Goal: Contribute content: Contribute content

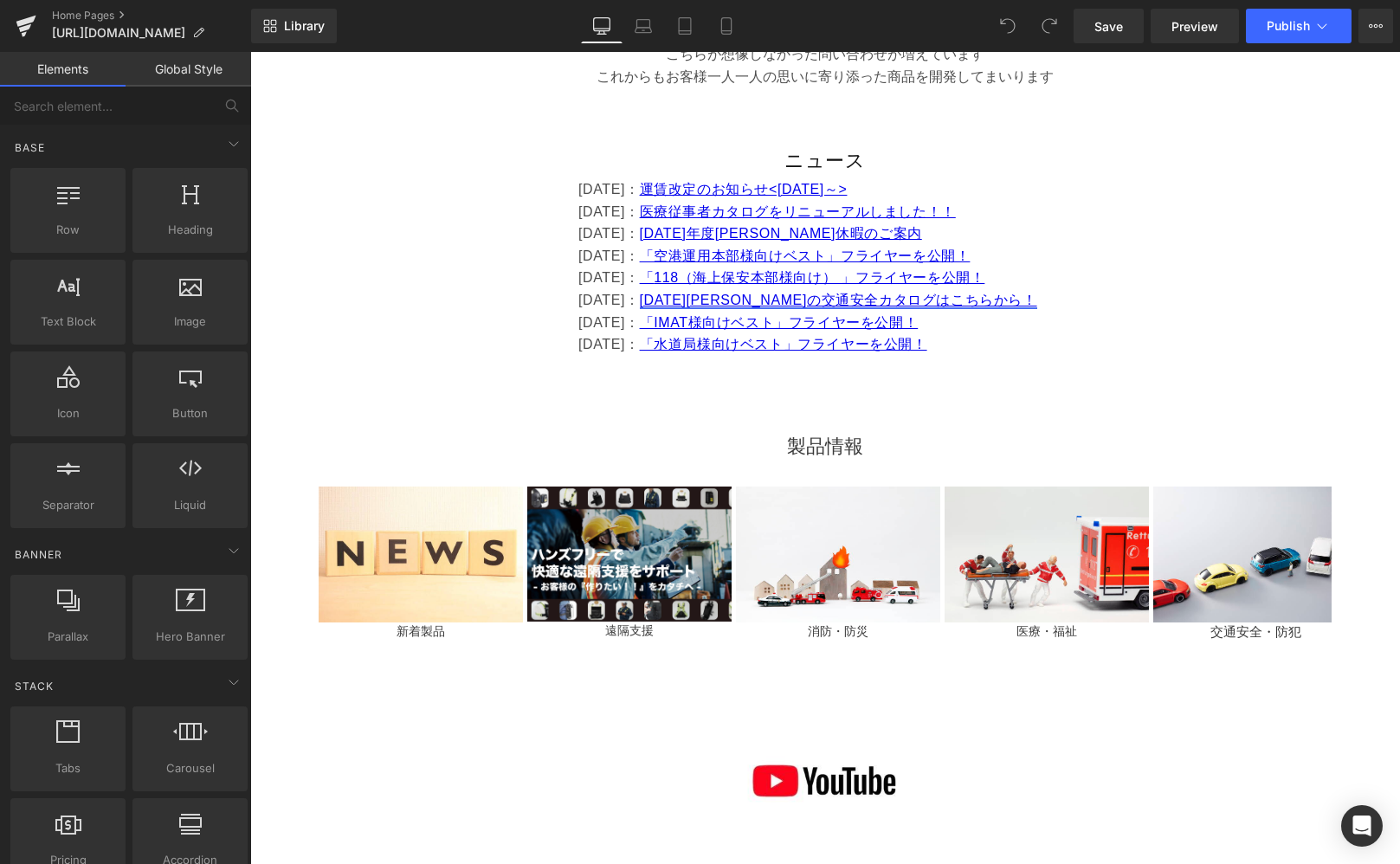
scroll to position [968, 0]
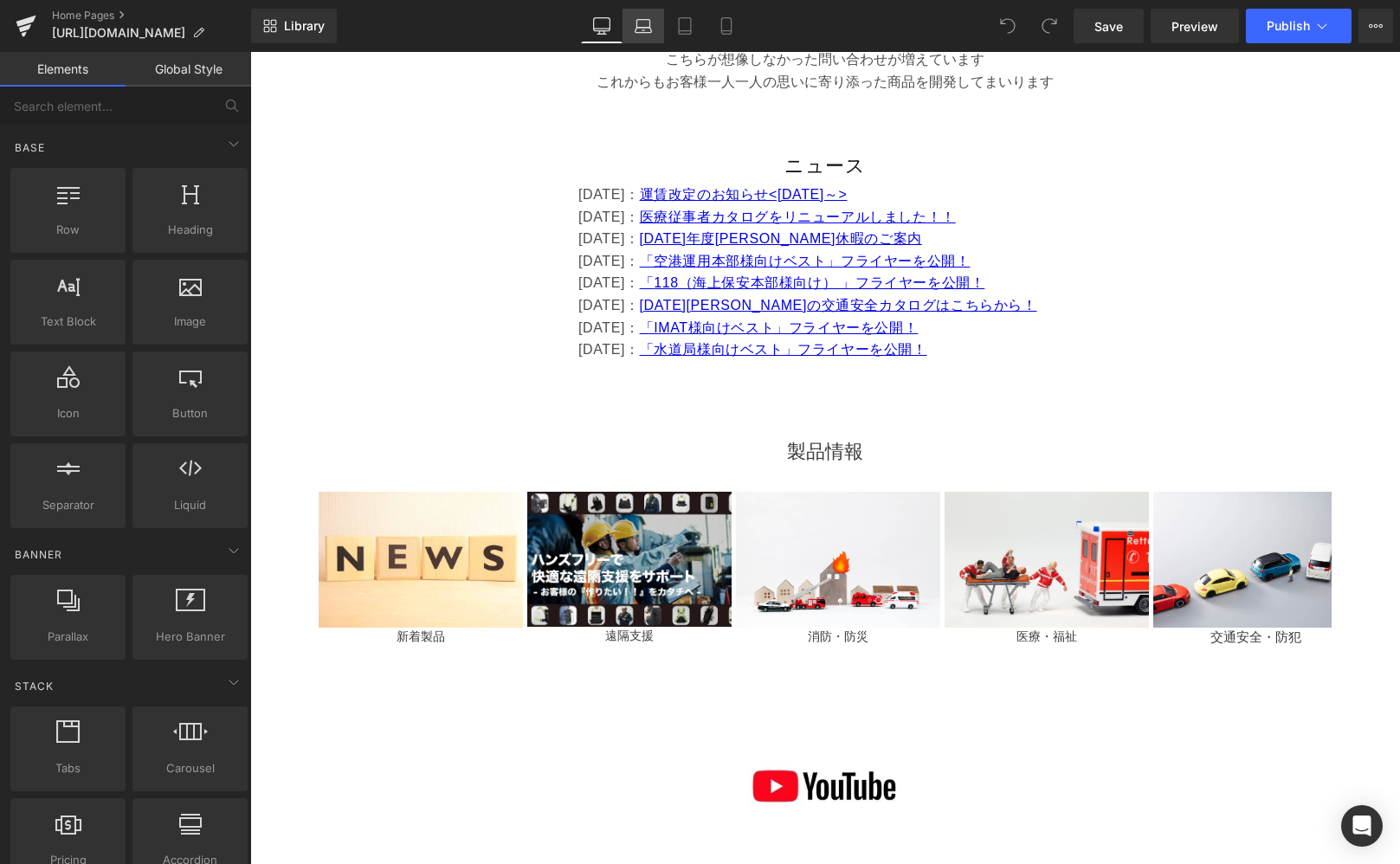
click at [646, 28] on icon at bounding box center [643, 31] width 17 height 6
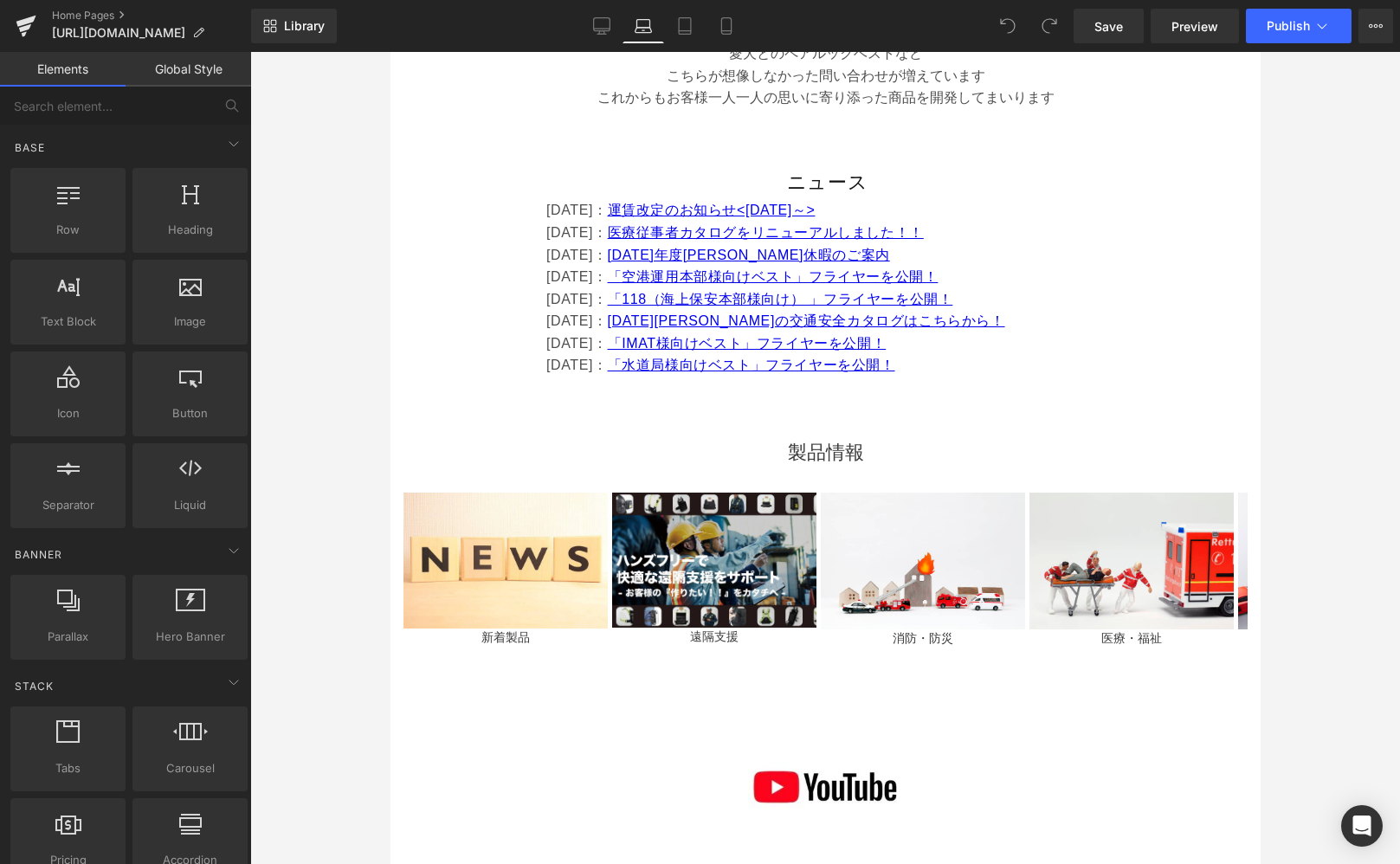
scroll to position [1000, 0]
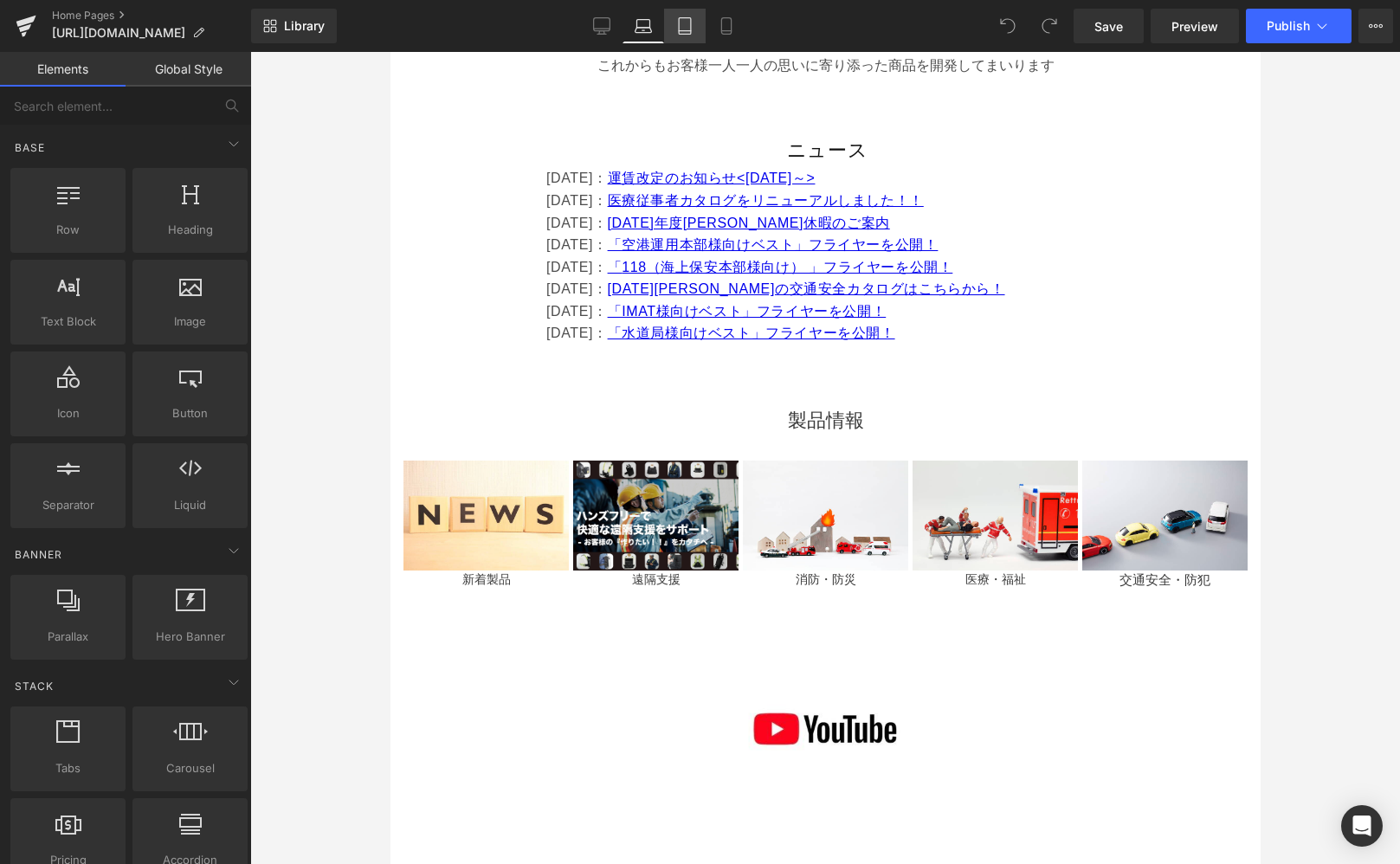
click at [692, 22] on icon at bounding box center [685, 26] width 18 height 18
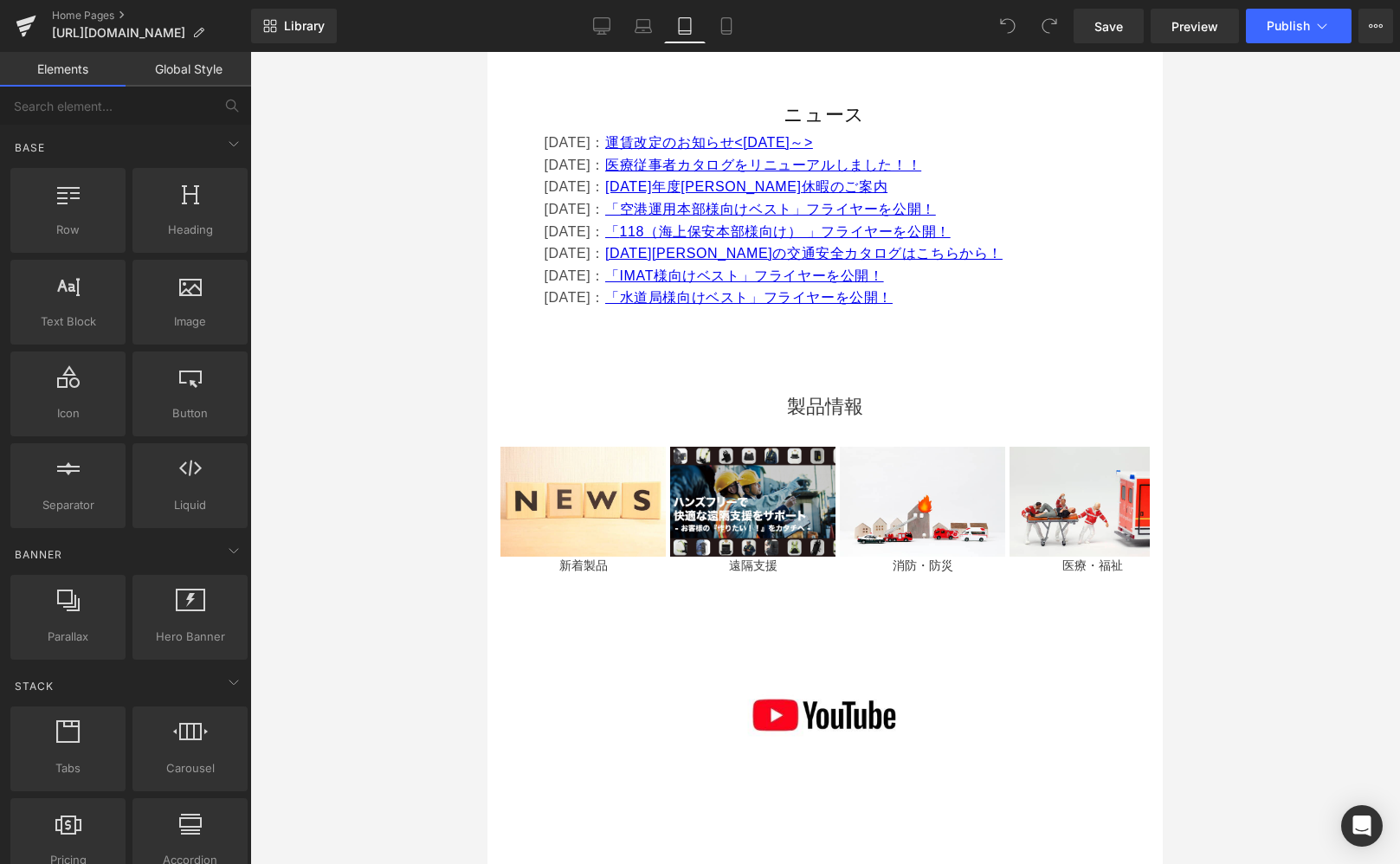
scroll to position [999, 0]
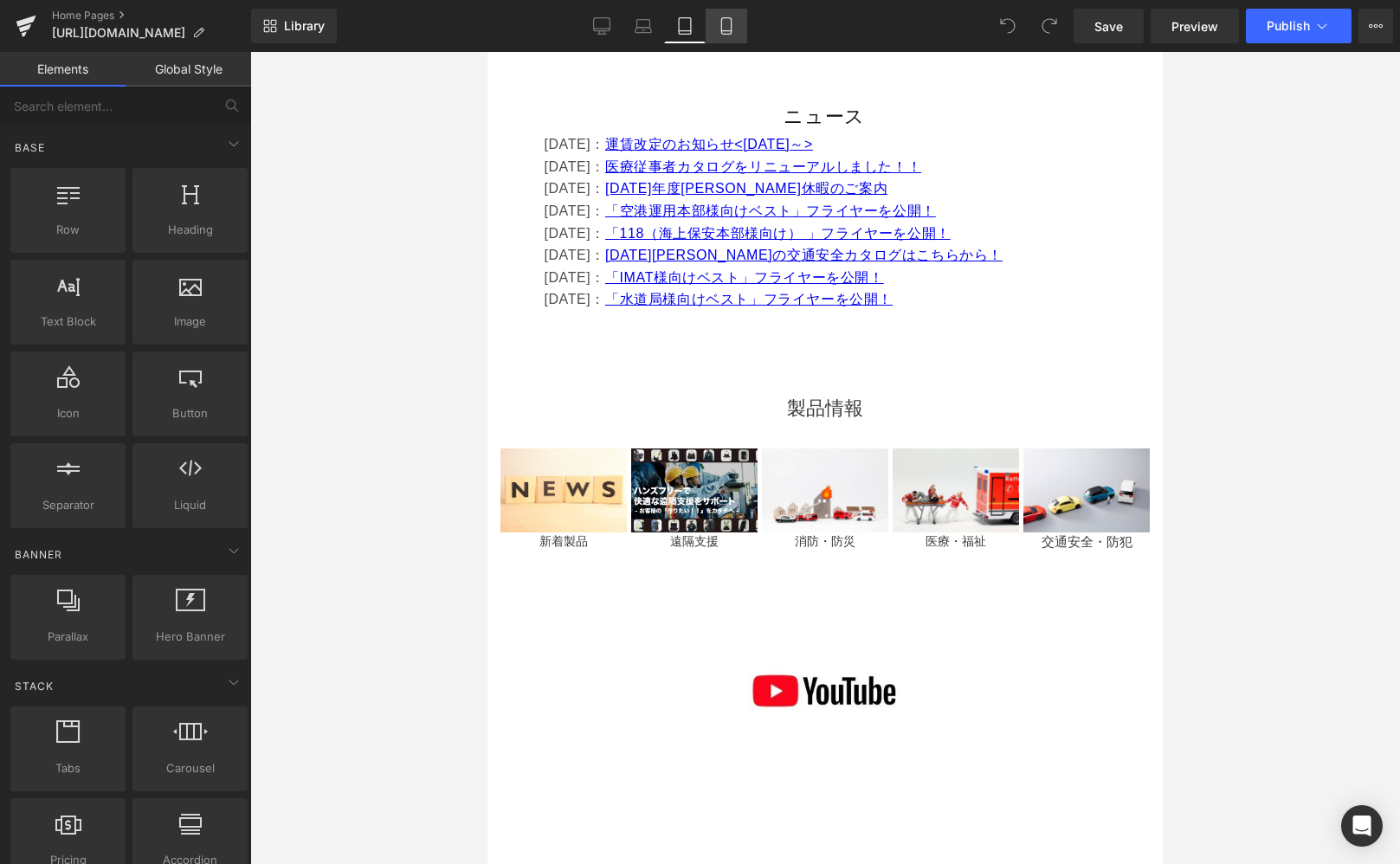
click at [721, 22] on icon at bounding box center [727, 26] width 18 height 18
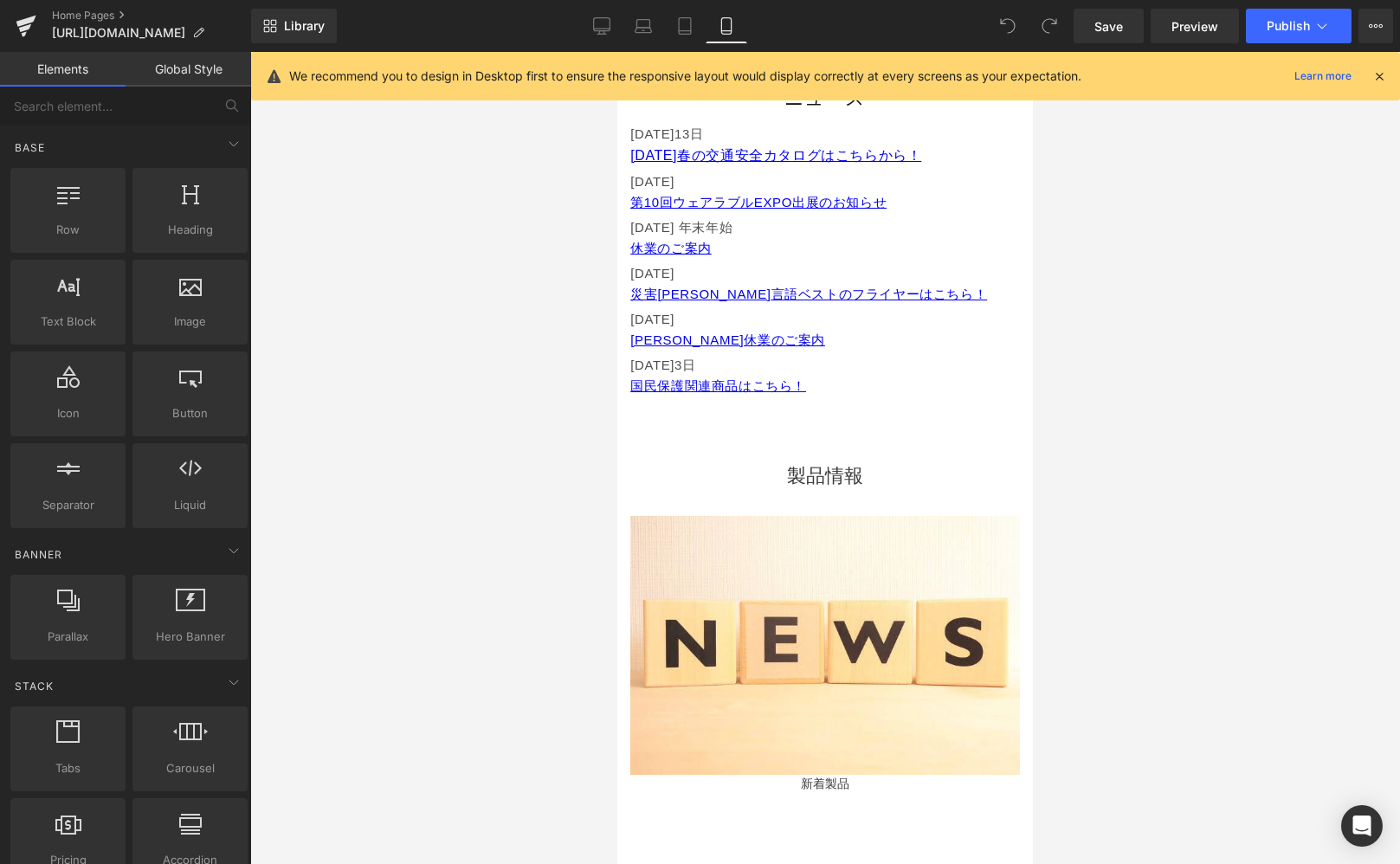
scroll to position [789, 0]
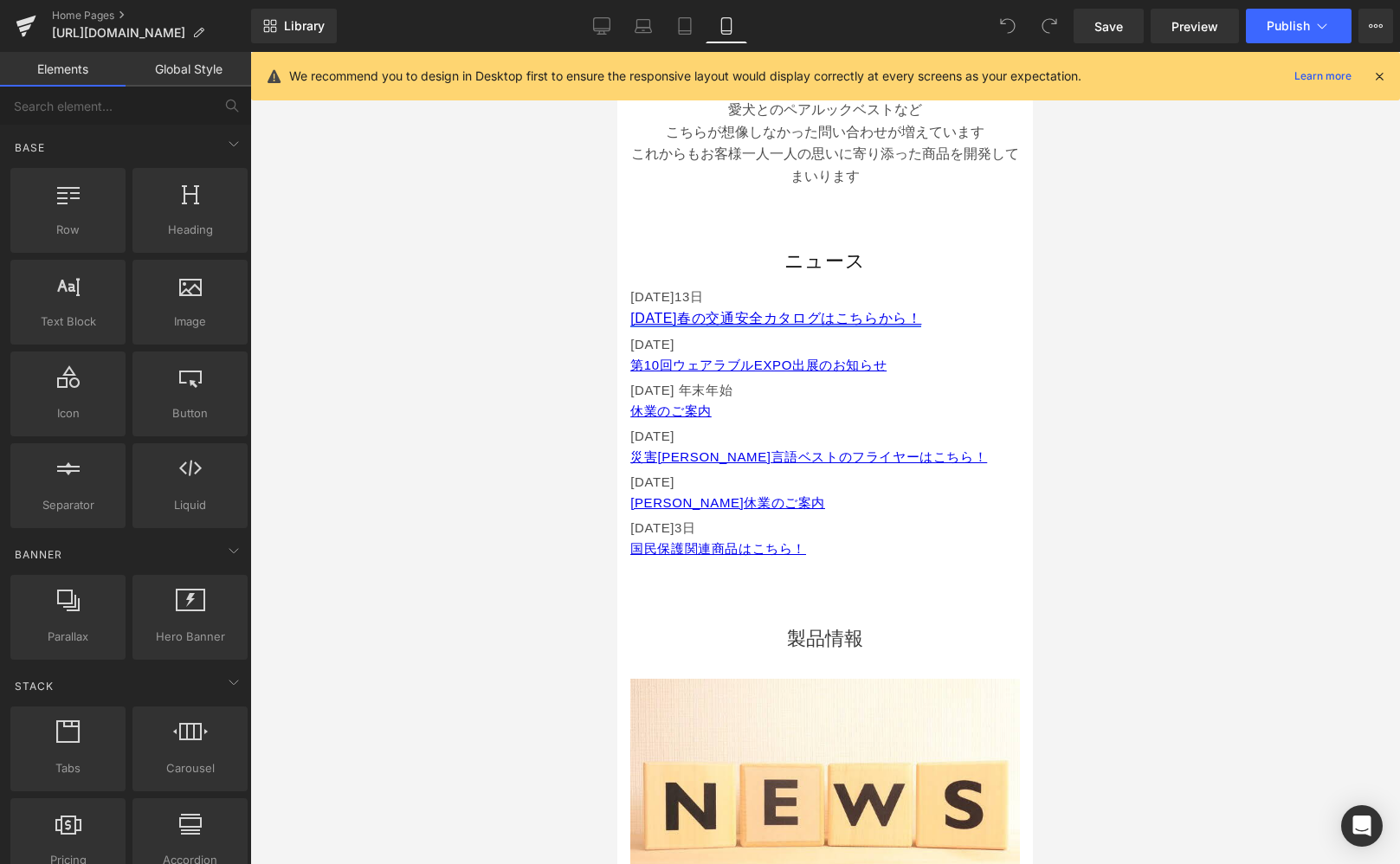
click at [753, 313] on font "春の交通安全カタログはこちらから！" at bounding box center [799, 318] width 244 height 15
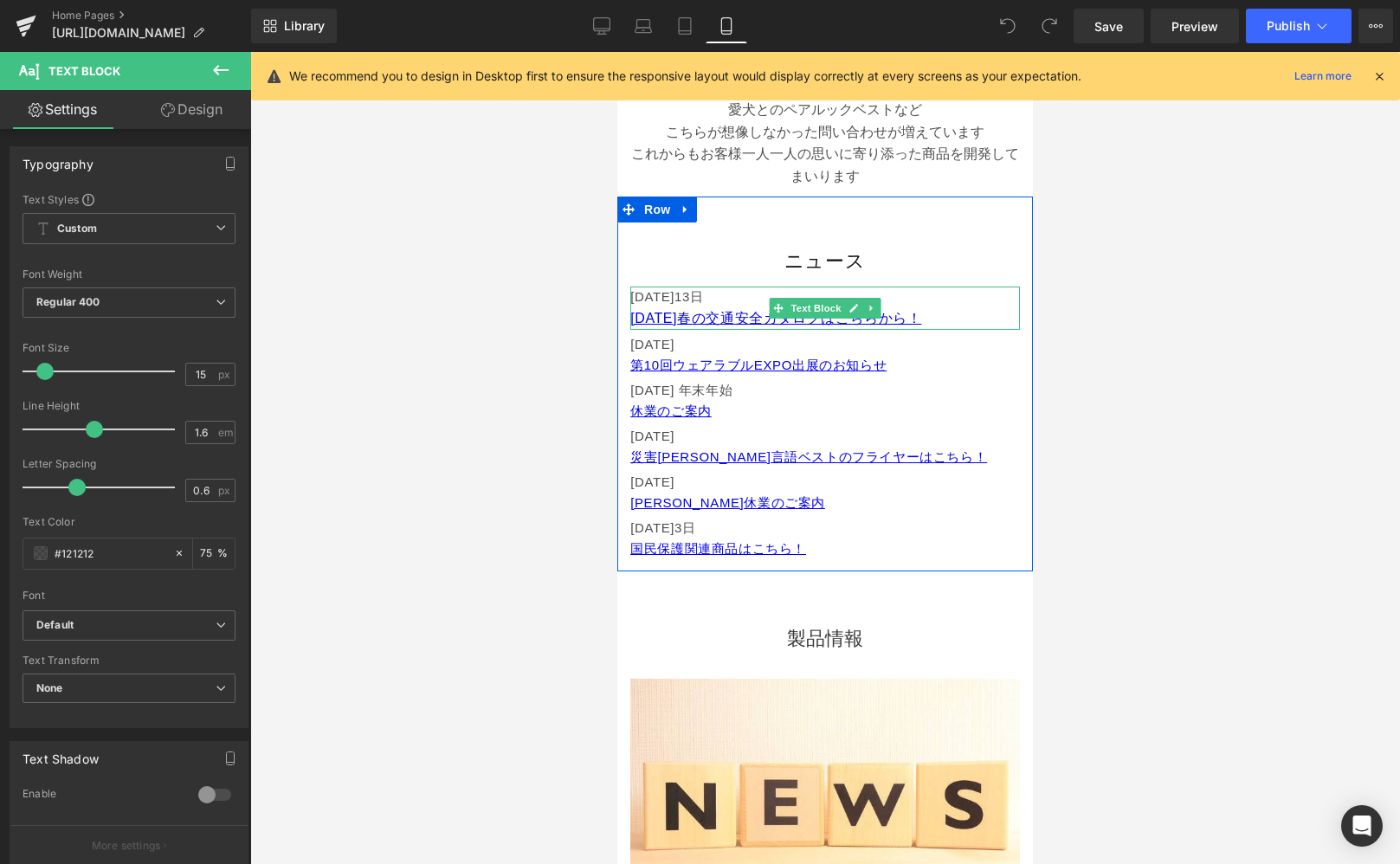
click at [951, 301] on p "[DATE]" at bounding box center [825, 296] width 390 height 21
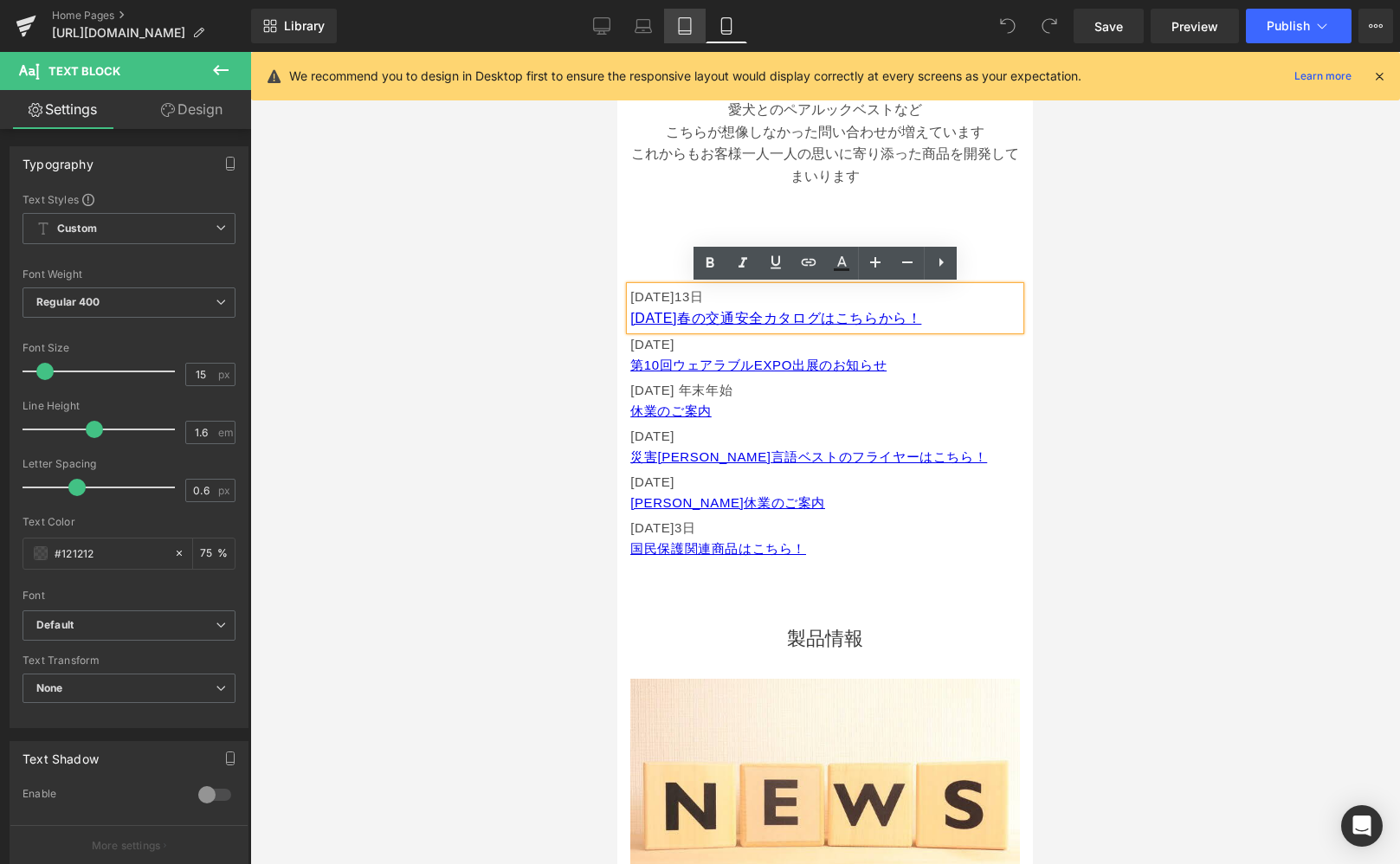
click at [697, 14] on link "Tablet" at bounding box center [685, 25] width 41 height 35
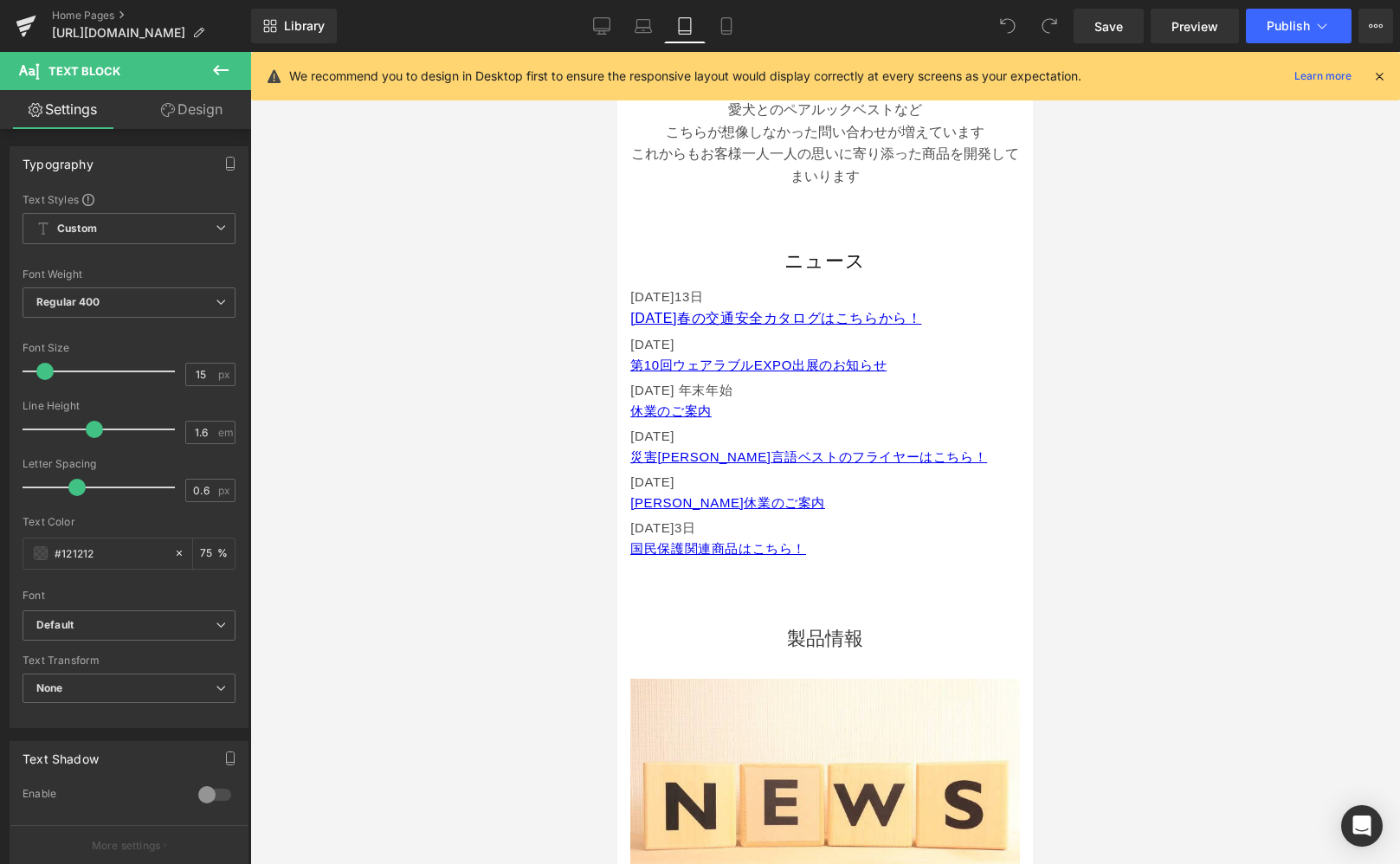
type input "16"
type input "75"
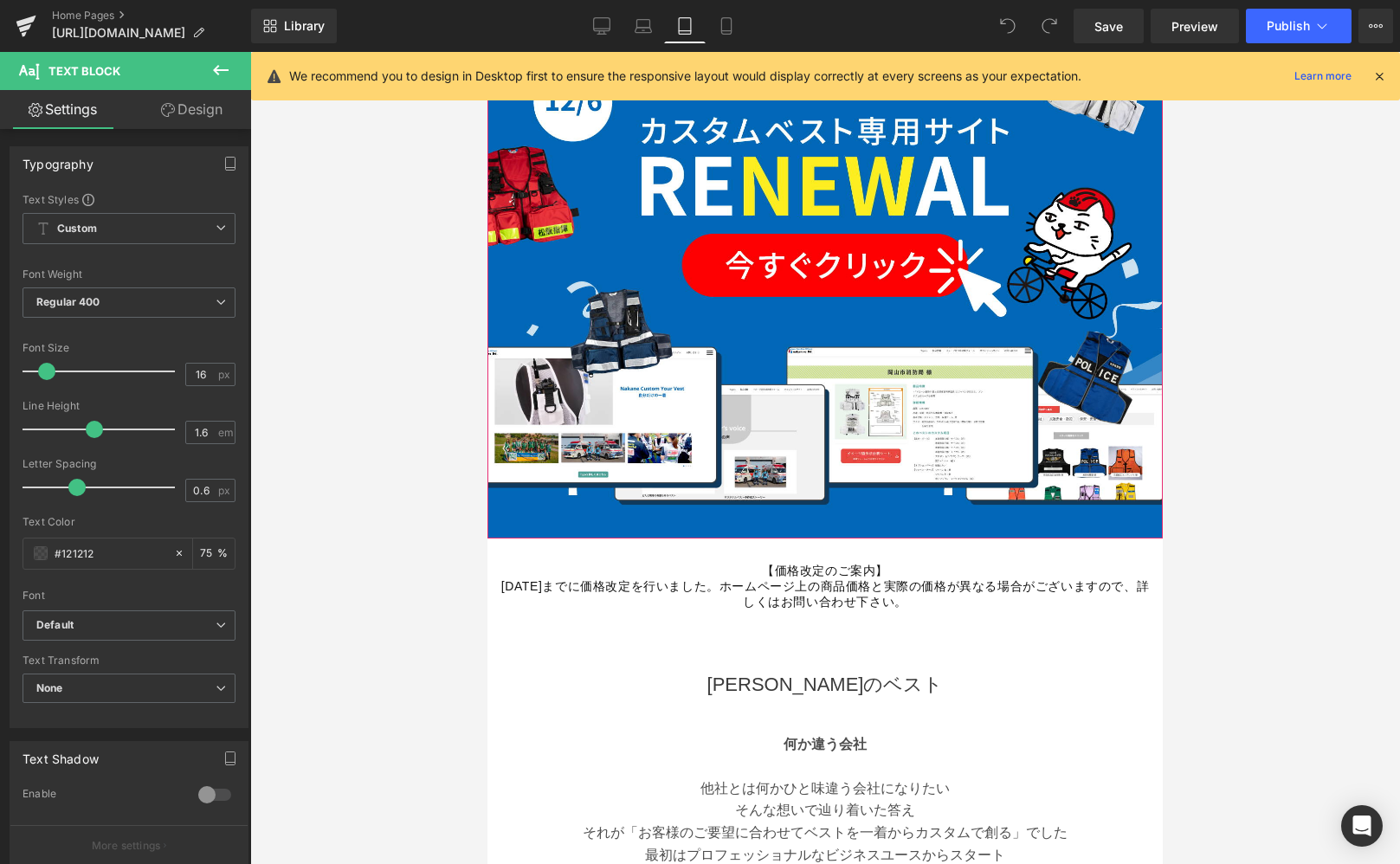
scroll to position [820, 0]
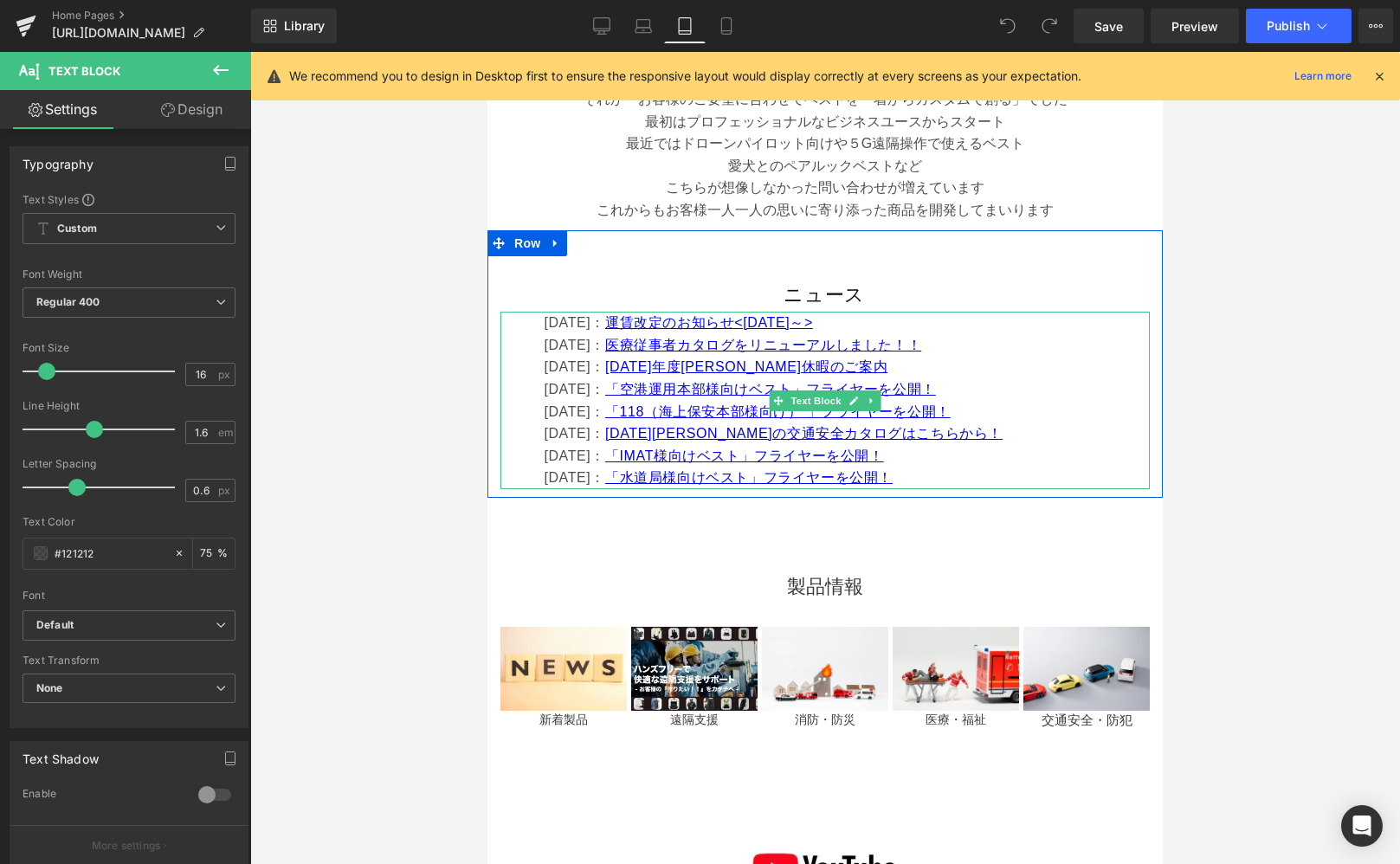
click at [960, 439] on p "[DATE]： [DATE][PERSON_NAME]の交通安全カタログはこちらから！" at bounding box center [845, 434] width 605 height 22
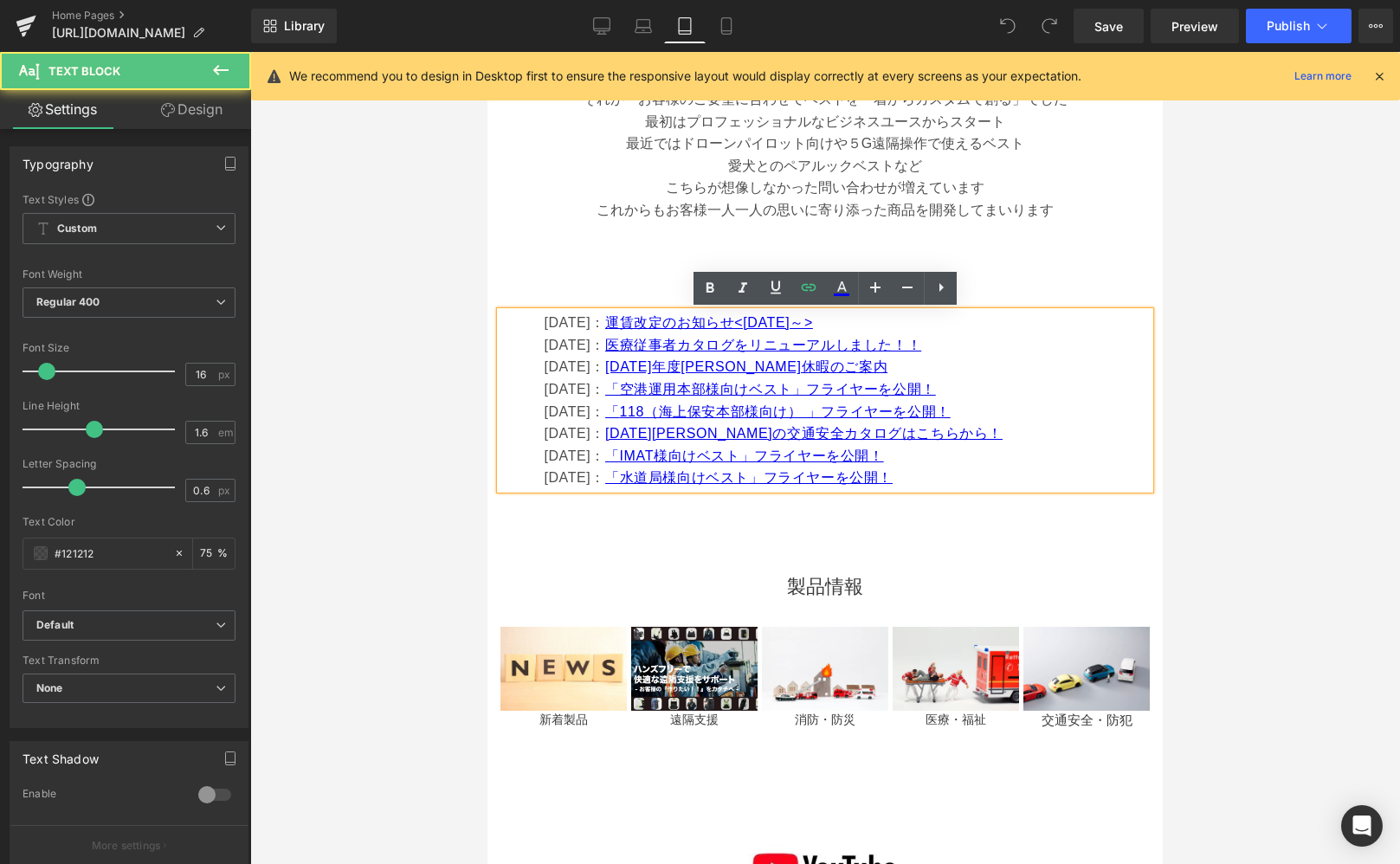
click at [958, 450] on p "[DATE]： 「IMAT様向けベスト」フライヤーを公開！" at bounding box center [845, 456] width 605 height 22
click at [937, 478] on p "[DATE]： 「水道局様向けベスト」フライヤーを公開！" at bounding box center [845, 478] width 605 height 22
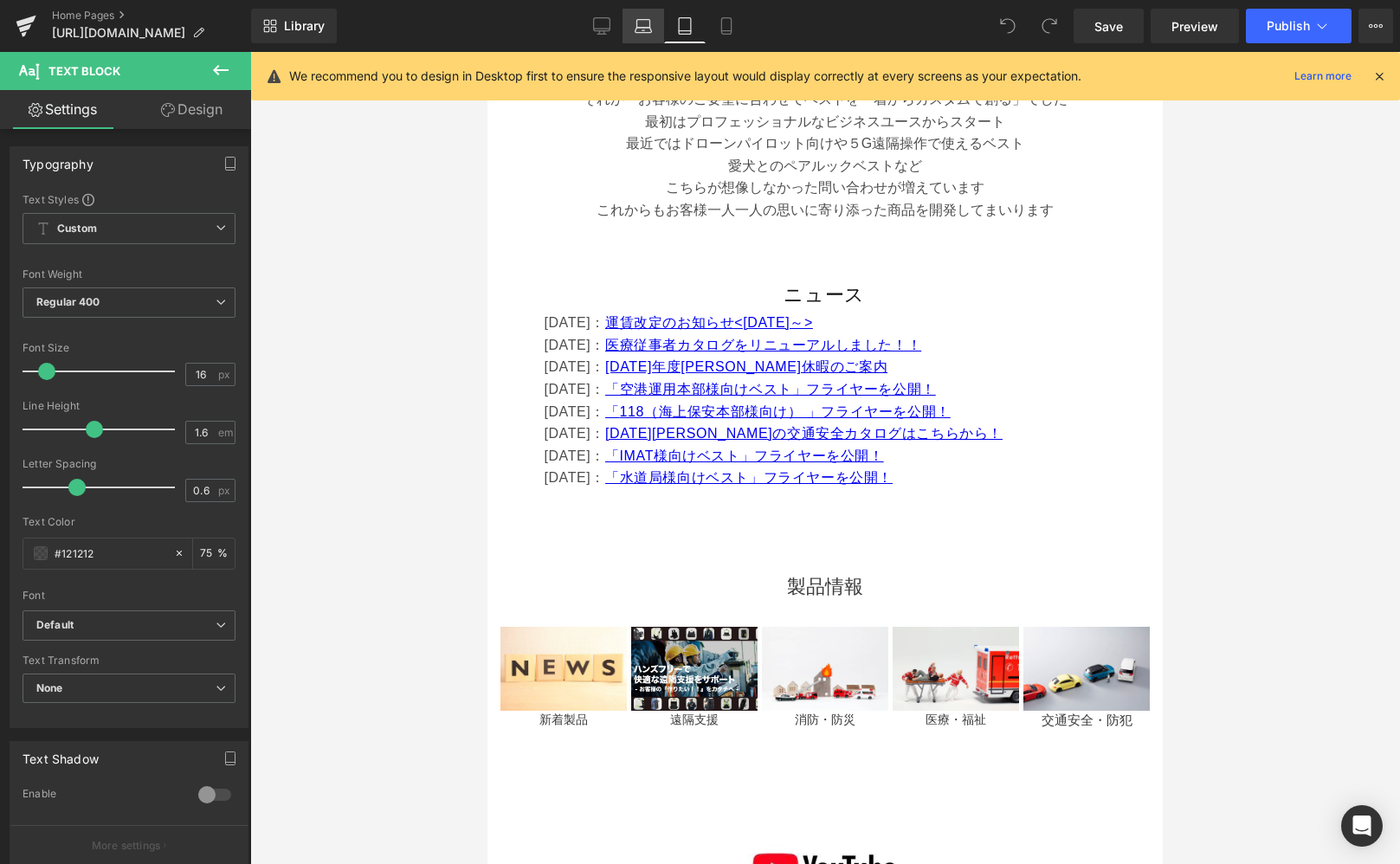
click at [643, 12] on link "Laptop" at bounding box center [643, 25] width 41 height 35
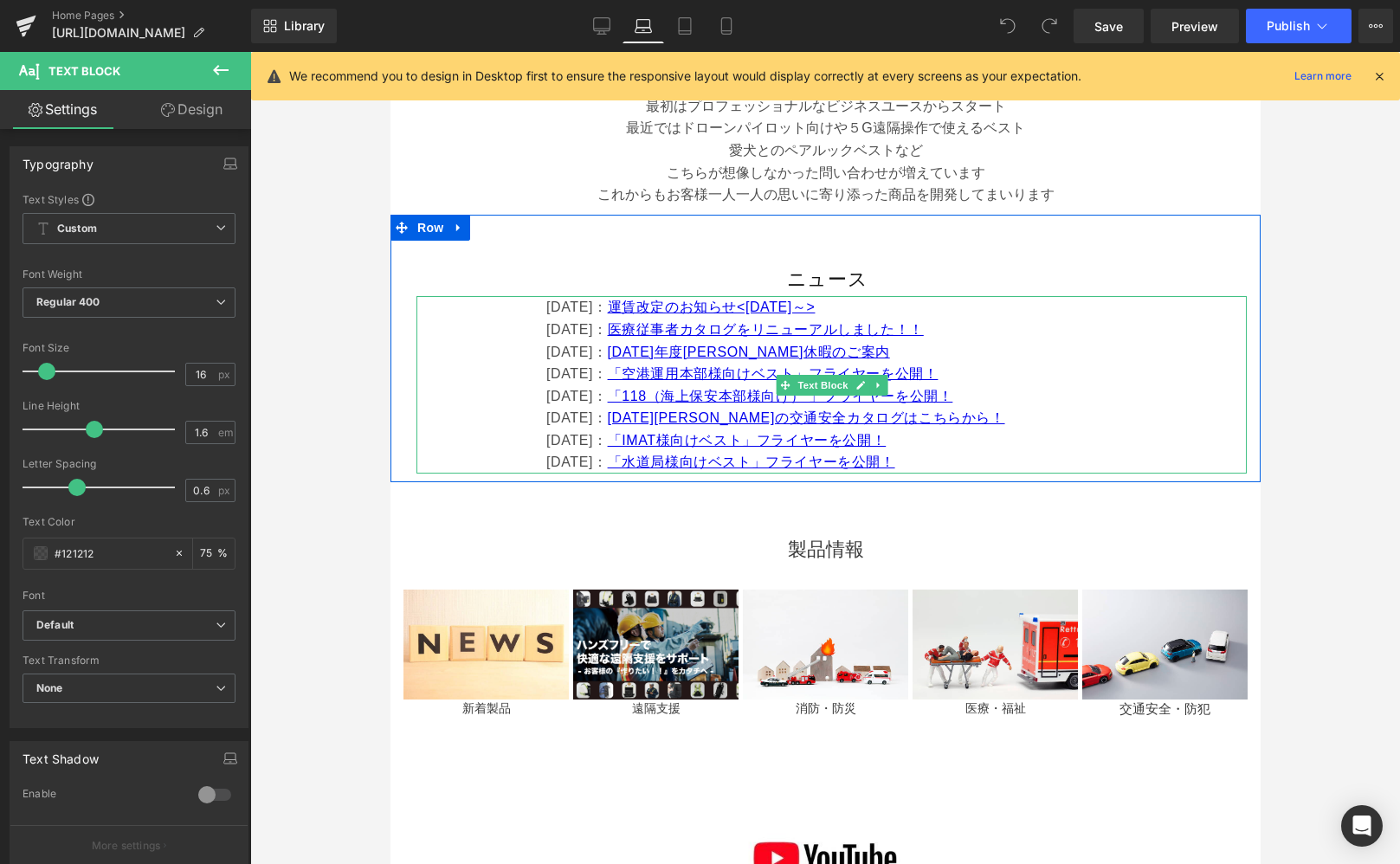
click at [941, 473] on p "[DATE]： 「水道局様向けベスト」フライヤーを公開！" at bounding box center [895, 462] width 700 height 22
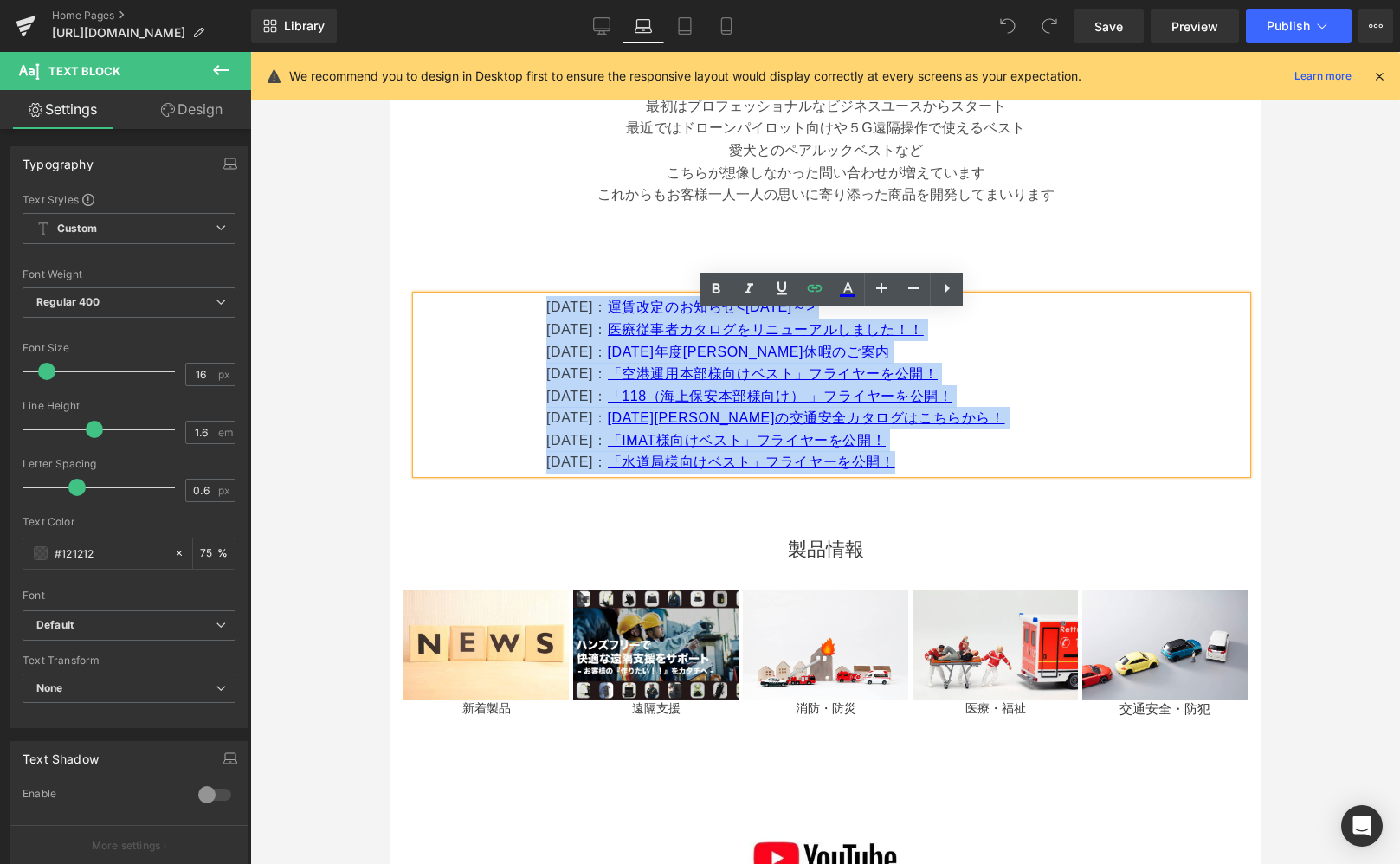
drag, startPoint x: 988, startPoint y: 474, endPoint x: 943, endPoint y: 477, distance: 45.1
click at [943, 473] on p "[DATE]： 「水道局様向けベスト」フライヤーを公開！" at bounding box center [895, 462] width 700 height 22
copy div "[DATE]： 運賃改定のお知らせ<[DATE]～> [DATE]： 医療従事者カタログをリニューアルしました！！ [DATE]： [DATE]年度[PERS…"
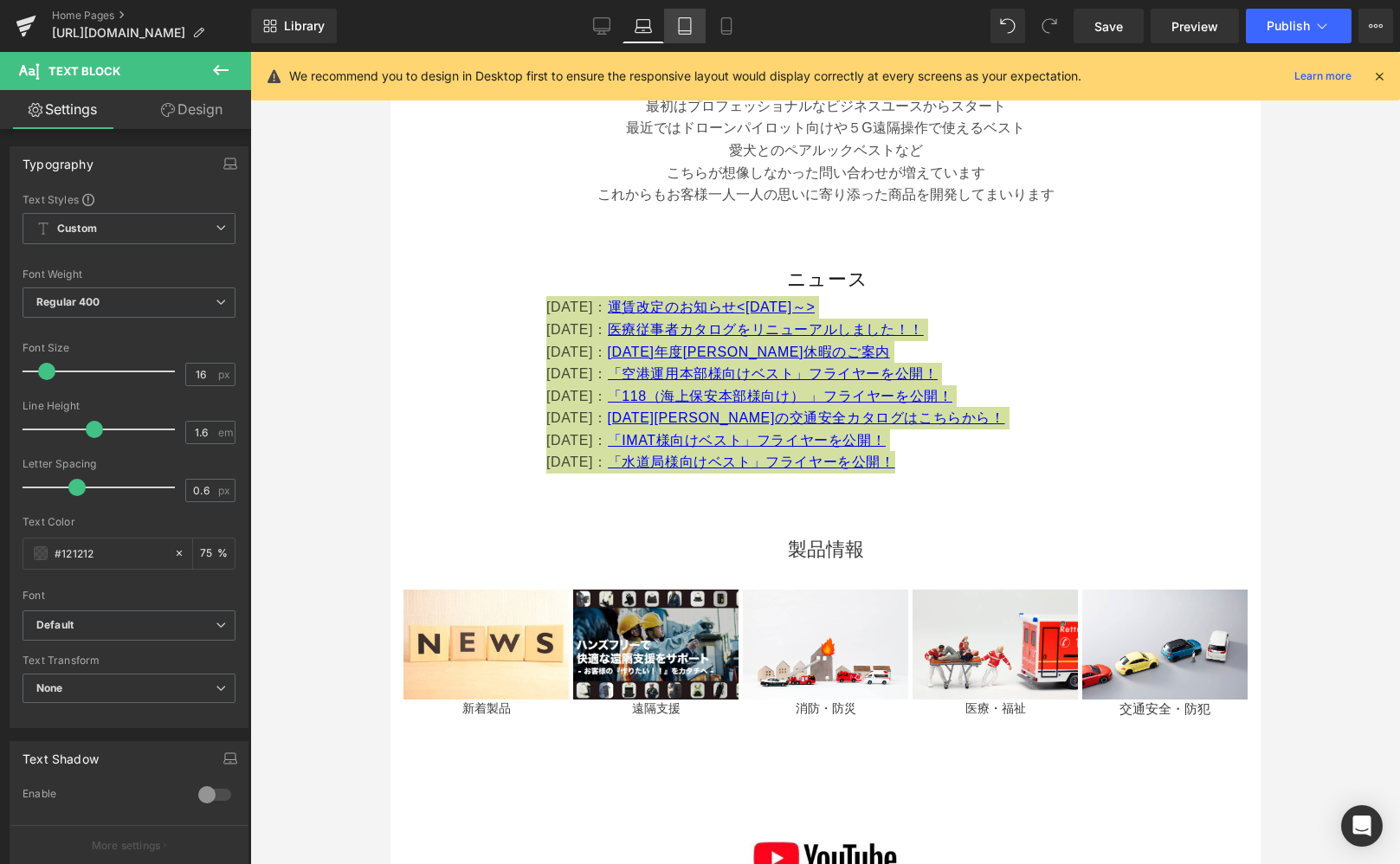
click at [670, 21] on link "Tablet" at bounding box center [685, 25] width 41 height 35
type input "75"
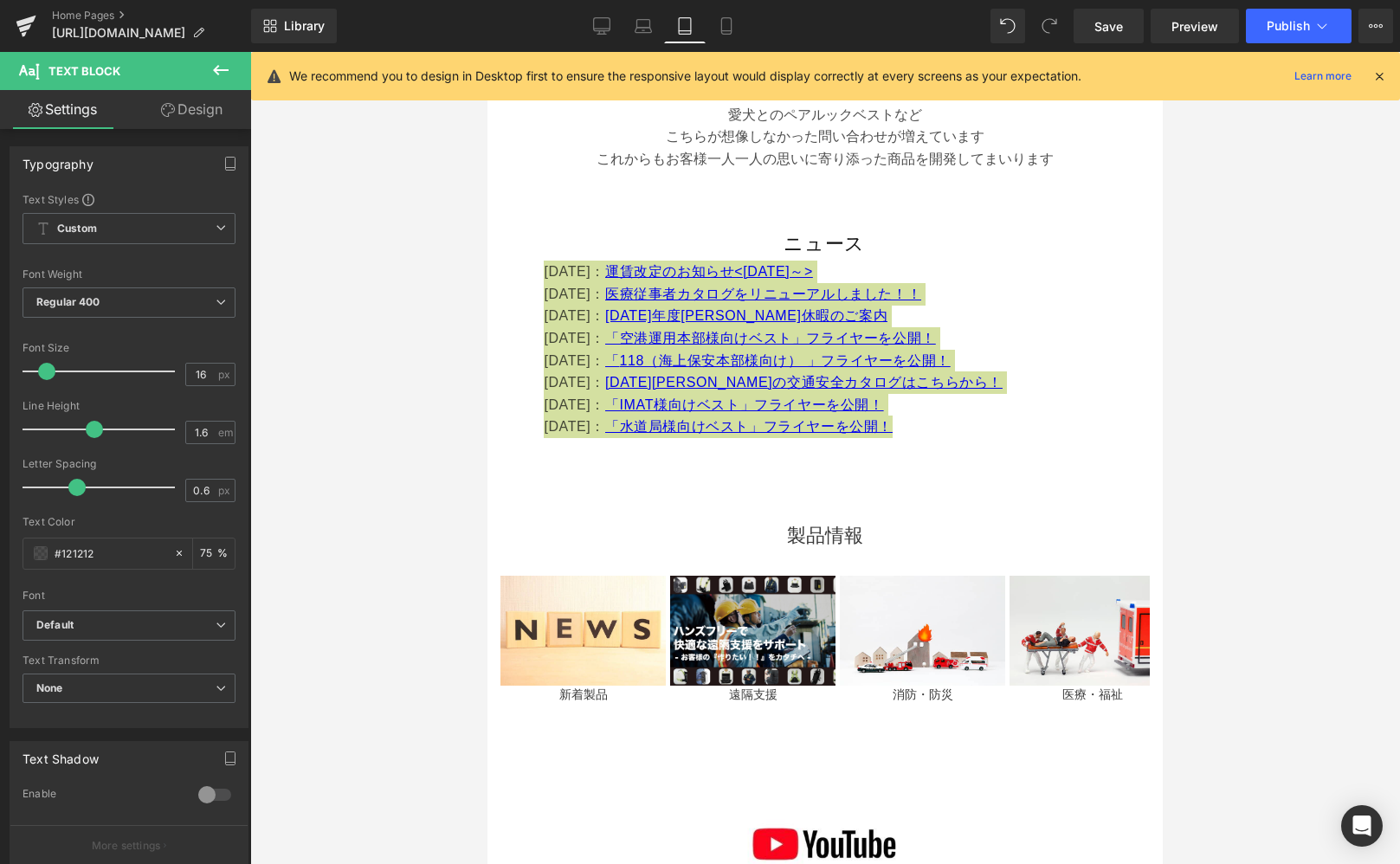
scroll to position [820, 0]
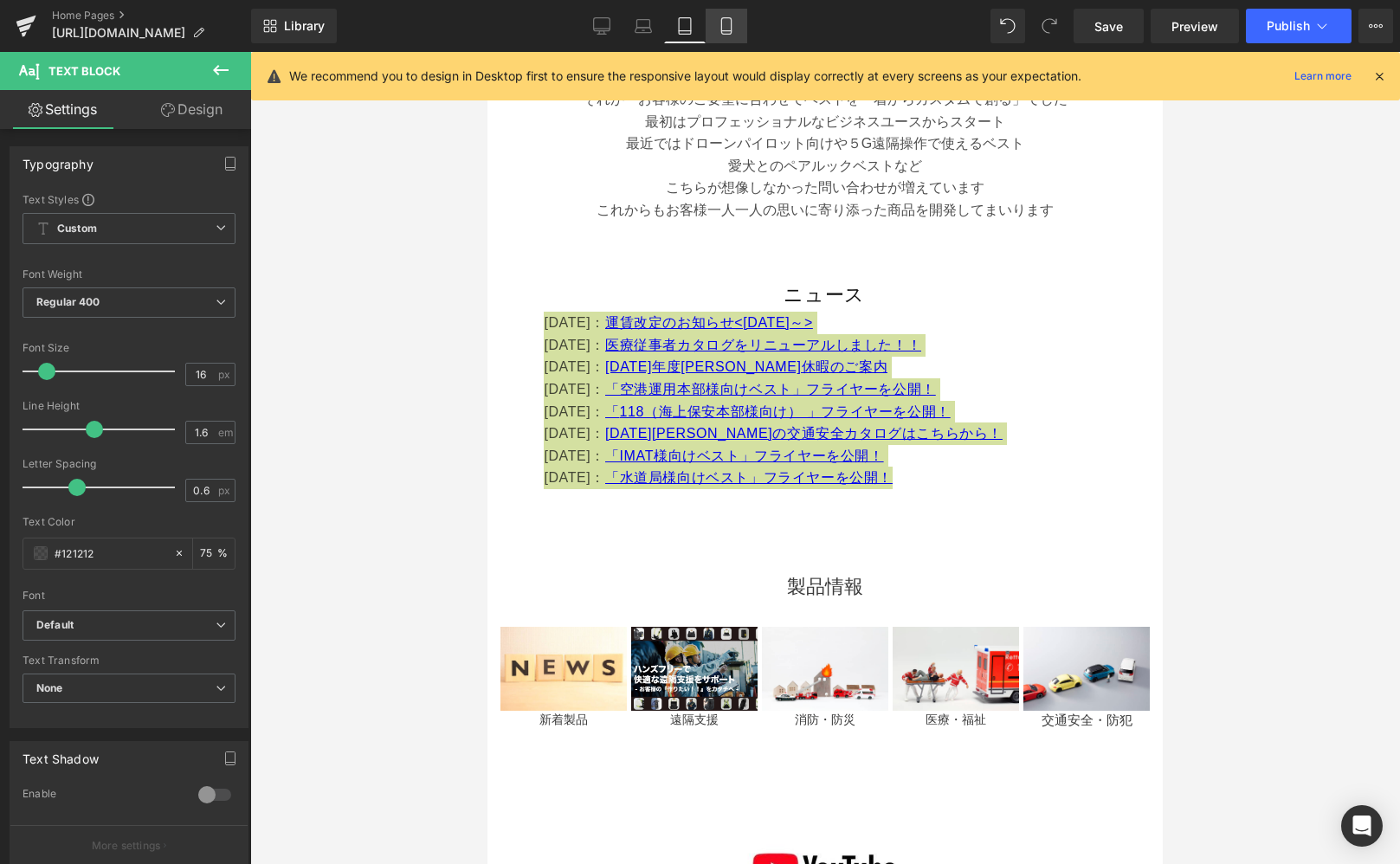
click at [724, 29] on icon at bounding box center [727, 26] width 18 height 18
type input "15"
type input "75"
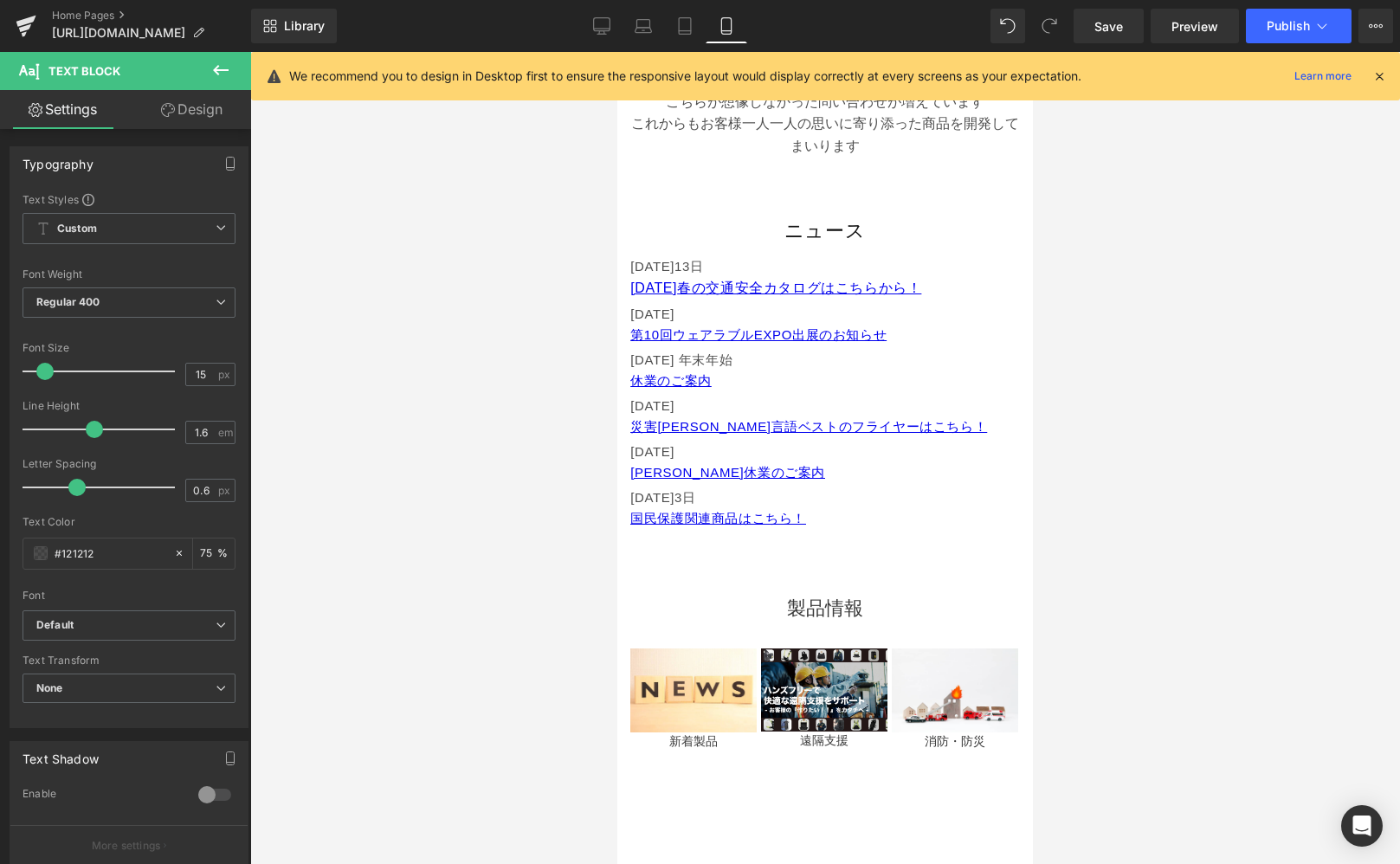
scroll to position [0, 0]
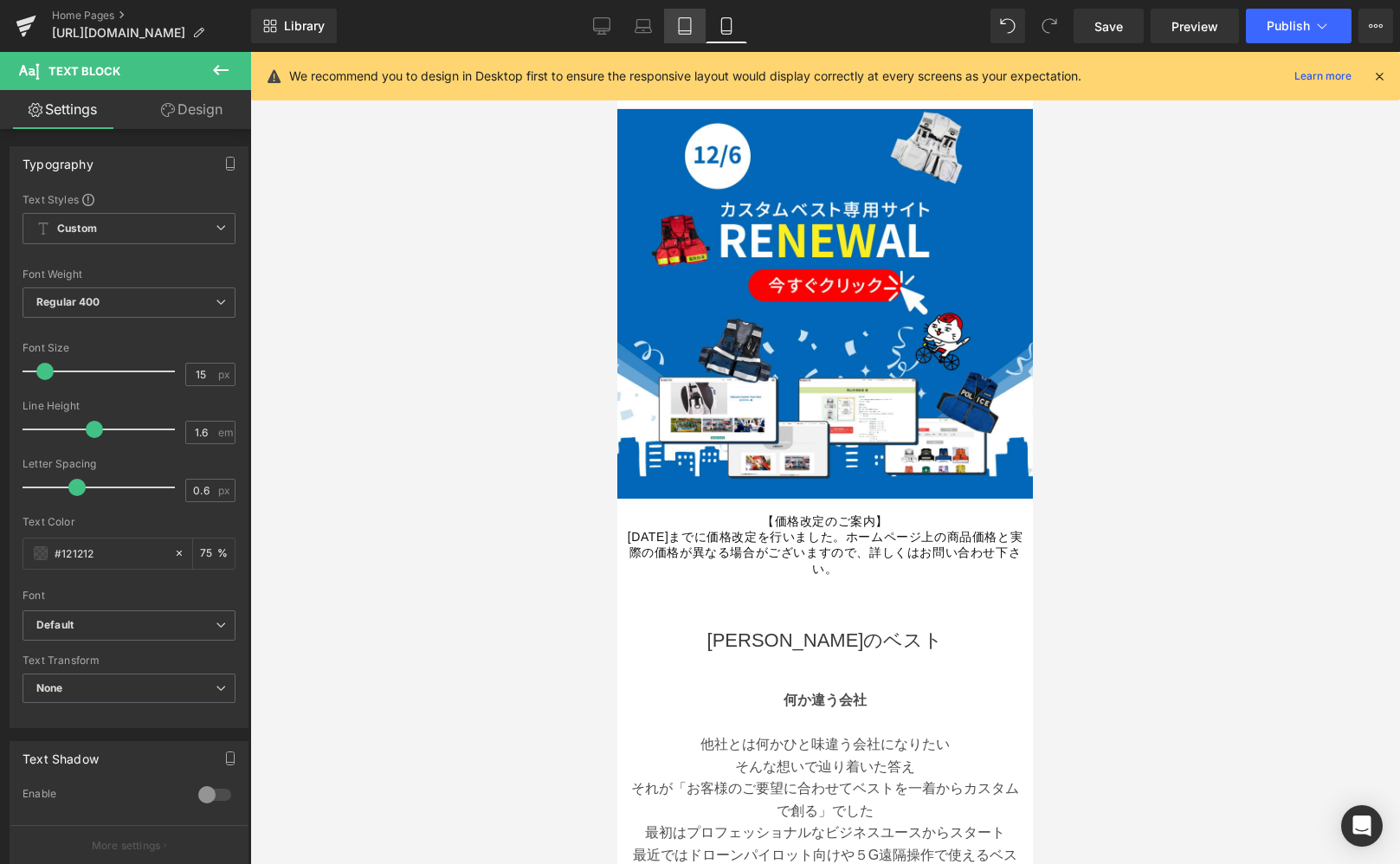
click at [690, 33] on icon at bounding box center [685, 26] width 12 height 17
type input "16"
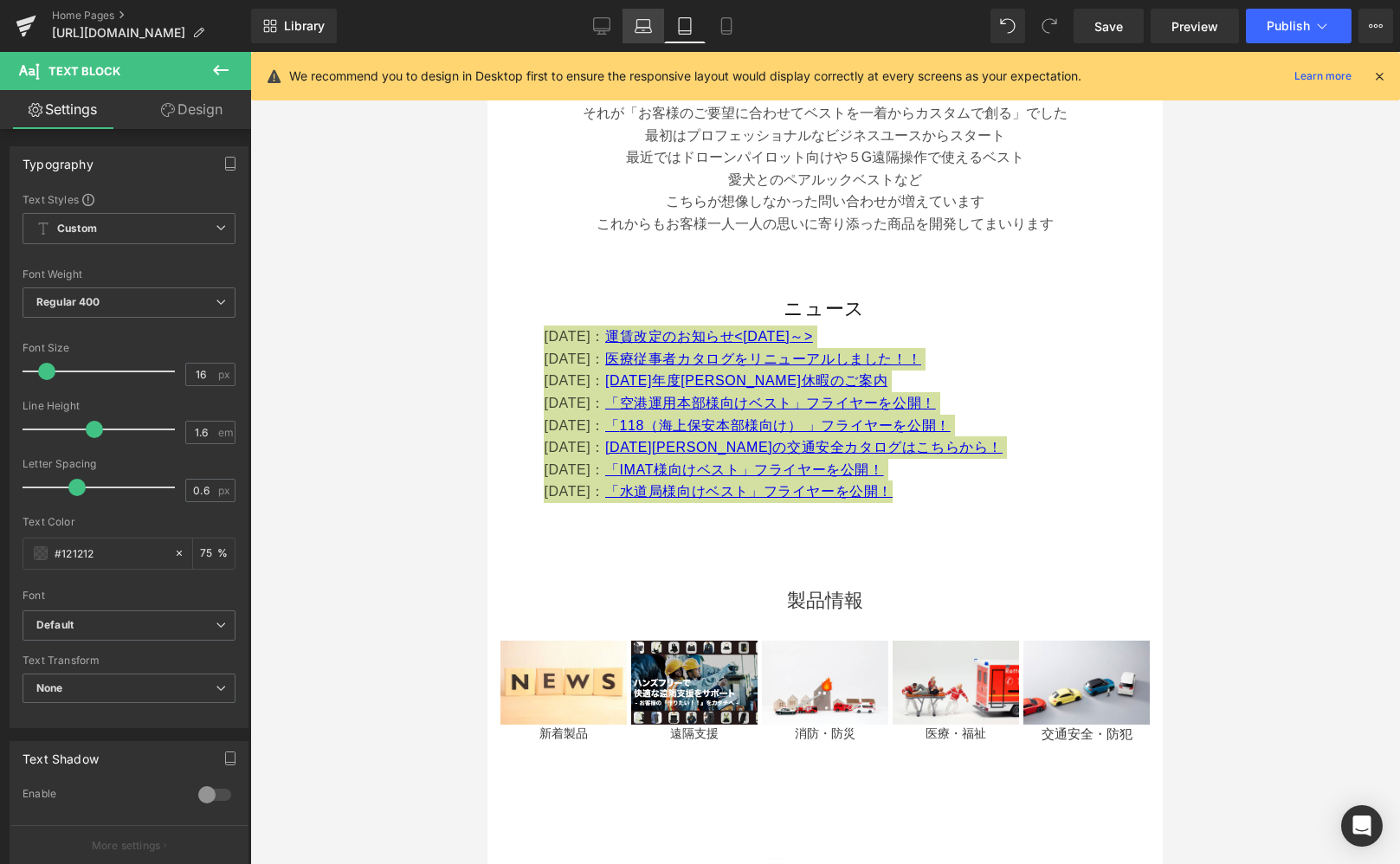
click at [649, 30] on icon at bounding box center [643, 26] width 18 height 18
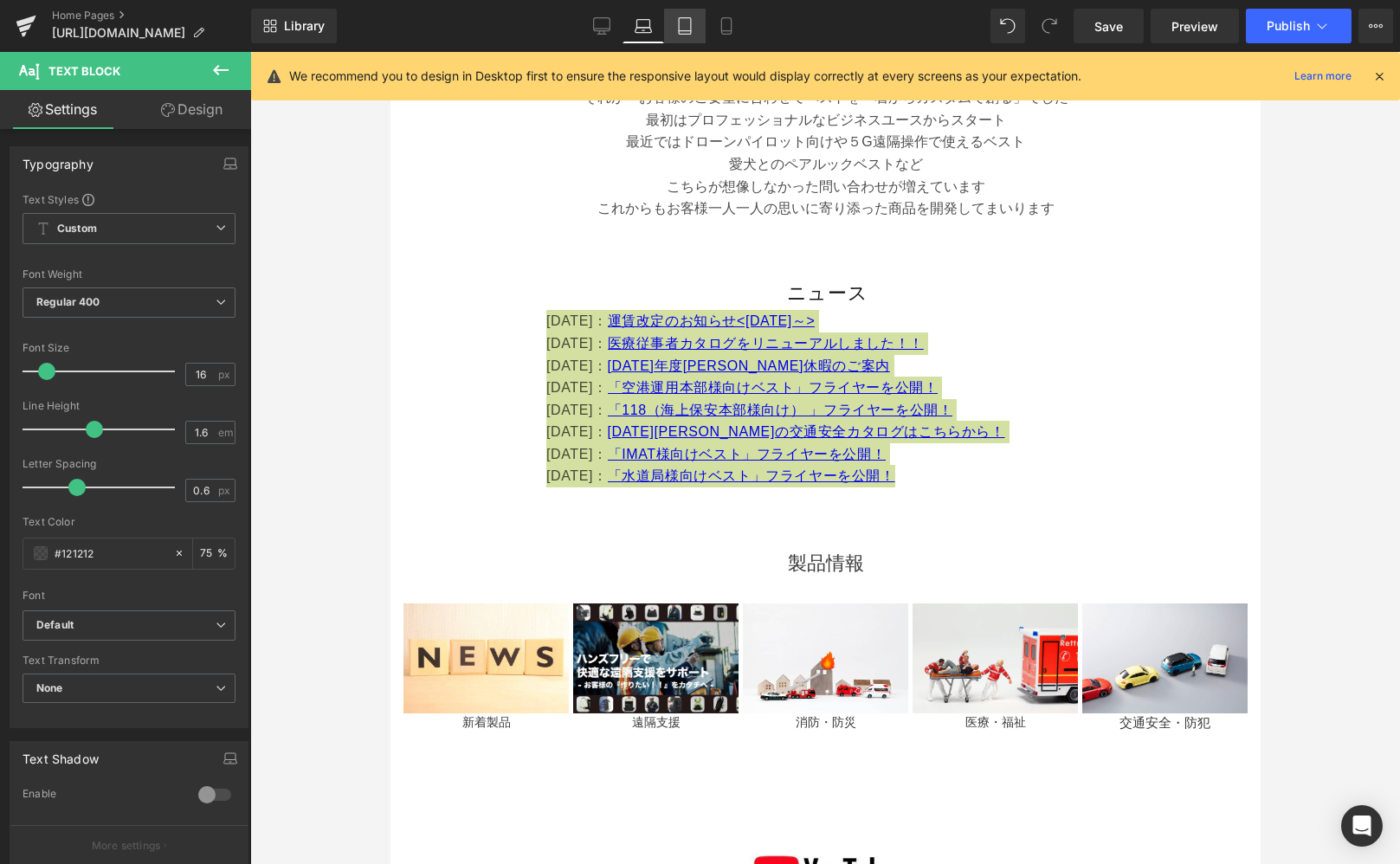
drag, startPoint x: 677, startPoint y: 29, endPoint x: 696, endPoint y: 29, distance: 19.0
click at [677, 29] on icon at bounding box center [685, 26] width 18 height 18
type input "75"
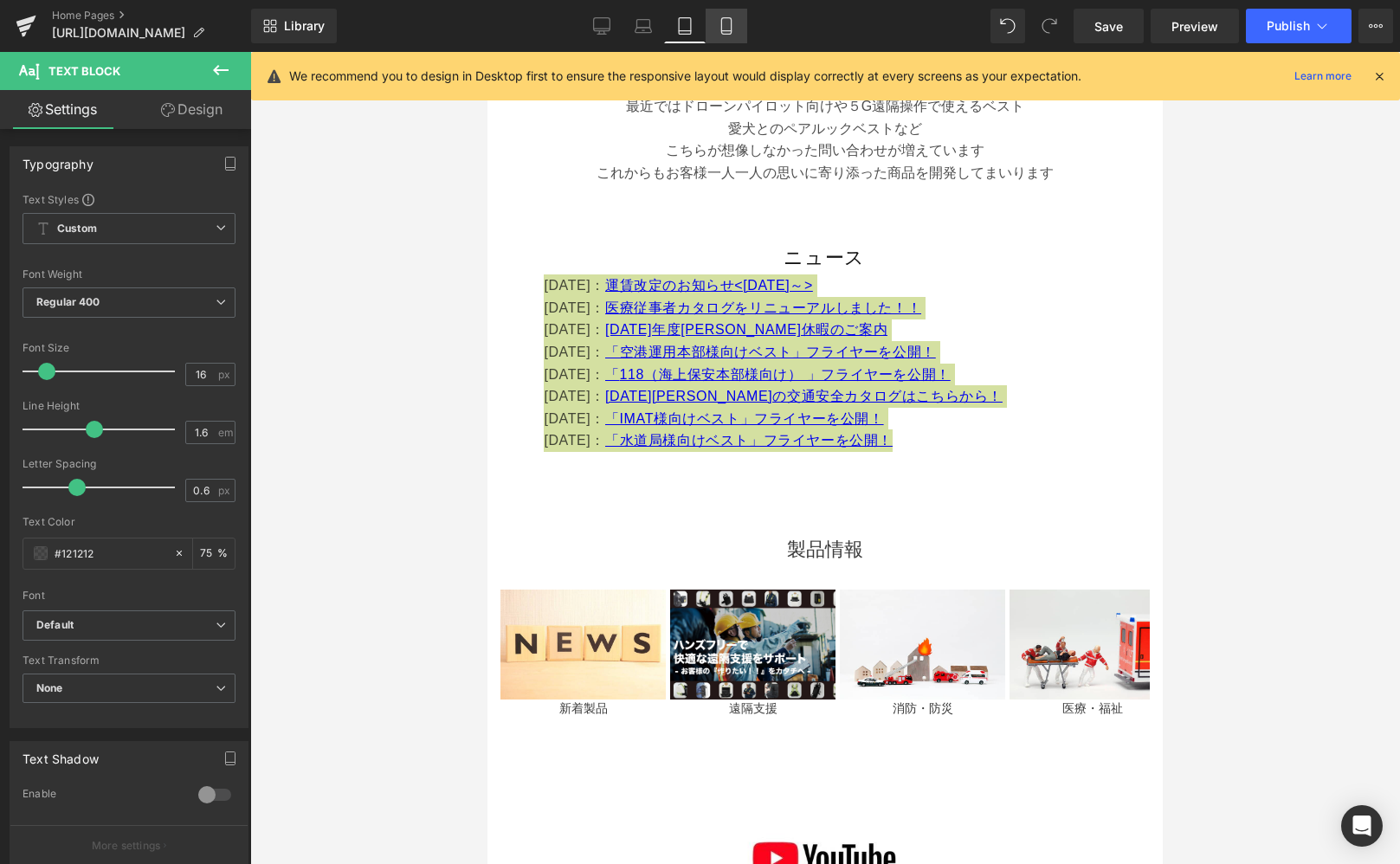
scroll to position [806, 0]
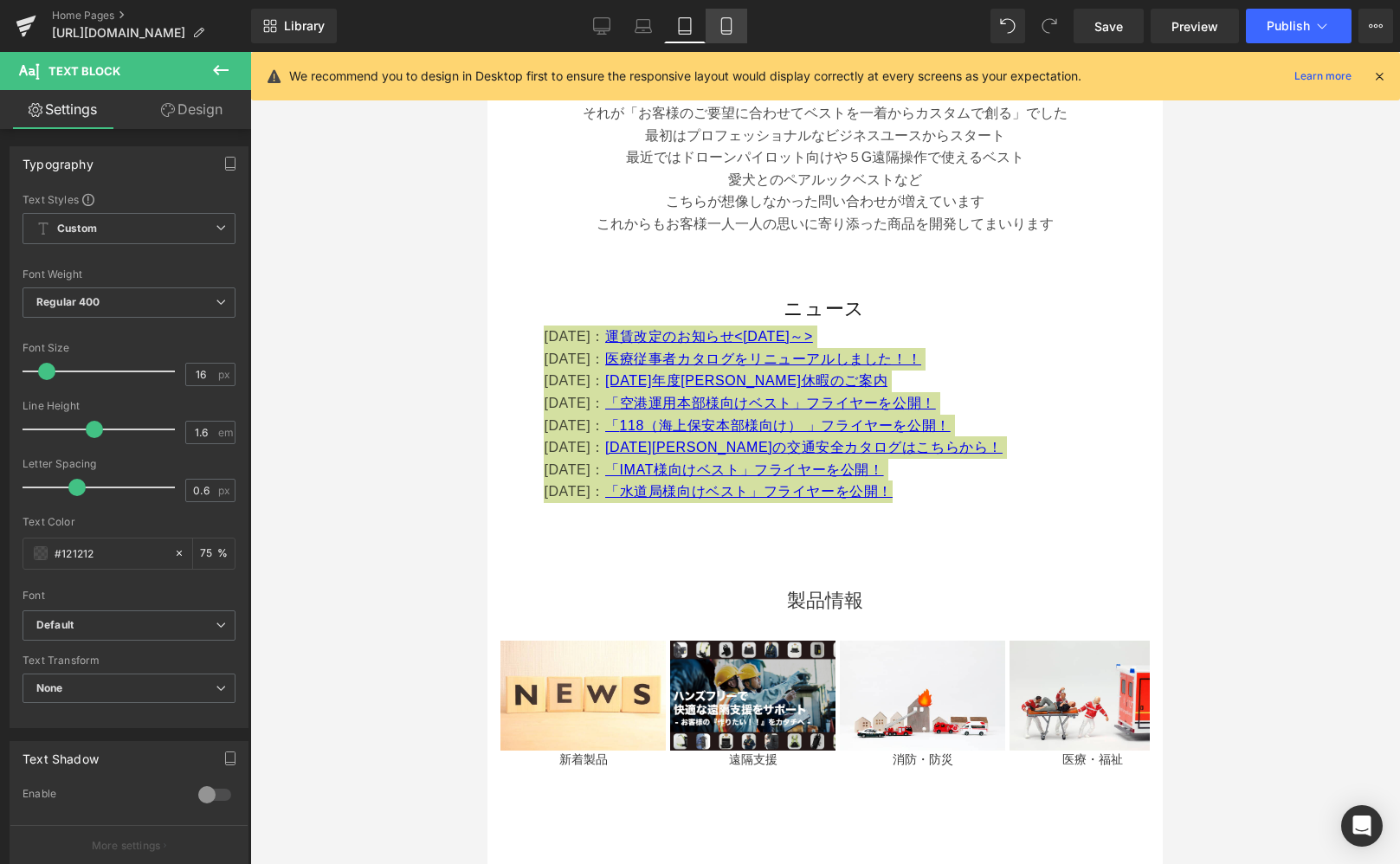
click at [719, 29] on icon at bounding box center [727, 26] width 18 height 18
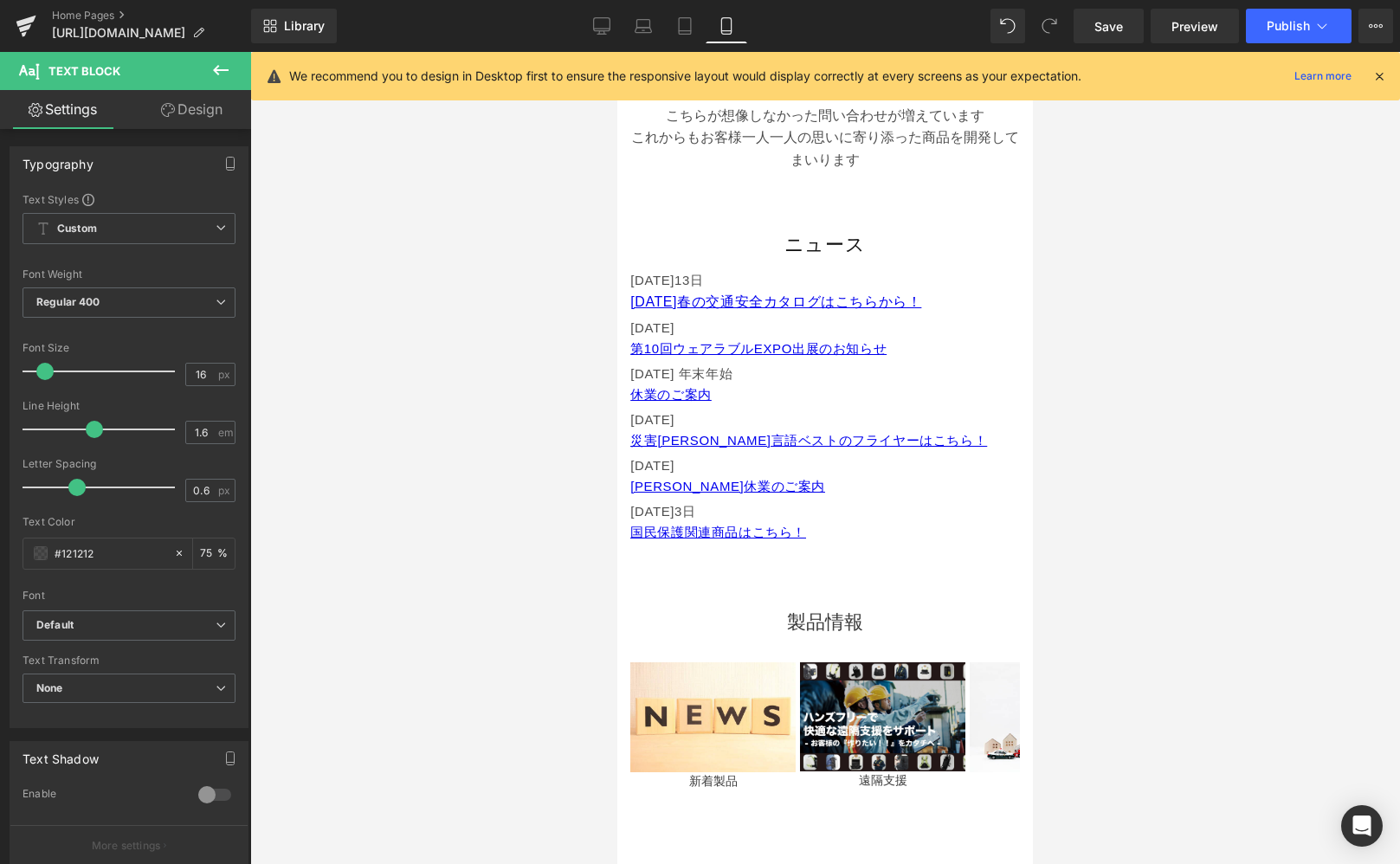
type input "15"
type input "75"
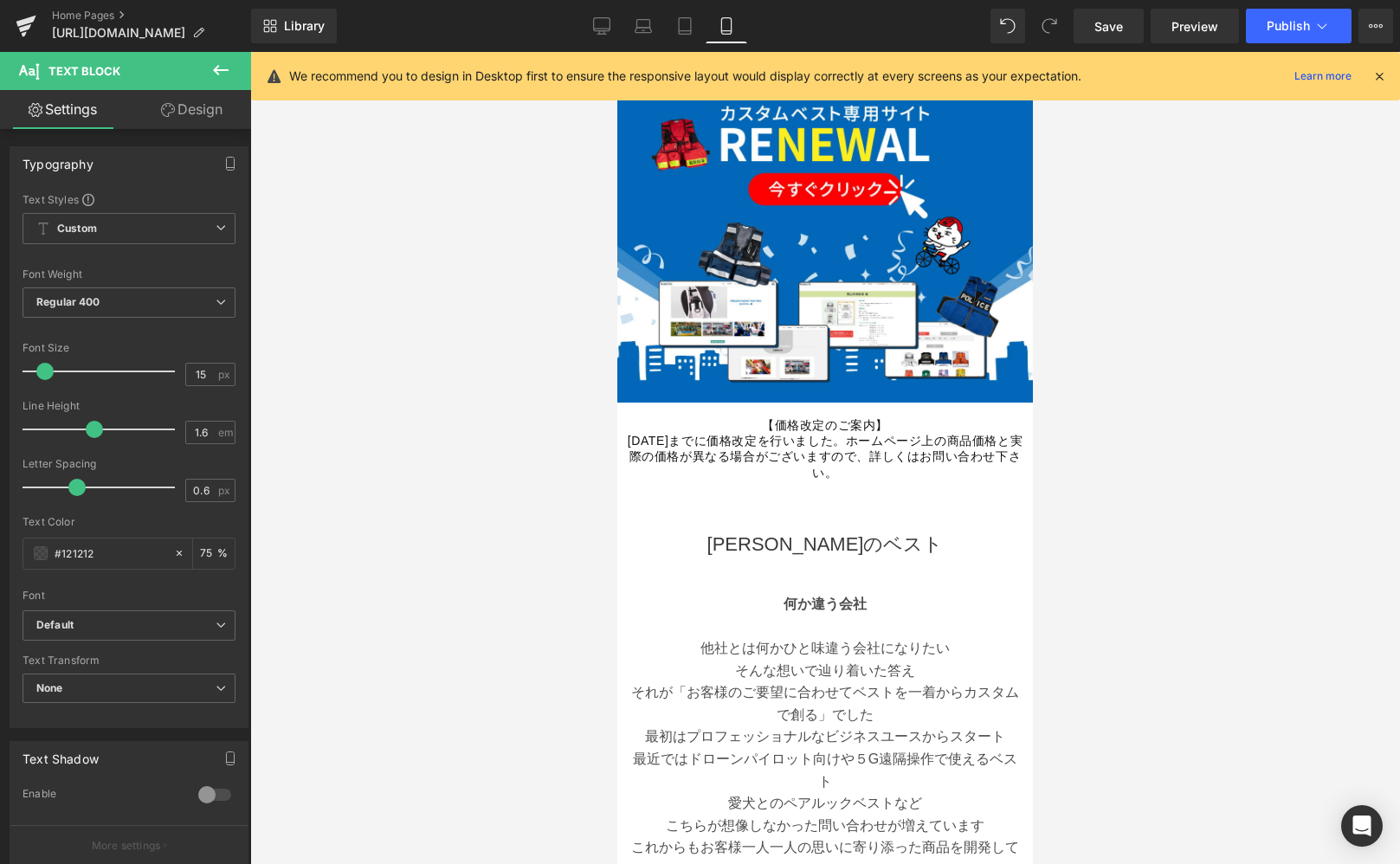
scroll to position [555, 0]
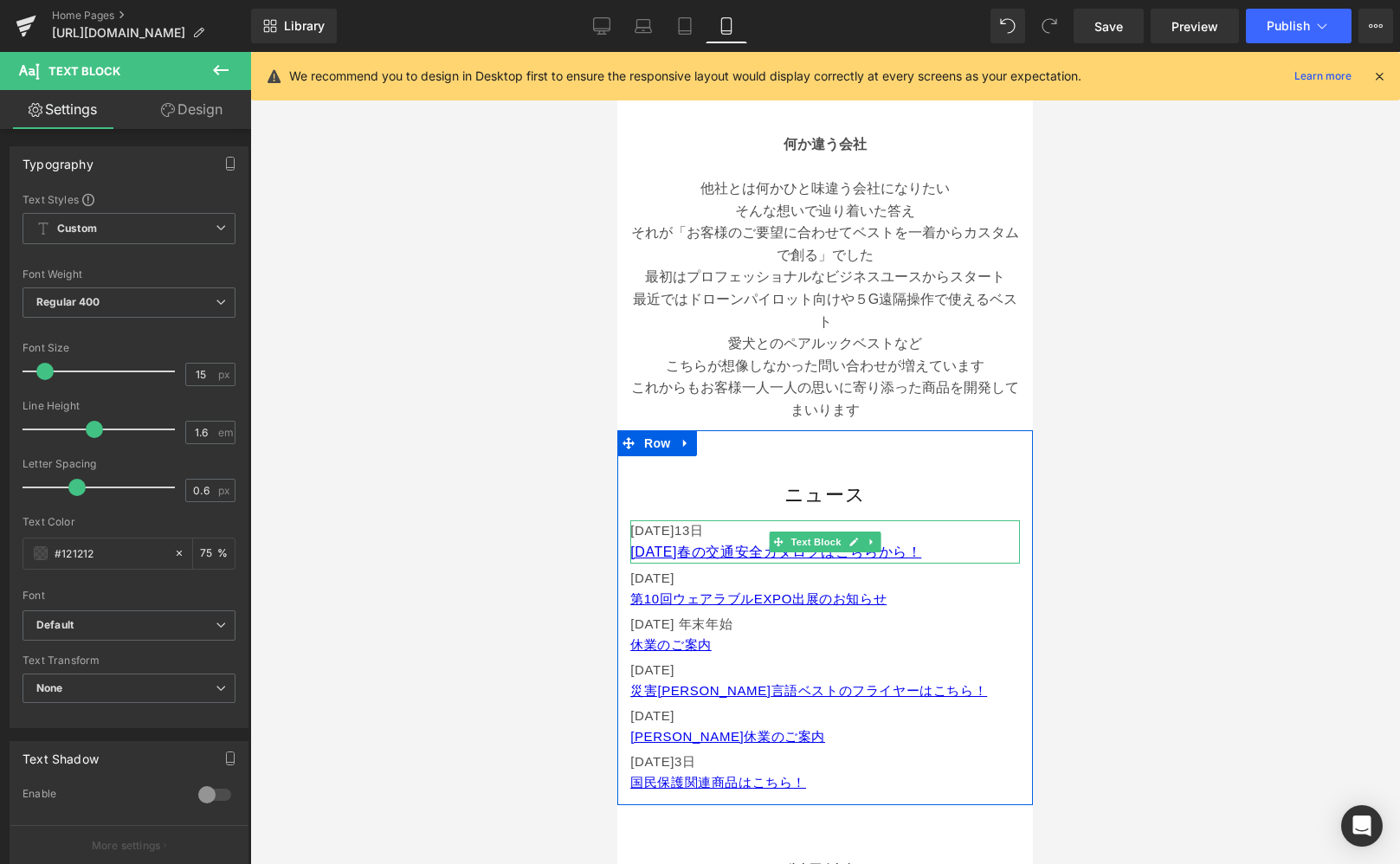
click at [941, 569] on div "[DATE] 第10回ウェアラブルEXPO出展のお知らせ Text Block" at bounding box center [825, 588] width 390 height 41
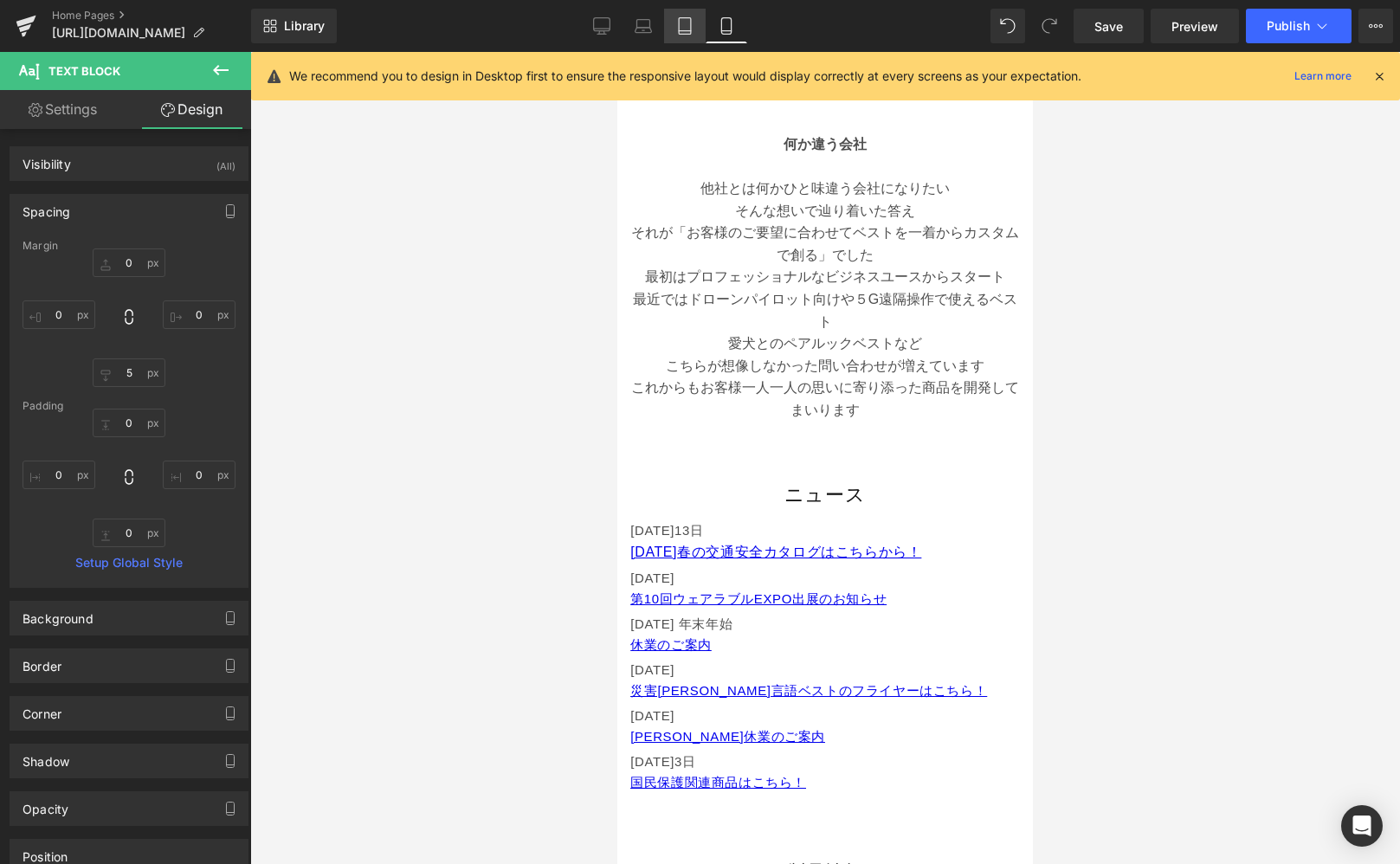
click at [691, 25] on icon at bounding box center [685, 26] width 12 height 17
type input "0"
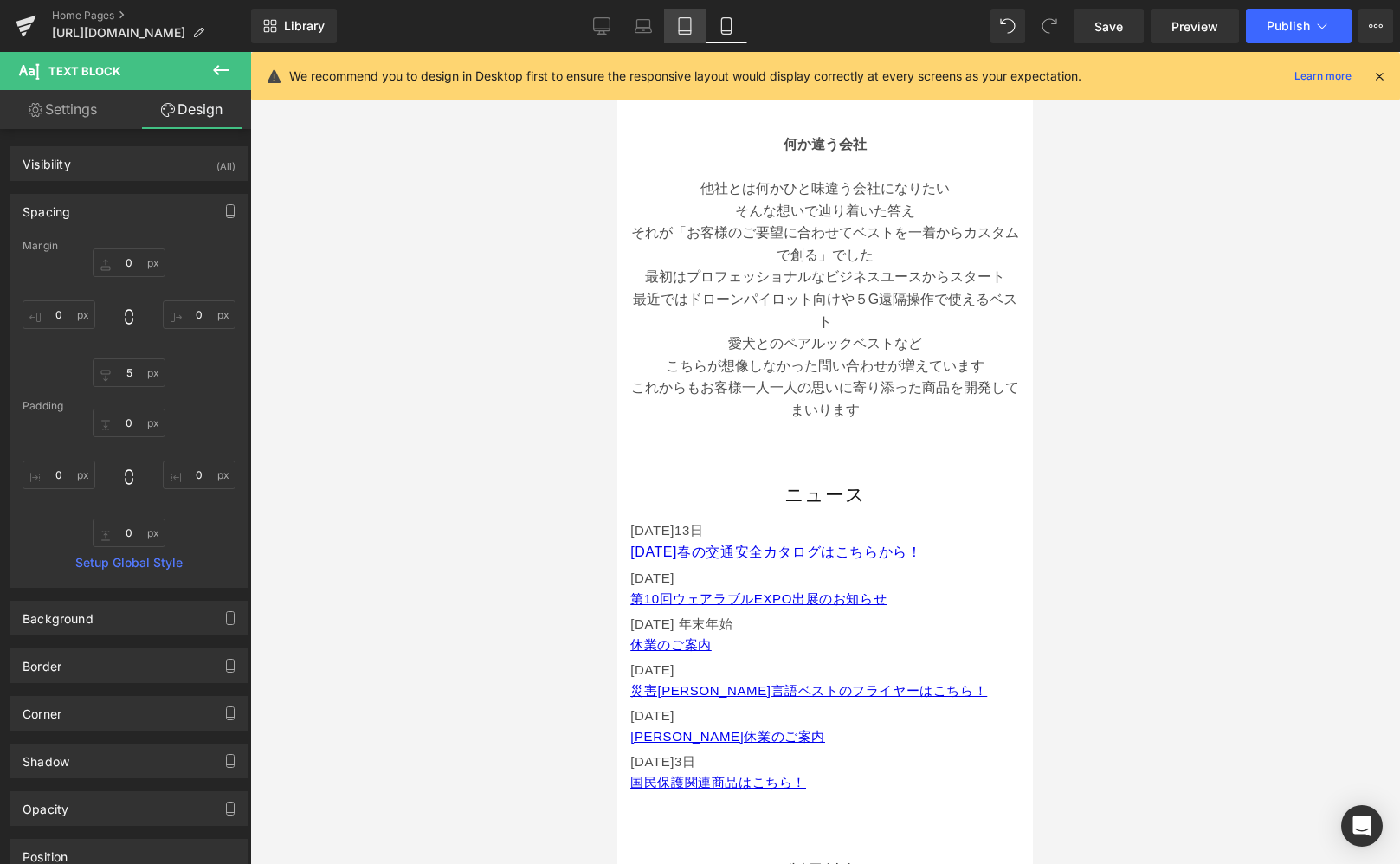
type input "0"
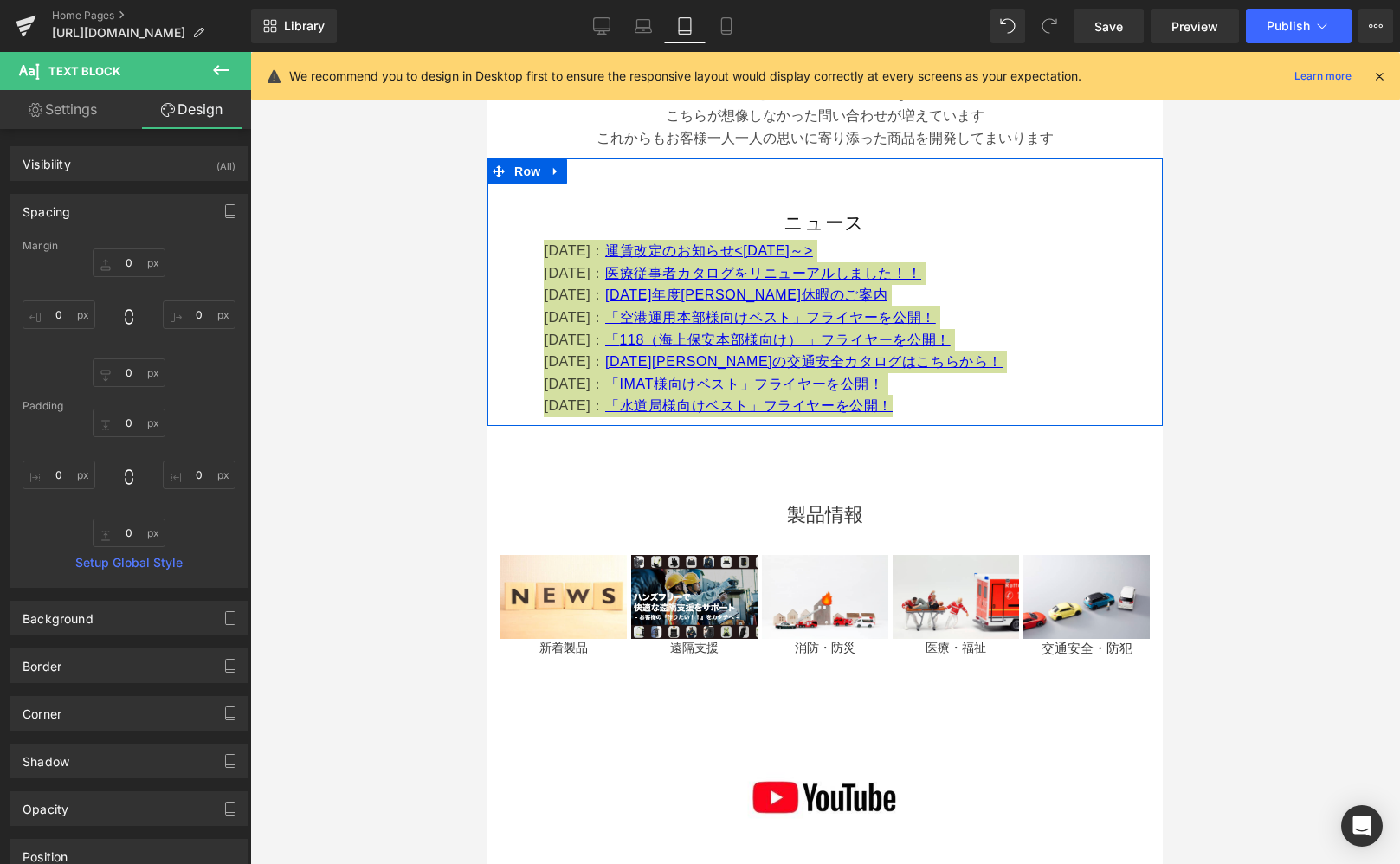
scroll to position [840, 0]
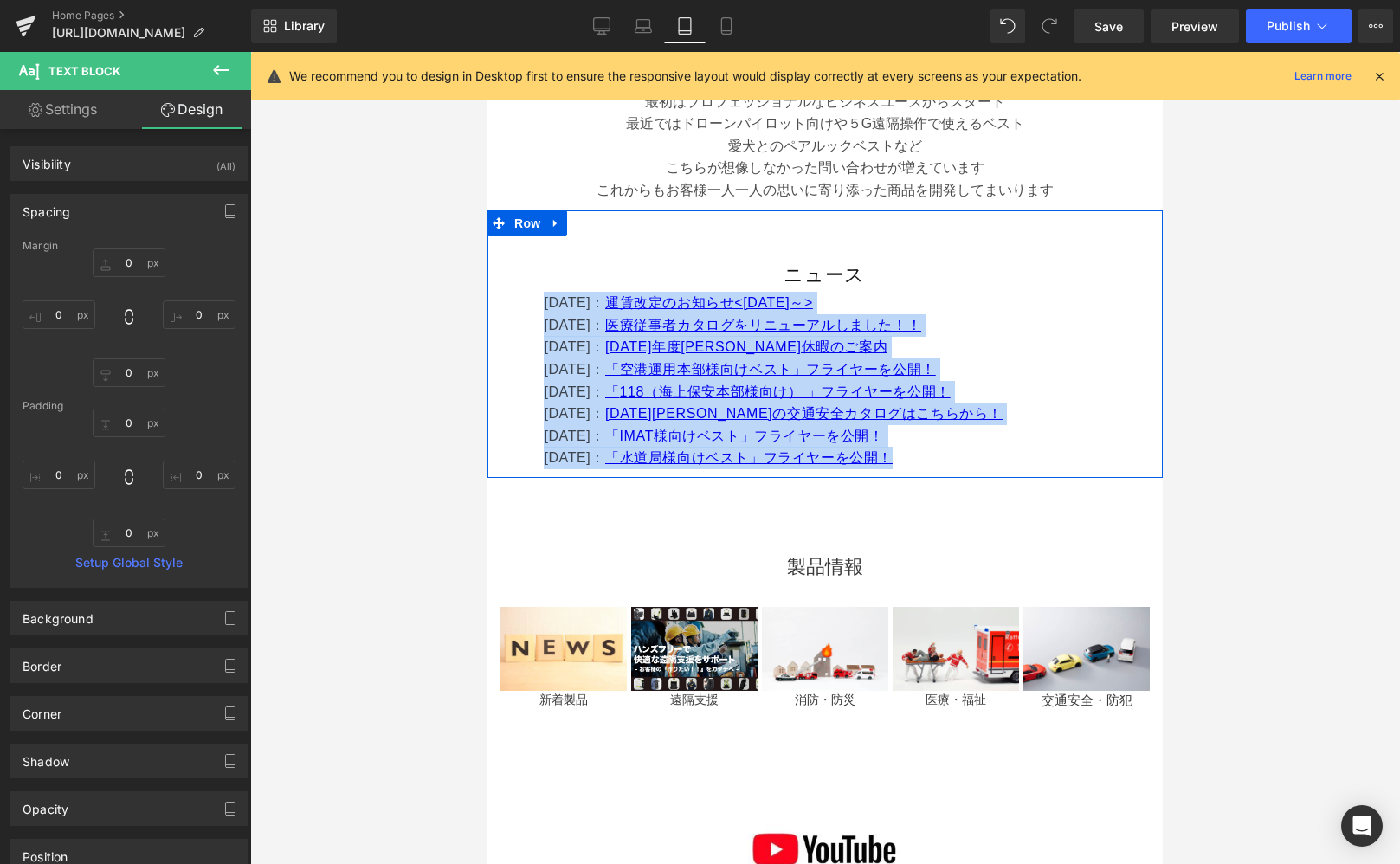
click at [980, 316] on p "[DATE]： 医療従事者カタログをリニューアルしました！！" at bounding box center [845, 325] width 605 height 22
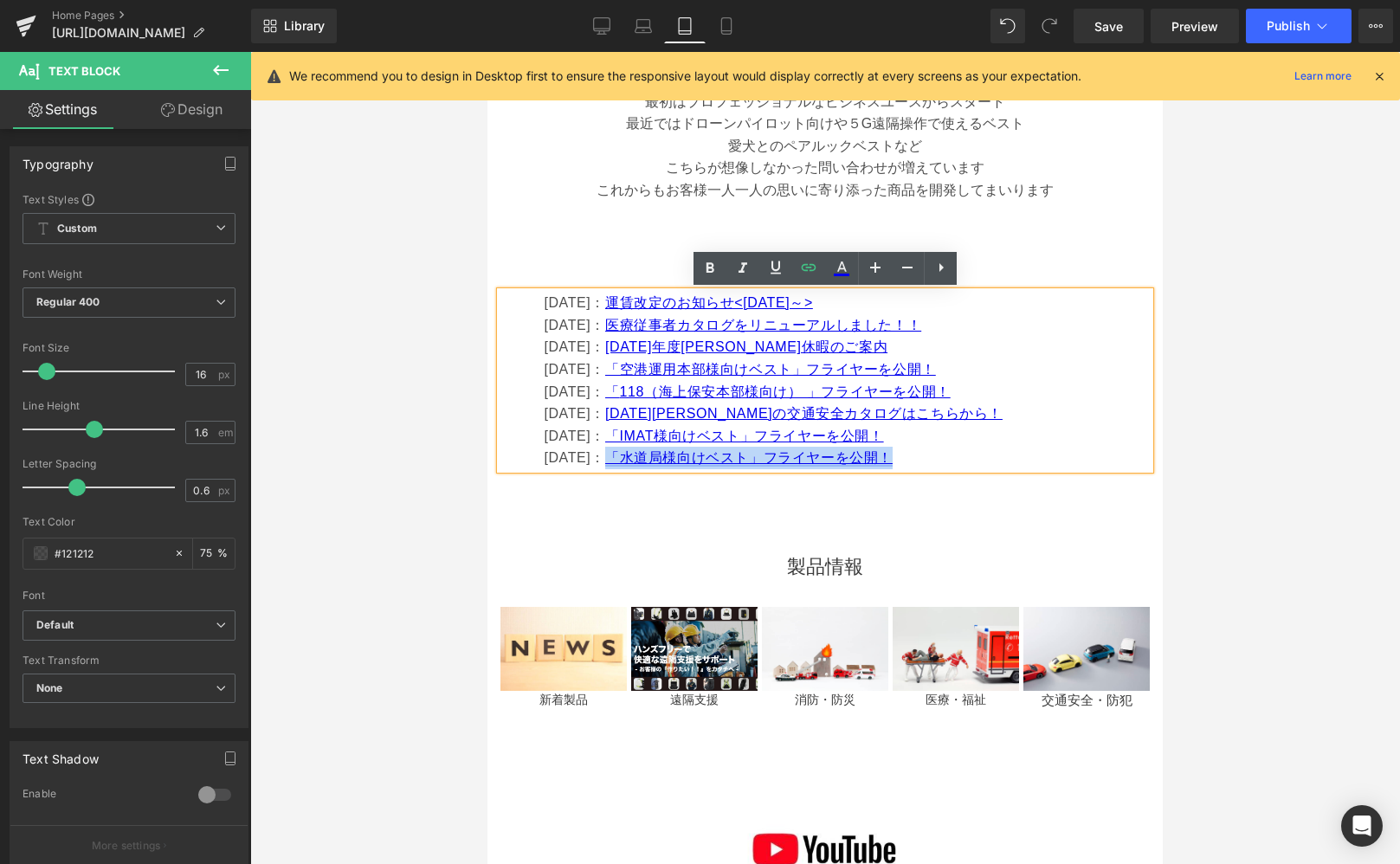
drag, startPoint x: 915, startPoint y: 458, endPoint x: 637, endPoint y: 459, distance: 278.0
click at [637, 459] on p "[DATE]： 「水道局様向けベスト」フライヤーを公開！" at bounding box center [845, 458] width 605 height 22
copy font "「水道局様向けベスト」フライヤーを公開！"
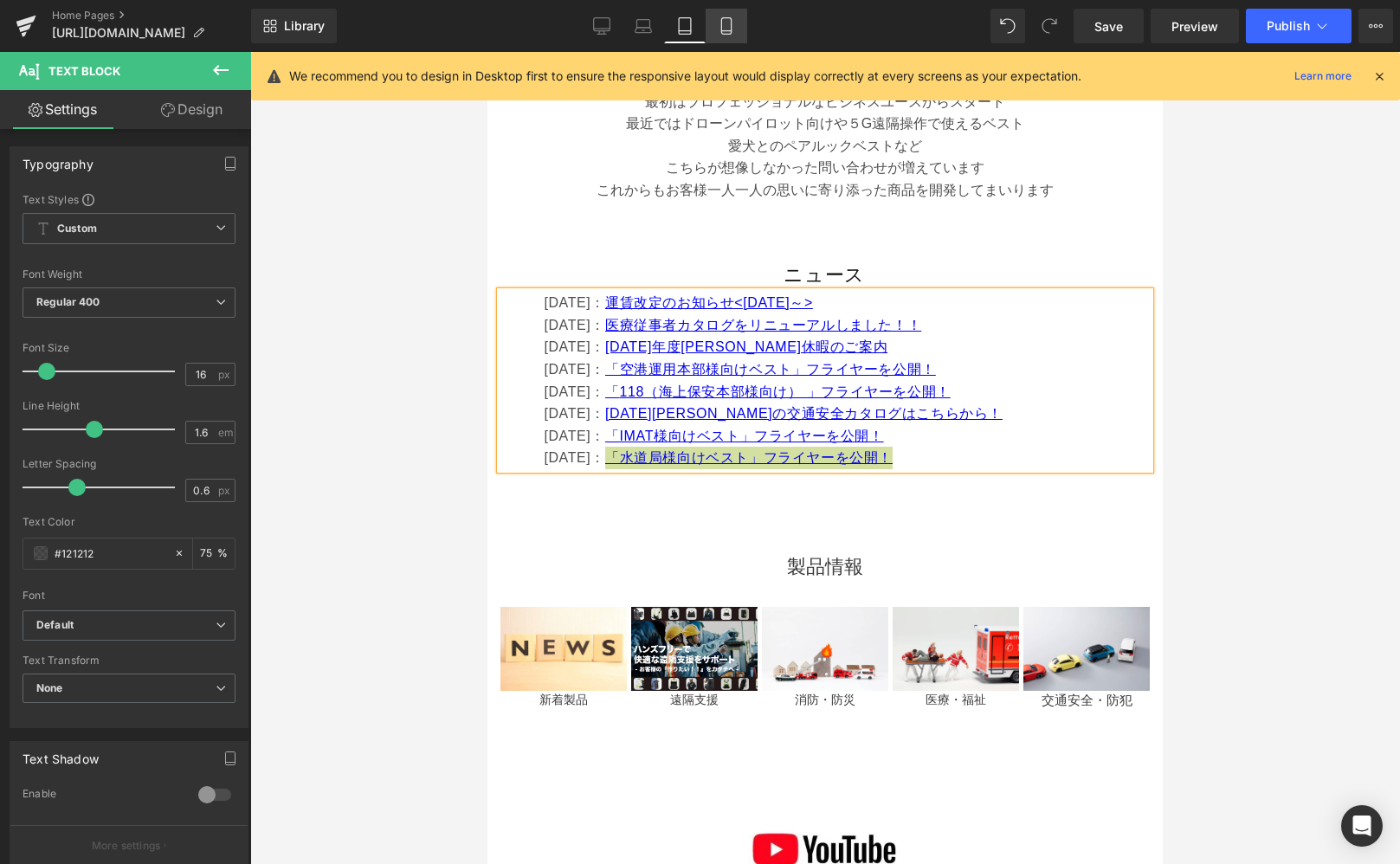
click at [716, 24] on link "Mobile" at bounding box center [727, 25] width 41 height 35
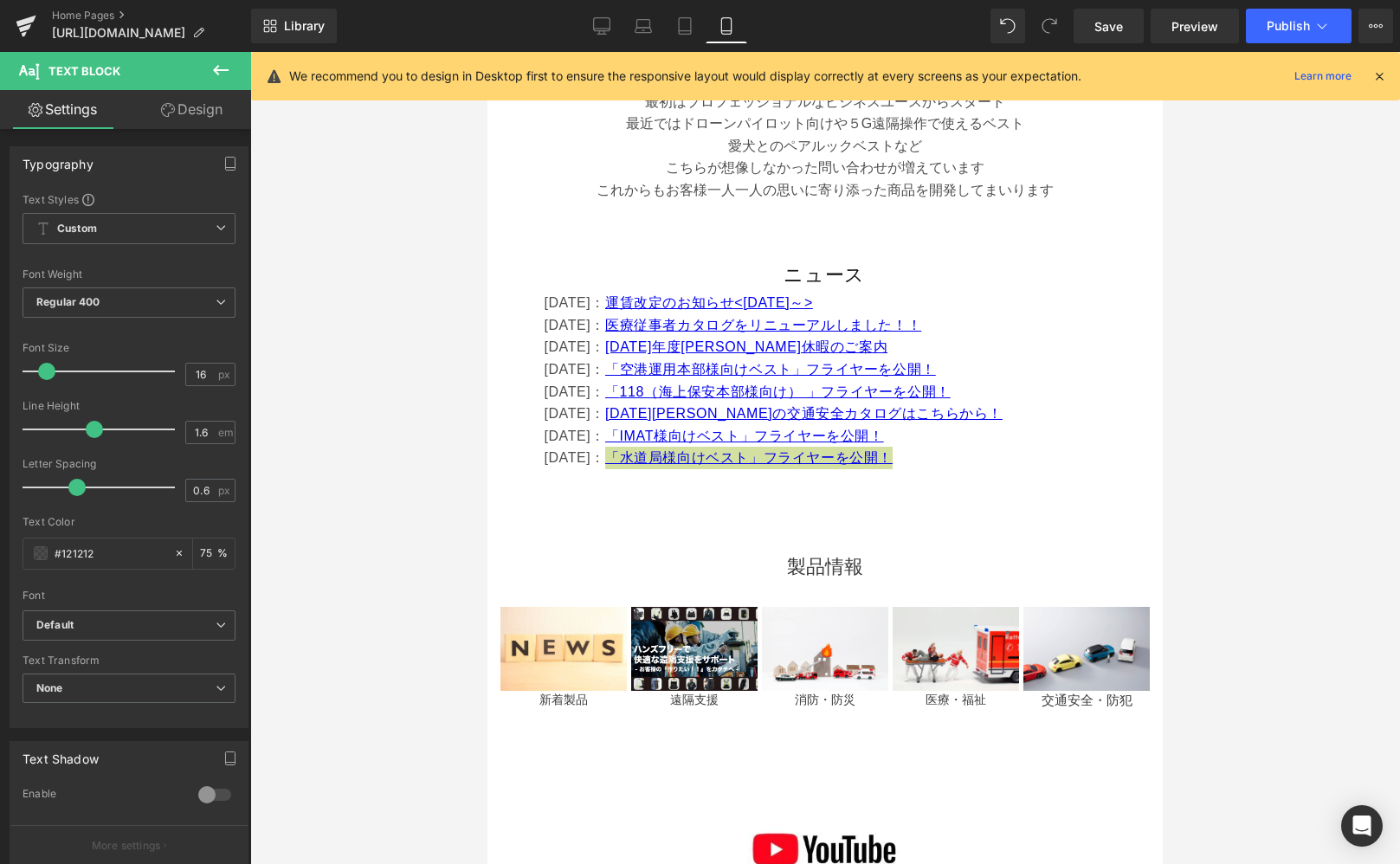
type input "15"
type input "75"
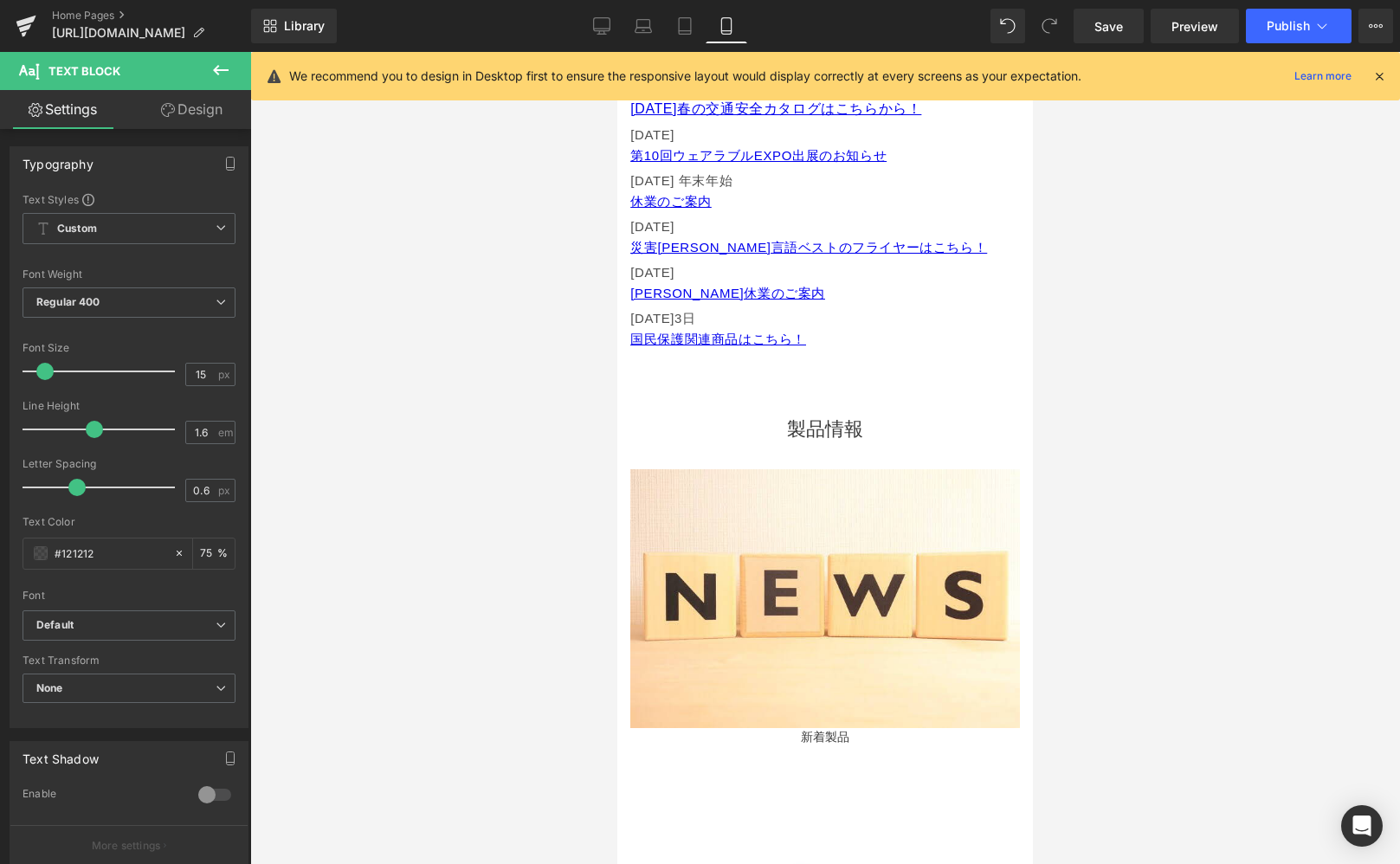
scroll to position [986, 0]
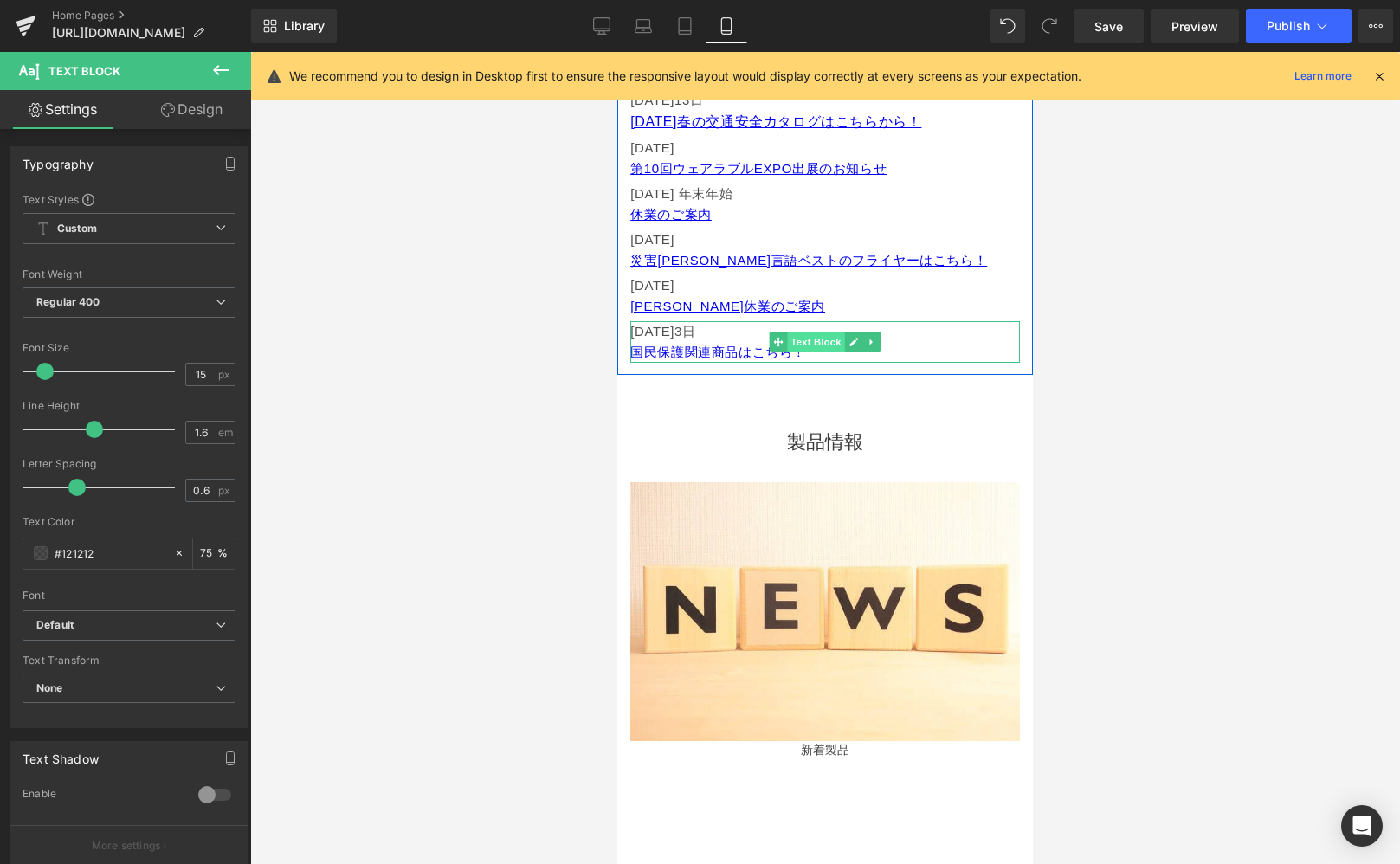
click at [823, 349] on span "Text Block" at bounding box center [816, 342] width 57 height 21
click at [929, 349] on p "国民保護関連商品はこちら！" at bounding box center [825, 353] width 390 height 21
click at [980, 353] on p "国民保護関連商品はこちら！" at bounding box center [825, 353] width 390 height 21
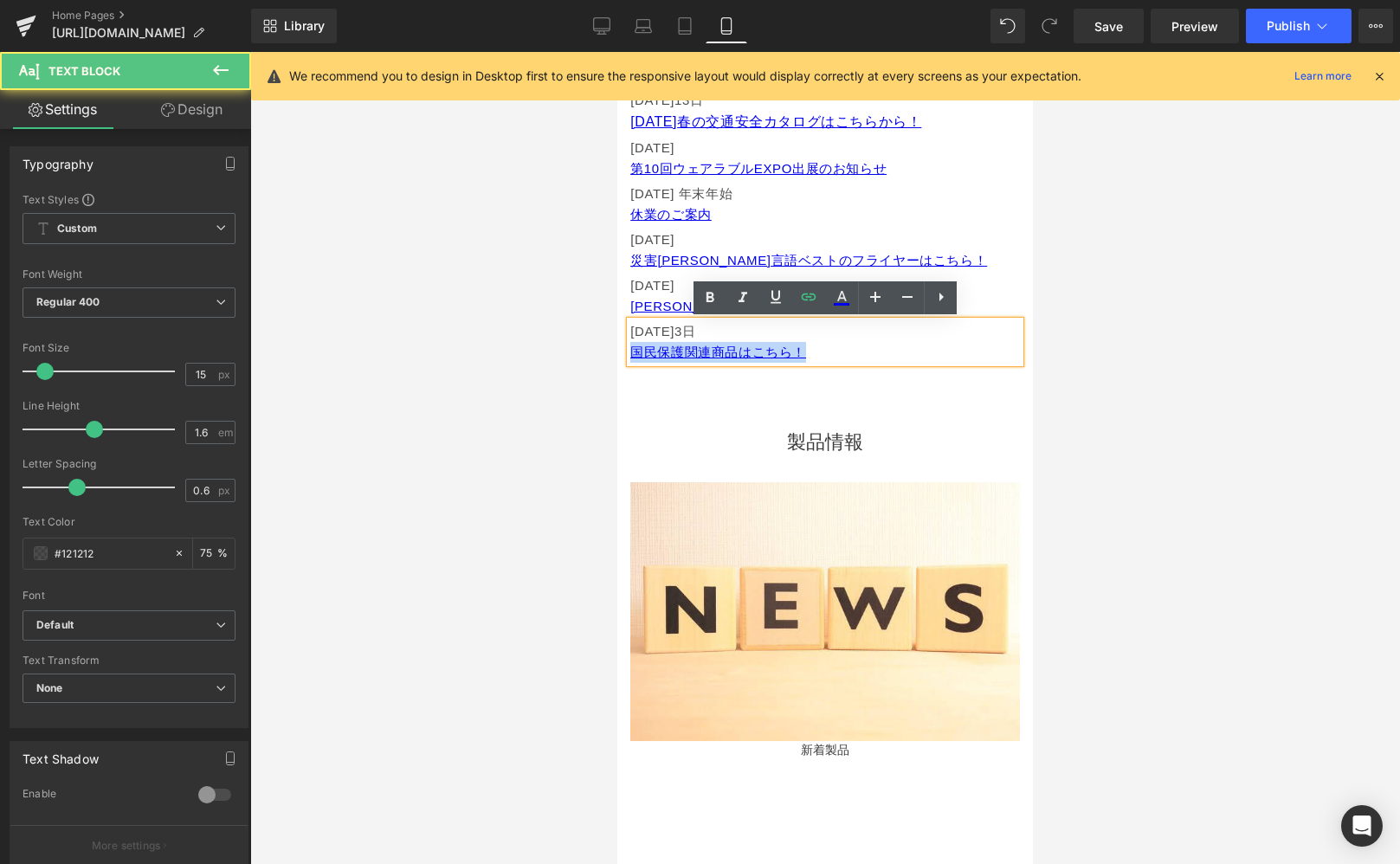
drag, startPoint x: 868, startPoint y: 356, endPoint x: 1228, endPoint y: 415, distance: 364.8
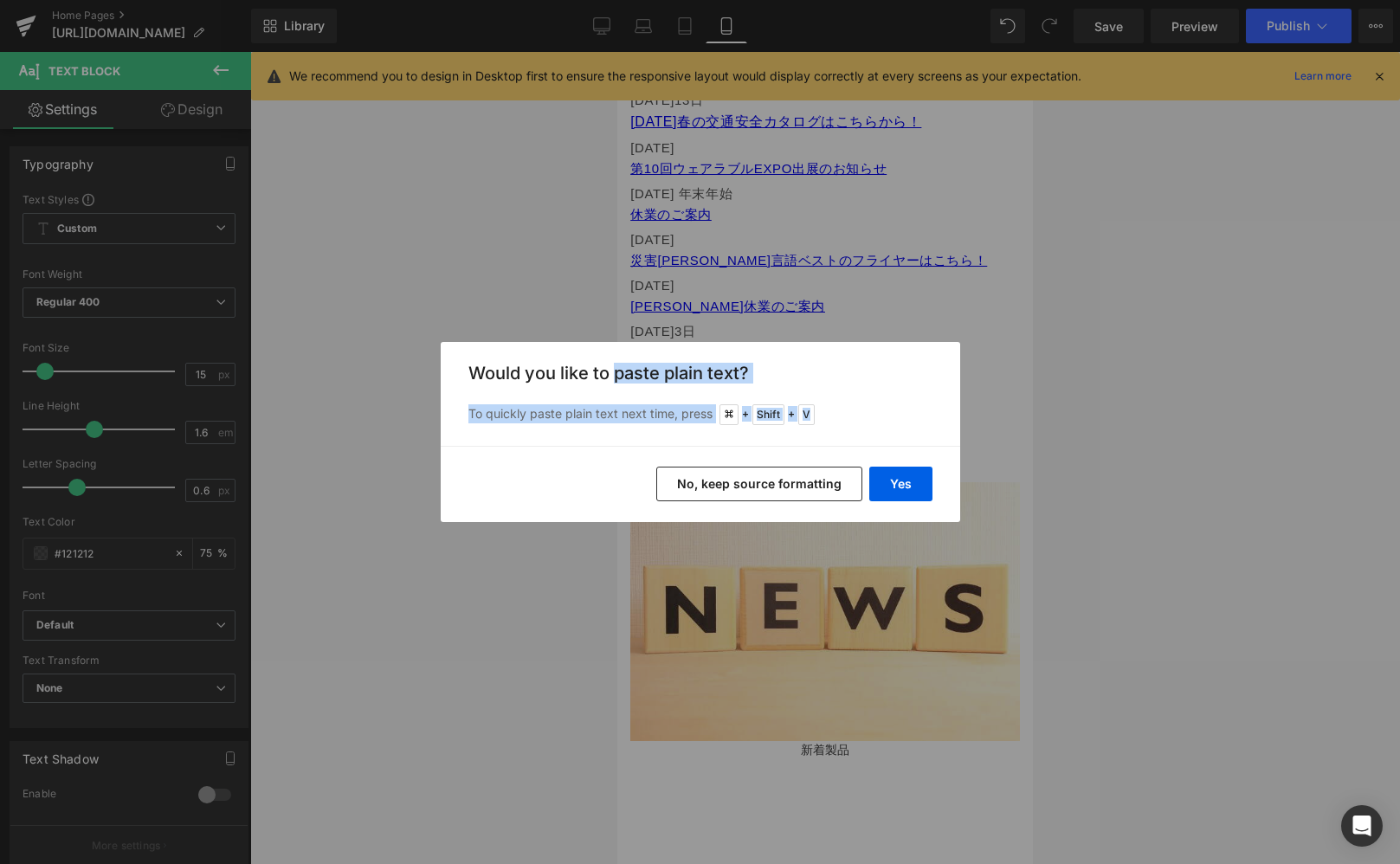
drag, startPoint x: 614, startPoint y: 373, endPoint x: 831, endPoint y: 411, distance: 220.3
click at [814, 410] on div "Would you like to paste plain text? To quickly paste plain text next time, pres…" at bounding box center [700, 394] width 520 height 104
click at [903, 430] on div "Would you like to paste plain text? To quickly paste plain text next time, pres…" at bounding box center [700, 394] width 520 height 104
drag, startPoint x: 523, startPoint y: 415, endPoint x: 897, endPoint y: 446, distance: 375.3
click at [871, 435] on div "Would you like to paste plain text? To quickly paste plain text next time, pres…" at bounding box center [700, 394] width 520 height 104
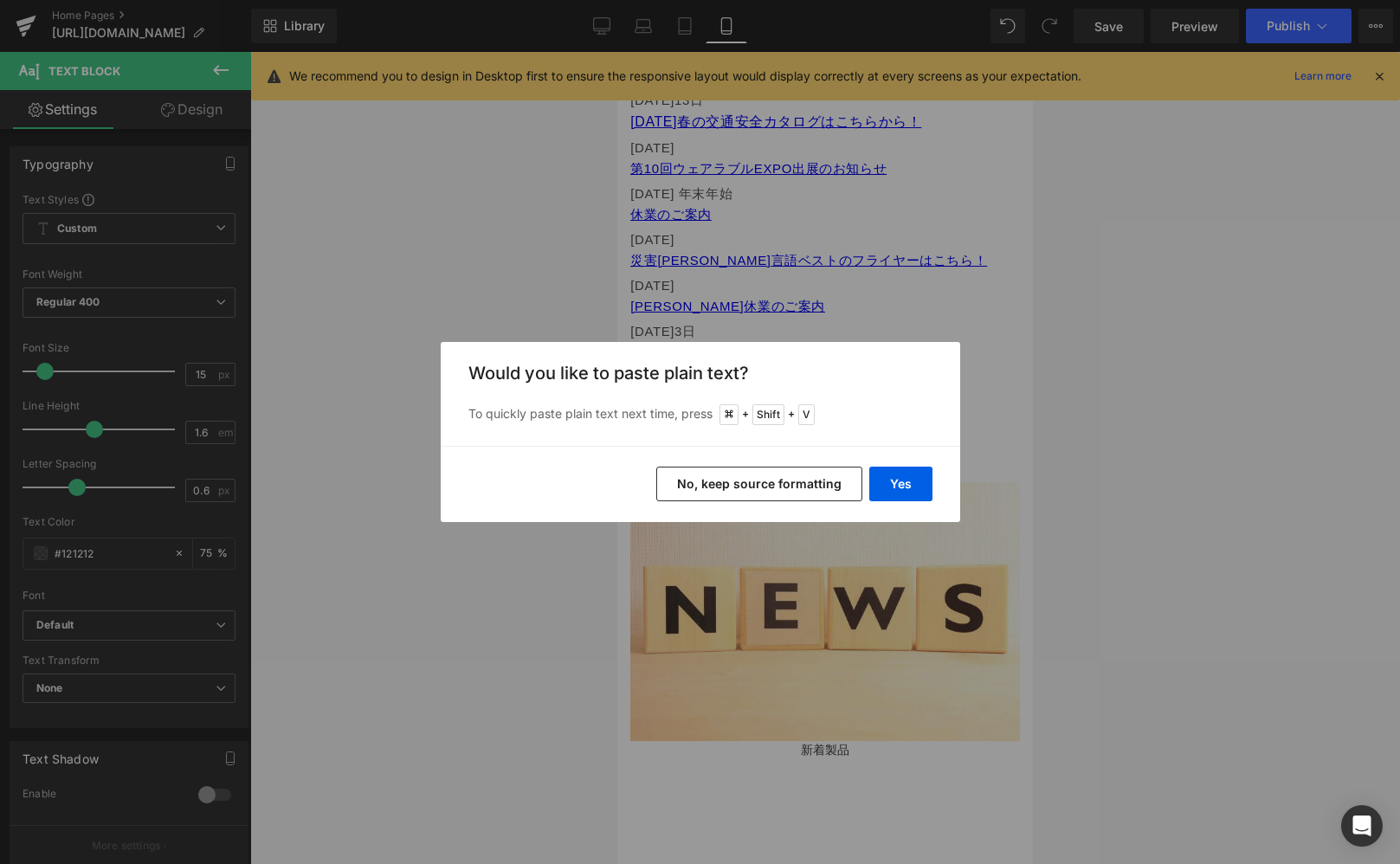
drag, startPoint x: 898, startPoint y: 446, endPoint x: 914, endPoint y: 450, distance: 16.5
click at [899, 446] on div "Yes No, keep source formatting" at bounding box center [700, 483] width 520 height 76
click at [807, 495] on button "No, keep source formatting" at bounding box center [759, 483] width 206 height 35
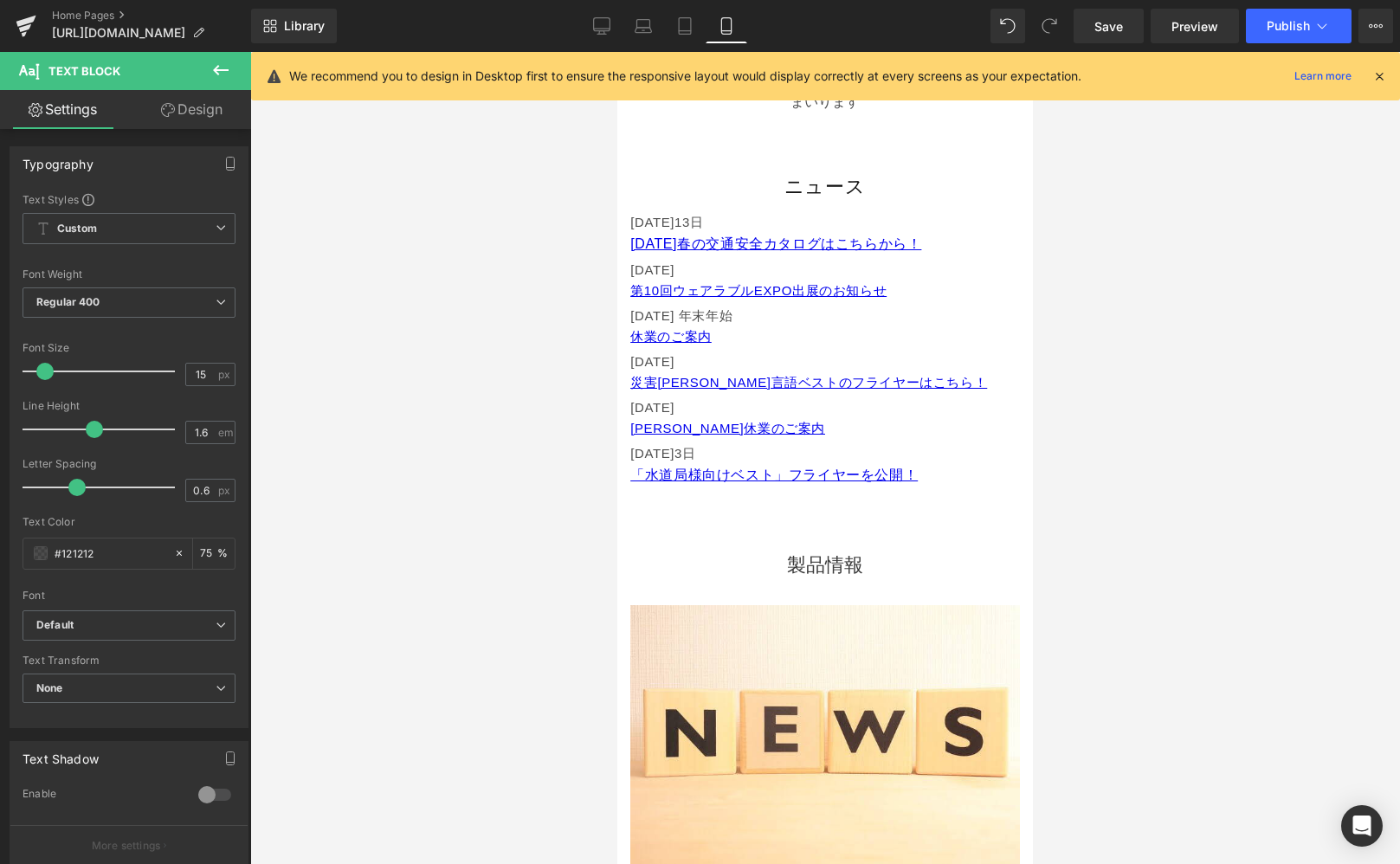
scroll to position [859, 0]
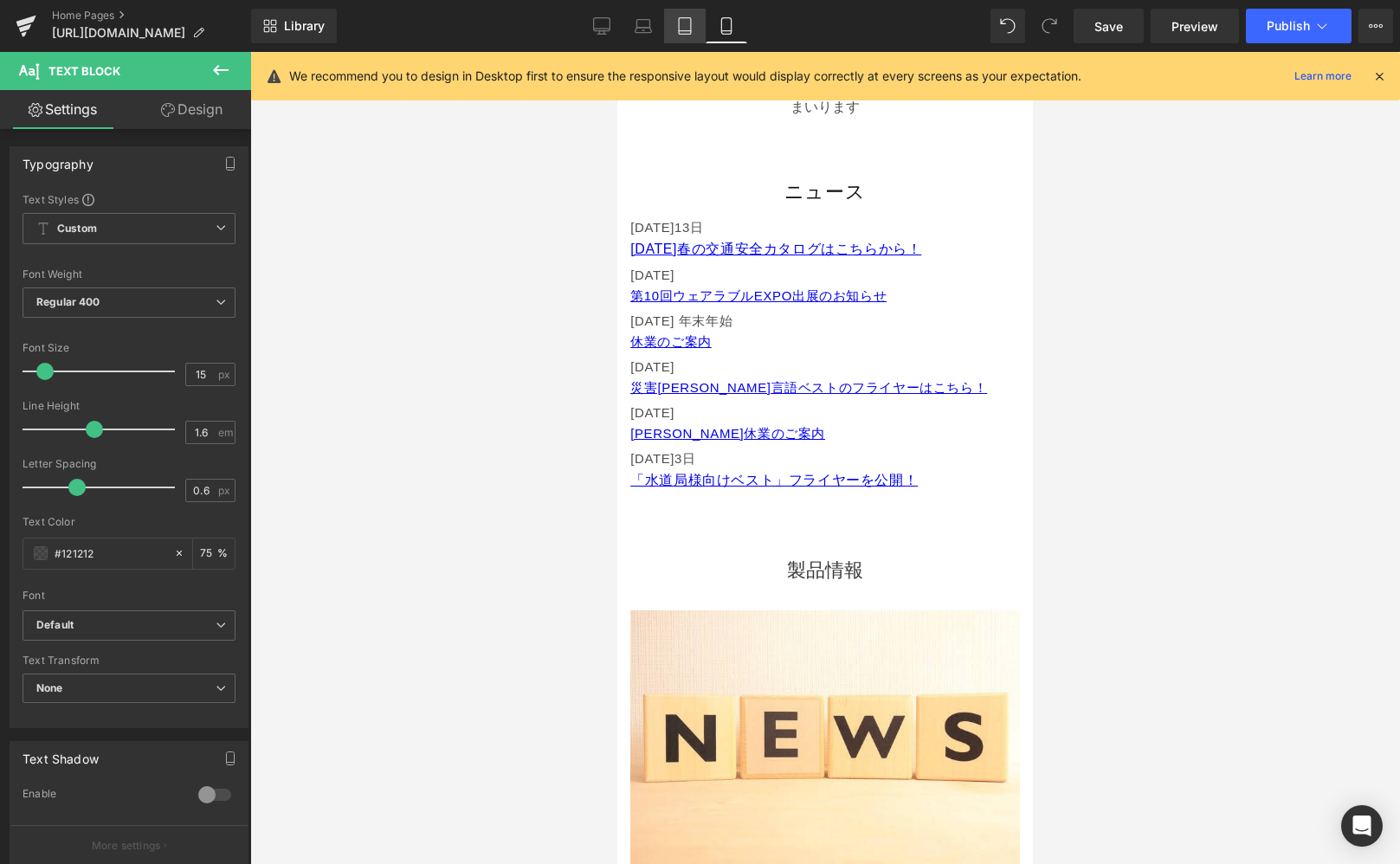
click at [684, 27] on icon at bounding box center [685, 26] width 18 height 18
type input "16"
type input "75"
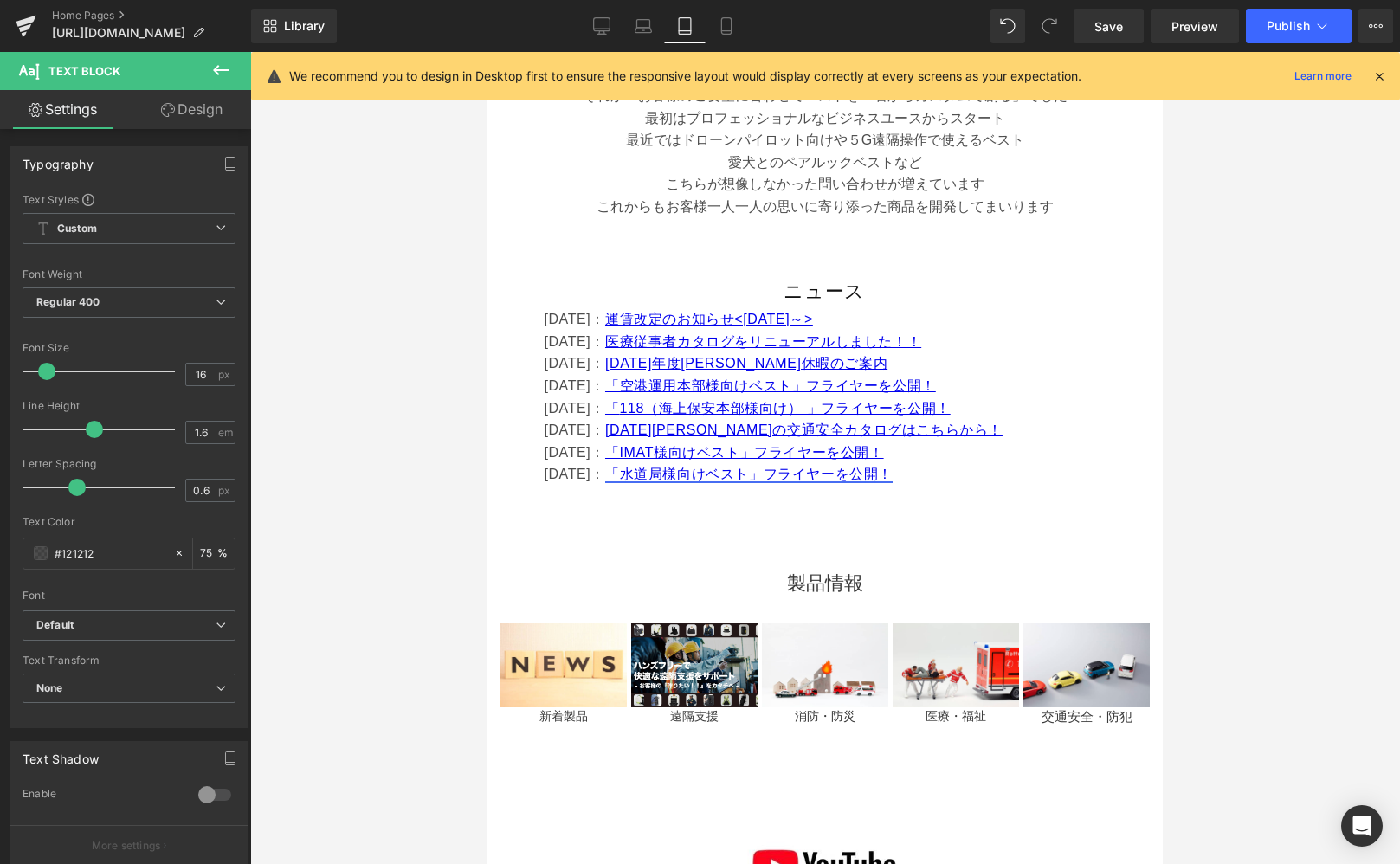
scroll to position [823, 0]
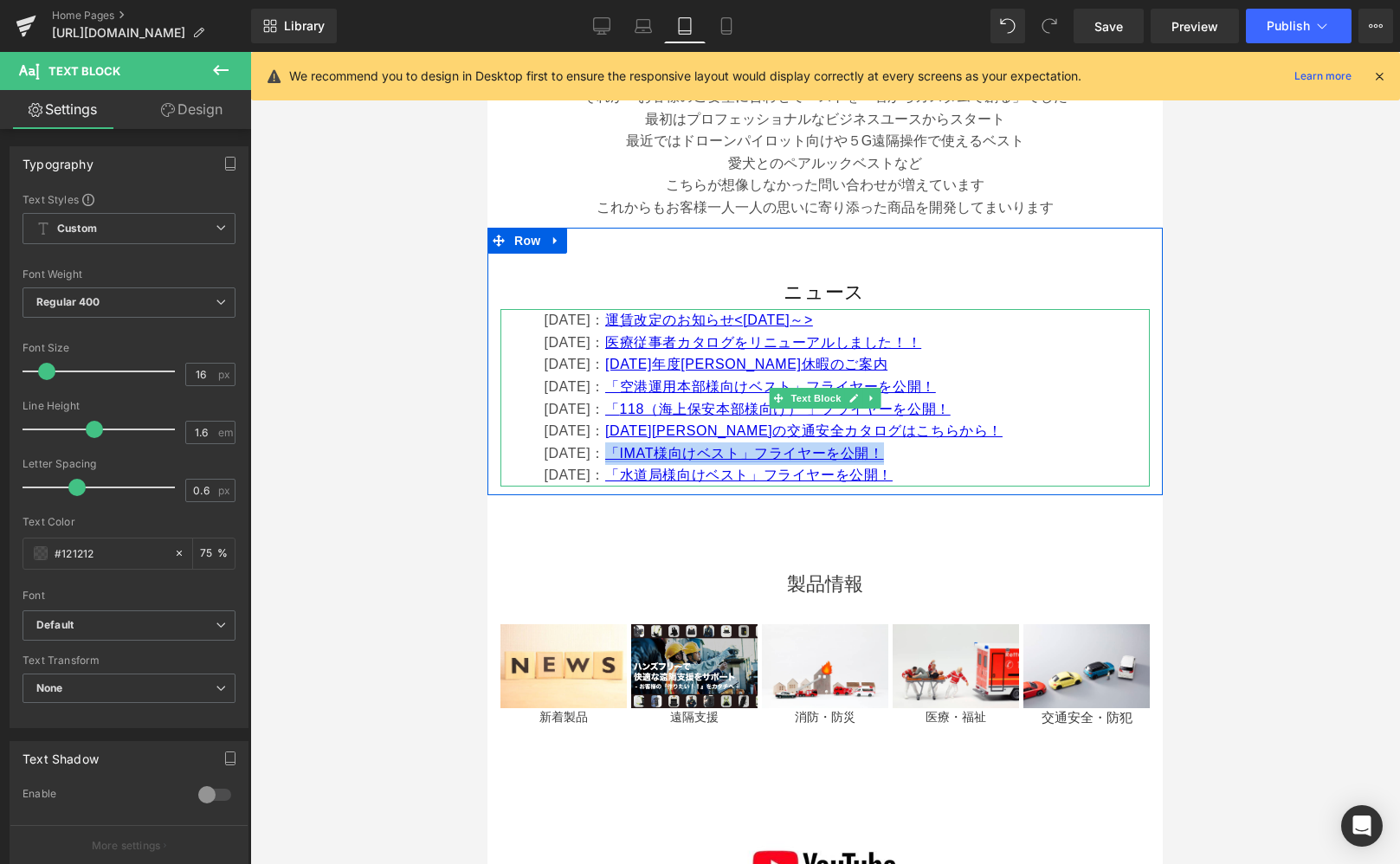
drag, startPoint x: 751, startPoint y: 449, endPoint x: 635, endPoint y: 449, distance: 116.0
click at [635, 449] on p "[DATE]： 「IMAT様向けベスト」フライヤーを公開！" at bounding box center [845, 454] width 605 height 22
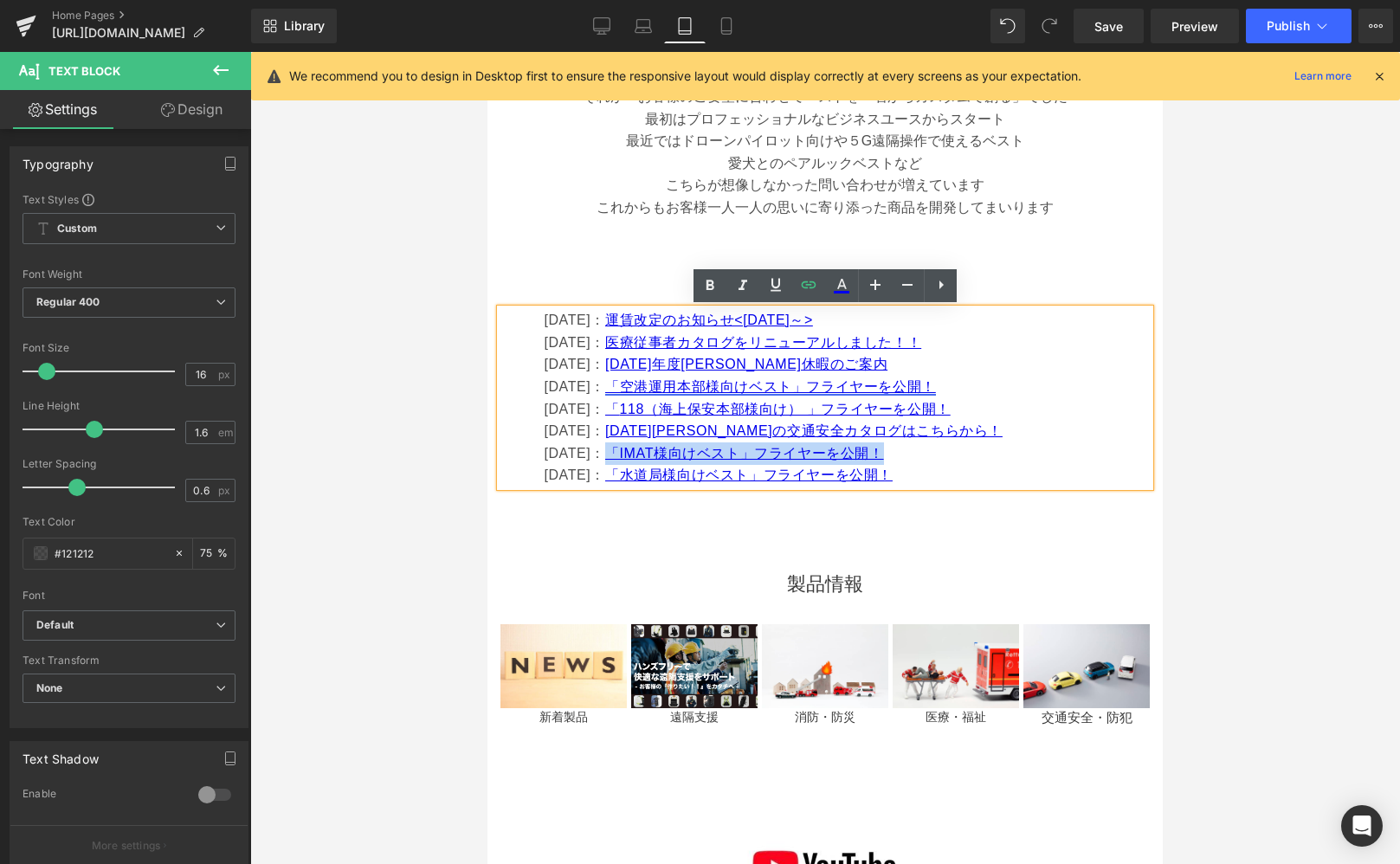
copy font "「IMAT様向けベスト」フライヤーを公開！"
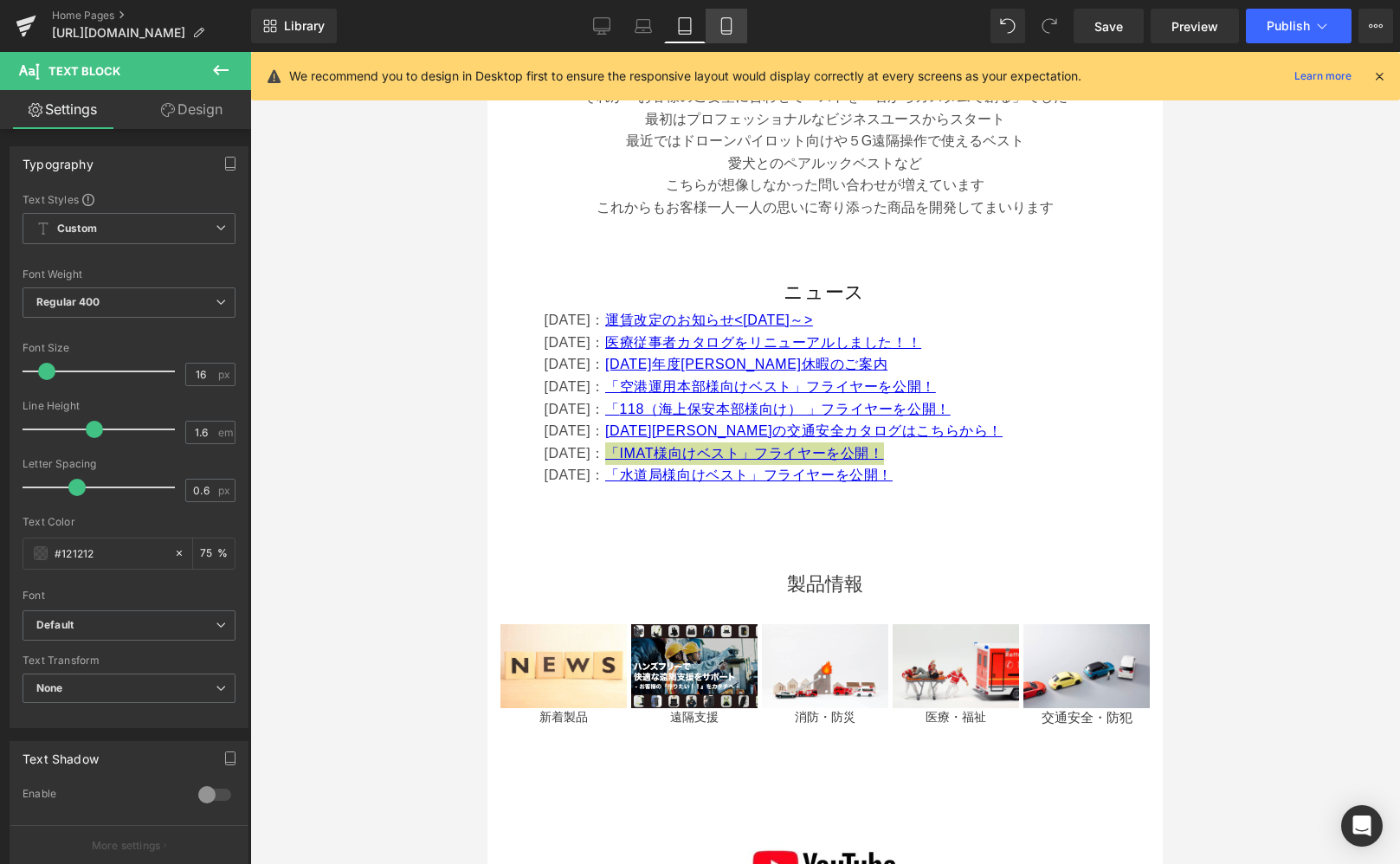
click at [733, 30] on icon at bounding box center [727, 26] width 18 height 18
type input "15"
type input "75"
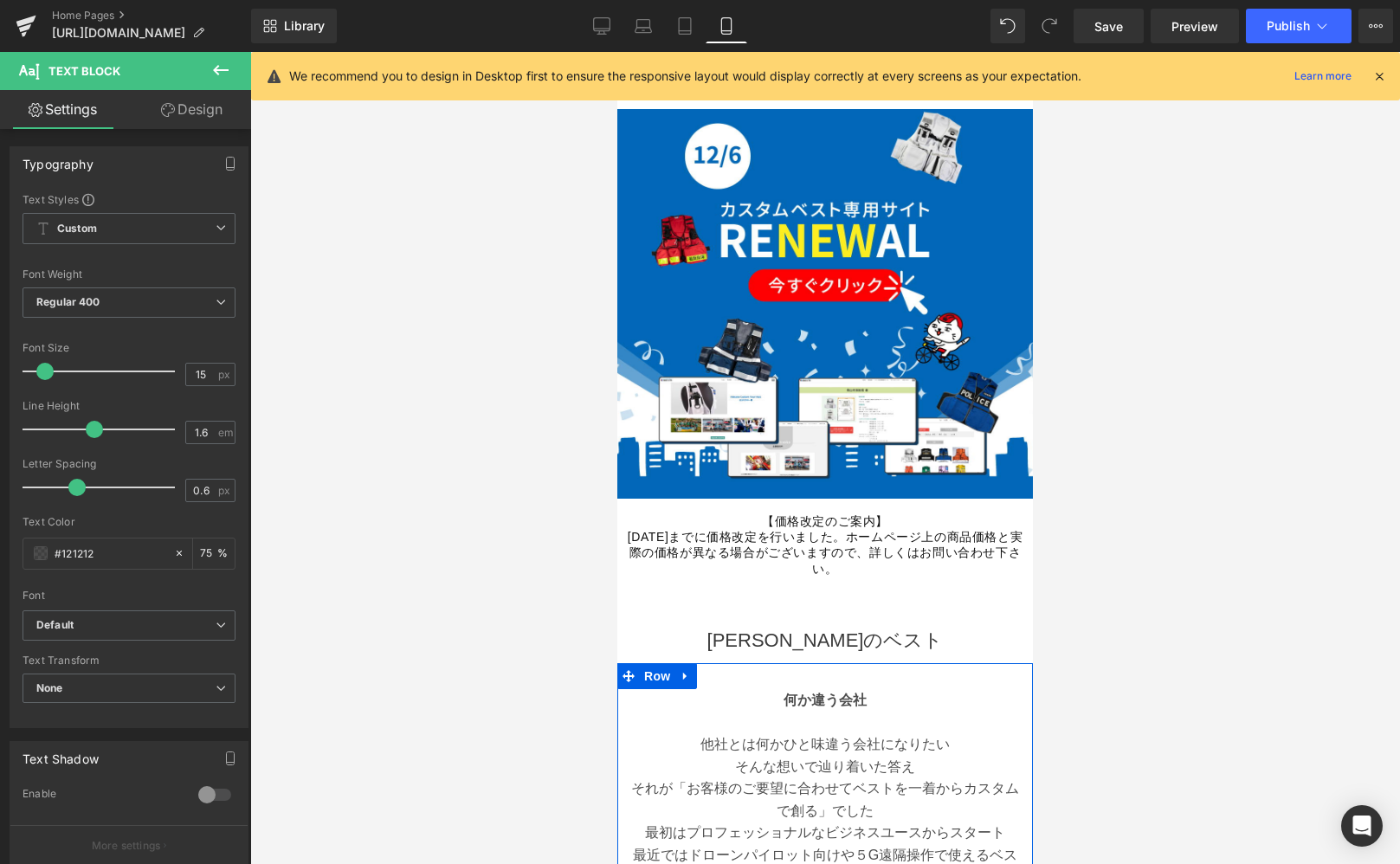
scroll to position [641, 0]
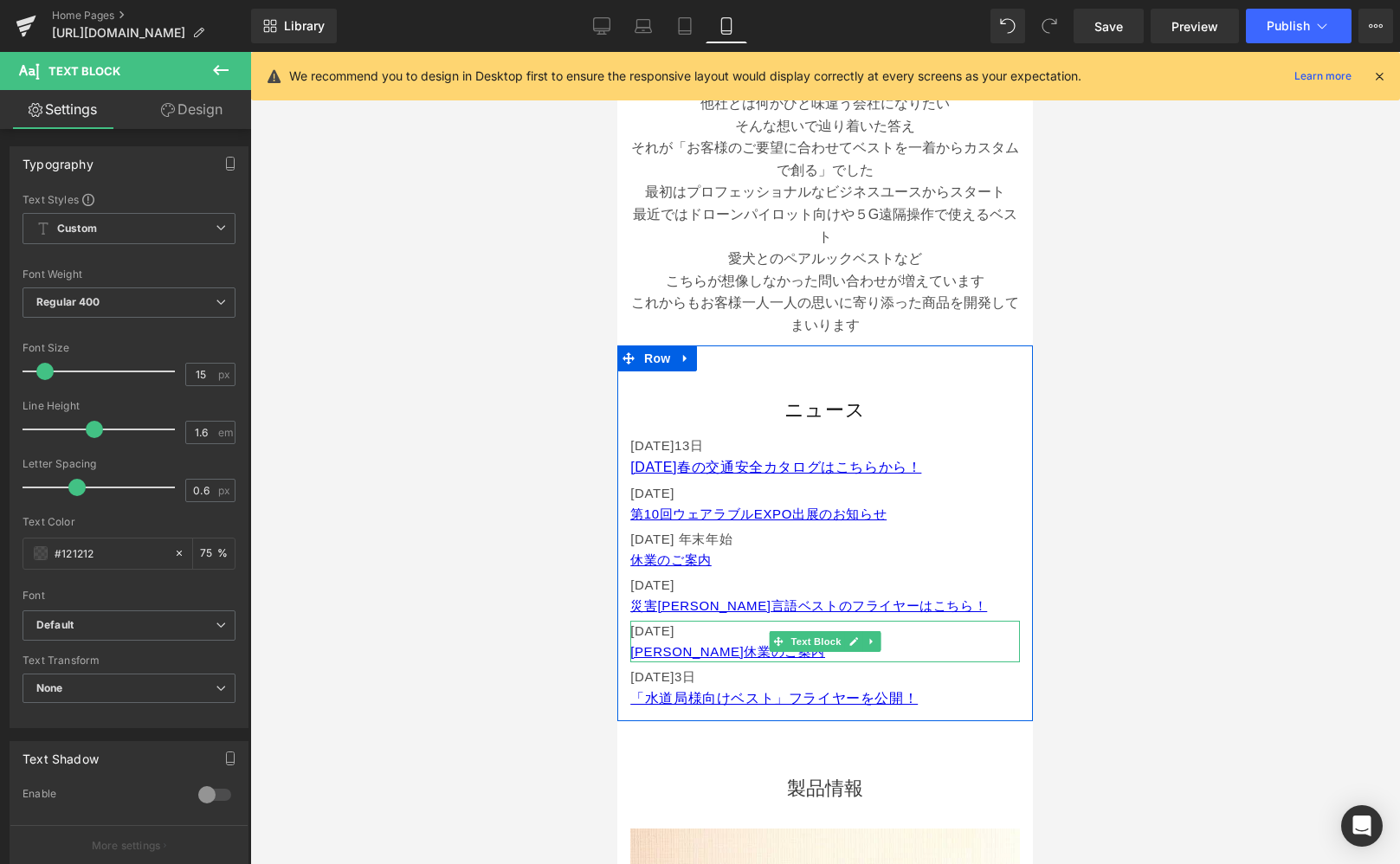
click at [755, 652] on p "[DATE] [PERSON_NAME]休業のご案内" at bounding box center [825, 641] width 390 height 41
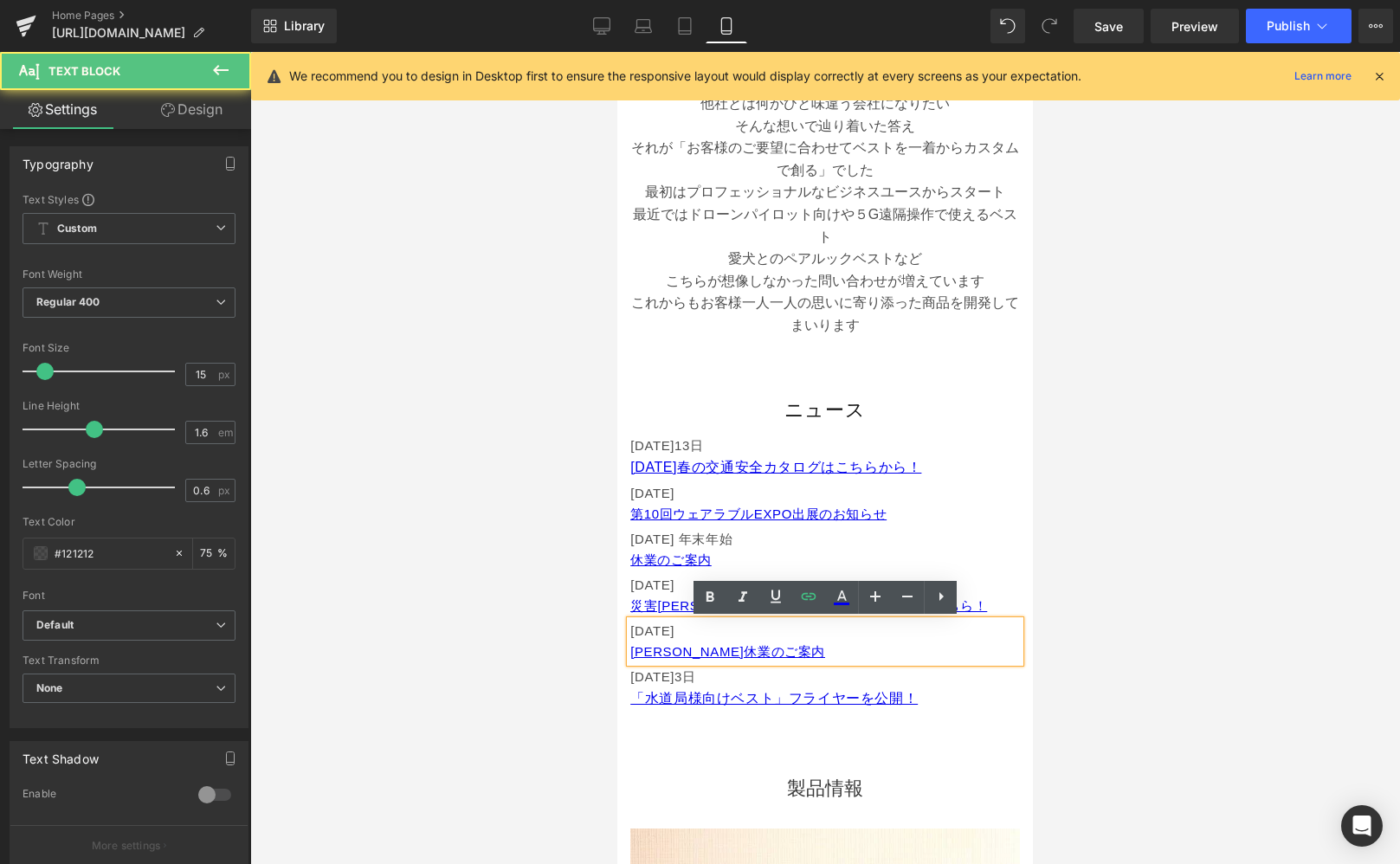
click at [751, 654] on p "[DATE] [PERSON_NAME]休業のご案内" at bounding box center [825, 641] width 390 height 41
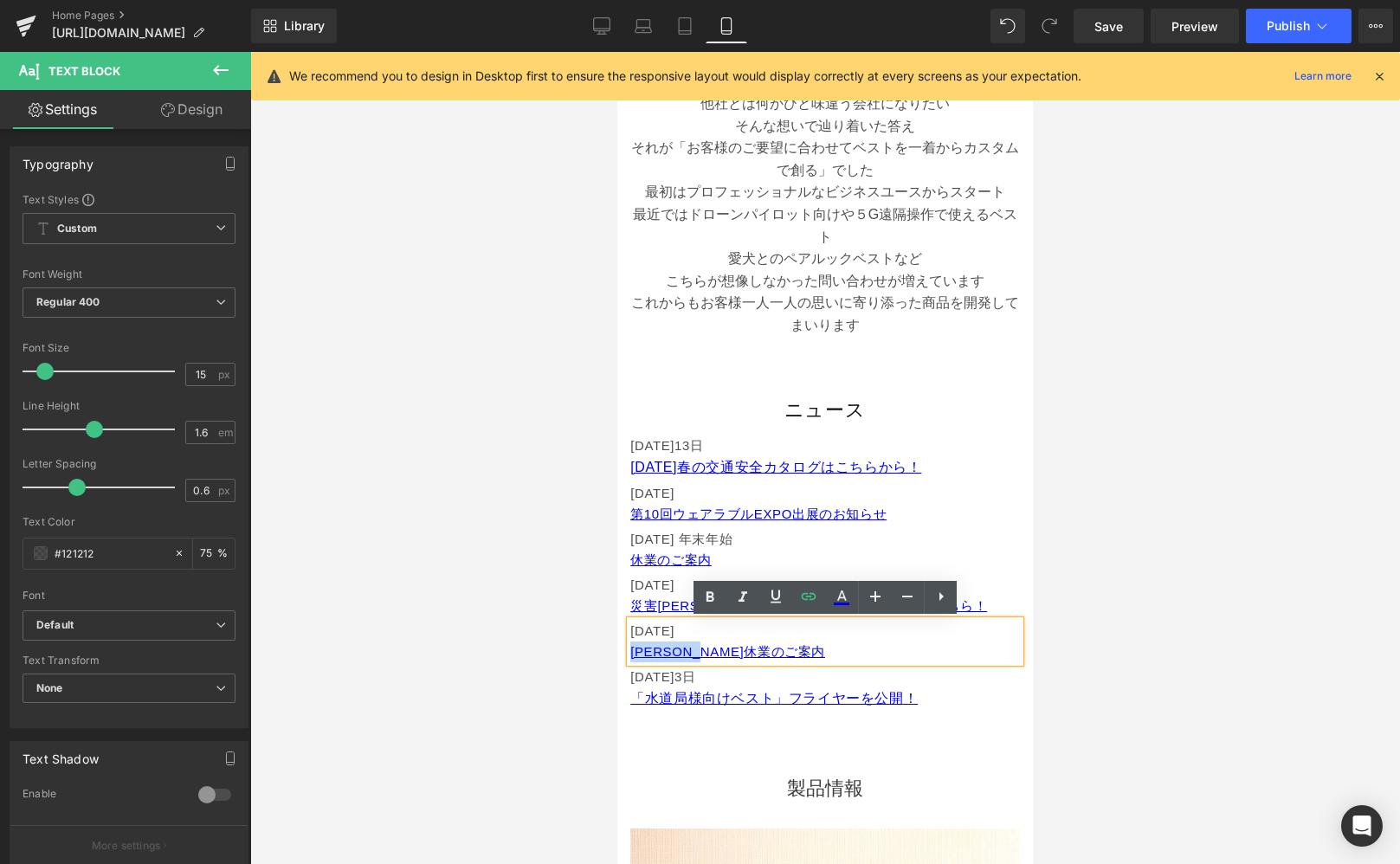
drag, startPoint x: 789, startPoint y: 654, endPoint x: 619, endPoint y: 642, distance: 170.4
click at [619, 642] on div "ニュース Heading [DATE] [DATE] 春の交通安全カタログはこちらから！ Text Block [DATE] 第10回ウェアラブルEXPO出展…" at bounding box center [825, 554] width 415 height 322
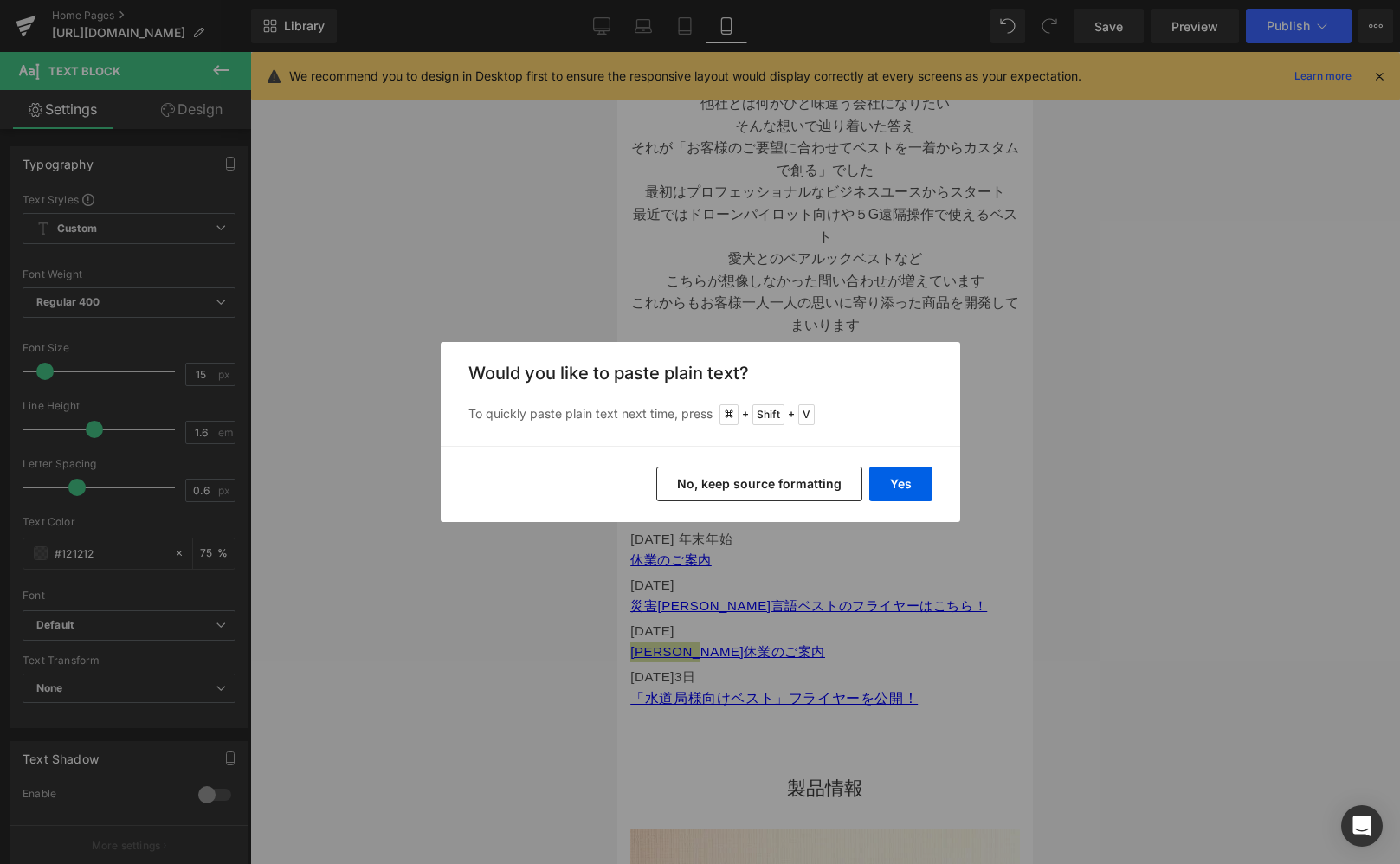
click at [793, 489] on button "No, keep source formatting" at bounding box center [759, 483] width 206 height 35
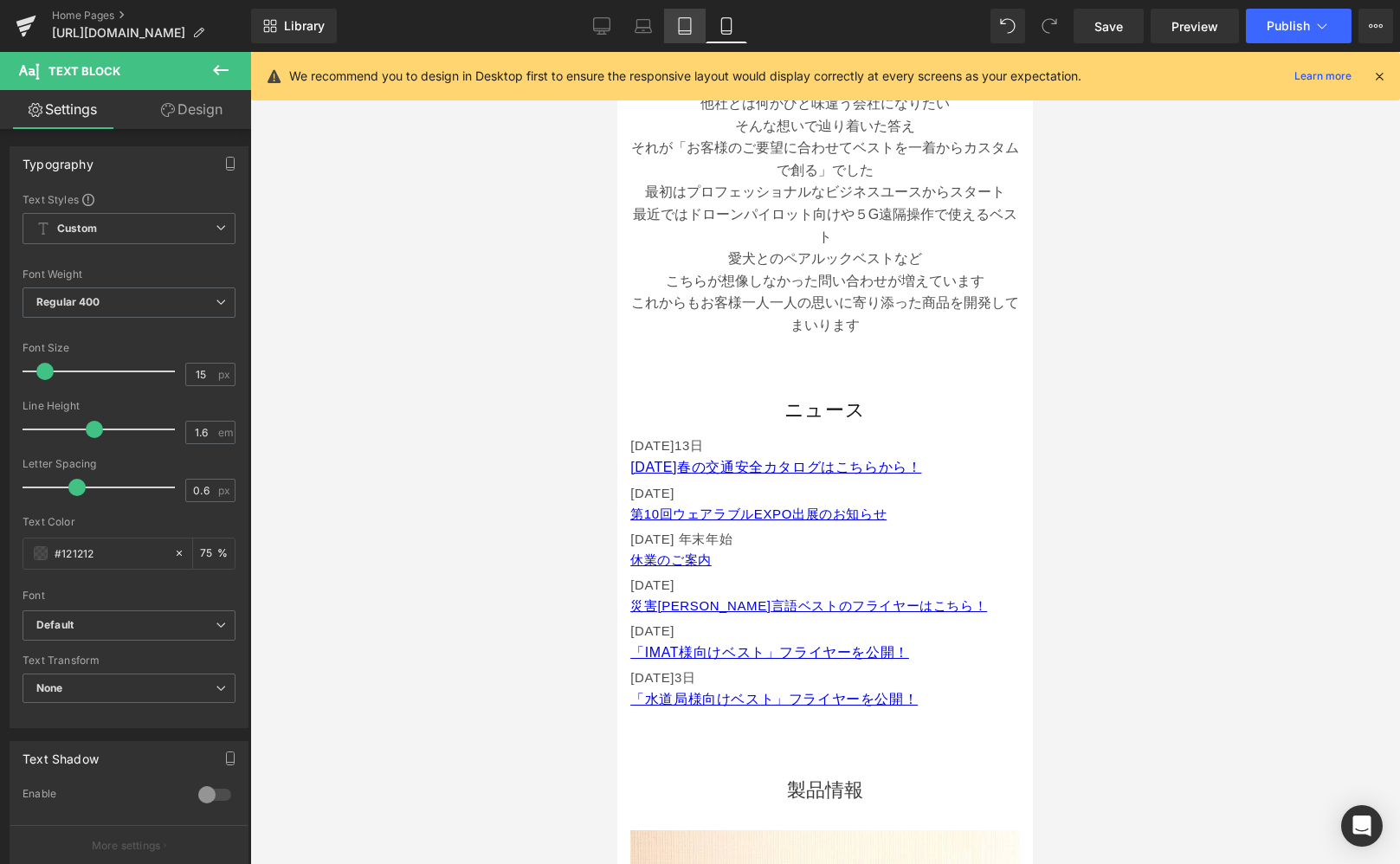
click at [684, 32] on icon at bounding box center [685, 26] width 18 height 18
type input "16"
type input "75"
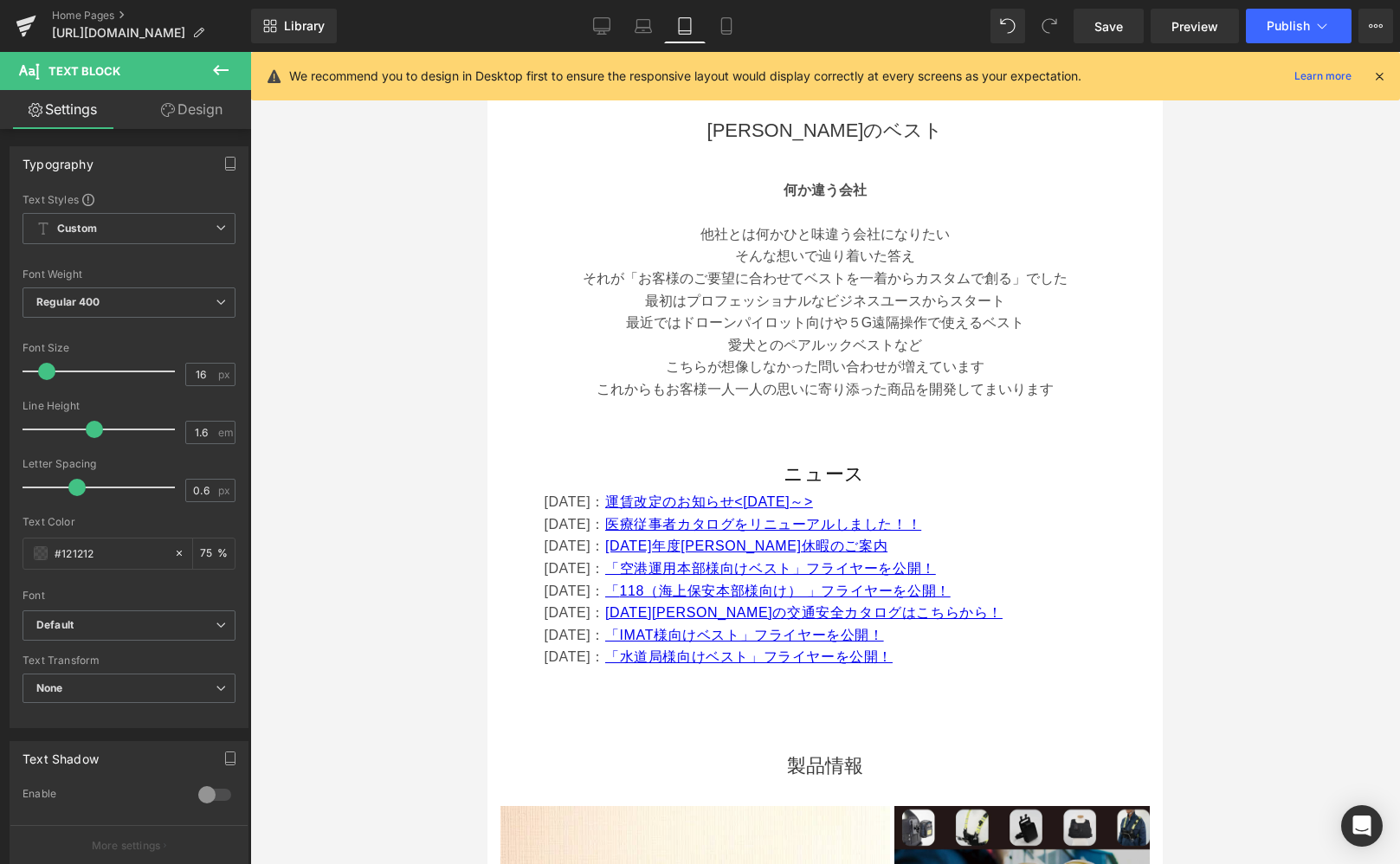
scroll to position [0, 0]
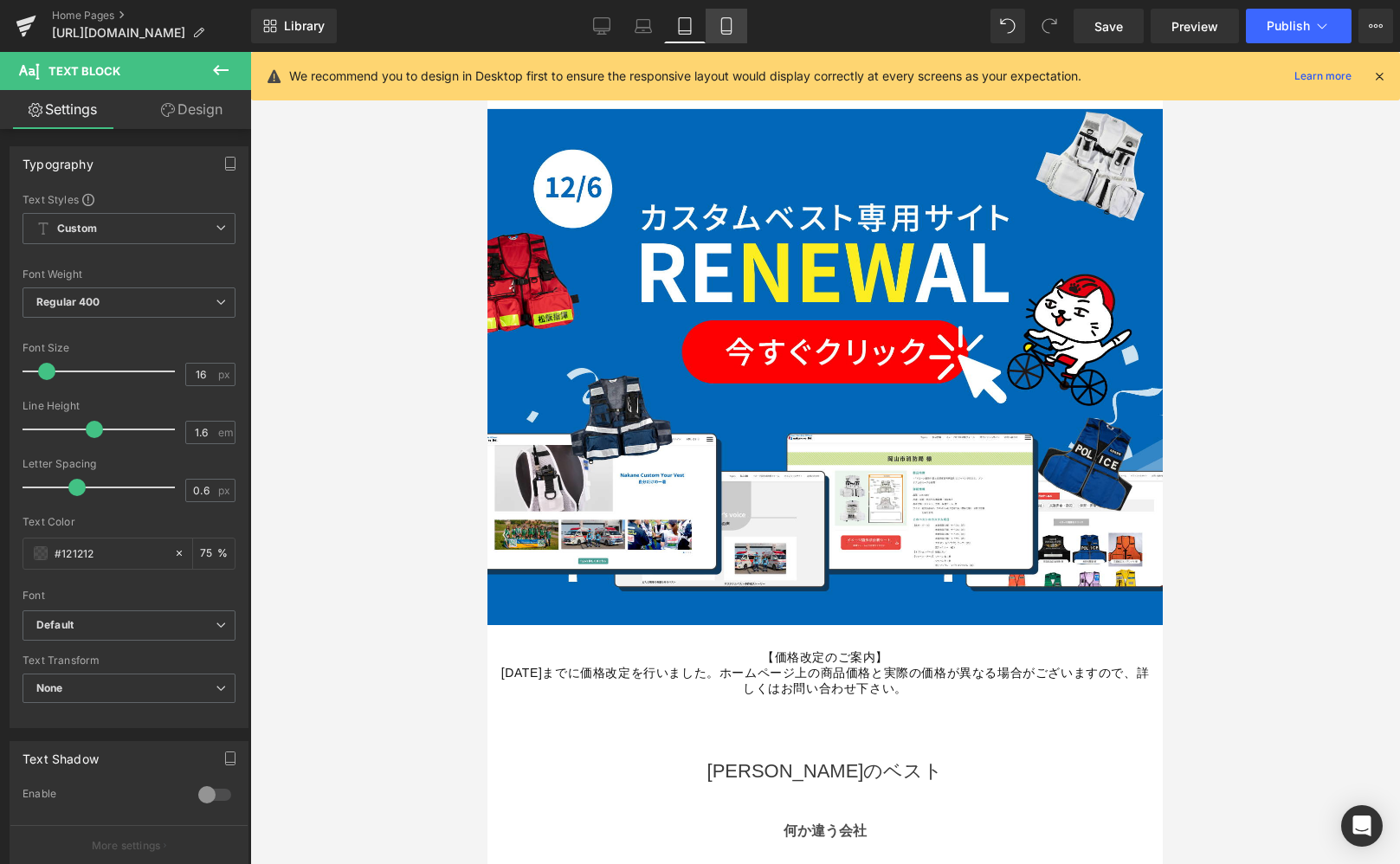
click at [723, 26] on icon at bounding box center [727, 26] width 18 height 18
type input "15"
type input "75"
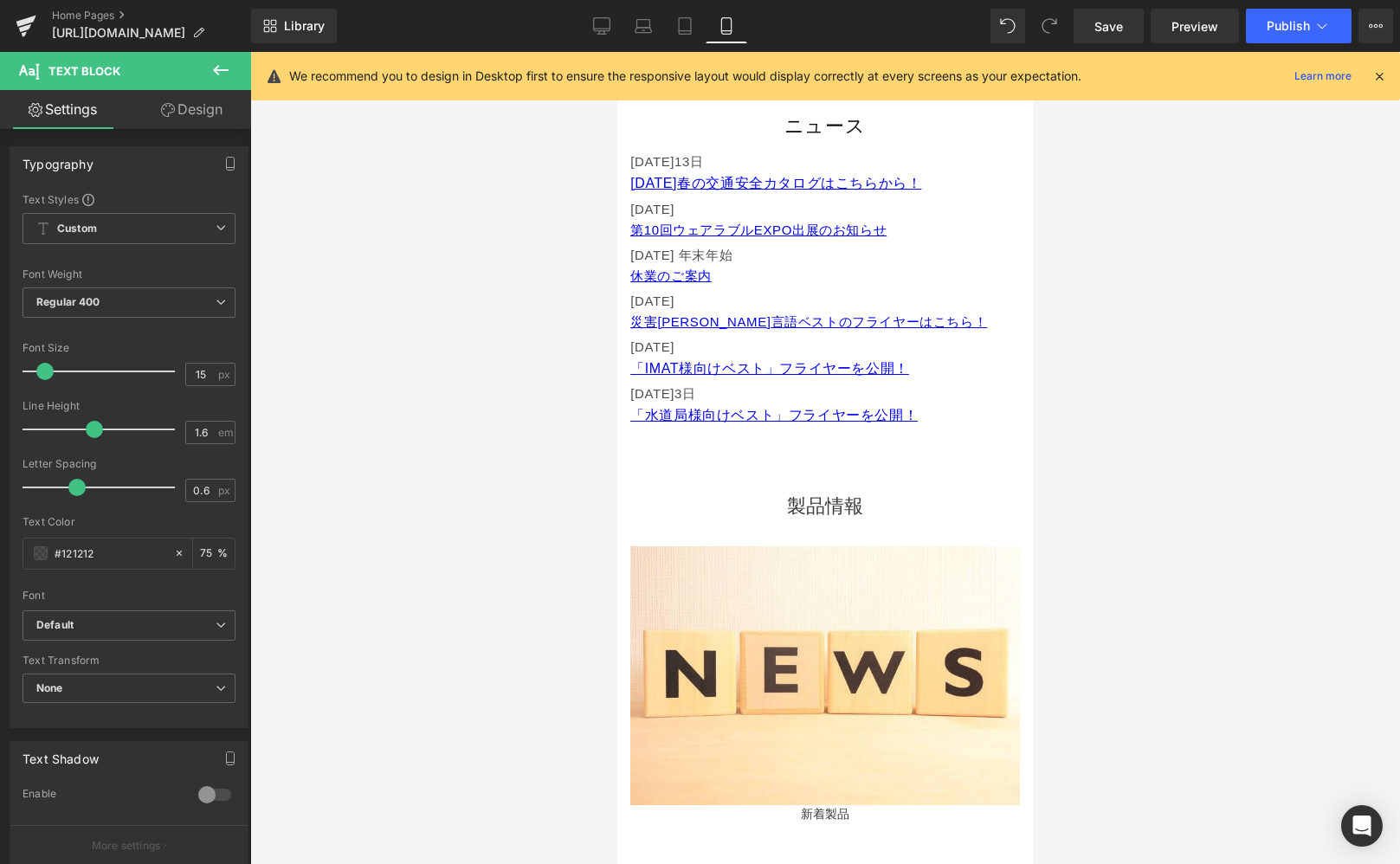
scroll to position [892, 0]
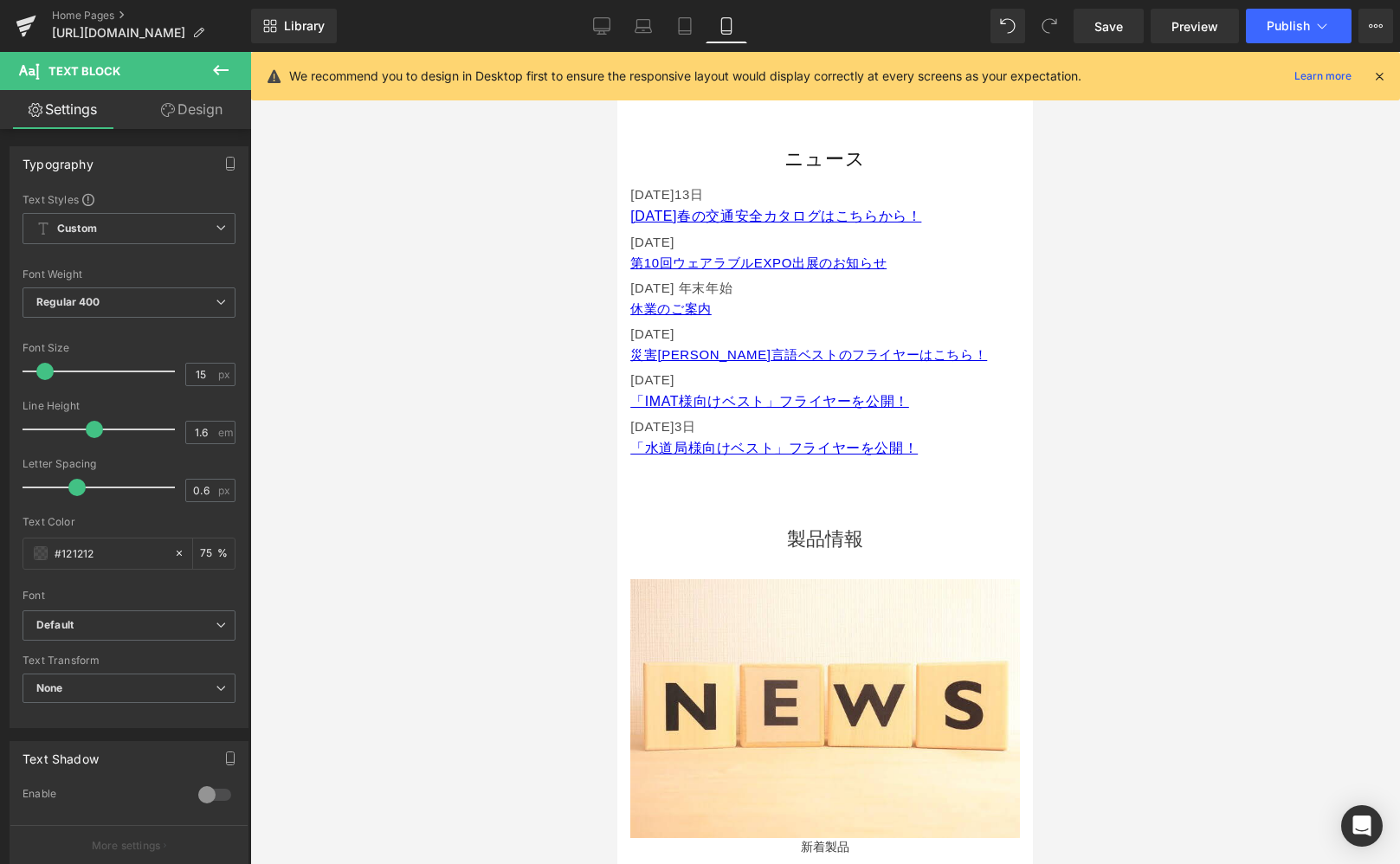
drag, startPoint x: 604, startPoint y: 23, endPoint x: 624, endPoint y: 68, distance: 49.2
click at [604, 23] on icon at bounding box center [601, 26] width 18 height 18
type input "16"
type input "75"
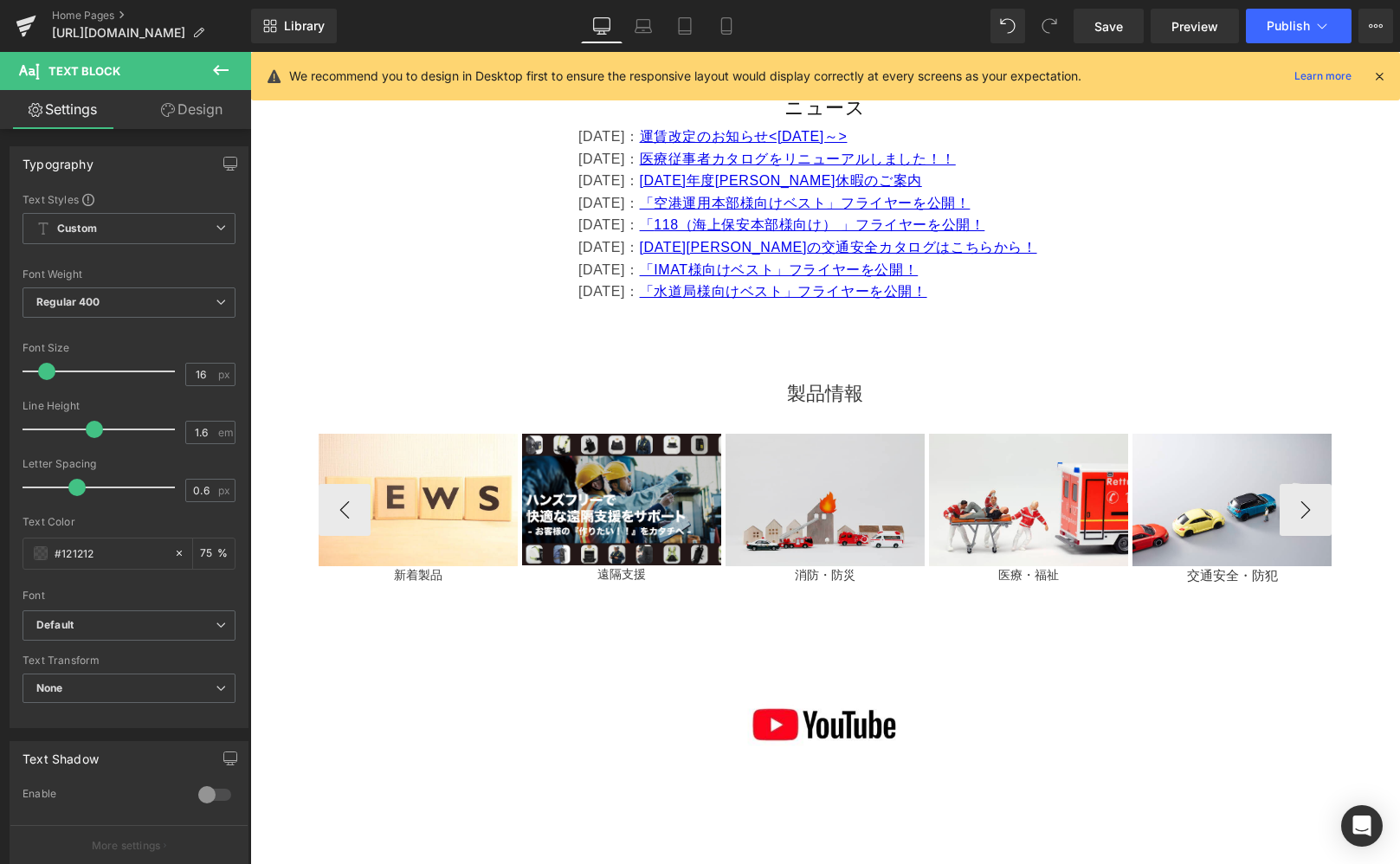
scroll to position [843, 0]
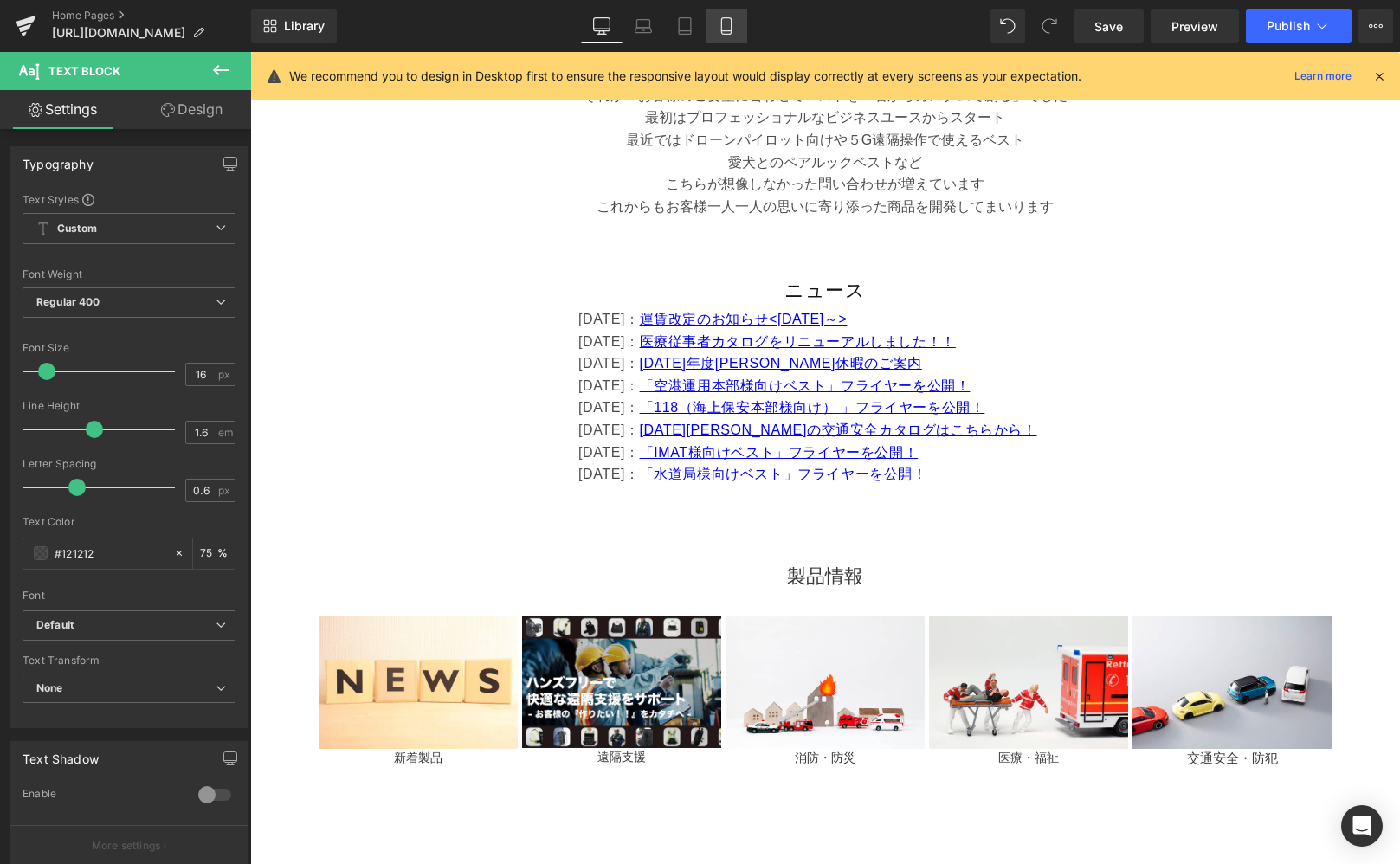
click at [732, 15] on link "Mobile" at bounding box center [727, 25] width 41 height 35
type input "15"
type input "75"
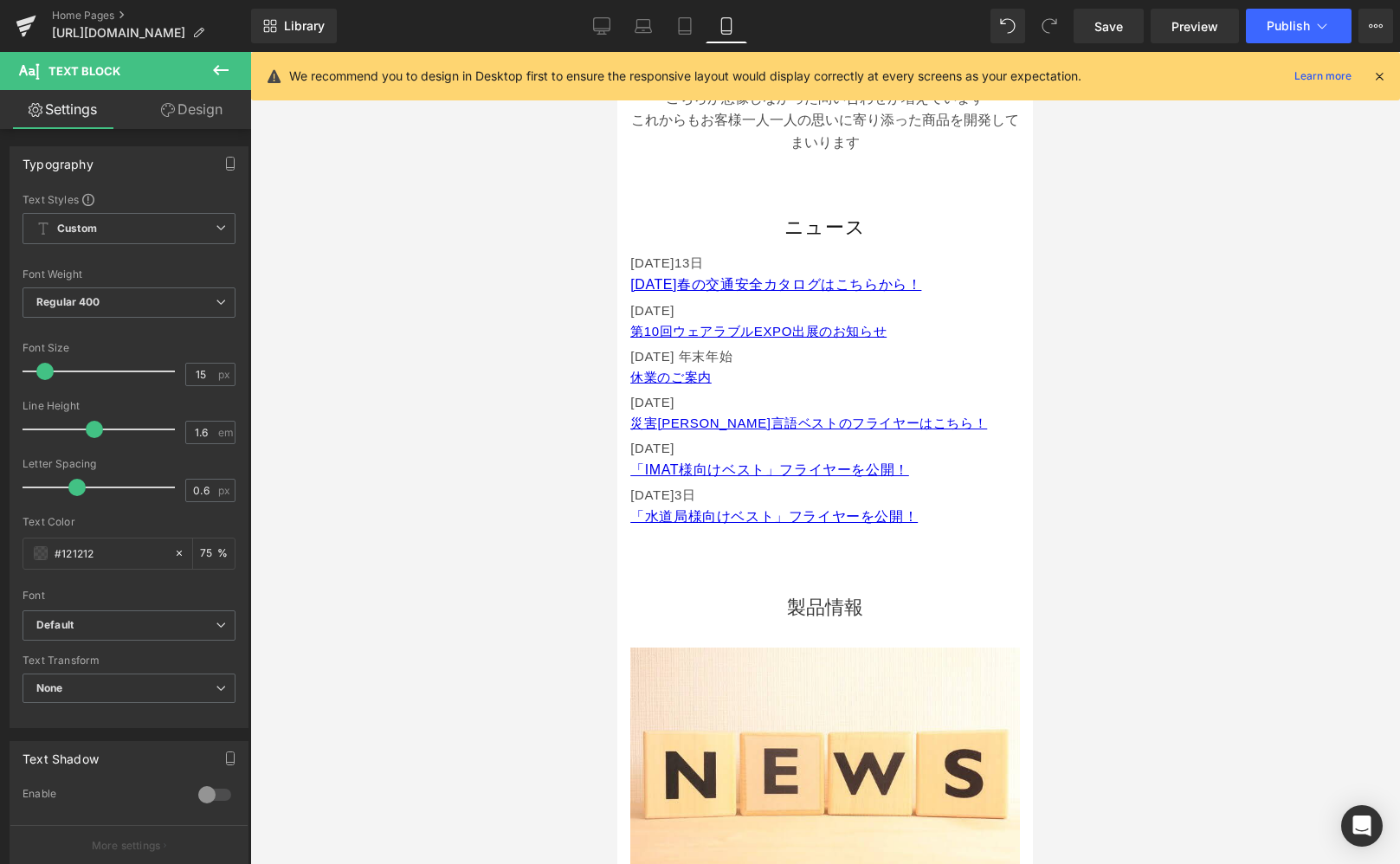
scroll to position [814, 0]
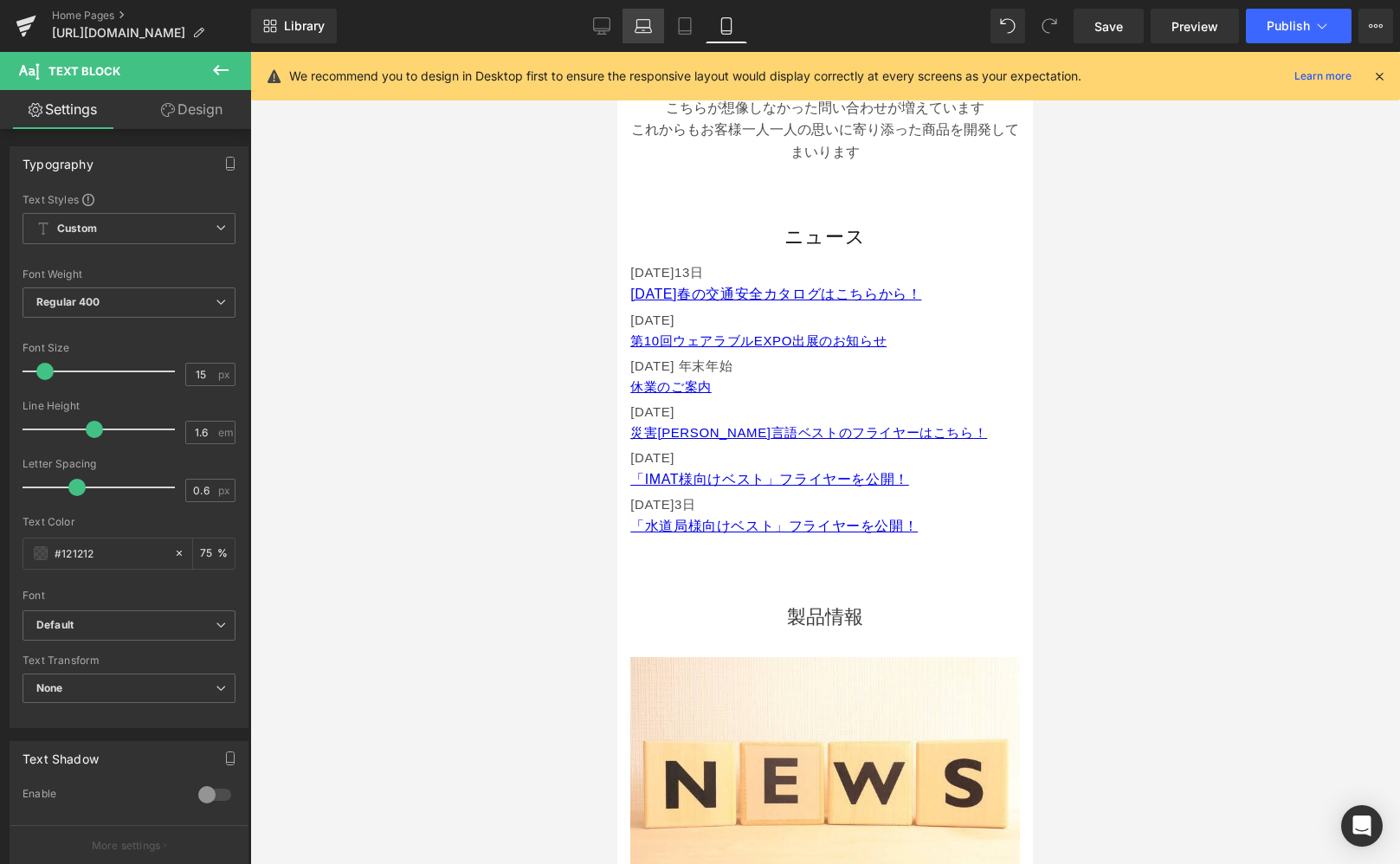
click at [642, 31] on icon at bounding box center [643, 26] width 18 height 18
type input "16"
type input "75"
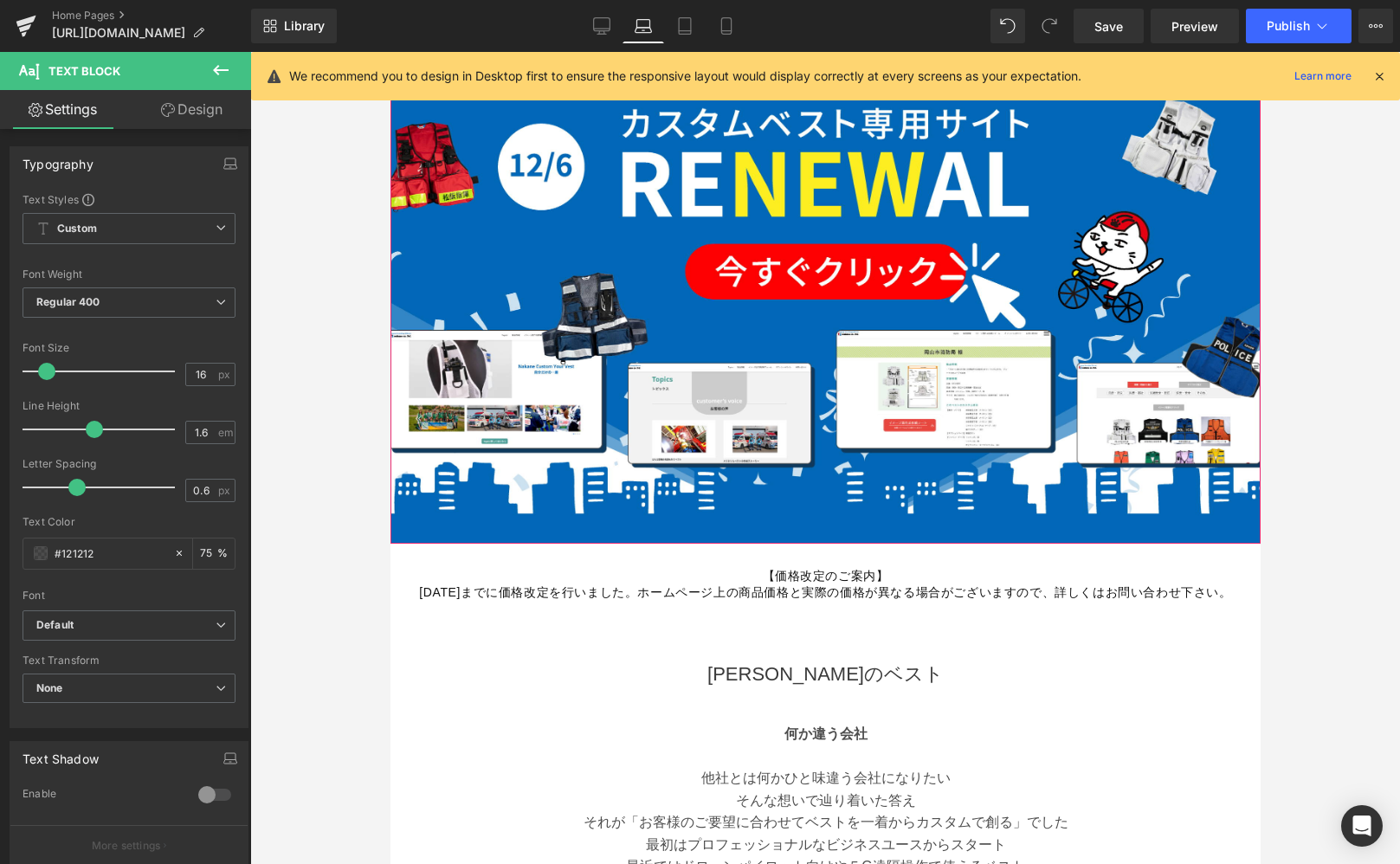
scroll to position [725, 0]
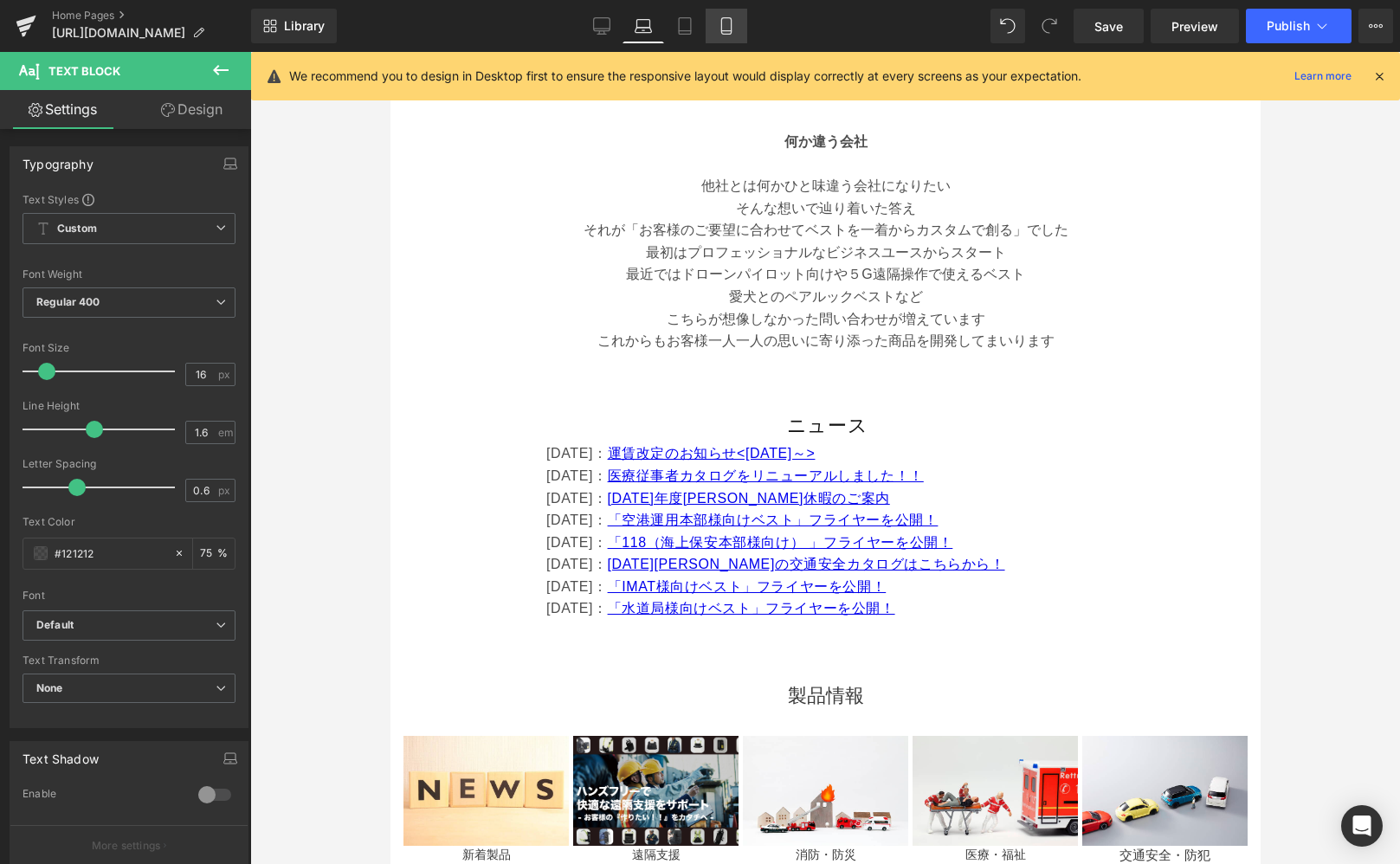
click at [730, 27] on icon at bounding box center [727, 26] width 18 height 18
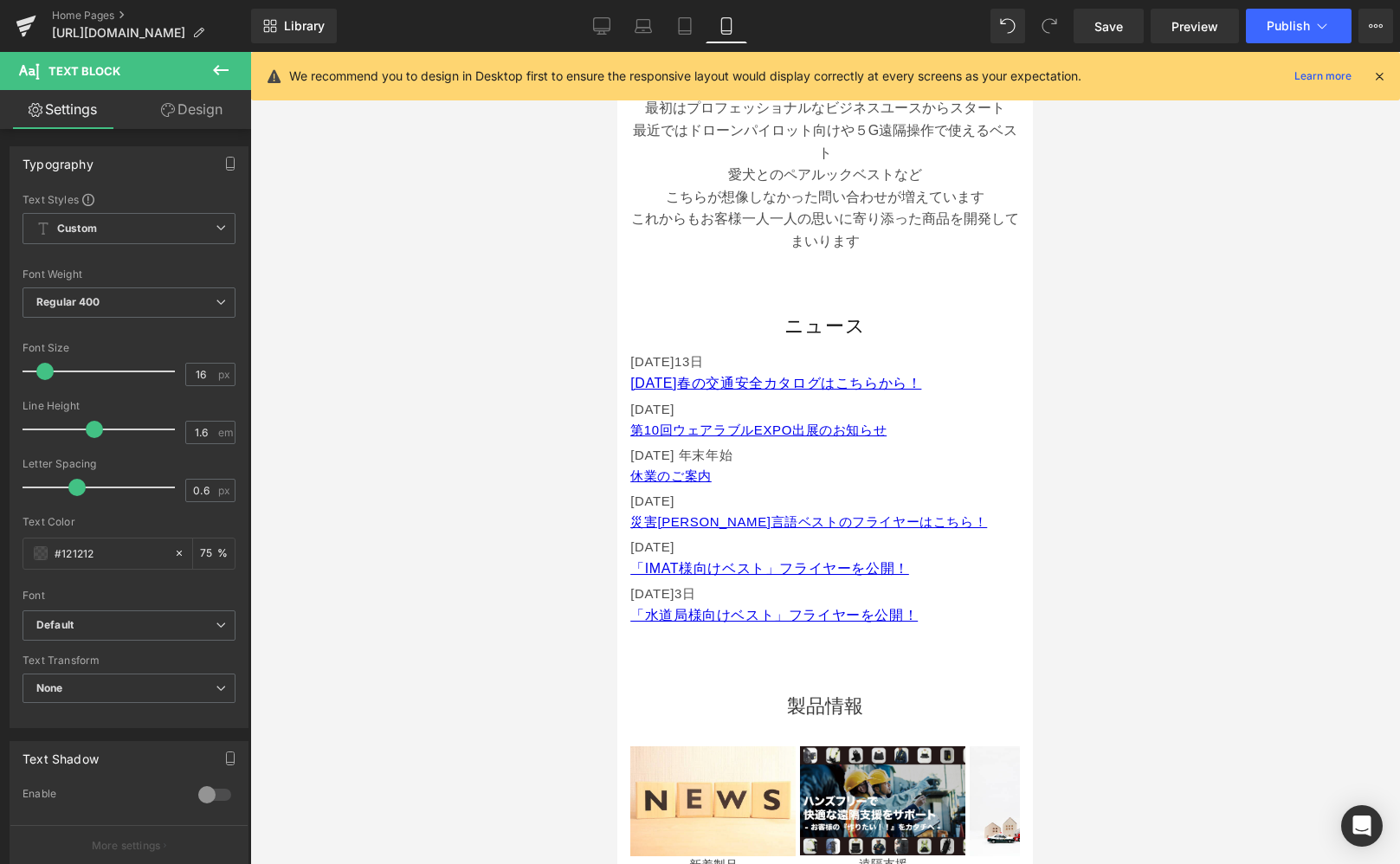
type input "15"
type input "75"
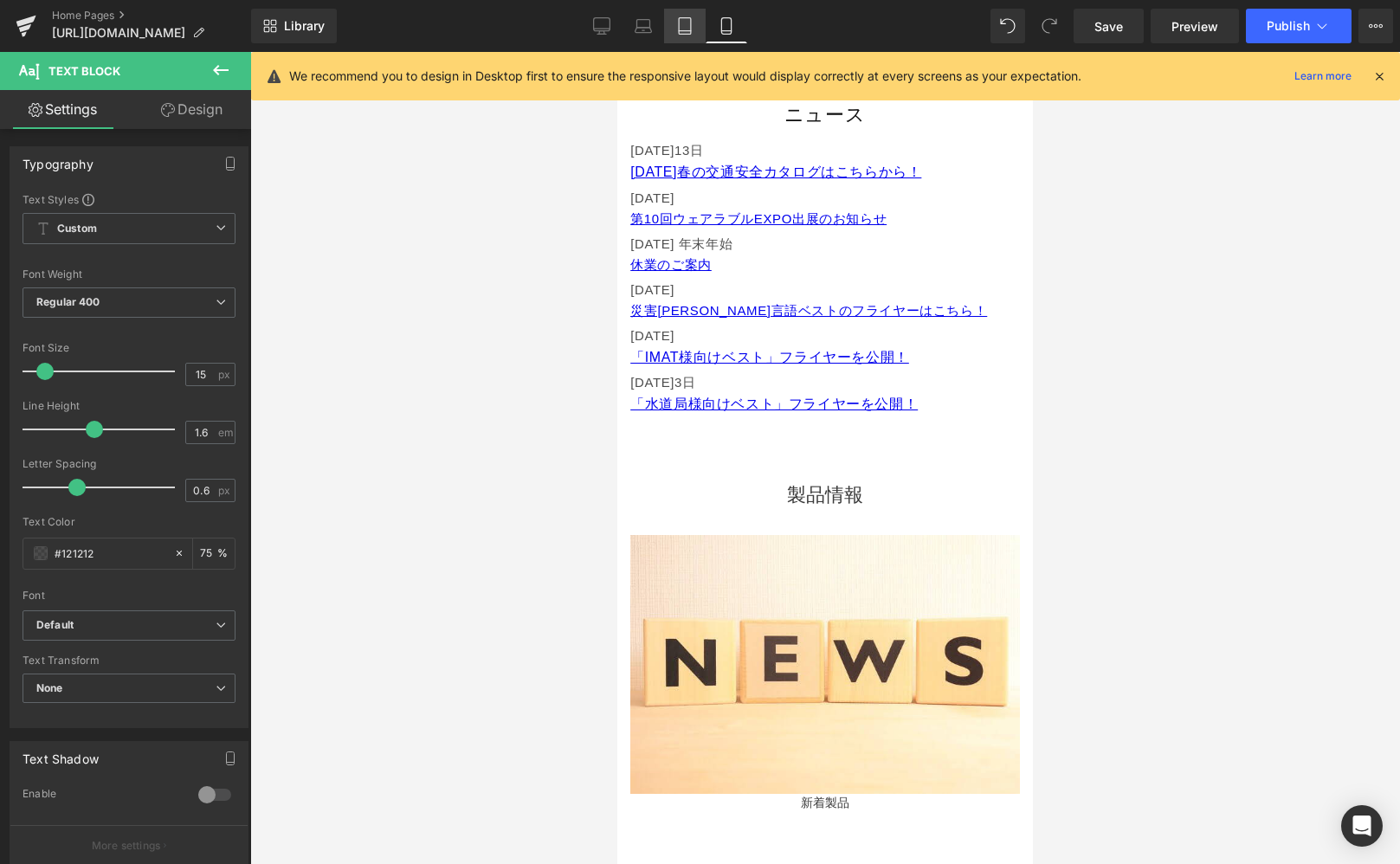
click at [681, 28] on icon at bounding box center [685, 26] width 18 height 18
type input "16"
type input "75"
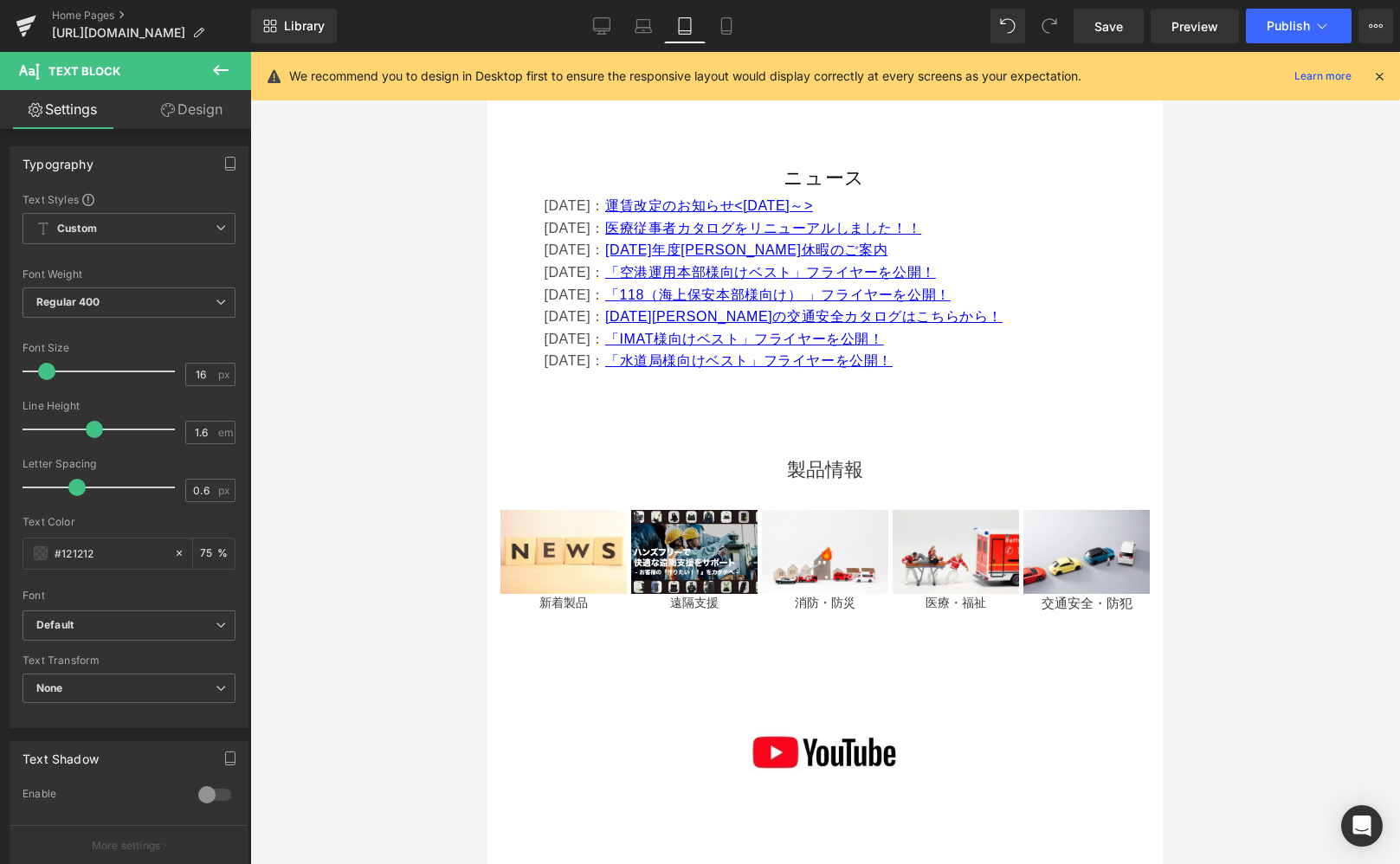
scroll to position [833, 0]
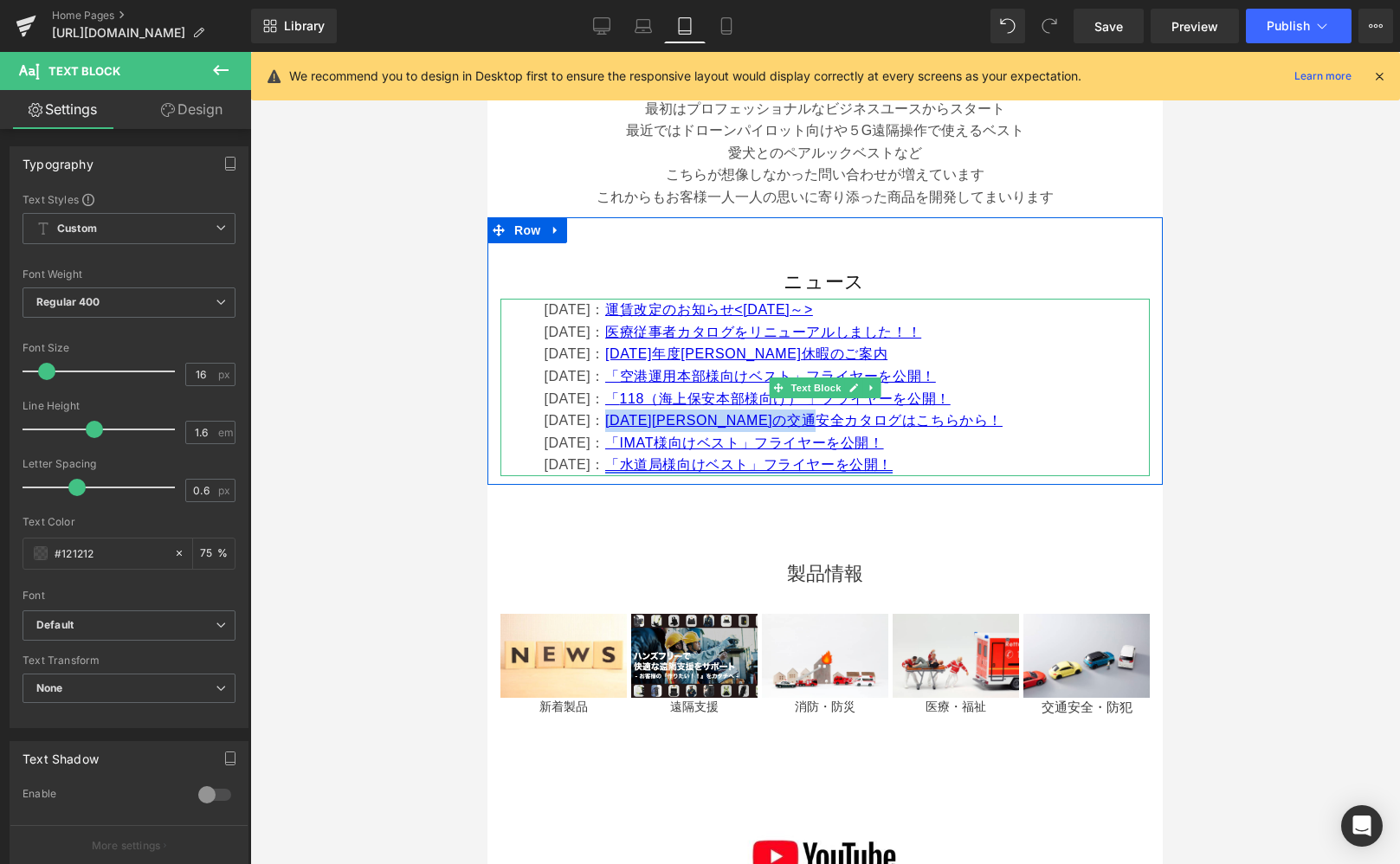
drag, startPoint x: 928, startPoint y: 418, endPoint x: 754, endPoint y: 455, distance: 177.9
click at [634, 415] on p "[DATE]： [DATE][PERSON_NAME]の交通安全カタログはこちらから！" at bounding box center [845, 421] width 605 height 22
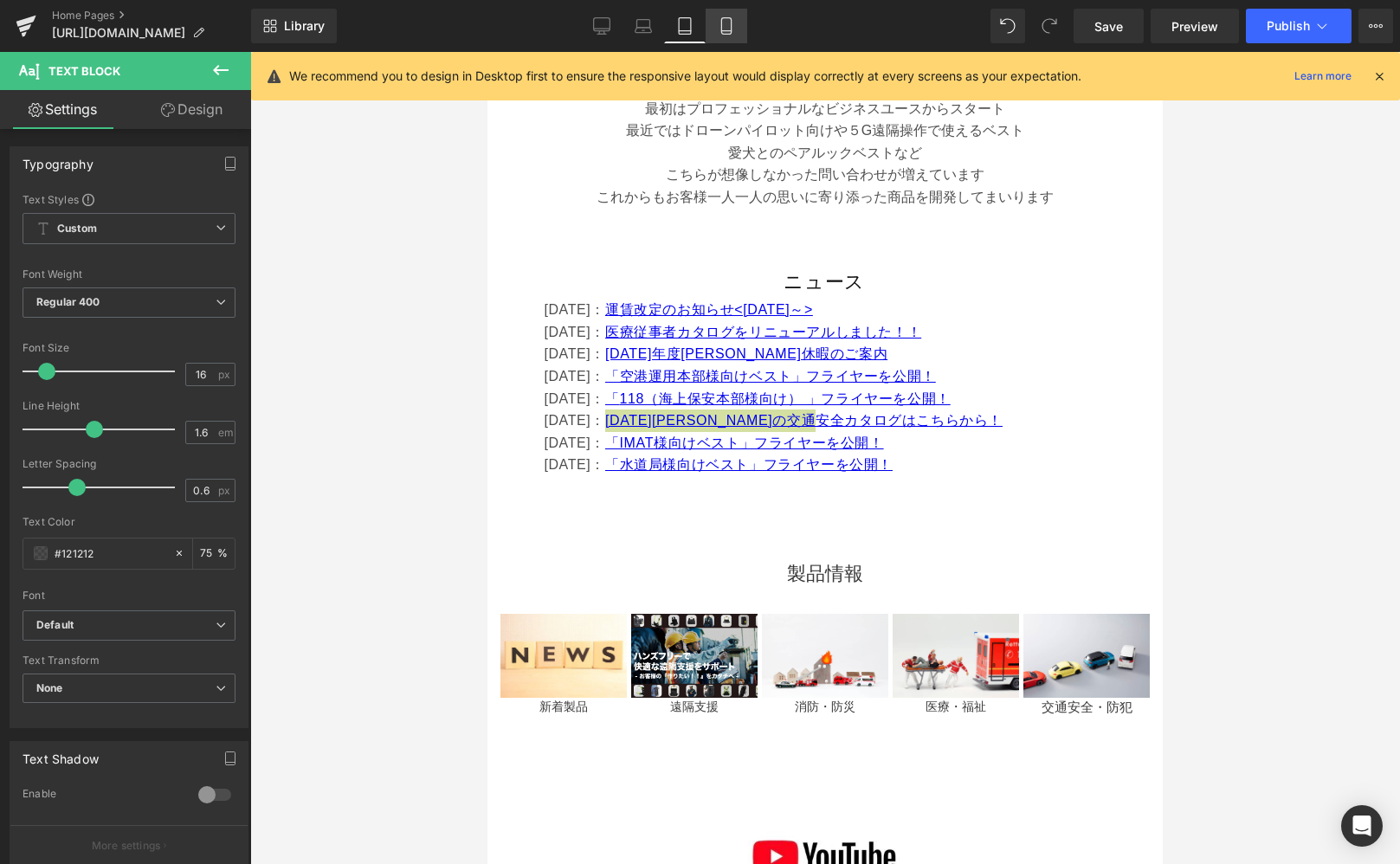
click at [736, 29] on link "Mobile" at bounding box center [727, 25] width 41 height 35
type input "15"
type input "75"
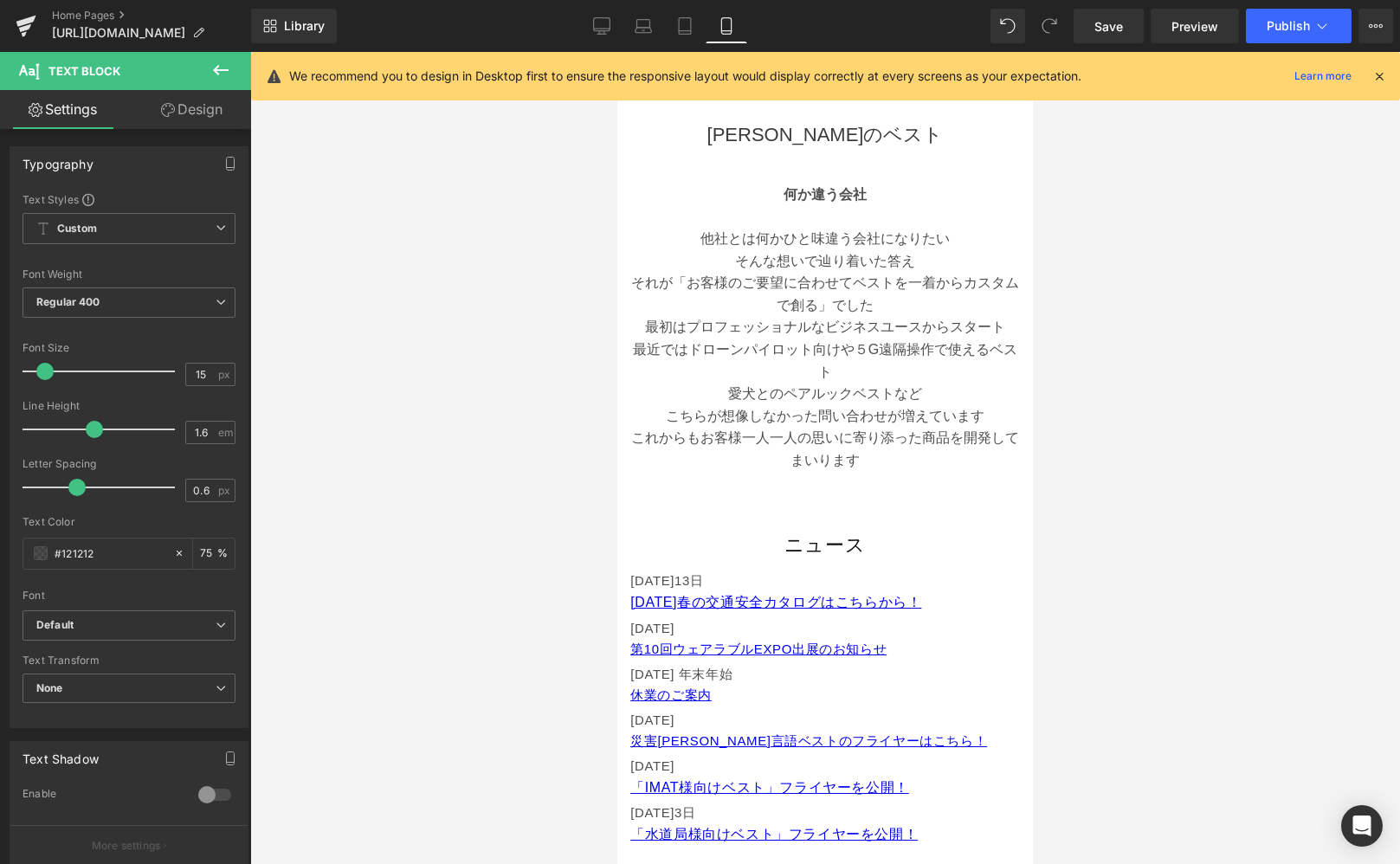
scroll to position [665, 0]
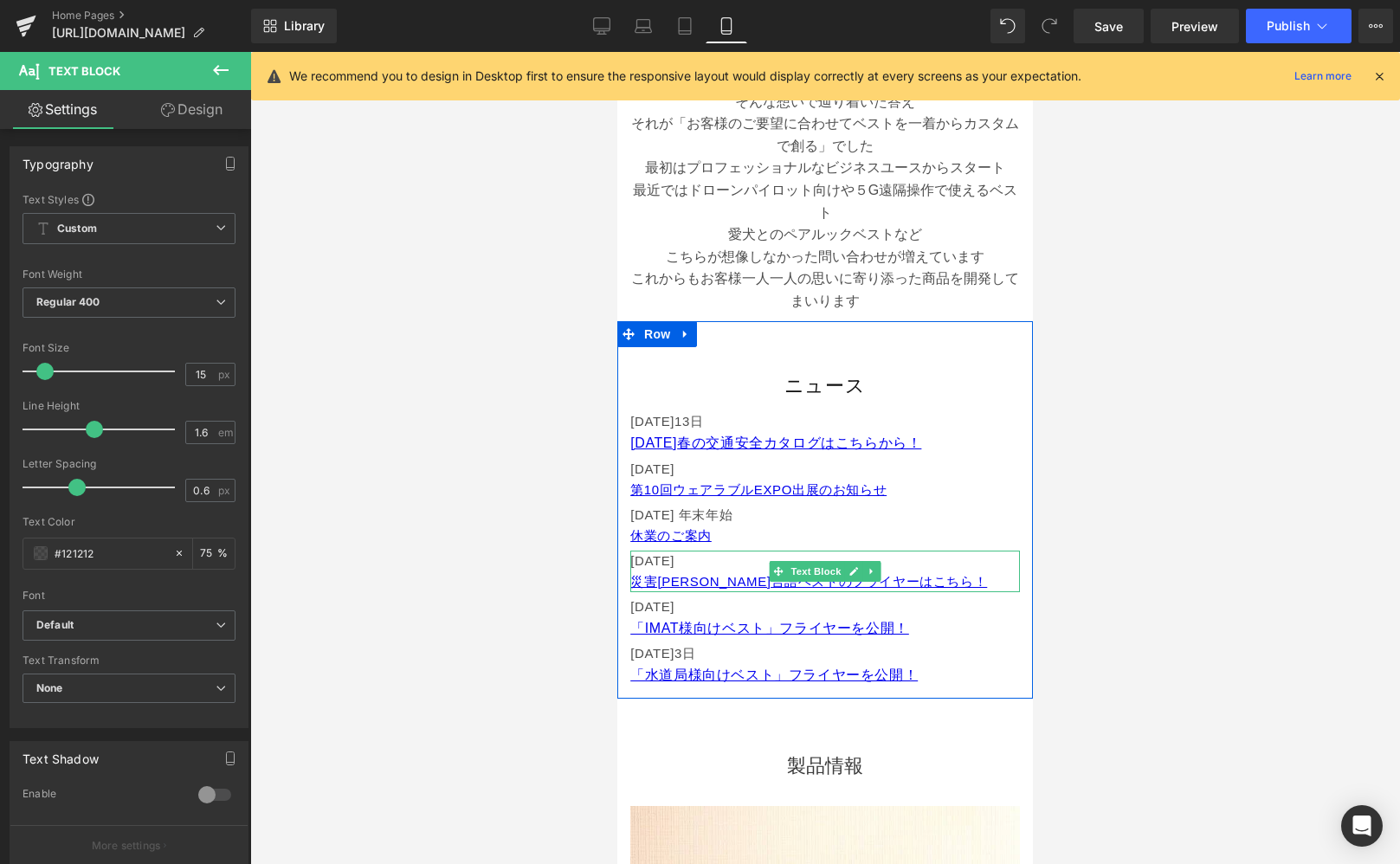
click at [904, 579] on p "[DATE] 災害[PERSON_NAME]言語ベストのフライヤーはこちら！" at bounding box center [825, 571] width 390 height 41
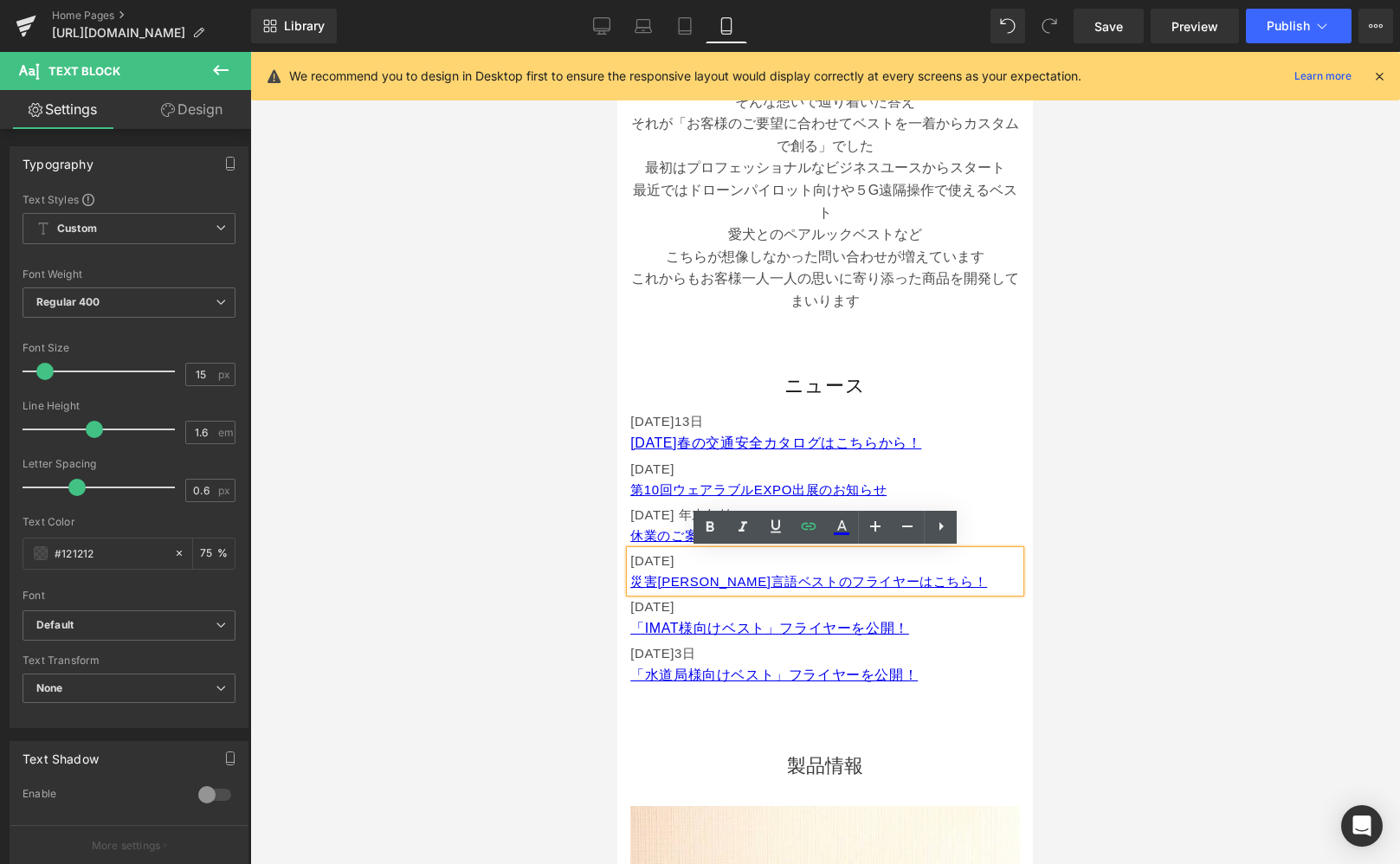
drag, startPoint x: 915, startPoint y: 584, endPoint x: 628, endPoint y: 586, distance: 287.0
click at [630, 586] on div "[DATE] 災害[PERSON_NAME]言語ベストのフライヤーはこちら！" at bounding box center [825, 571] width 390 height 41
drag, startPoint x: 887, startPoint y: 579, endPoint x: 636, endPoint y: 579, distance: 251.0
click at [636, 579] on p "[DATE] 災害[PERSON_NAME]言語ベストのフライヤーはこちら！" at bounding box center [825, 571] width 390 height 41
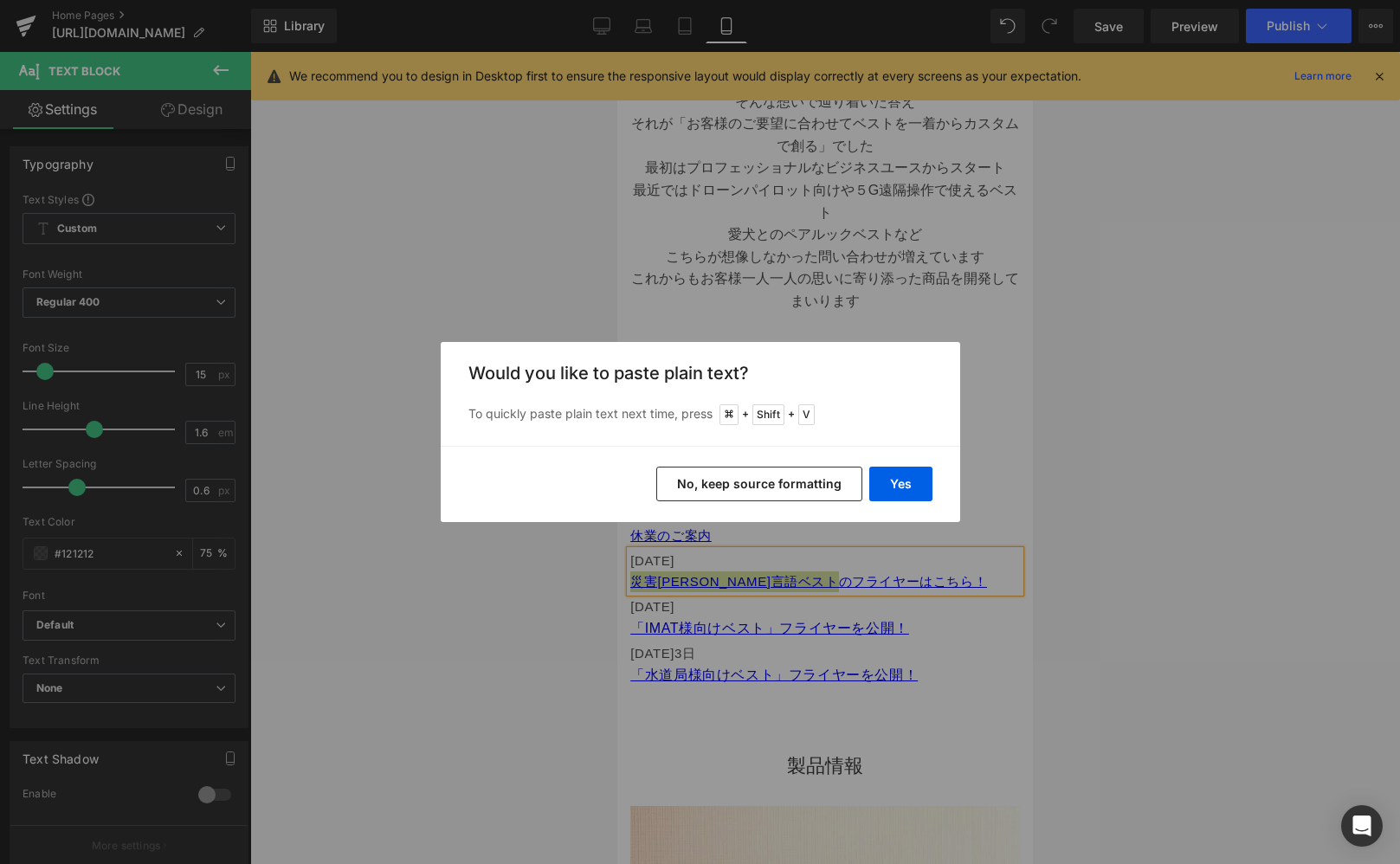
click at [824, 480] on button "No, keep source formatting" at bounding box center [759, 483] width 206 height 35
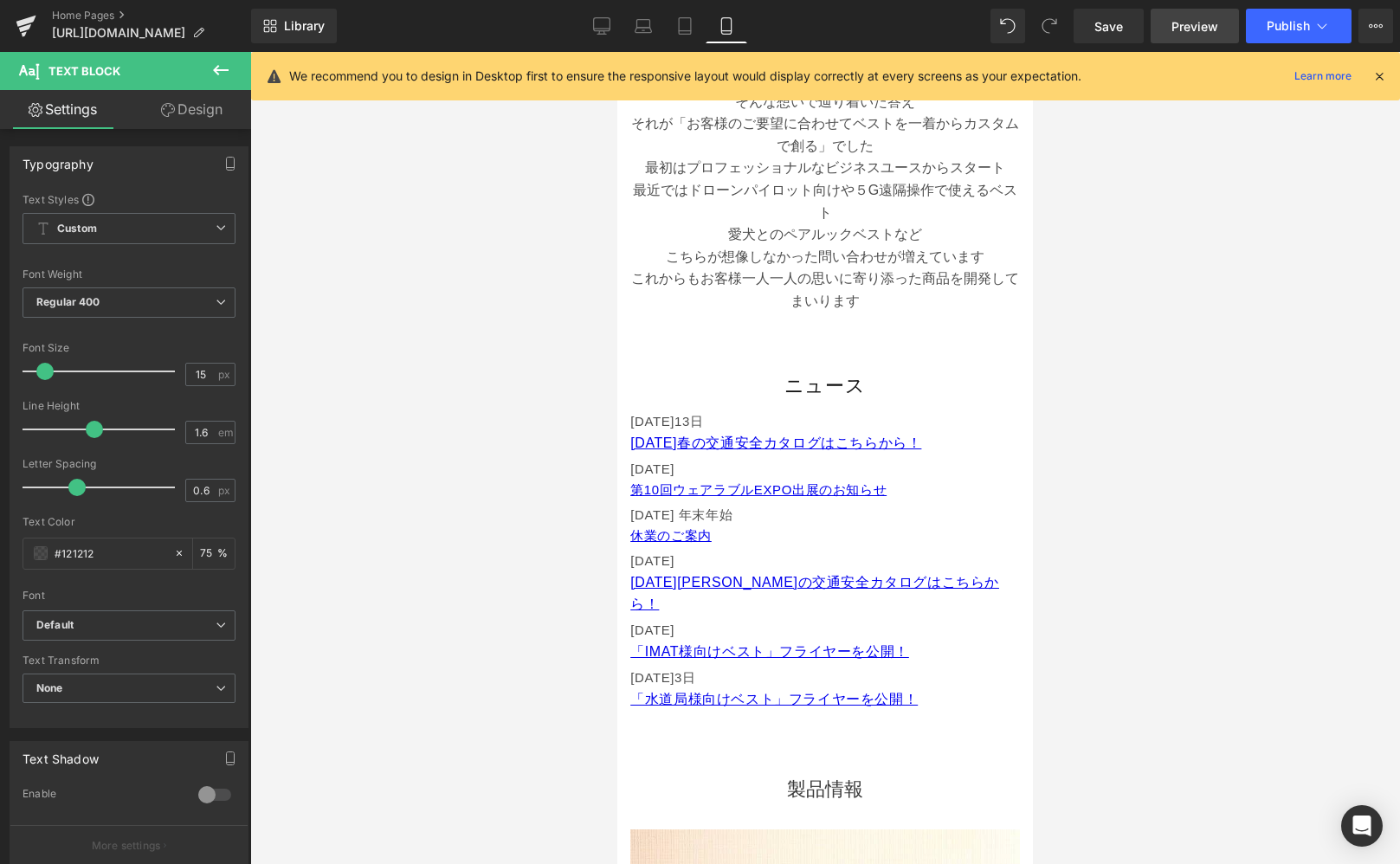
click at [1208, 25] on span "Preview" at bounding box center [1195, 26] width 47 height 18
click at [678, 24] on icon at bounding box center [685, 26] width 18 height 18
type input "16"
type input "75"
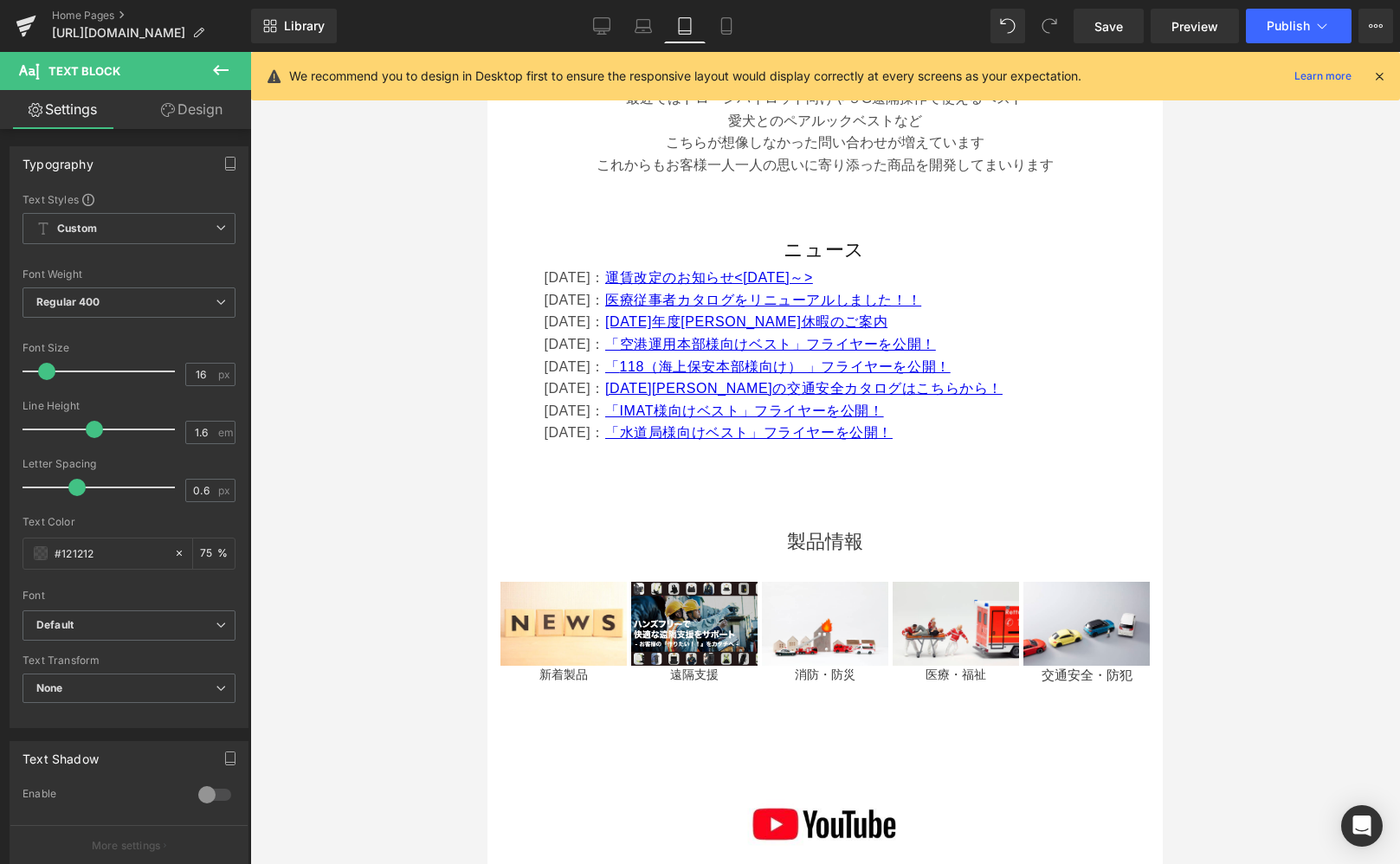
scroll to position [793, 0]
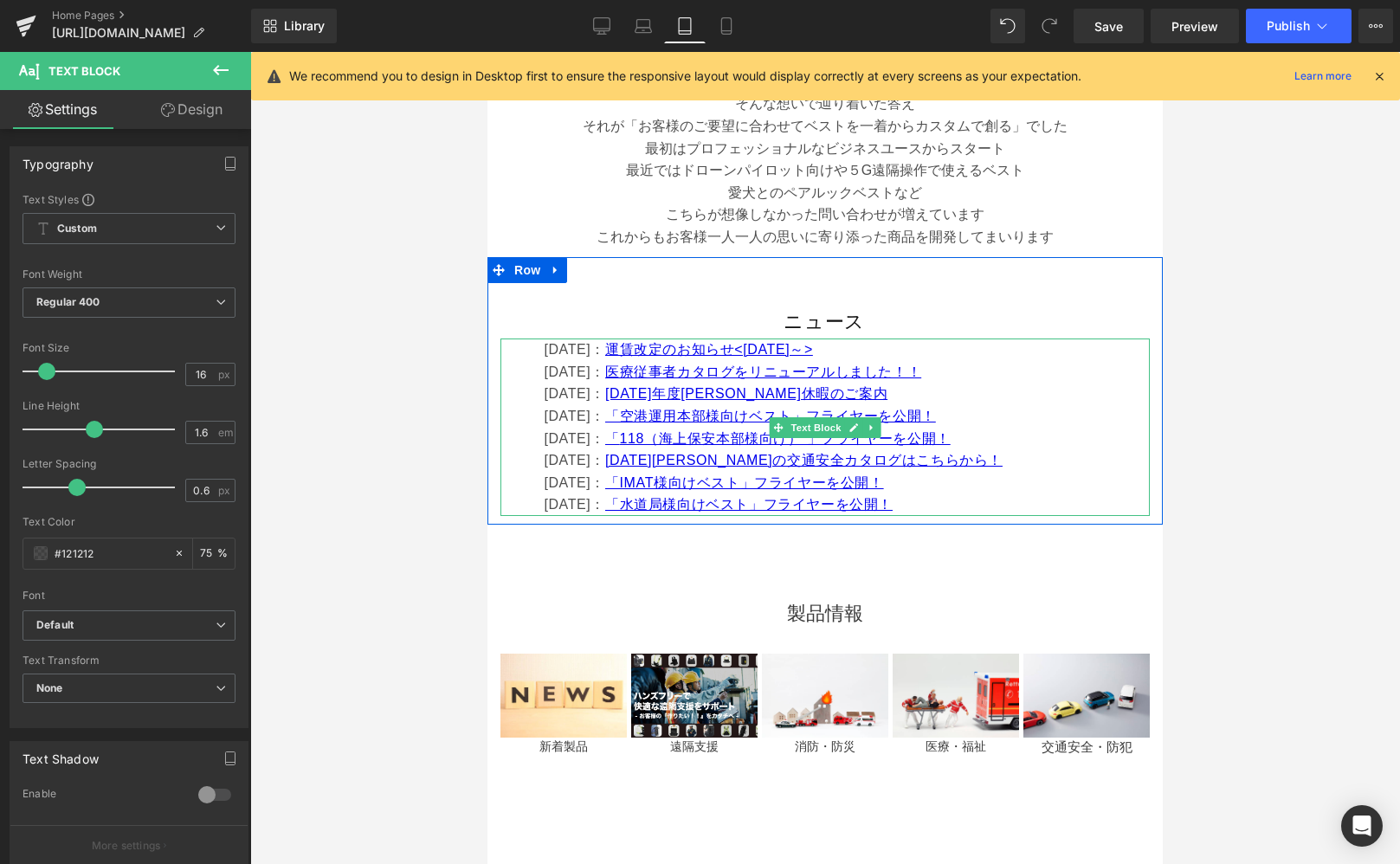
click at [972, 470] on p "[DATE]： [DATE][PERSON_NAME]の交通安全カタログはこちらから！" at bounding box center [845, 461] width 605 height 22
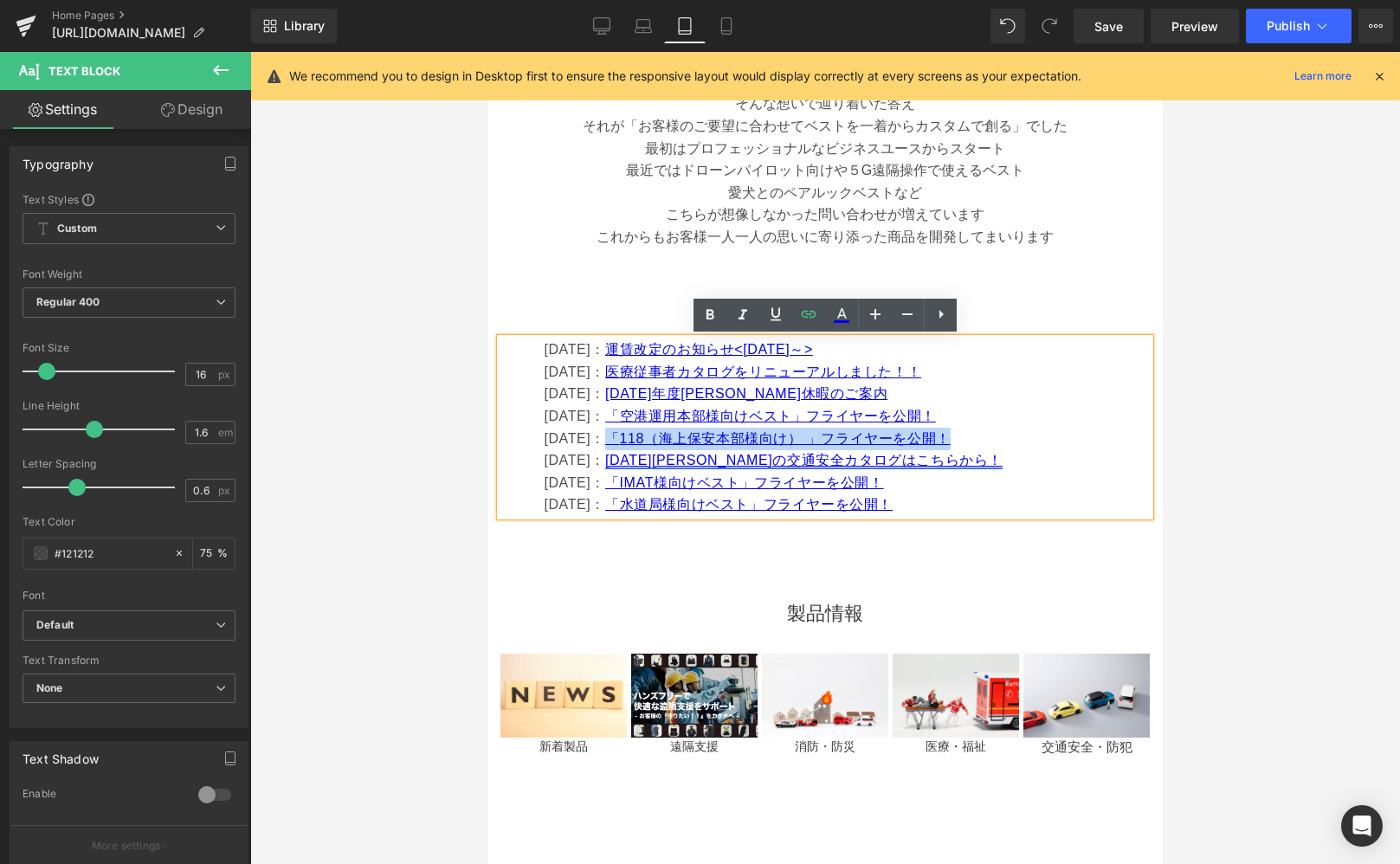
drag, startPoint x: 1000, startPoint y: 435, endPoint x: 749, endPoint y: 468, distance: 253.2
click at [637, 434] on p "[DATE]： 「 118（海上保安本部様向け） 」フライヤーを公開！" at bounding box center [845, 439] width 605 height 22
copy link "「 118（海上保安本部様向け） 」フライヤーを公開！"
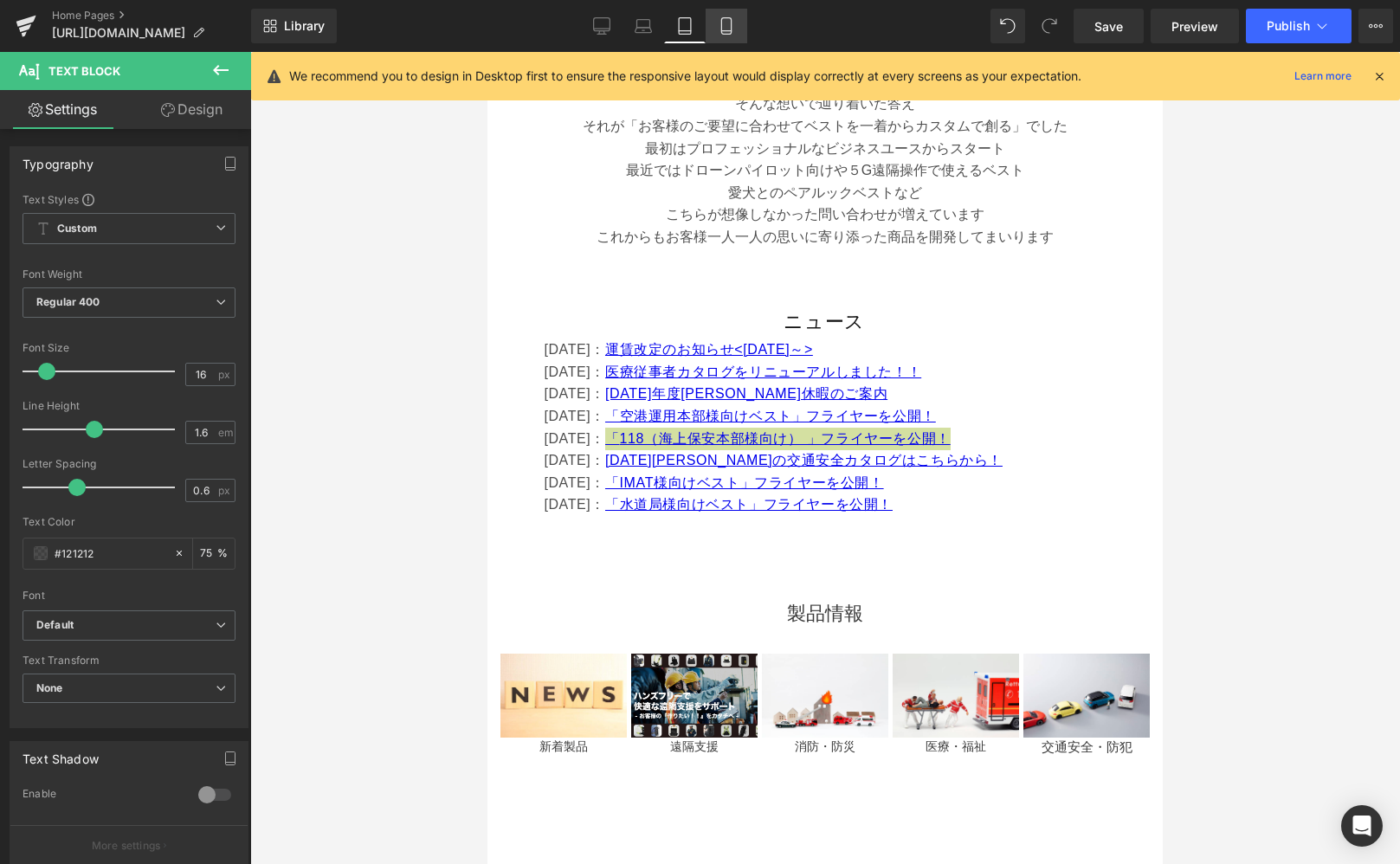
click at [731, 32] on icon at bounding box center [727, 26] width 18 height 18
type input "15"
type input "75"
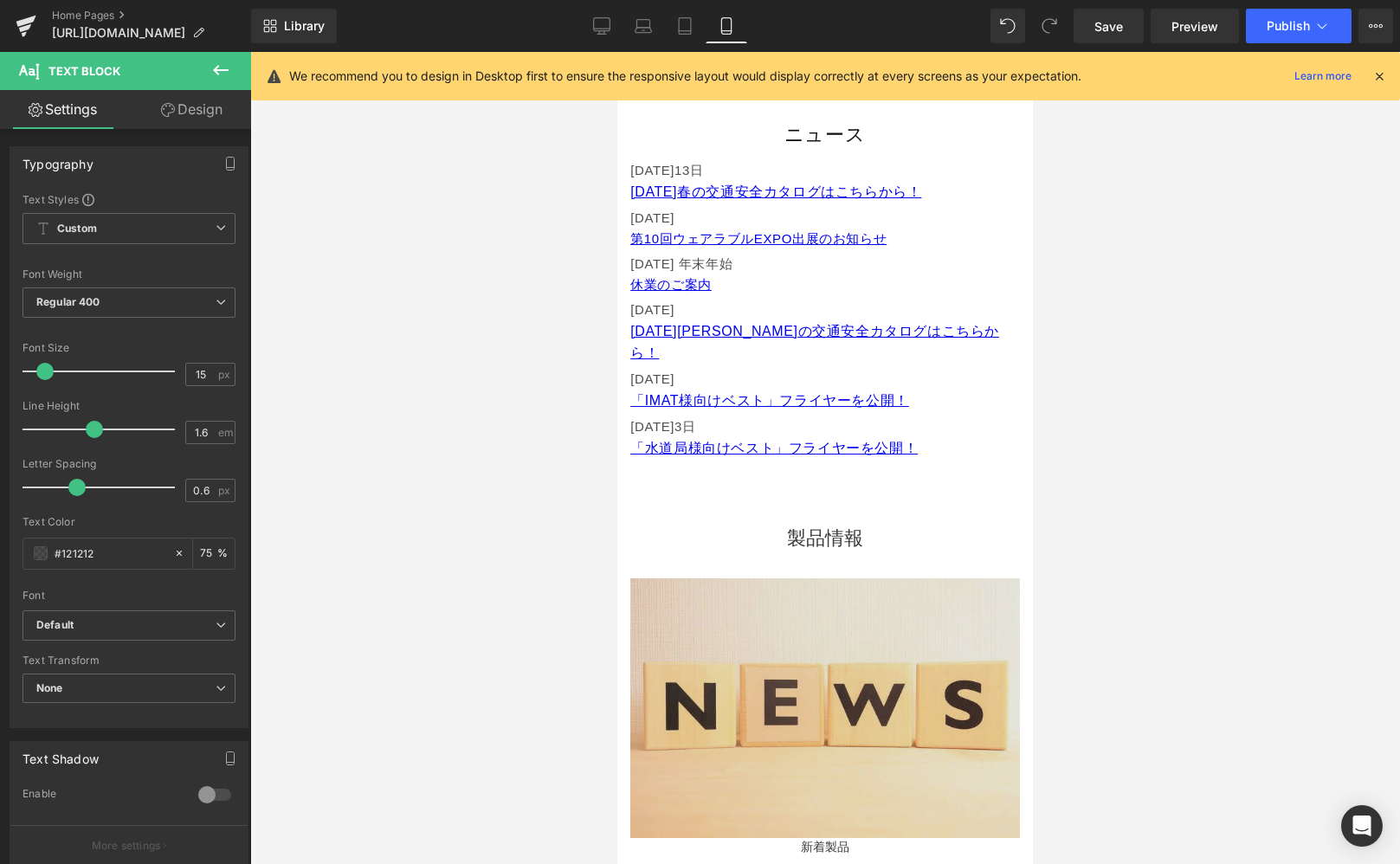
scroll to position [815, 0]
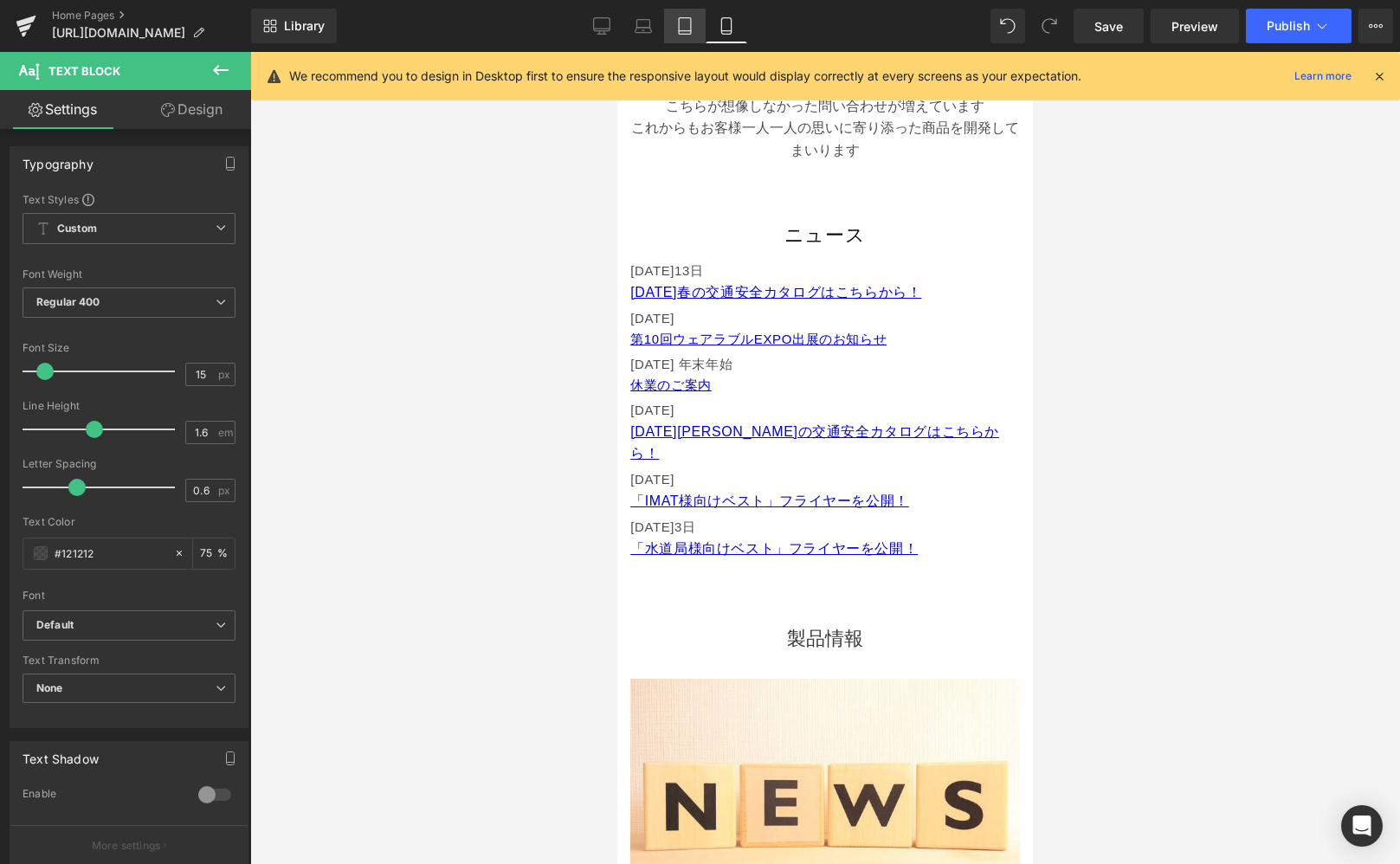
click at [698, 29] on link "Tablet" at bounding box center [685, 25] width 41 height 35
type input "16"
type input "75"
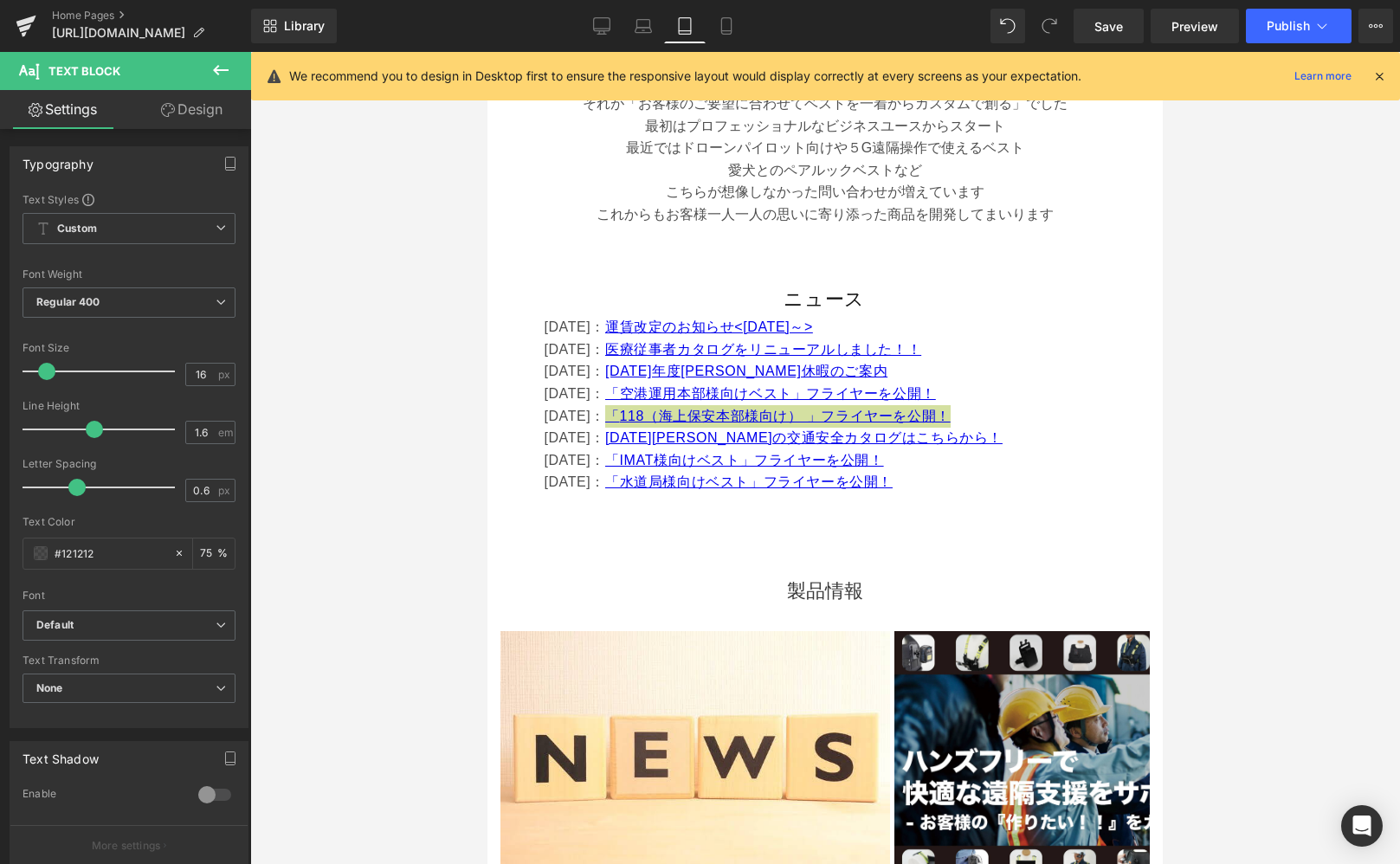
scroll to position [806, 0]
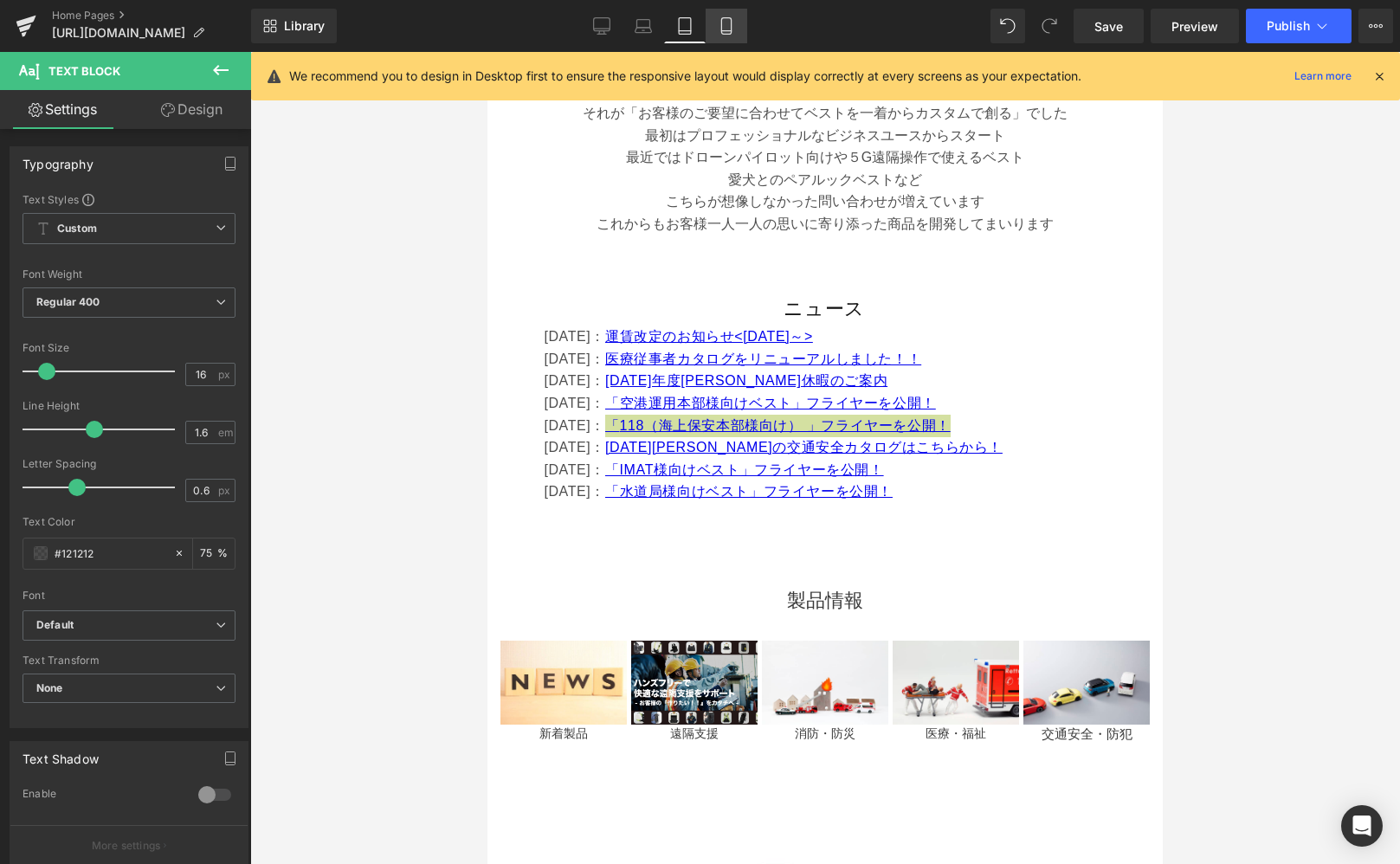
click at [719, 33] on icon at bounding box center [727, 26] width 18 height 18
type input "15"
type input "75"
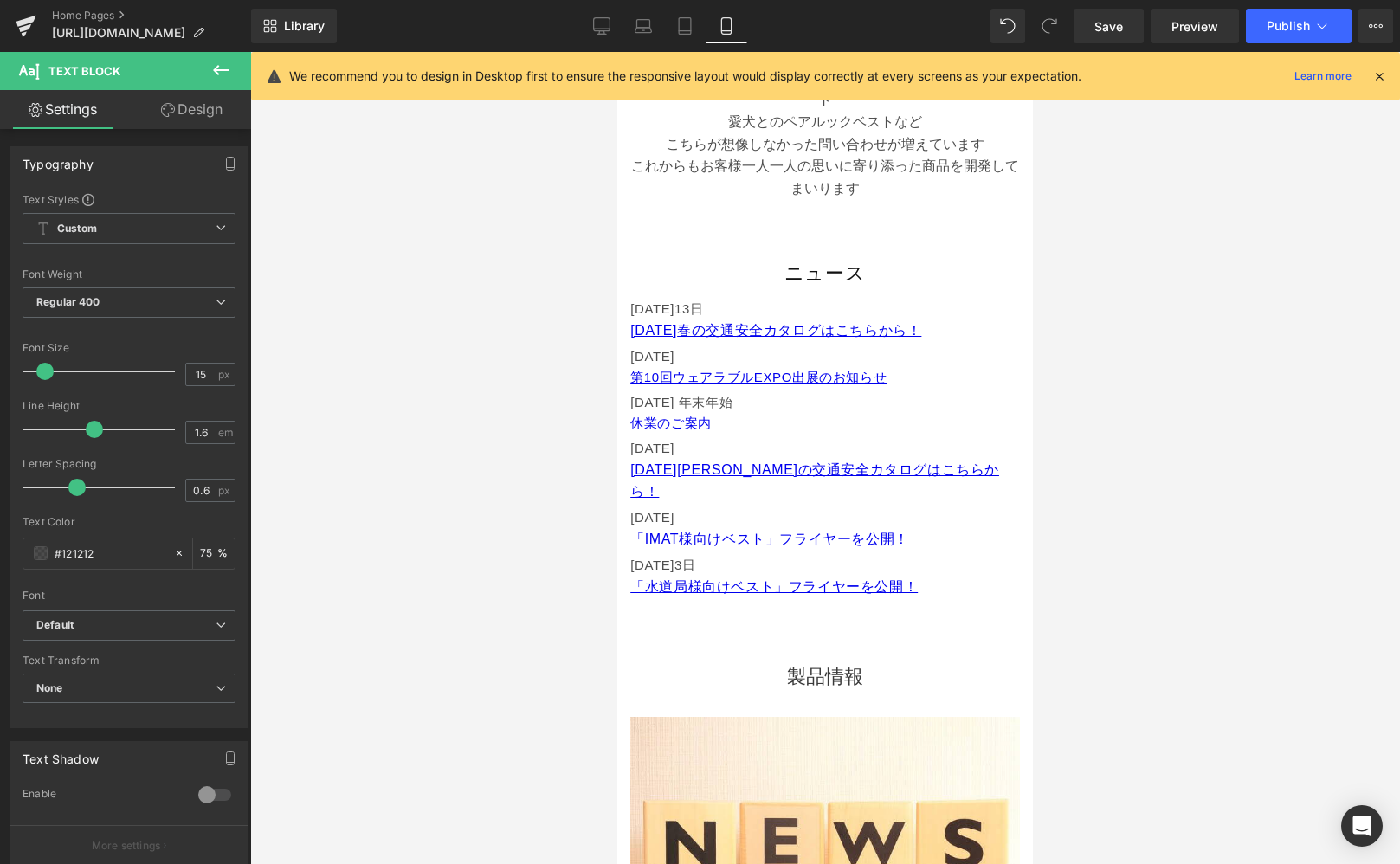
scroll to position [787, 0]
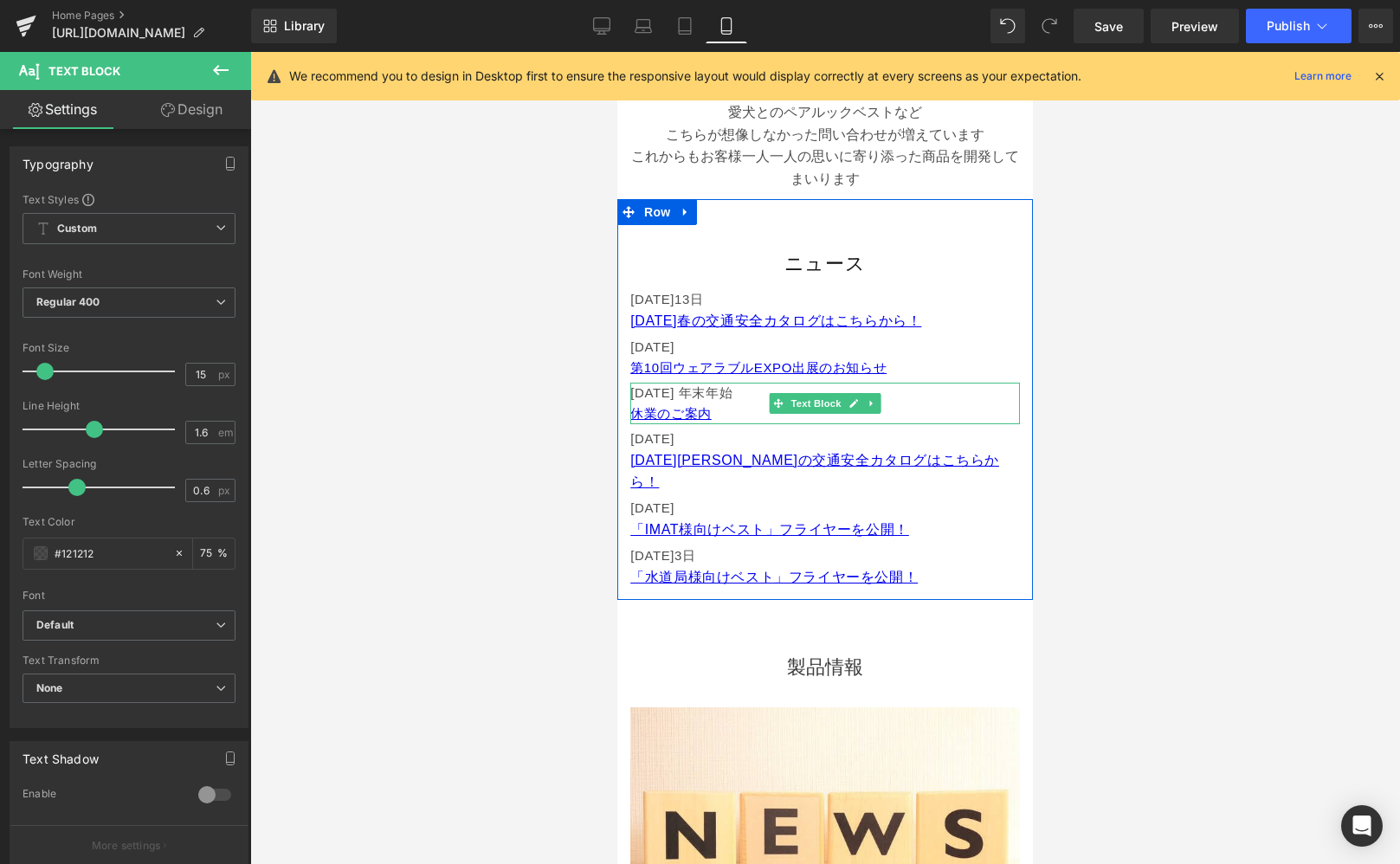
click at [722, 412] on p "[DATE] 年末年始 休業のご案内" at bounding box center [825, 403] width 390 height 41
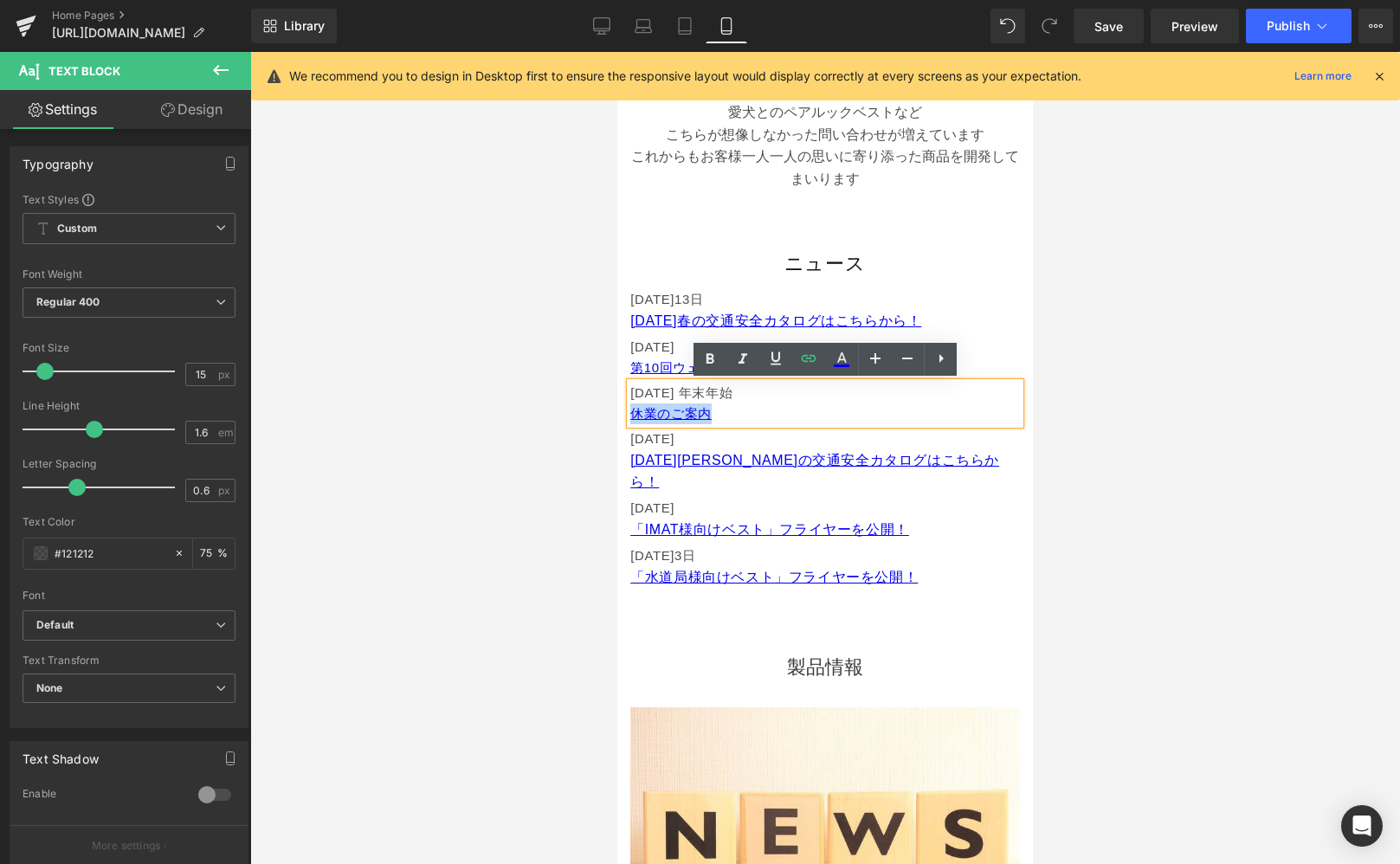
drag, startPoint x: 724, startPoint y: 414, endPoint x: 616, endPoint y: 410, distance: 108.1
click at [617, 410] on div "ニュース Heading [DATE] [DATE] 春の交通安全カタログはこちらから！ Text Block [DATE] 第10回ウェアラブルEXPO出展…" at bounding box center [825, 420] width 415 height 346
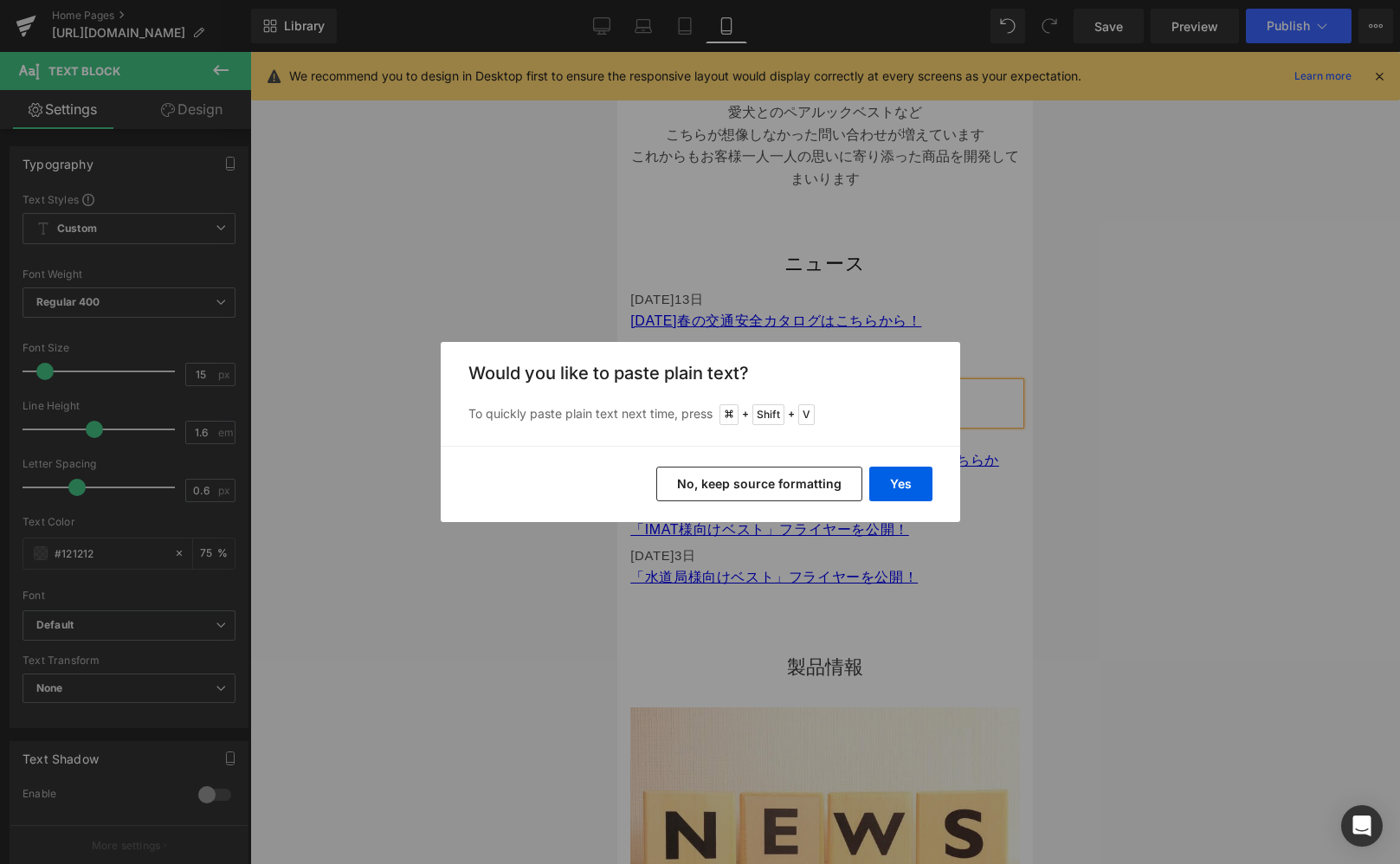
click at [781, 480] on button "No, keep source formatting" at bounding box center [759, 483] width 206 height 35
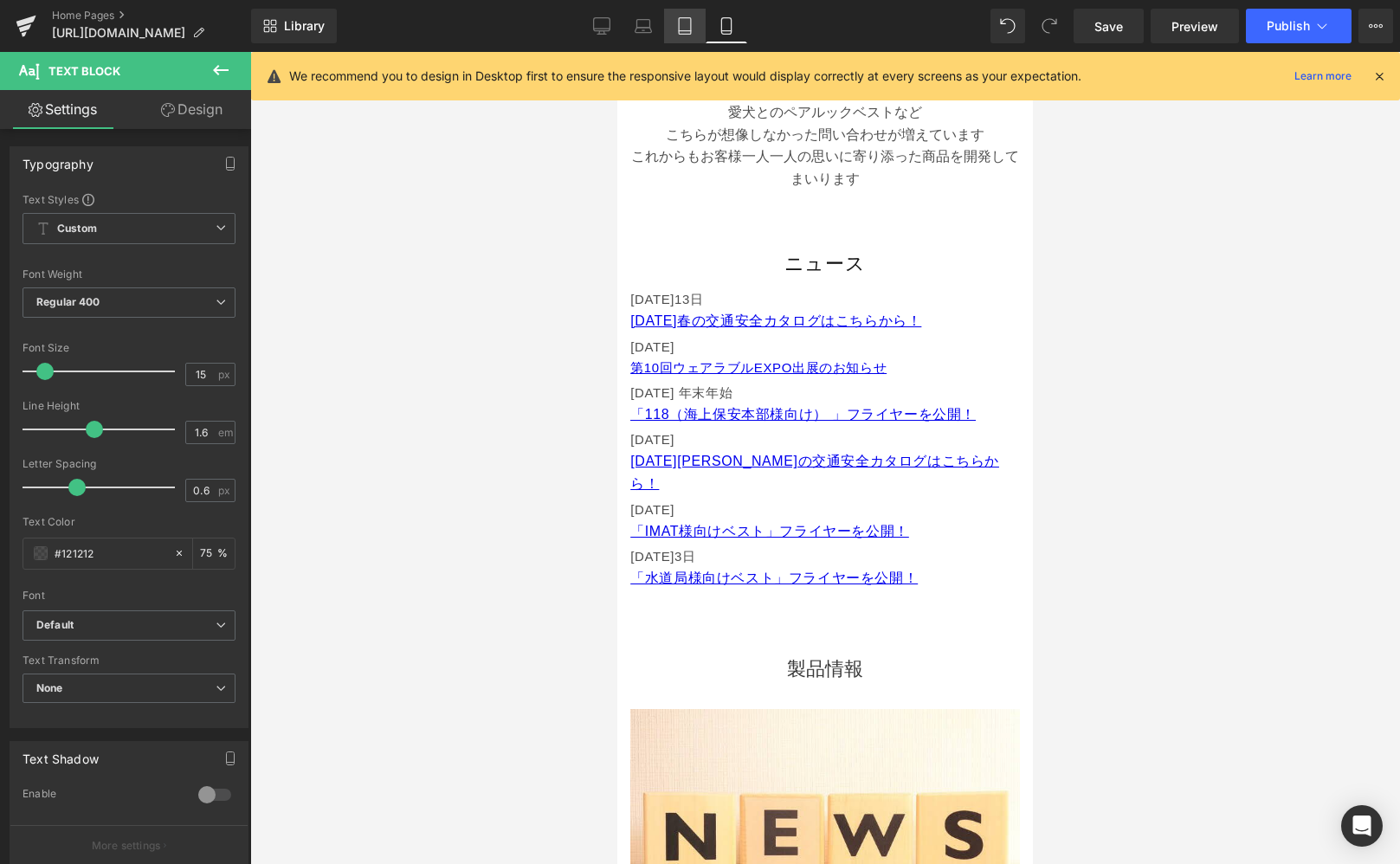
click at [688, 36] on link "Tablet" at bounding box center [685, 25] width 41 height 35
type input "16"
type input "75"
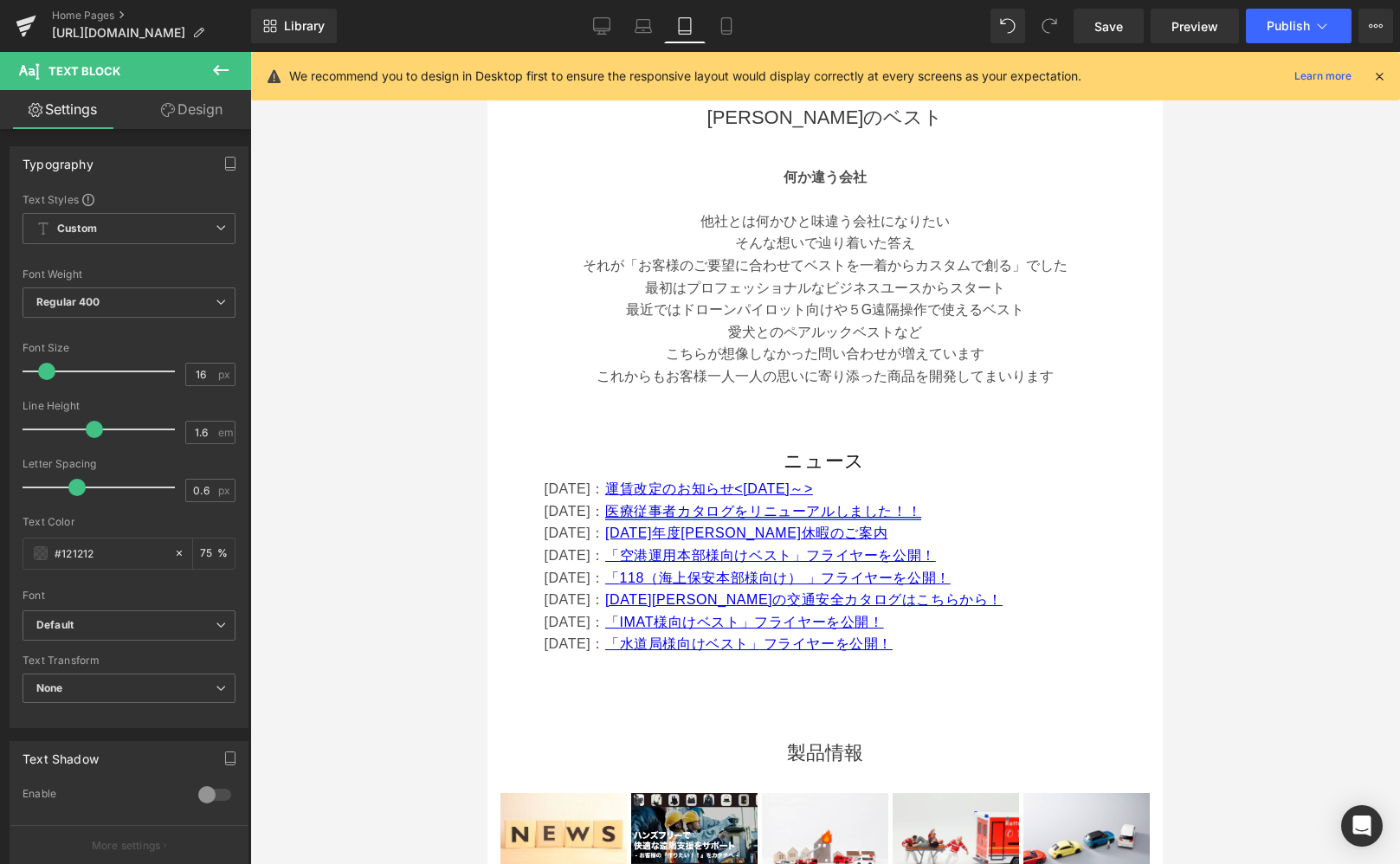
scroll to position [680, 0]
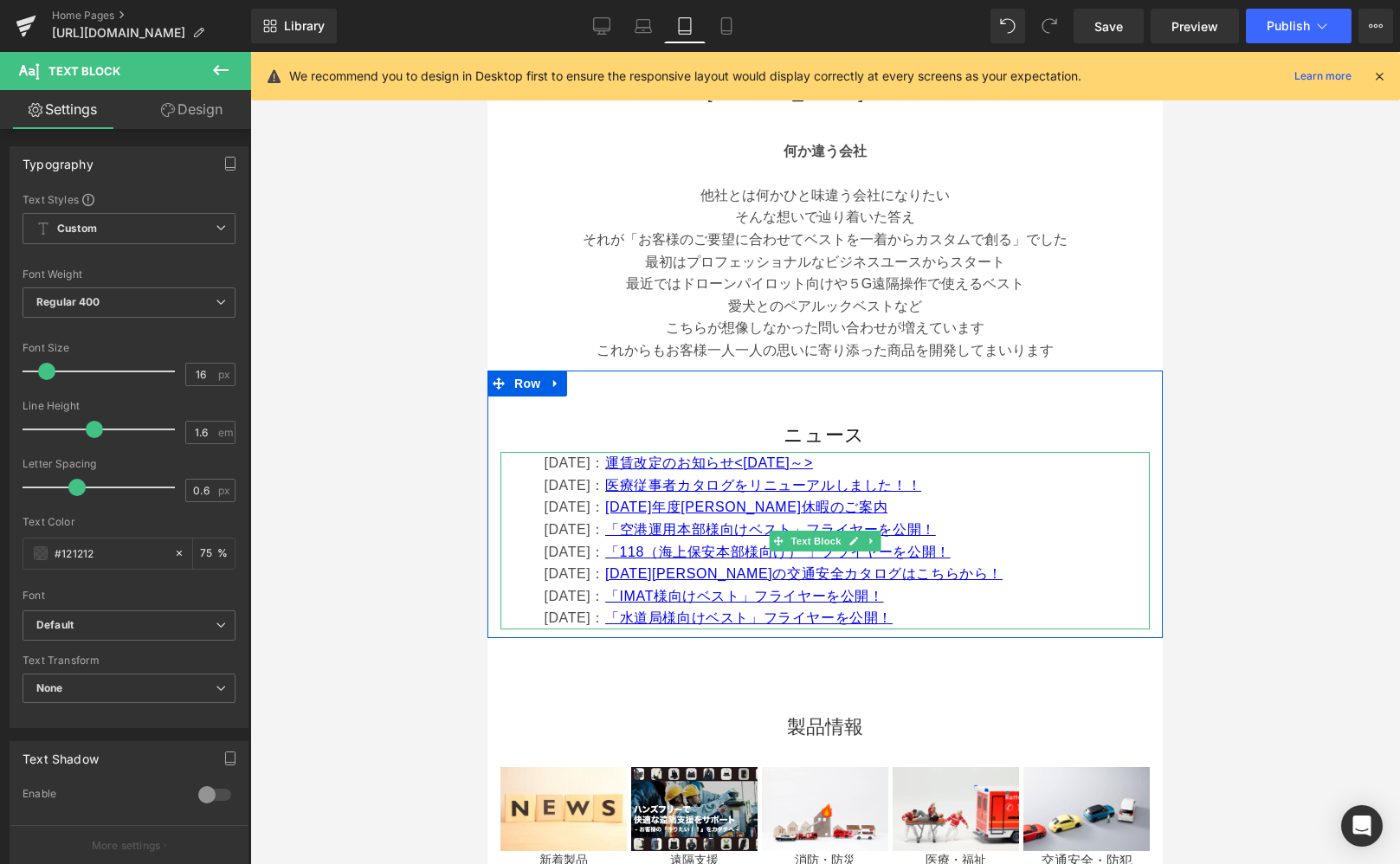
click at [993, 552] on p "[DATE]： 「 118（海上保安本部様向け） 」フライヤーを公開！" at bounding box center [845, 553] width 605 height 22
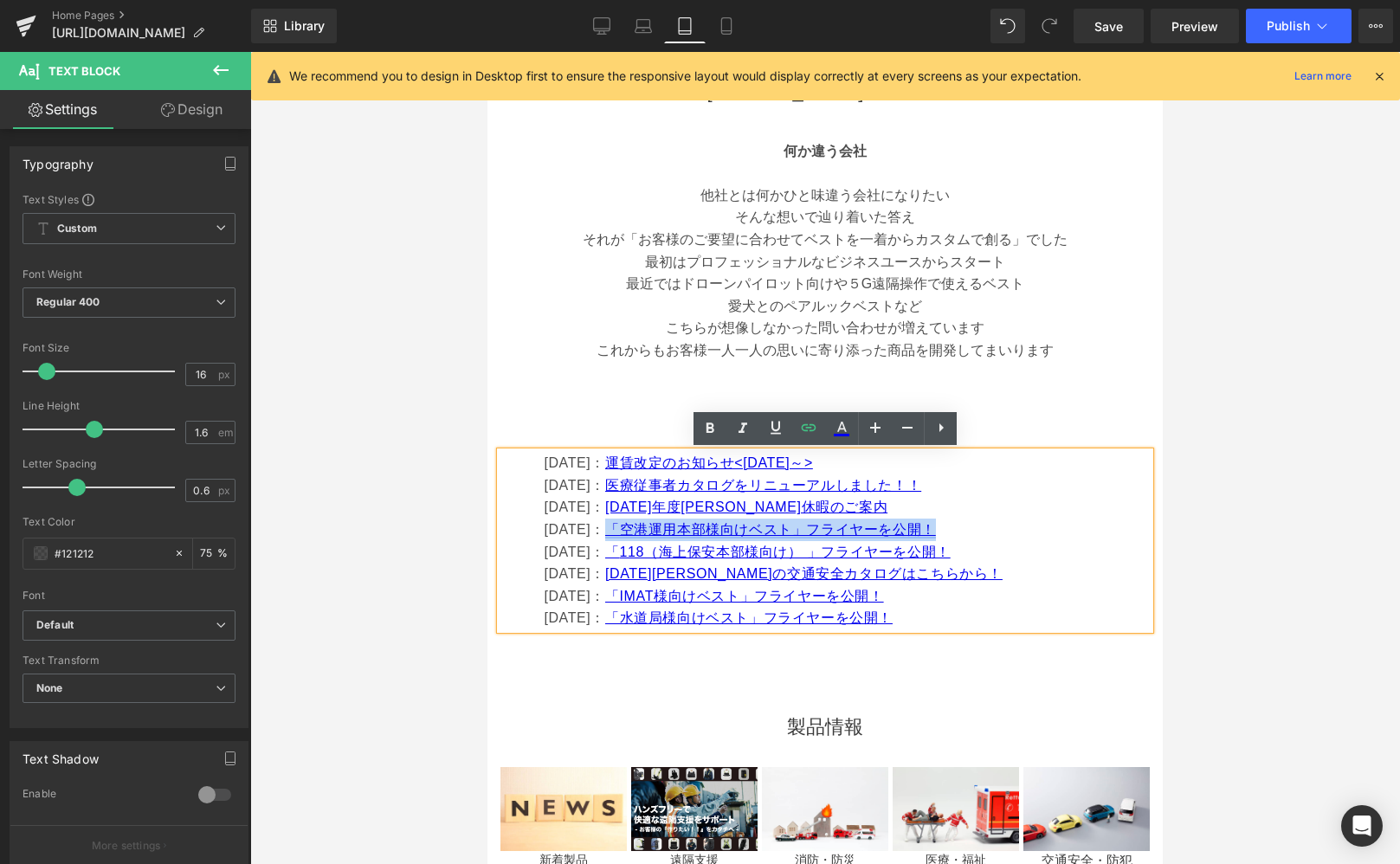
drag, startPoint x: 989, startPoint y: 519, endPoint x: 638, endPoint y: 528, distance: 351.1
click at [638, 528] on p "[DATE]： 「空港運用本部様向けベスト」フライヤーを公開！" at bounding box center [845, 530] width 605 height 22
copy font "「空港運用本部様向けベスト」フライヤーを公開！"
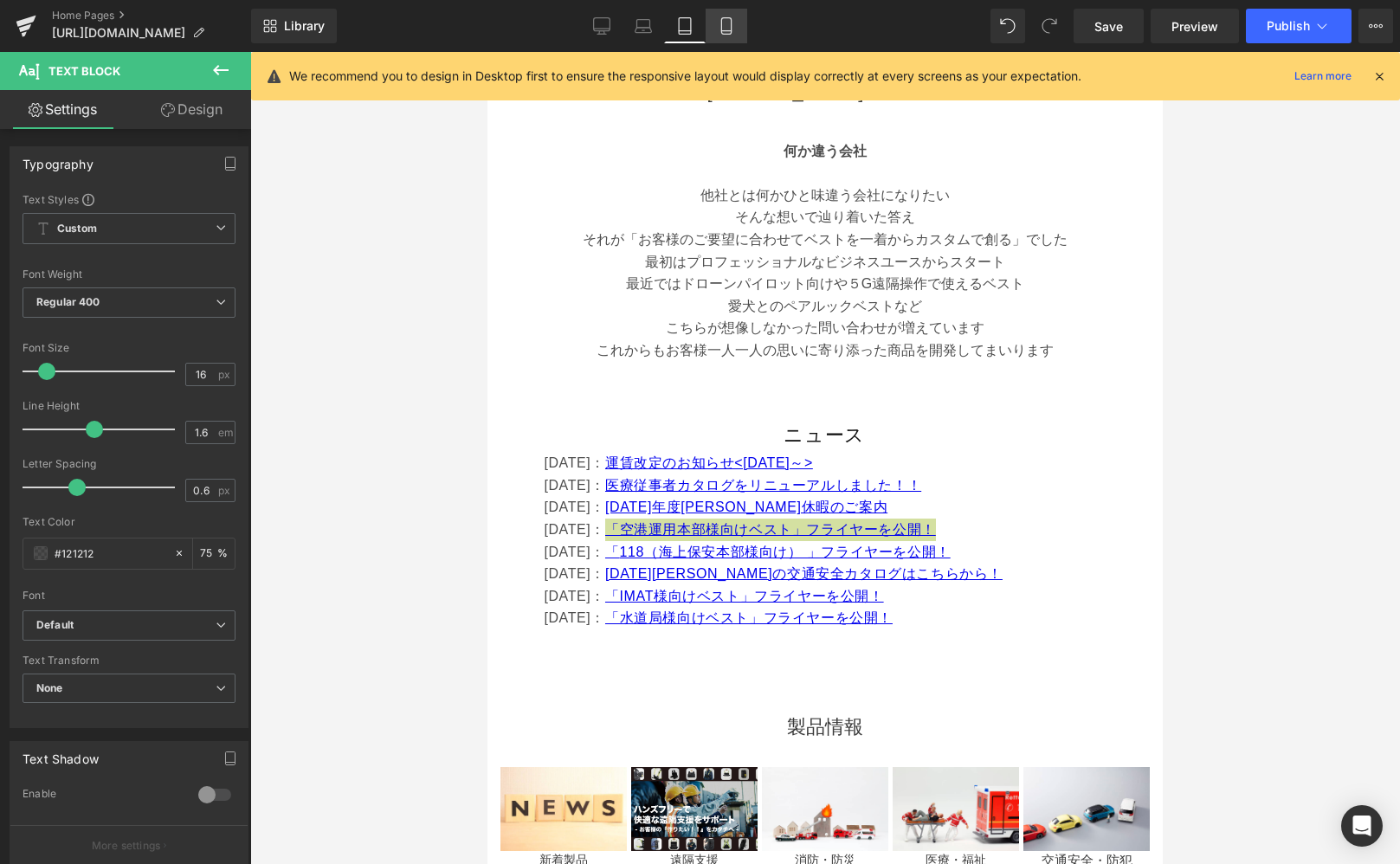
click at [721, 35] on link "Mobile" at bounding box center [727, 25] width 41 height 35
type input "15"
type input "75"
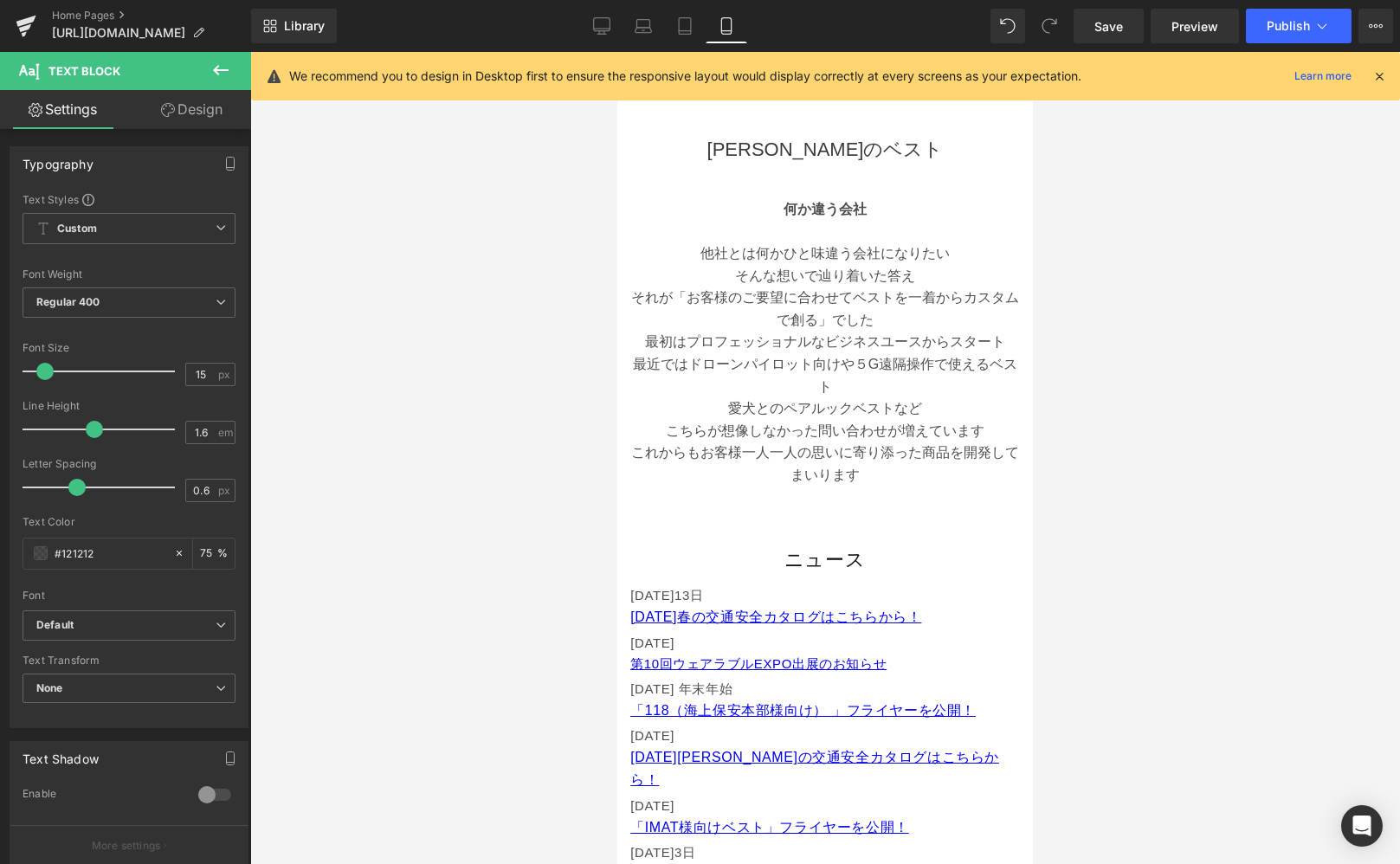
scroll to position [795, 0]
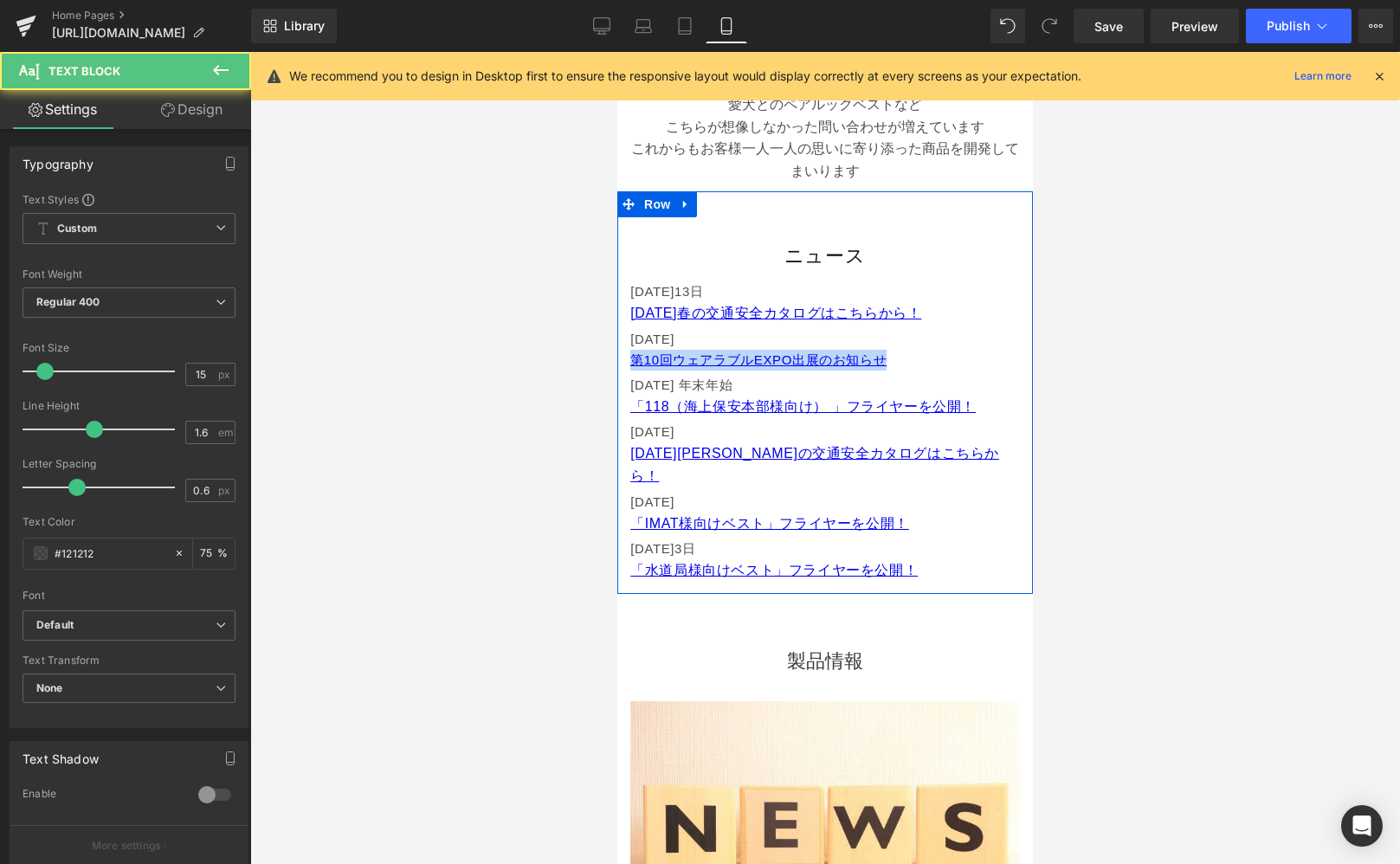
drag, startPoint x: 910, startPoint y: 362, endPoint x: 628, endPoint y: 356, distance: 282.1
click at [628, 356] on div "ニュース Heading [DATE] [DATE] 春の交通安全カタログはこちらから！ Text Block [DATE] 第10回ウェアラブルEXPO出展…" at bounding box center [825, 412] width 415 height 347
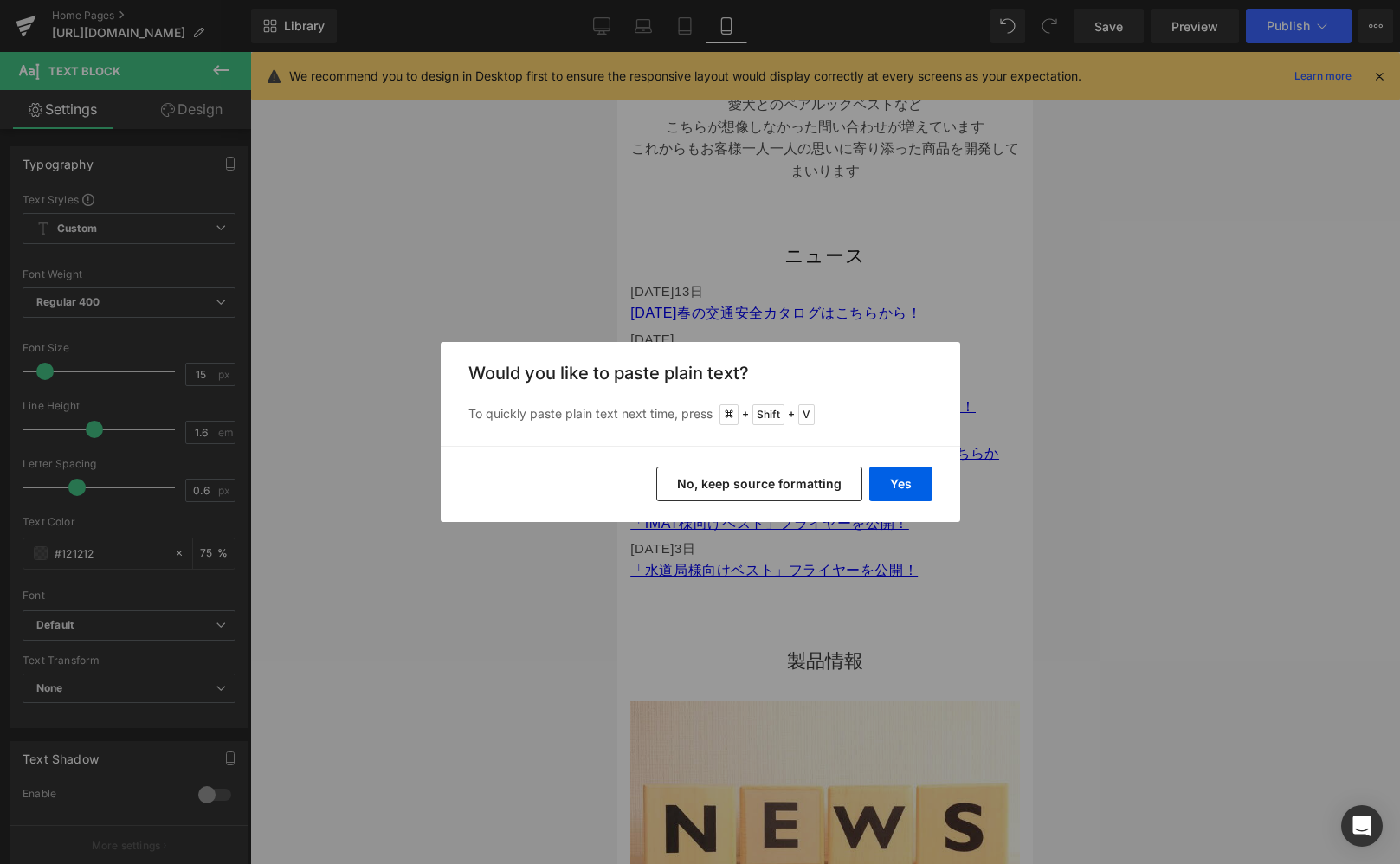
click at [793, 479] on button "No, keep source formatting" at bounding box center [759, 483] width 206 height 35
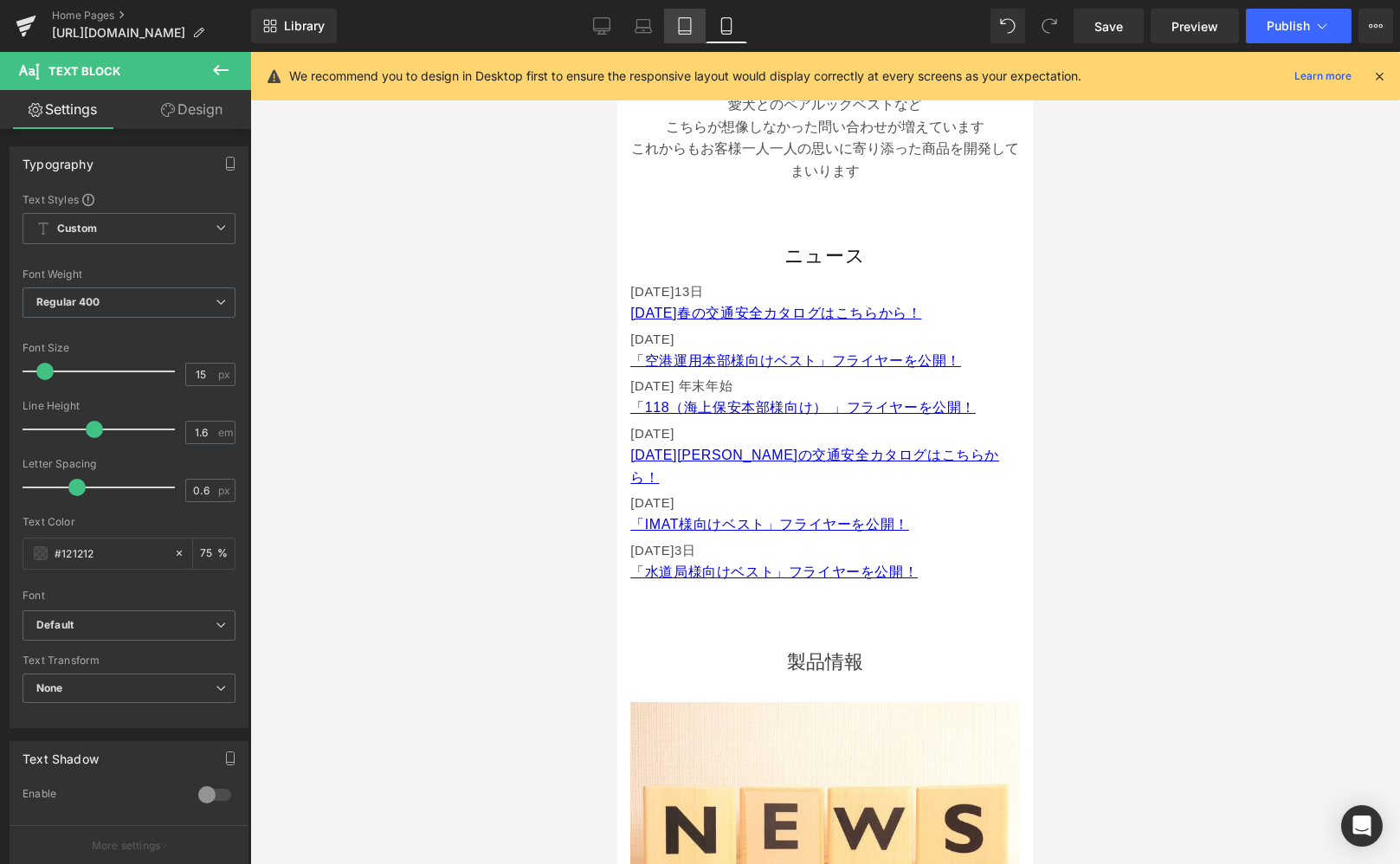
click at [686, 22] on icon at bounding box center [685, 26] width 18 height 18
type input "16"
type input "75"
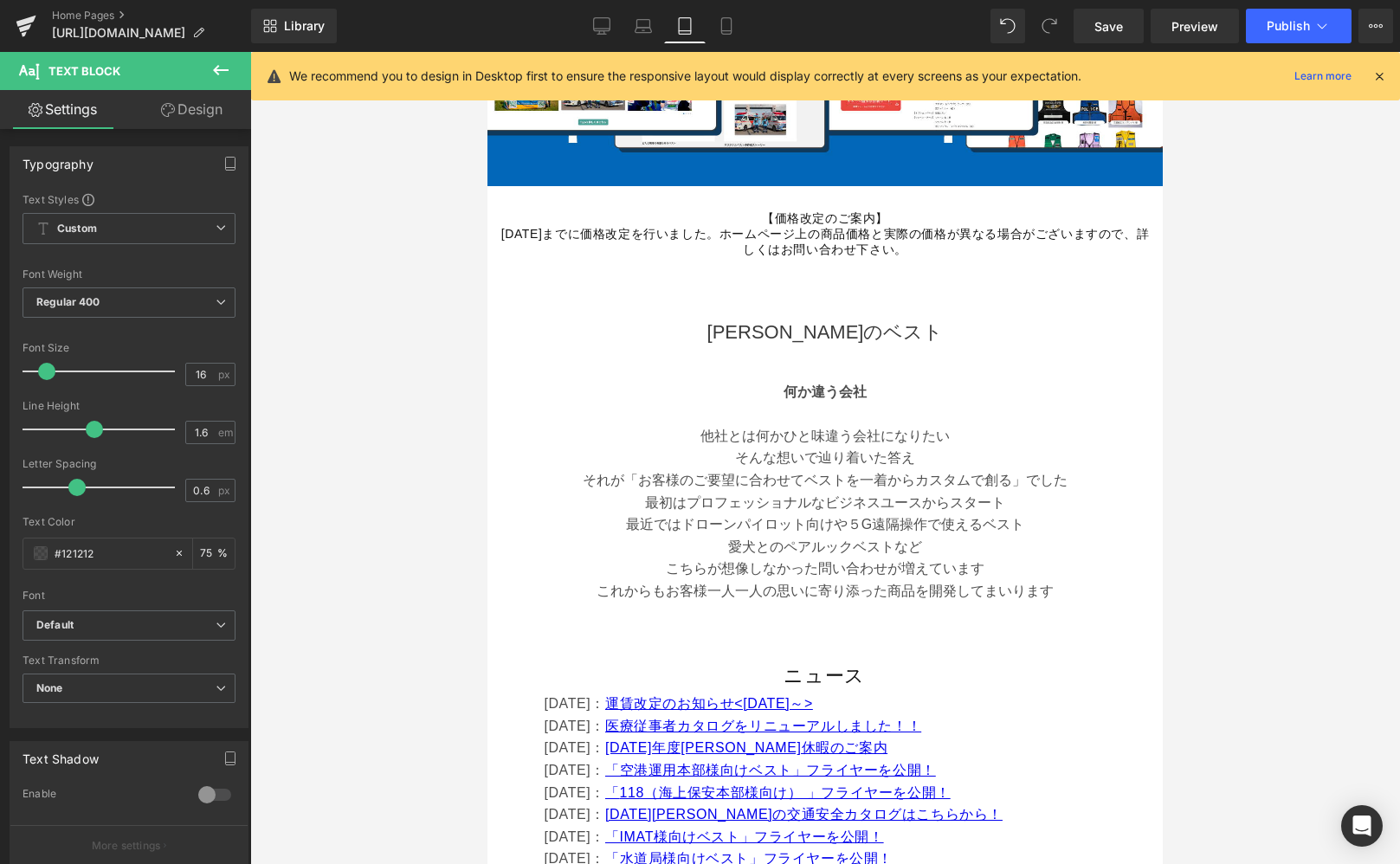
scroll to position [776, 0]
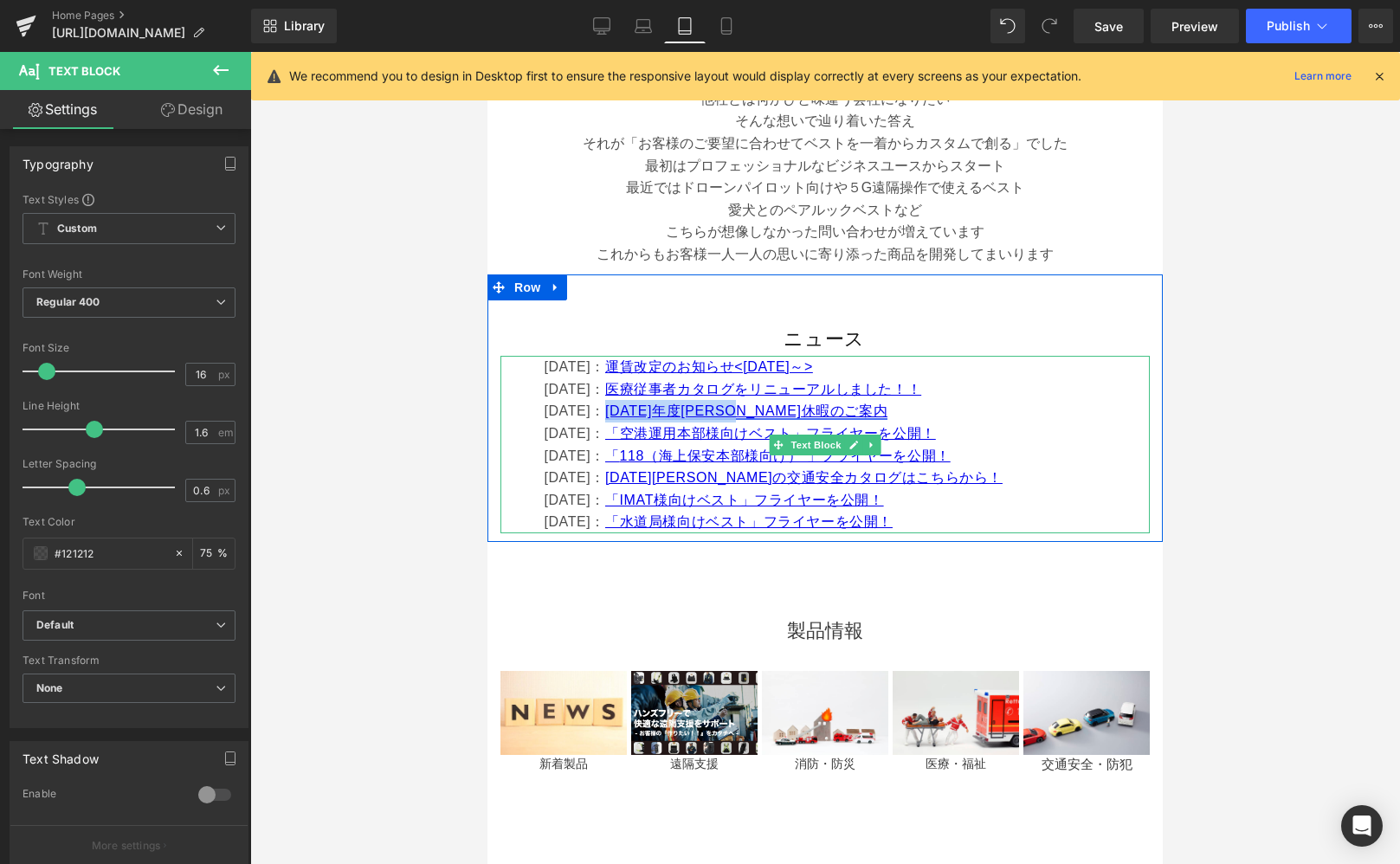
drag, startPoint x: 704, startPoint y: 412, endPoint x: 634, endPoint y: 411, distance: 70.0
click at [634, 411] on p "[DATE]： [DATE]年度[PERSON_NAME]休暇のご案内" at bounding box center [845, 411] width 605 height 22
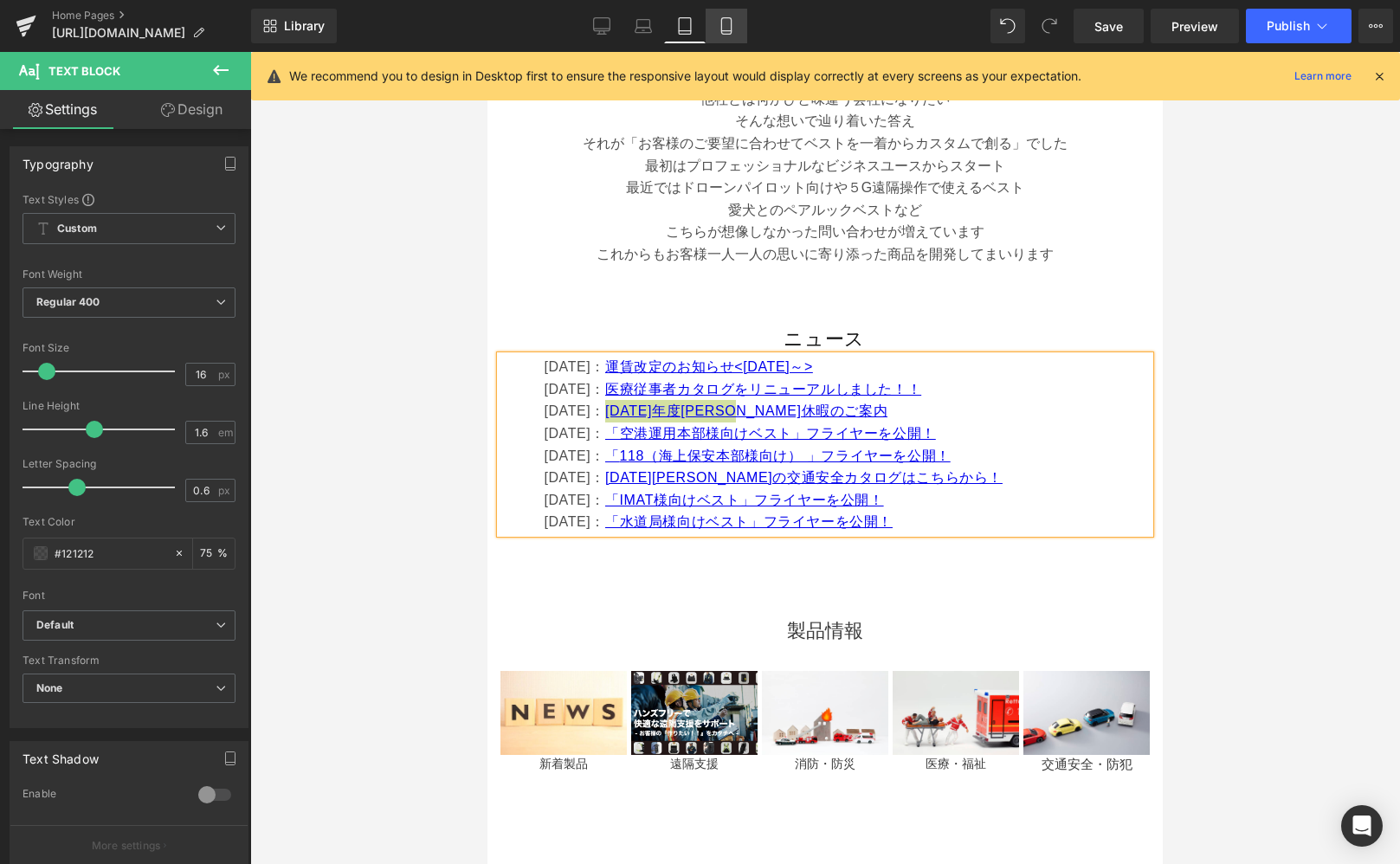
click at [732, 29] on icon at bounding box center [727, 26] width 18 height 18
type input "15"
type input "75"
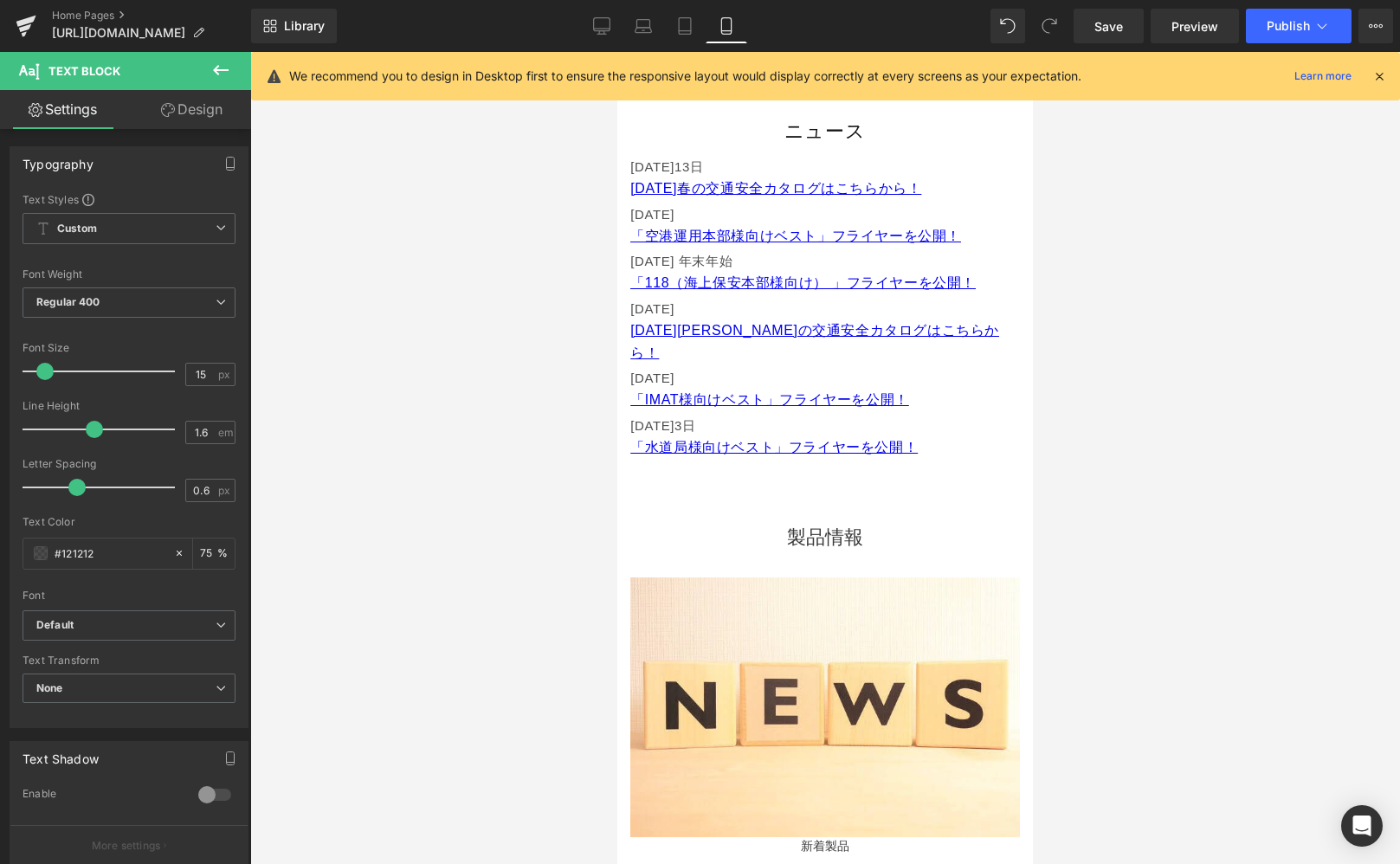
scroll to position [806, 0]
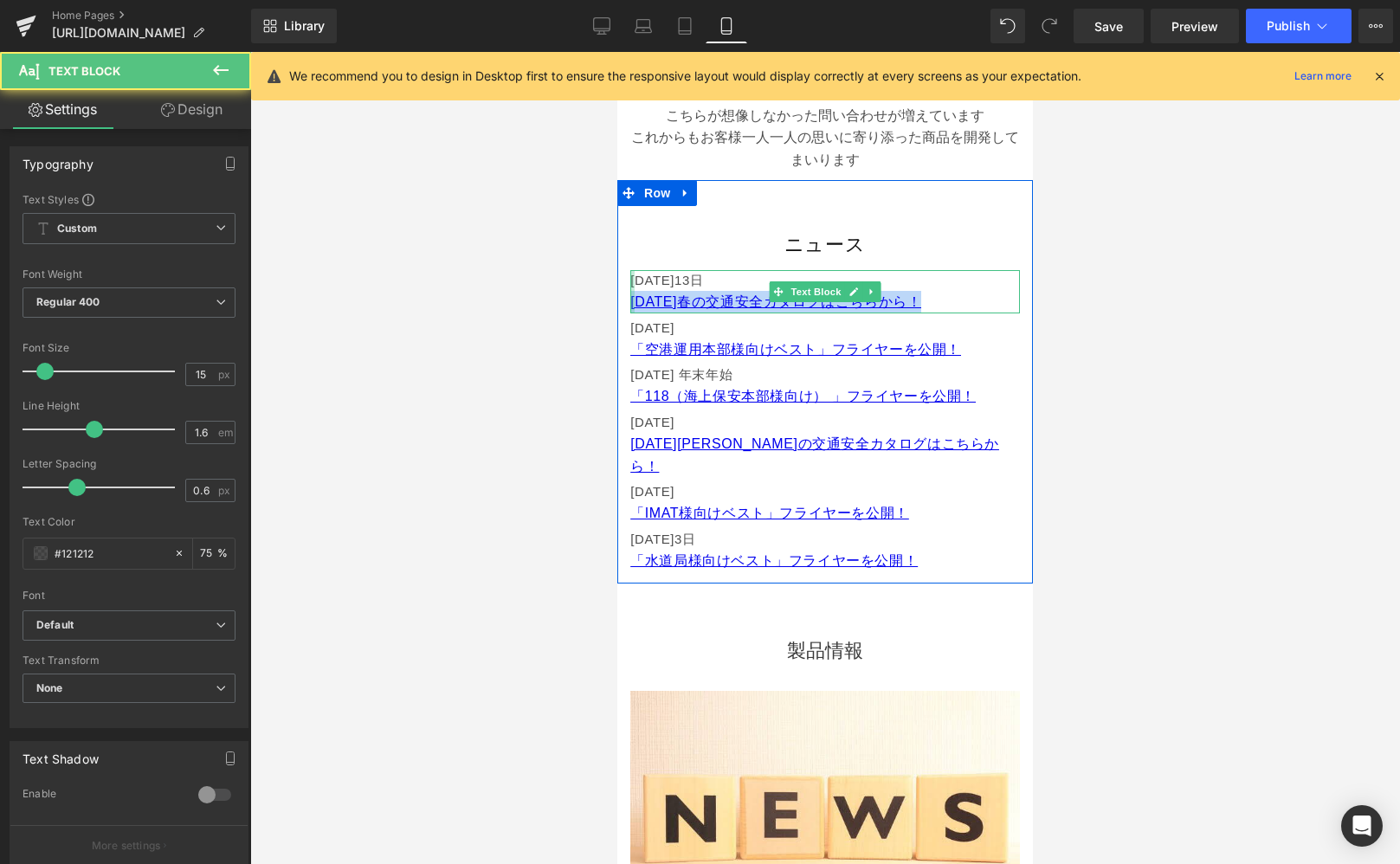
drag, startPoint x: 695, startPoint y: 301, endPoint x: 629, endPoint y: 302, distance: 66.0
click at [629, 302] on div "ニュース Heading [DATE] [DATE] 春の交通安全カタログはこちらから！ Text Block [DATE] 「空港運用本部様向けベスト」フラ…" at bounding box center [825, 402] width 415 height 349
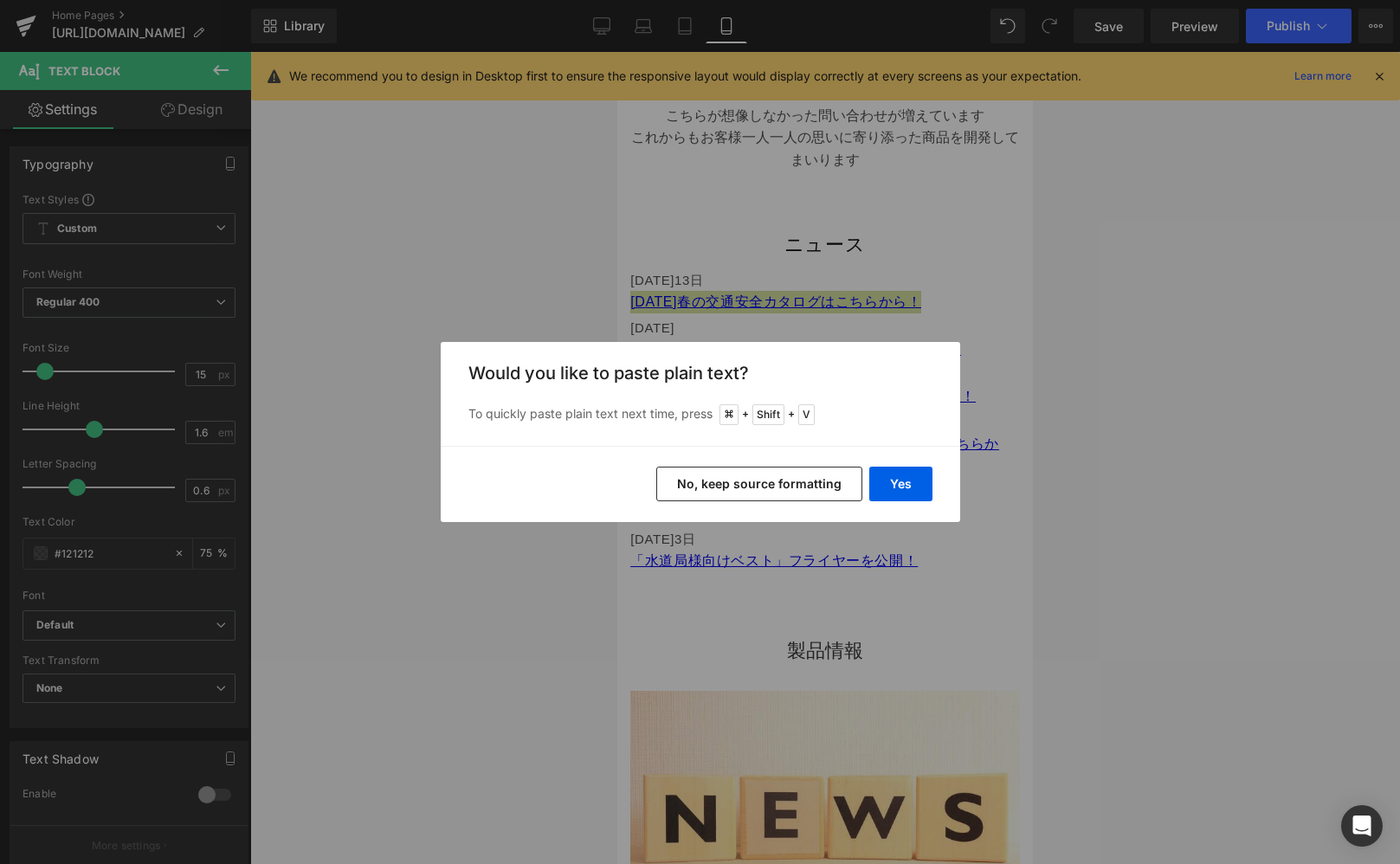
click at [813, 477] on button "No, keep source formatting" at bounding box center [759, 483] width 206 height 35
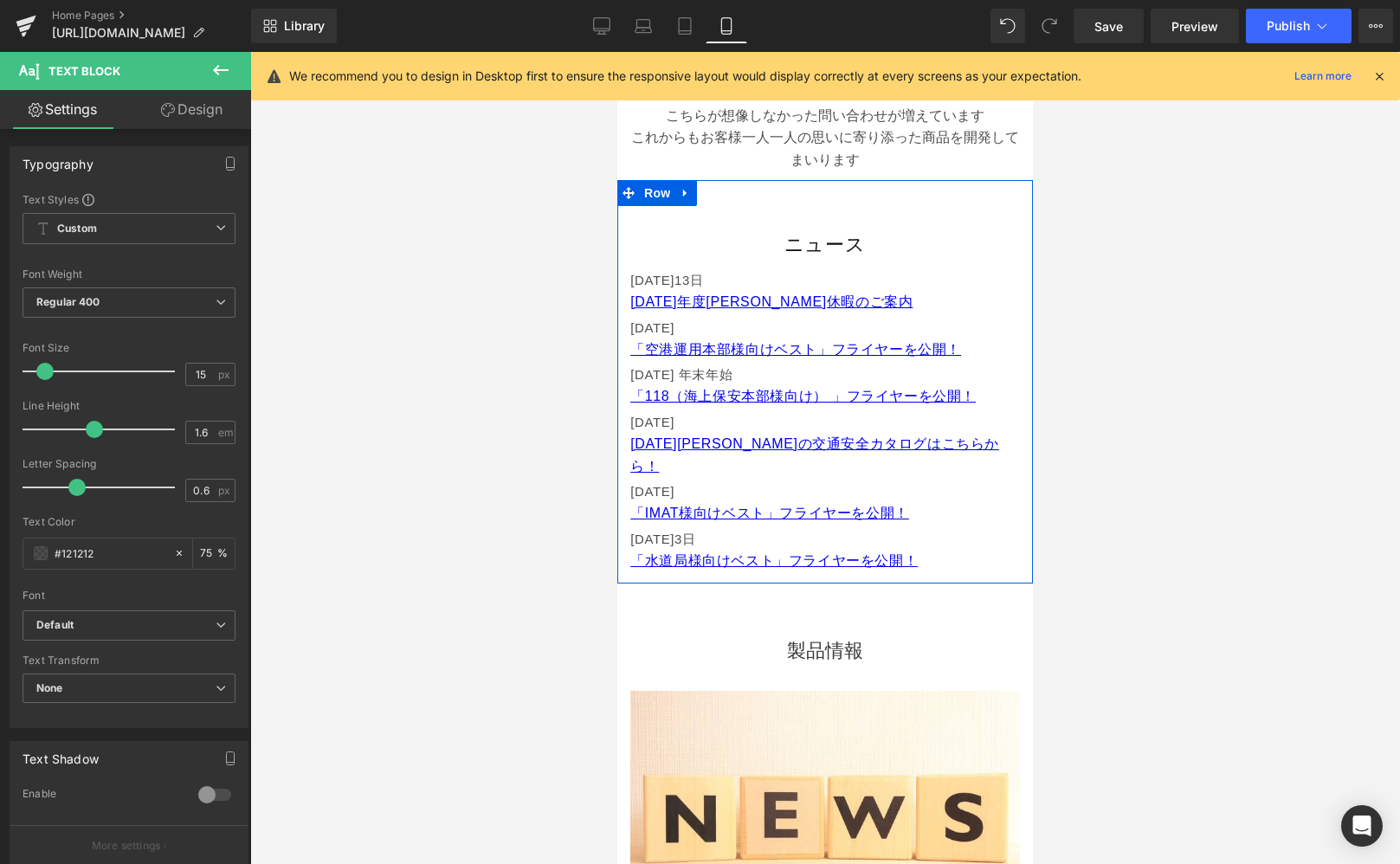
click at [840, 285] on span "Text Block" at bounding box center [816, 292] width 57 height 21
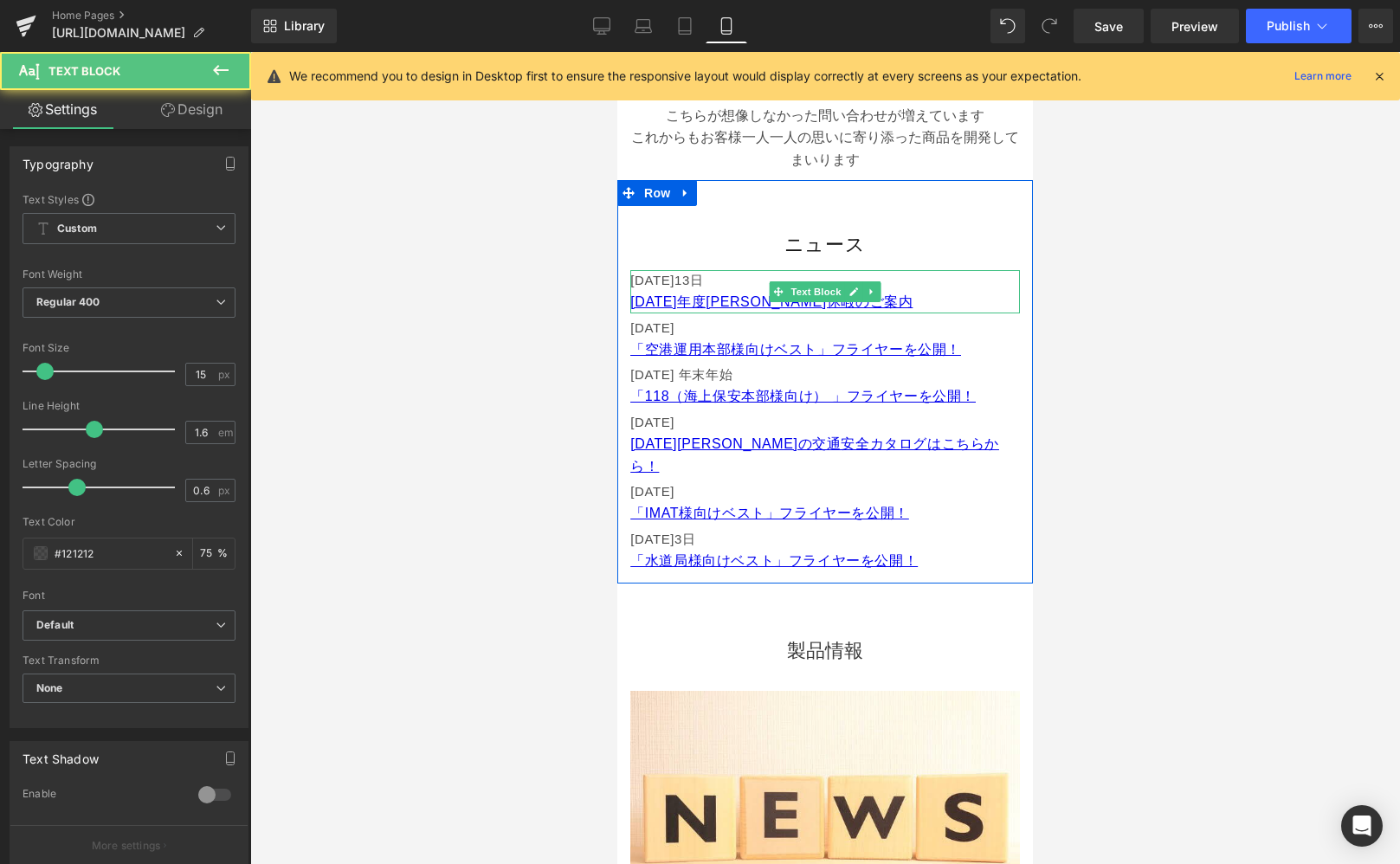
click at [952, 288] on p "[DATE]" at bounding box center [825, 281] width 390 height 21
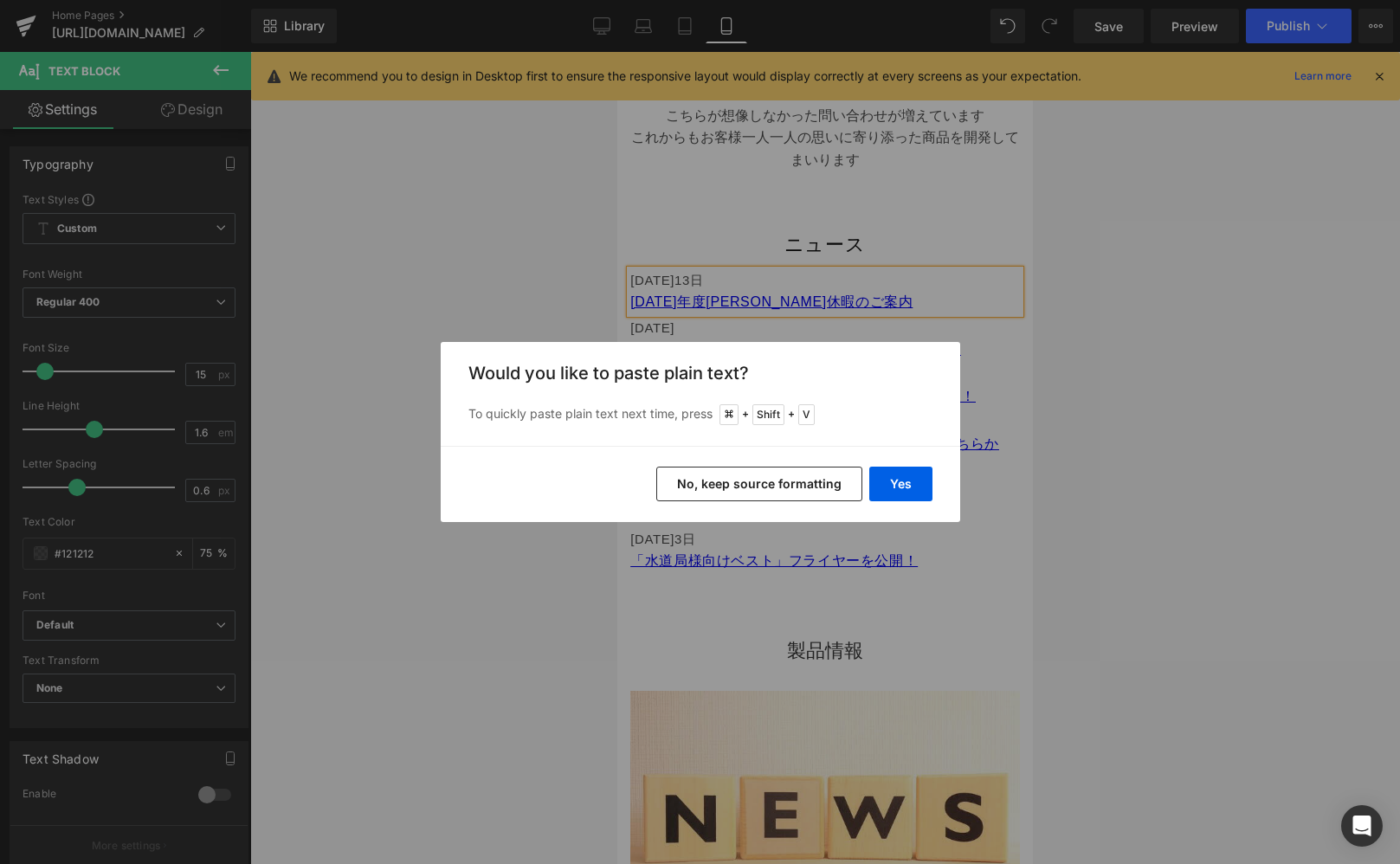
click at [777, 484] on button "No, keep source formatting" at bounding box center [759, 483] width 206 height 35
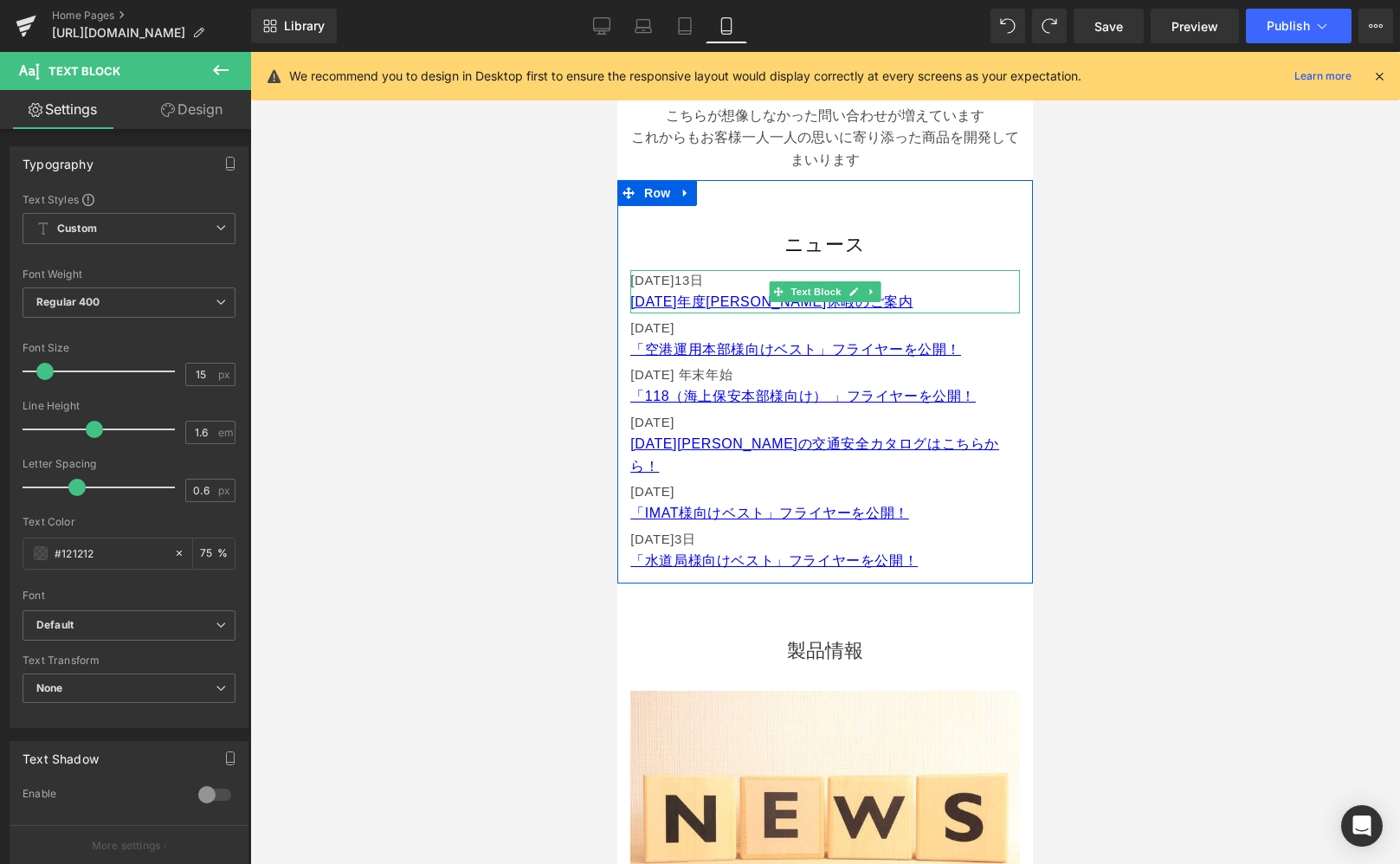
click at [841, 277] on p "[DATE]" at bounding box center [825, 281] width 390 height 21
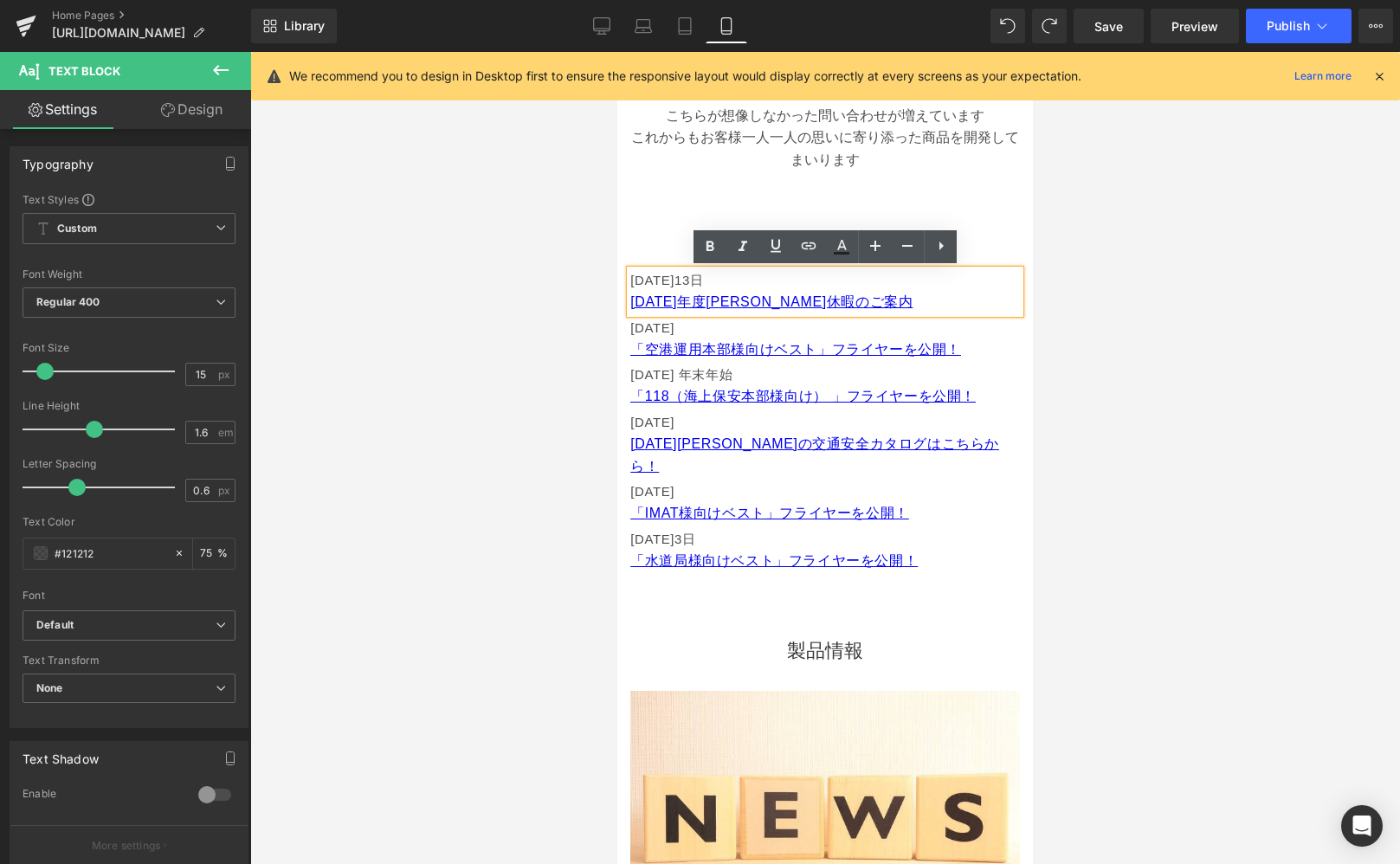
click at [995, 270] on div "[DATE] [DATE]年度[PERSON_NAME]休暇のご案内" at bounding box center [825, 292] width 390 height 43
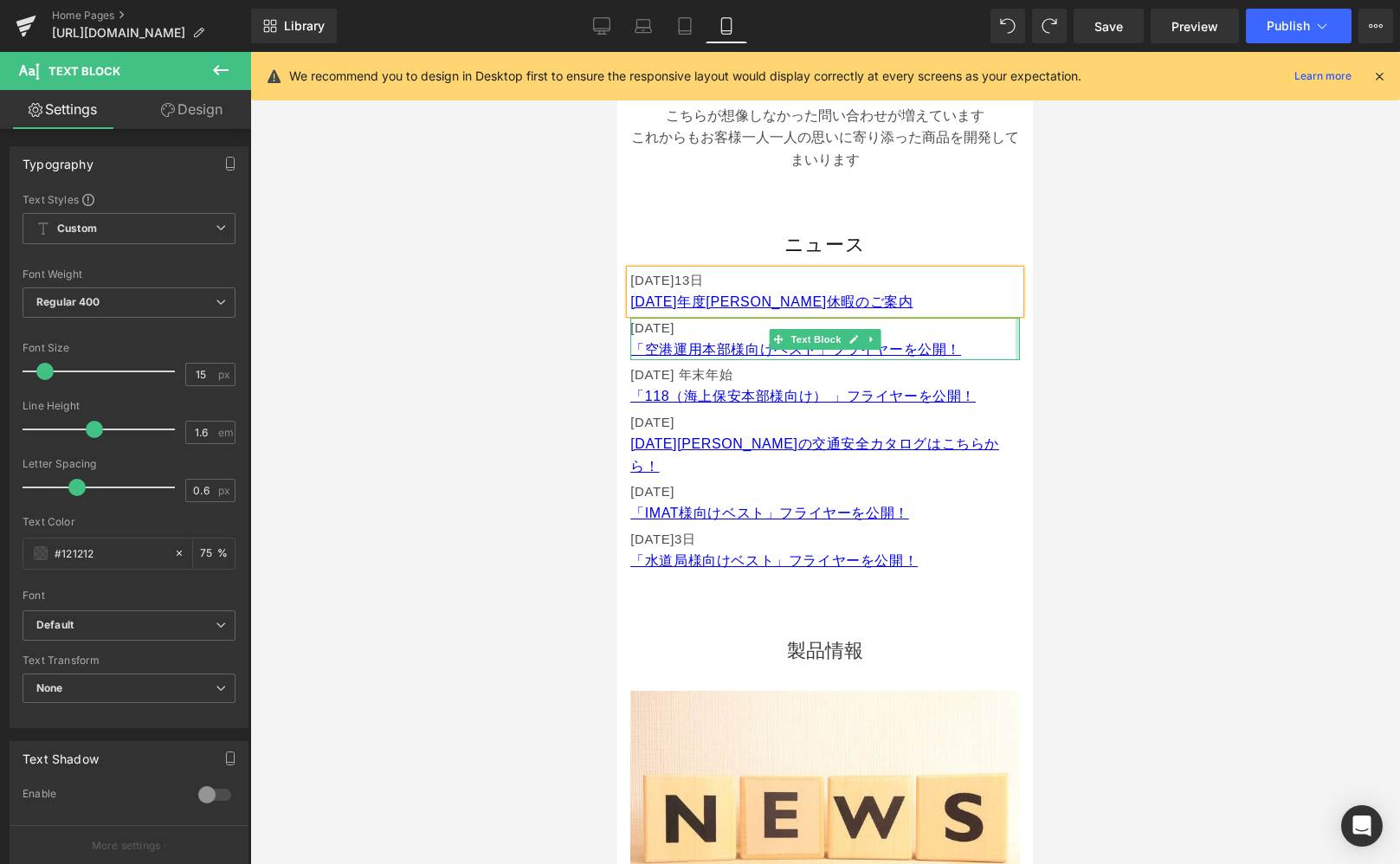
drag, startPoint x: 1018, startPoint y: 322, endPoint x: 955, endPoint y: 284, distance: 73.6
click at [1018, 322] on div "[DATE] 「空港運用本部様向けベスト」フライヤーを公開！ Text Block" at bounding box center [825, 339] width 390 height 43
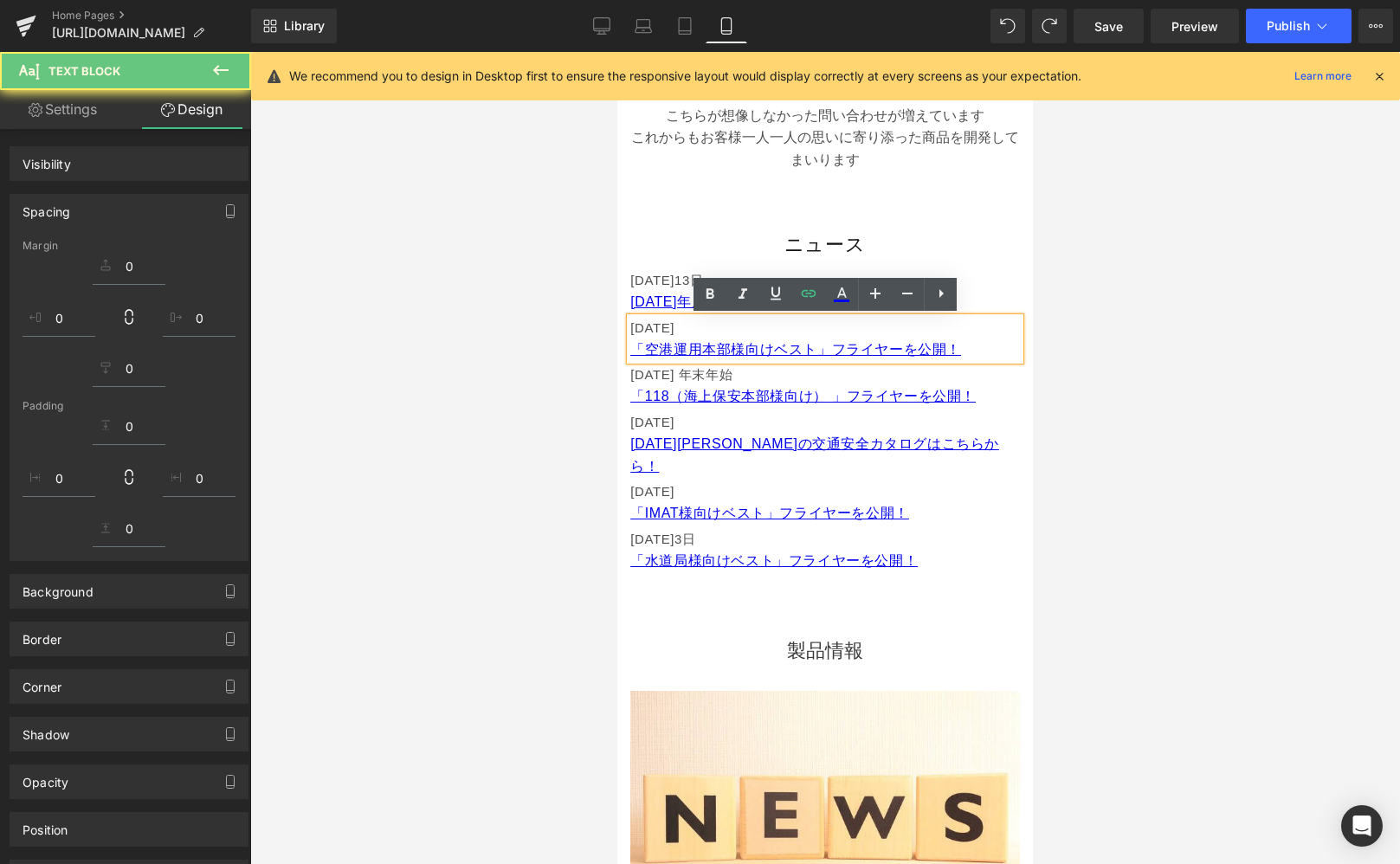
click at [956, 284] on p "[DATE]" at bounding box center [825, 281] width 390 height 21
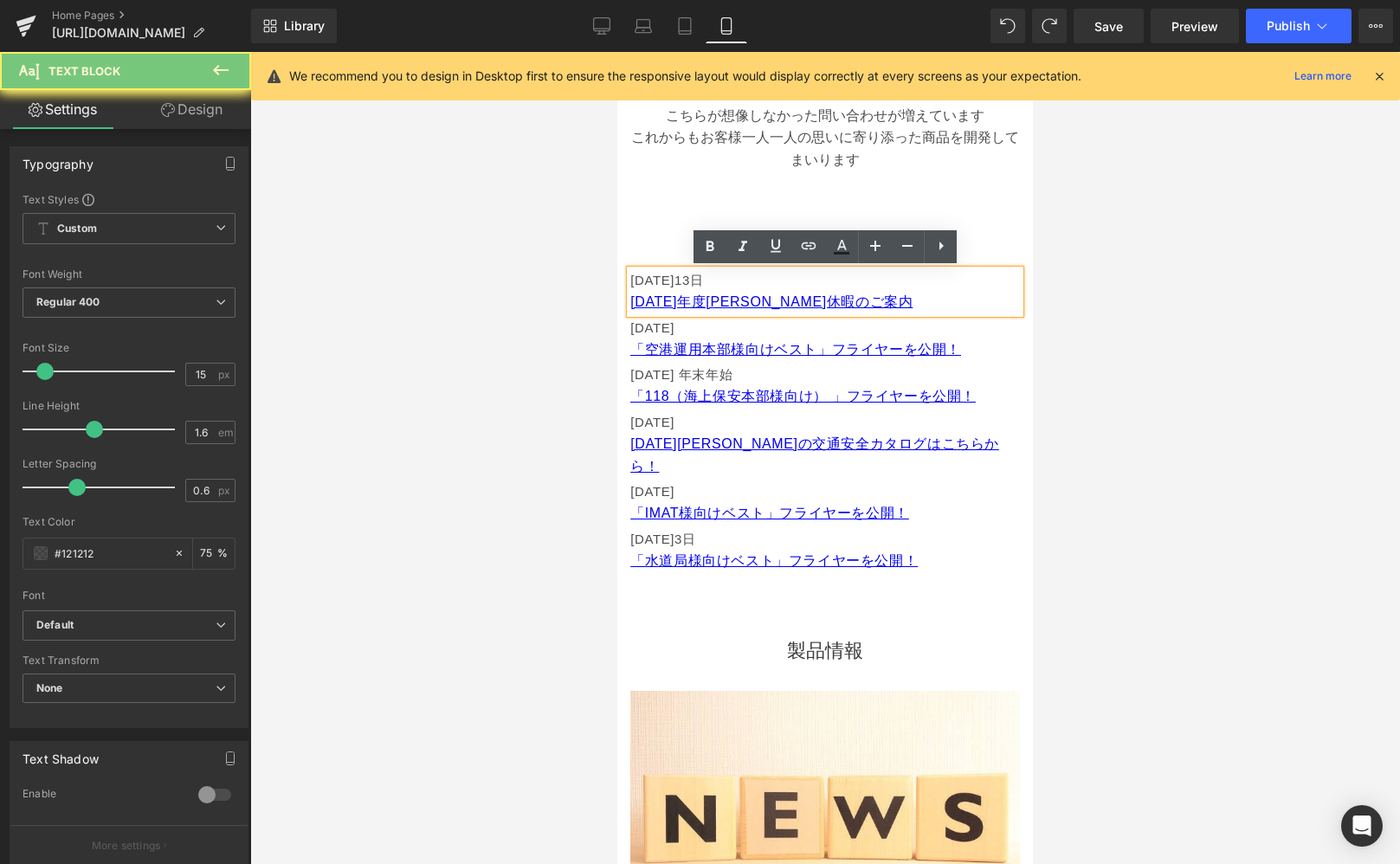
click at [988, 270] on div "[DATE] [DATE]年度[PERSON_NAME]休暇のご案内" at bounding box center [825, 292] width 390 height 43
click at [879, 248] on icon at bounding box center [875, 246] width 21 height 21
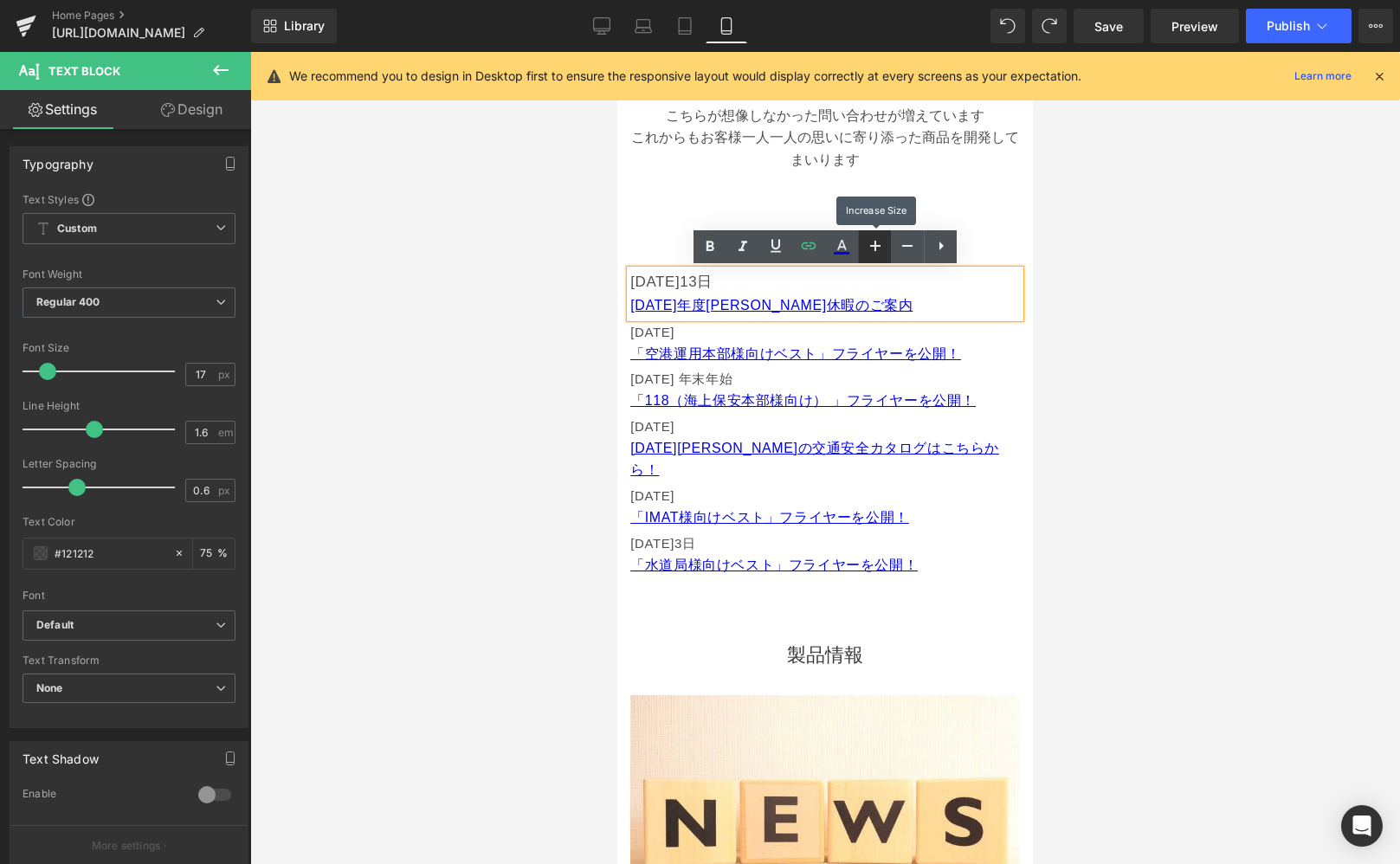
type input "15"
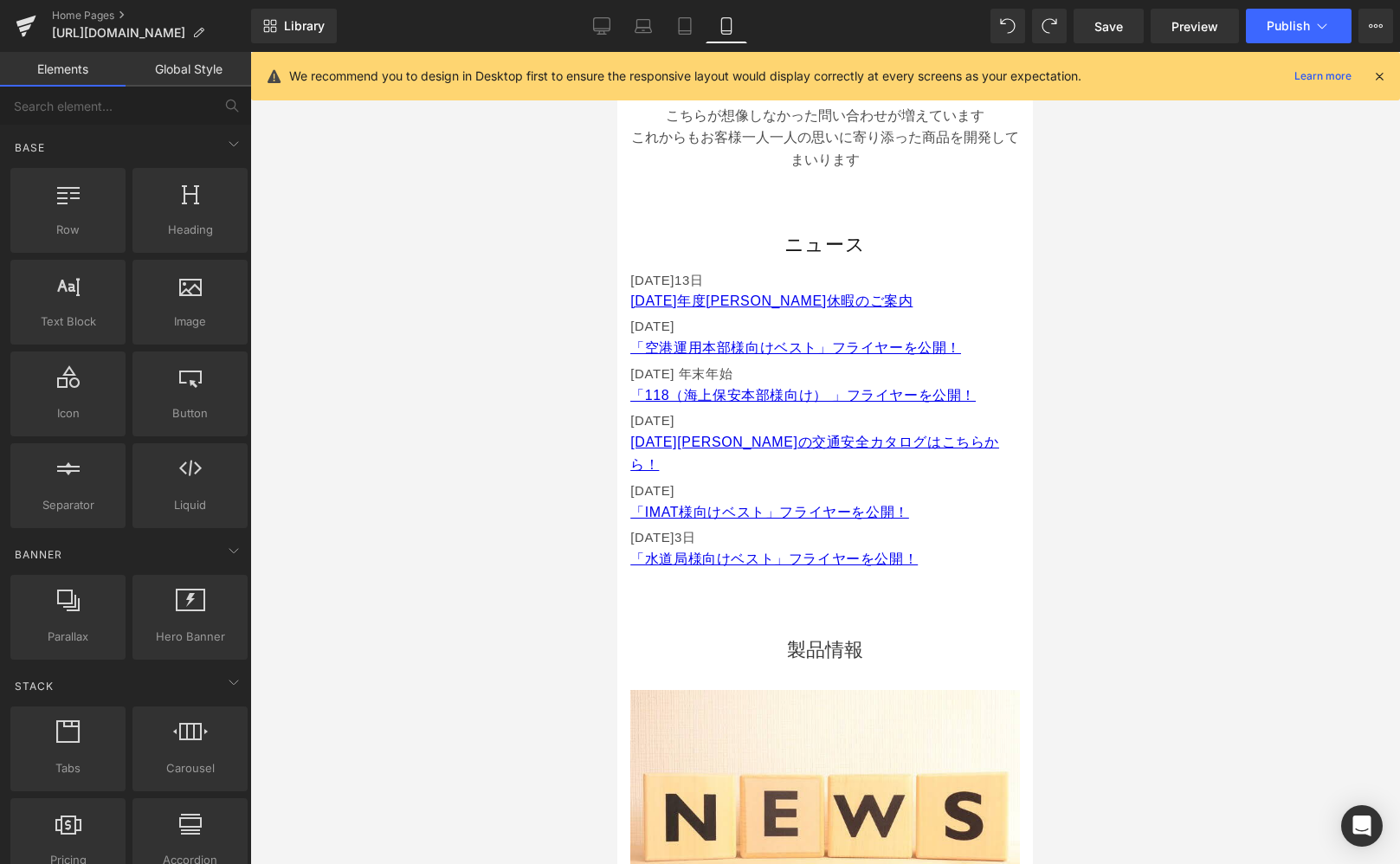
drag, startPoint x: 1119, startPoint y: 310, endPoint x: 1102, endPoint y: 311, distance: 17.0
click at [1119, 310] on div at bounding box center [826, 458] width 1150 height 813
click at [924, 299] on p "[DATE]年度[PERSON_NAME]休暇のご案内" at bounding box center [825, 301] width 390 height 21
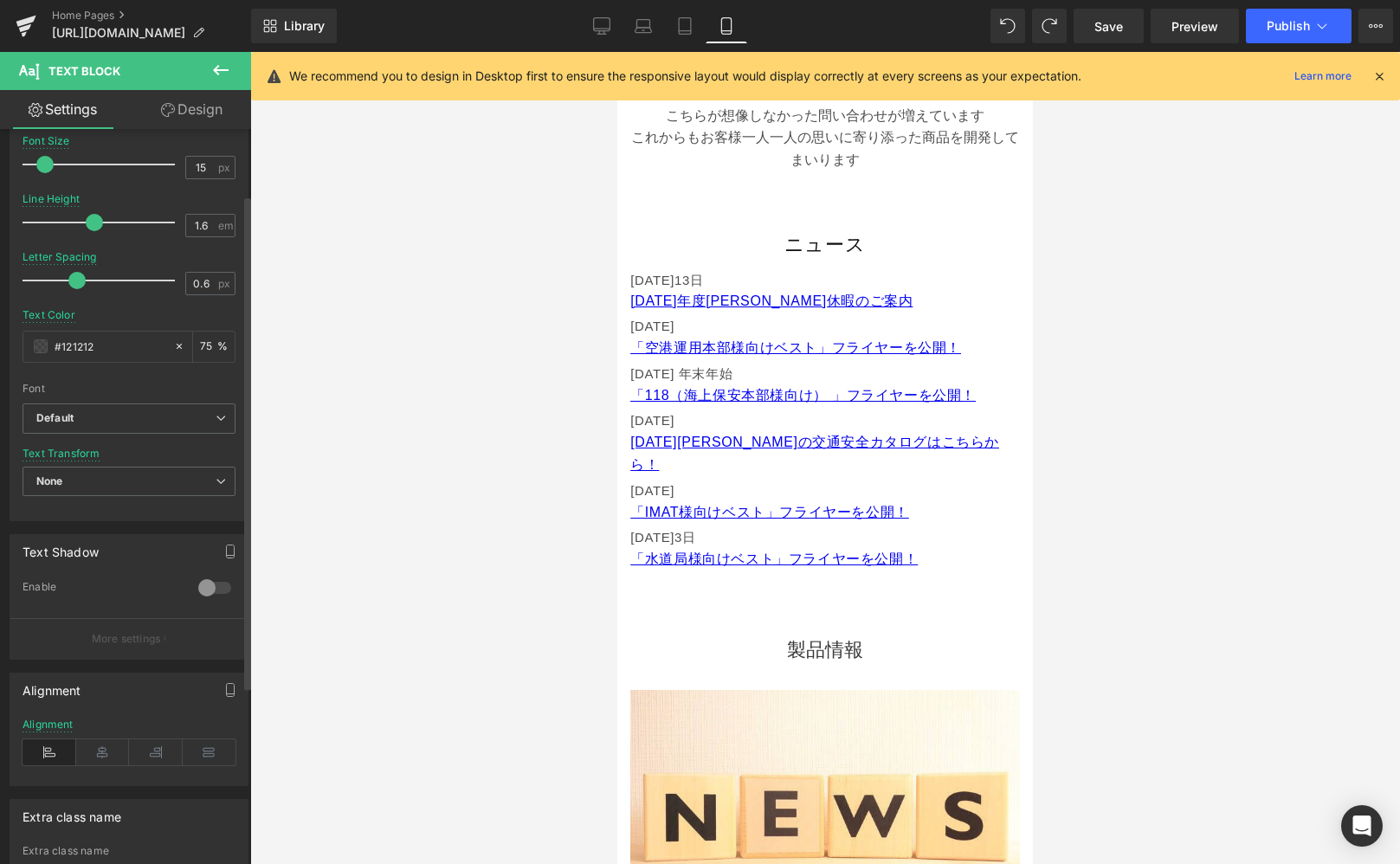
scroll to position [361, 0]
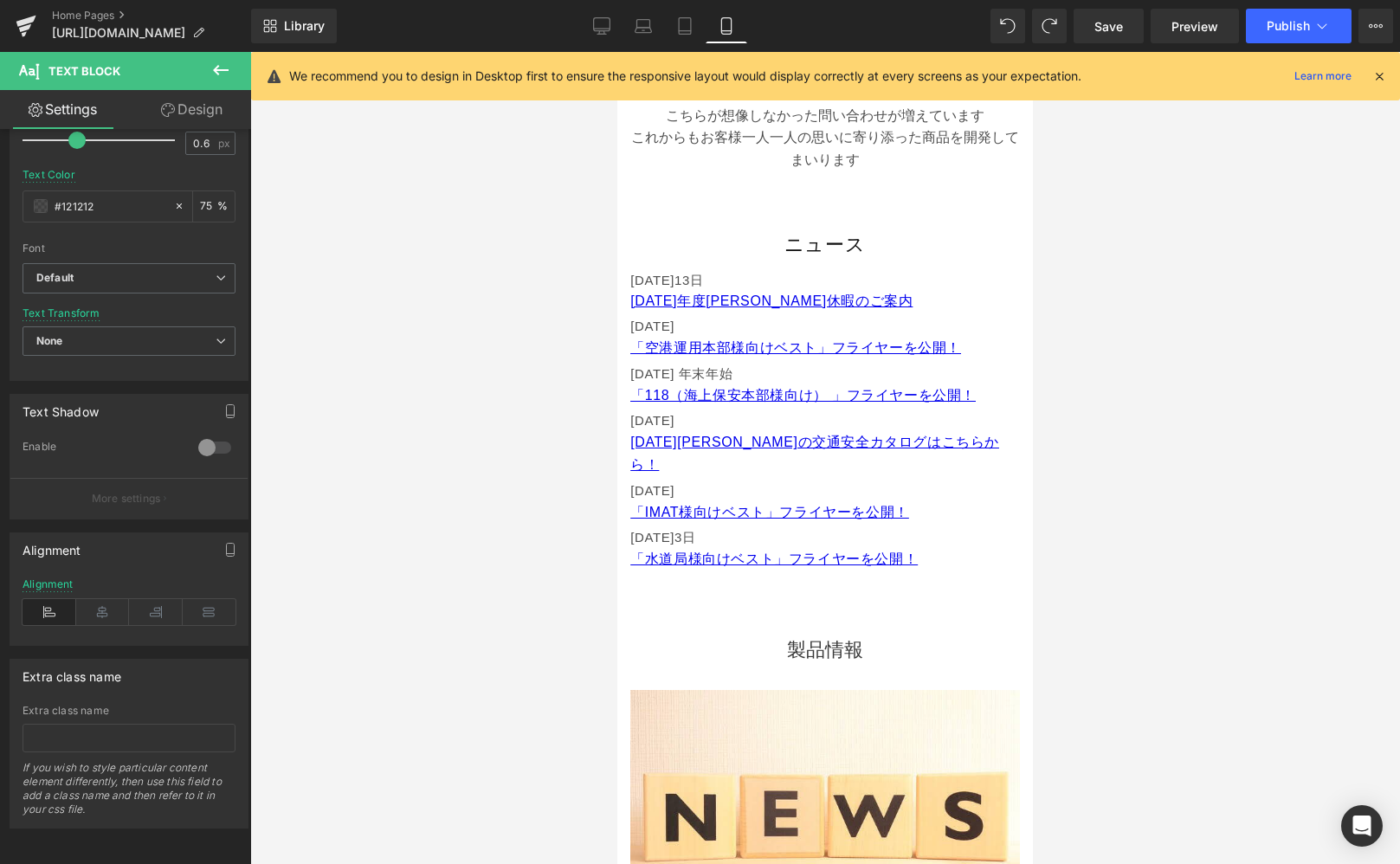
click at [963, 527] on p "[DATE]" at bounding box center [825, 538] width 390 height 21
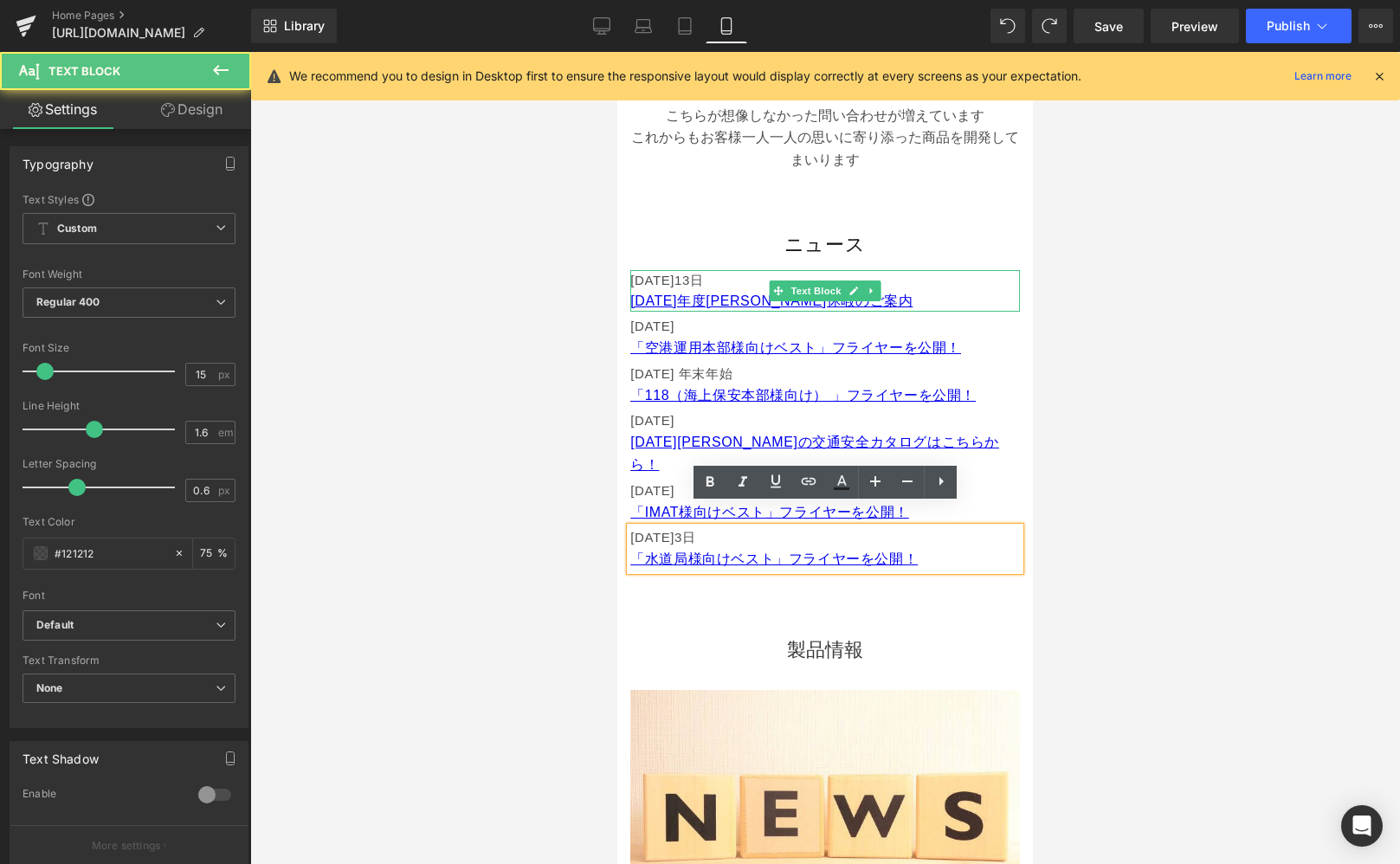
click at [935, 279] on p "[DATE]" at bounding box center [825, 281] width 390 height 21
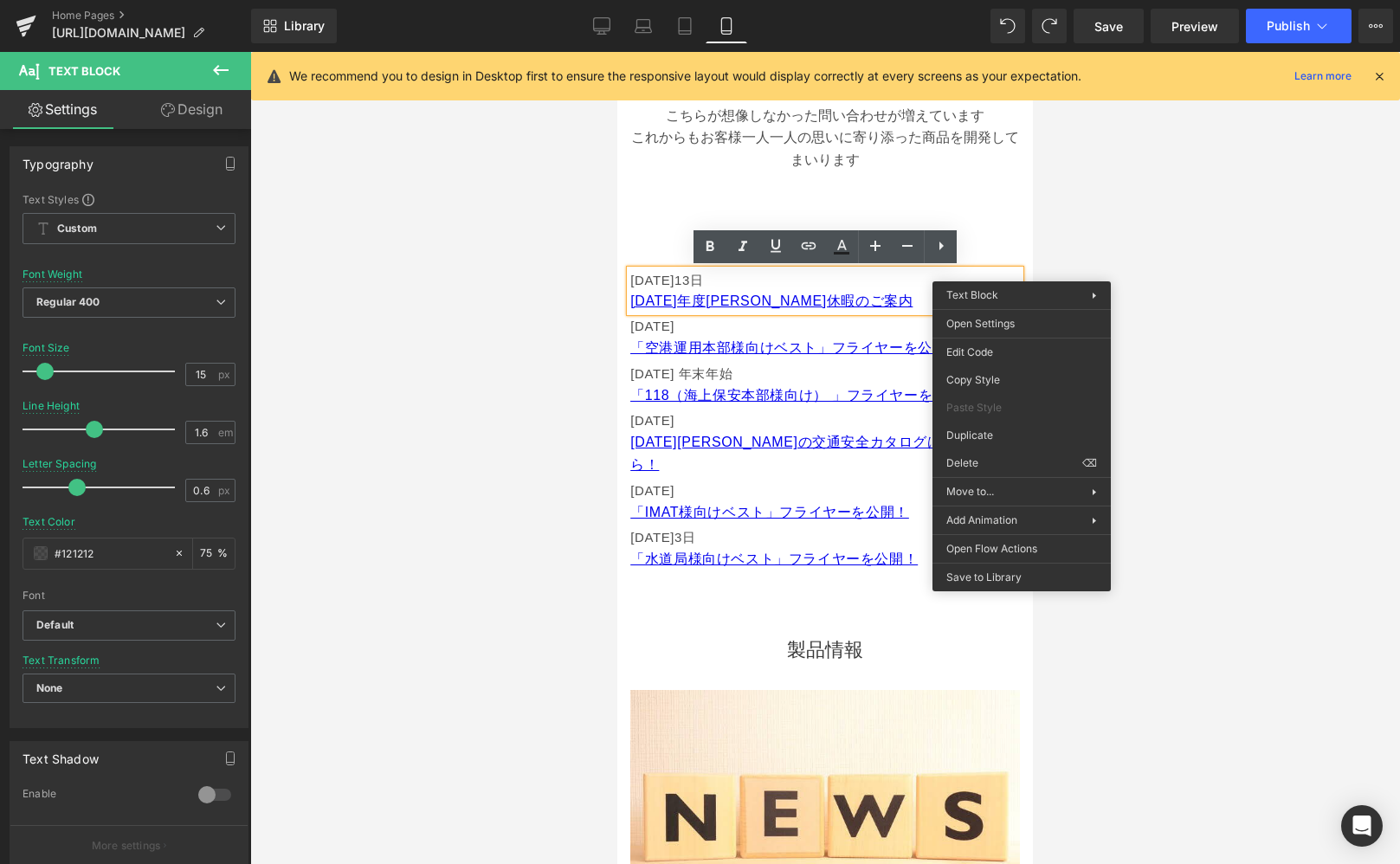
click at [858, 277] on p "[DATE]" at bounding box center [825, 281] width 390 height 21
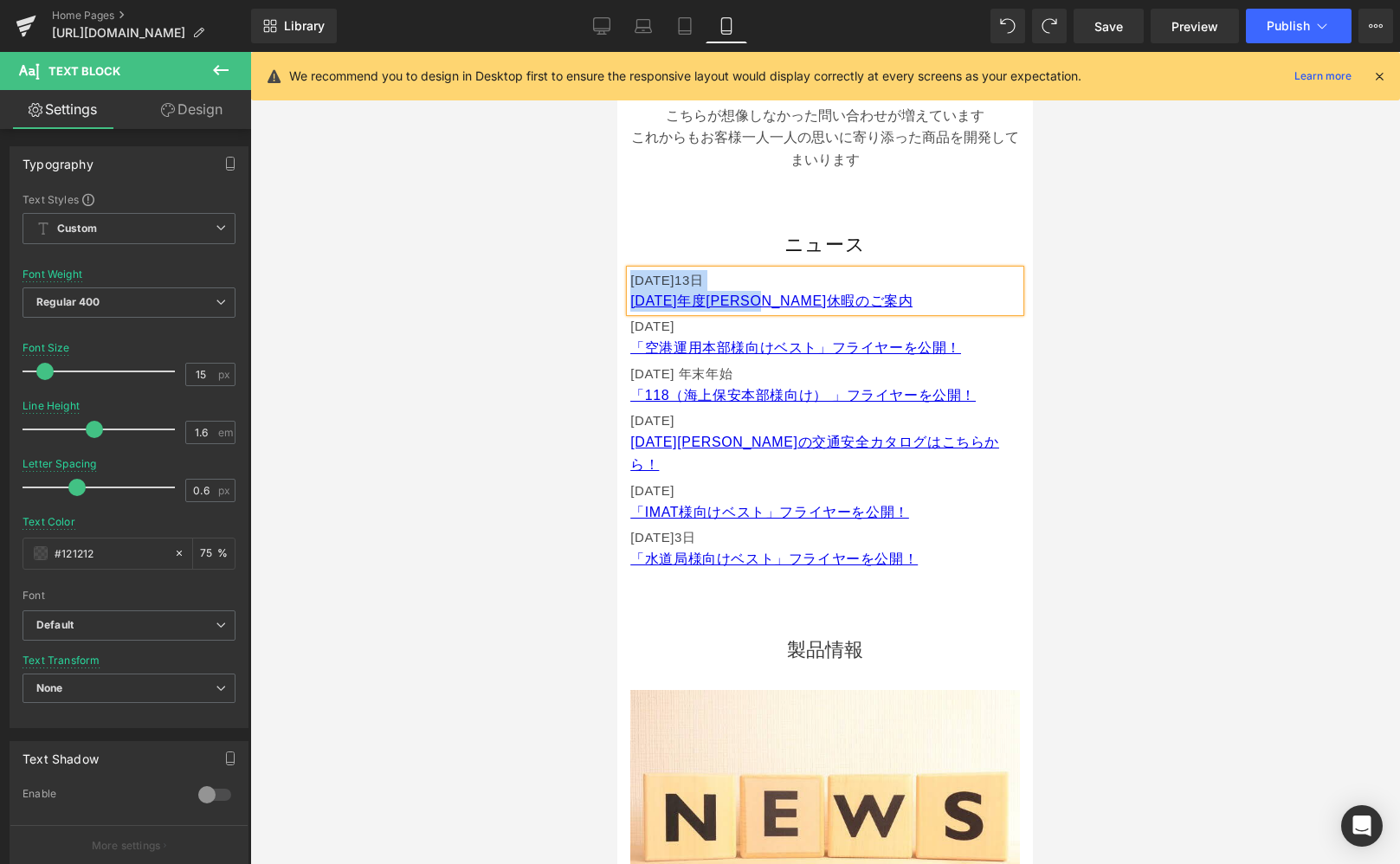
copy div "[DATE] [DATE]年度[PERSON_NAME]休暇のご案内"
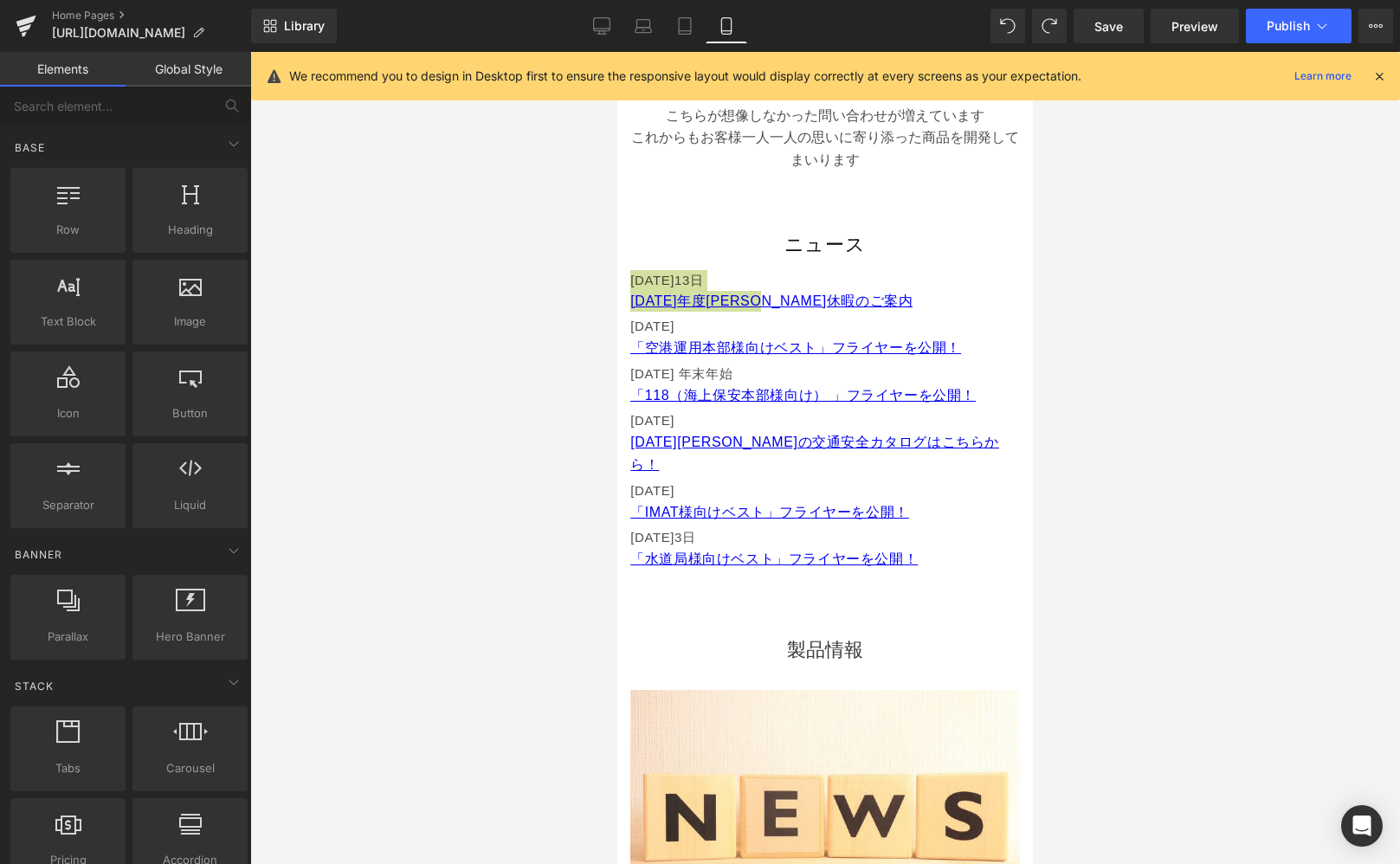
click at [1131, 300] on div at bounding box center [826, 458] width 1150 height 813
click at [982, 242] on h1 "ニュース" at bounding box center [825, 245] width 389 height 35
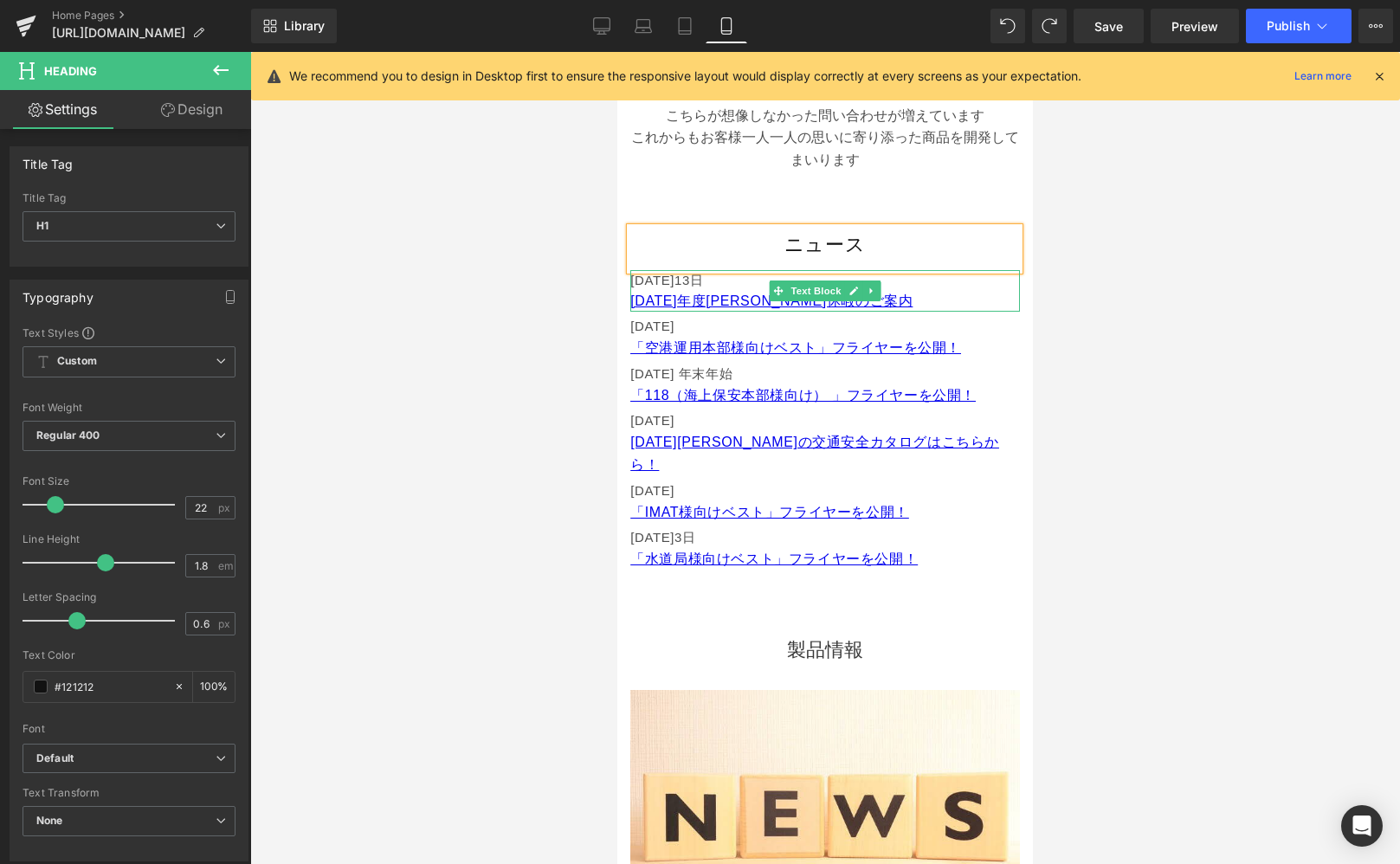
drag, startPoint x: 919, startPoint y: 292, endPoint x: 930, endPoint y: 292, distance: 11.0
click at [919, 292] on p "[DATE]年度[PERSON_NAME]休暇のご案内" at bounding box center [825, 301] width 390 height 21
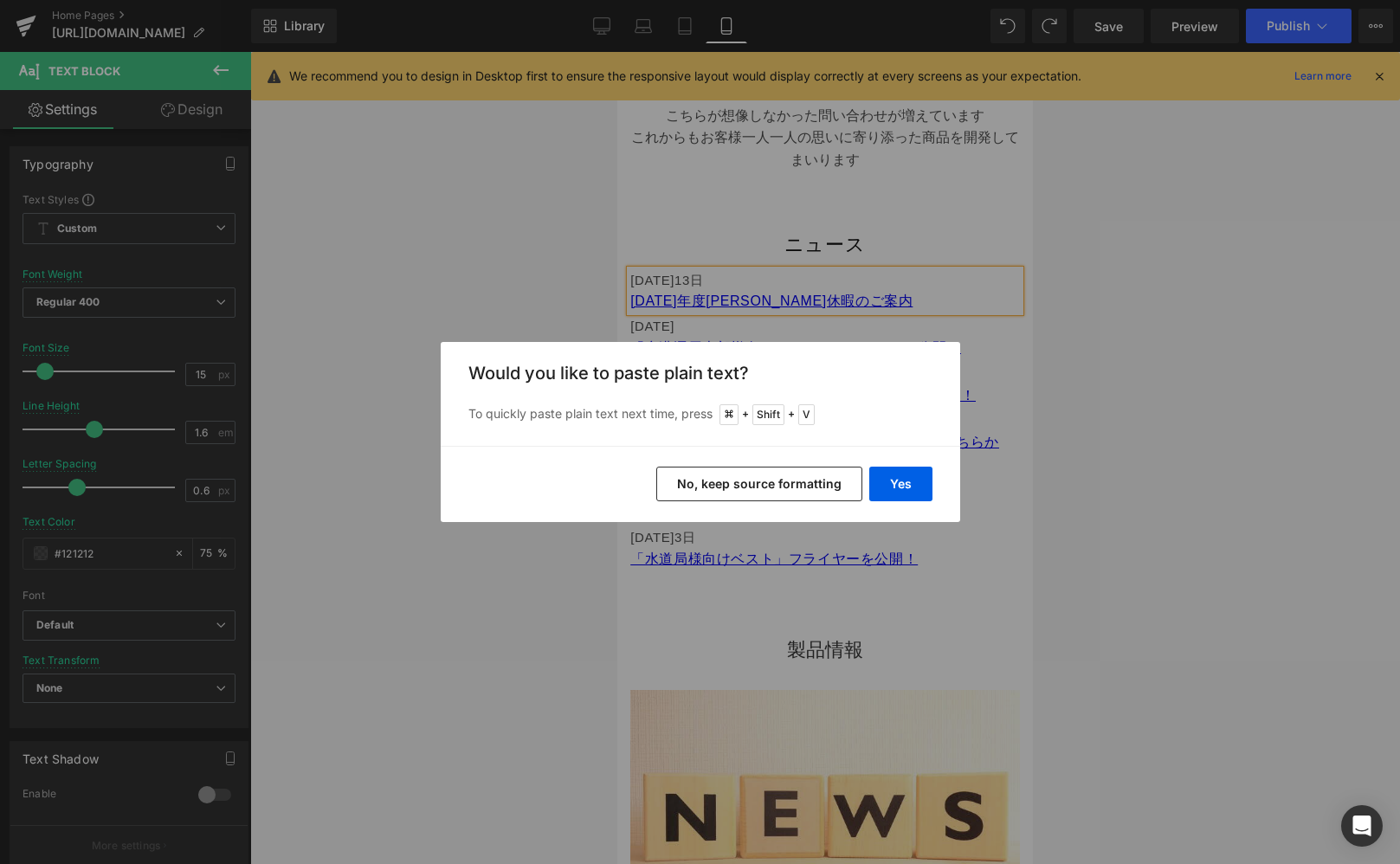
click at [776, 492] on button "No, keep source formatting" at bounding box center [759, 483] width 206 height 35
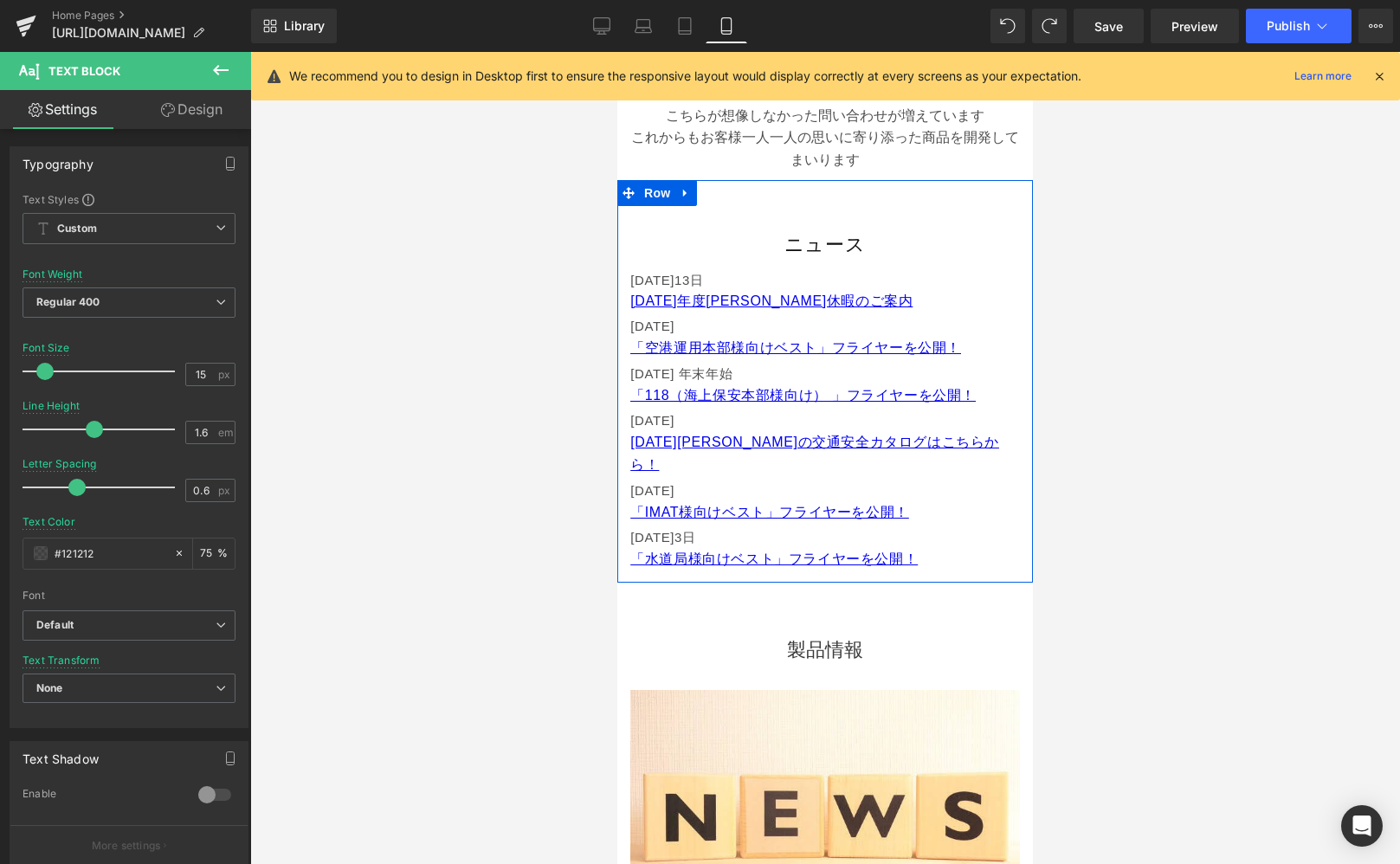
click at [863, 281] on link at bounding box center [872, 291] width 18 height 21
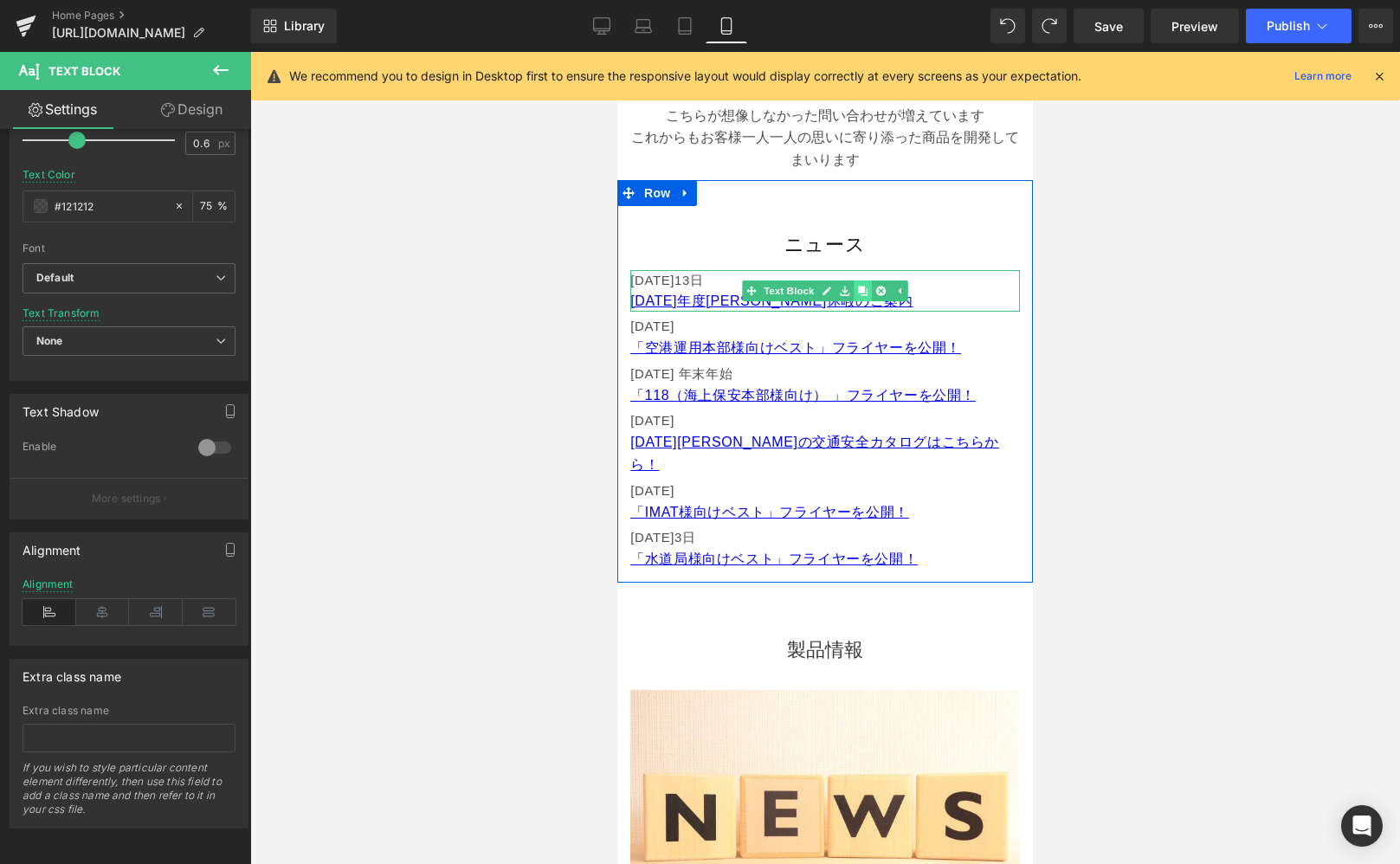
click at [861, 294] on icon at bounding box center [863, 291] width 9 height 9
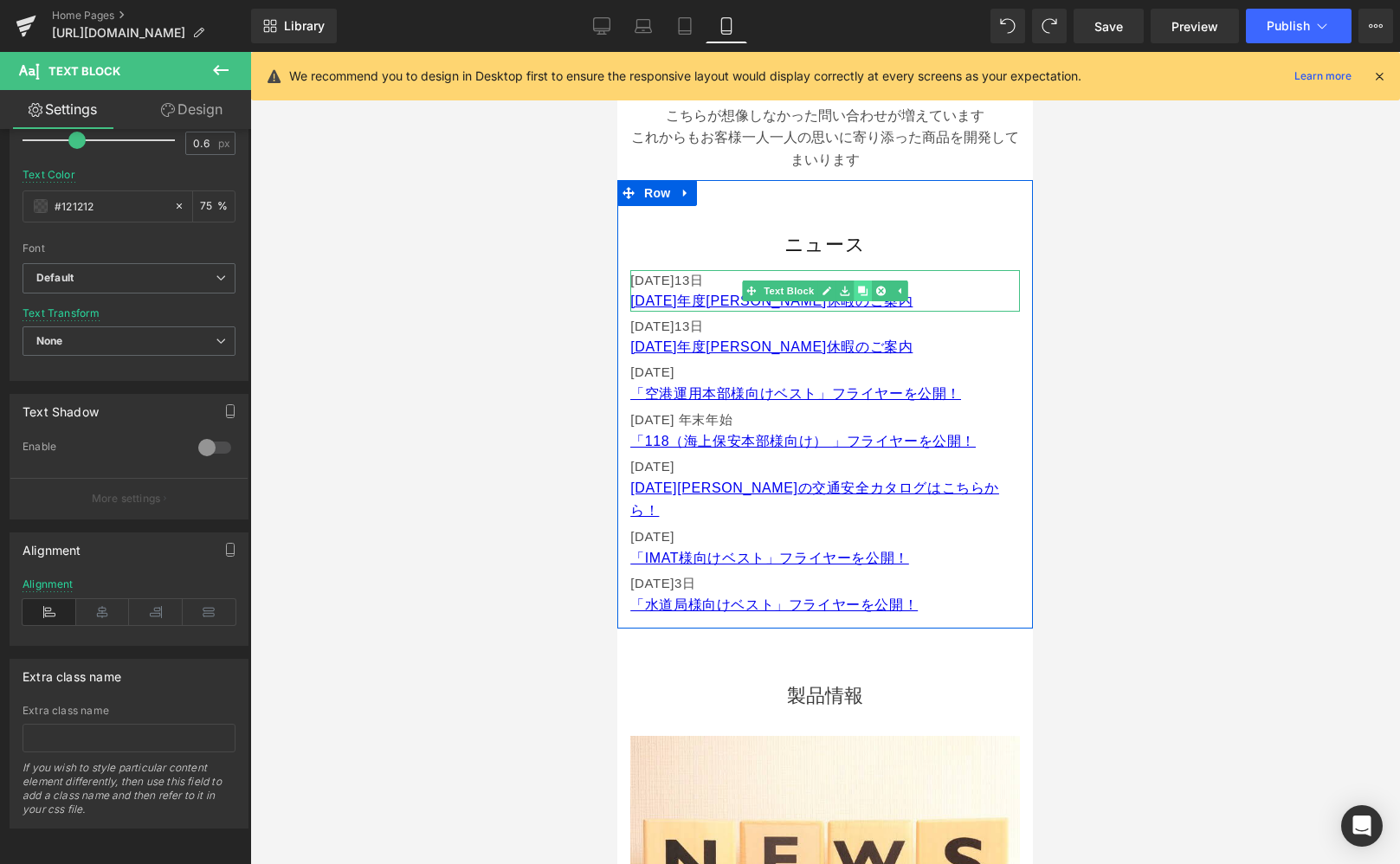
click at [861, 294] on icon at bounding box center [863, 291] width 9 height 9
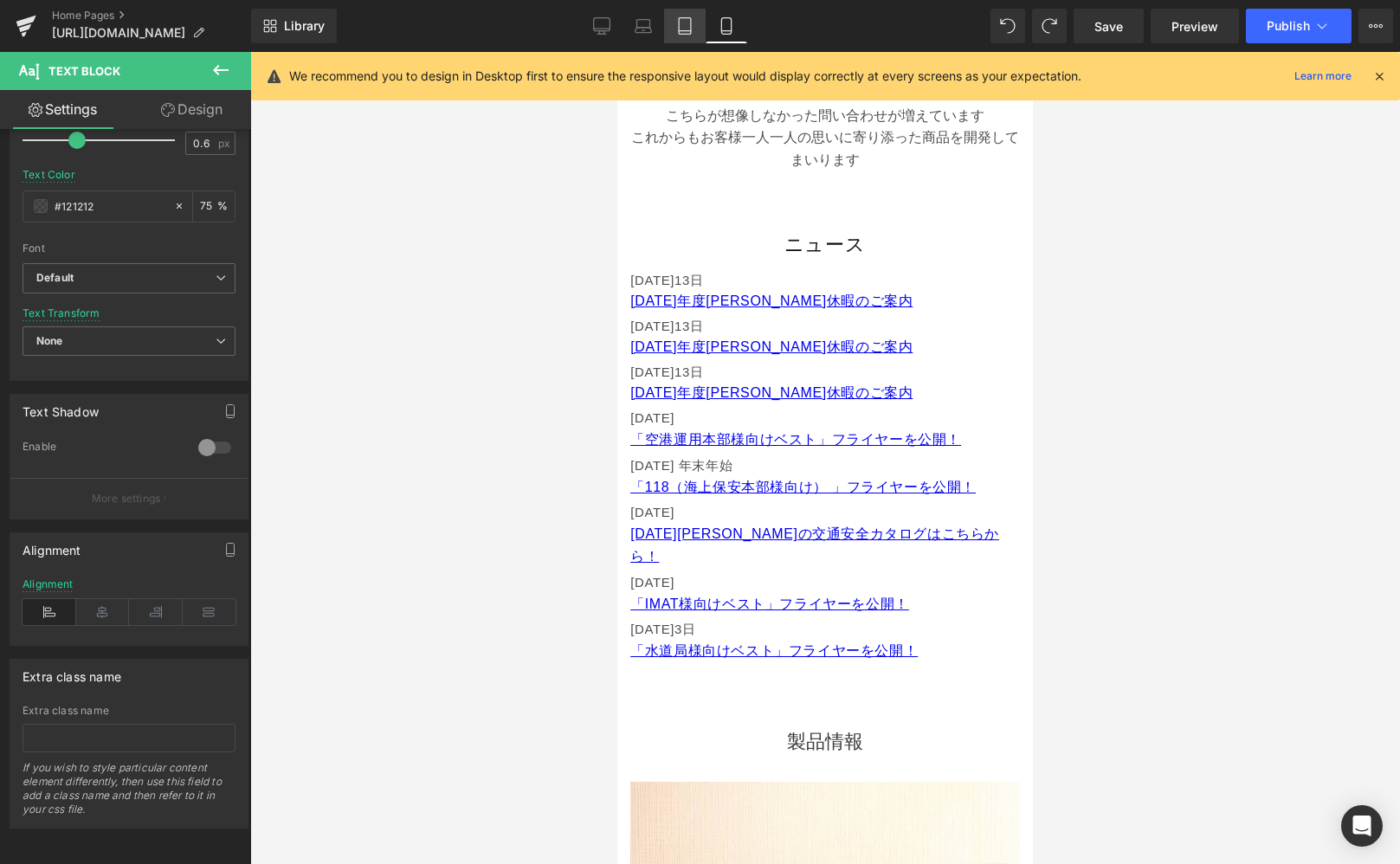
click at [689, 18] on icon at bounding box center [685, 26] width 18 height 18
type input "16"
type input "75"
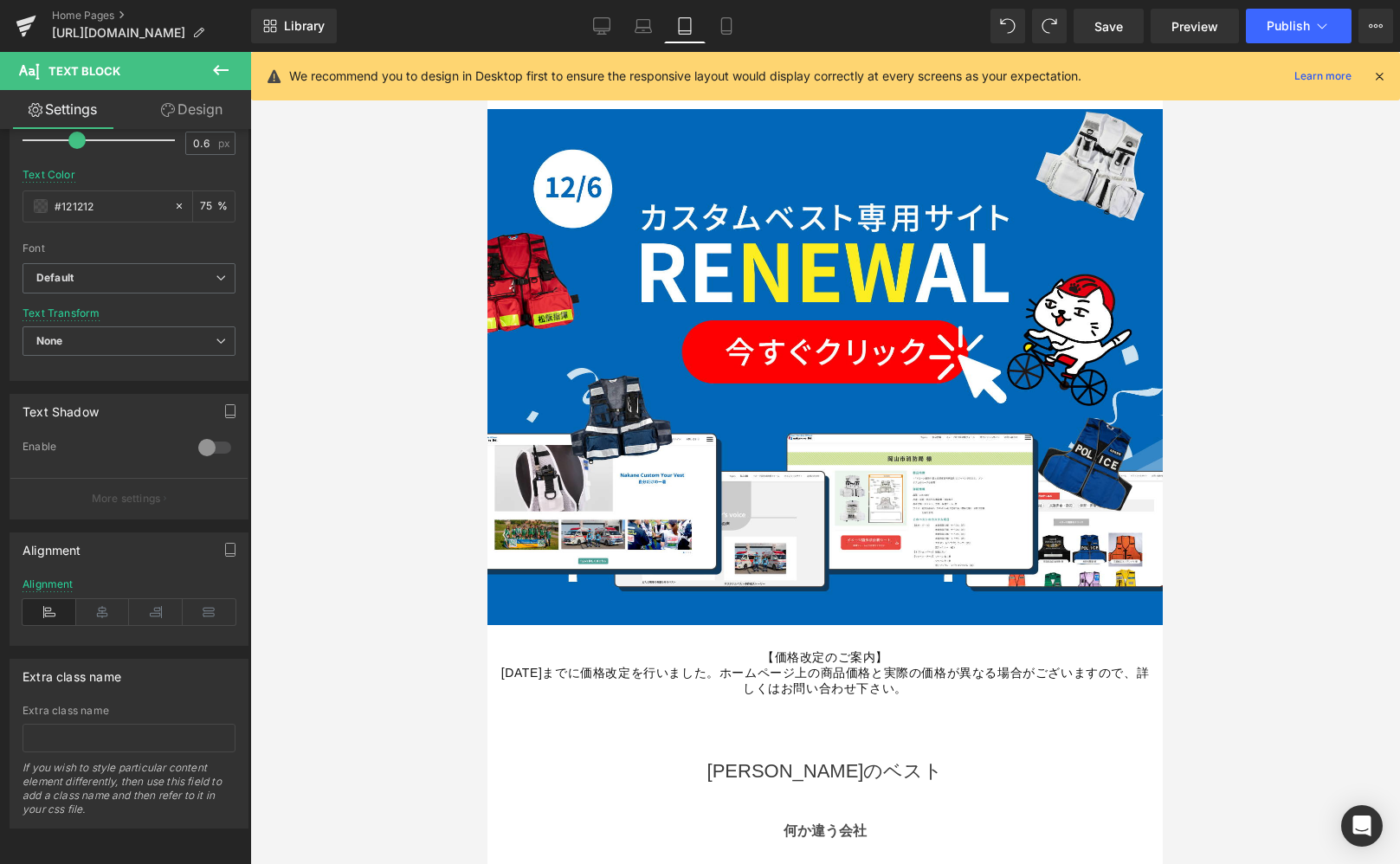
scroll to position [754, 0]
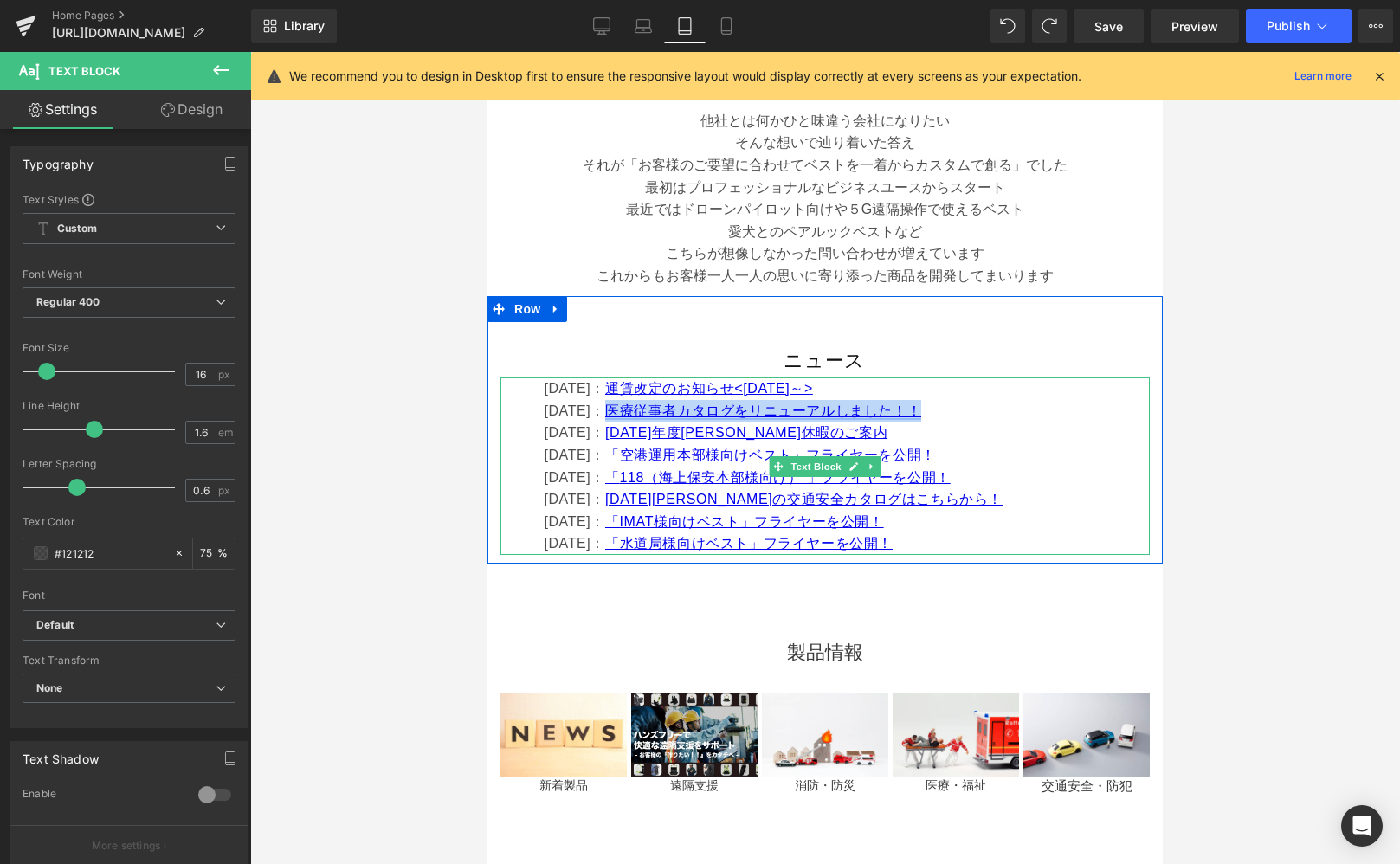
drag, startPoint x: 752, startPoint y: 409, endPoint x: 636, endPoint y: 411, distance: 116.0
click at [636, 411] on p "[DATE]： 医療従事者カタログをリニューアルしました！！" at bounding box center [845, 411] width 605 height 22
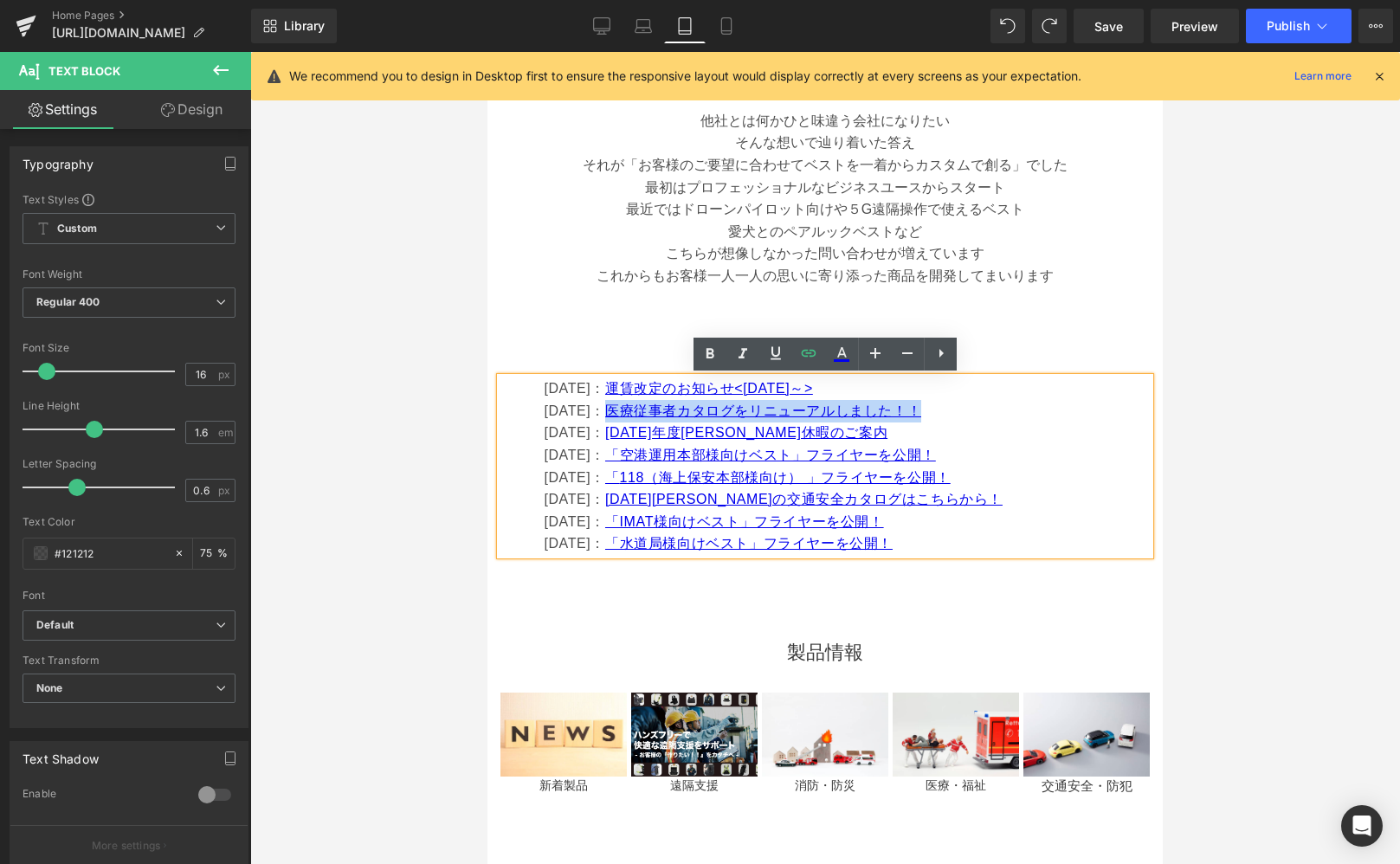
copy font "医療従事者カタログをリニューアルしました！！"
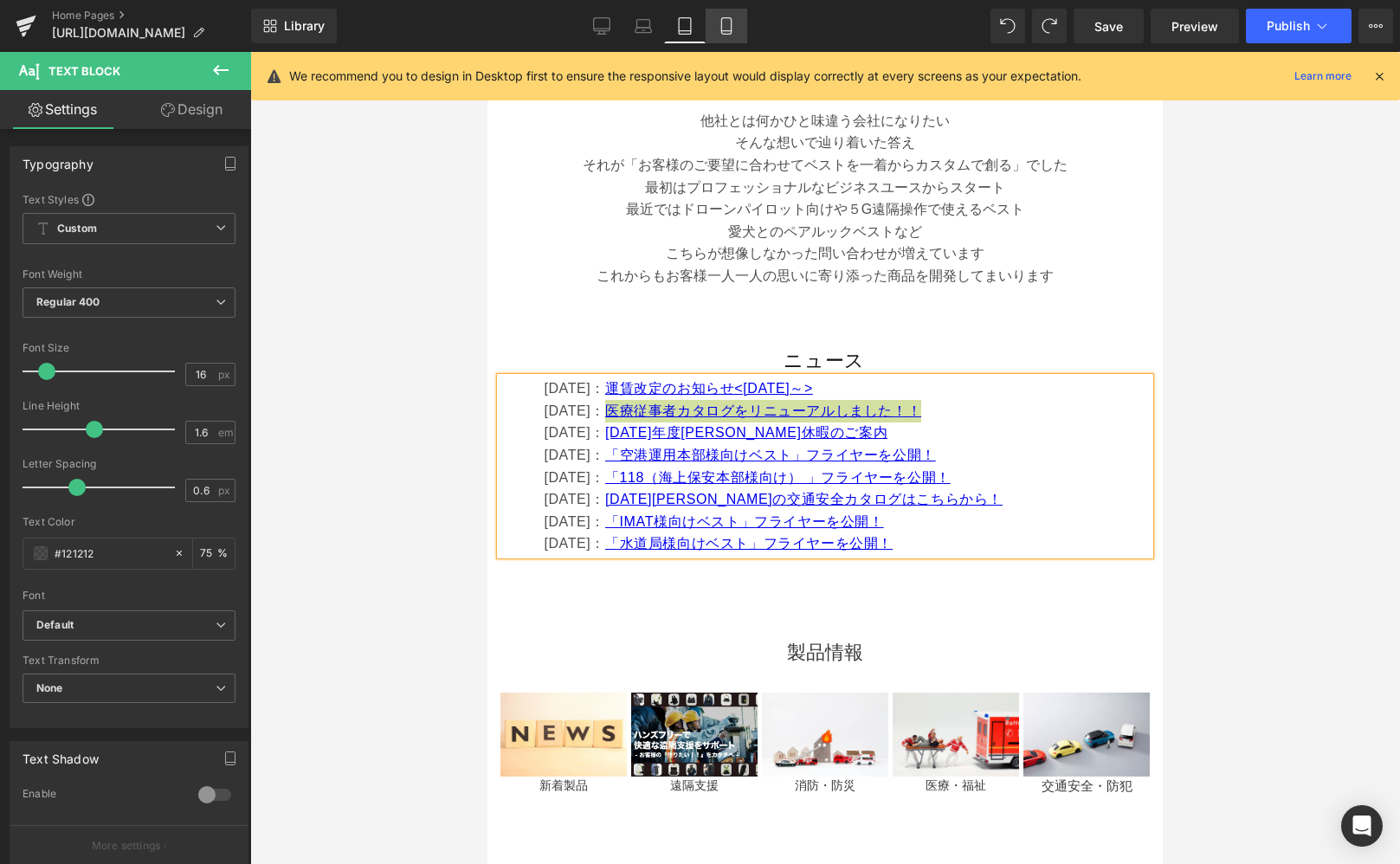
click at [720, 19] on icon at bounding box center [727, 26] width 18 height 18
type input "15"
type input "75"
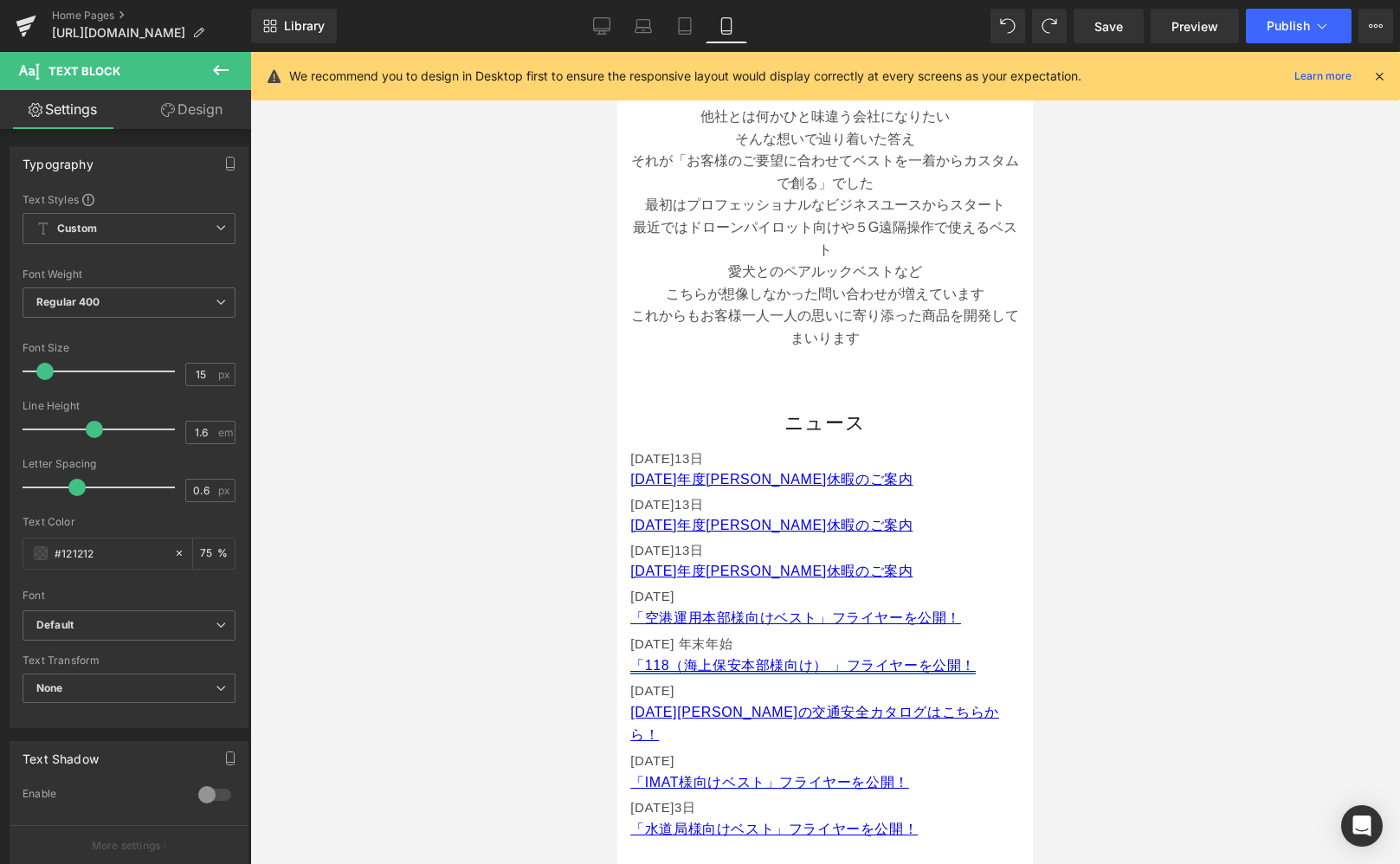
scroll to position [659, 0]
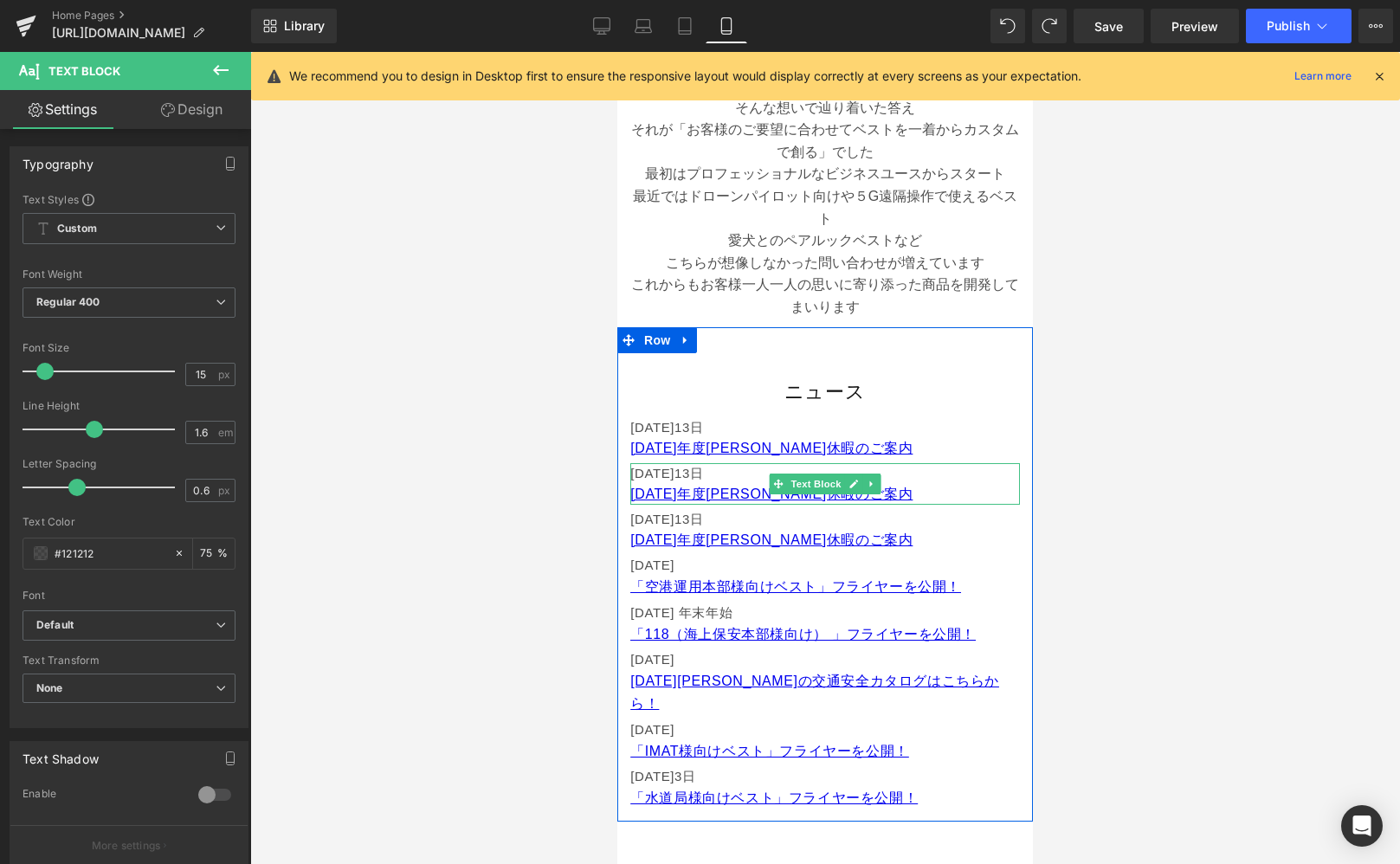
click at [857, 492] on link at bounding box center [854, 483] width 18 height 21
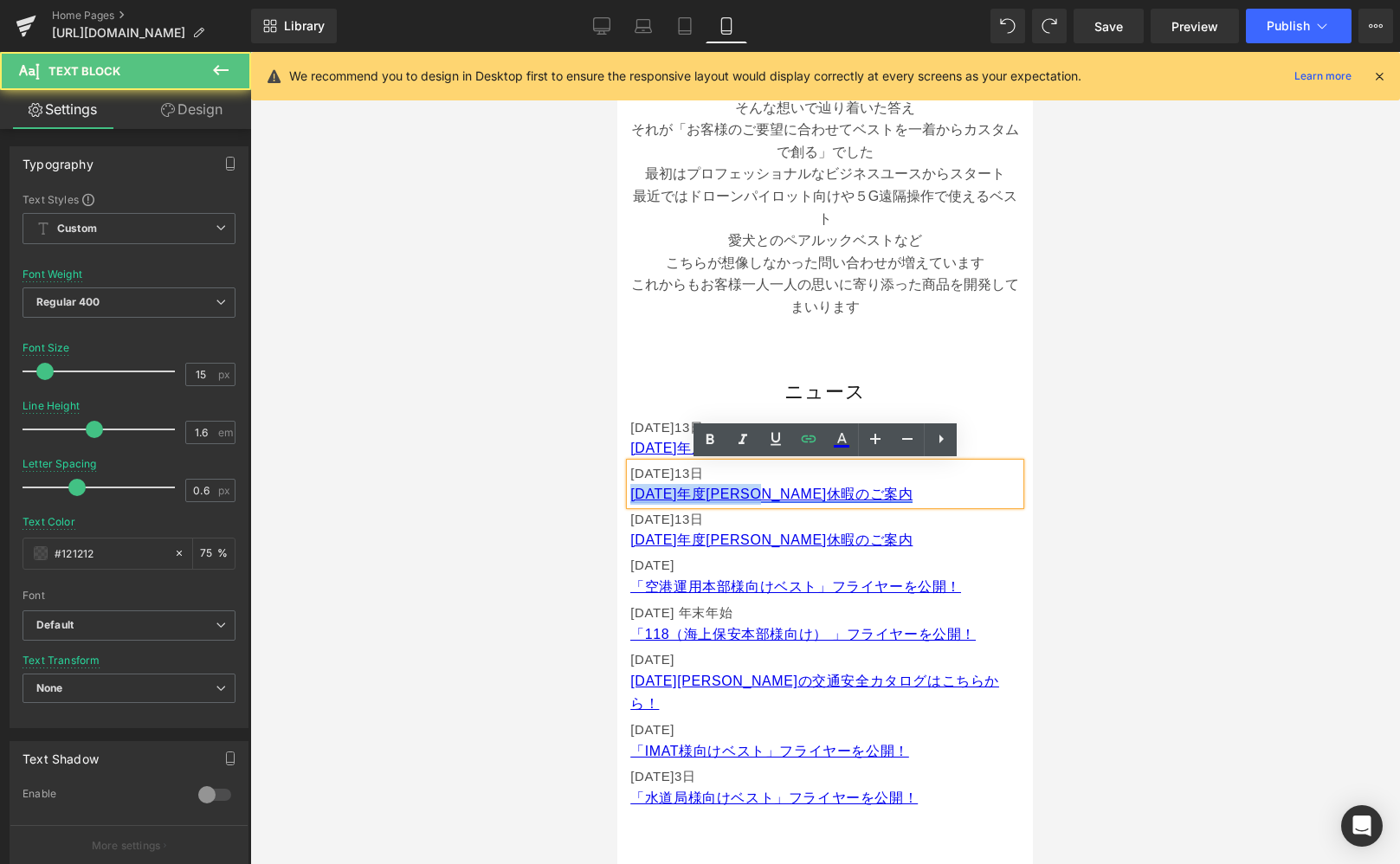
drag, startPoint x: 653, startPoint y: 492, endPoint x: 630, endPoint y: 493, distance: 23.0
click at [630, 493] on p "[DATE]年度[PERSON_NAME]休暇のご案内" at bounding box center [825, 495] width 390 height 21
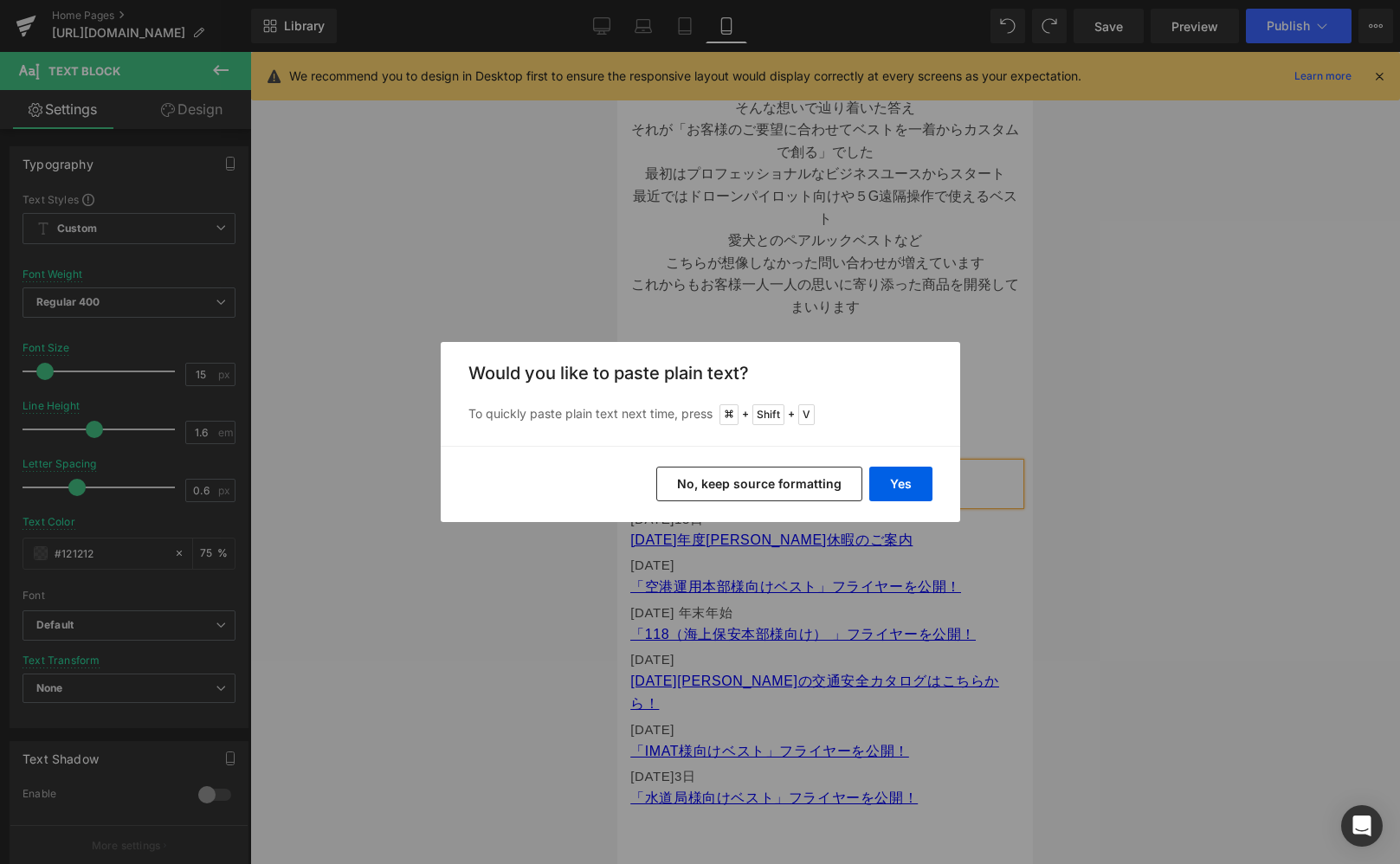
click at [711, 480] on button "No, keep source formatting" at bounding box center [759, 483] width 206 height 35
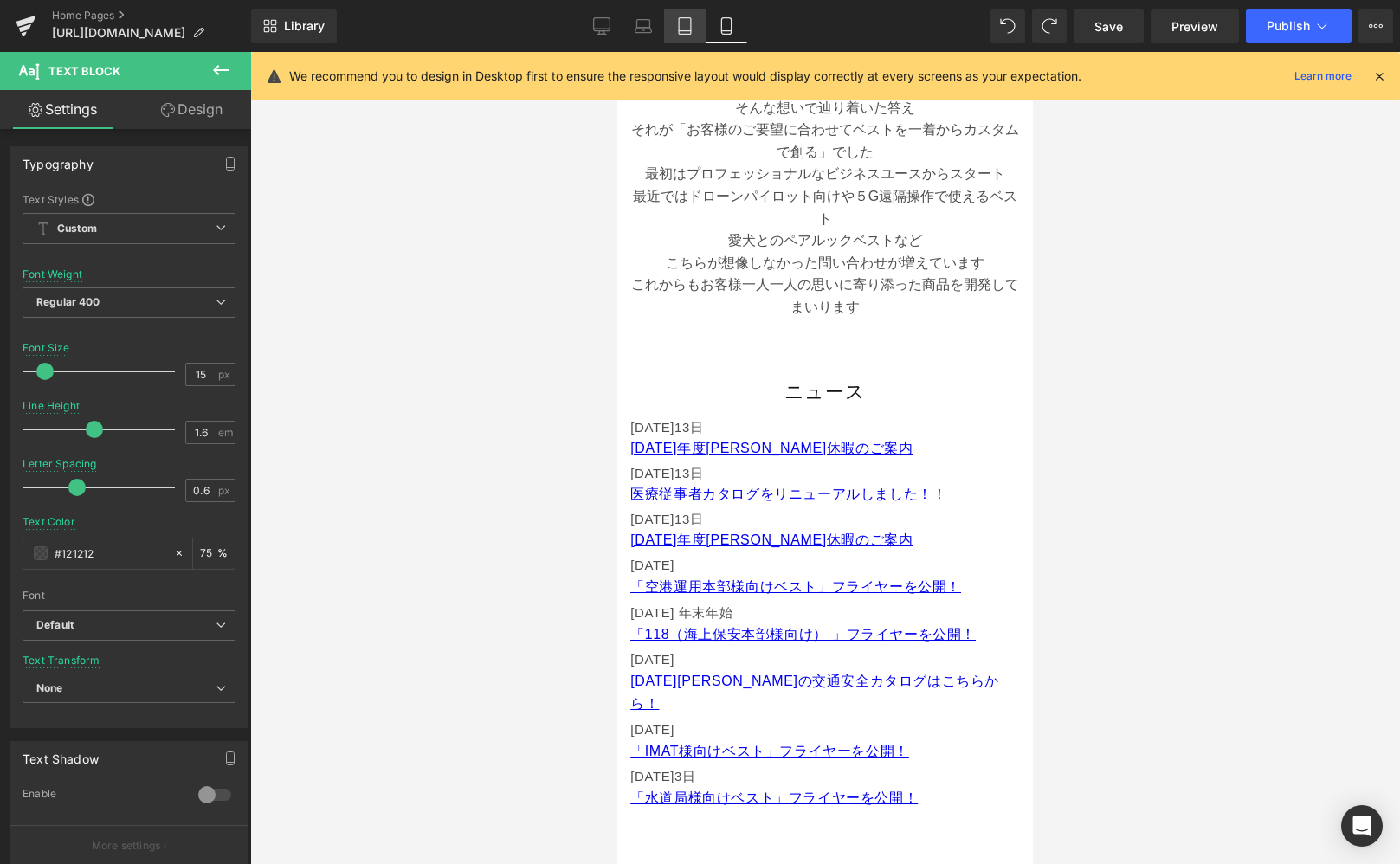
click at [693, 25] on icon at bounding box center [685, 26] width 18 height 18
type input "16"
type input "75"
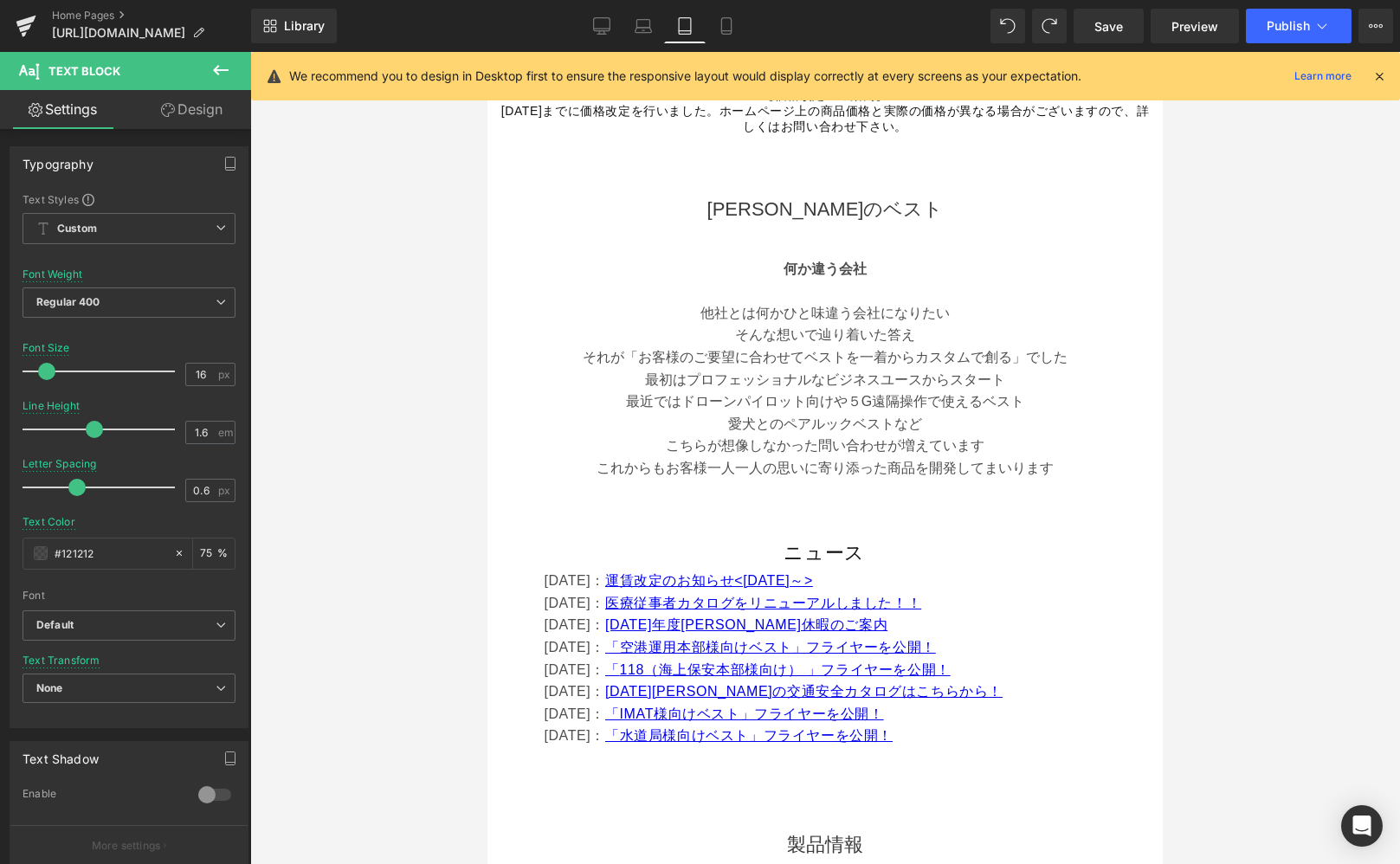
scroll to position [560, 0]
click at [901, 587] on p "[DATE]： 運賃改定のお知らせ<[DATE]～>" at bounding box center [845, 583] width 605 height 22
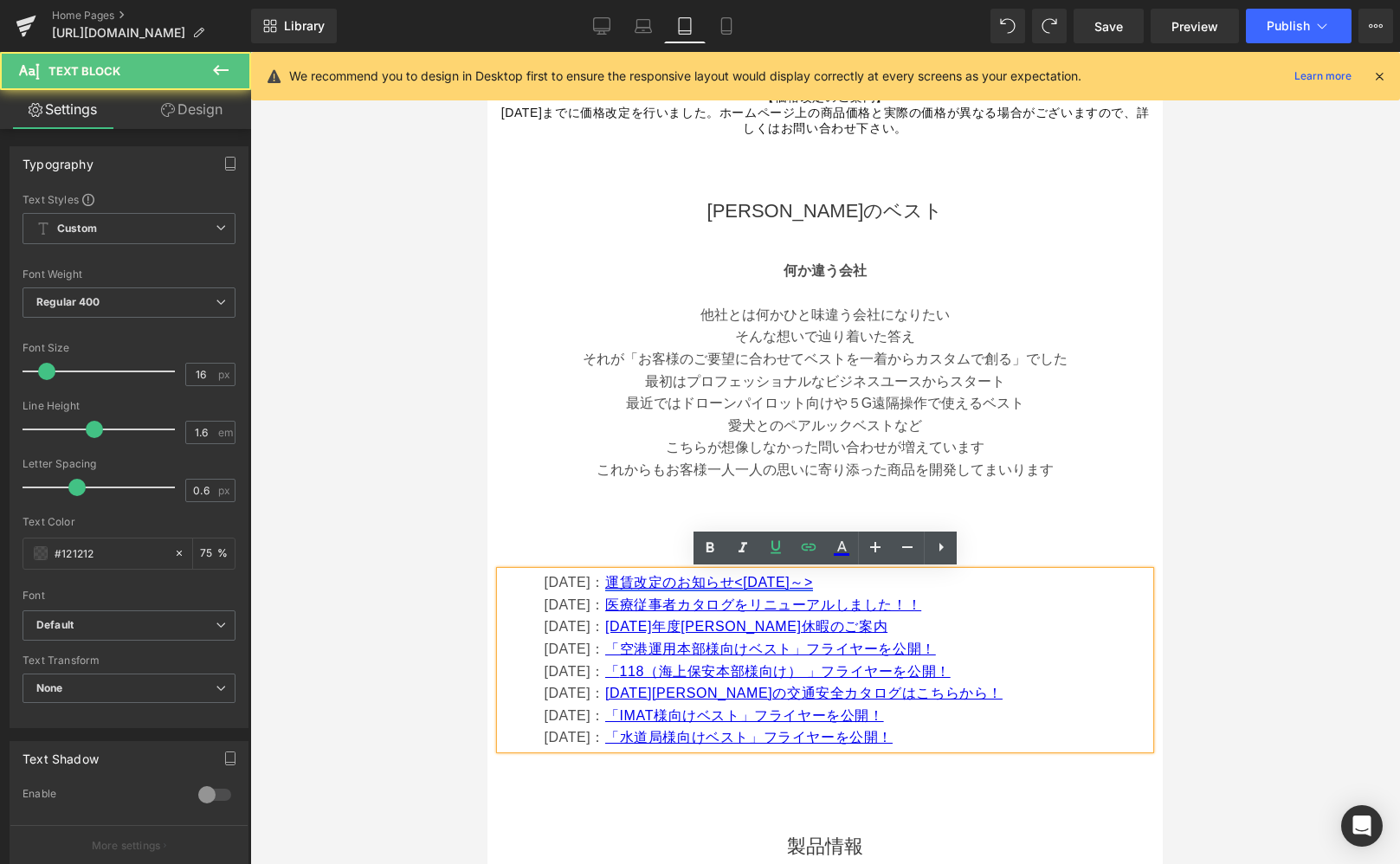
drag, startPoint x: 924, startPoint y: 587, endPoint x: 637, endPoint y: 583, distance: 287.0
click at [637, 583] on p "[DATE]： 運賃改定のお知らせ<[DATE]～>" at bounding box center [845, 583] width 605 height 22
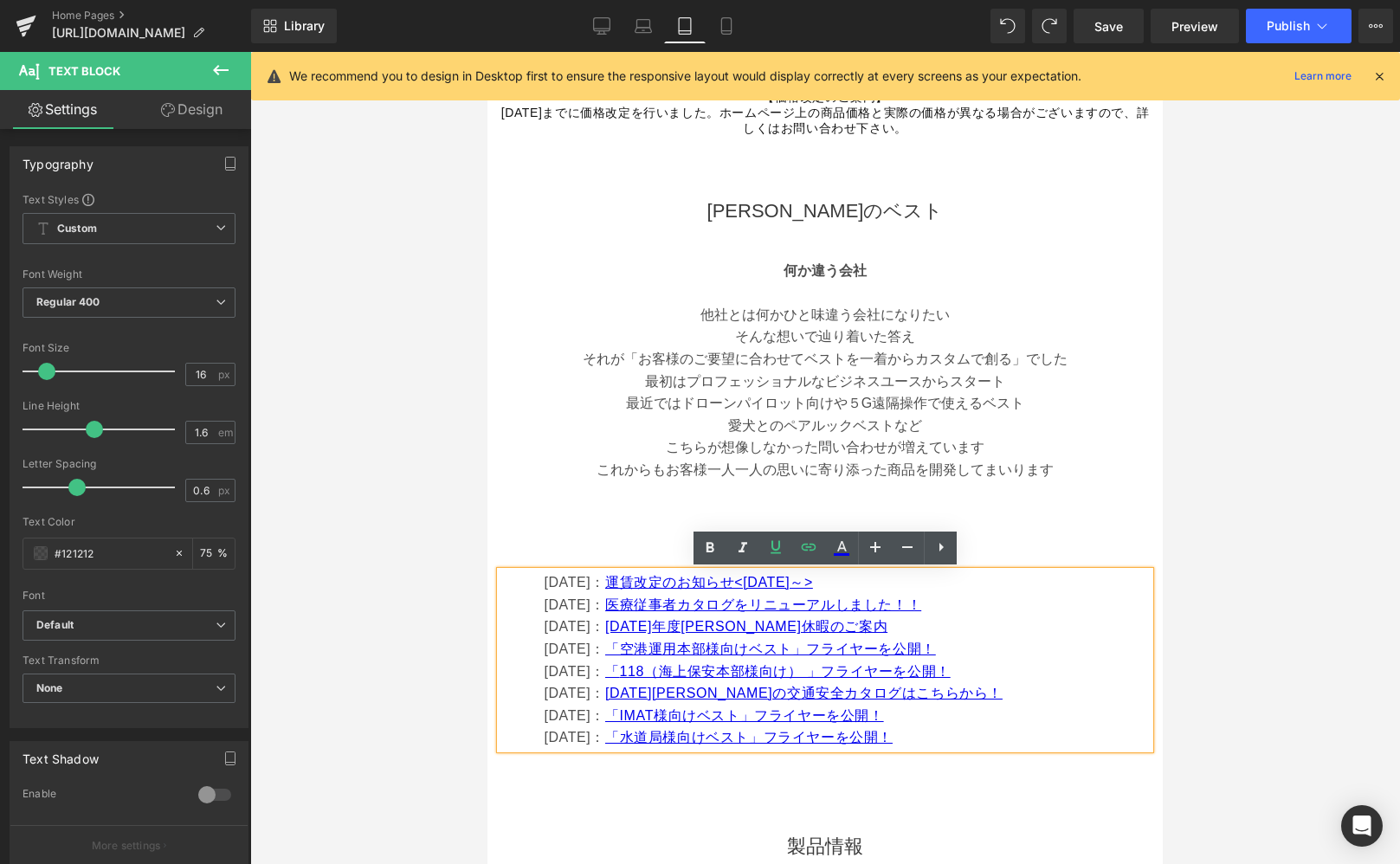
copy link "運賃改定のお知らせ<[DATE]～>"
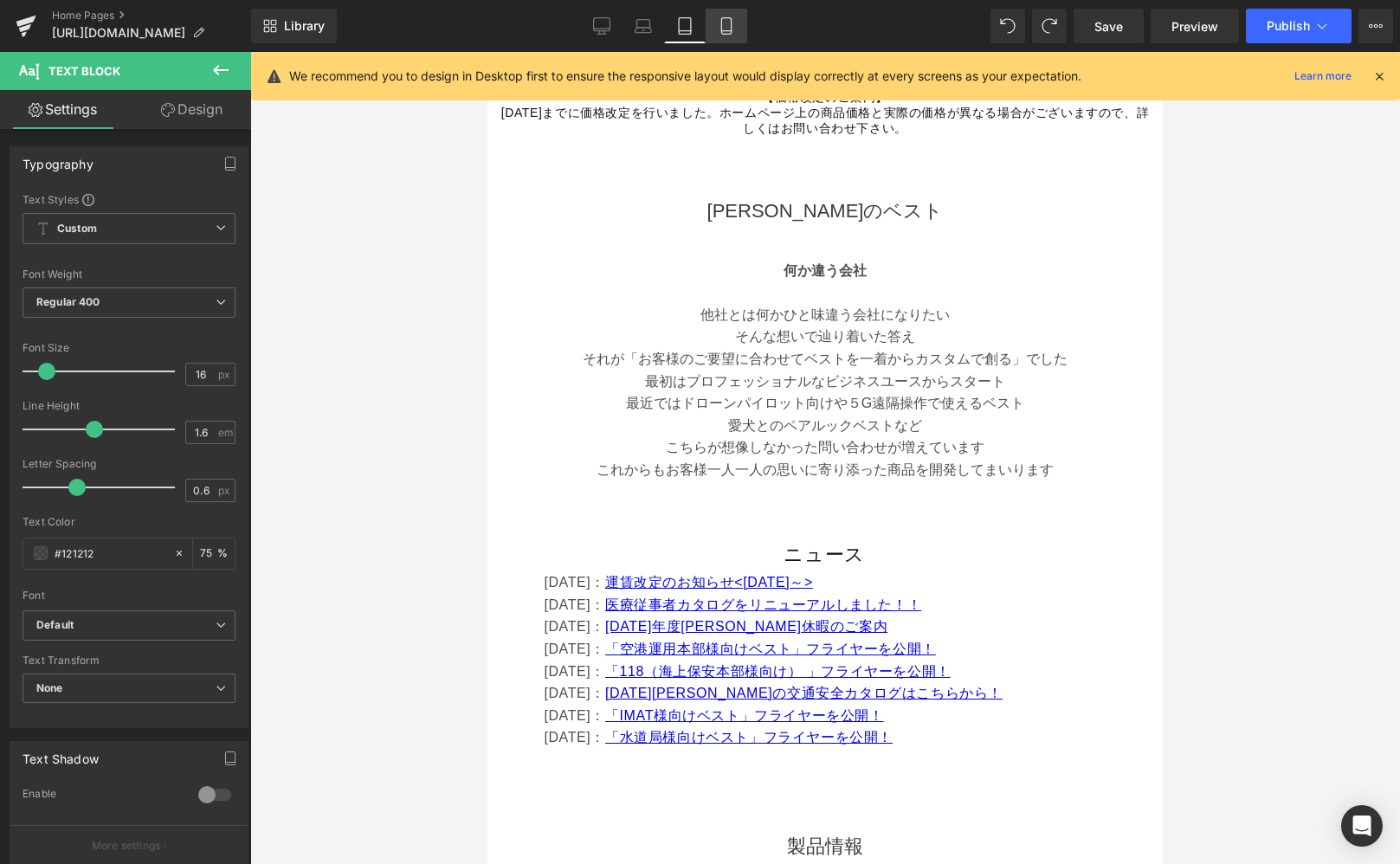
click at [719, 16] on link "Mobile" at bounding box center [727, 25] width 41 height 35
type input "15"
type input "75"
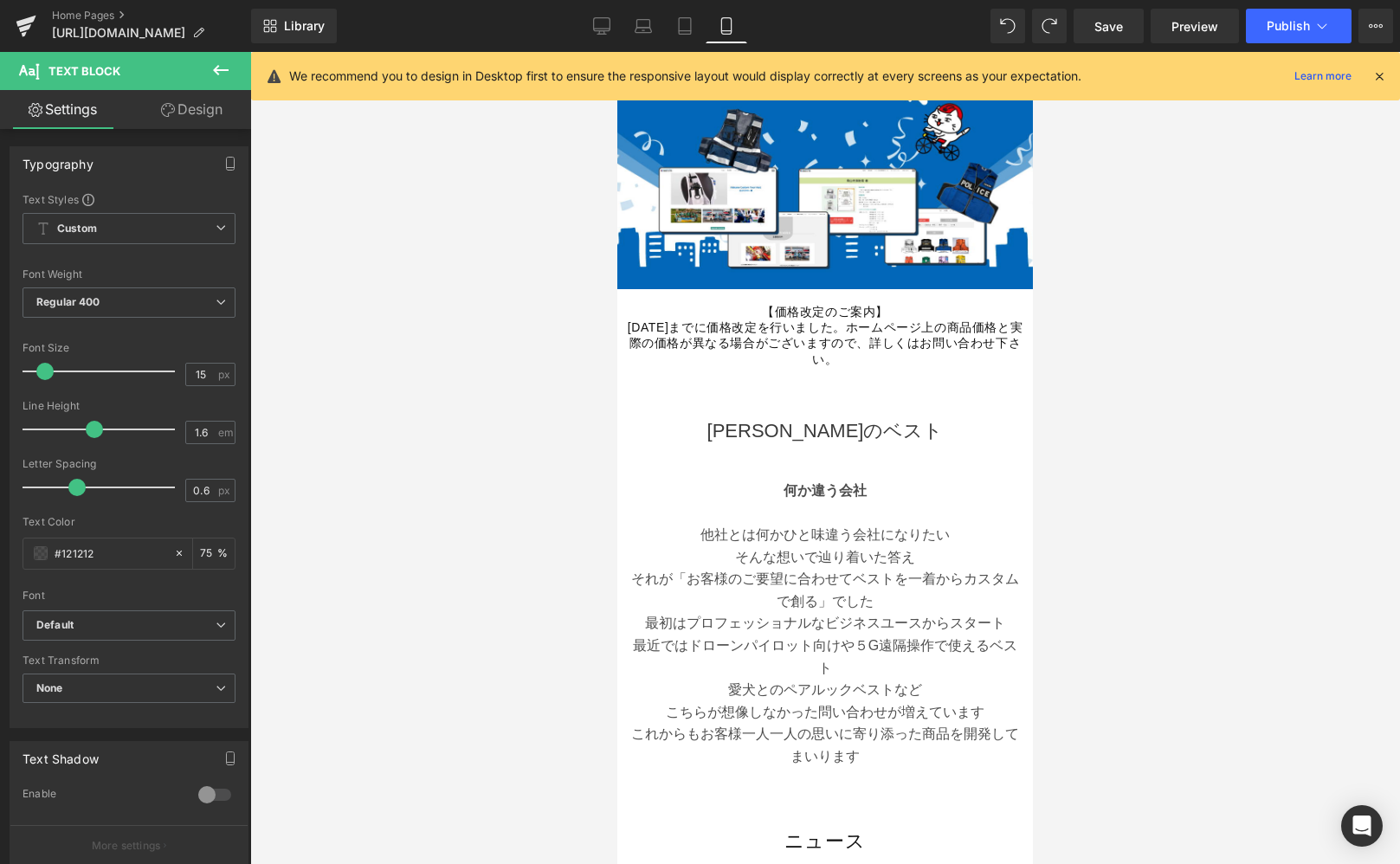
scroll to position [543, 0]
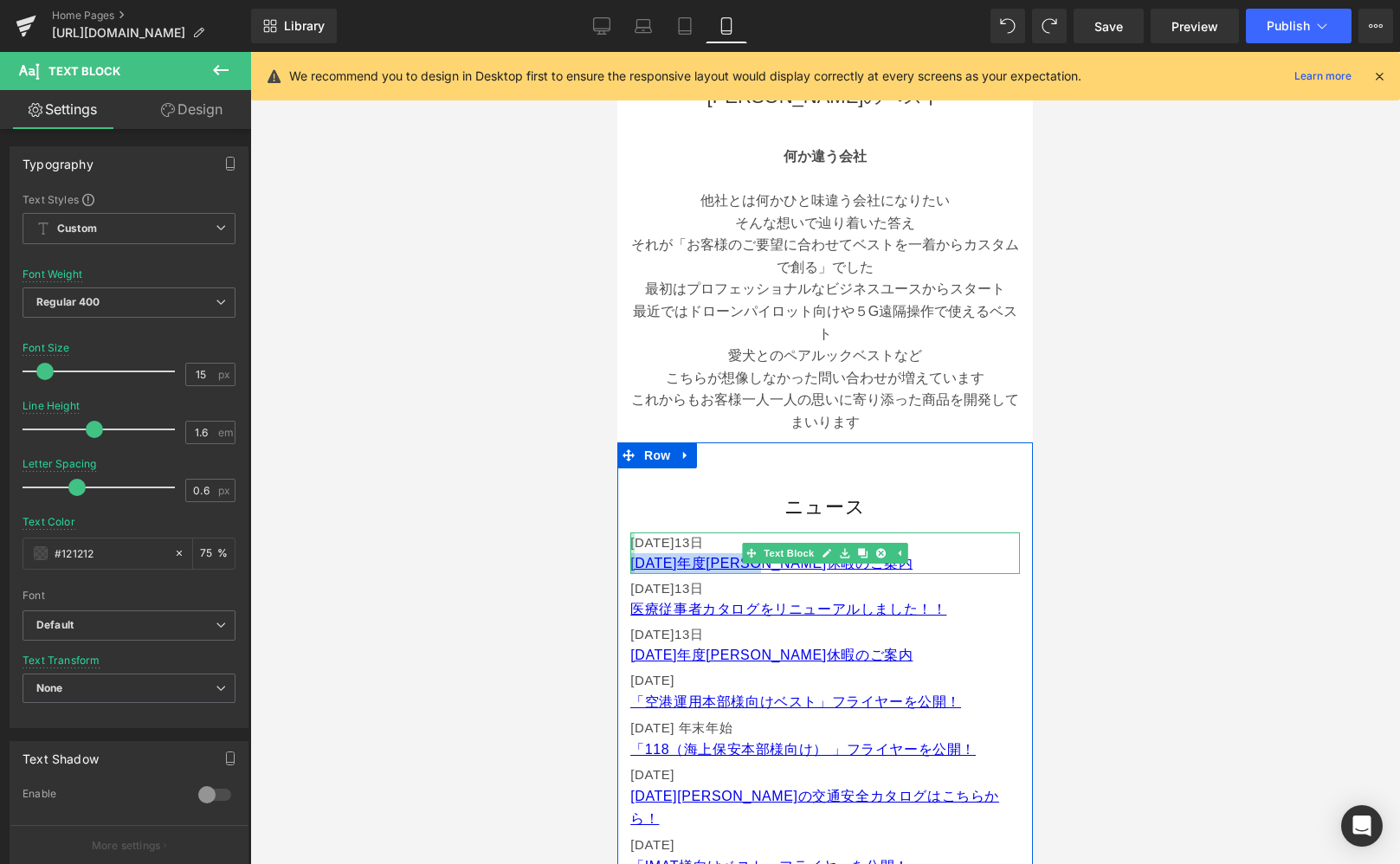
drag, startPoint x: 865, startPoint y: 568, endPoint x: 631, endPoint y: 564, distance: 234.0
click at [631, 564] on div "[DATE] [DATE]年度[PERSON_NAME]休暇のご案内 Text Block" at bounding box center [825, 553] width 390 height 41
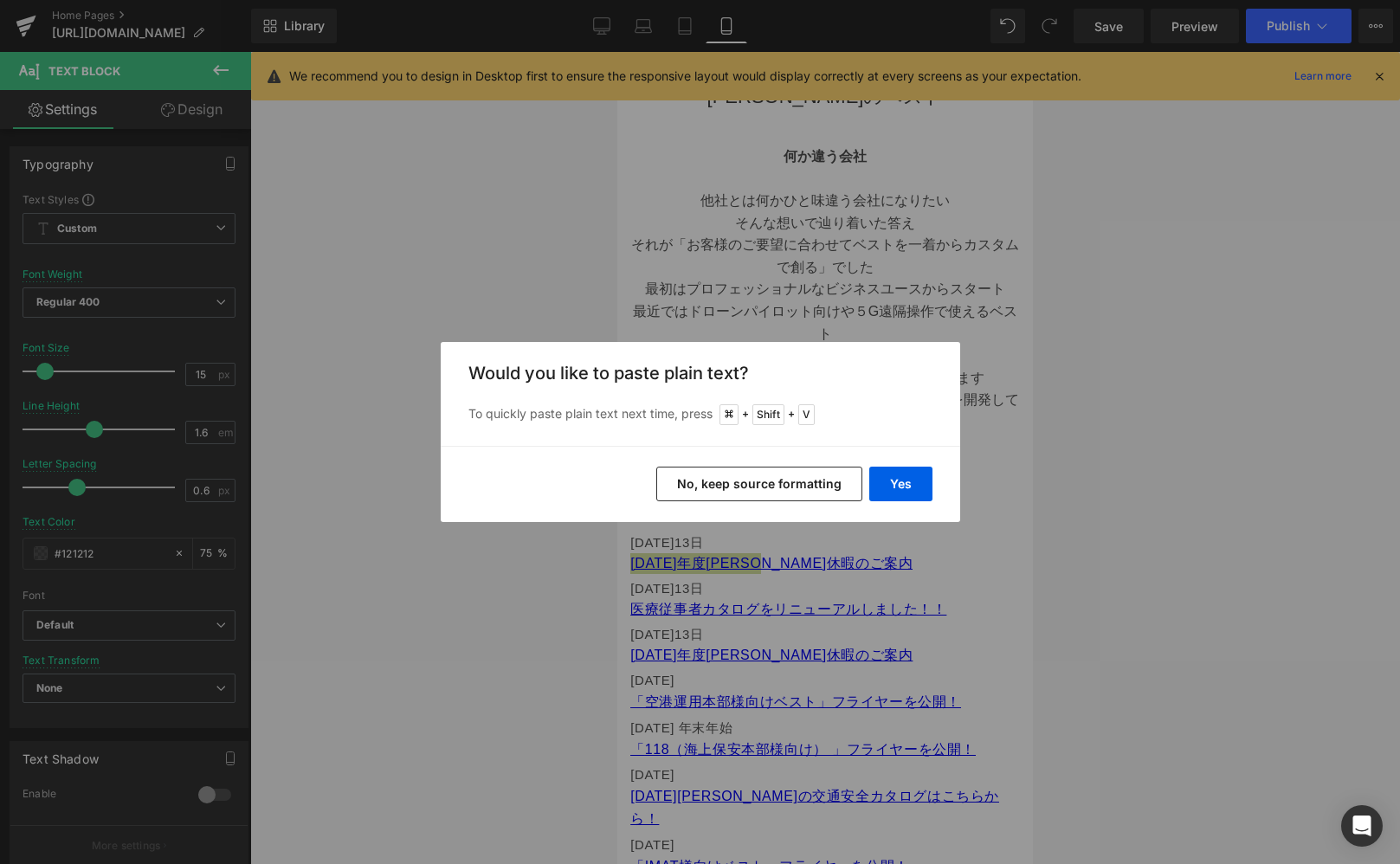
click at [787, 484] on button "No, keep source formatting" at bounding box center [759, 483] width 206 height 35
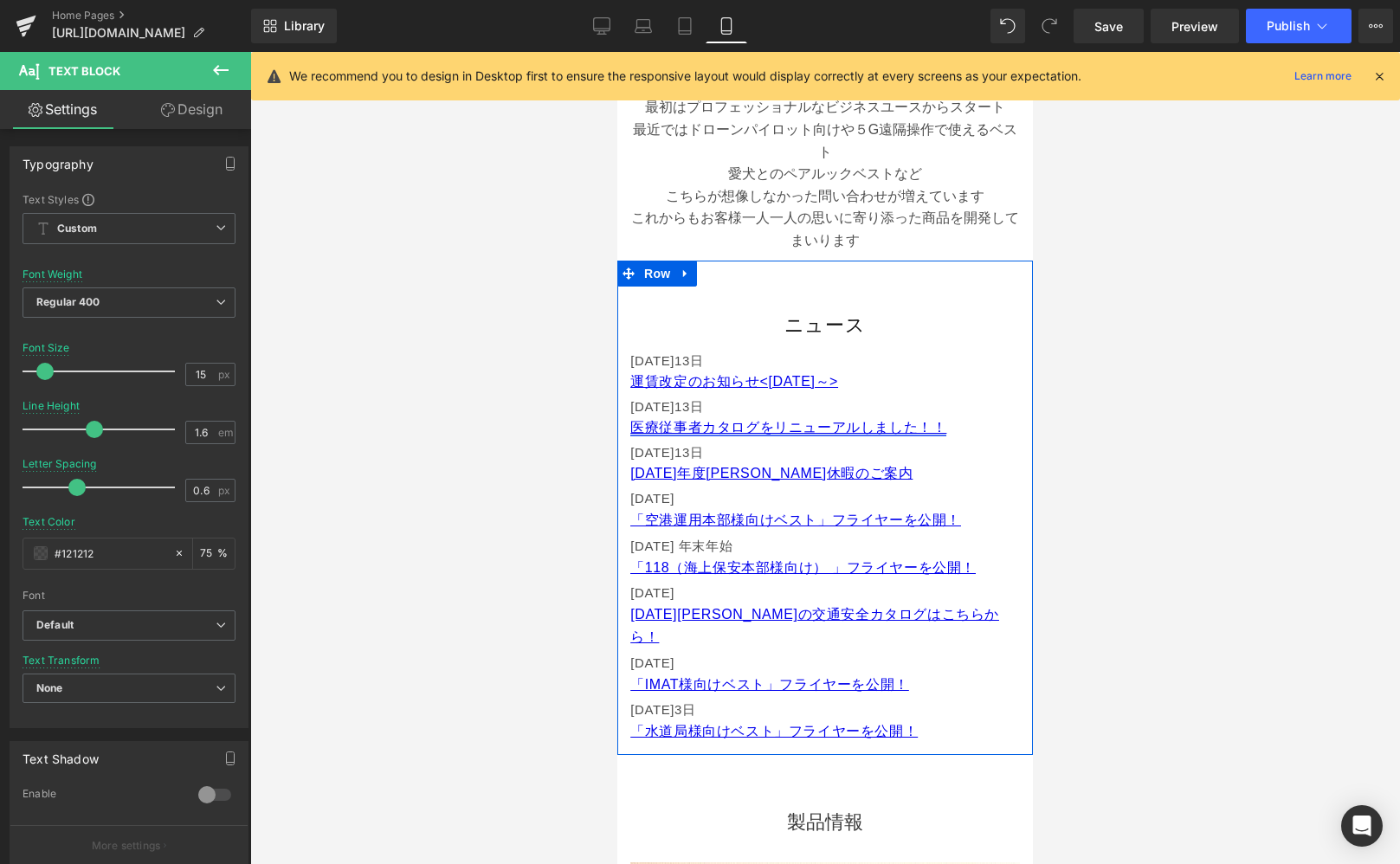
scroll to position [724, 0]
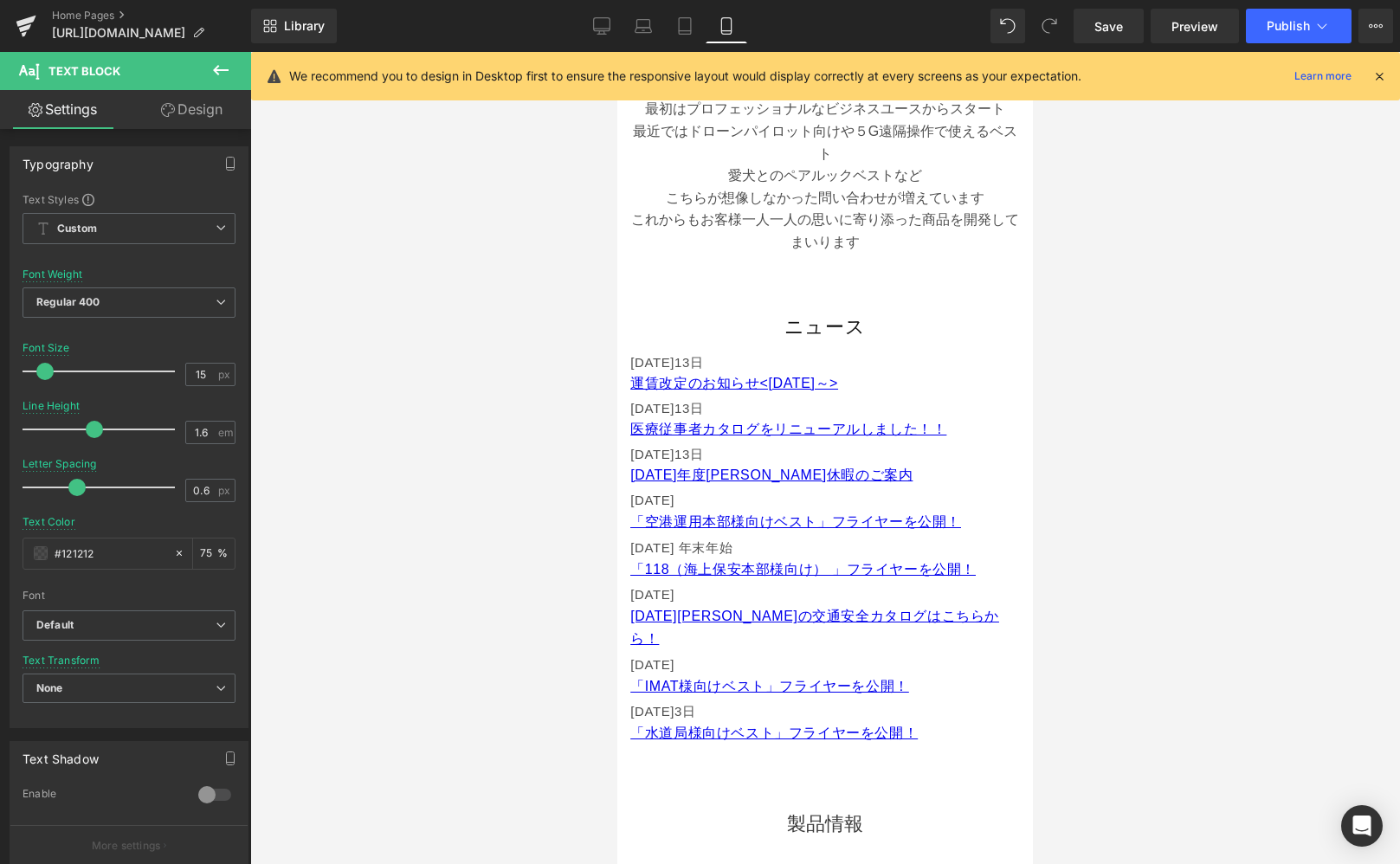
drag, startPoint x: 671, startPoint y: 35, endPoint x: 740, endPoint y: 32, distance: 69.1
click at [671, 35] on link "Tablet" at bounding box center [685, 25] width 41 height 35
type input "16"
type input "75"
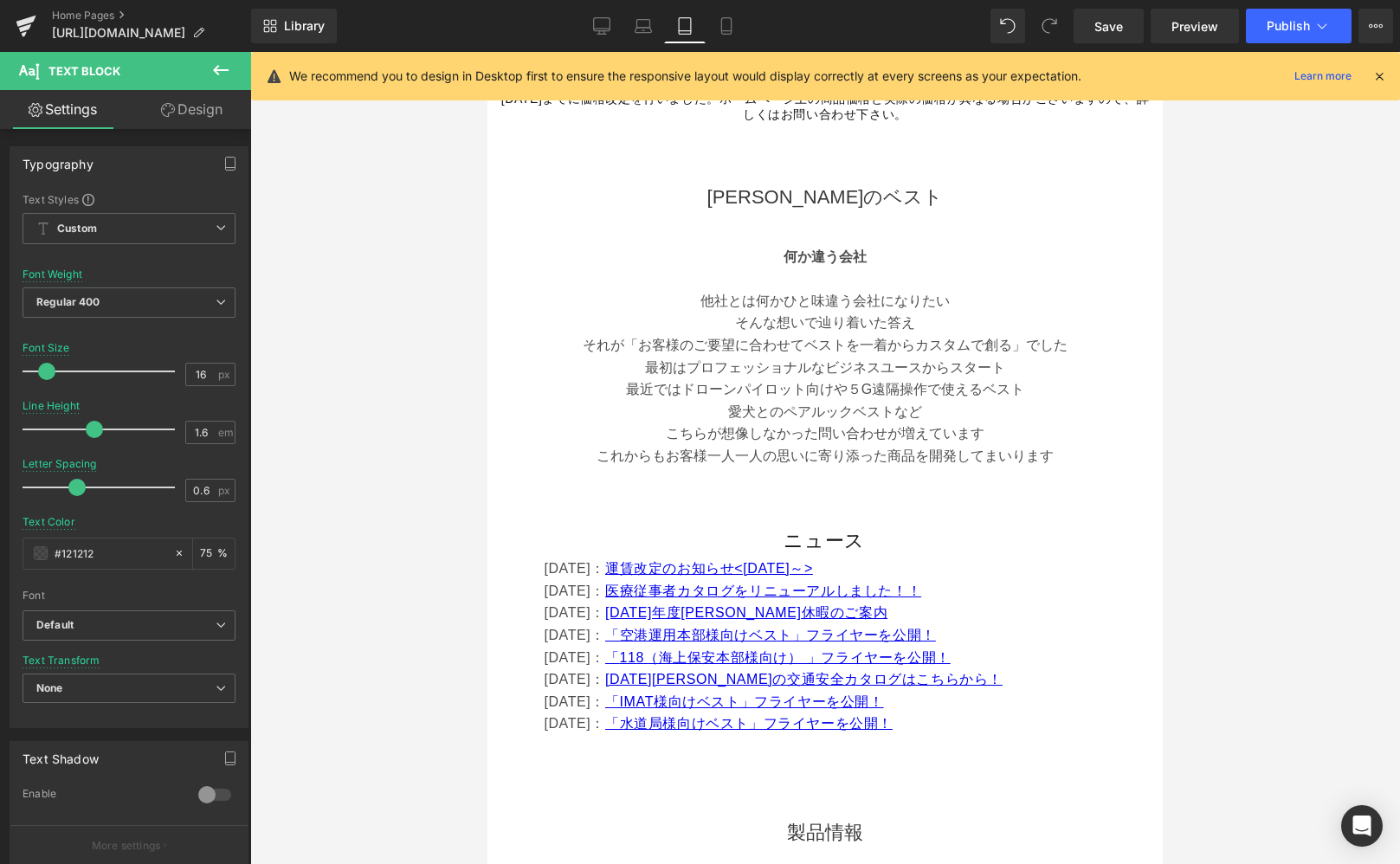
scroll to position [576, 0]
drag, startPoint x: 704, startPoint y: 19, endPoint x: 750, endPoint y: 36, distance: 49.0
click at [707, 21] on div "Desktop Laptop Tablet Mobile" at bounding box center [664, 25] width 166 height 35
click at [735, 30] on link "Mobile" at bounding box center [727, 25] width 41 height 35
type input "15"
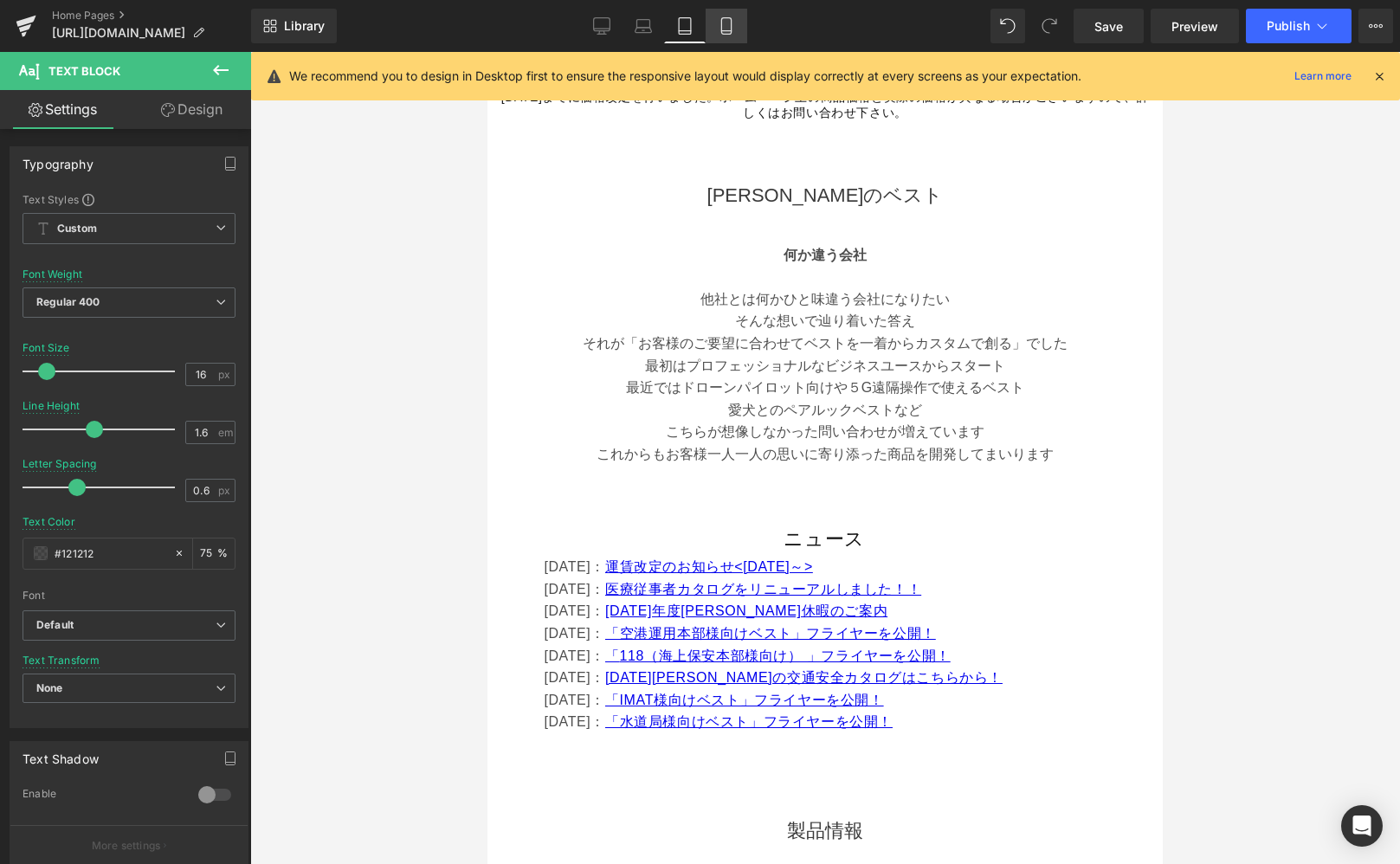
type input "75"
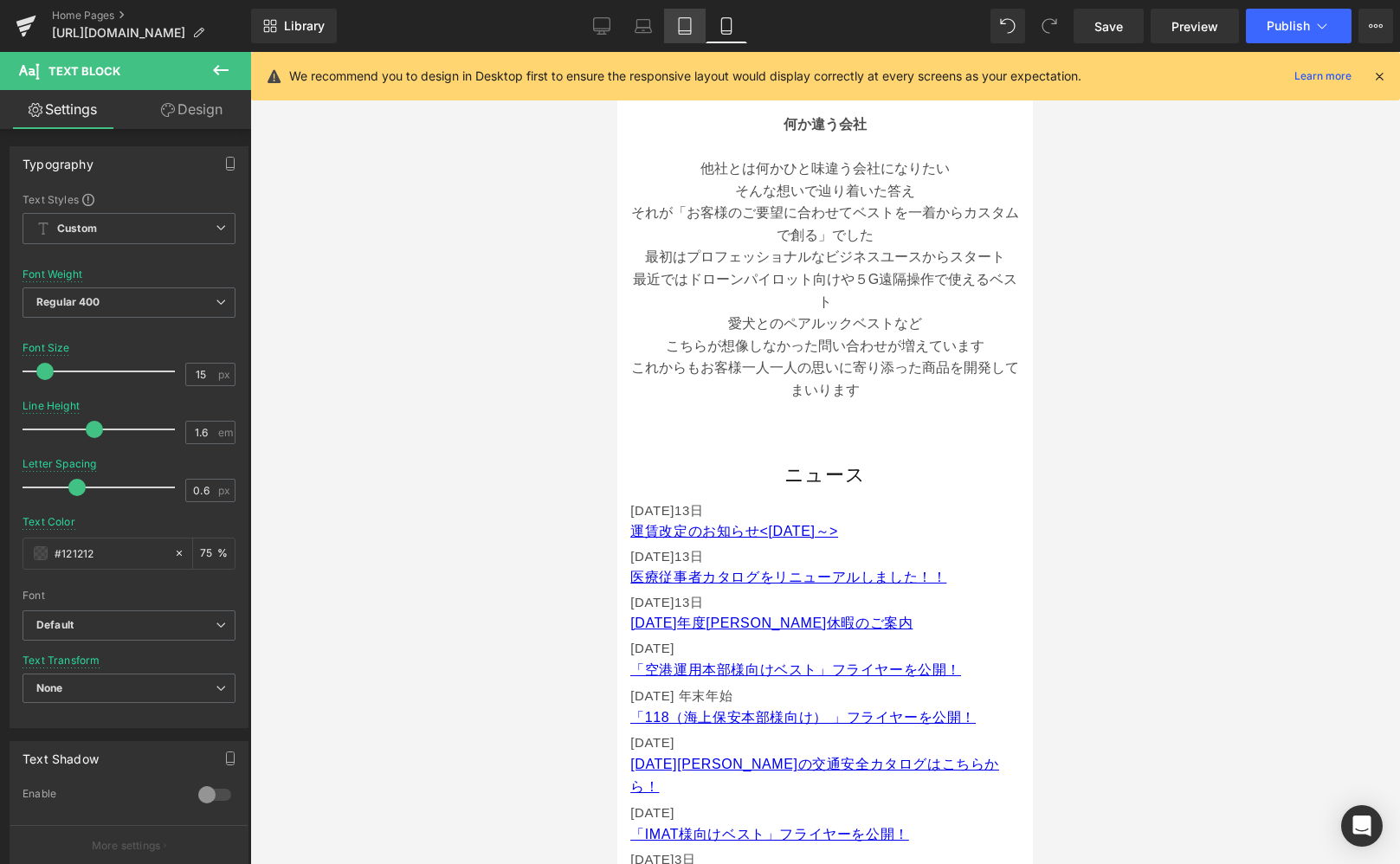
scroll to position [751, 0]
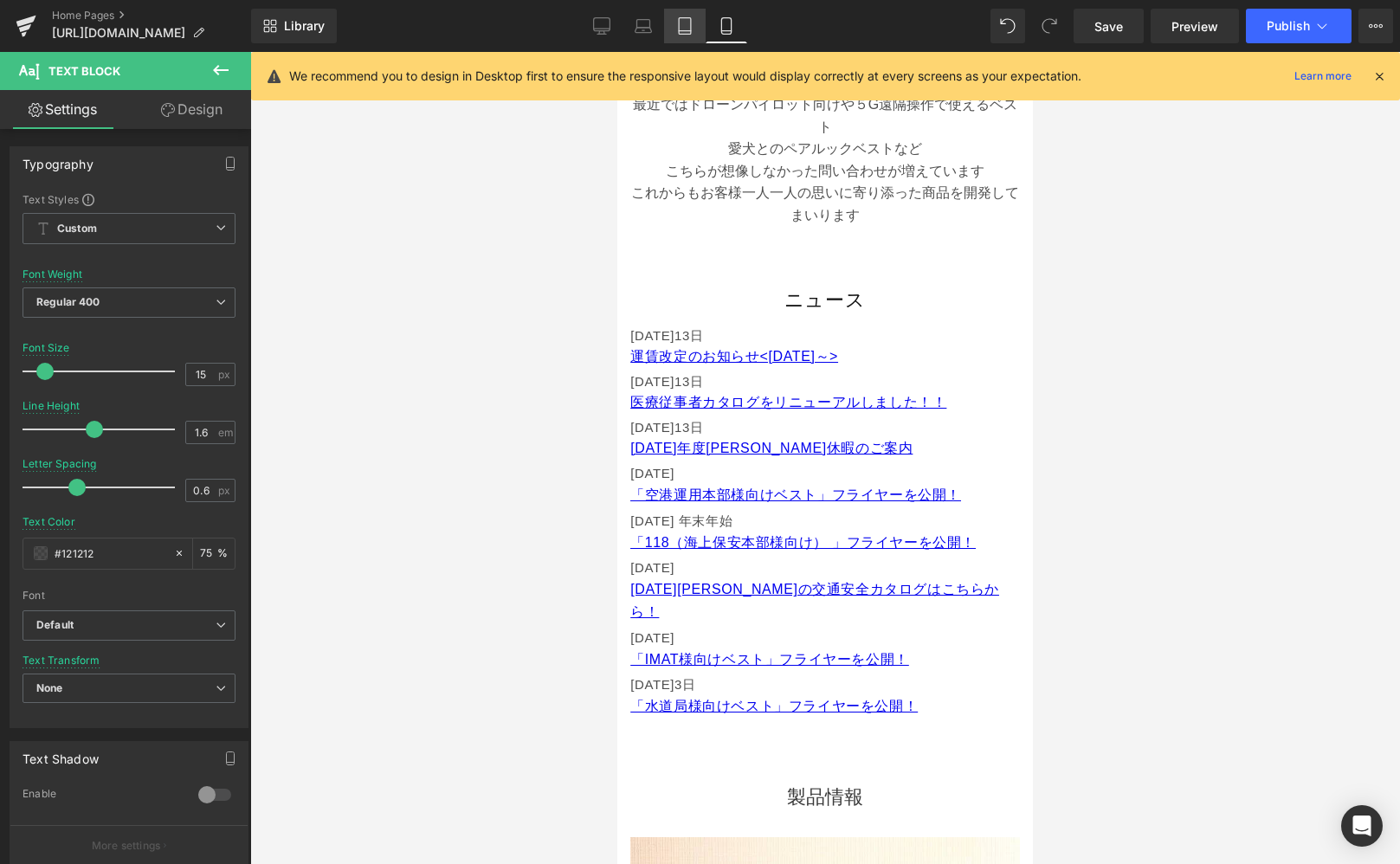
click at [680, 28] on icon at bounding box center [685, 26] width 18 height 18
type input "16"
type input "75"
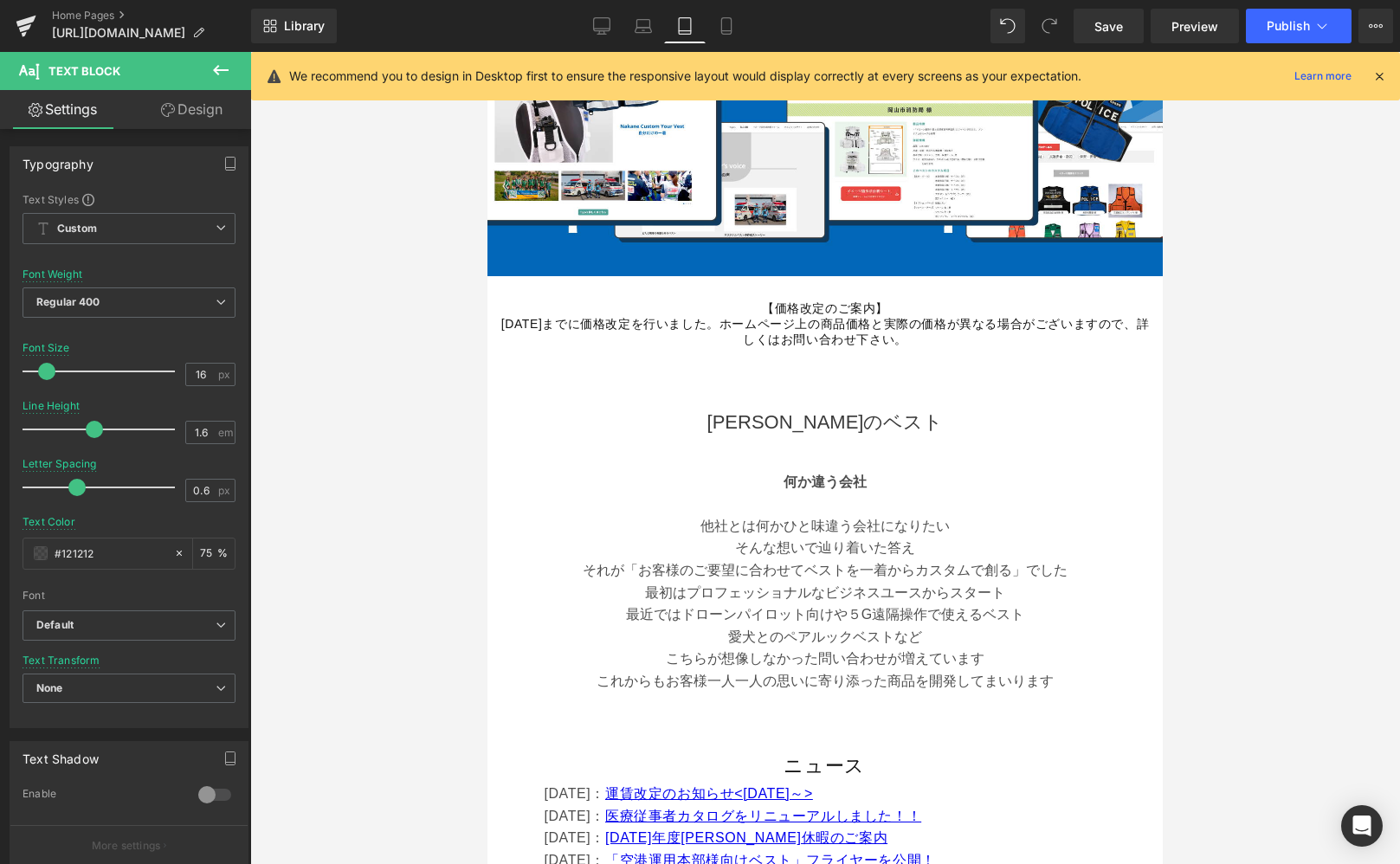
scroll to position [740, 0]
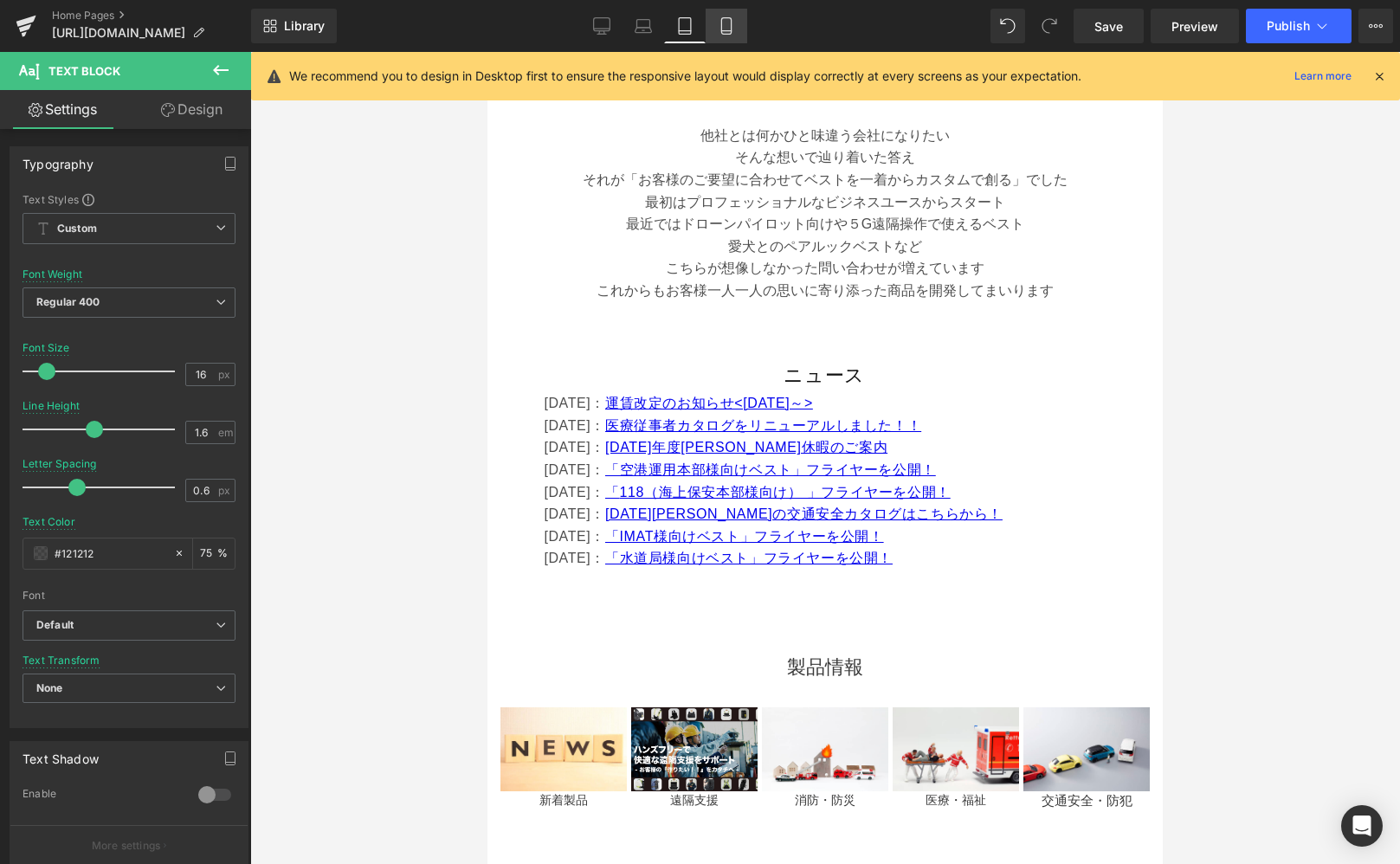
click at [719, 29] on icon at bounding box center [727, 26] width 18 height 18
type input "15"
type input "75"
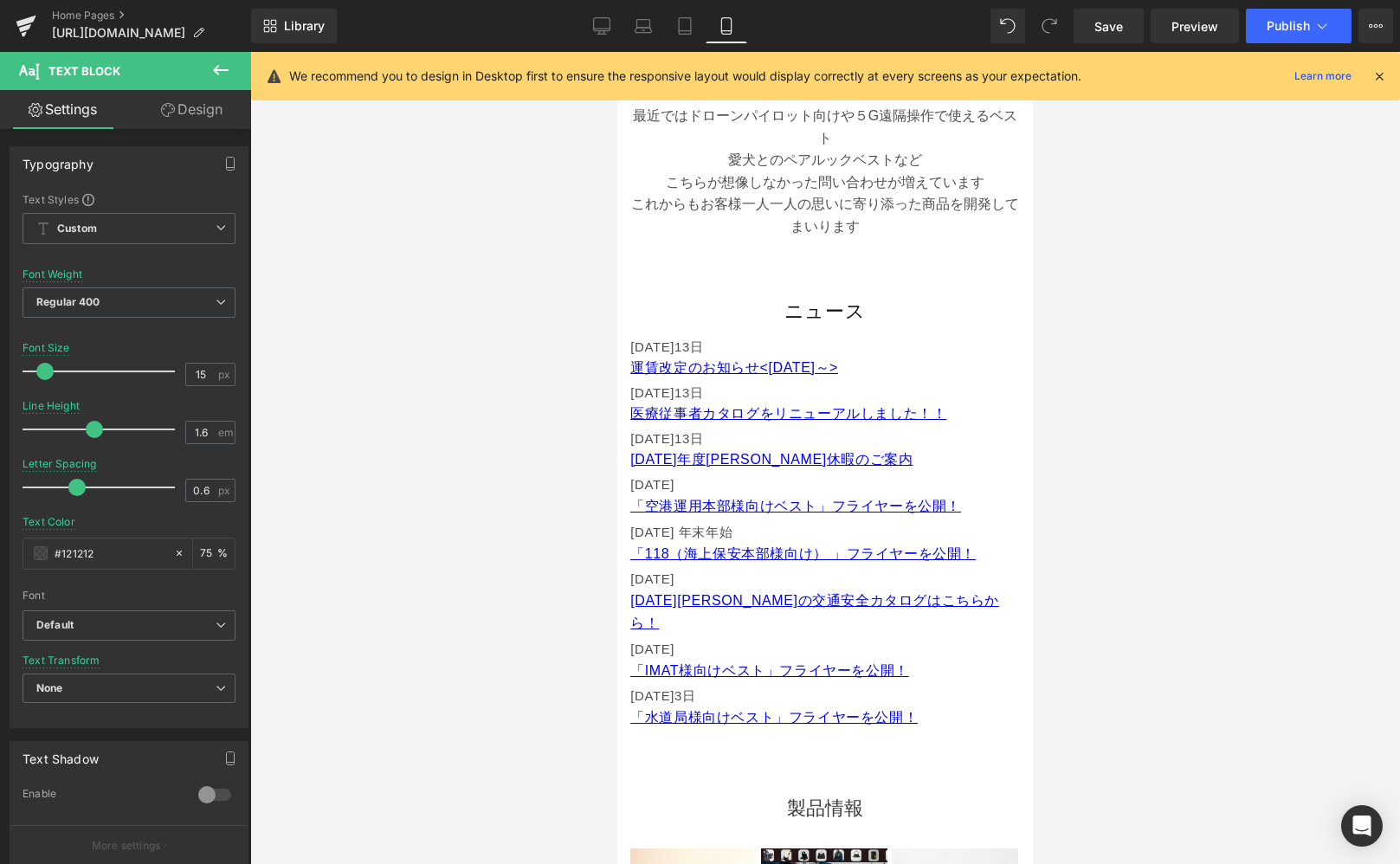
scroll to position [751, 0]
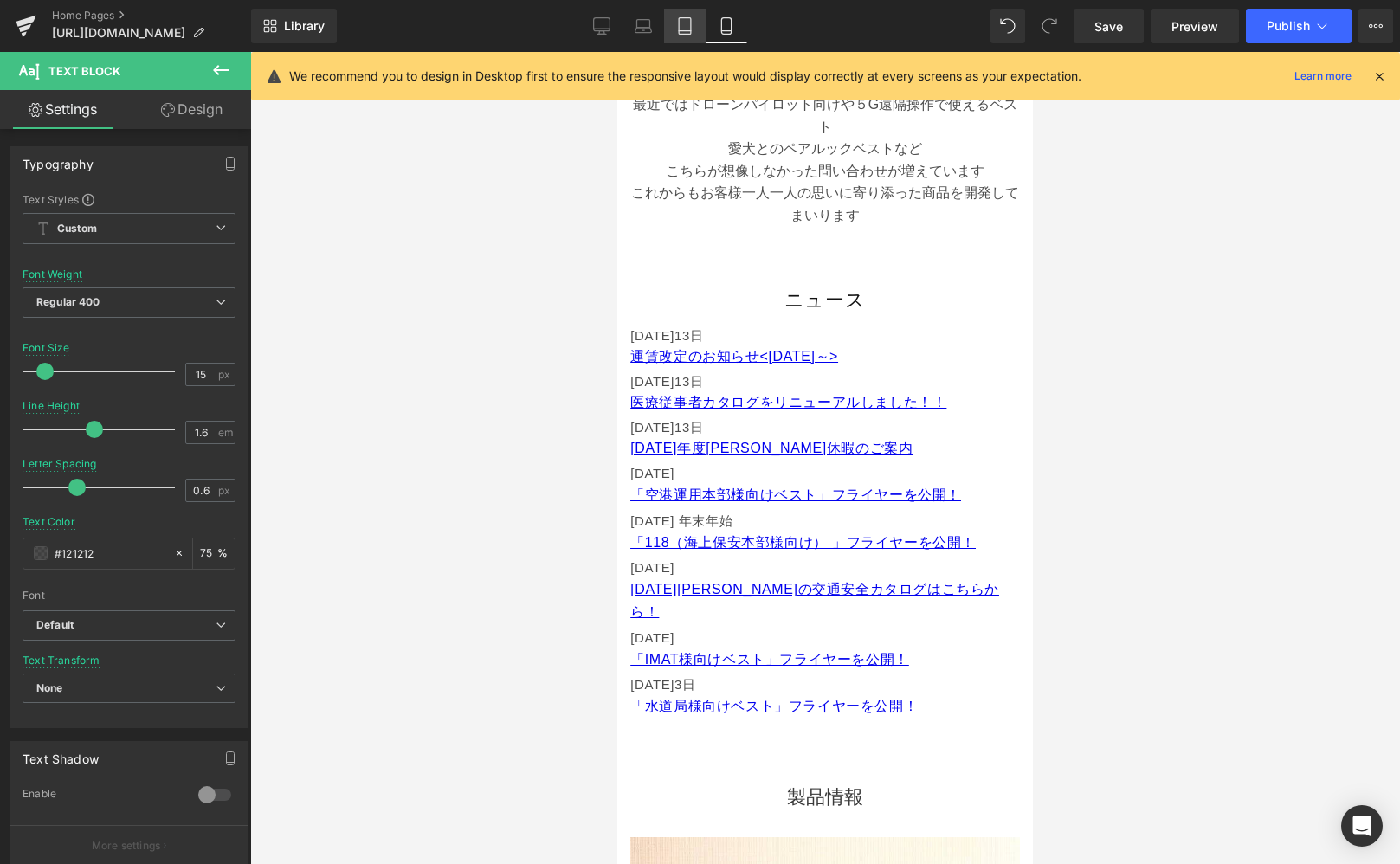
click at [684, 24] on icon at bounding box center [685, 26] width 18 height 18
type input "16"
type input "75"
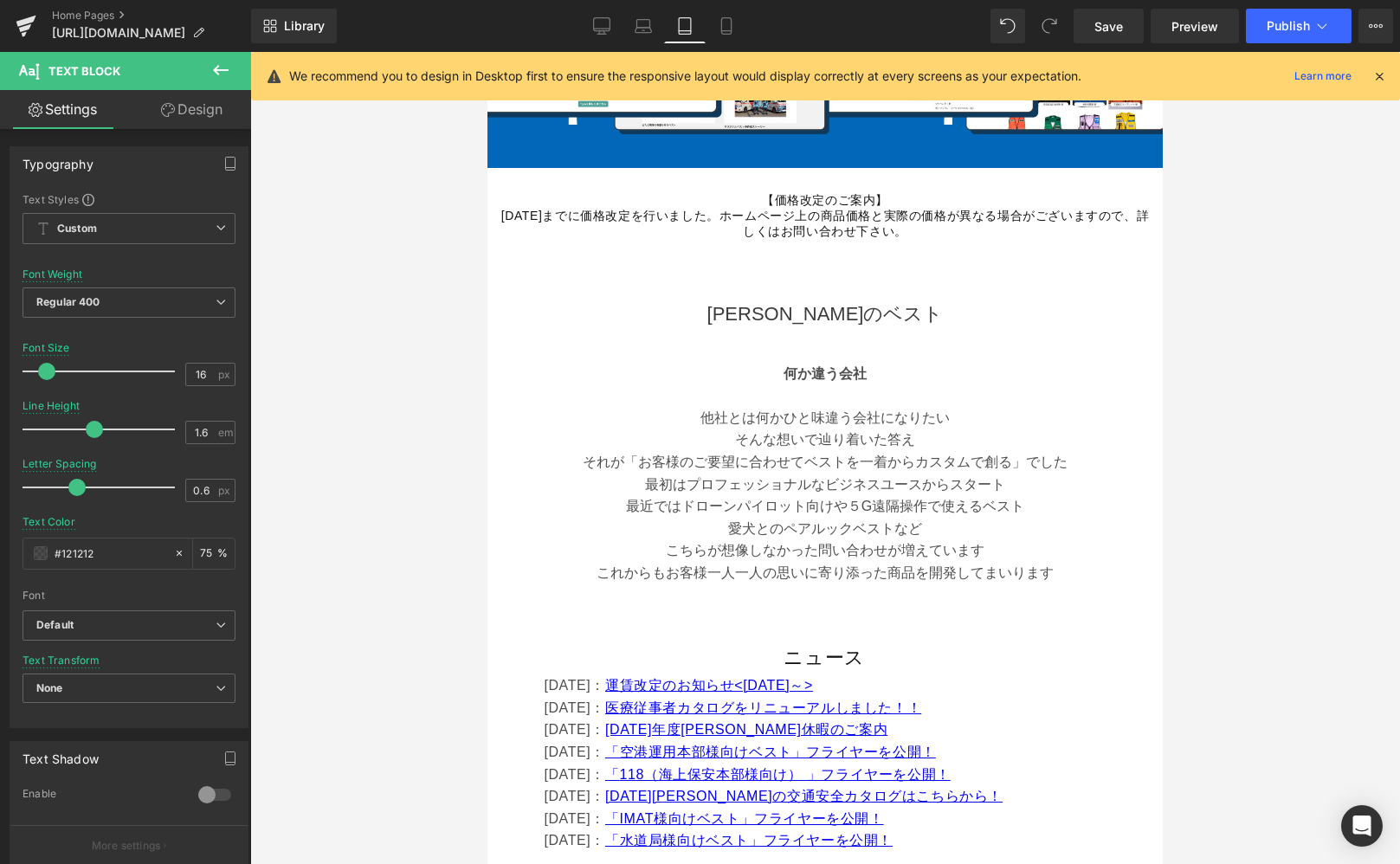
scroll to position [753, 0]
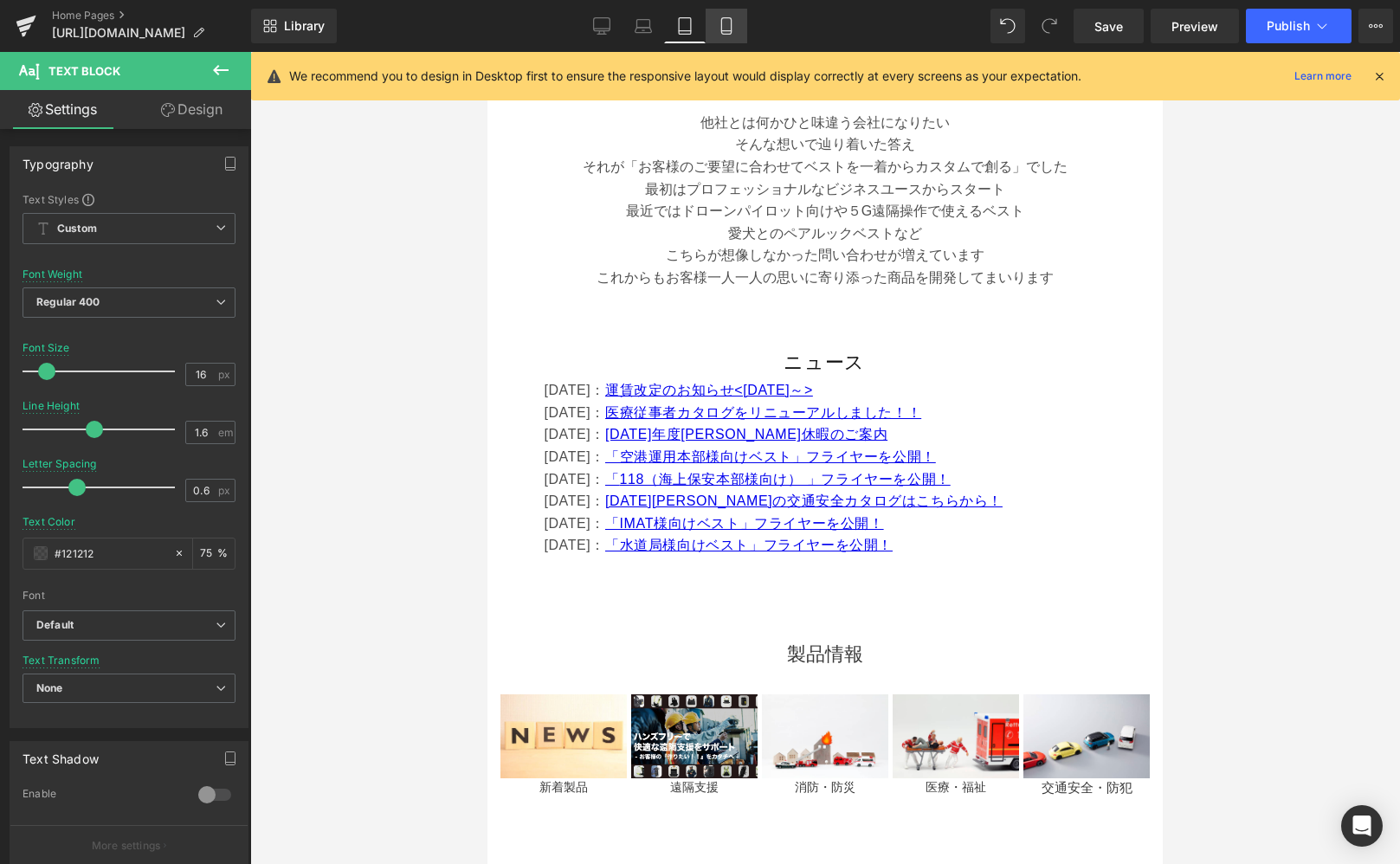
click at [741, 23] on link "Mobile" at bounding box center [727, 25] width 41 height 35
type input "15"
type input "75"
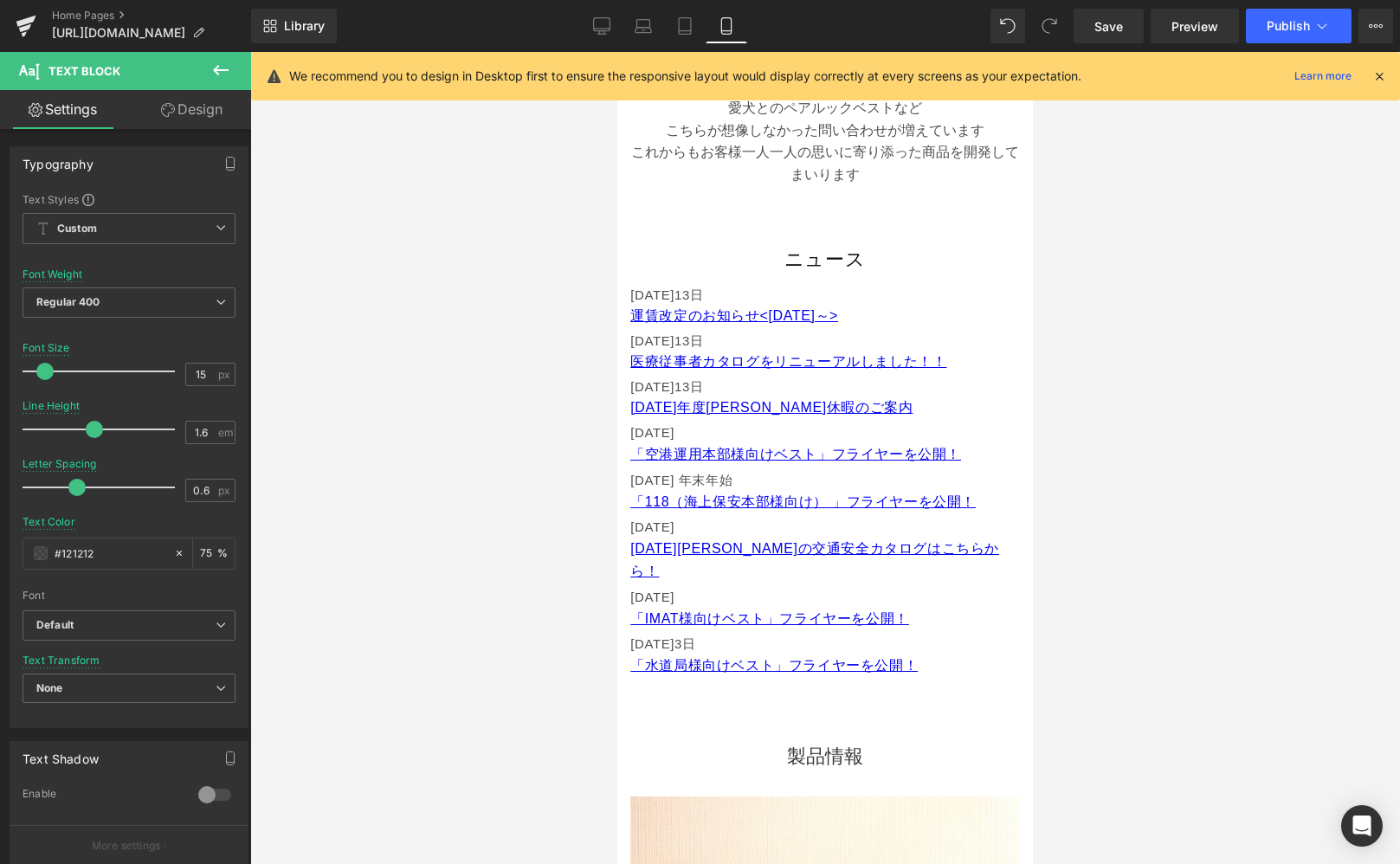
scroll to position [756, 0]
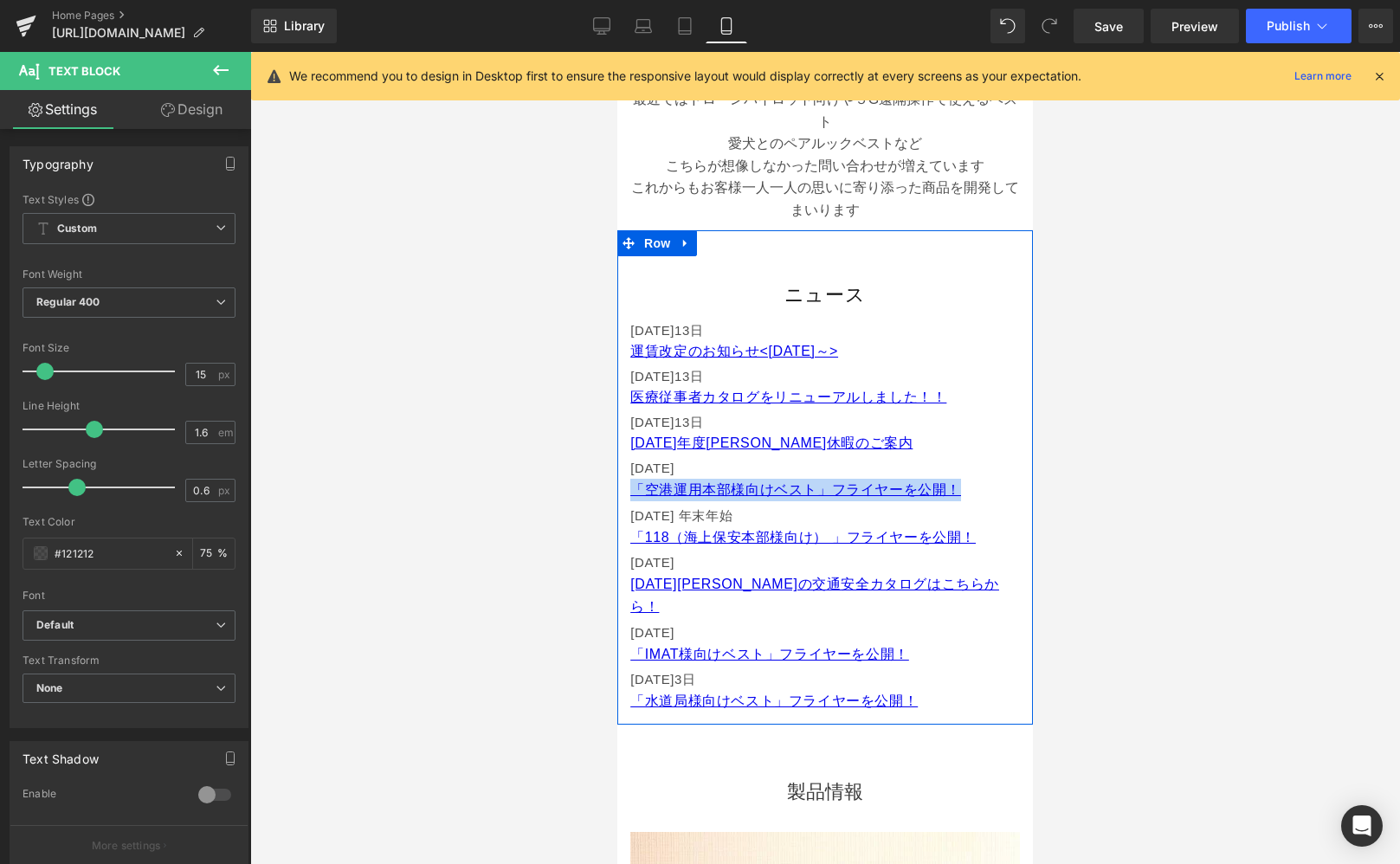
drag, startPoint x: 706, startPoint y: 473, endPoint x: 625, endPoint y: 489, distance: 82.6
click at [625, 489] on div "ニュース Heading [DATE] 運賃改定のお知らせ<[DATE]～> Text Block [DATE] 医療従事者カタログをリニューアルしました！！…" at bounding box center [825, 497] width 415 height 439
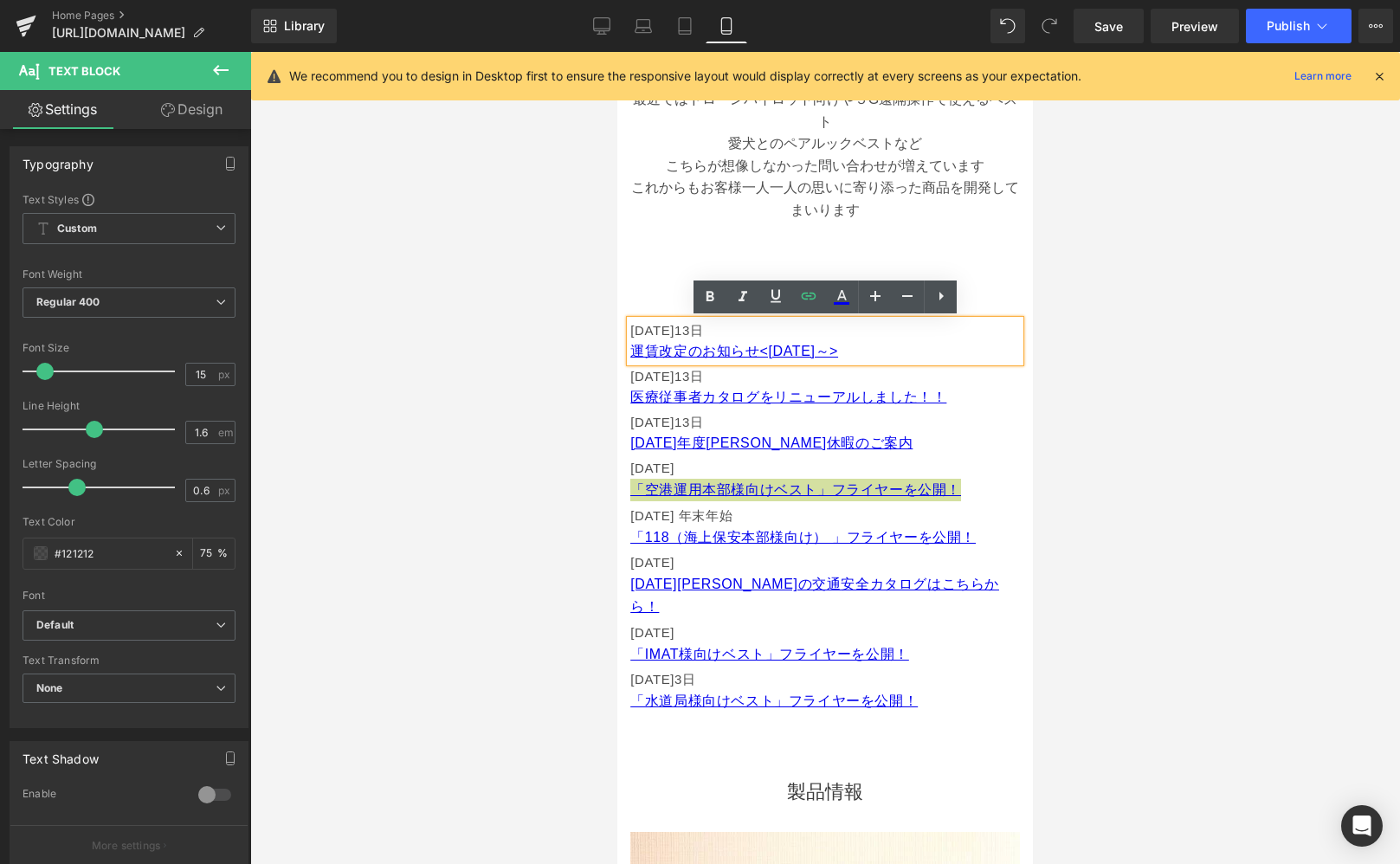
drag, startPoint x: 1270, startPoint y: 522, endPoint x: 1255, endPoint y: 494, distance: 31.8
click at [1270, 522] on div at bounding box center [826, 458] width 1150 height 813
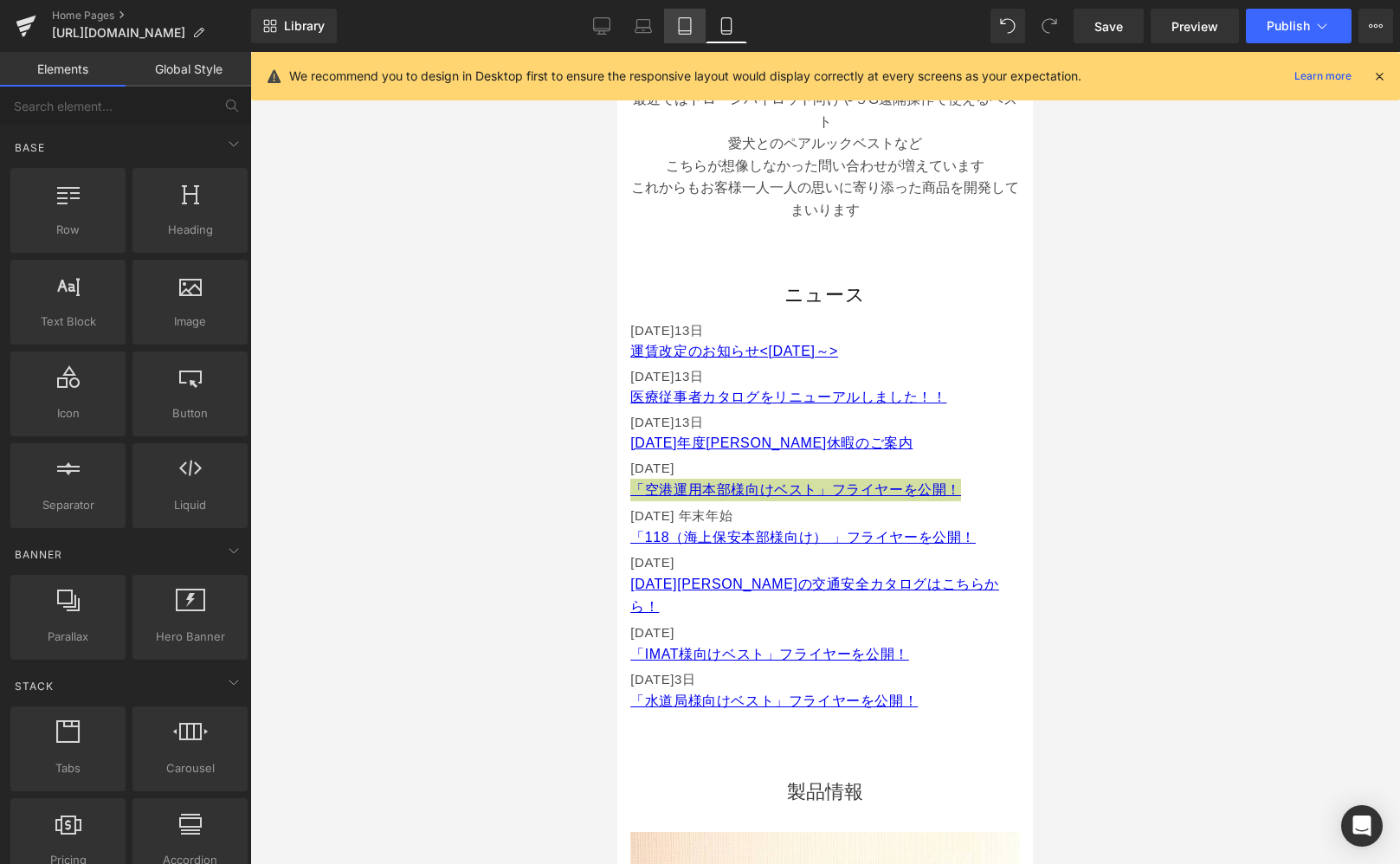
click at [686, 28] on icon at bounding box center [685, 26] width 18 height 18
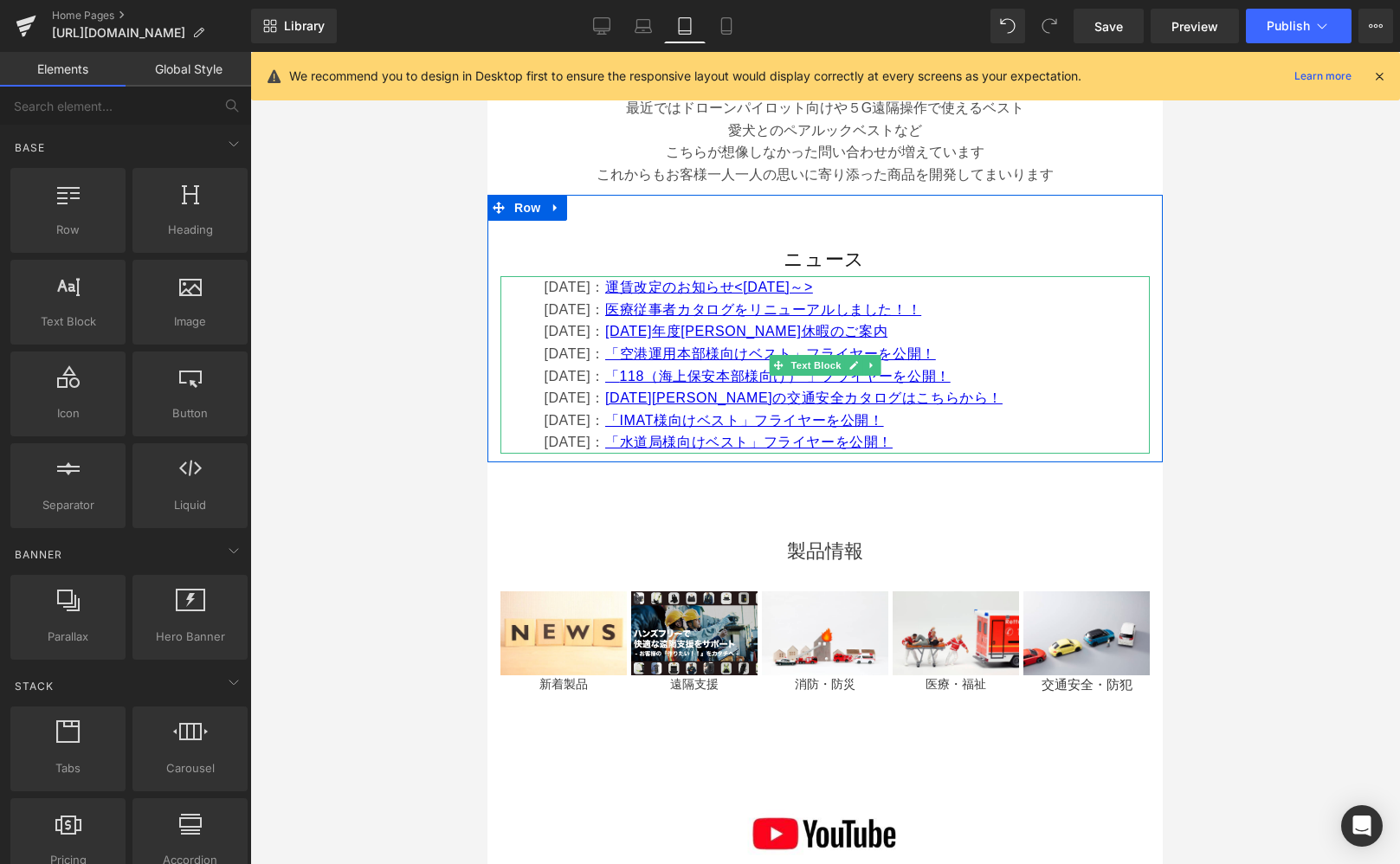
scroll to position [852, 0]
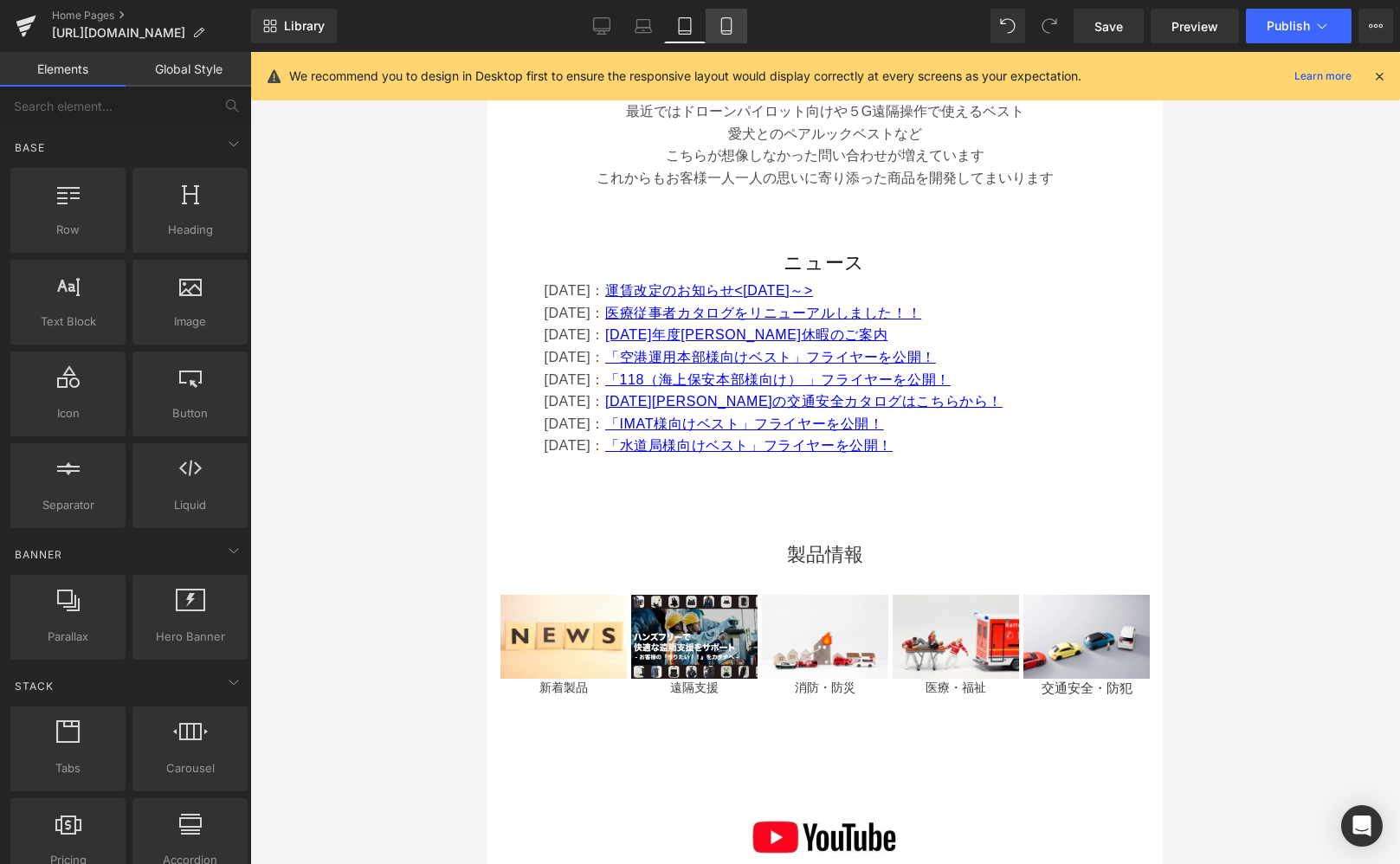
click at [729, 21] on icon at bounding box center [727, 26] width 18 height 18
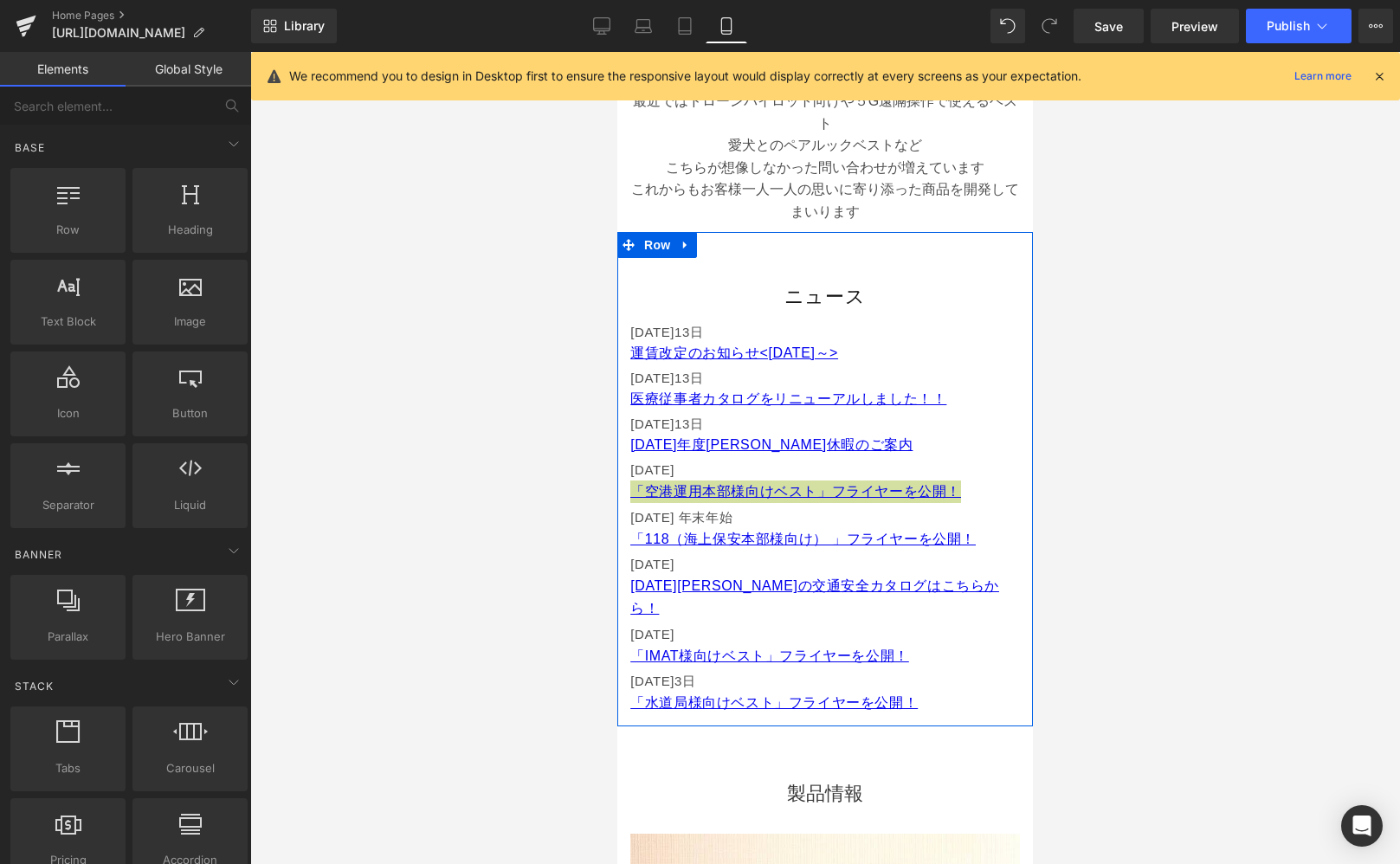
scroll to position [749, 0]
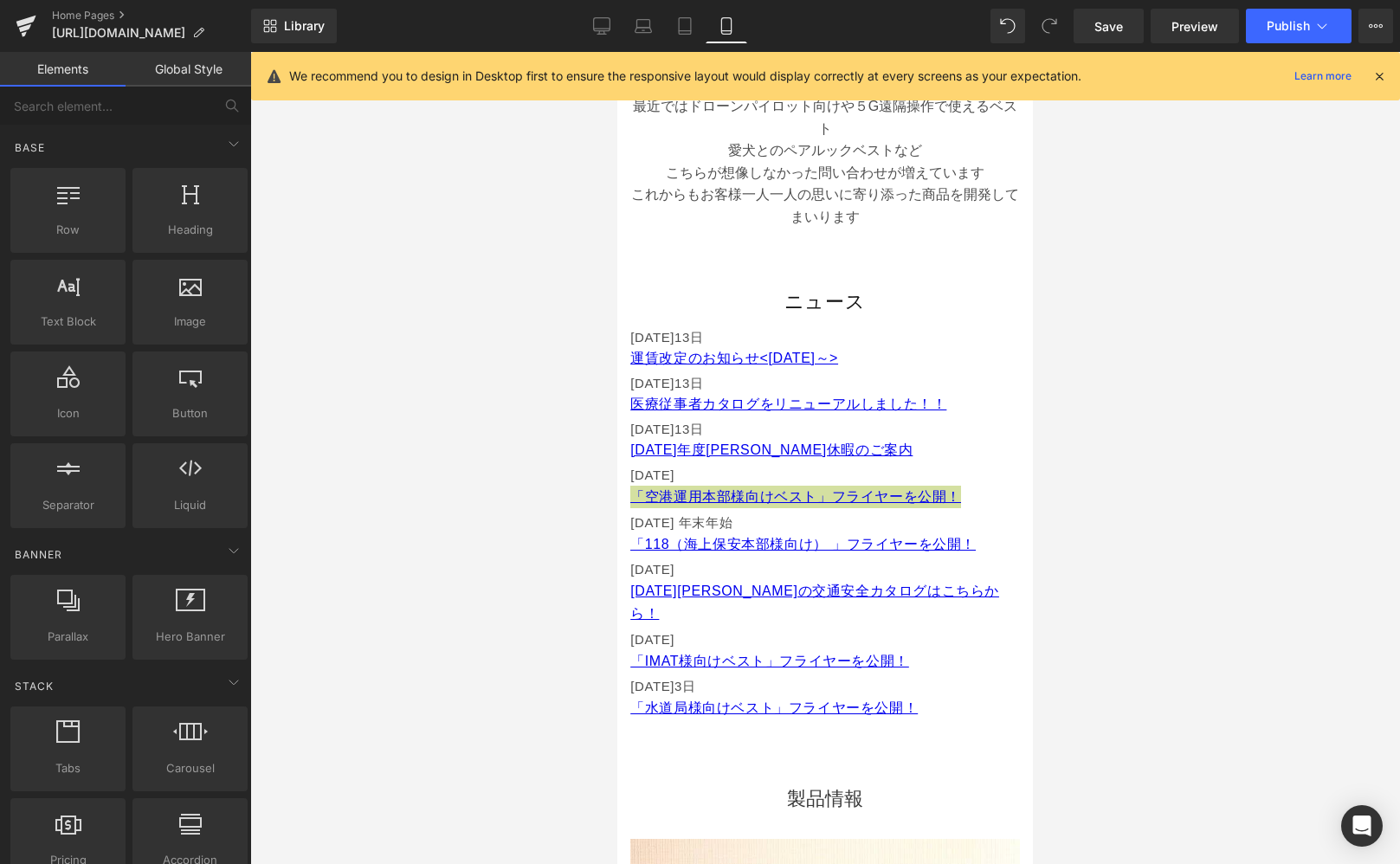
drag, startPoint x: 693, startPoint y: 19, endPoint x: 706, endPoint y: 89, distance: 71.2
click at [693, 20] on icon at bounding box center [685, 26] width 18 height 18
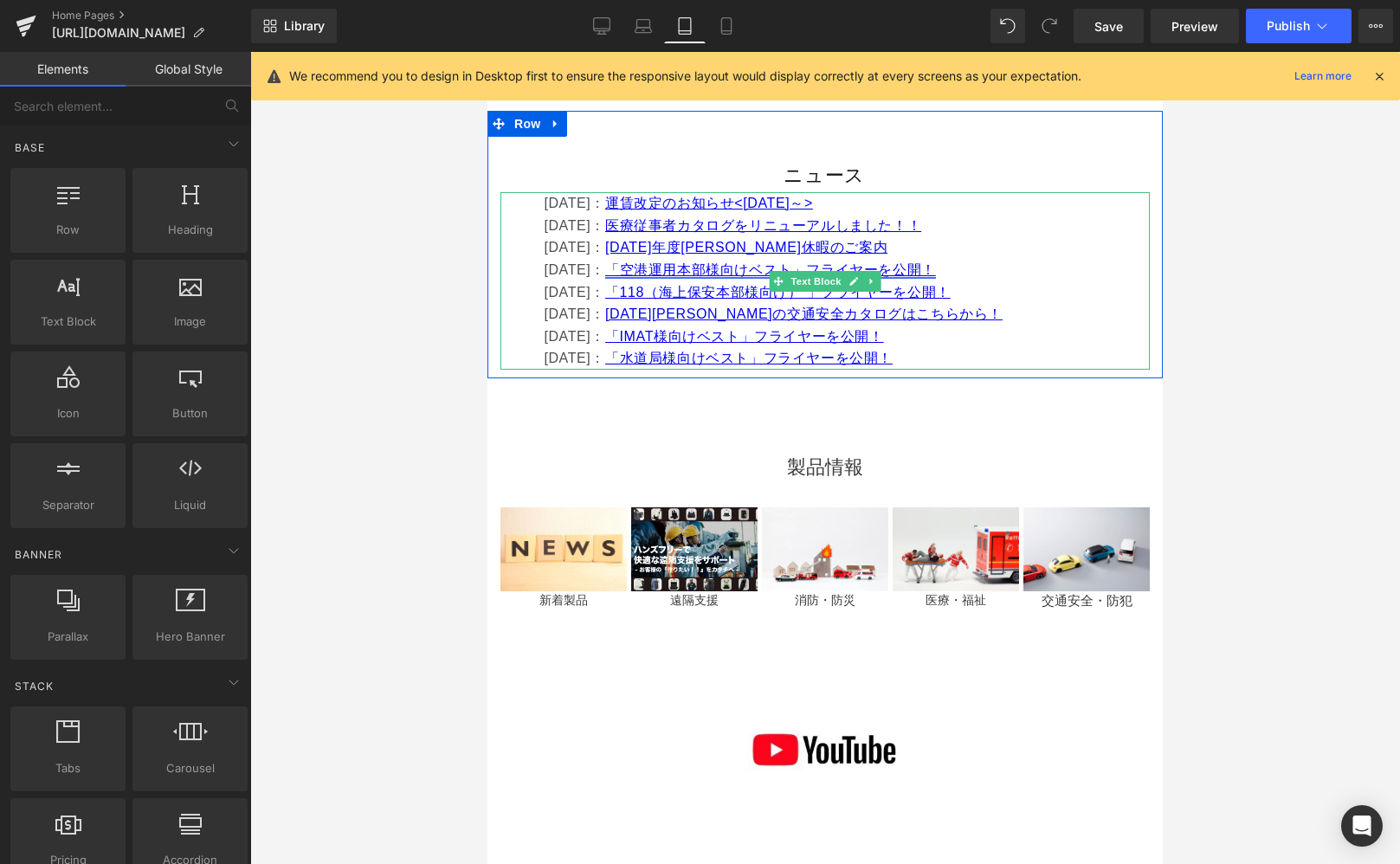
scroll to position [935, 0]
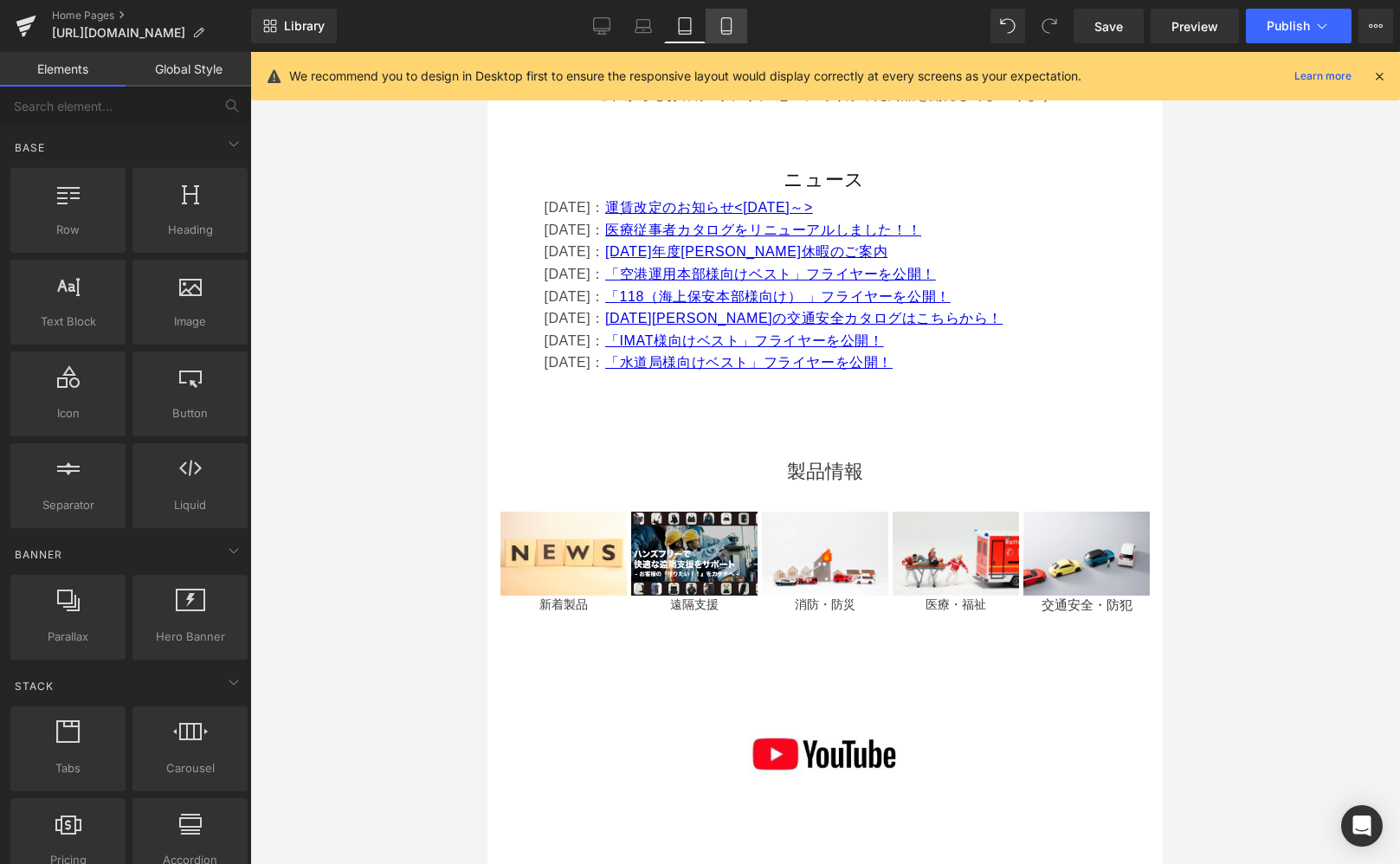
click at [730, 31] on icon at bounding box center [726, 31] width 9 height 0
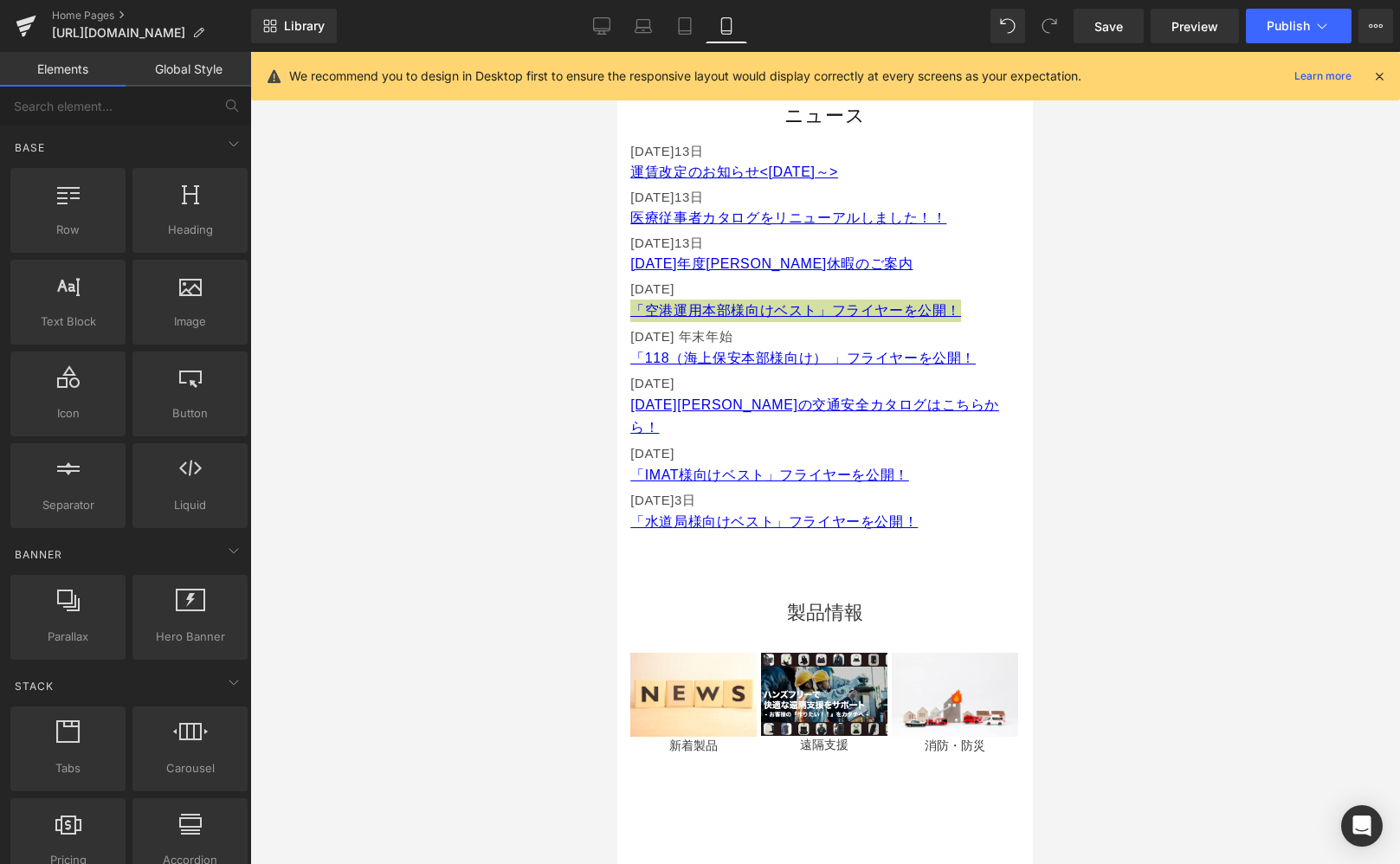
scroll to position [934, 0]
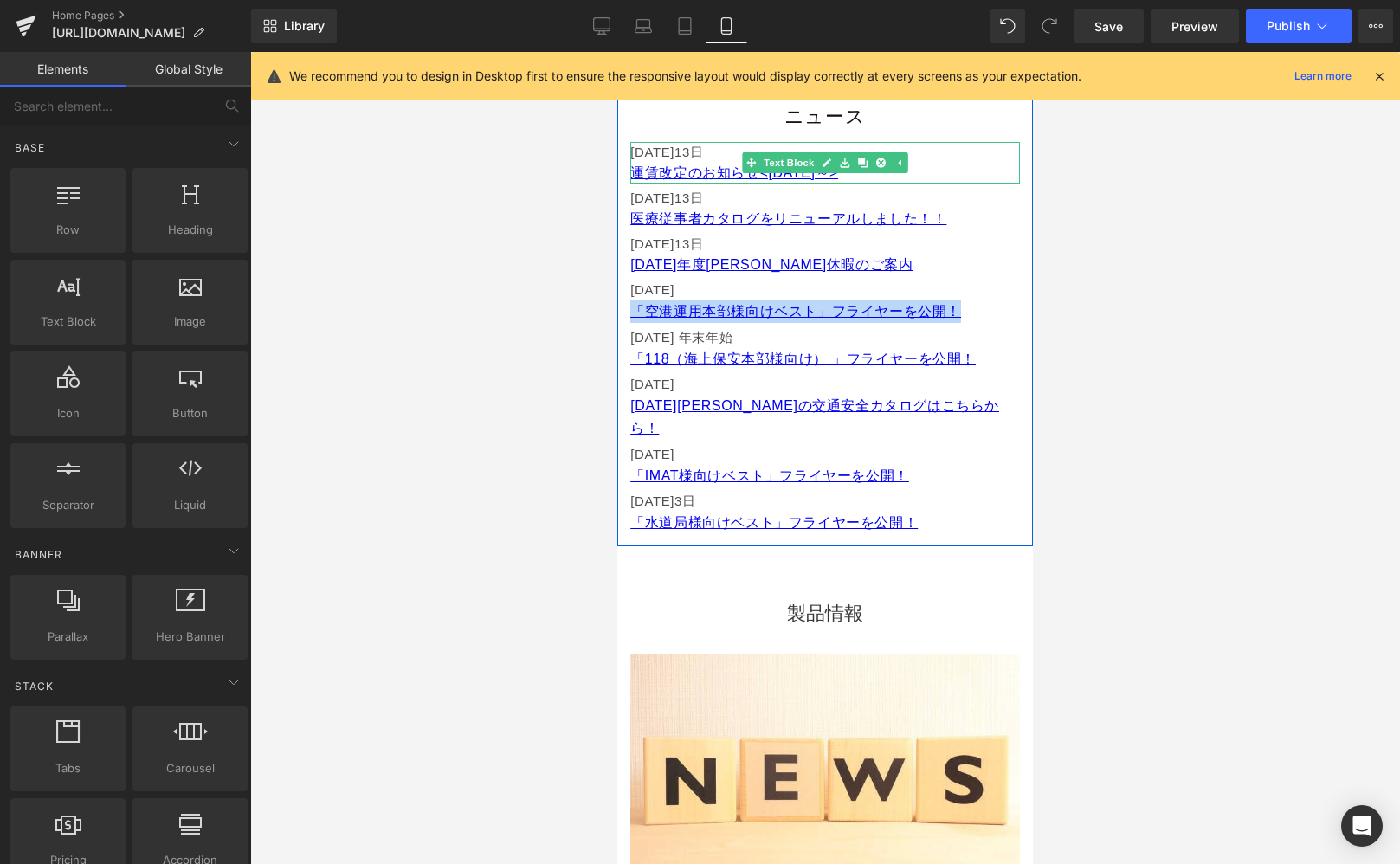
click at [658, 150] on font "[DATE]13" at bounding box center [660, 152] width 60 height 15
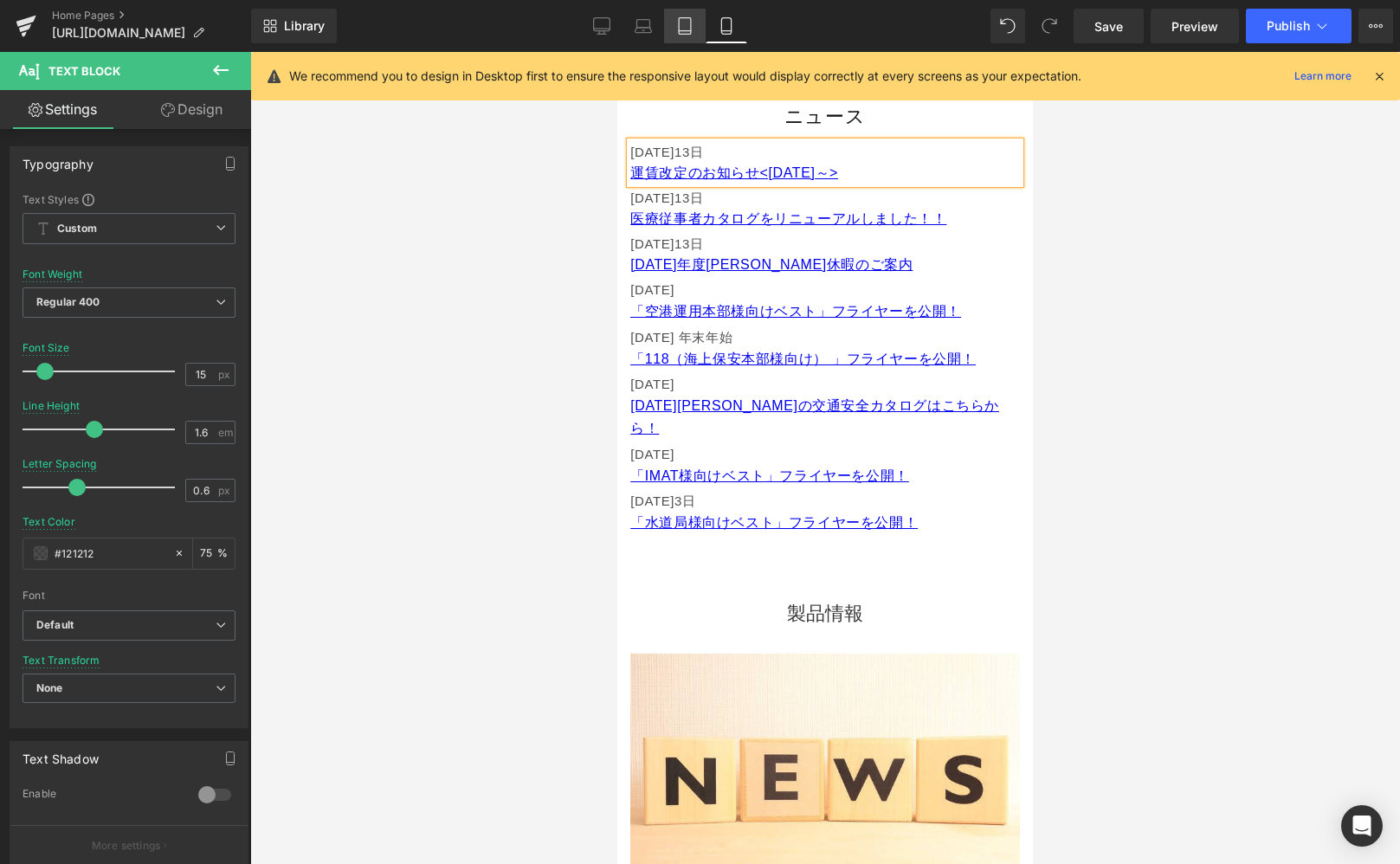
click at [699, 21] on link "Tablet" at bounding box center [685, 25] width 41 height 35
type input "16"
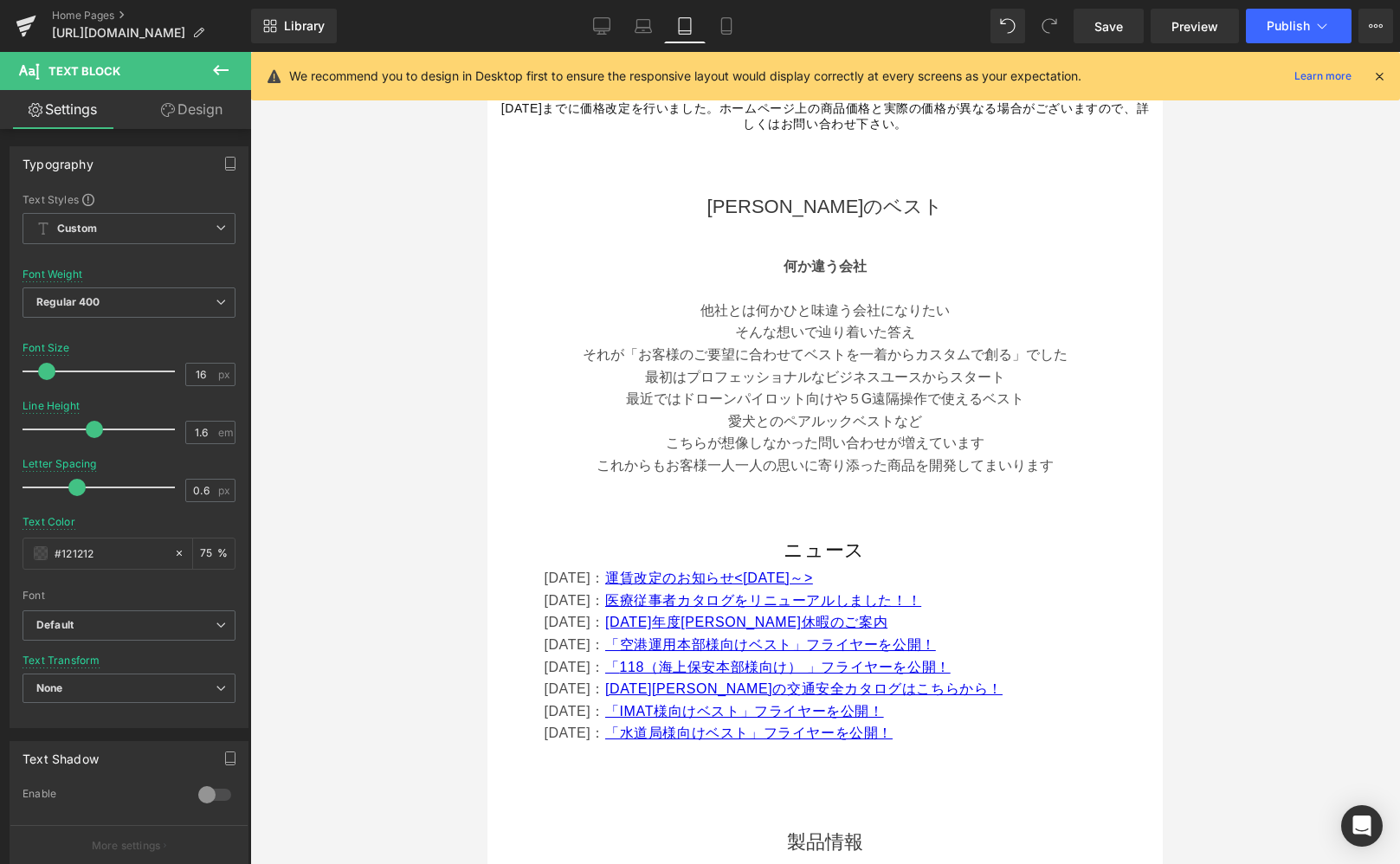
scroll to position [961, 0]
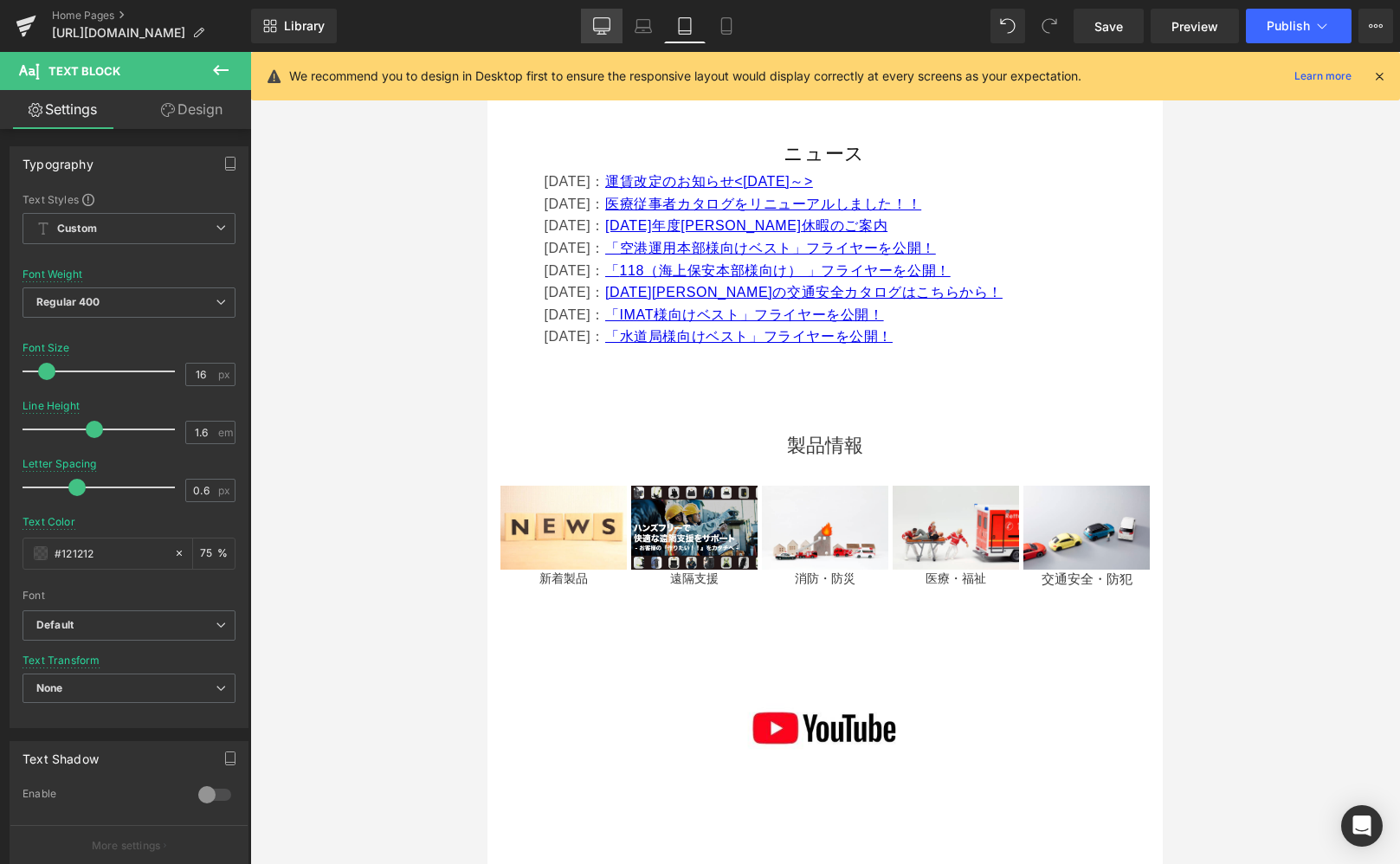
click at [601, 35] on link "Desktop" at bounding box center [601, 25] width 41 height 35
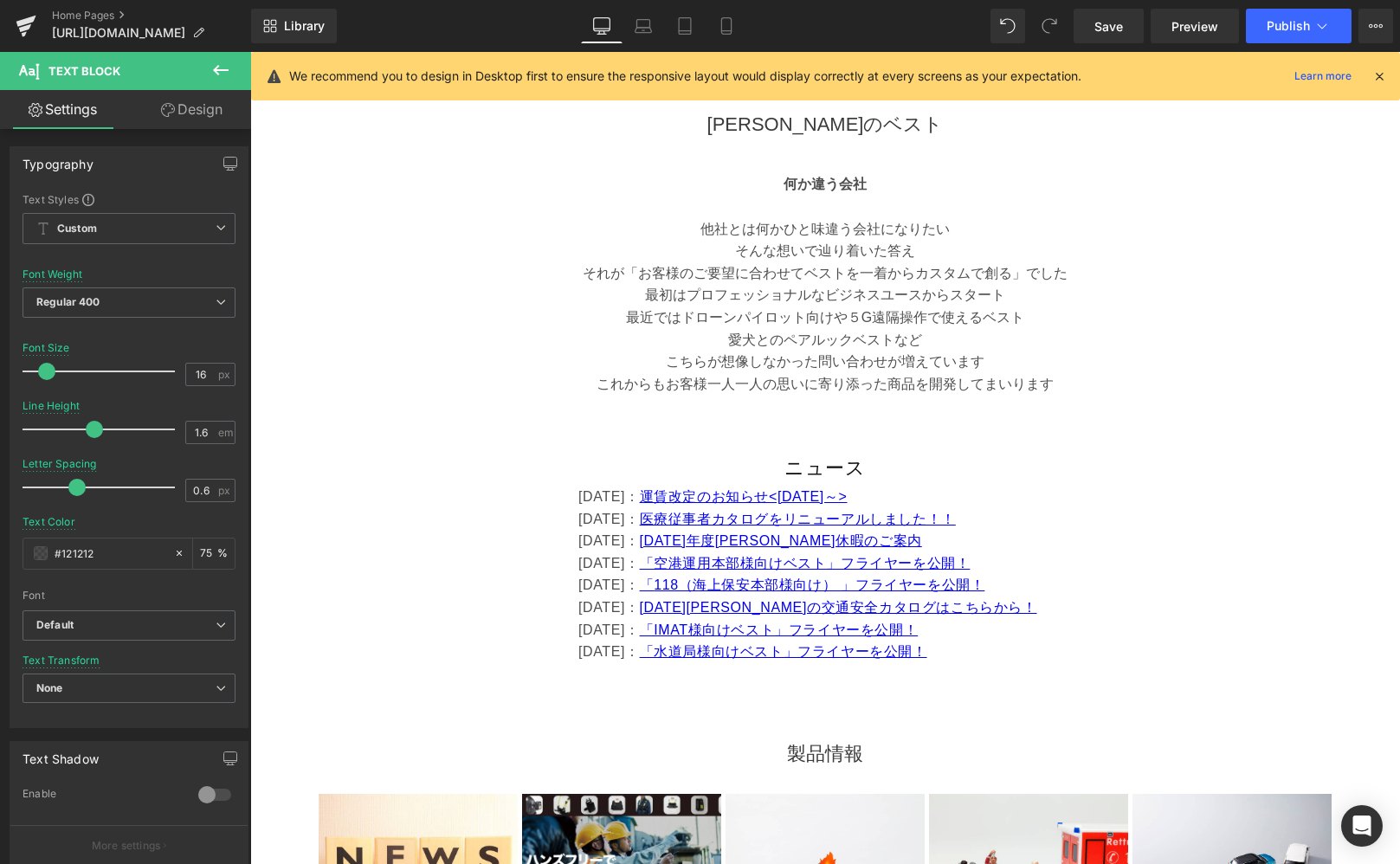
scroll to position [673, 0]
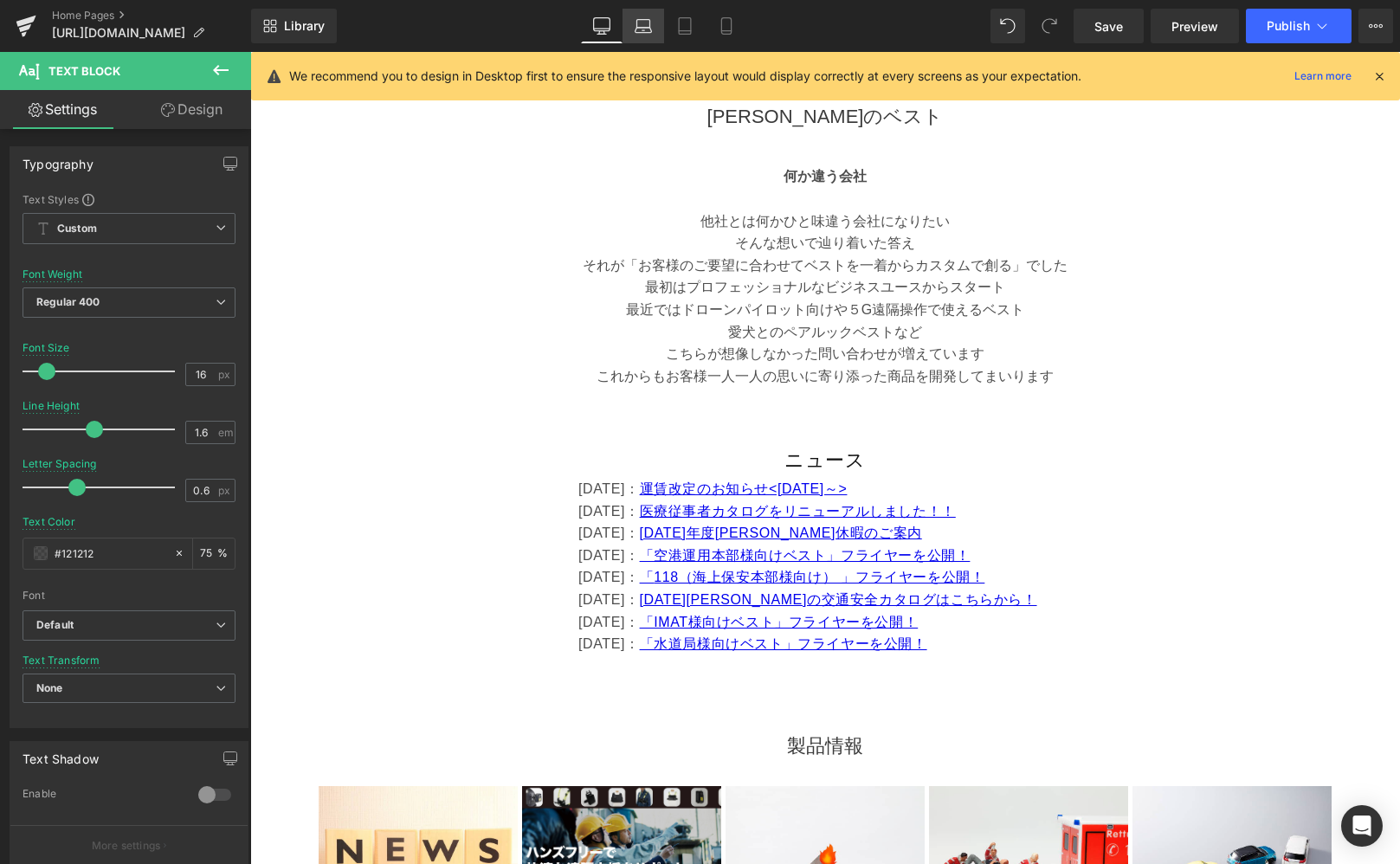
click at [649, 30] on icon at bounding box center [643, 26] width 18 height 18
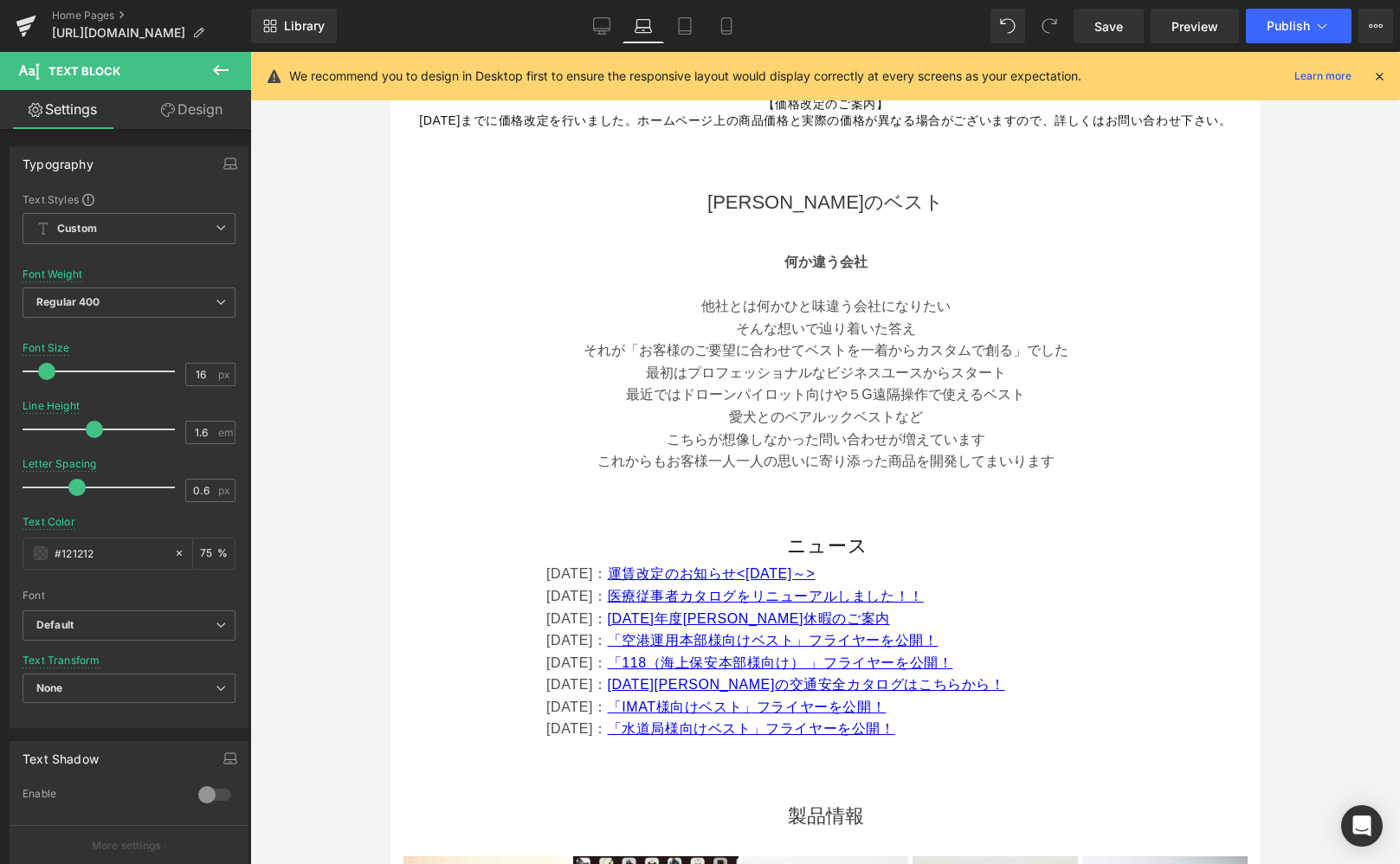
scroll to position [590, 0]
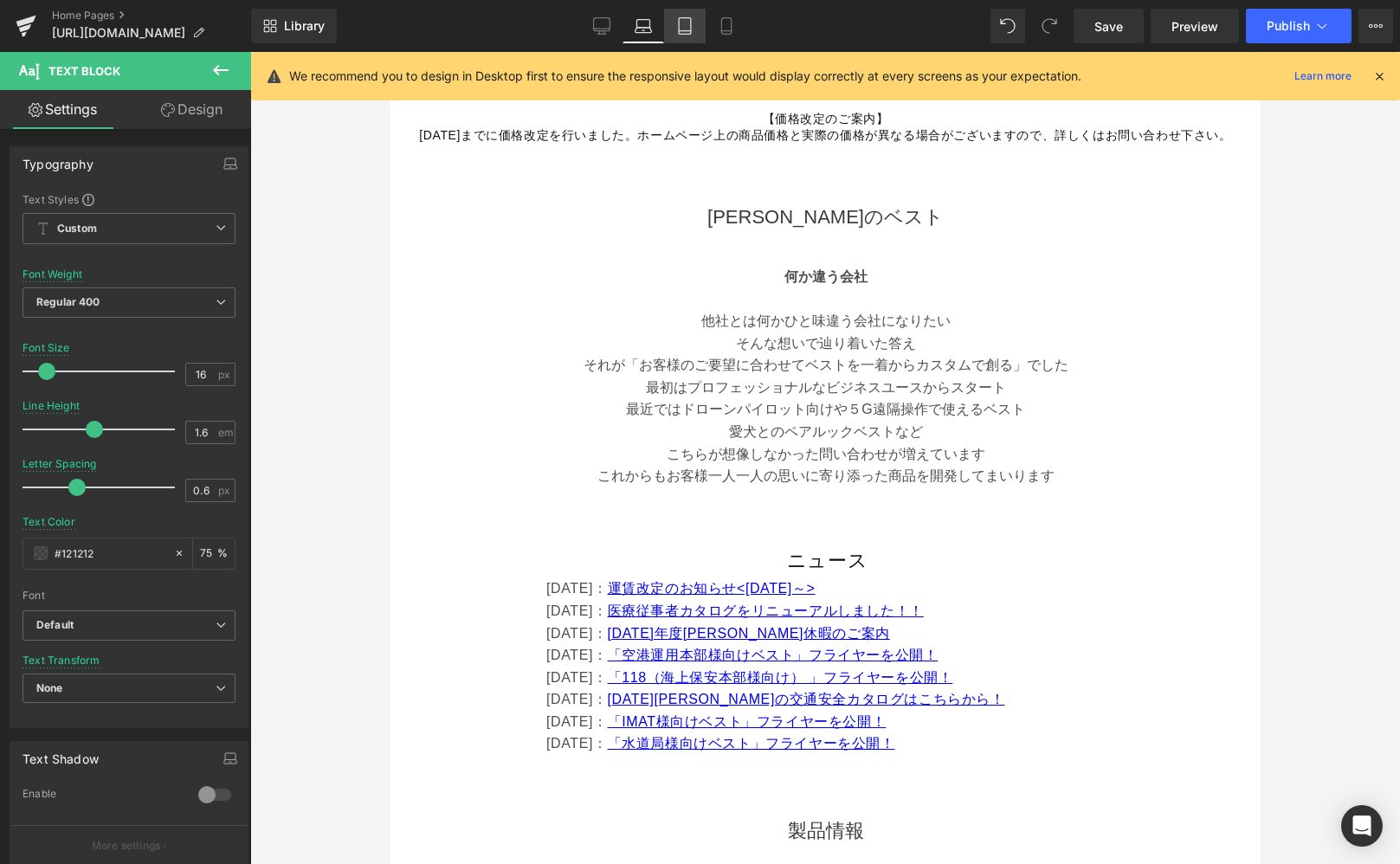
click at [685, 32] on icon at bounding box center [685, 26] width 18 height 18
type input "75"
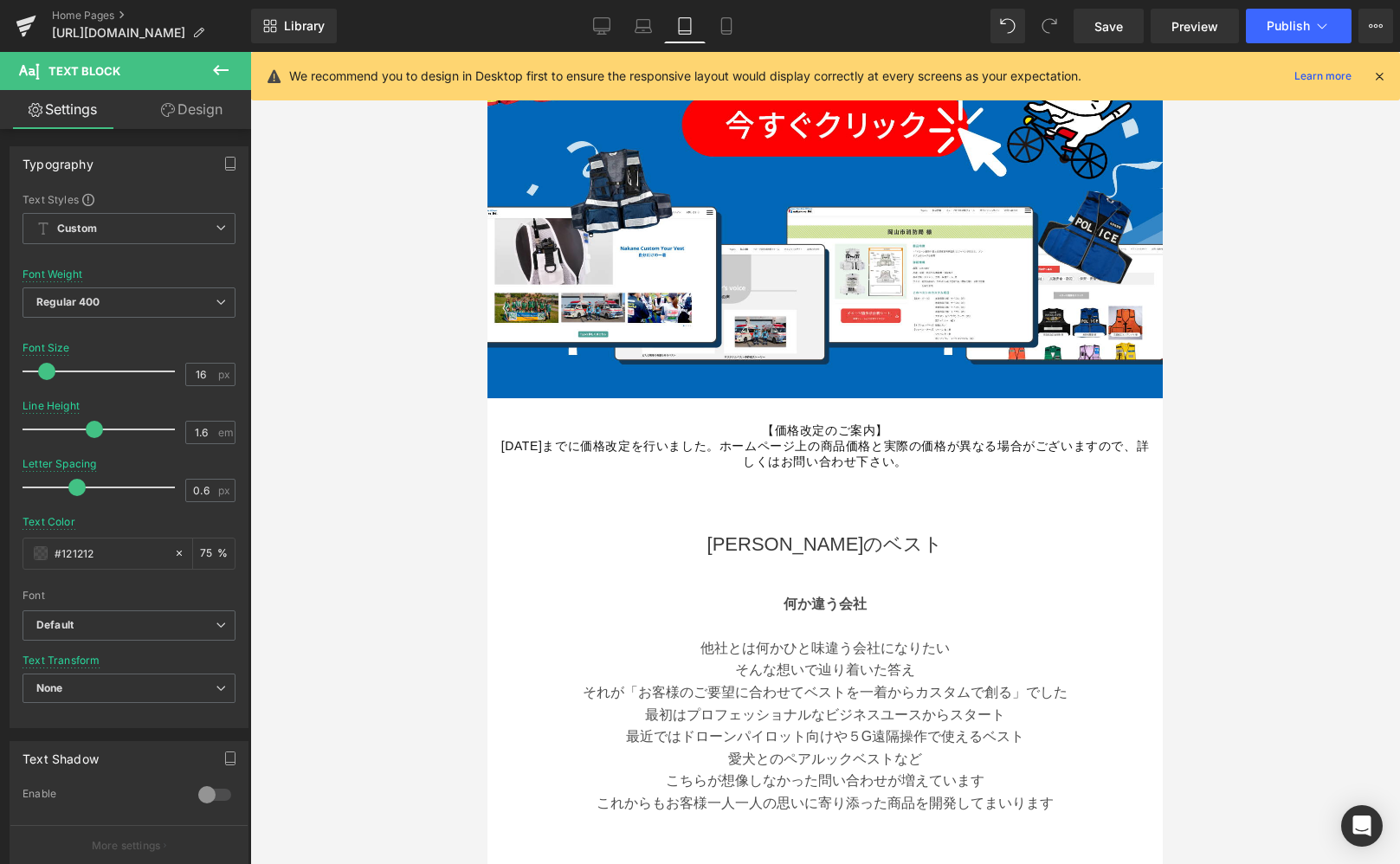
scroll to position [454, 0]
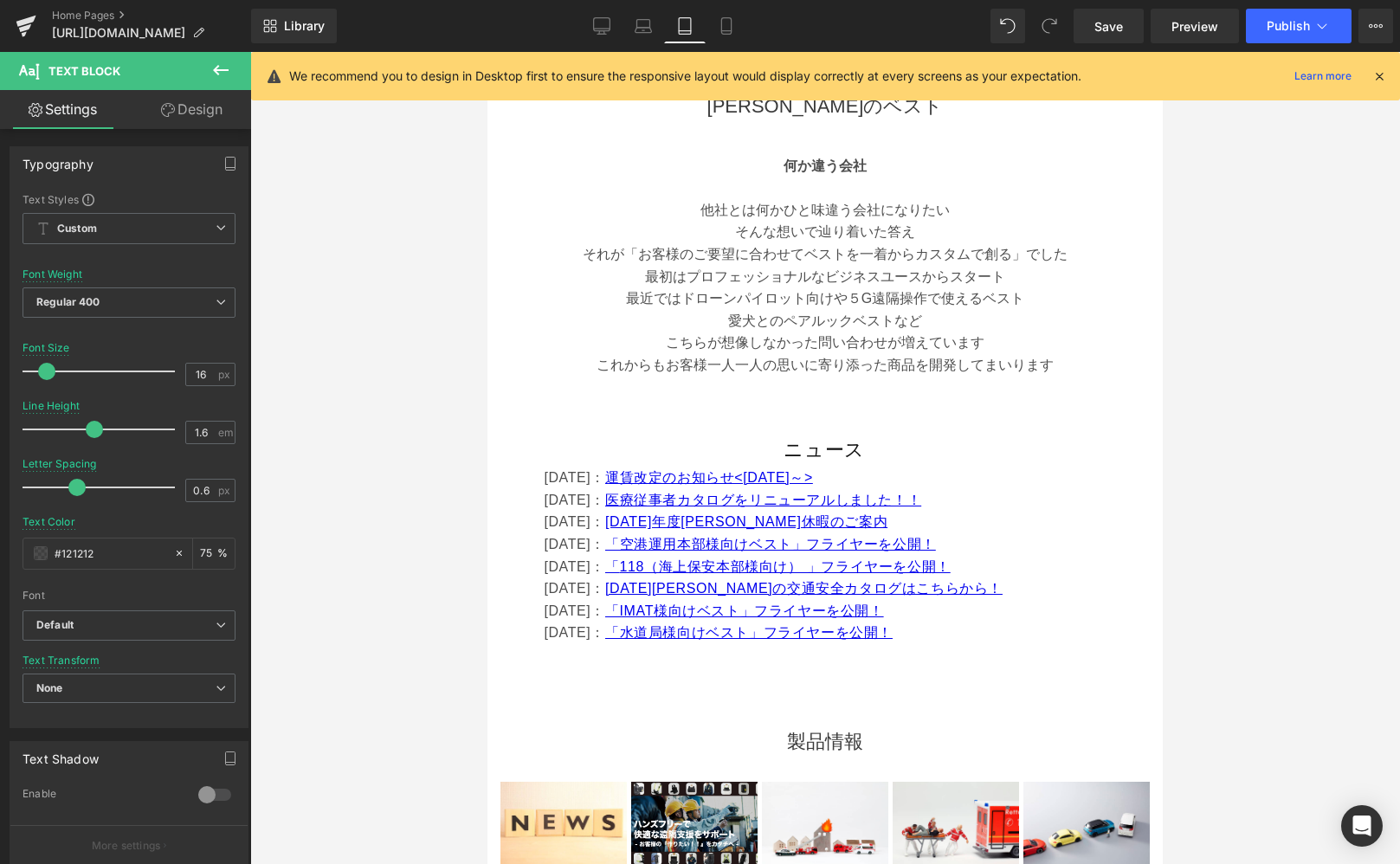
drag, startPoint x: 728, startPoint y: 22, endPoint x: 715, endPoint y: 48, distance: 29.1
click at [727, 22] on icon at bounding box center [727, 26] width 18 height 18
type input "15"
type input "75"
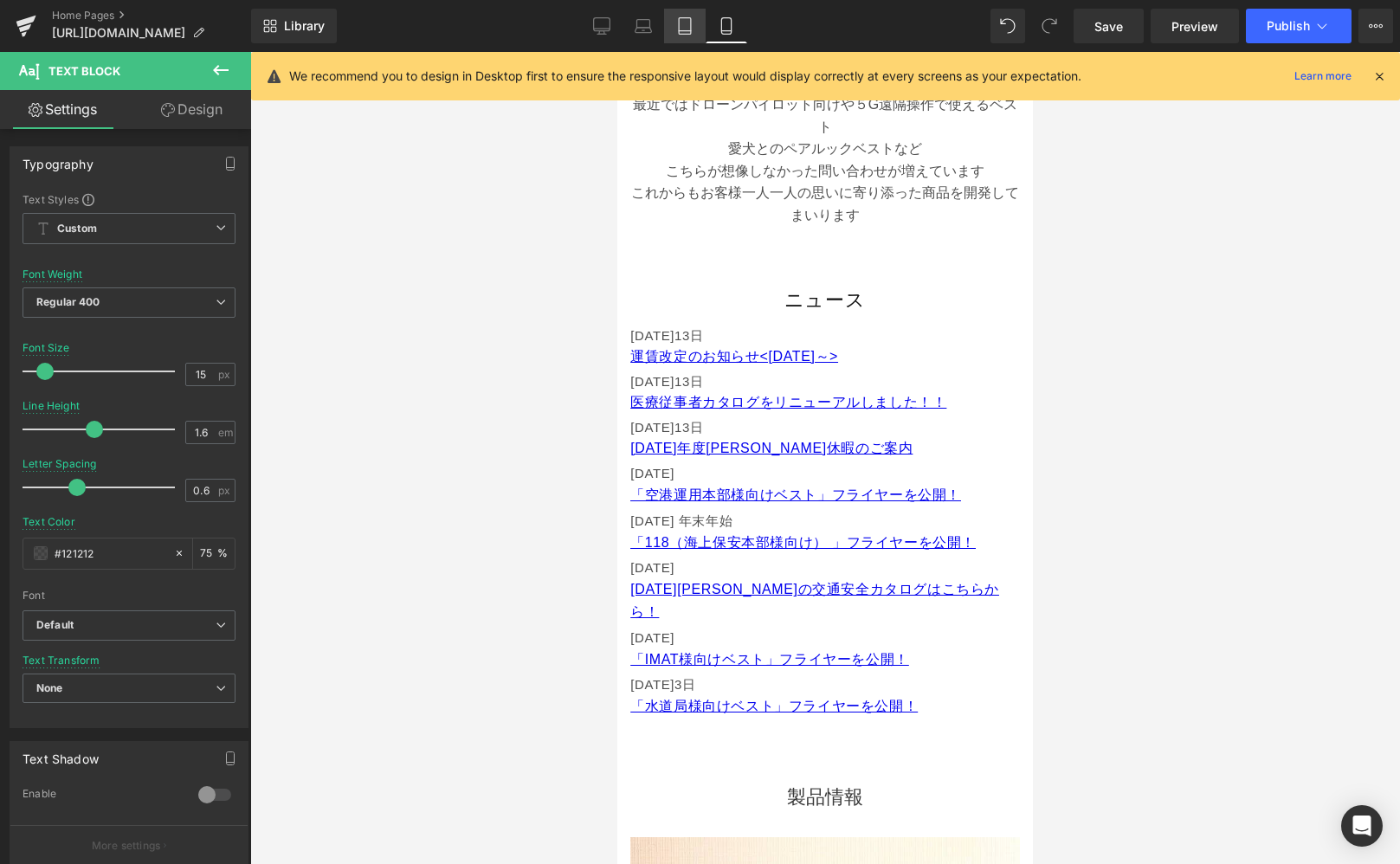
click at [685, 31] on icon at bounding box center [685, 31] width 12 height 0
type input "16"
type input "75"
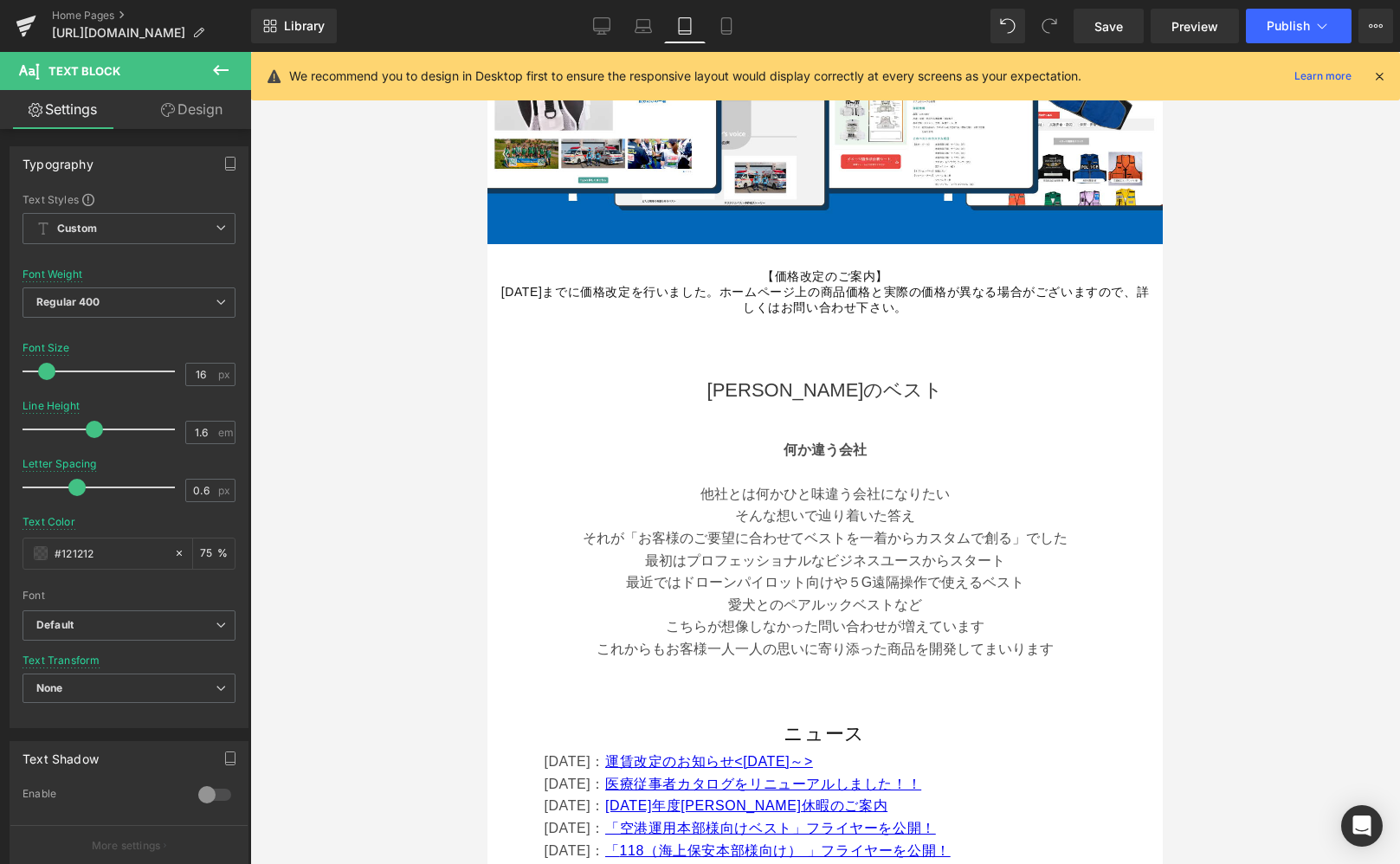
scroll to position [806, 0]
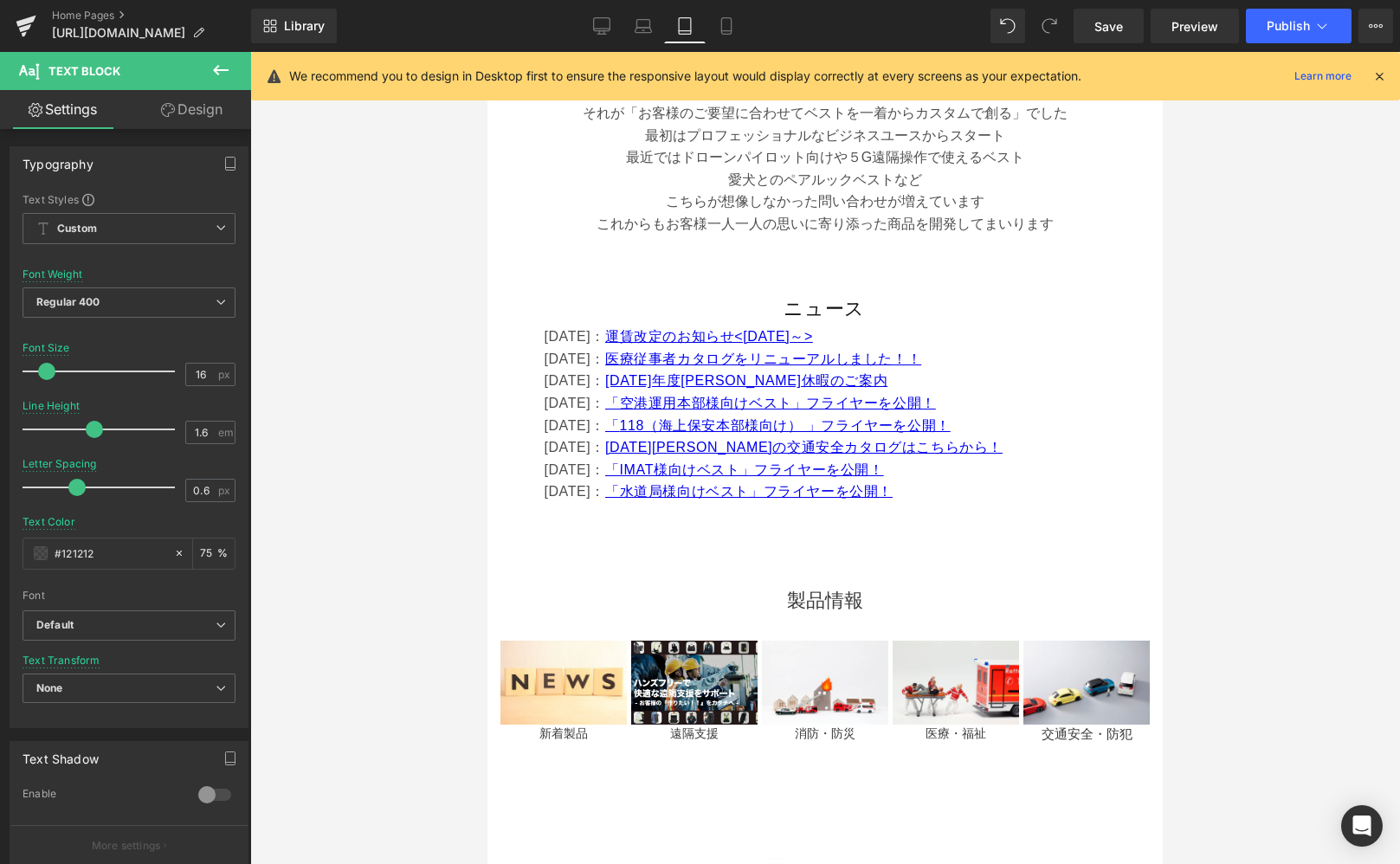
drag, startPoint x: 741, startPoint y: 35, endPoint x: 541, endPoint y: 338, distance: 363.1
click at [741, 35] on link "Mobile" at bounding box center [727, 25] width 41 height 35
type input "15"
type input "75"
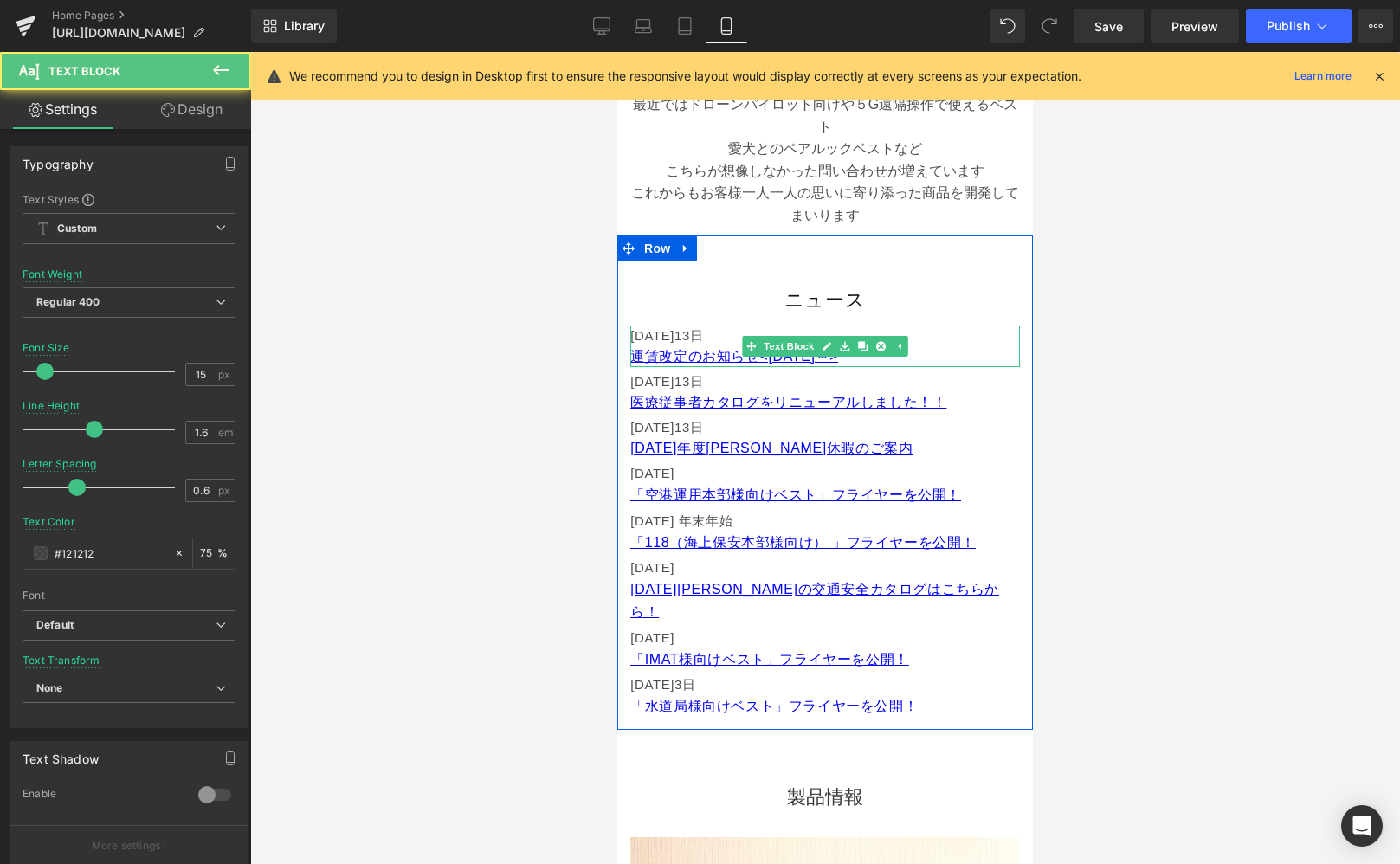
click at [663, 337] on font "[DATE]13" at bounding box center [660, 336] width 60 height 15
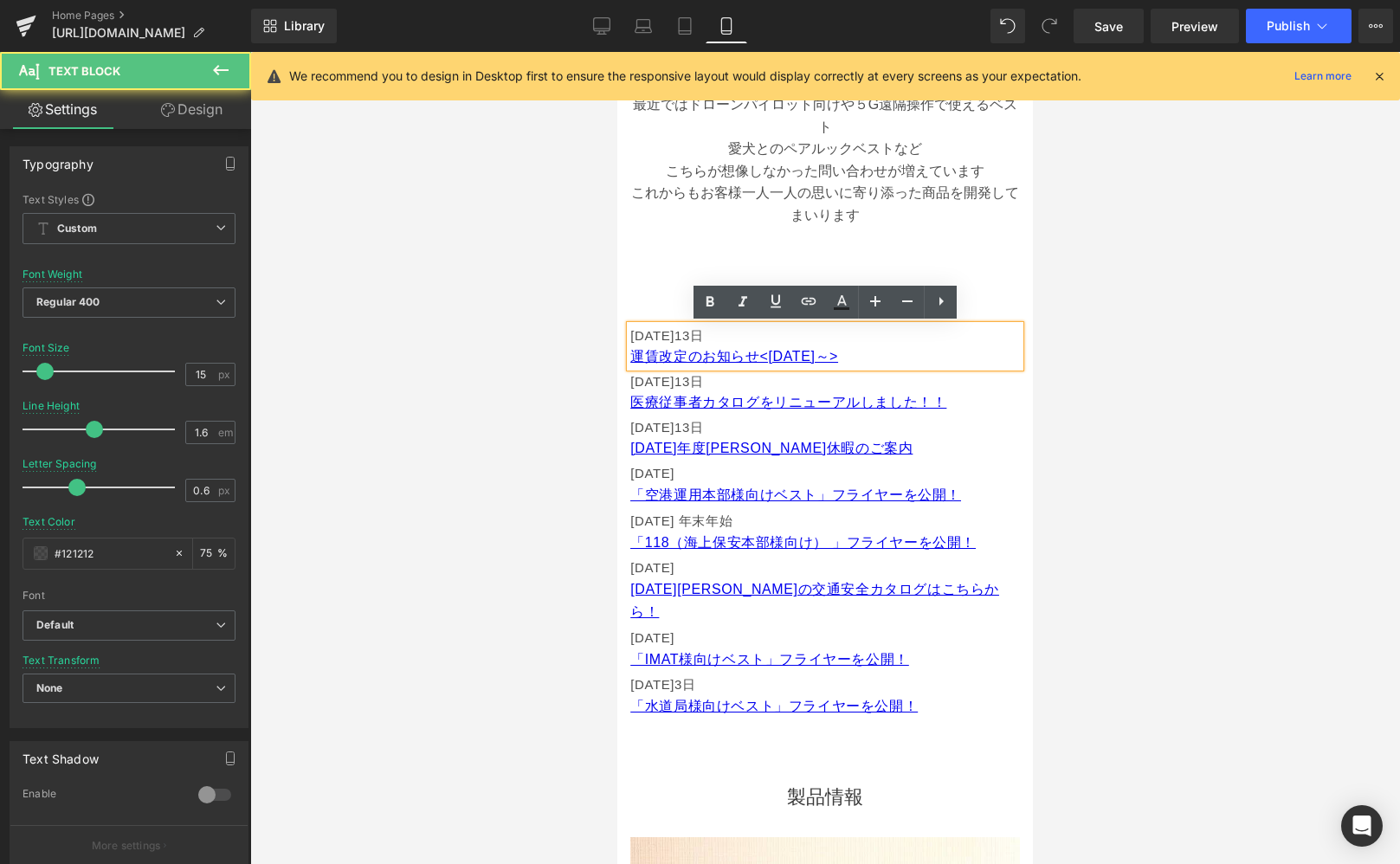
drag, startPoint x: 687, startPoint y: 336, endPoint x: 697, endPoint y: 336, distance: 10.0
click at [687, 336] on font "[DATE]13" at bounding box center [660, 336] width 60 height 15
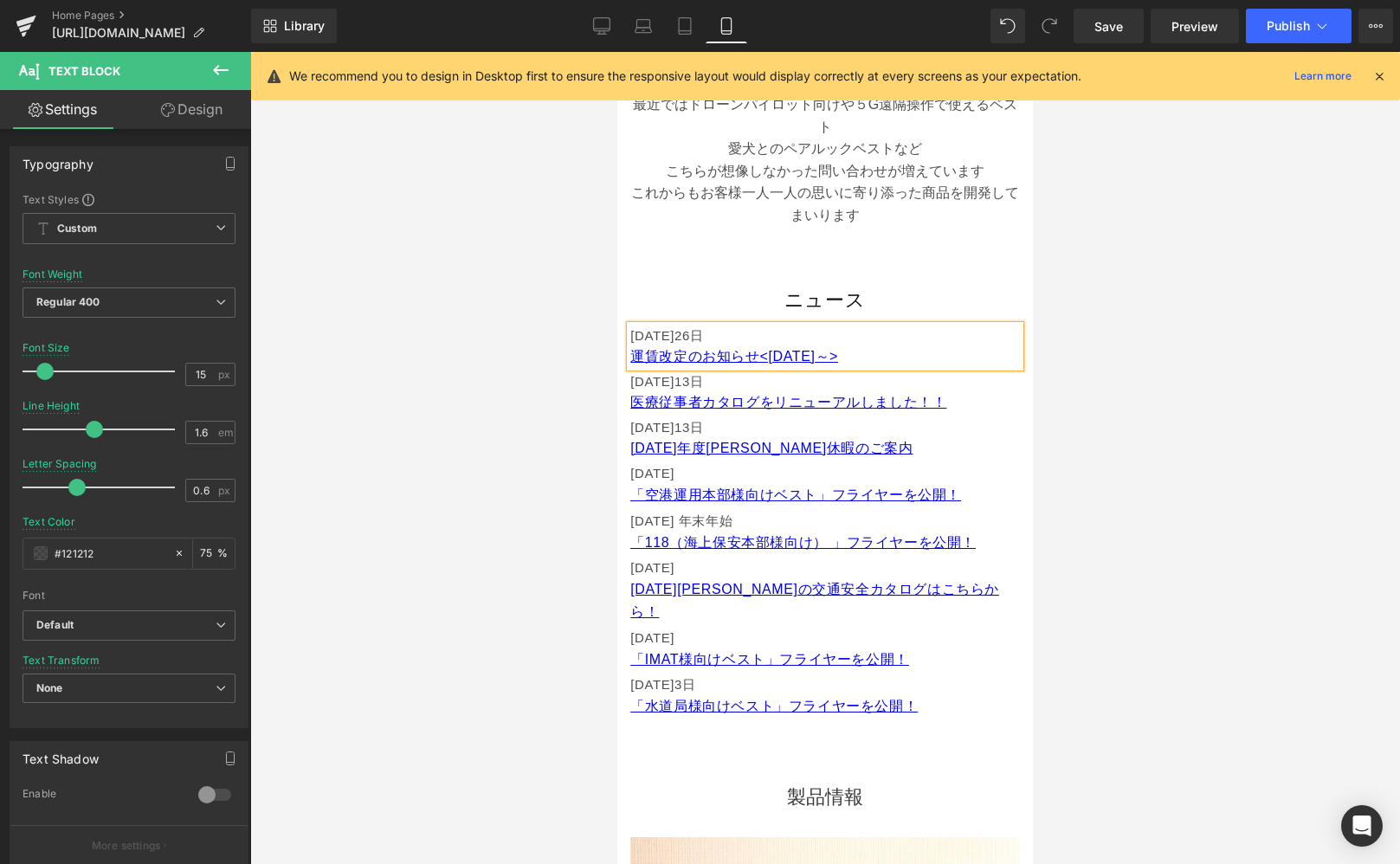
click at [1166, 294] on div at bounding box center [826, 458] width 1150 height 813
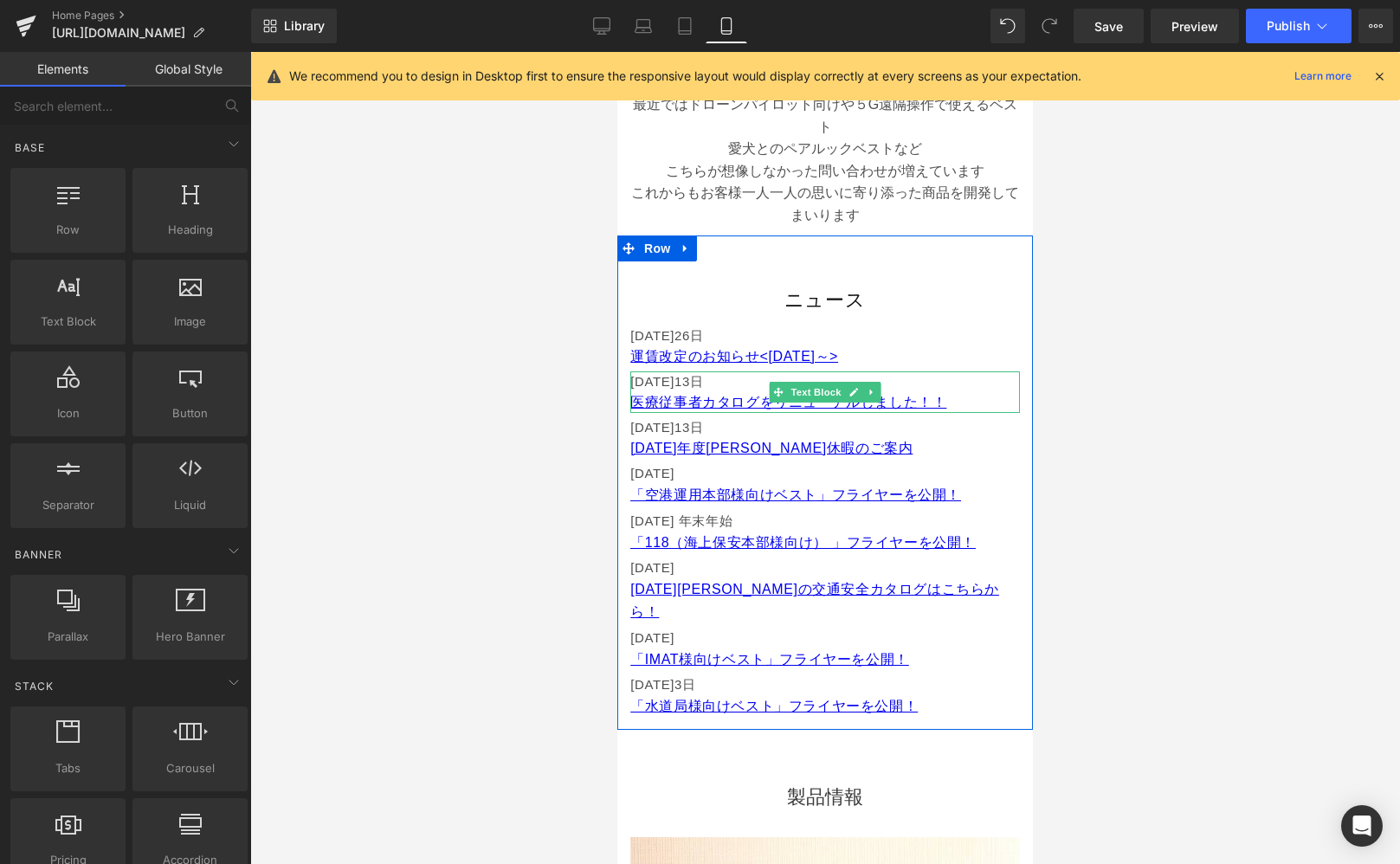
click at [704, 381] on font "日" at bounding box center [697, 382] width 14 height 15
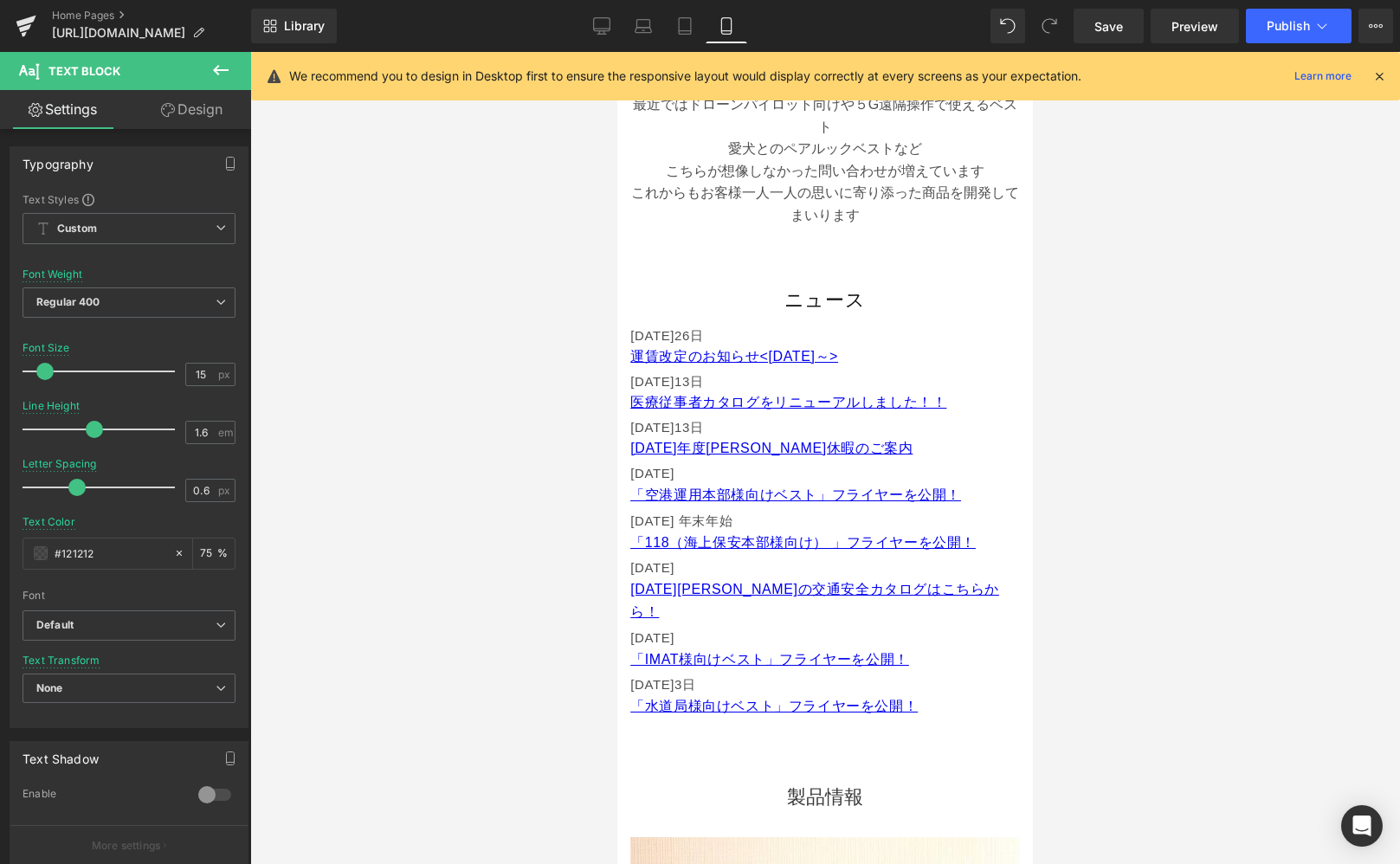
drag, startPoint x: 688, startPoint y: 35, endPoint x: 719, endPoint y: 20, distance: 34.4
click at [687, 35] on link "Tablet" at bounding box center [685, 25] width 41 height 35
type input "16"
type input "75"
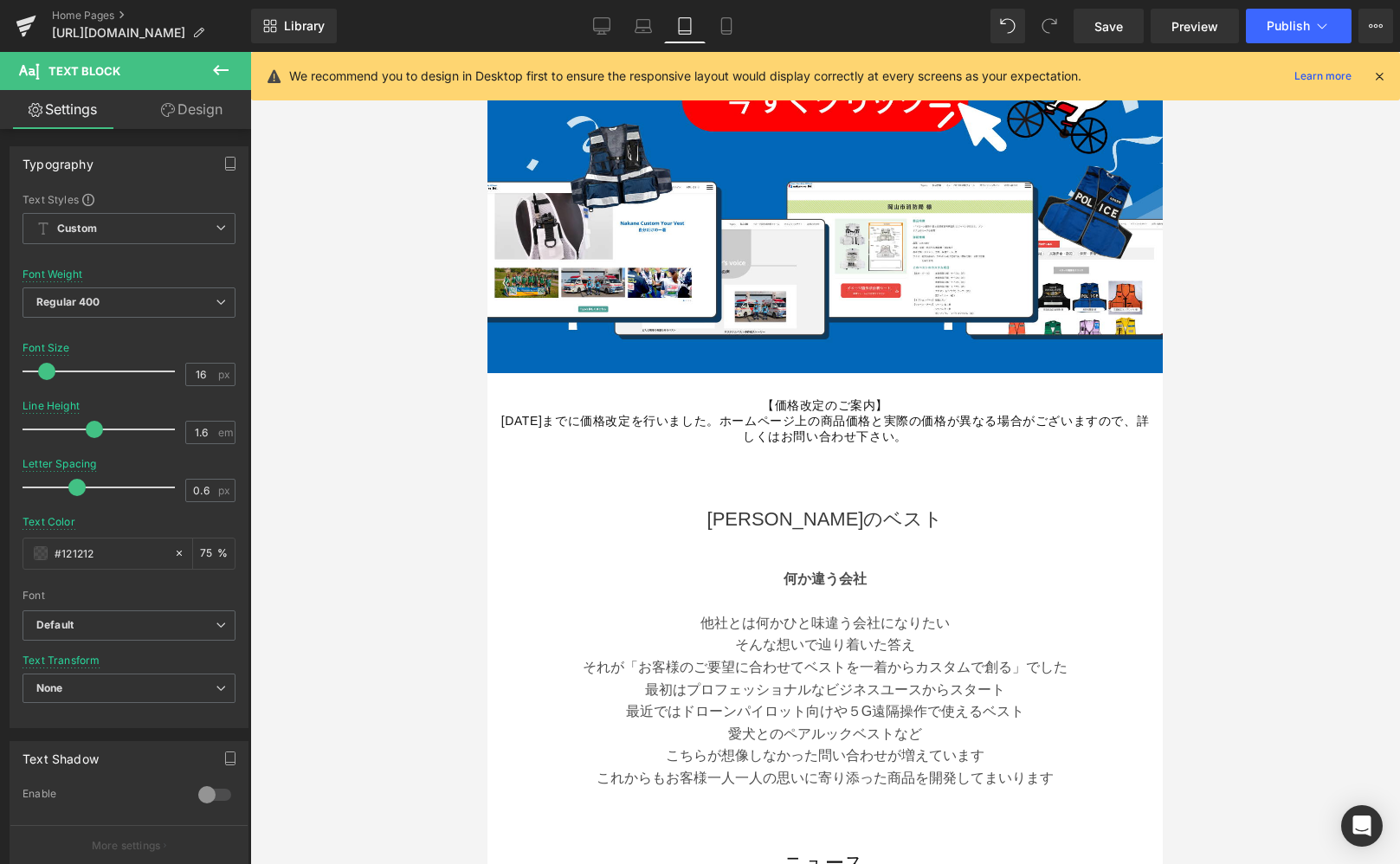
scroll to position [569, 0]
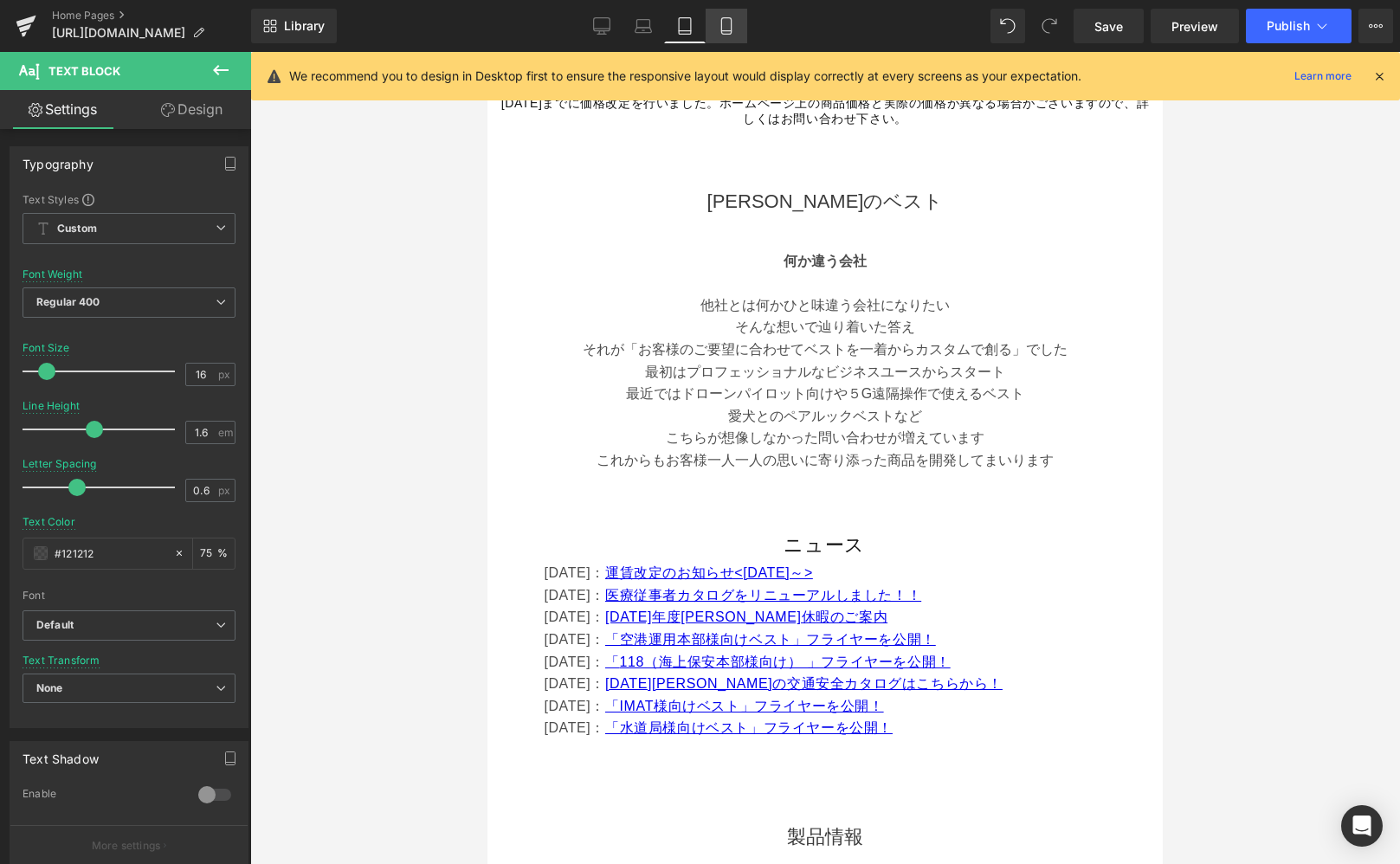
click at [732, 29] on icon at bounding box center [727, 26] width 18 height 18
type input "15"
type input "75"
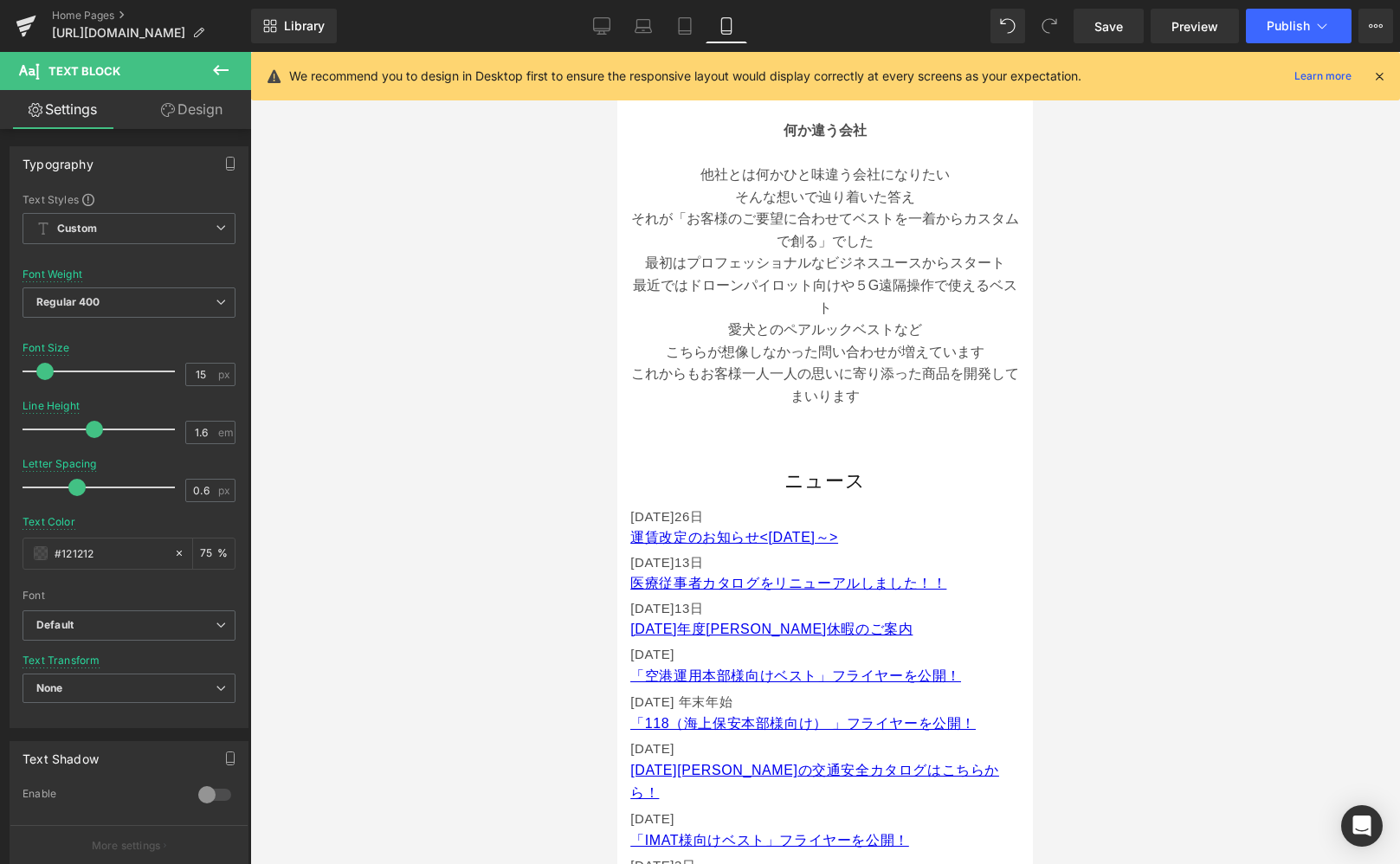
scroll to position [797, 0]
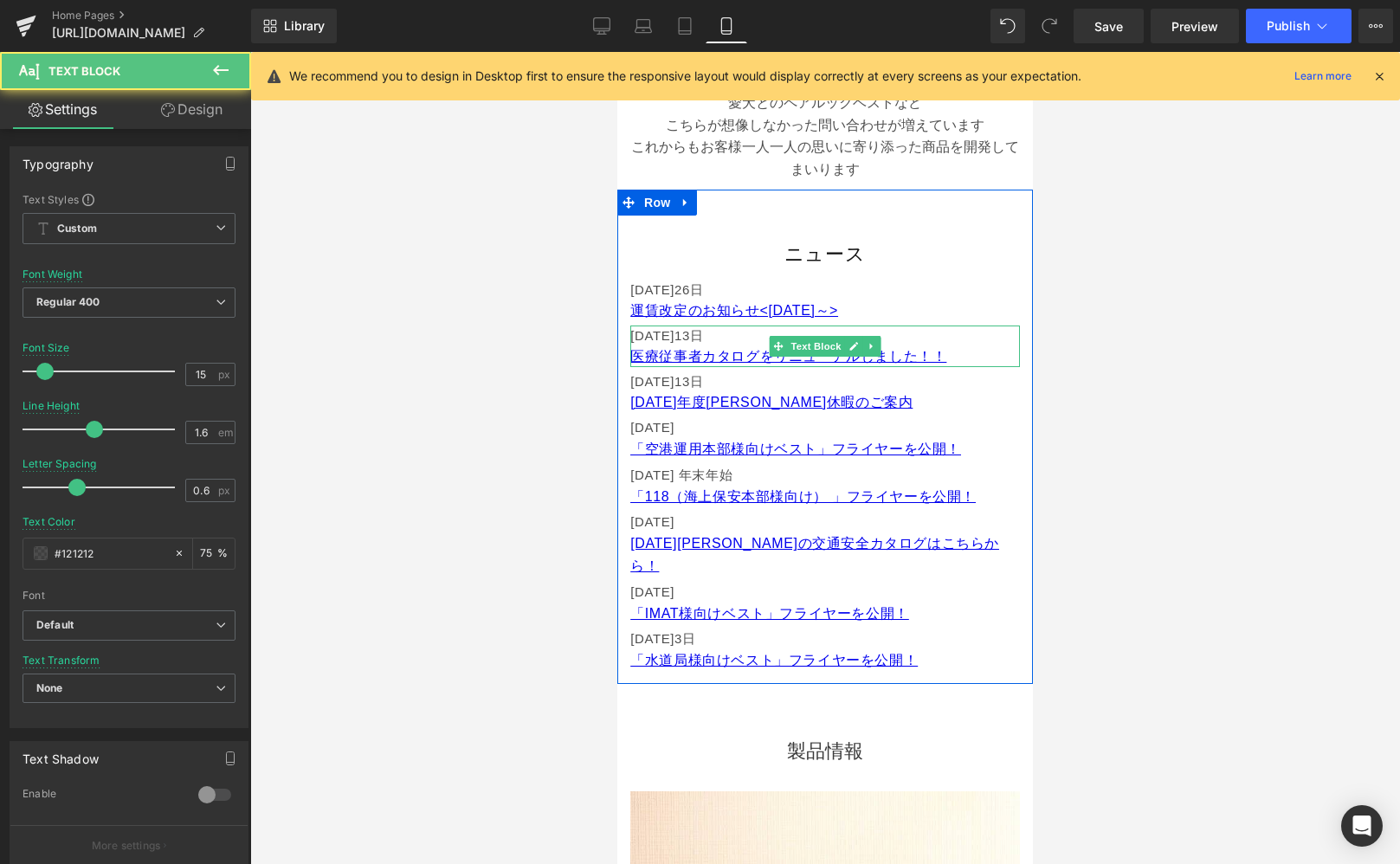
drag, startPoint x: 686, startPoint y: 335, endPoint x: 728, endPoint y: 345, distance: 43.2
click at [685, 335] on font "[DATE]13" at bounding box center [660, 336] width 60 height 15
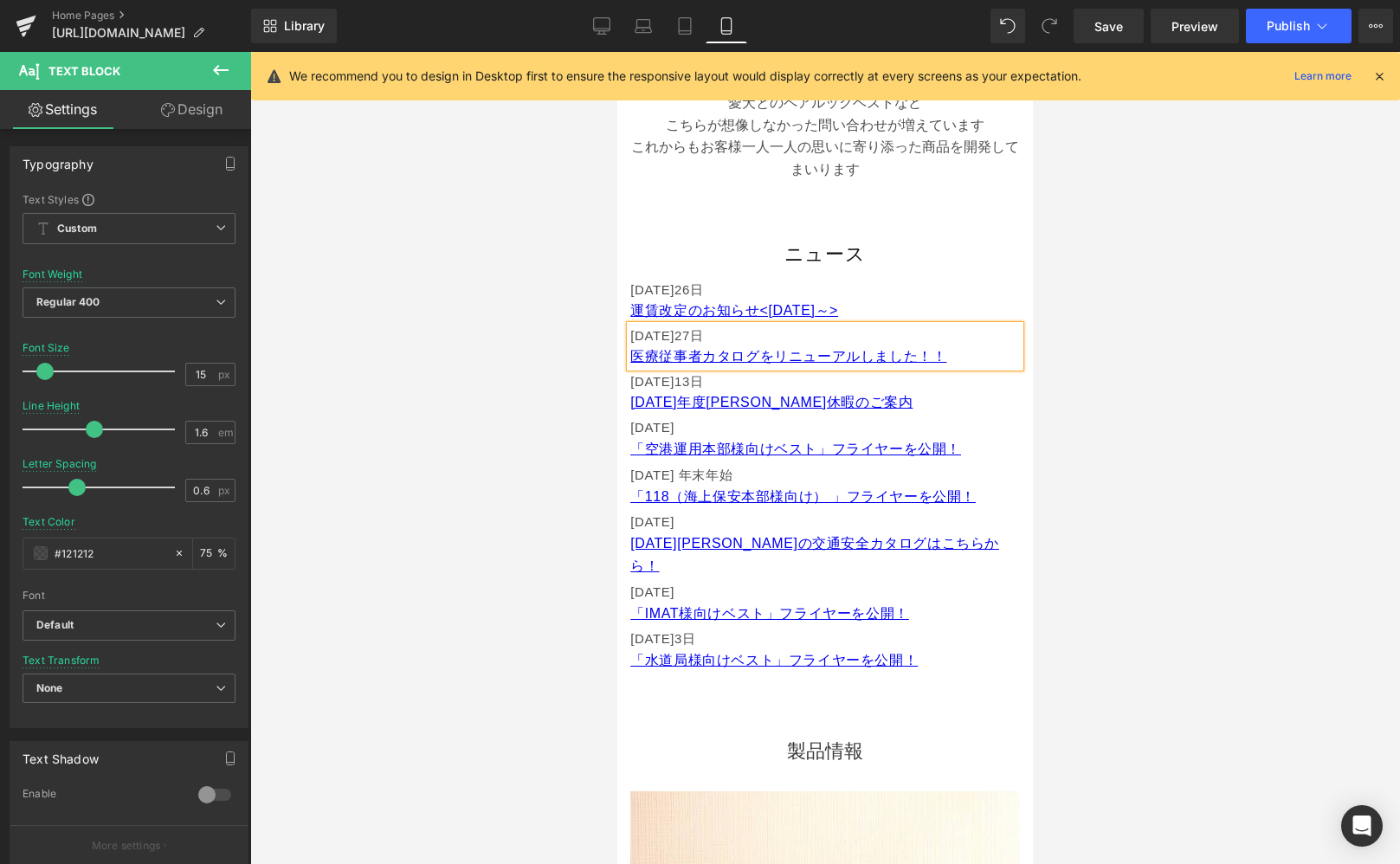
click at [509, 209] on div at bounding box center [826, 458] width 1150 height 813
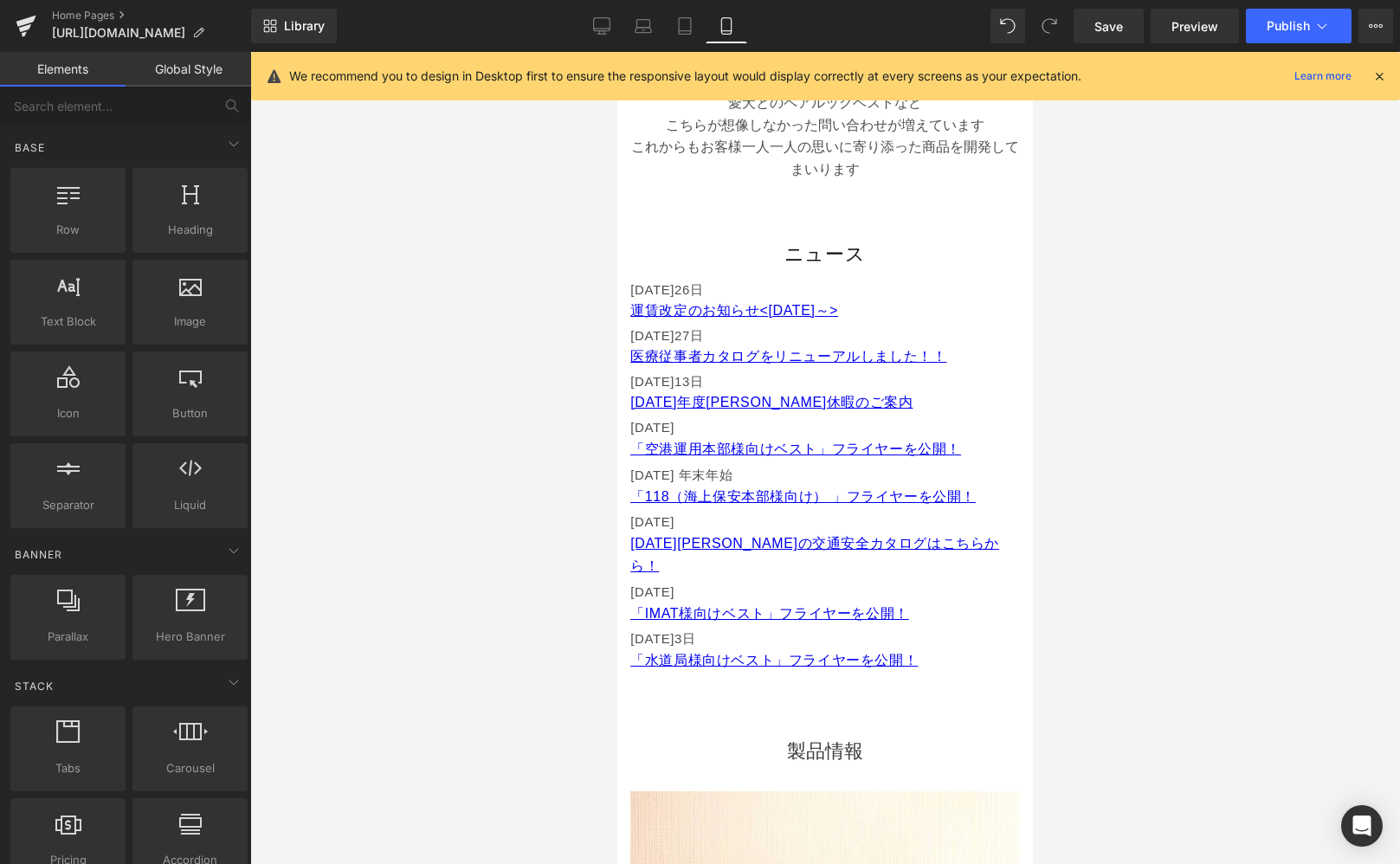
drag, startPoint x: 698, startPoint y: 29, endPoint x: 750, endPoint y: 85, distance: 76.4
click at [698, 29] on link "Tablet" at bounding box center [685, 25] width 41 height 35
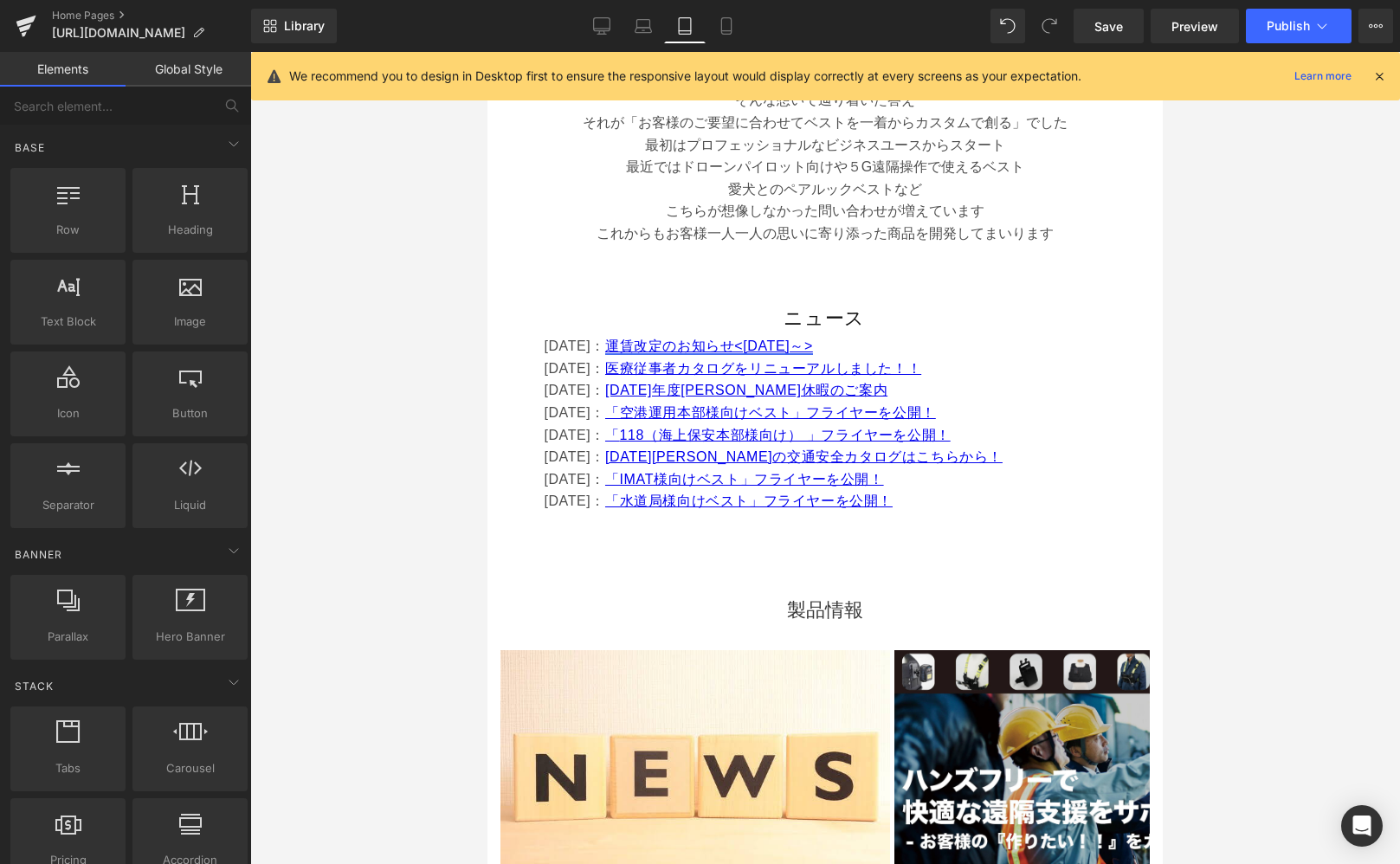
scroll to position [999, 0]
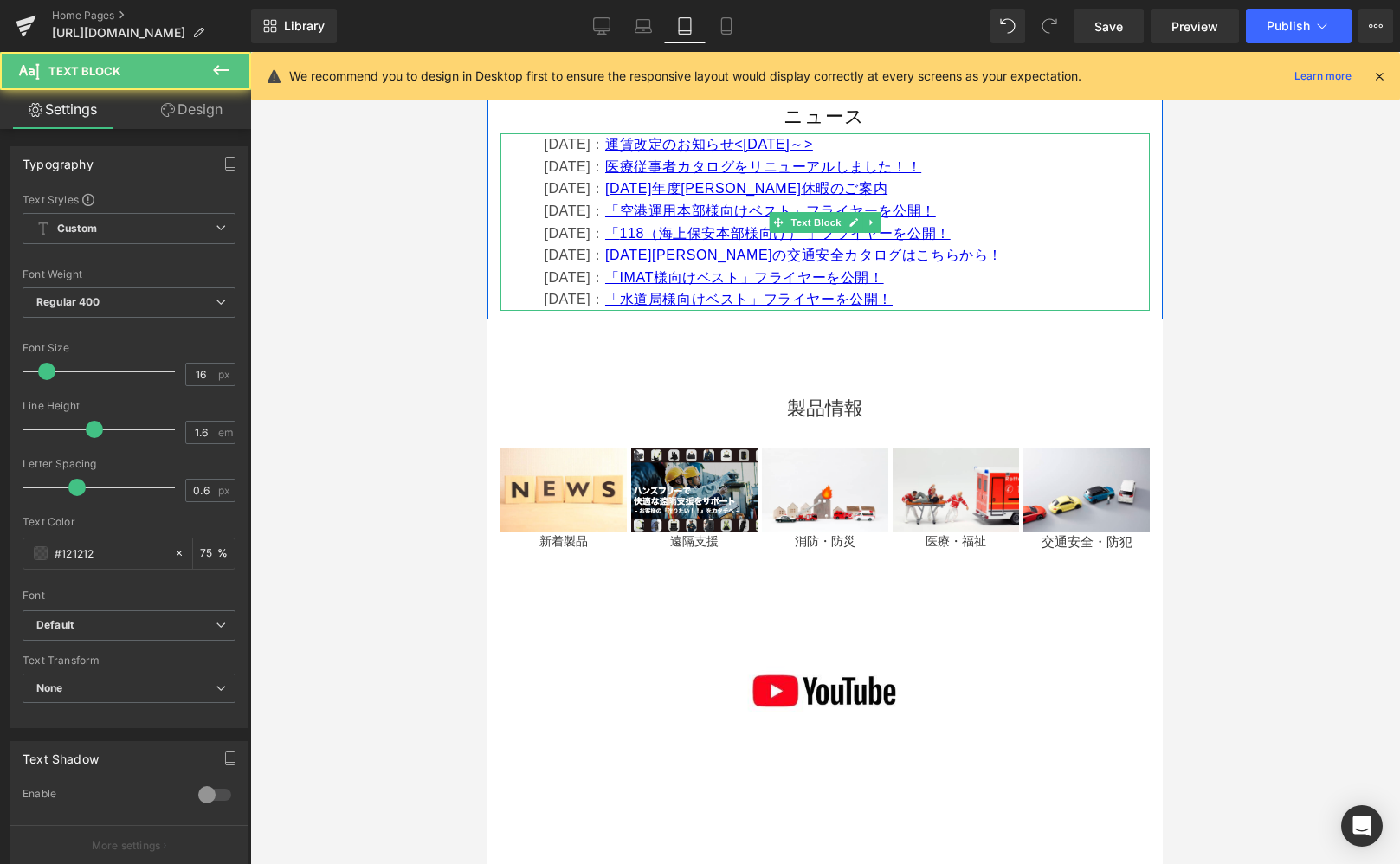
click at [605, 187] on font "[DATE]：" at bounding box center [574, 189] width 62 height 15
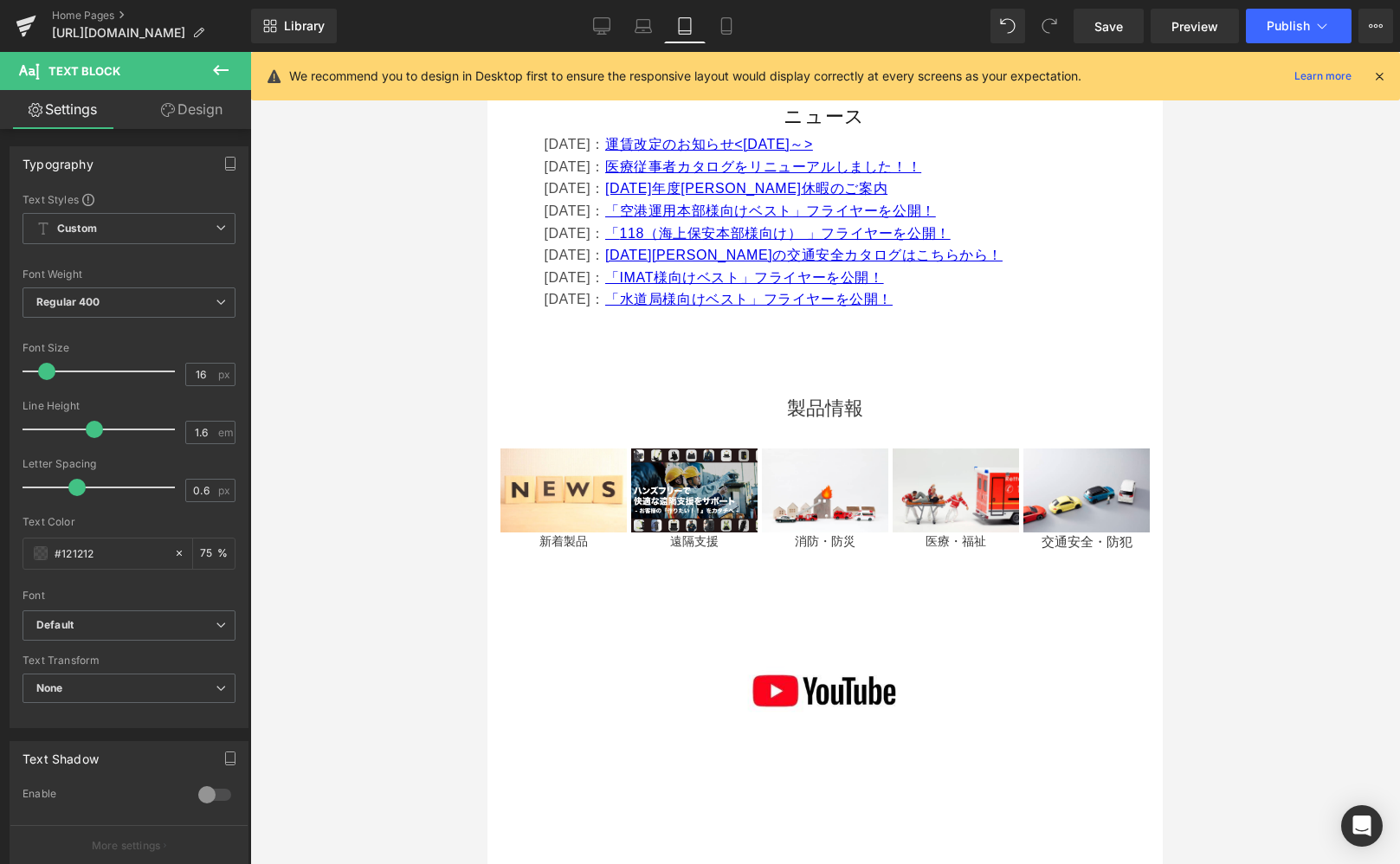
drag, startPoint x: 732, startPoint y: 26, endPoint x: 739, endPoint y: 50, distance: 25.0
click at [731, 27] on icon at bounding box center [727, 26] width 18 height 18
type input "15"
type input "75"
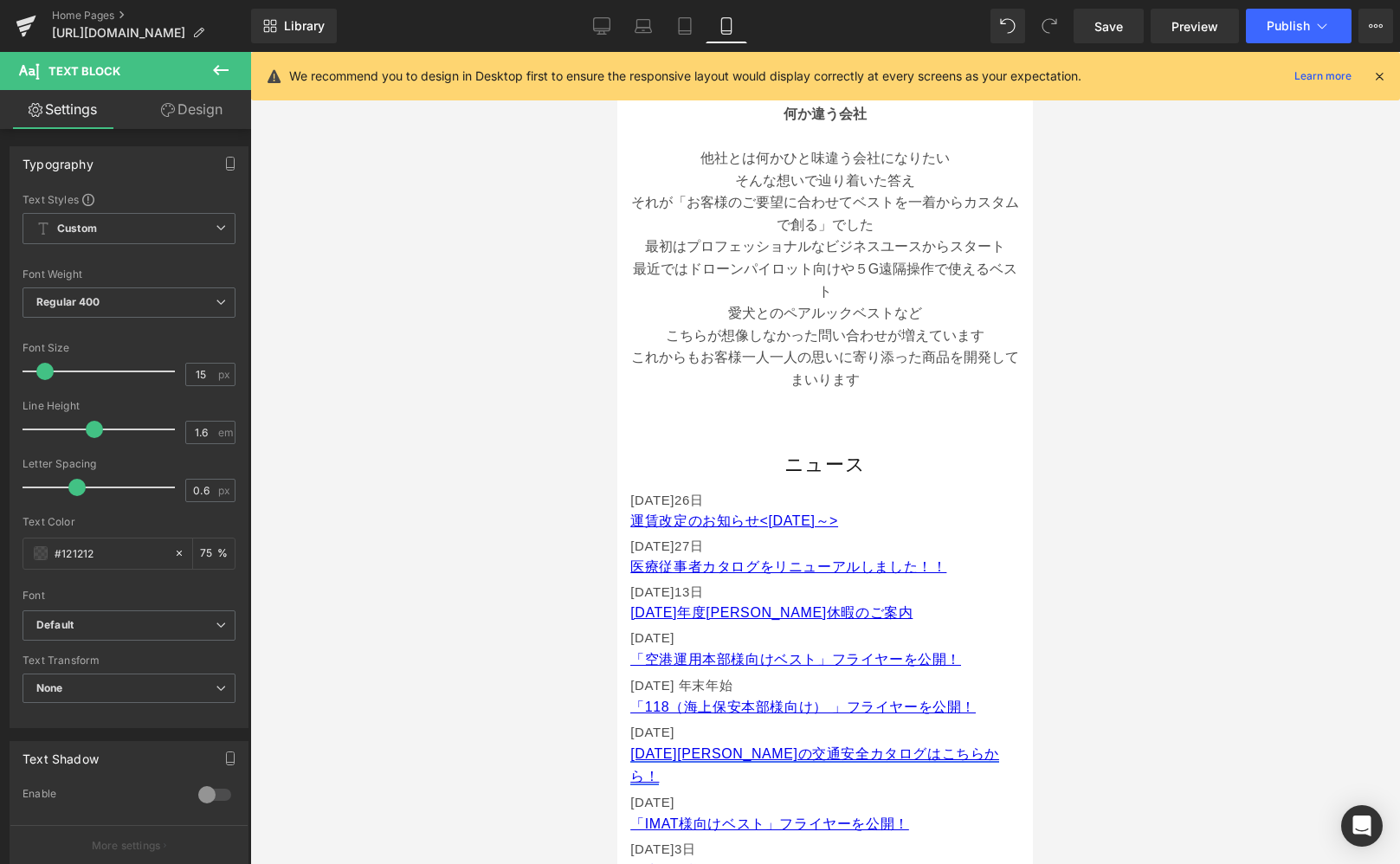
scroll to position [600, 0]
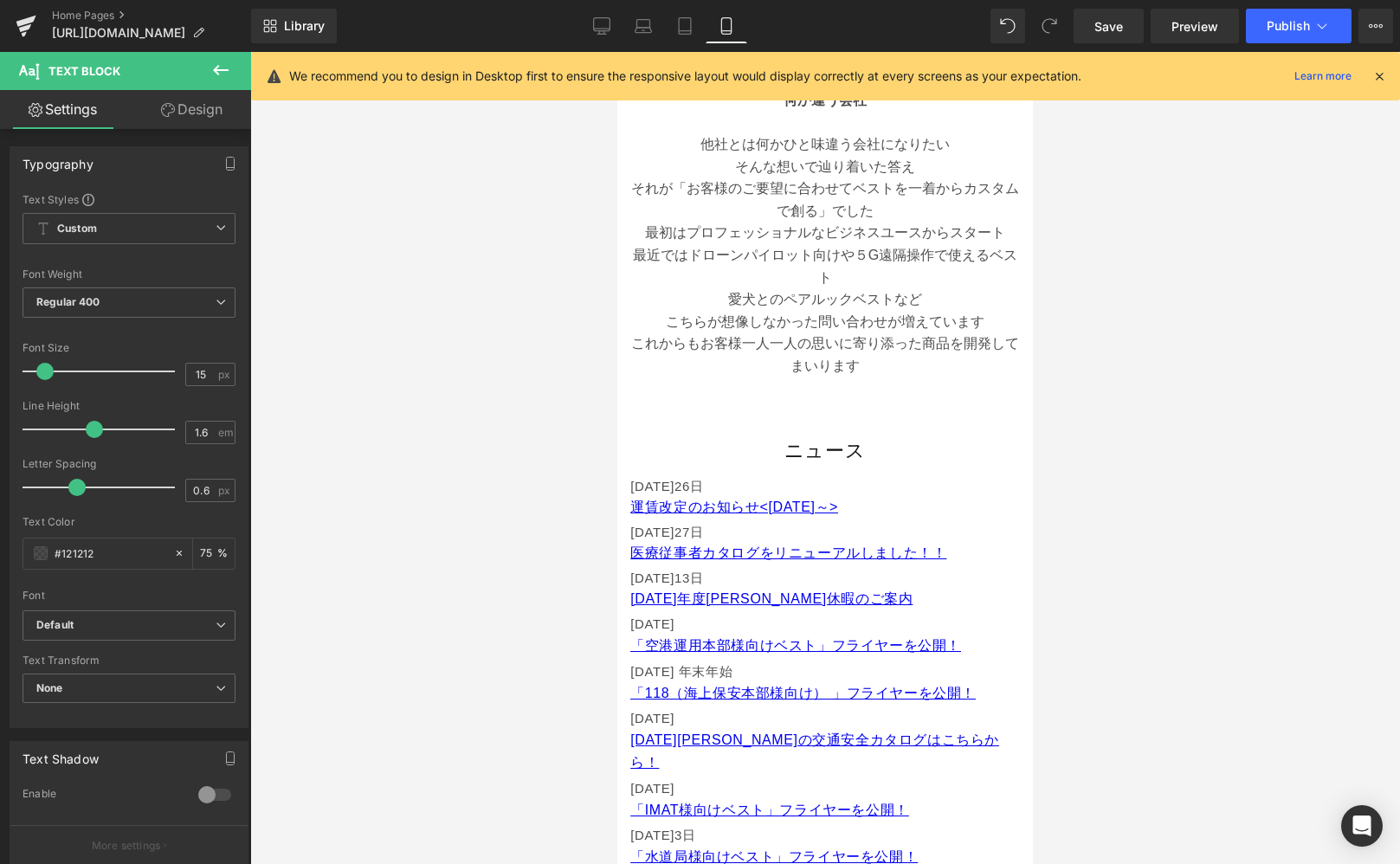
click at [690, 581] on font "[DATE]13" at bounding box center [660, 578] width 60 height 15
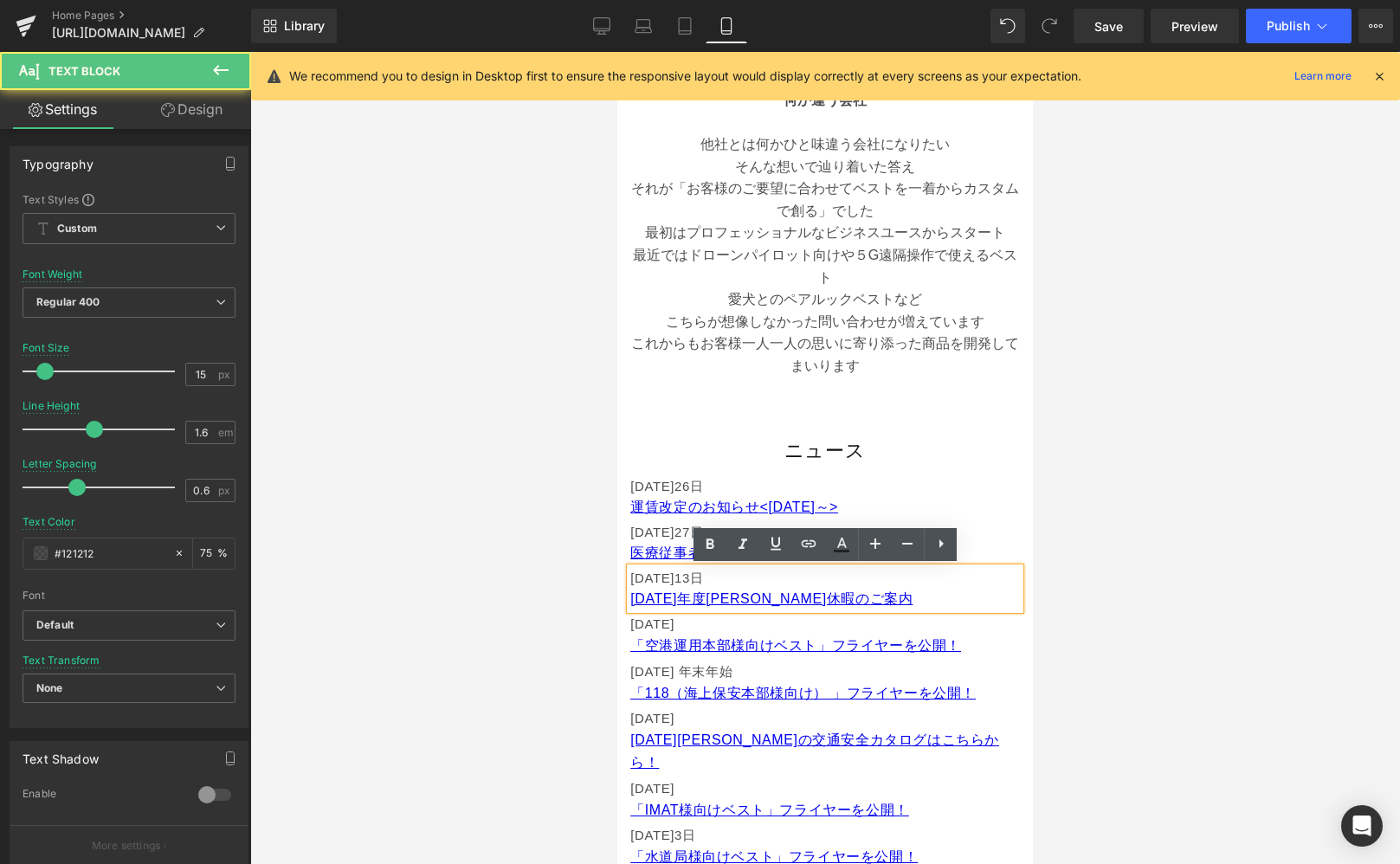
drag, startPoint x: 661, startPoint y: 578, endPoint x: 755, endPoint y: 588, distance: 94.5
click at [661, 579] on font "[DATE]13" at bounding box center [660, 578] width 60 height 15
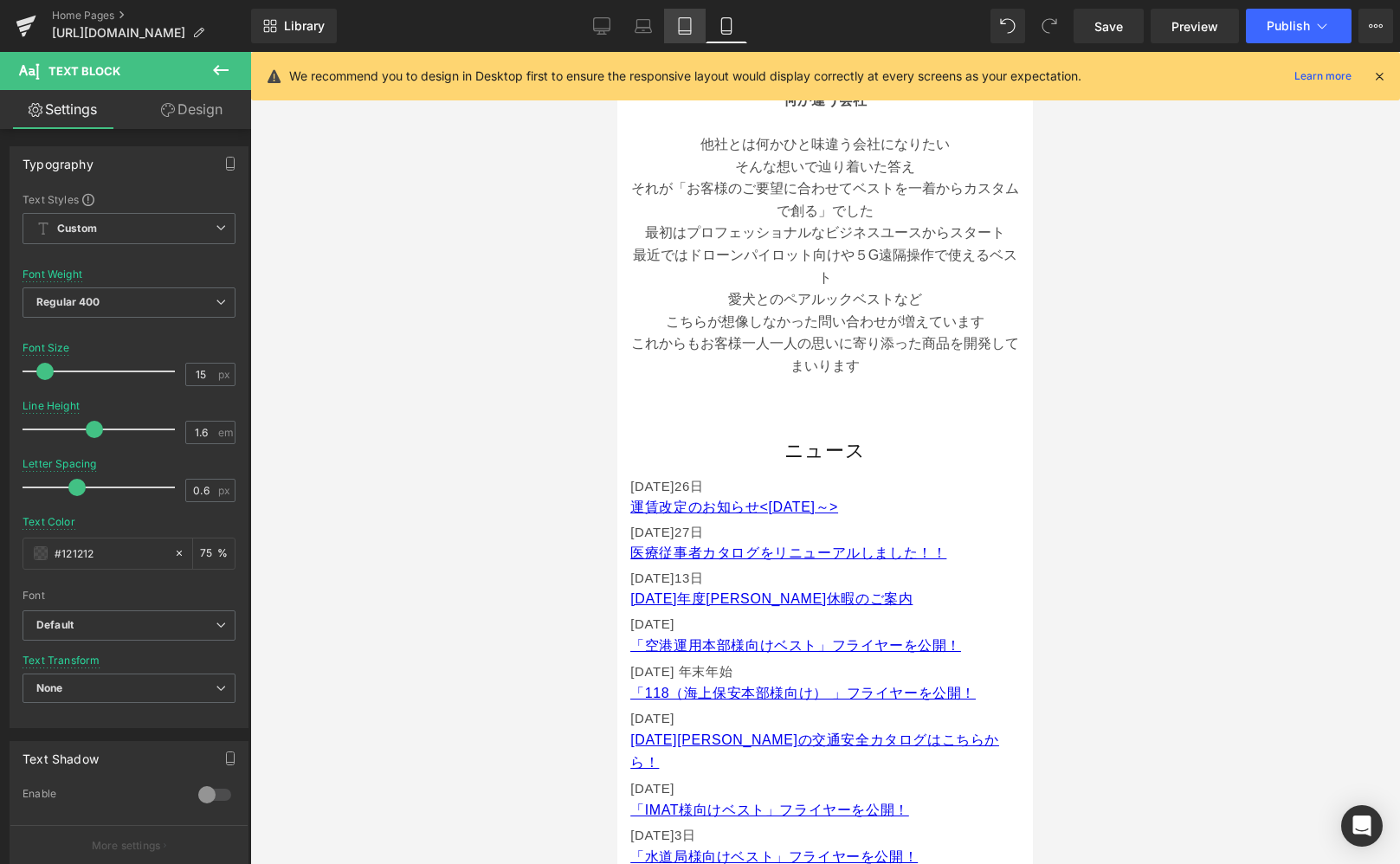
click at [684, 35] on link "Tablet" at bounding box center [685, 25] width 41 height 35
type input "16"
type input "75"
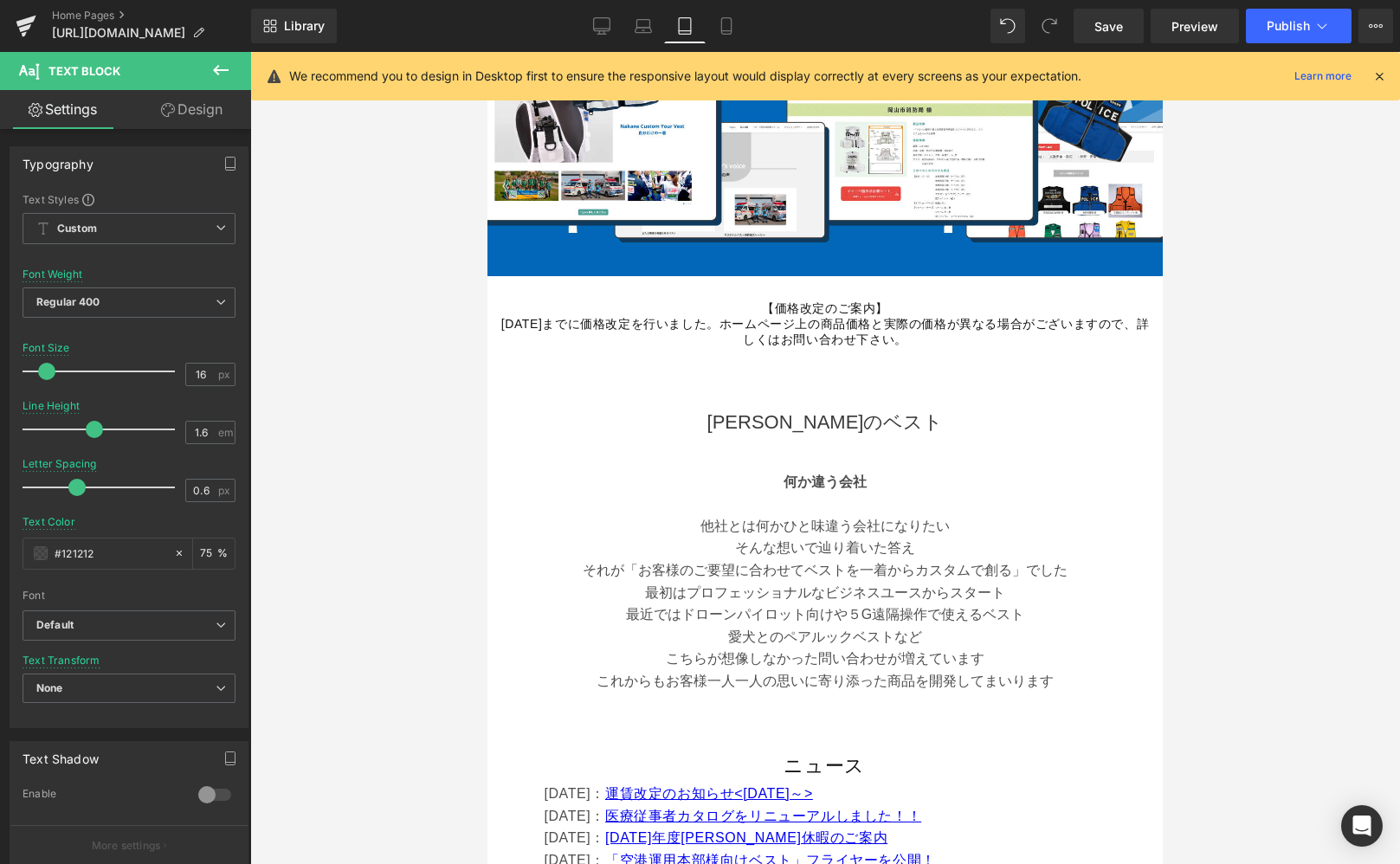
scroll to position [727, 0]
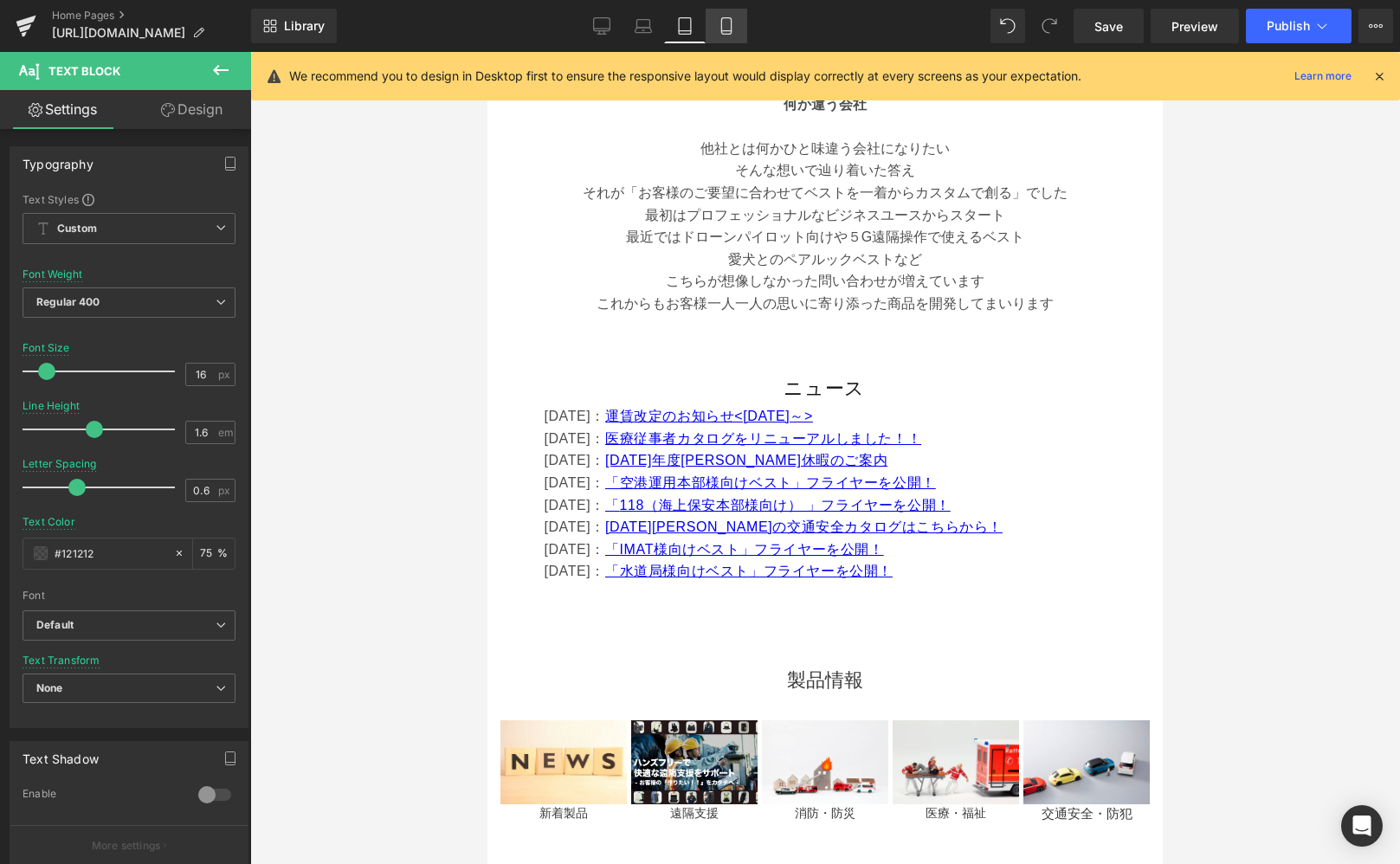
click at [727, 31] on icon at bounding box center [727, 26] width 18 height 18
type input "15"
type input "75"
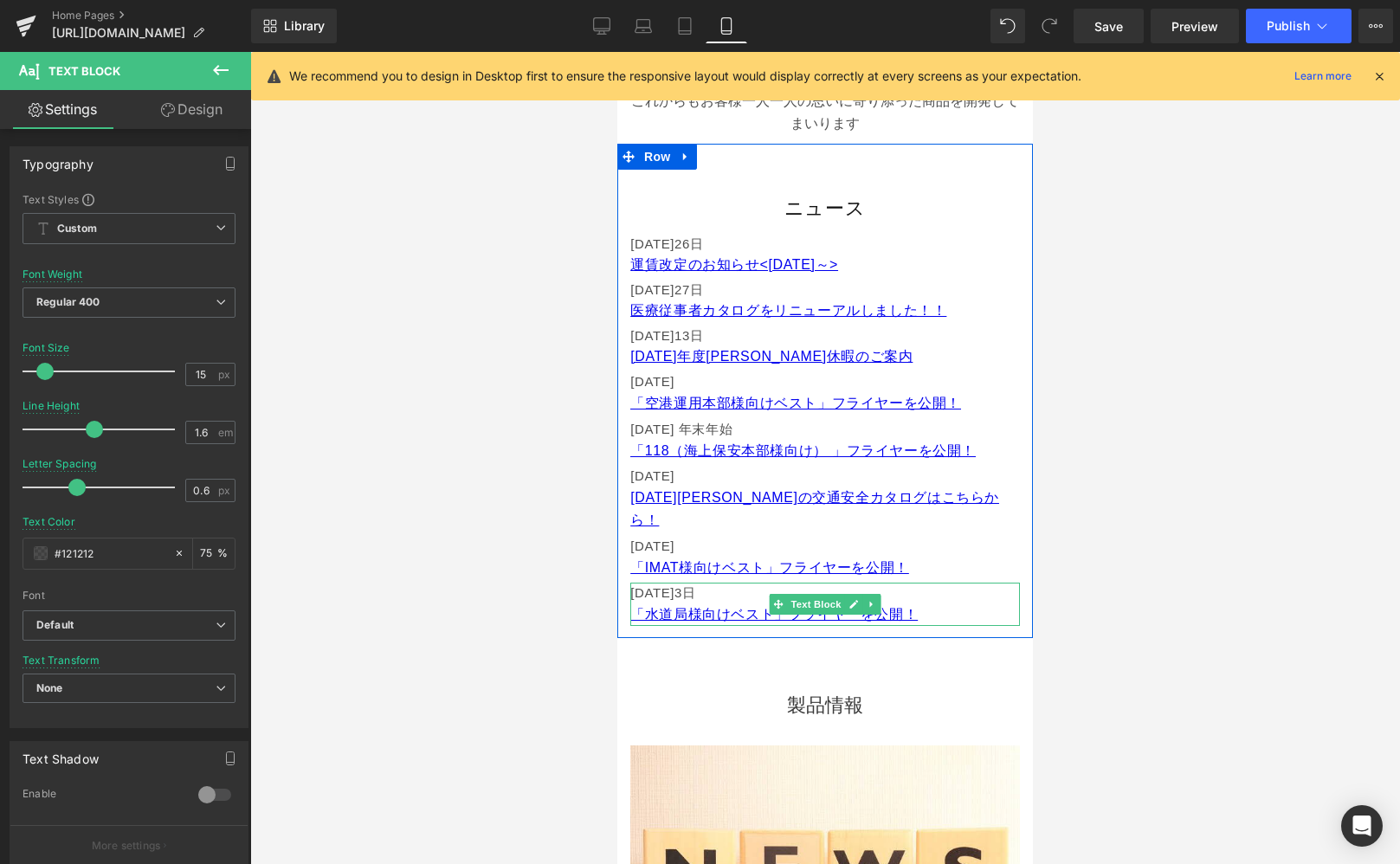
scroll to position [852, 0]
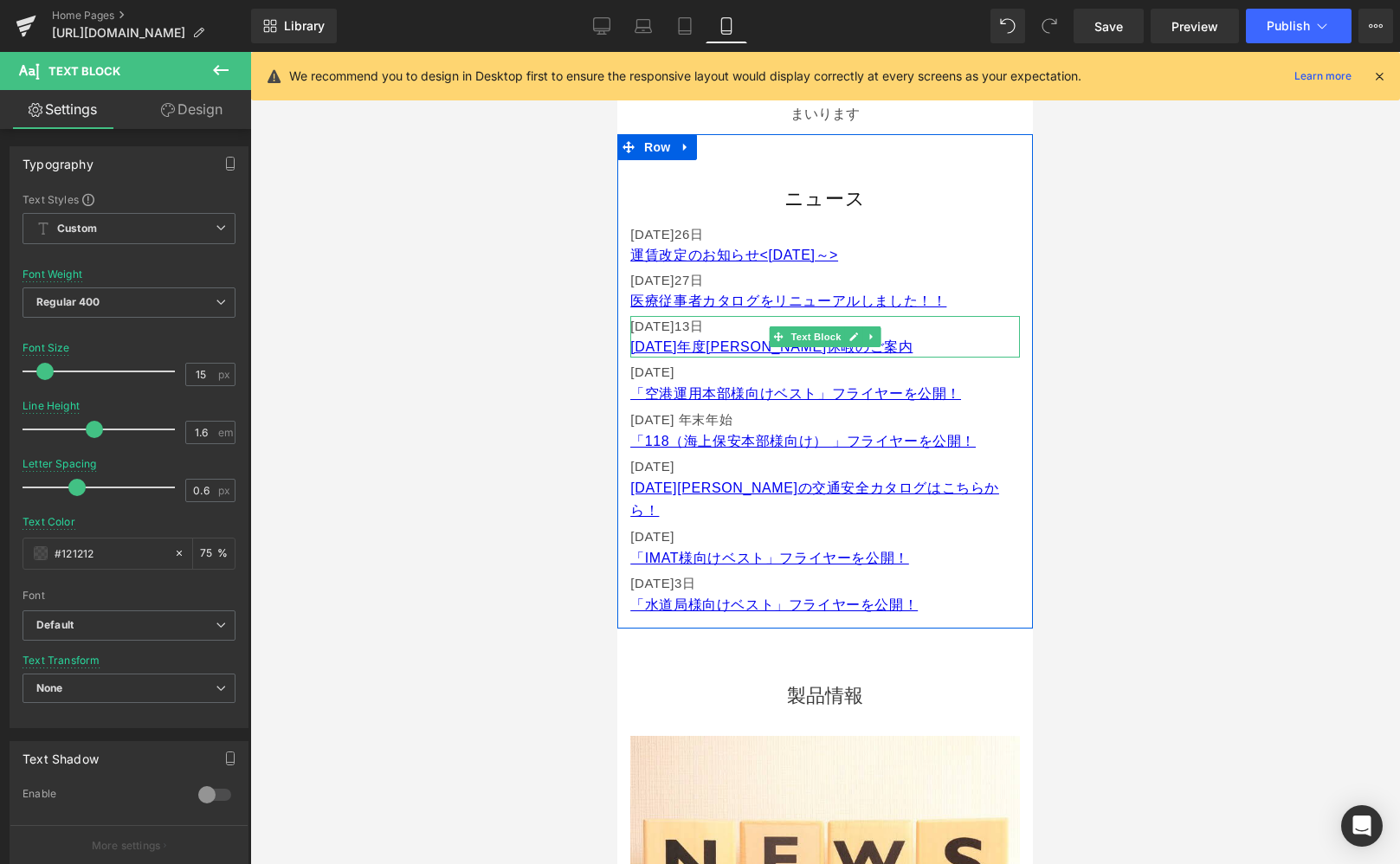
click at [704, 327] on font "日" at bounding box center [697, 326] width 14 height 15
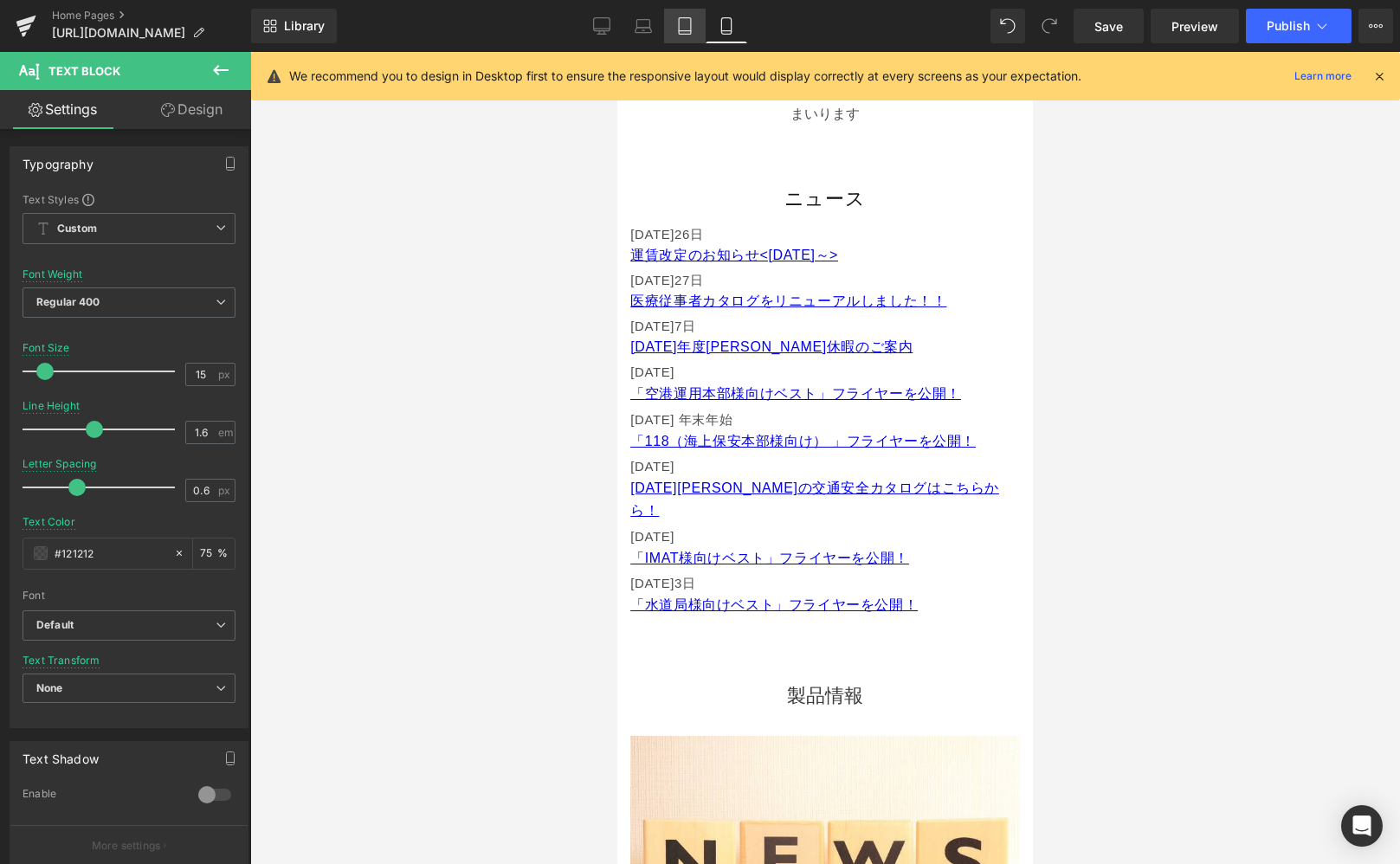
click at [688, 24] on icon at bounding box center [685, 26] width 18 height 18
type input "16"
type input "75"
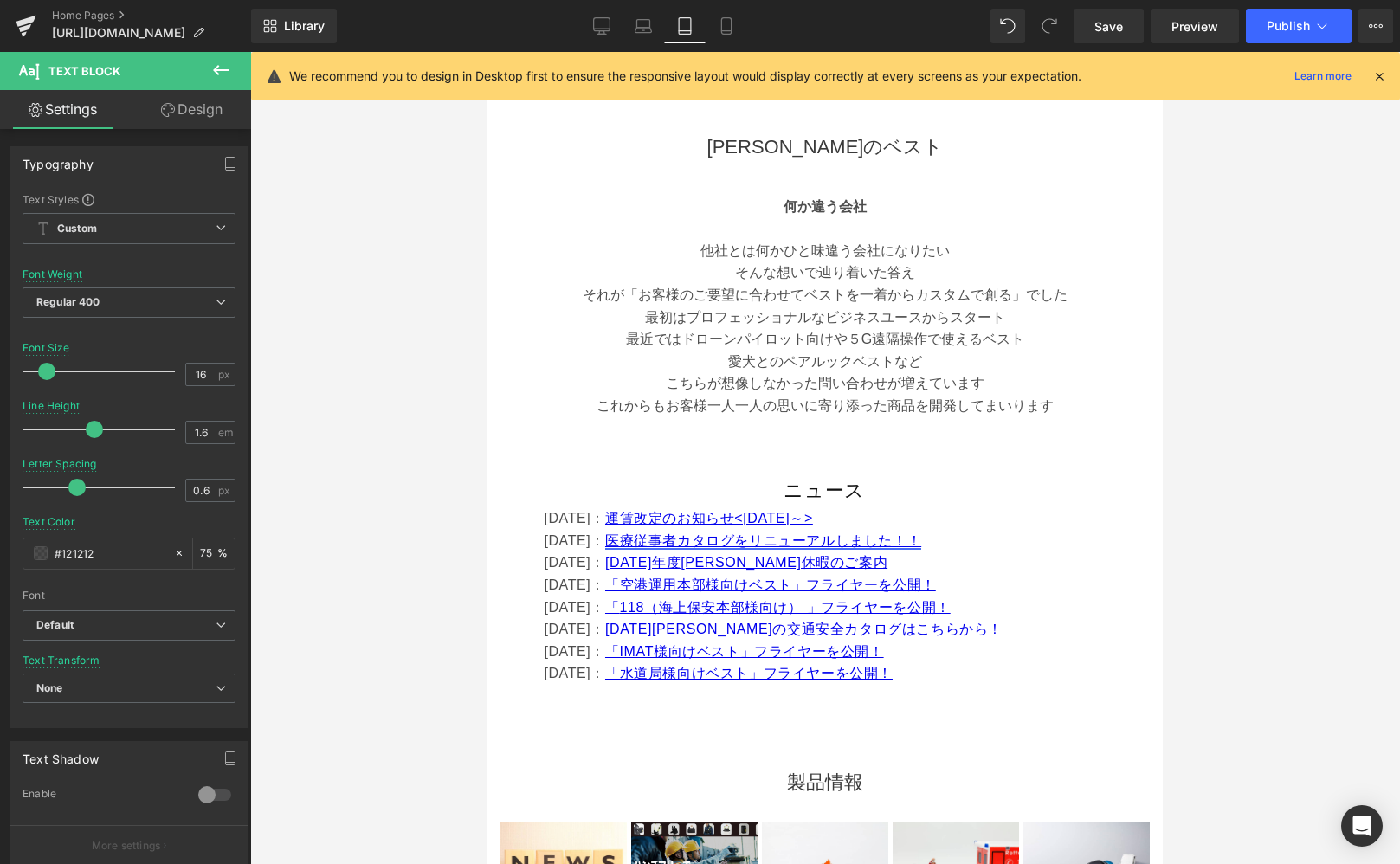
scroll to position [631, 0]
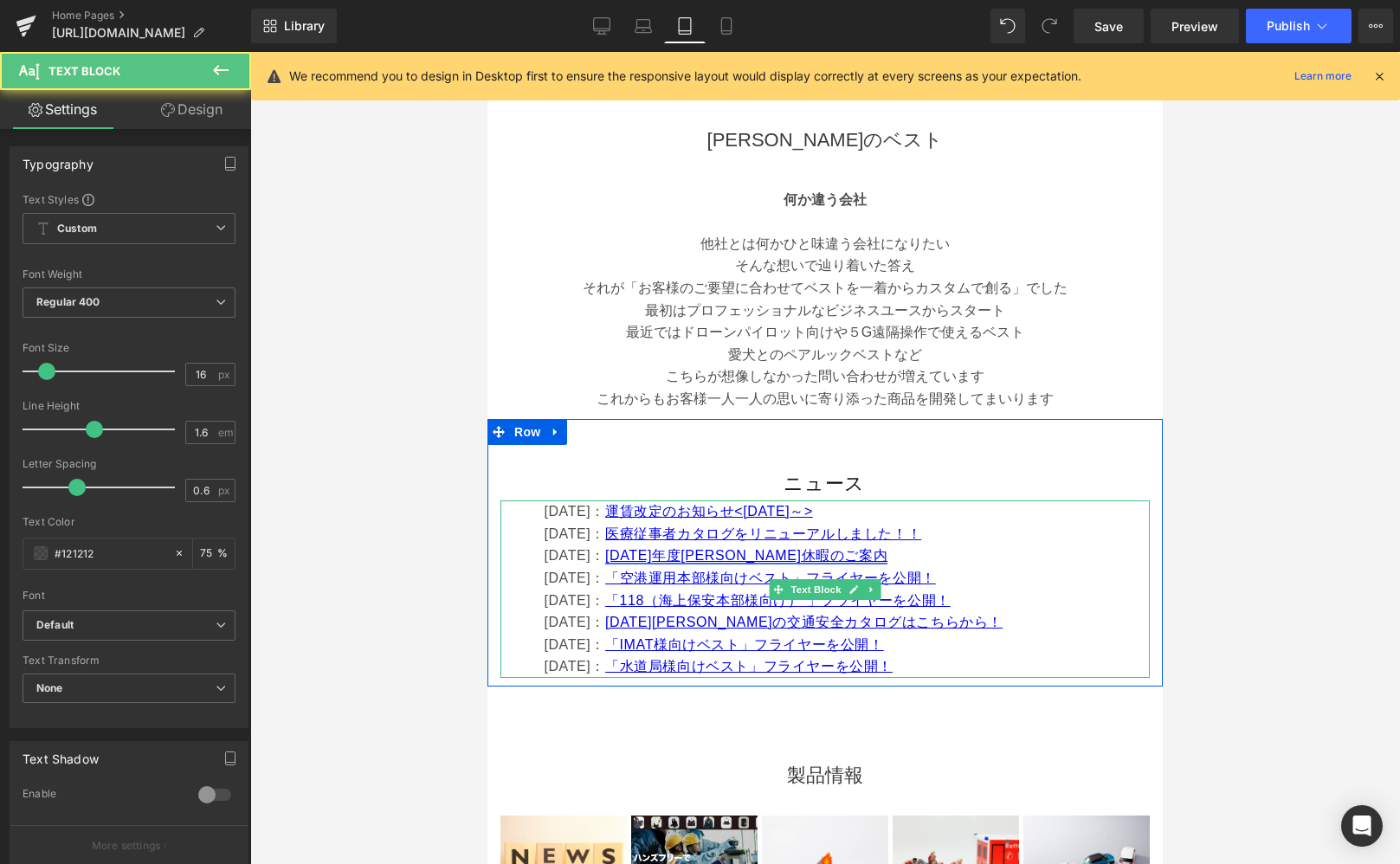
drag, startPoint x: 602, startPoint y: 578, endPoint x: 745, endPoint y: 551, distance: 145.5
click at [585, 579] on font "[DATE]：" at bounding box center [574, 578] width 62 height 15
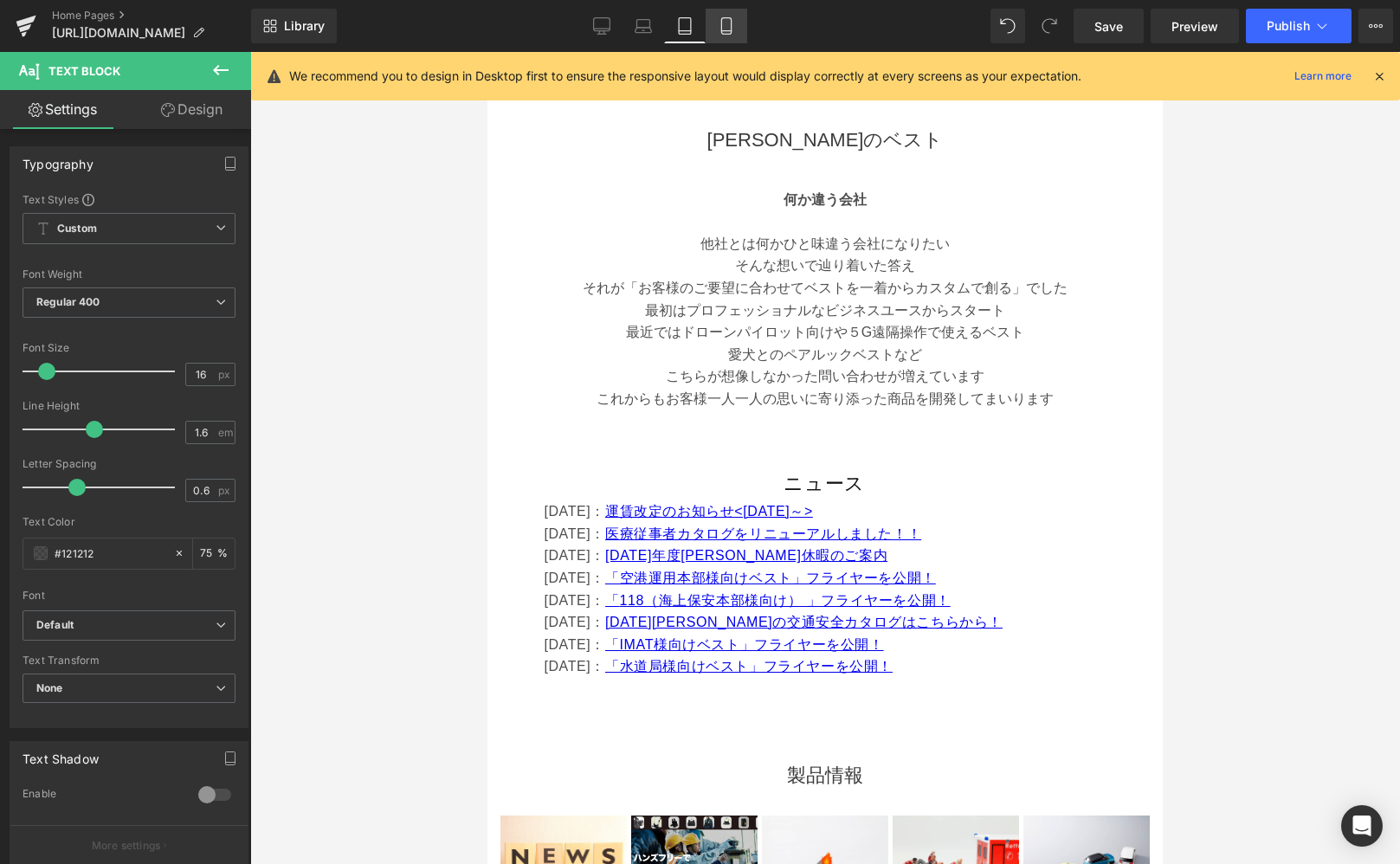
click at [723, 29] on icon at bounding box center [727, 26] width 18 height 18
type input "15"
type input "75"
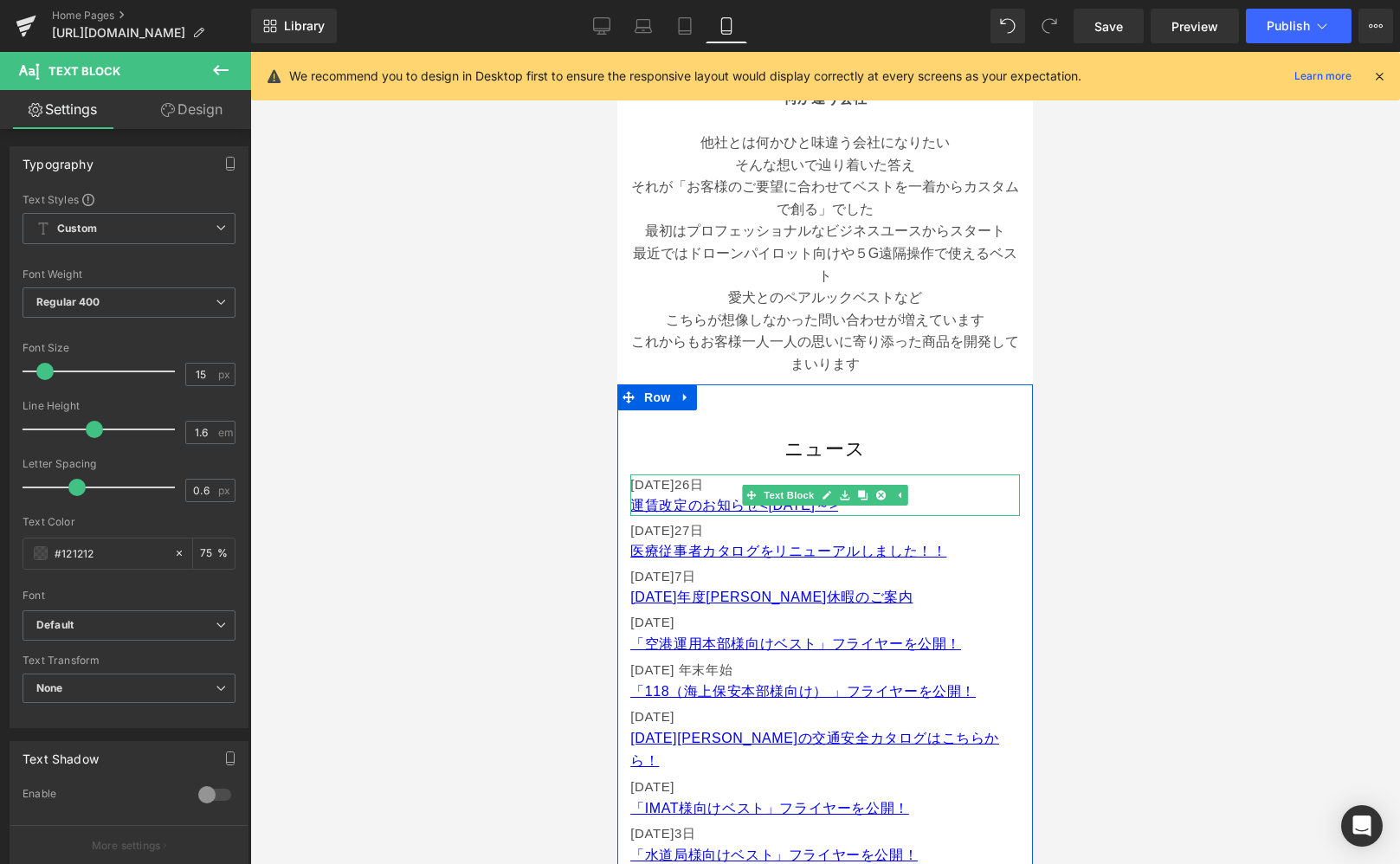
scroll to position [666, 0]
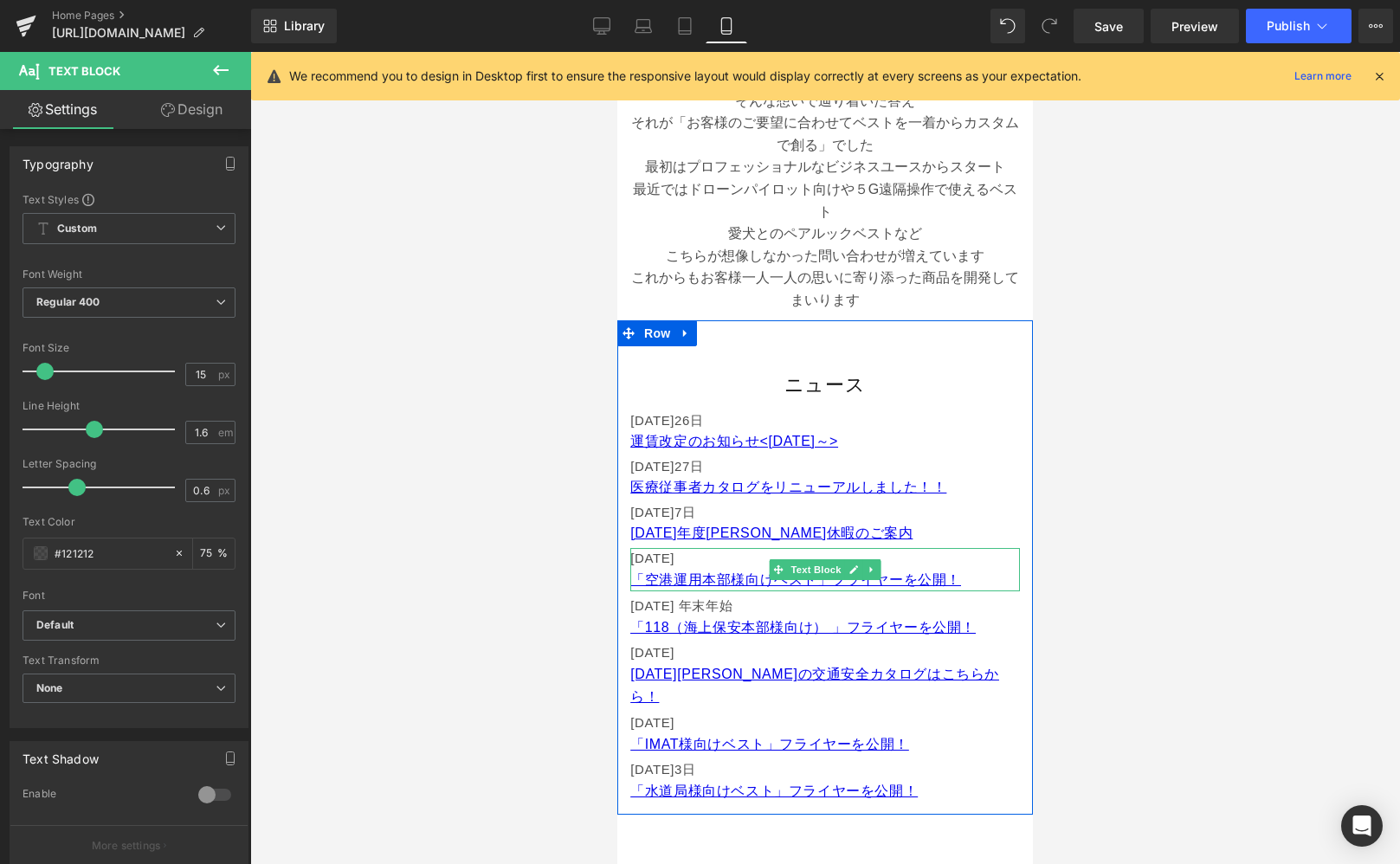
click at [674, 557] on font "[DATE]" at bounding box center [652, 558] width 44 height 15
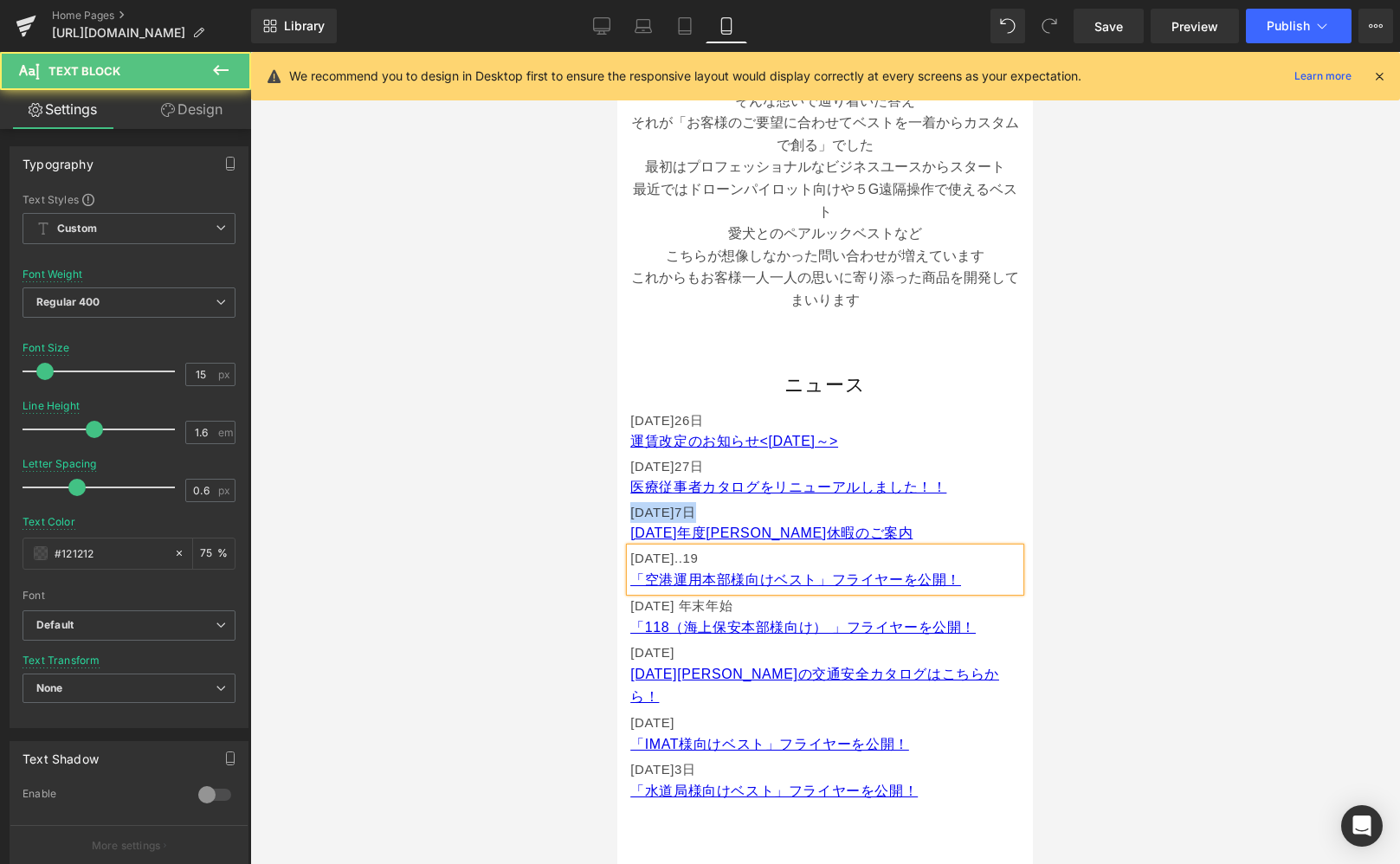
drag, startPoint x: 724, startPoint y: 511, endPoint x: 1229, endPoint y: 563, distance: 507.7
copy p "[DATE]"
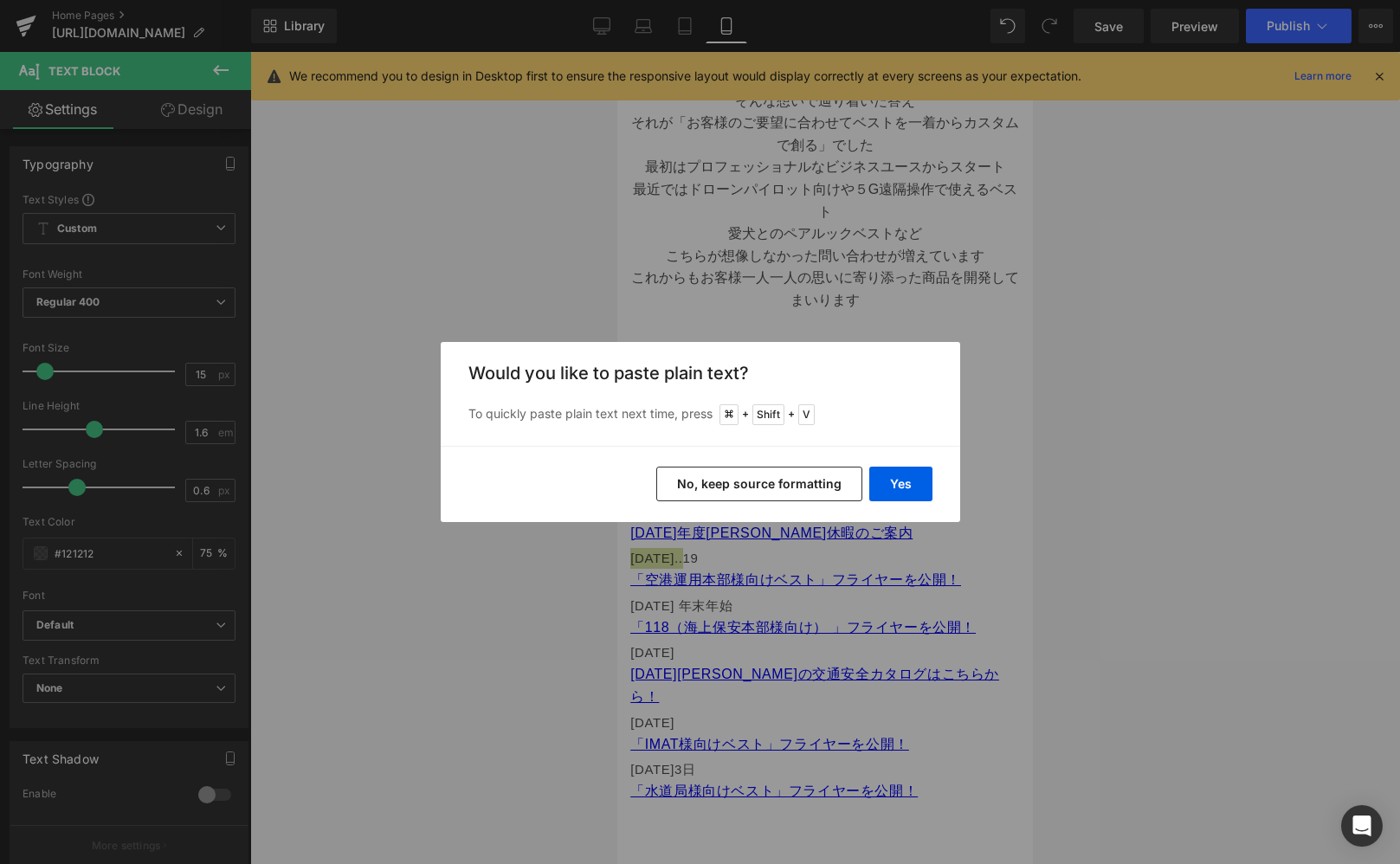
click at [818, 478] on button "No, keep source formatting" at bounding box center [759, 483] width 206 height 35
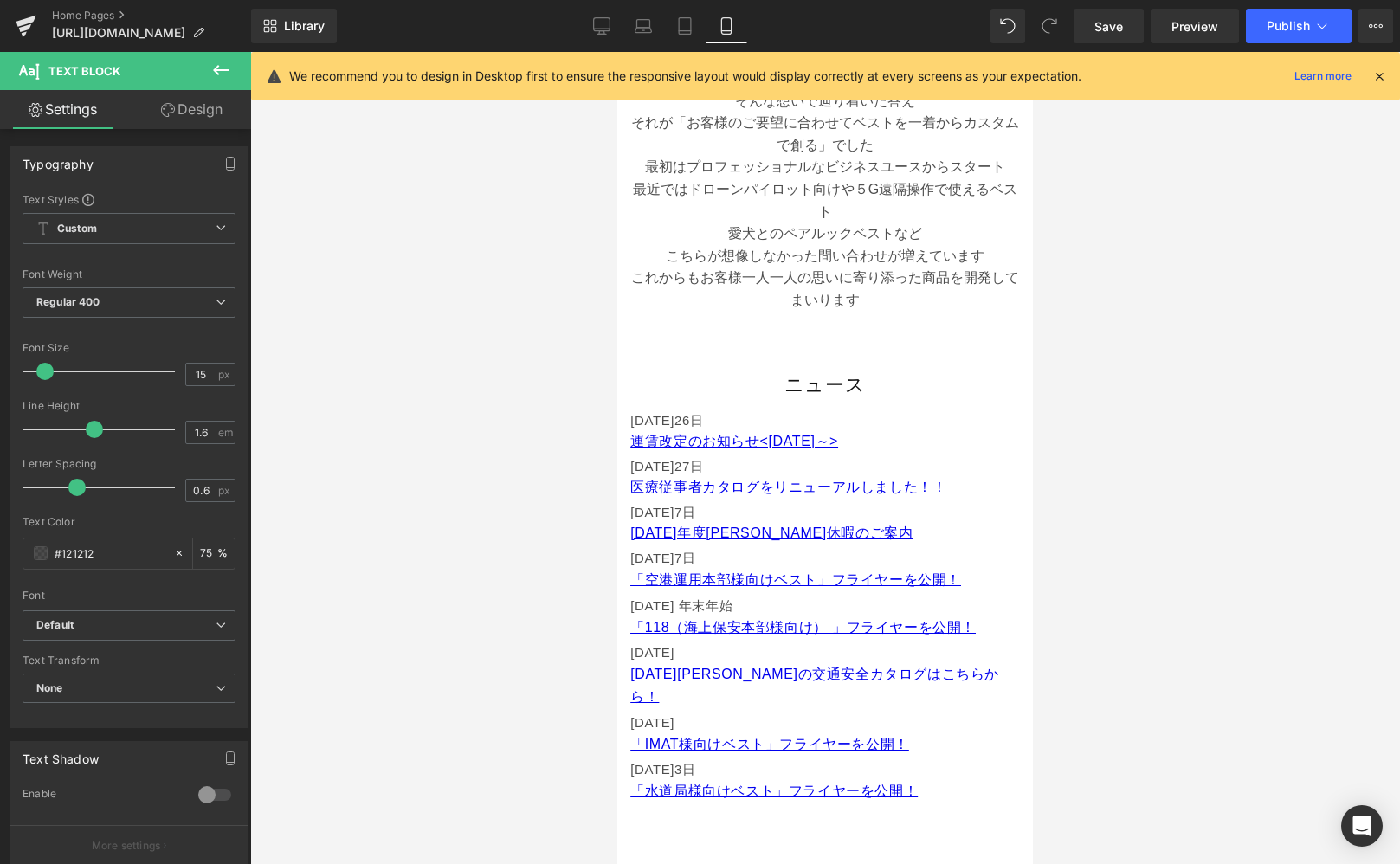
drag, startPoint x: 693, startPoint y: 31, endPoint x: 712, endPoint y: 28, distance: 19.2
click at [693, 31] on icon at bounding box center [685, 26] width 18 height 18
type input "16"
type input "75"
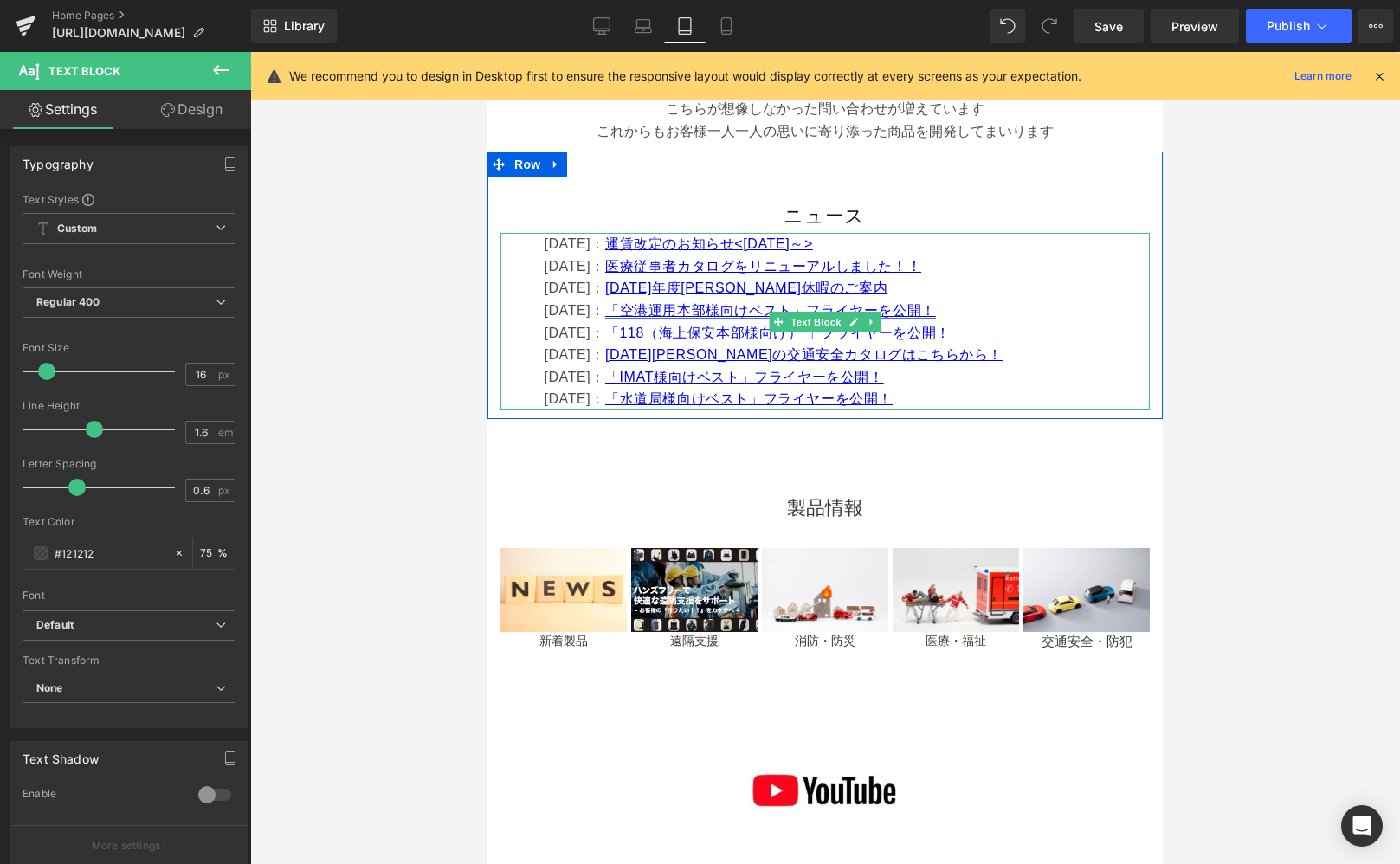
scroll to position [886, 0]
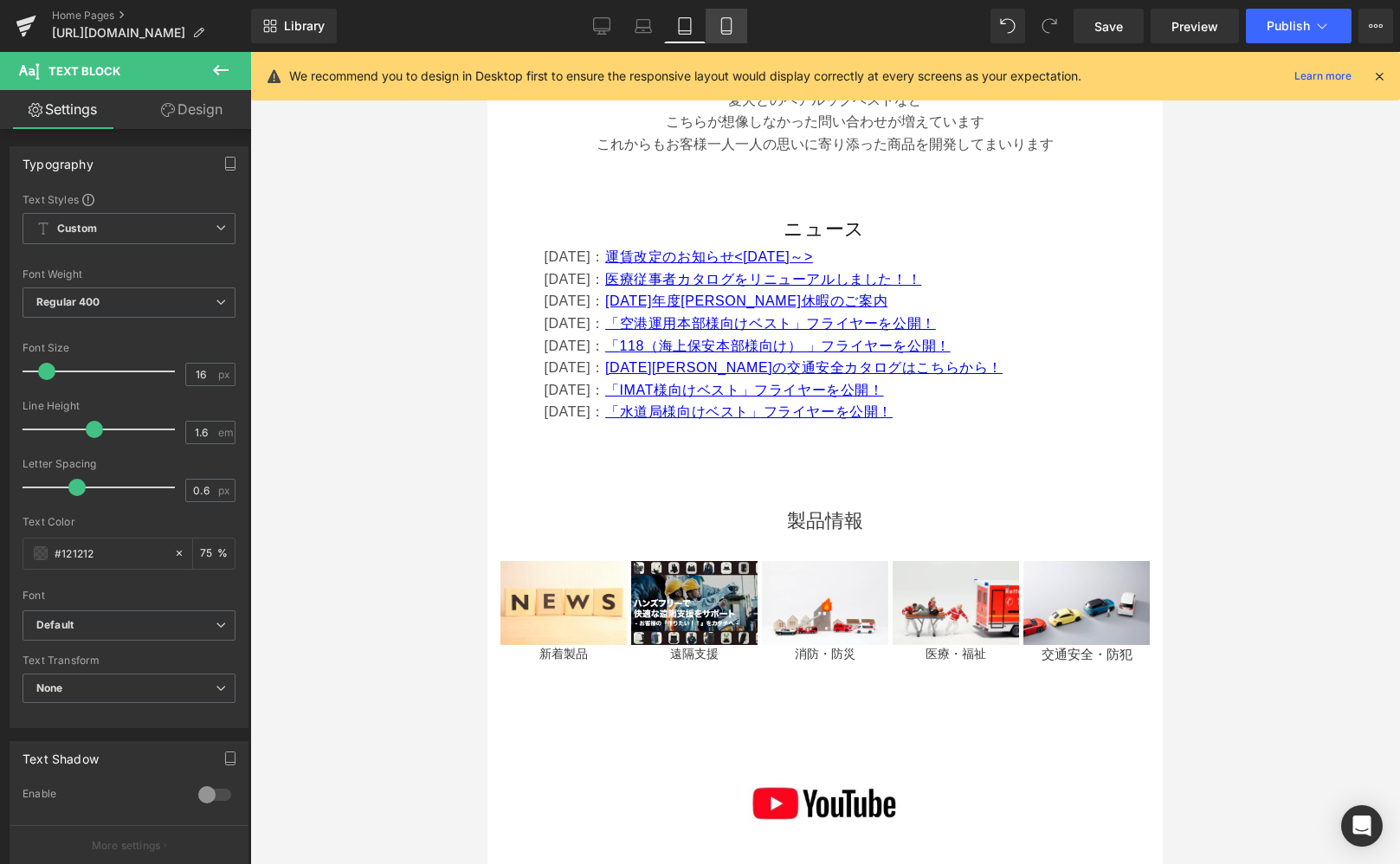
drag, startPoint x: 730, startPoint y: 26, endPoint x: 676, endPoint y: 27, distance: 54.0
click at [730, 27] on icon at bounding box center [727, 26] width 18 height 18
type input "15"
type input "75"
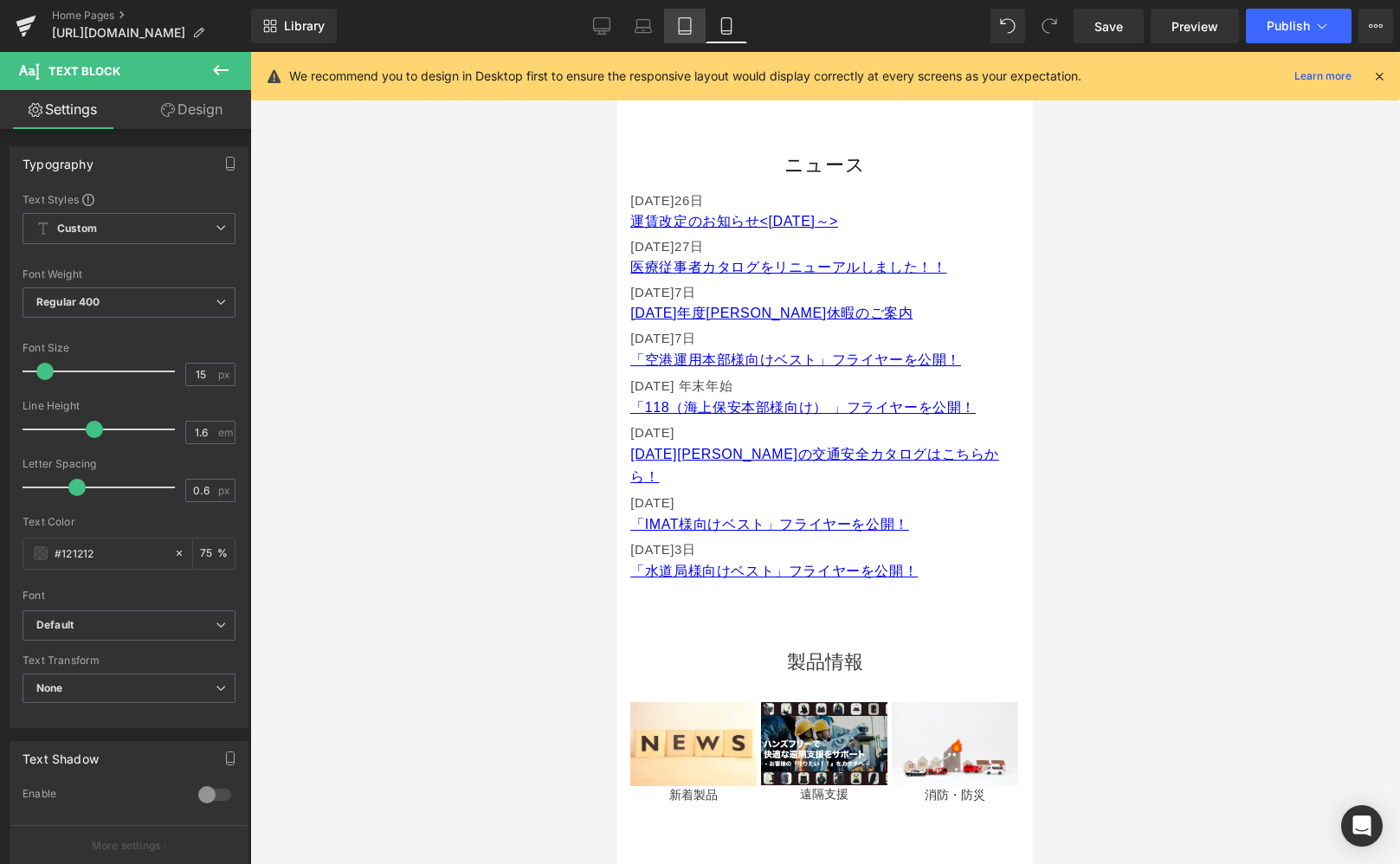
scroll to position [888, 0]
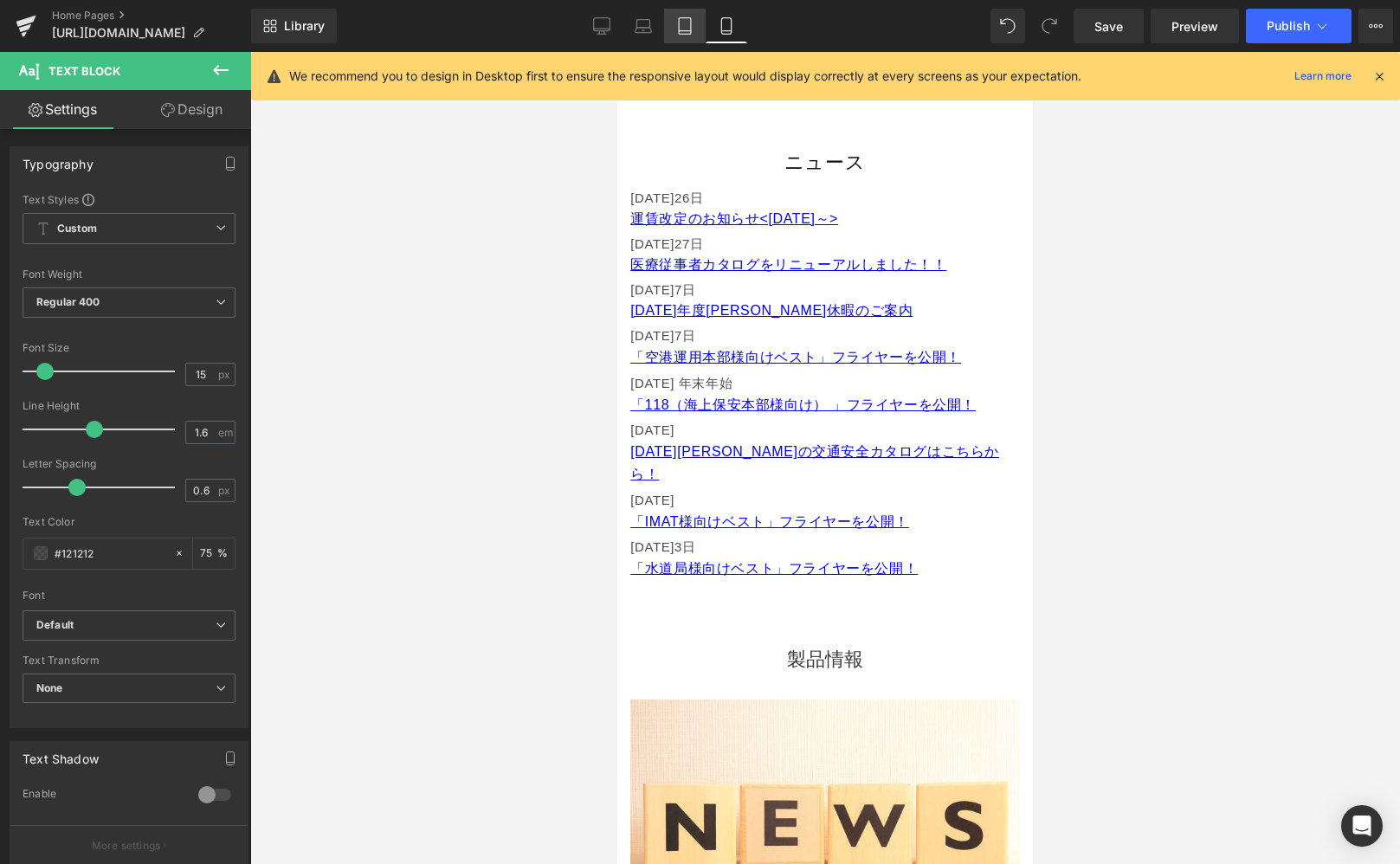
click at [680, 28] on icon at bounding box center [685, 26] width 18 height 18
type input "16"
type input "75"
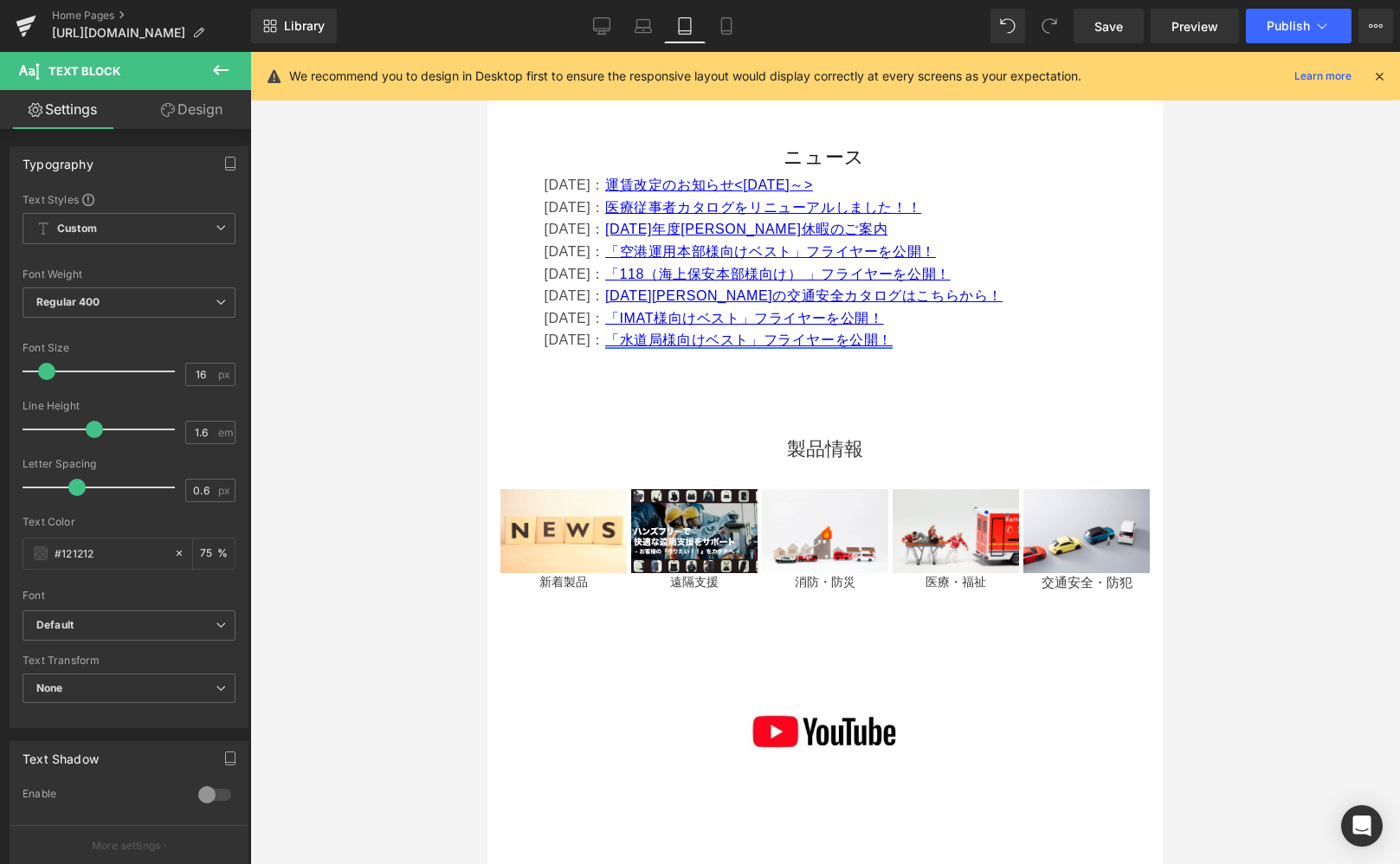
scroll to position [953, 0]
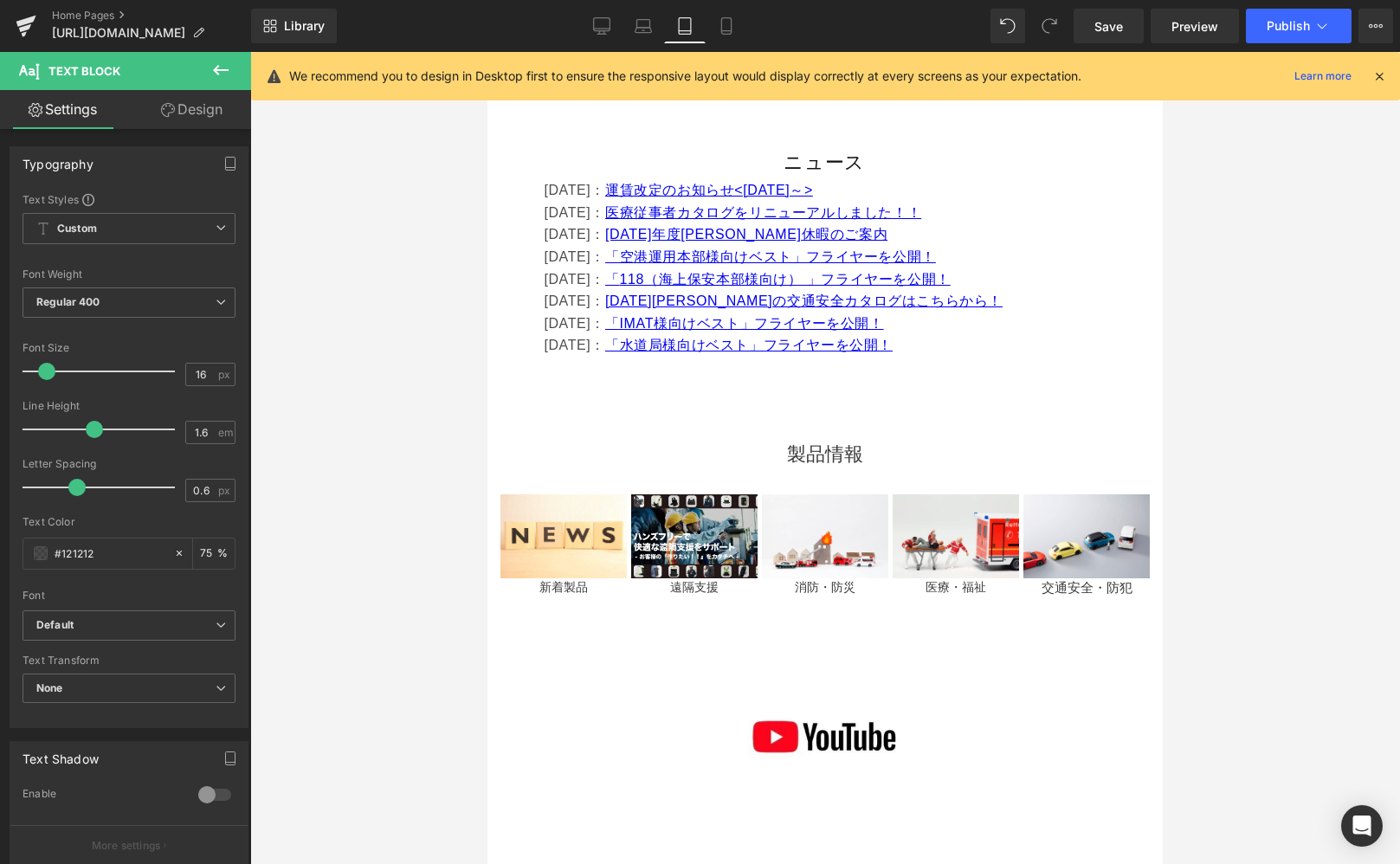
drag, startPoint x: 741, startPoint y: 23, endPoint x: 746, endPoint y: 85, distance: 62.2
click at [741, 23] on link "Mobile" at bounding box center [727, 25] width 41 height 35
type input "15"
type input "75"
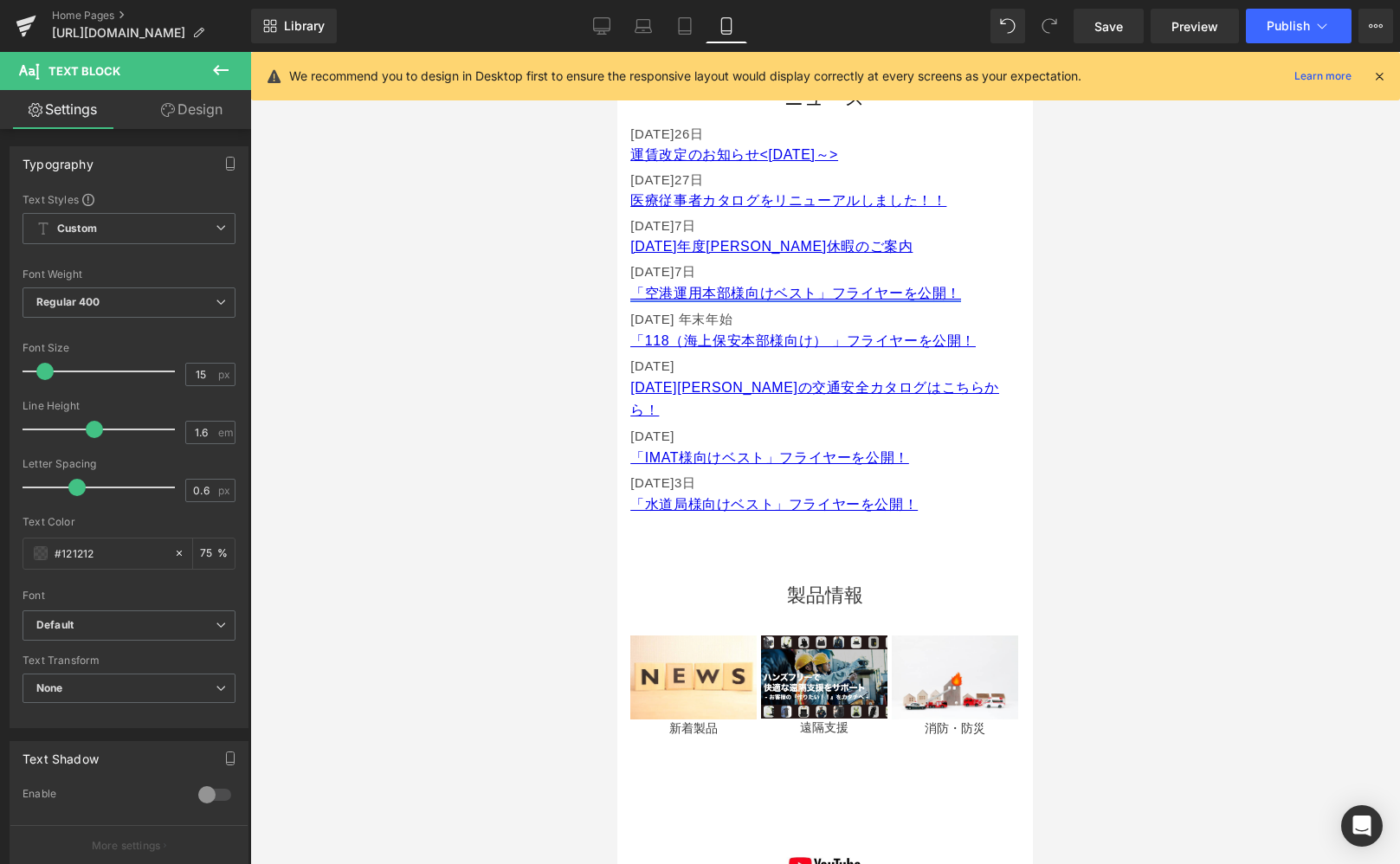
scroll to position [888, 0]
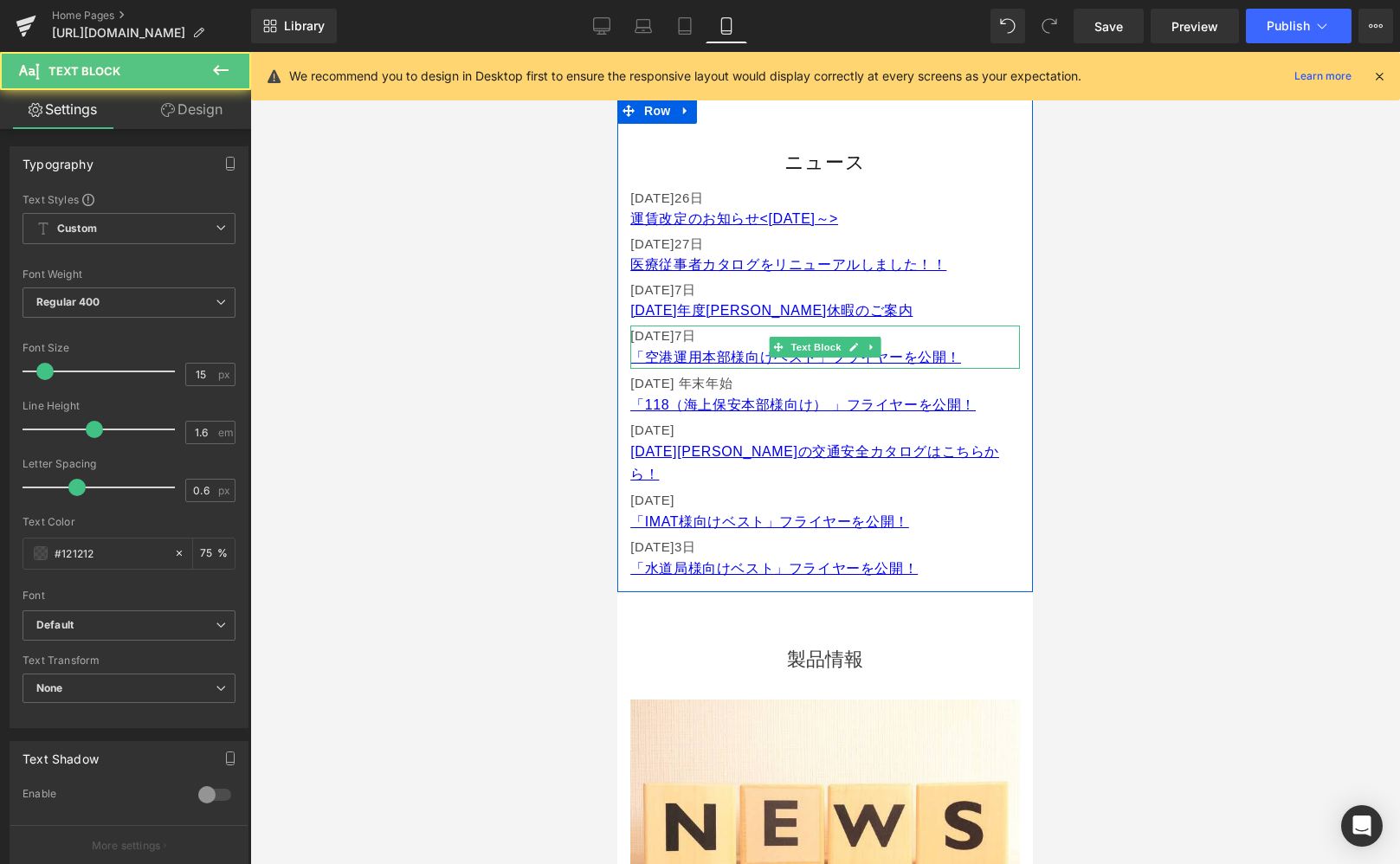
drag, startPoint x: 686, startPoint y: 335, endPoint x: 729, endPoint y: 339, distance: 43.2
click at [683, 335] on font "[DATE]7" at bounding box center [657, 336] width 52 height 15
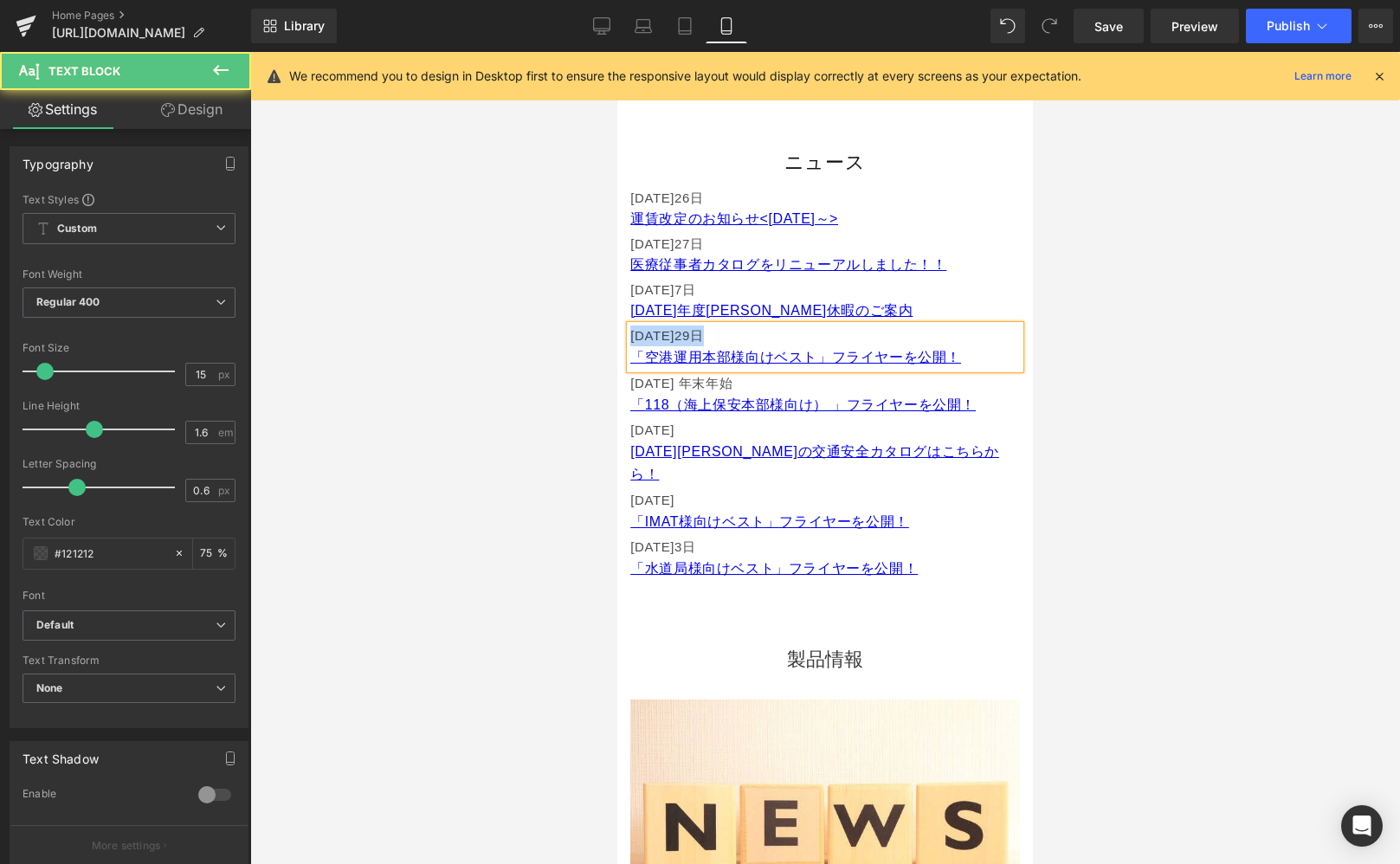
drag, startPoint x: 725, startPoint y: 335, endPoint x: 597, endPoint y: 333, distance: 128.0
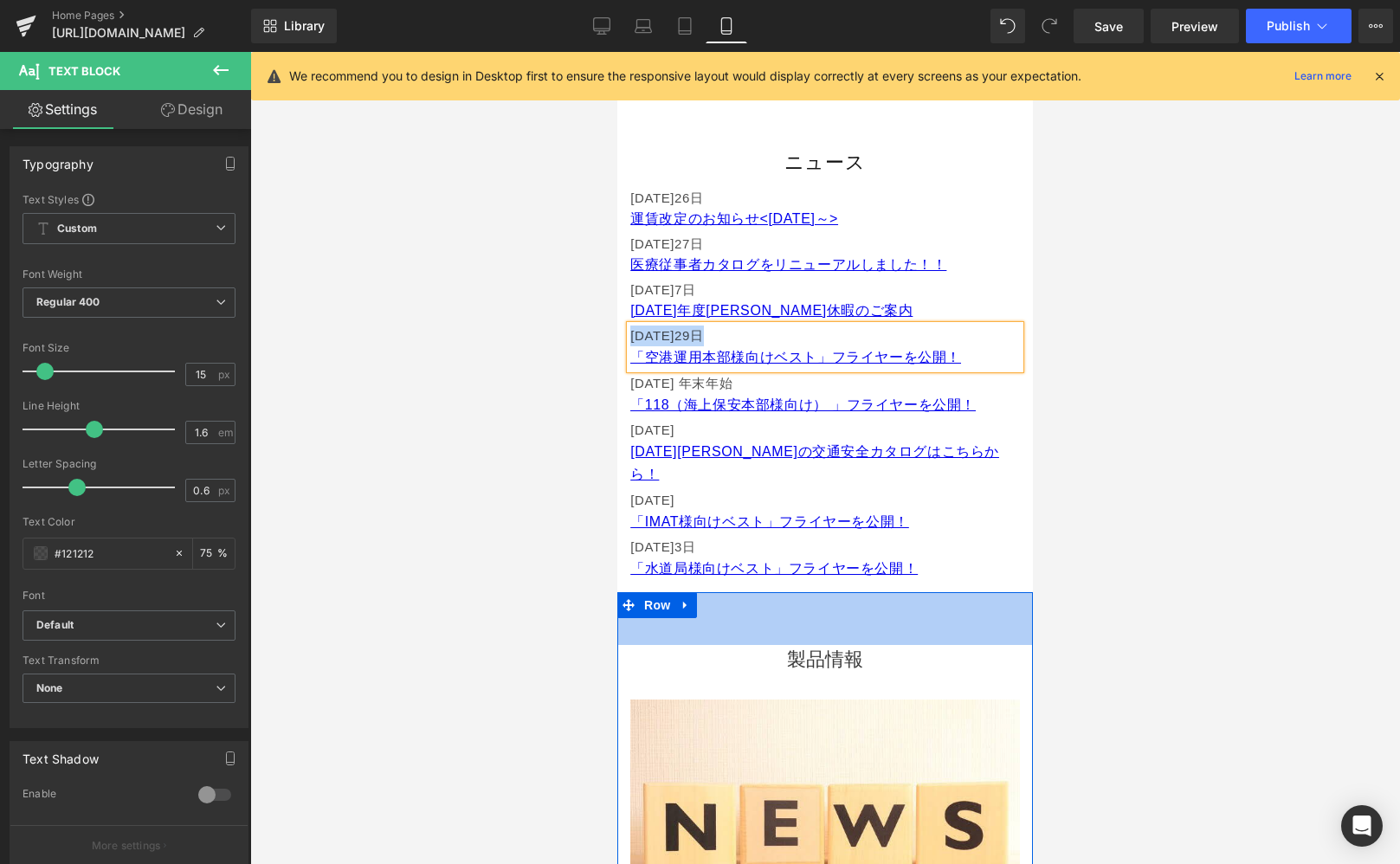
copy p "[DATE]"
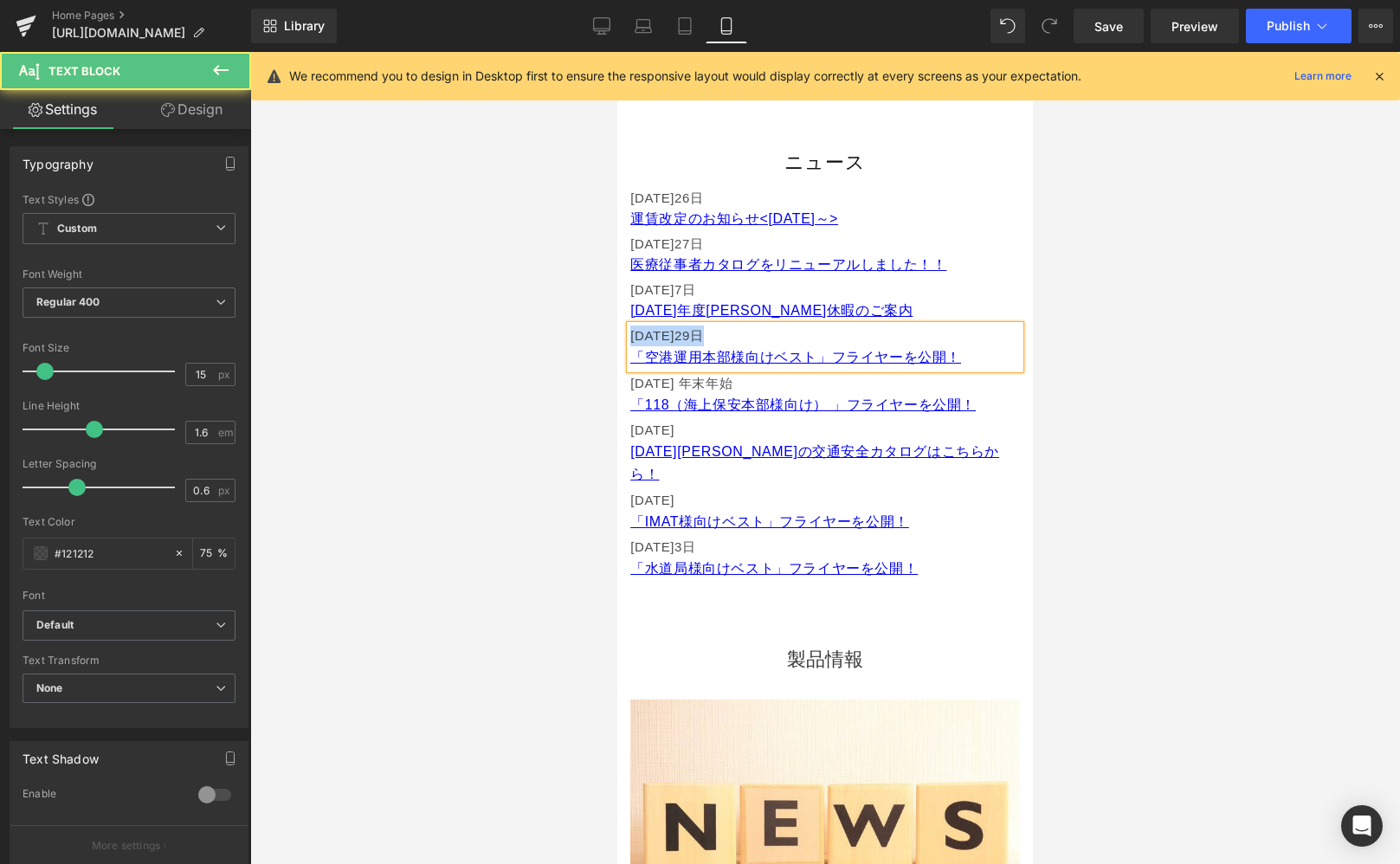
drag, startPoint x: 769, startPoint y: 380, endPoint x: 577, endPoint y: 380, distance: 192.0
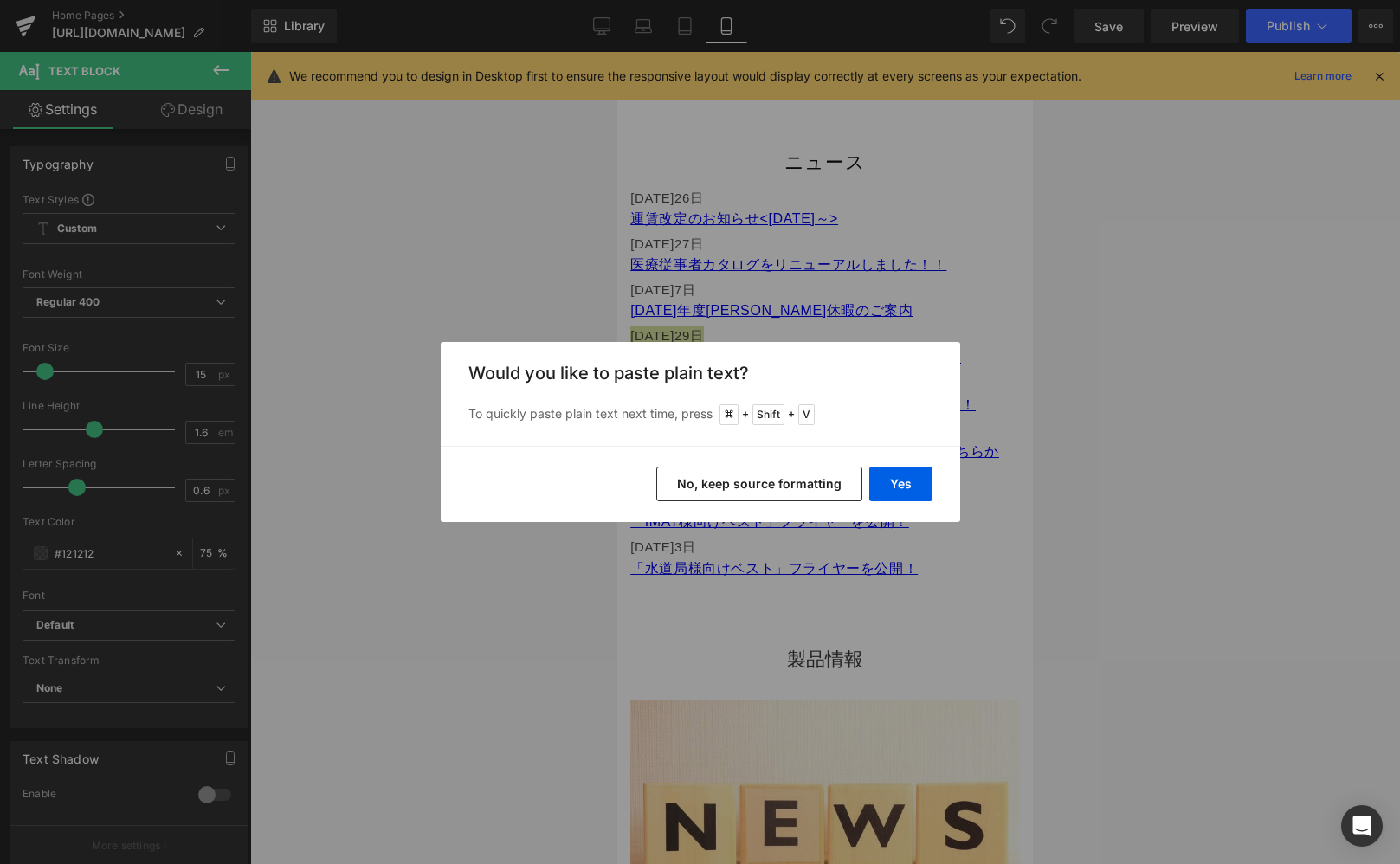
click at [790, 484] on button "No, keep source formatting" at bounding box center [759, 483] width 206 height 35
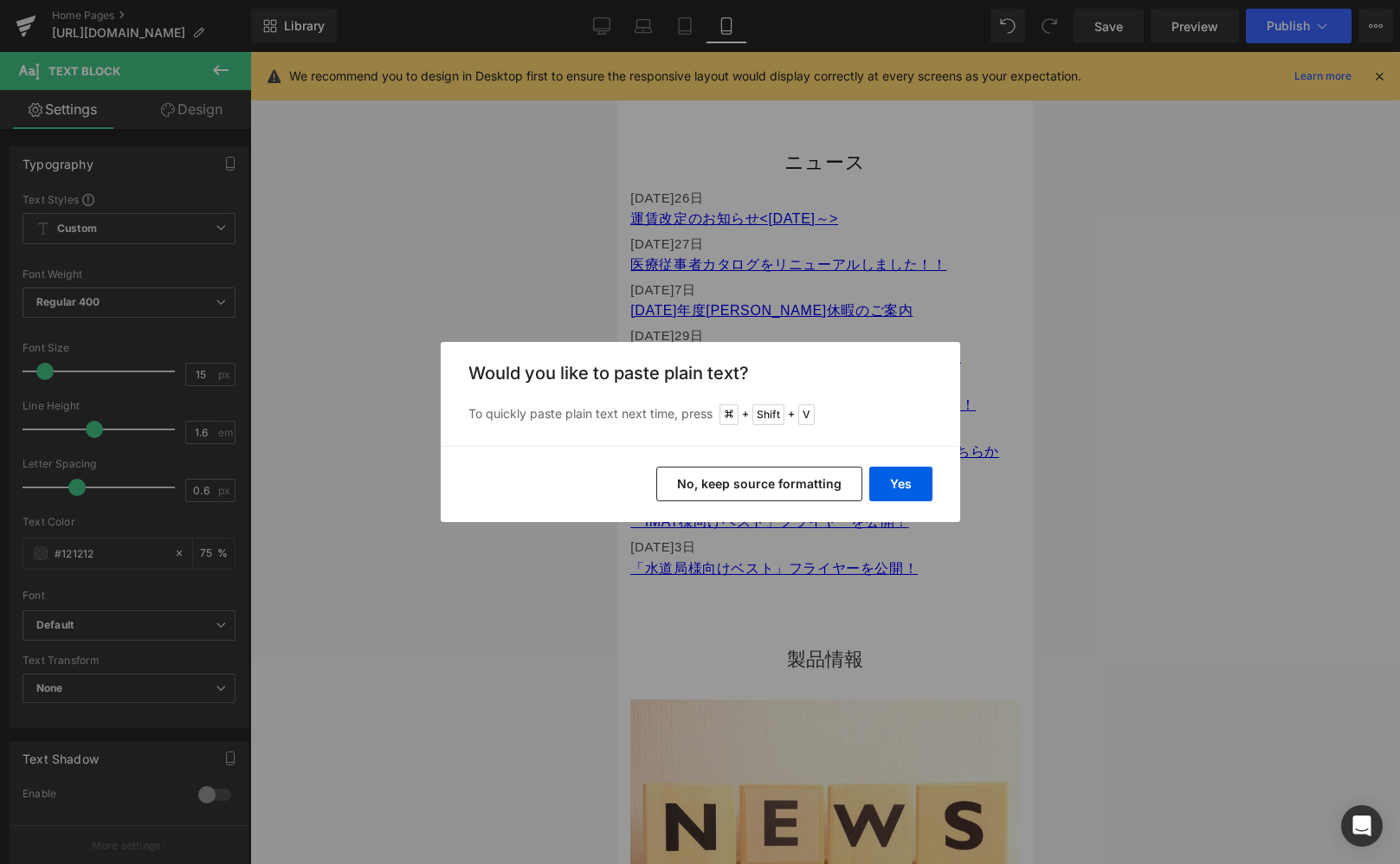
click at [742, 483] on button "No, keep source formatting" at bounding box center [759, 483] width 206 height 35
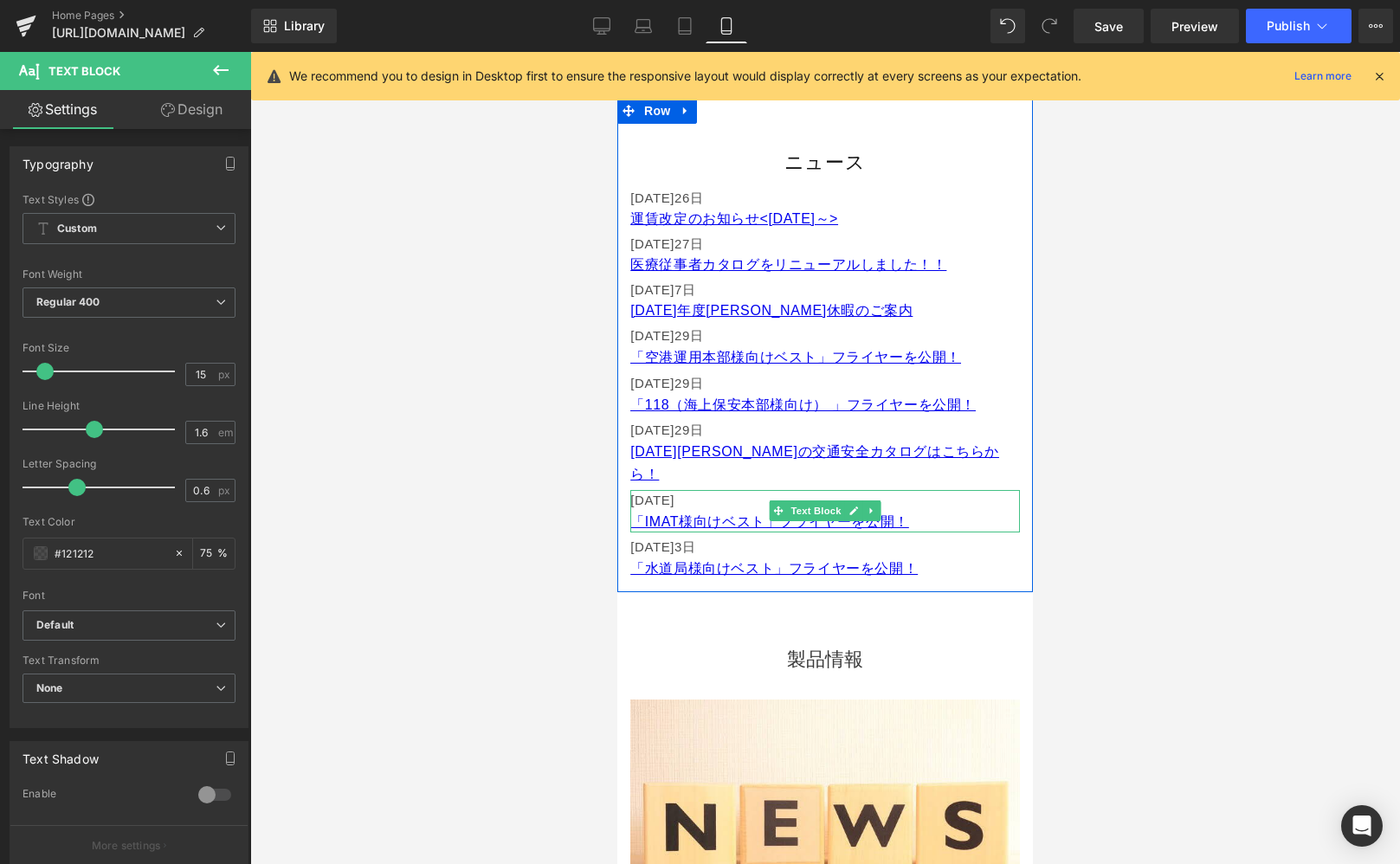
drag, startPoint x: 712, startPoint y: 480, endPoint x: 527, endPoint y: 469, distance: 185.3
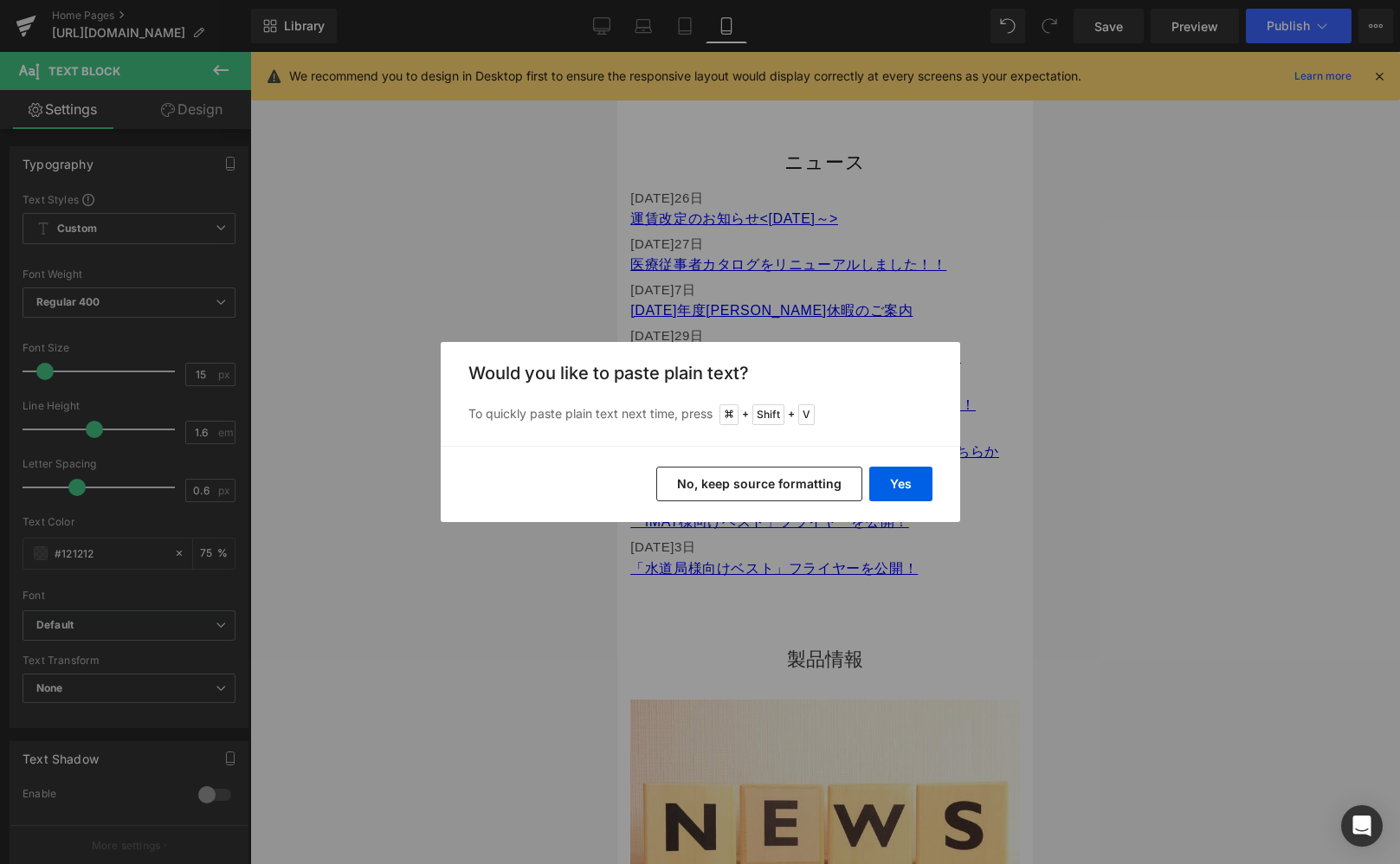
click at [751, 474] on button "No, keep source formatting" at bounding box center [759, 483] width 206 height 35
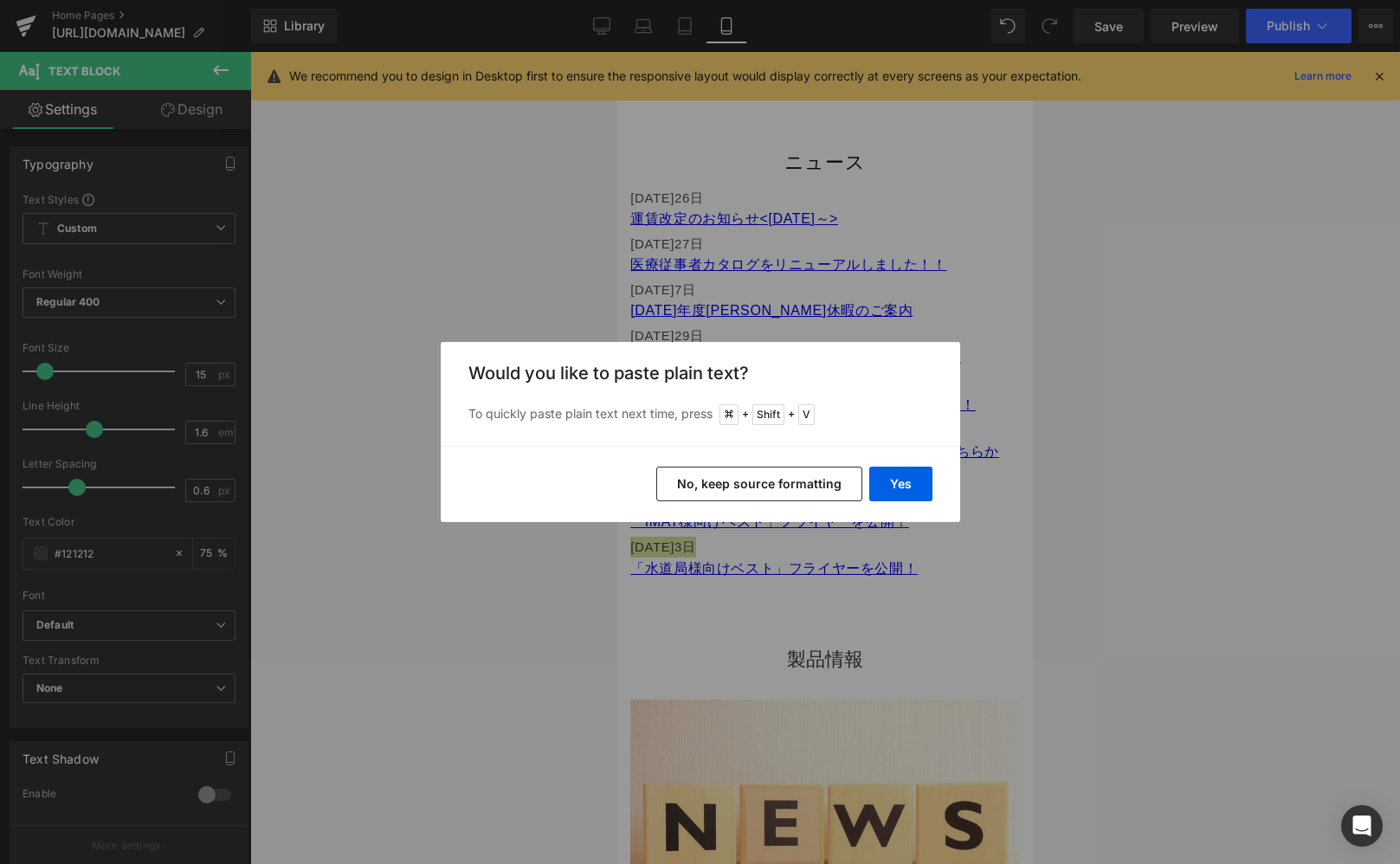
click at [762, 478] on button "No, keep source formatting" at bounding box center [759, 483] width 206 height 35
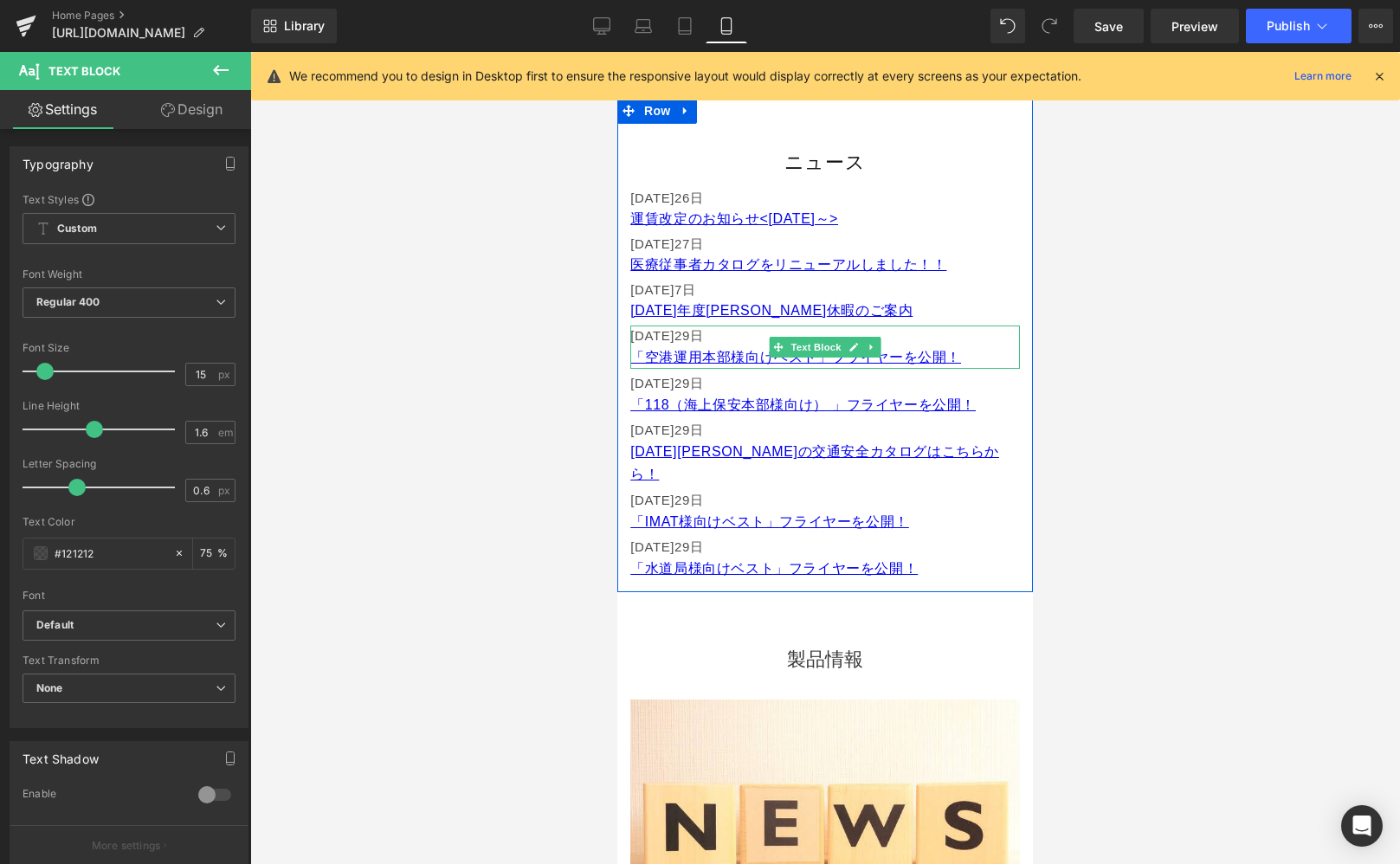
click at [753, 329] on div "[DATE] 「空港運用本部様向けベスト」フライヤーを公開！ Text Block" at bounding box center [825, 347] width 390 height 43
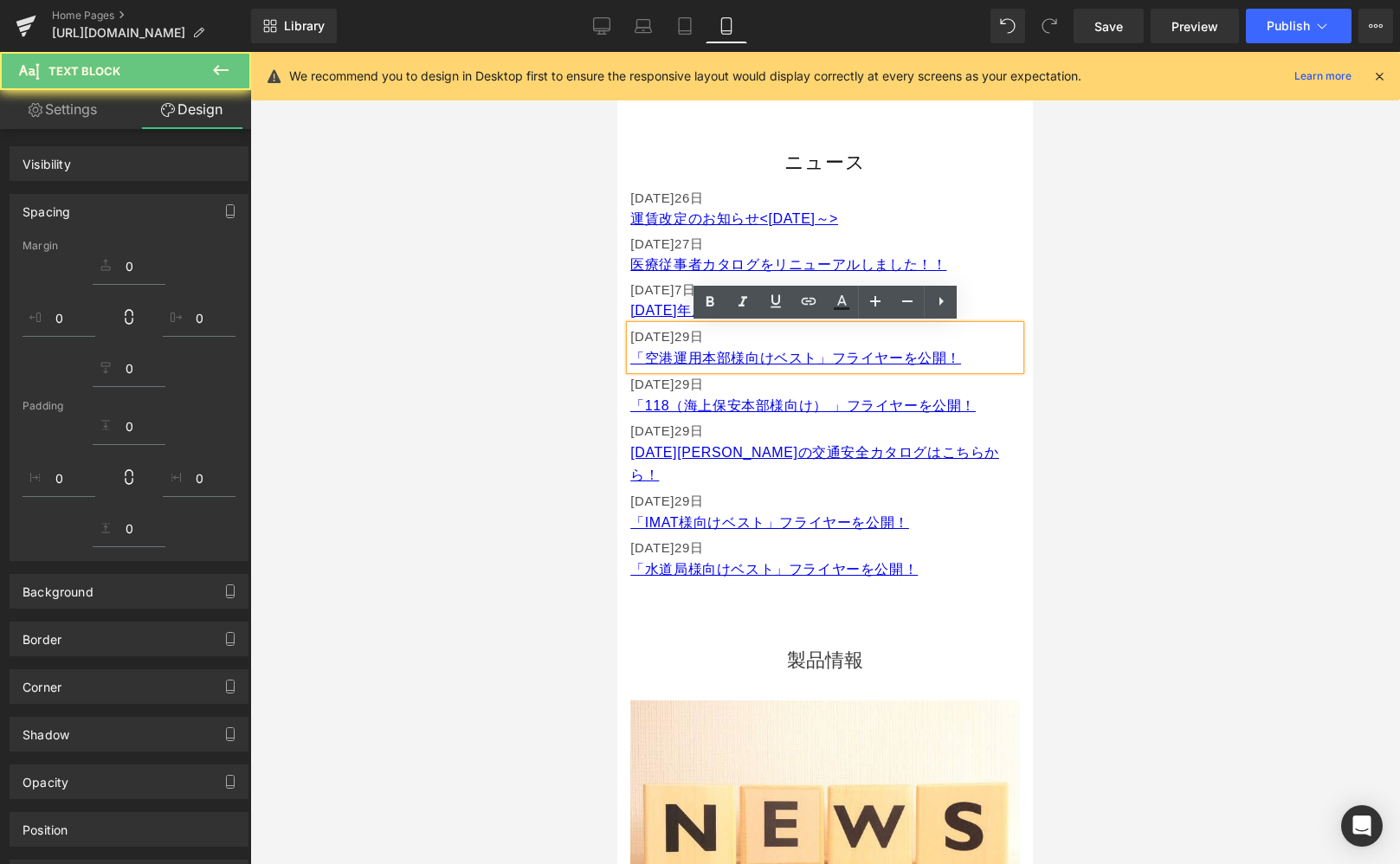
click at [747, 338] on p "[DATE] 「空港運用本部様向けベスト」フライヤーを公開！" at bounding box center [825, 348] width 390 height 43
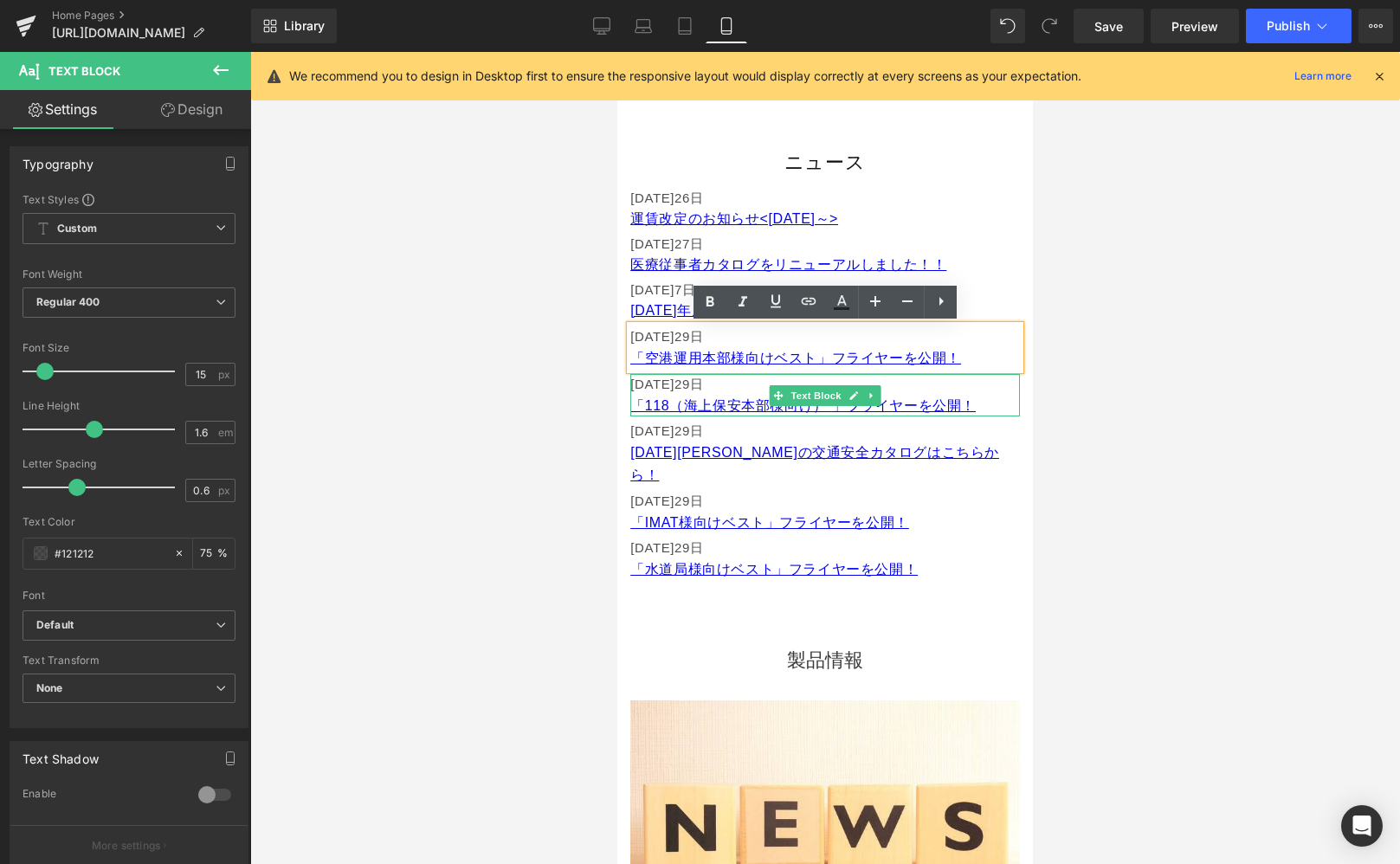
click at [754, 389] on p "[DATE] 「 118（海上保安本部様向け） 」フライヤーを公開！" at bounding box center [825, 396] width 390 height 43
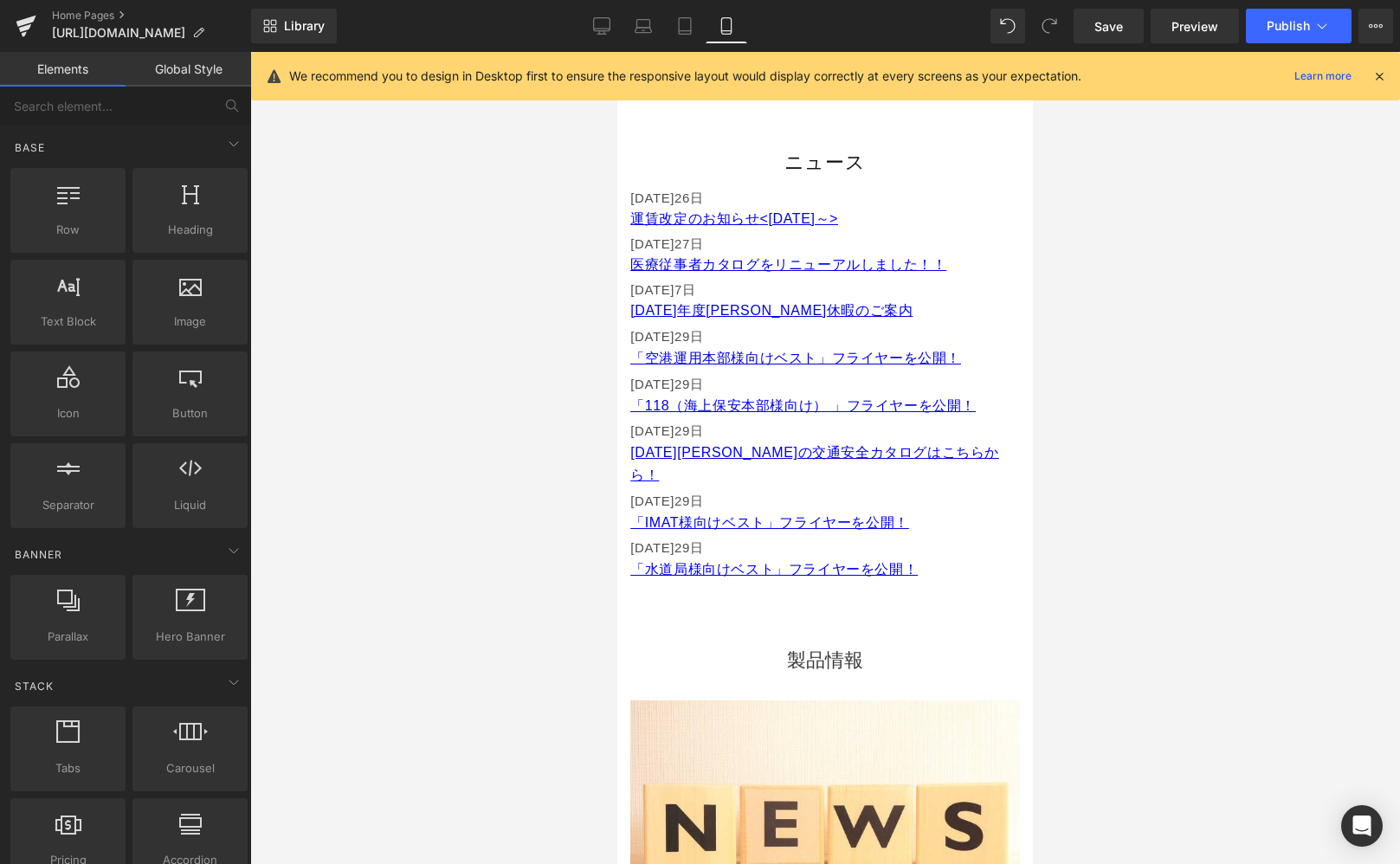
click at [557, 361] on div at bounding box center [826, 458] width 1150 height 813
drag, startPoint x: 678, startPoint y: 24, endPoint x: 764, endPoint y: 76, distance: 100.5
click at [678, 24] on icon at bounding box center [685, 26] width 18 height 18
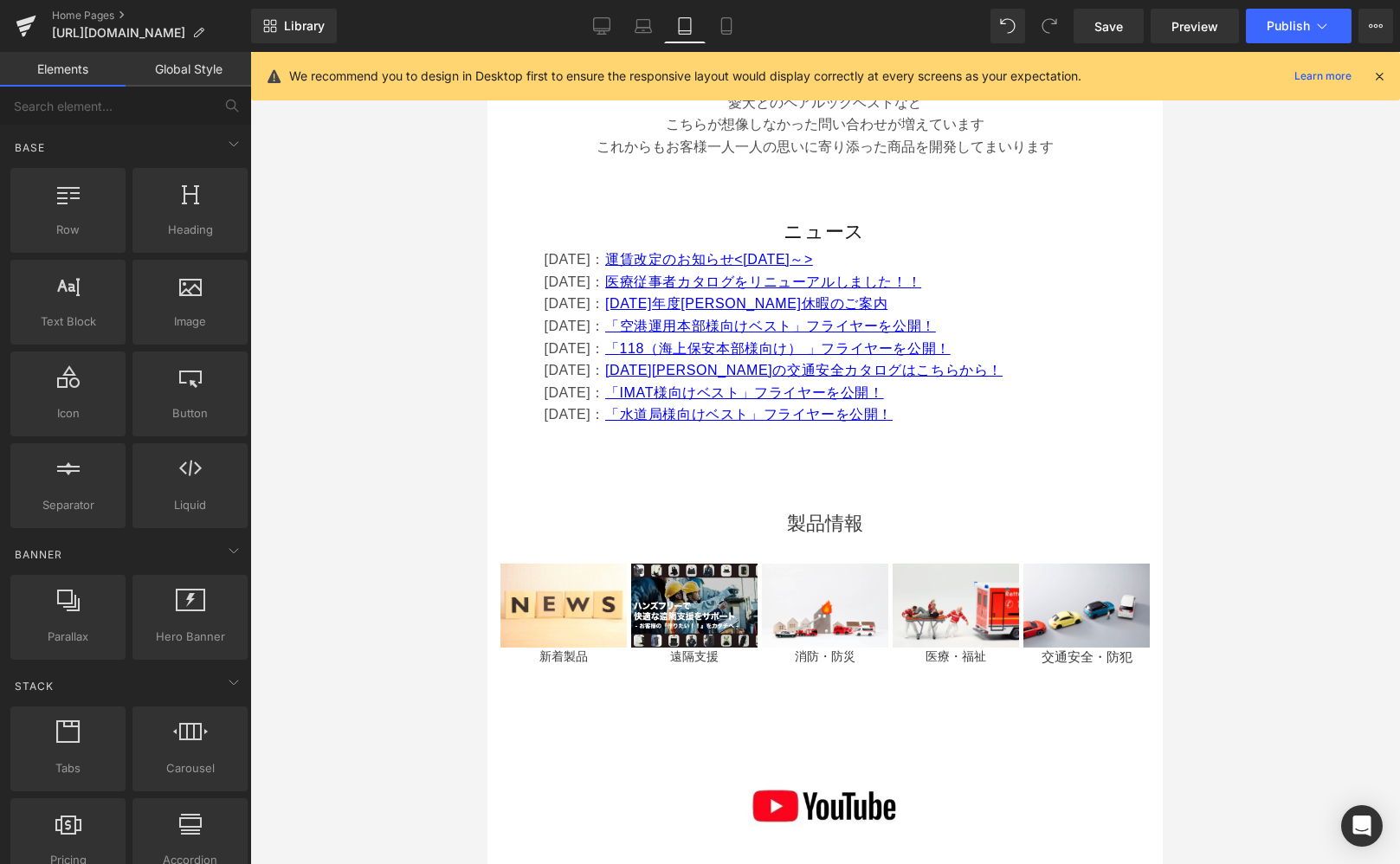
scroll to position [882, 0]
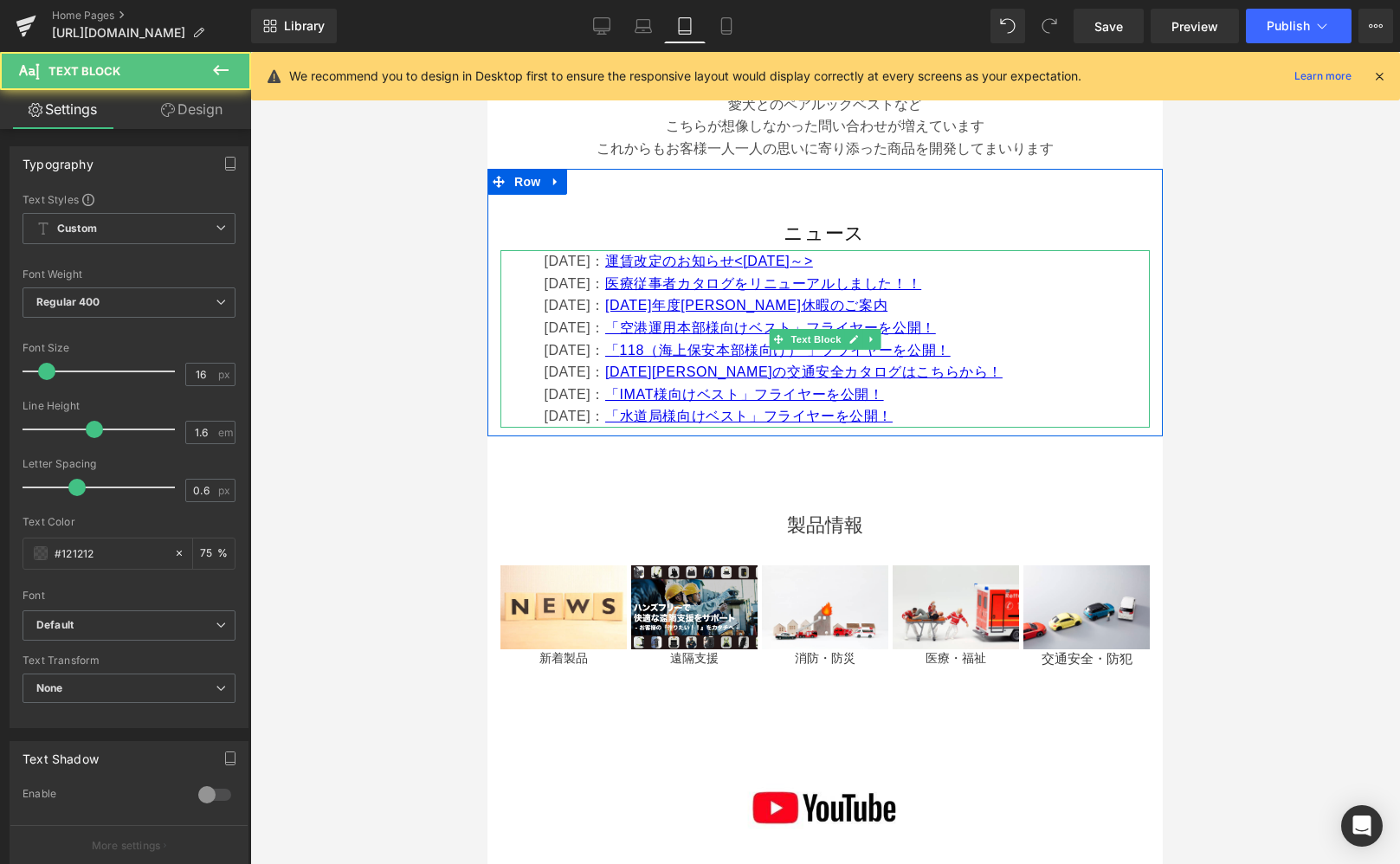
drag, startPoint x: 575, startPoint y: 325, endPoint x: 545, endPoint y: 324, distance: 30.0
click at [545, 324] on font "[DATE]：" at bounding box center [574, 328] width 62 height 15
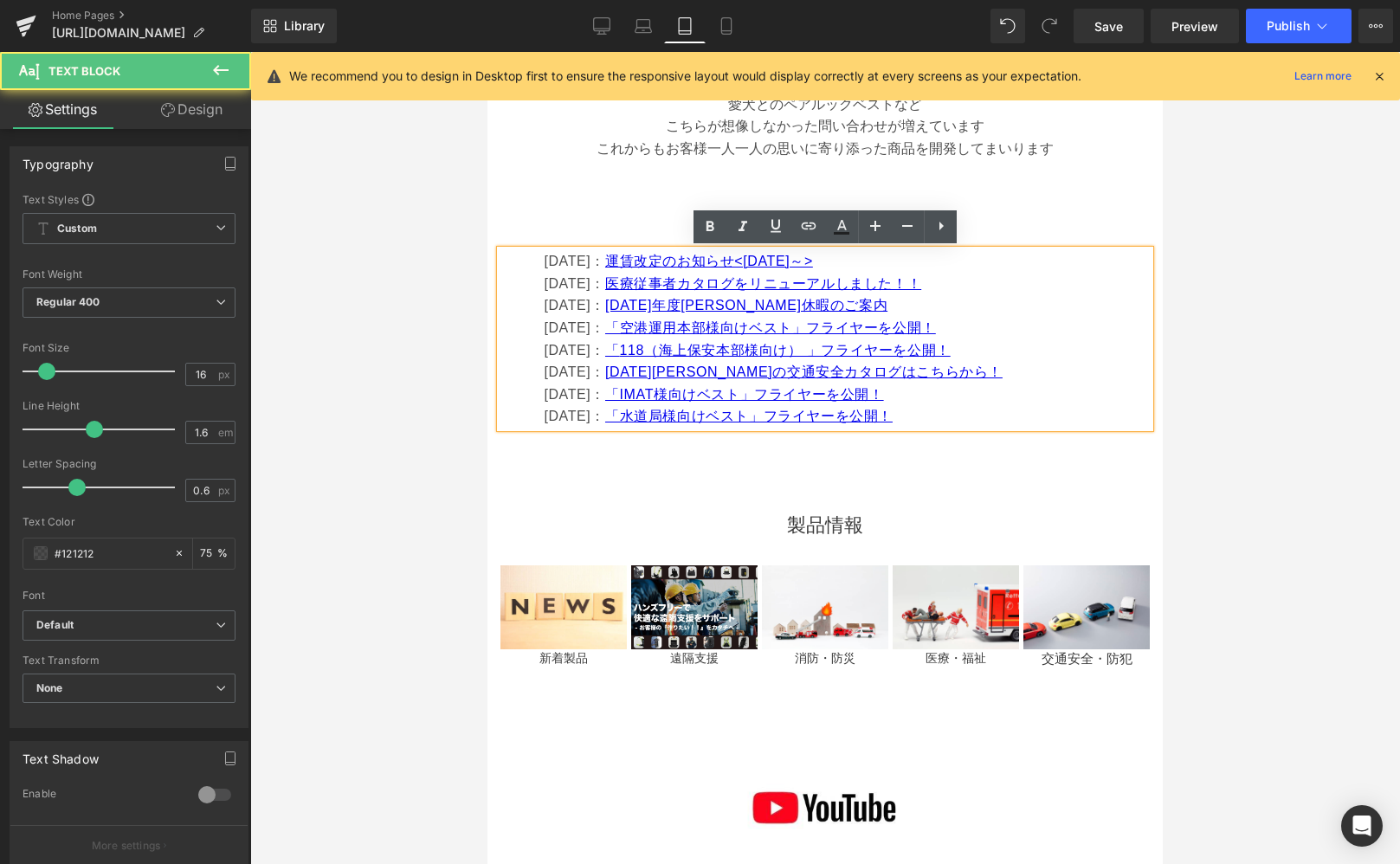
drag, startPoint x: 618, startPoint y: 353, endPoint x: 529, endPoint y: 346, distance: 89.3
click at [529, 353] on div "[DATE]： 運賃改定のお知らせ<[DATE]～> [DATE]： 医療従事者カタログをリニューアルしました！！ [DATE]： [DATE]年度[PERS…" at bounding box center [825, 339] width 649 height 178
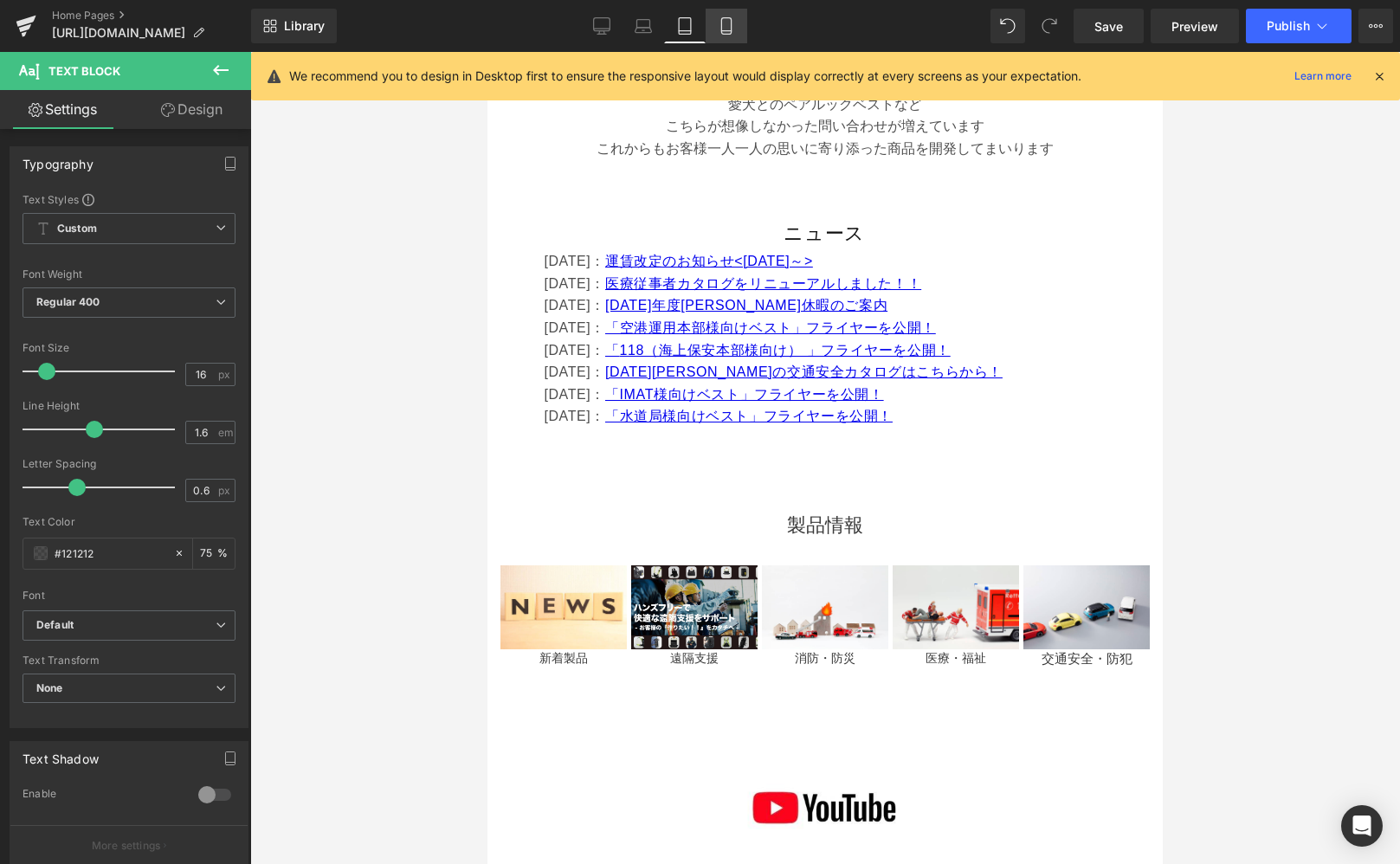
click at [739, 29] on link "Mobile" at bounding box center [727, 25] width 41 height 35
type input "15"
type input "75"
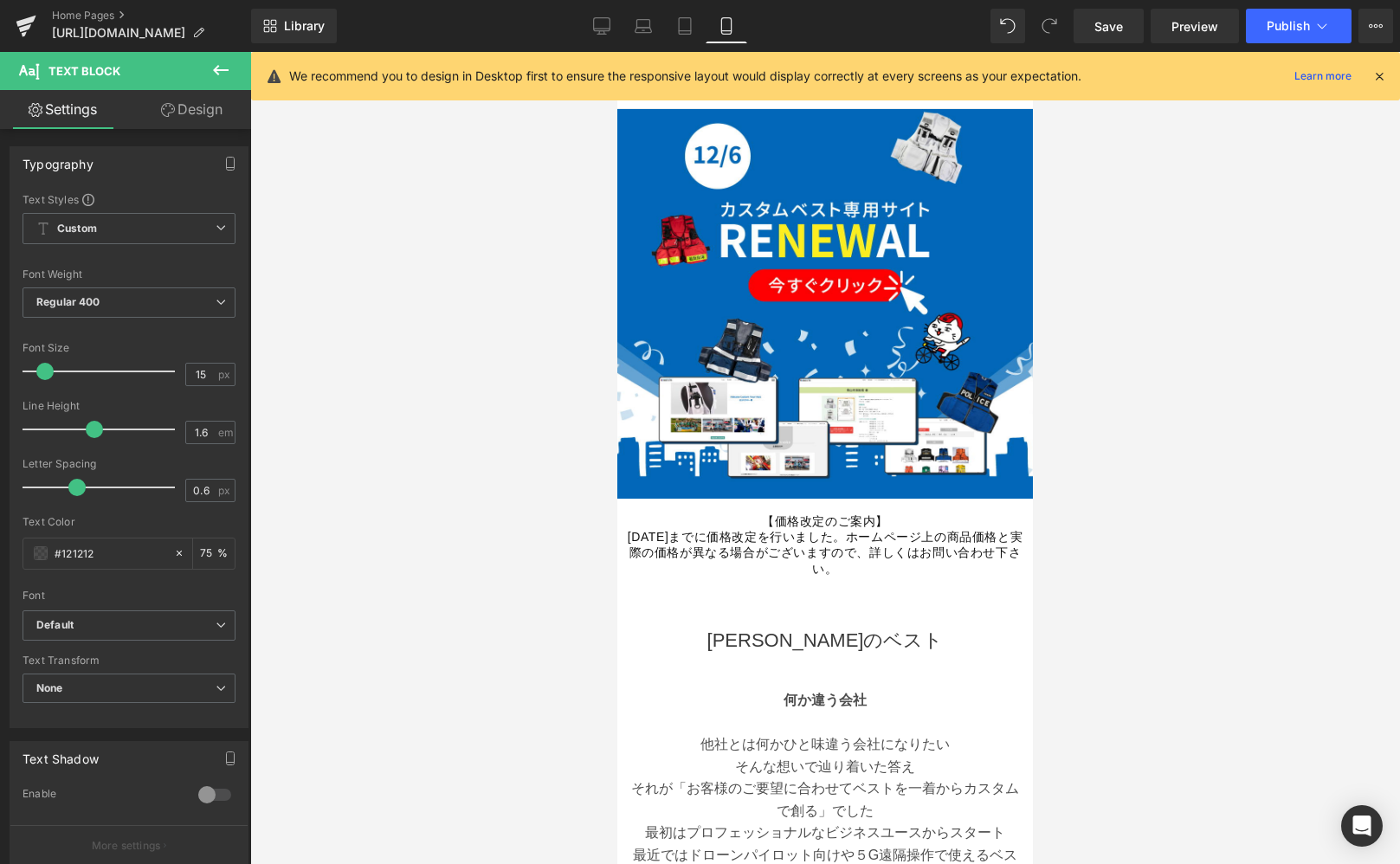
scroll to position [854, 0]
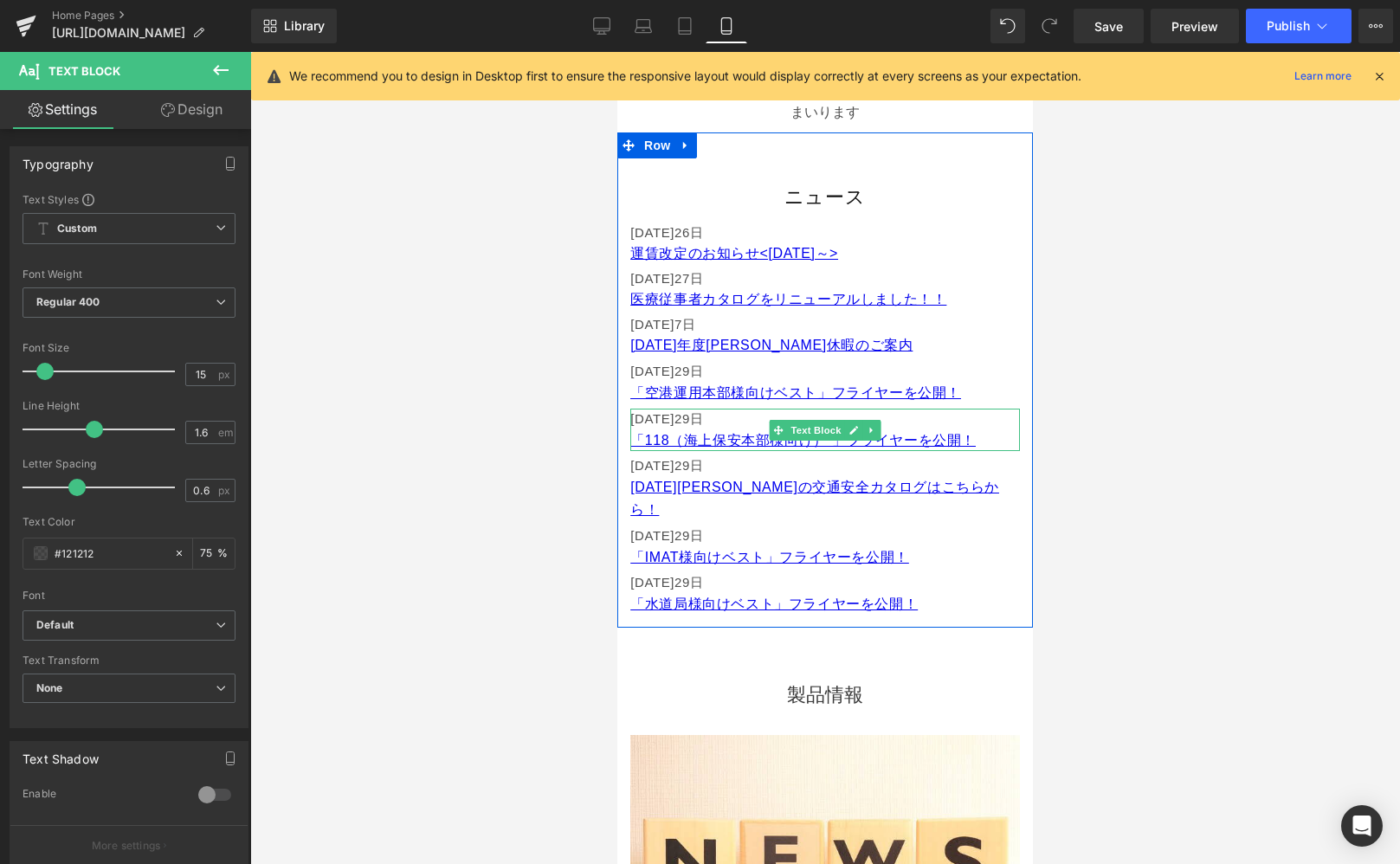
drag, startPoint x: 711, startPoint y: 419, endPoint x: 823, endPoint y: 453, distance: 117.0
click at [704, 419] on font "日" at bounding box center [697, 419] width 14 height 15
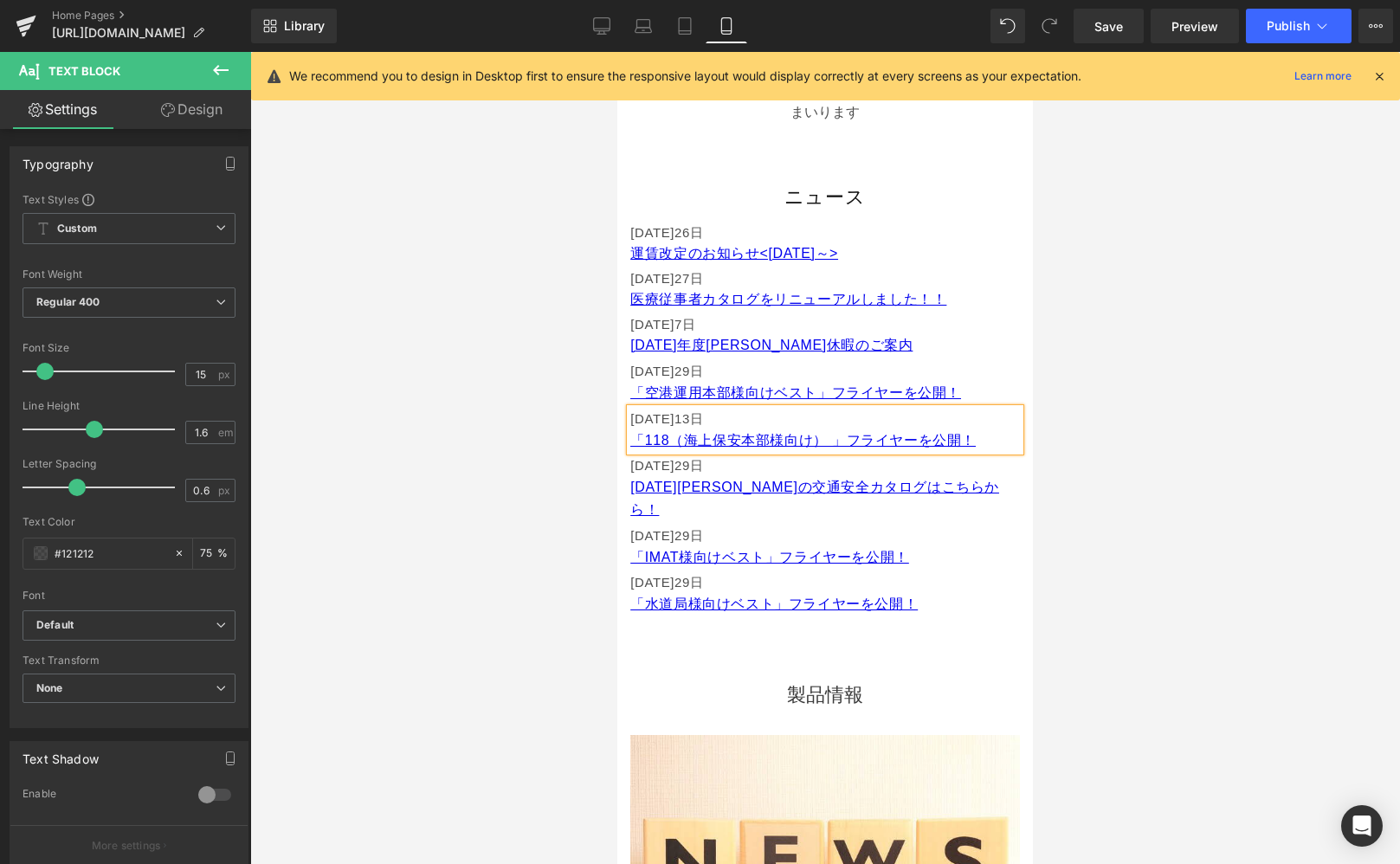
click at [1240, 590] on div at bounding box center [826, 458] width 1150 height 813
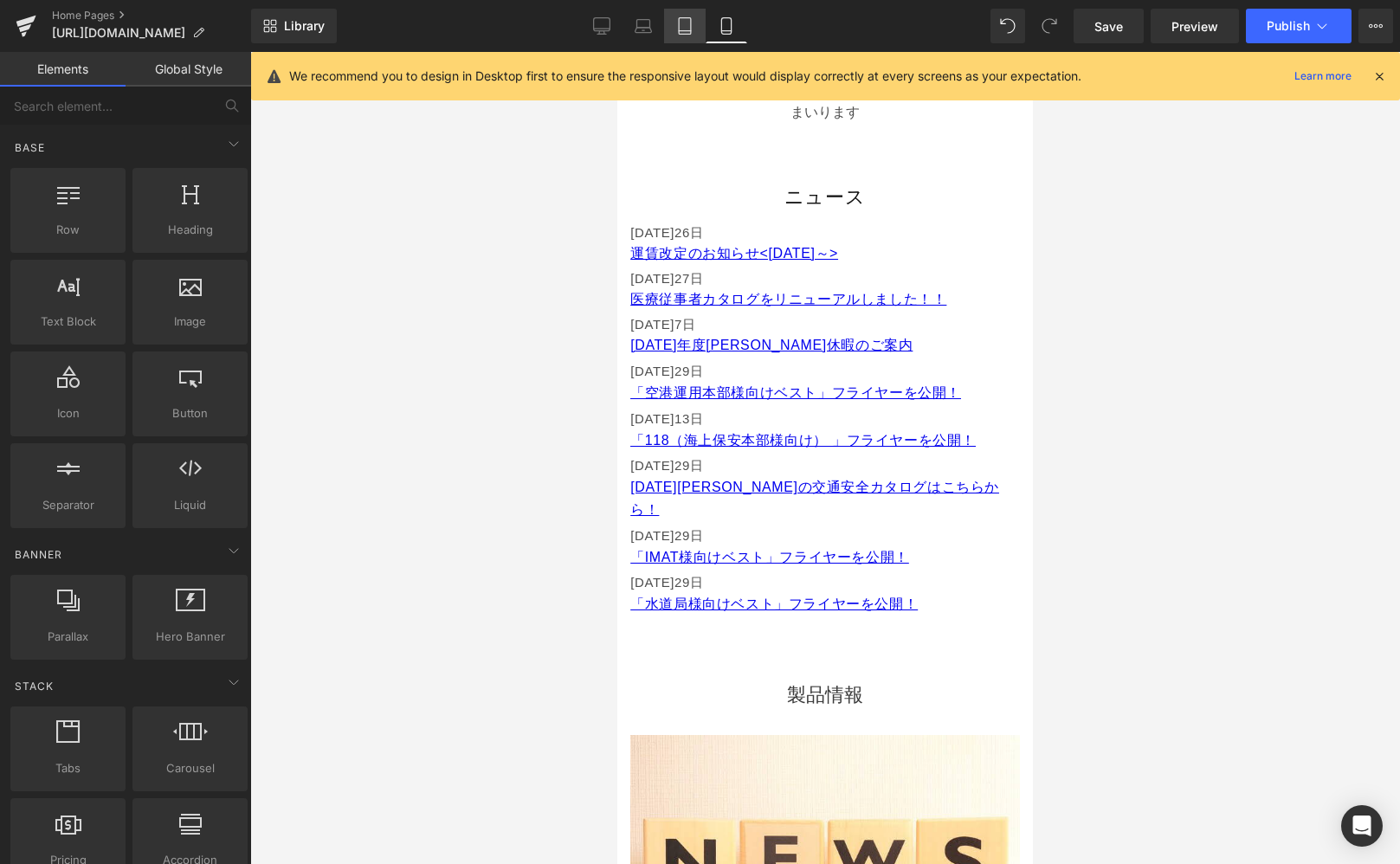
click at [696, 27] on link "Tablet" at bounding box center [685, 25] width 41 height 35
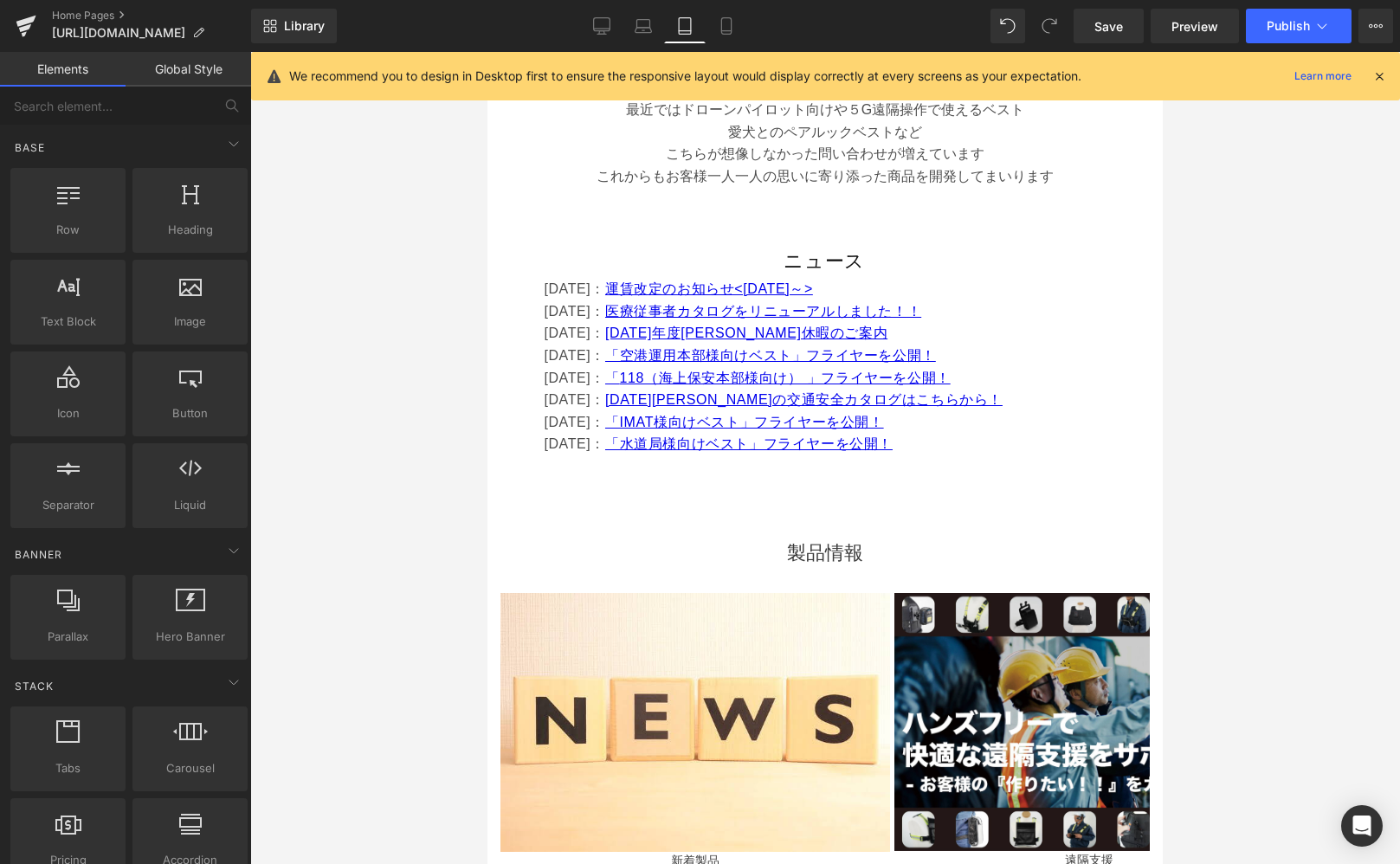
scroll to position [999, 0]
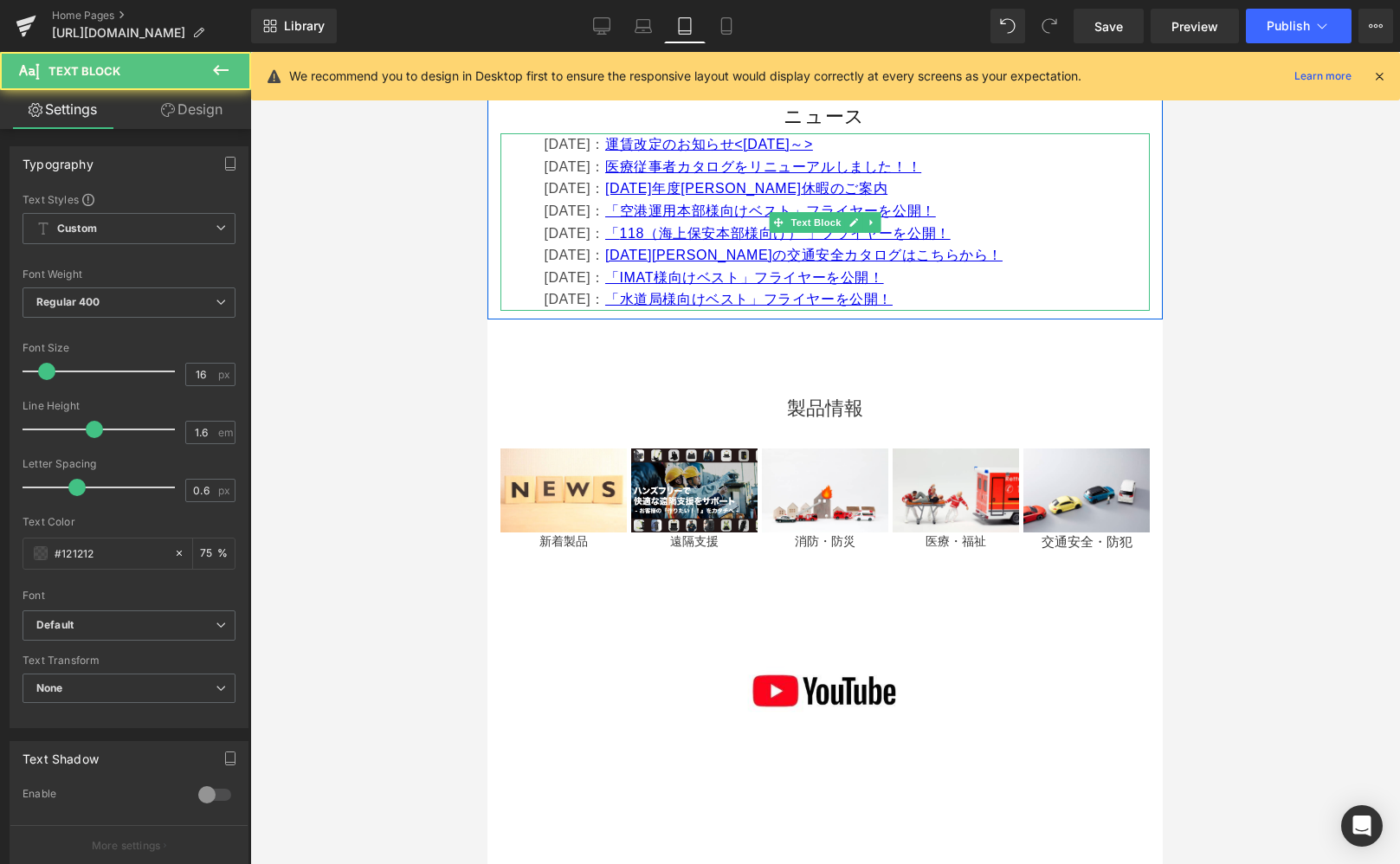
click at [584, 232] on font "[DATE]：" at bounding box center [574, 234] width 62 height 15
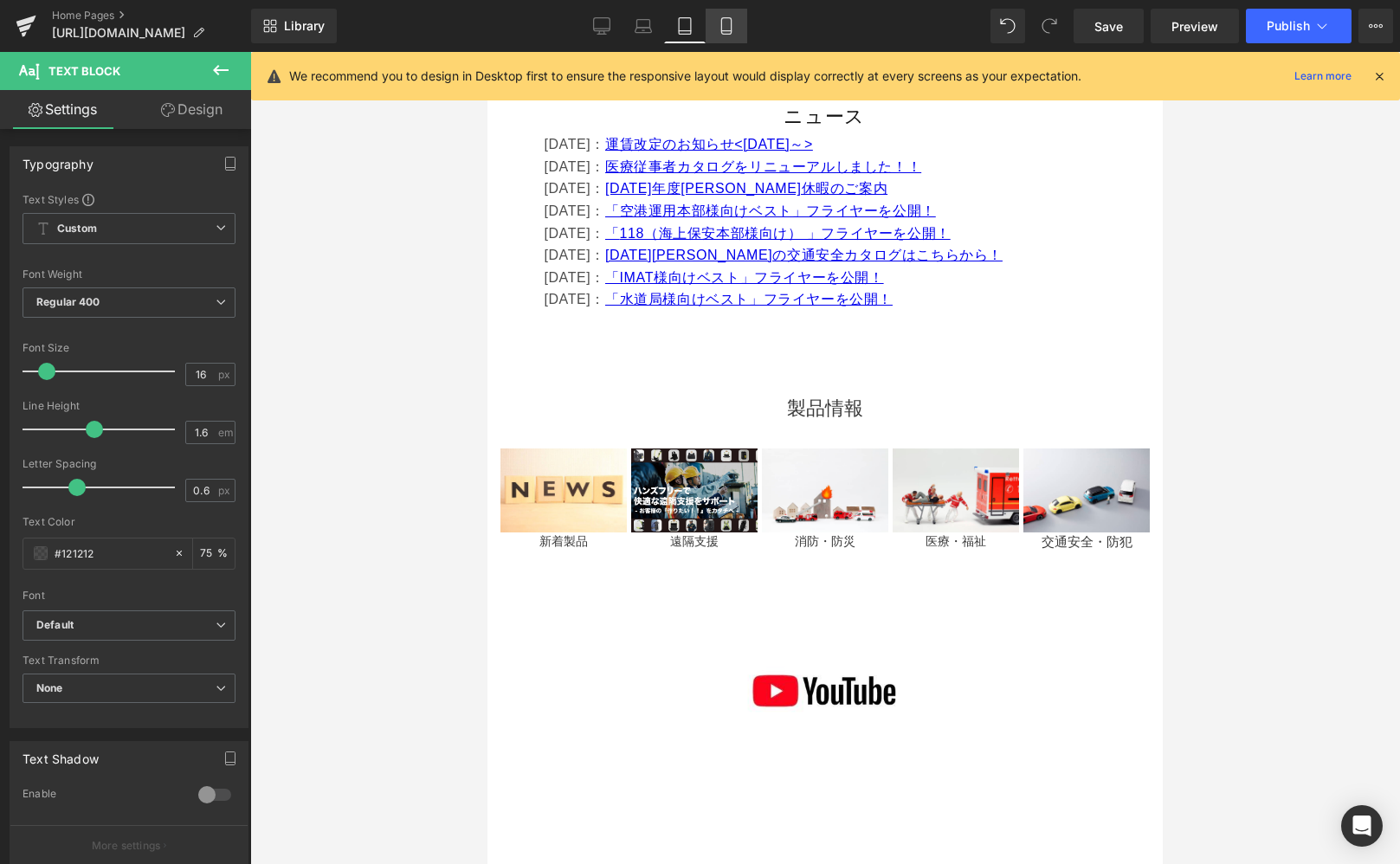
click at [720, 22] on icon at bounding box center [727, 26] width 18 height 18
type input "15"
type input "75"
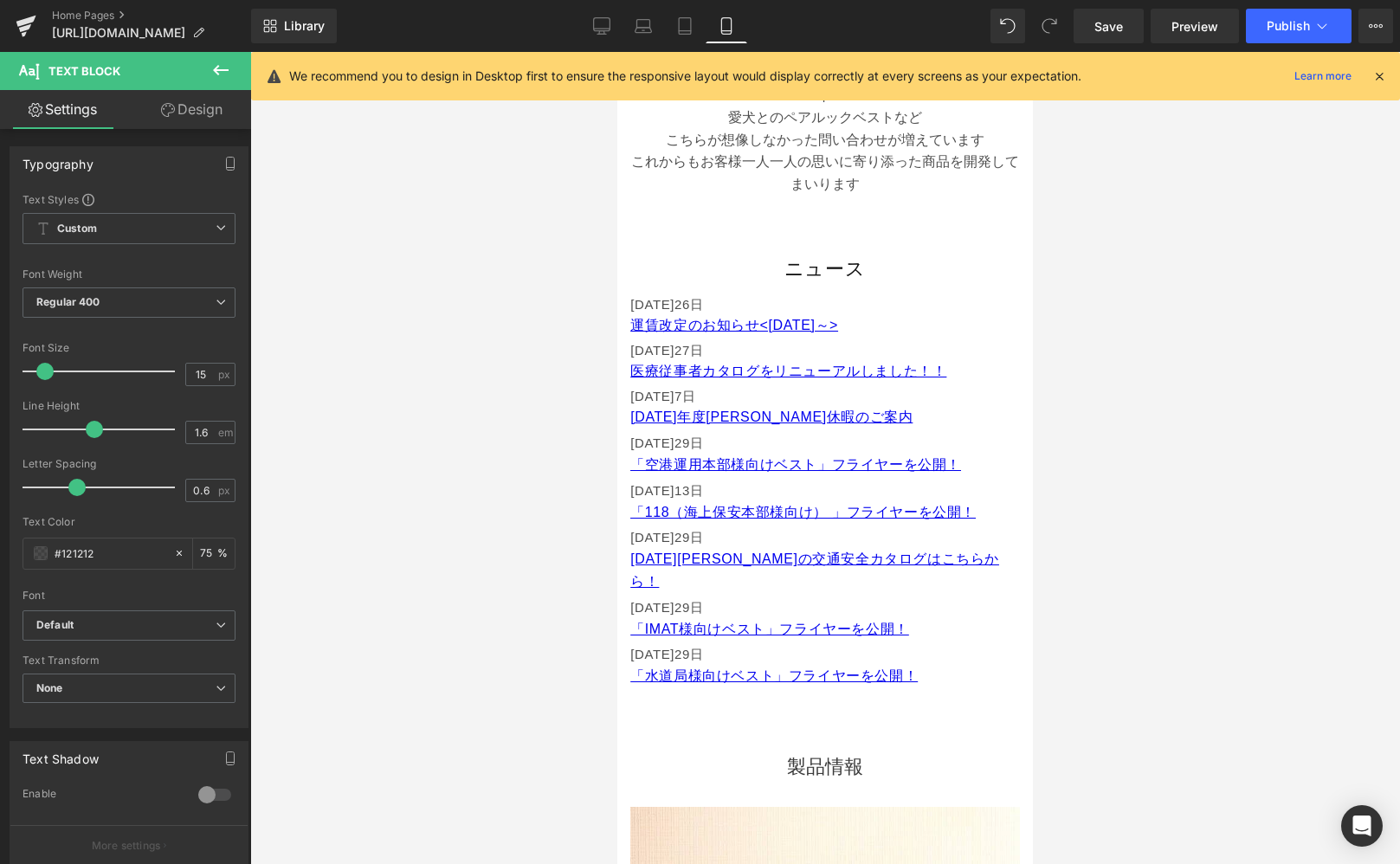
scroll to position [917, 0]
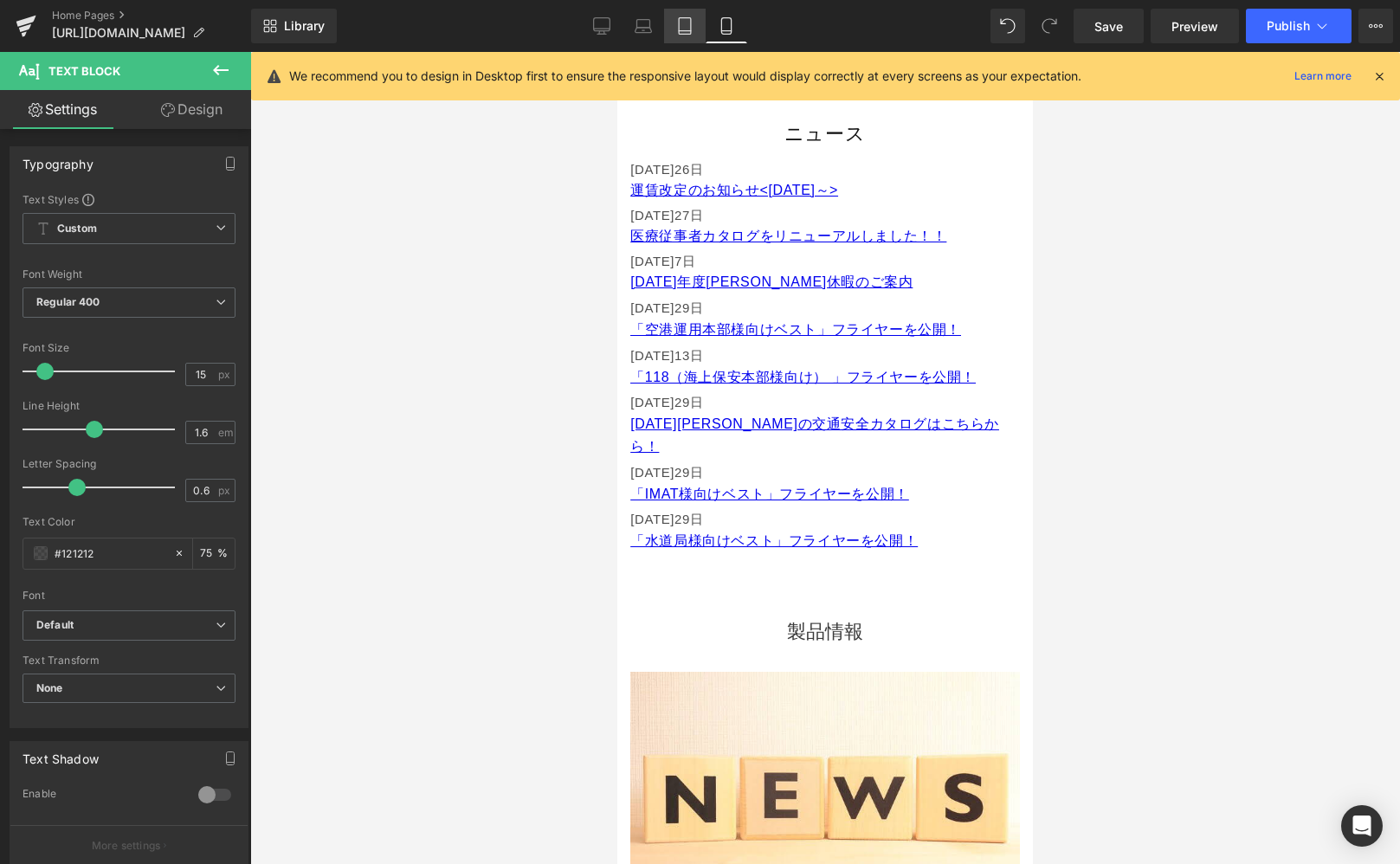
click at [684, 28] on icon at bounding box center [685, 26] width 18 height 18
type input "16"
type input "75"
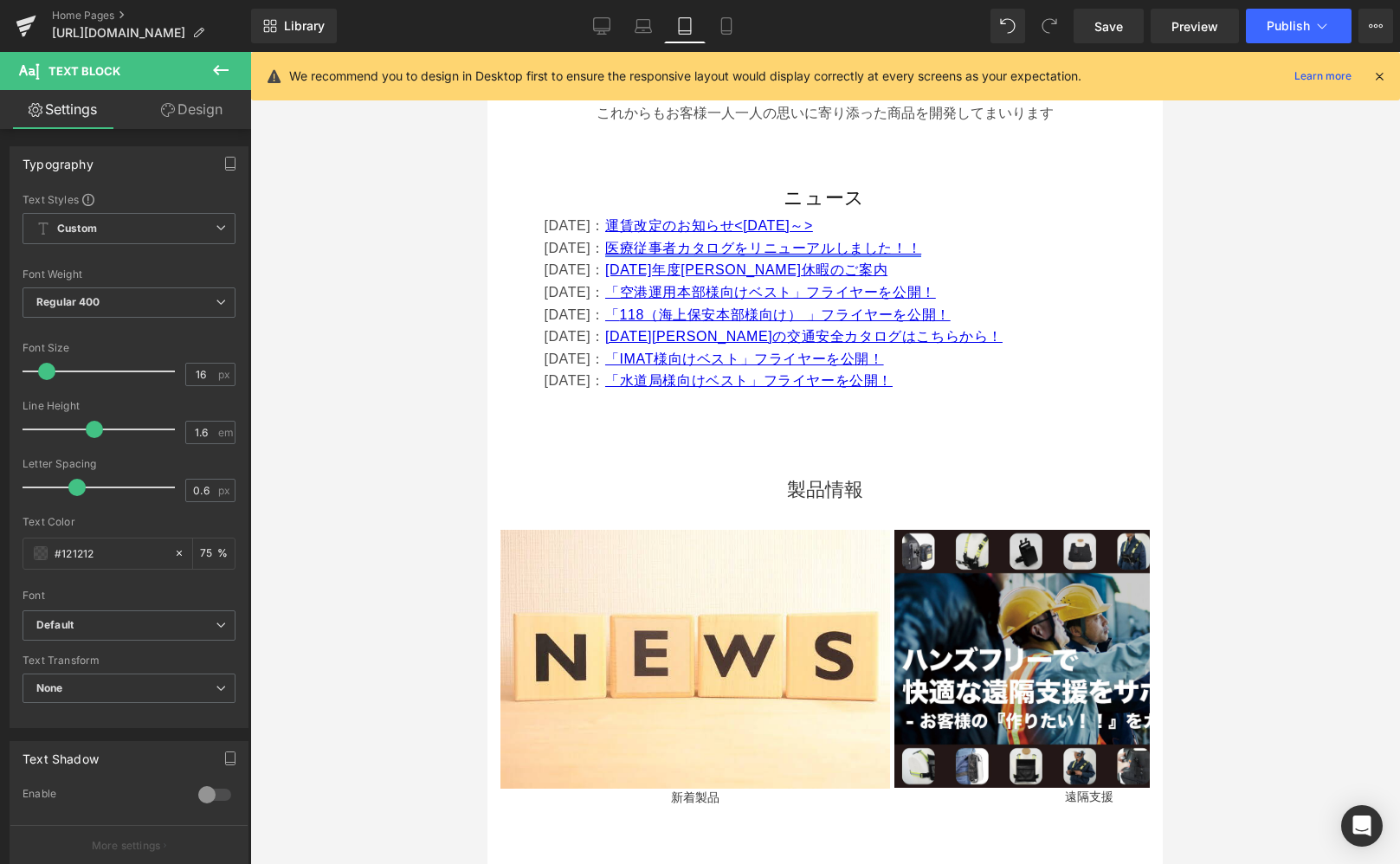
scroll to position [806, 0]
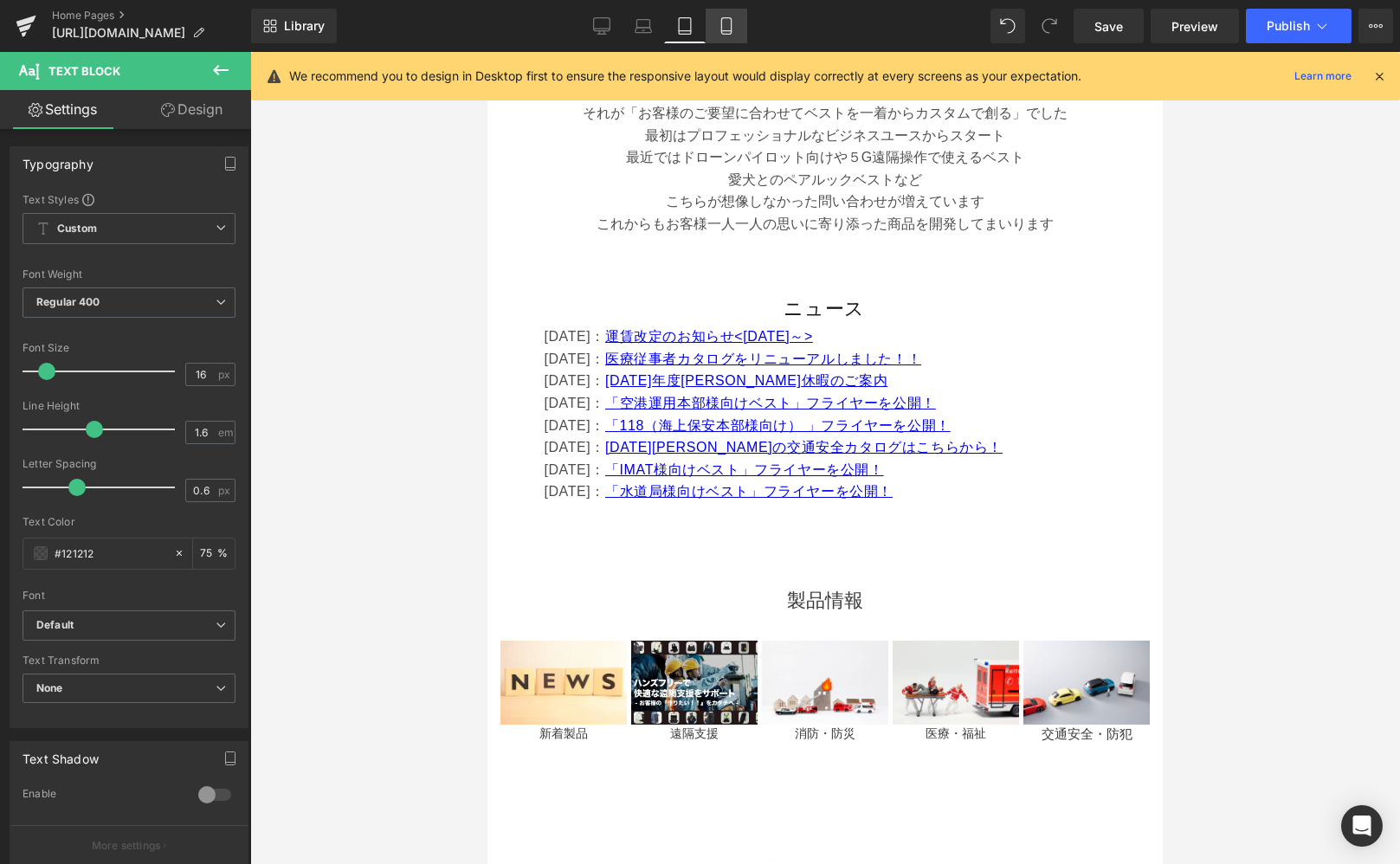
click at [726, 28] on icon at bounding box center [727, 26] width 18 height 18
type input "15"
type input "75"
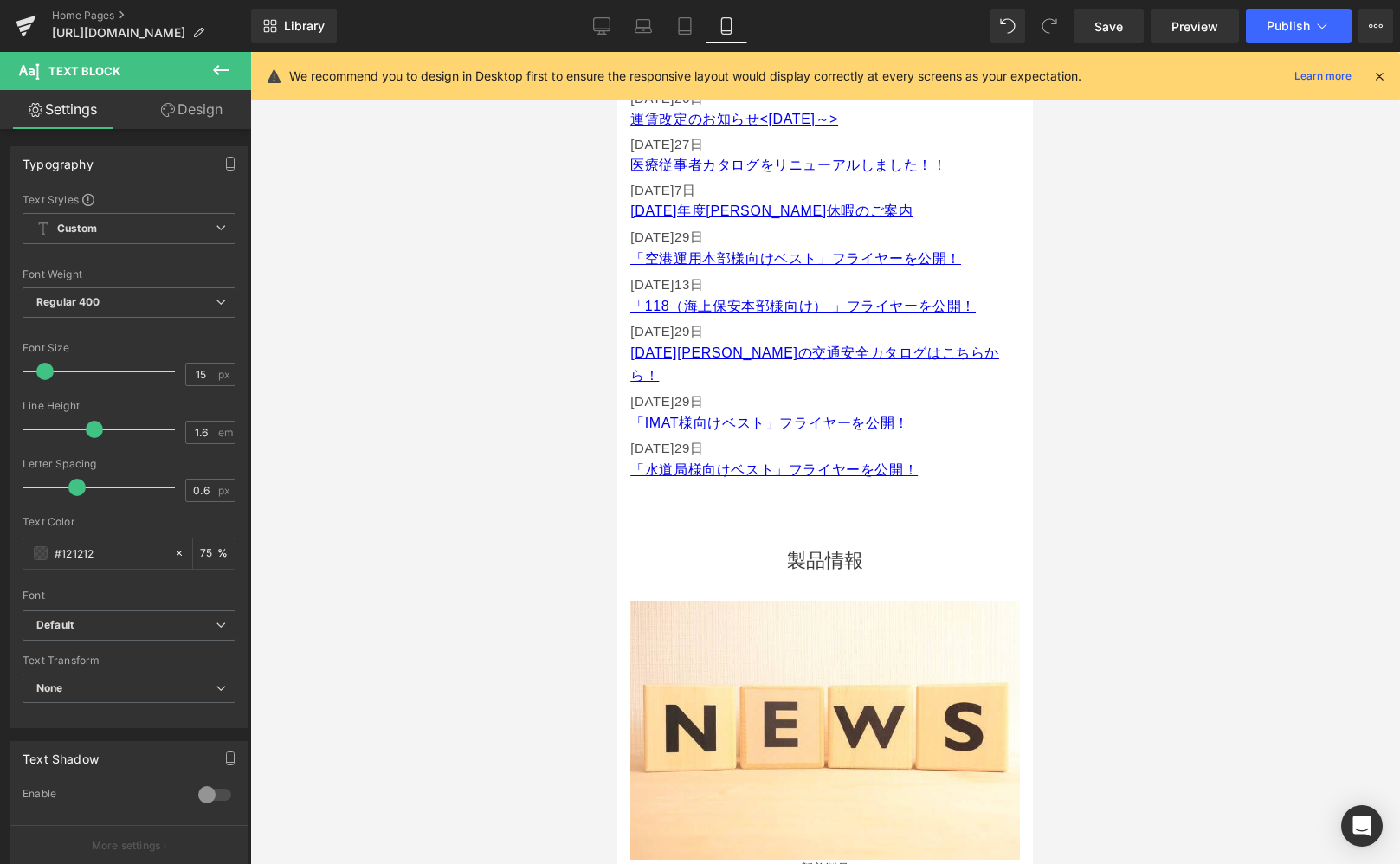
scroll to position [986, 0]
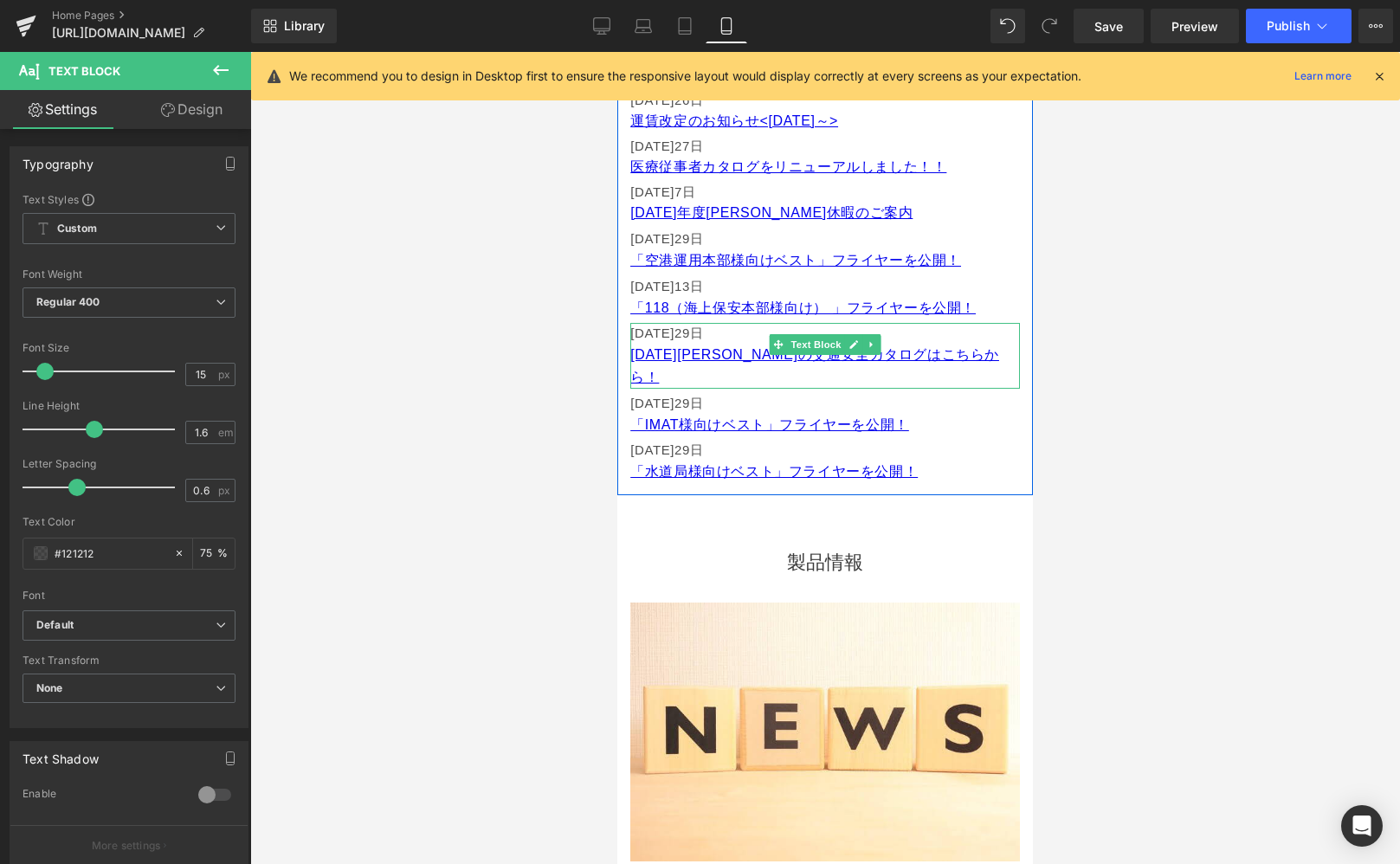
click at [690, 330] on font "[DATE]29" at bounding box center [660, 333] width 60 height 15
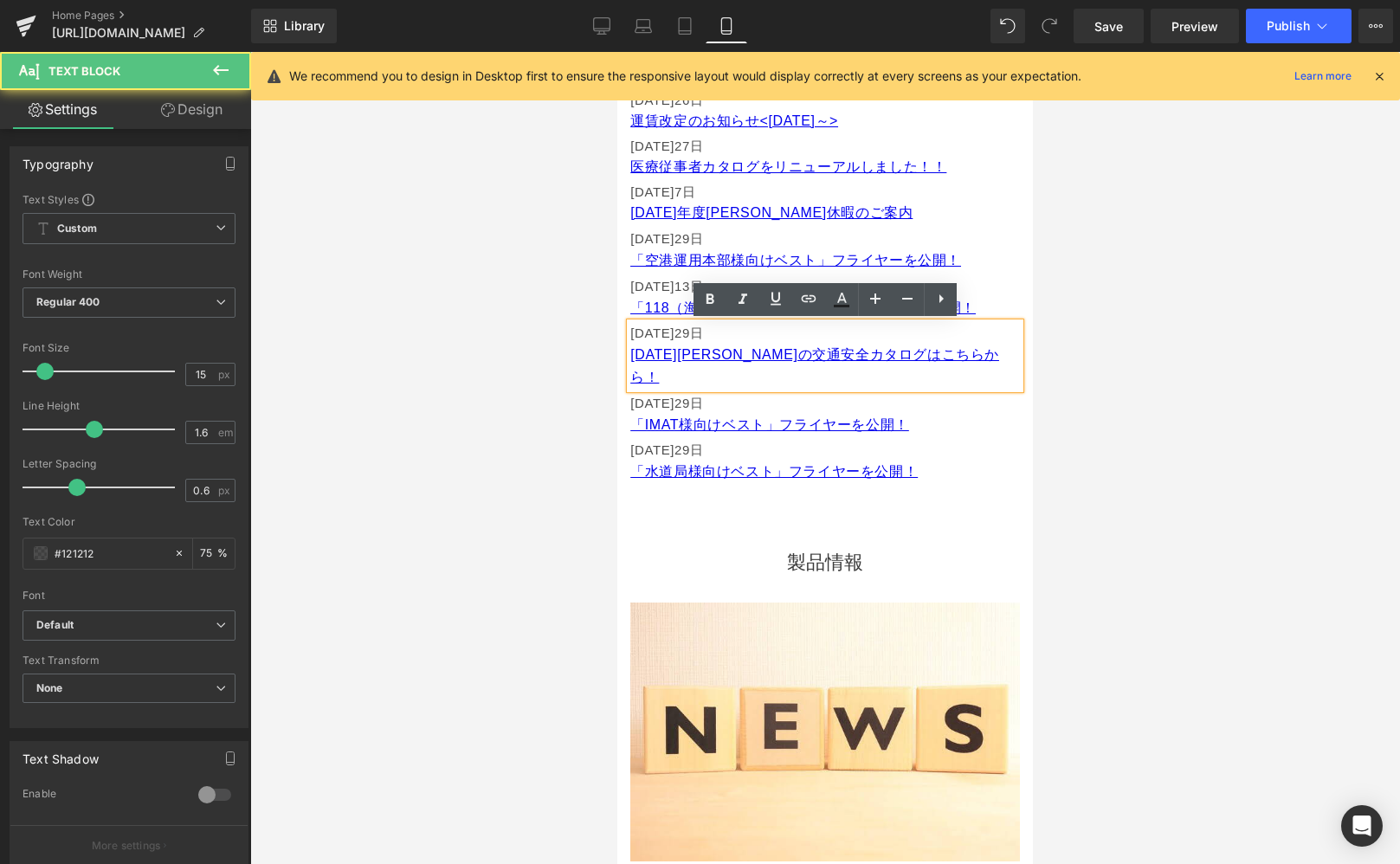
click at [679, 333] on font "[DATE]29" at bounding box center [660, 333] width 60 height 15
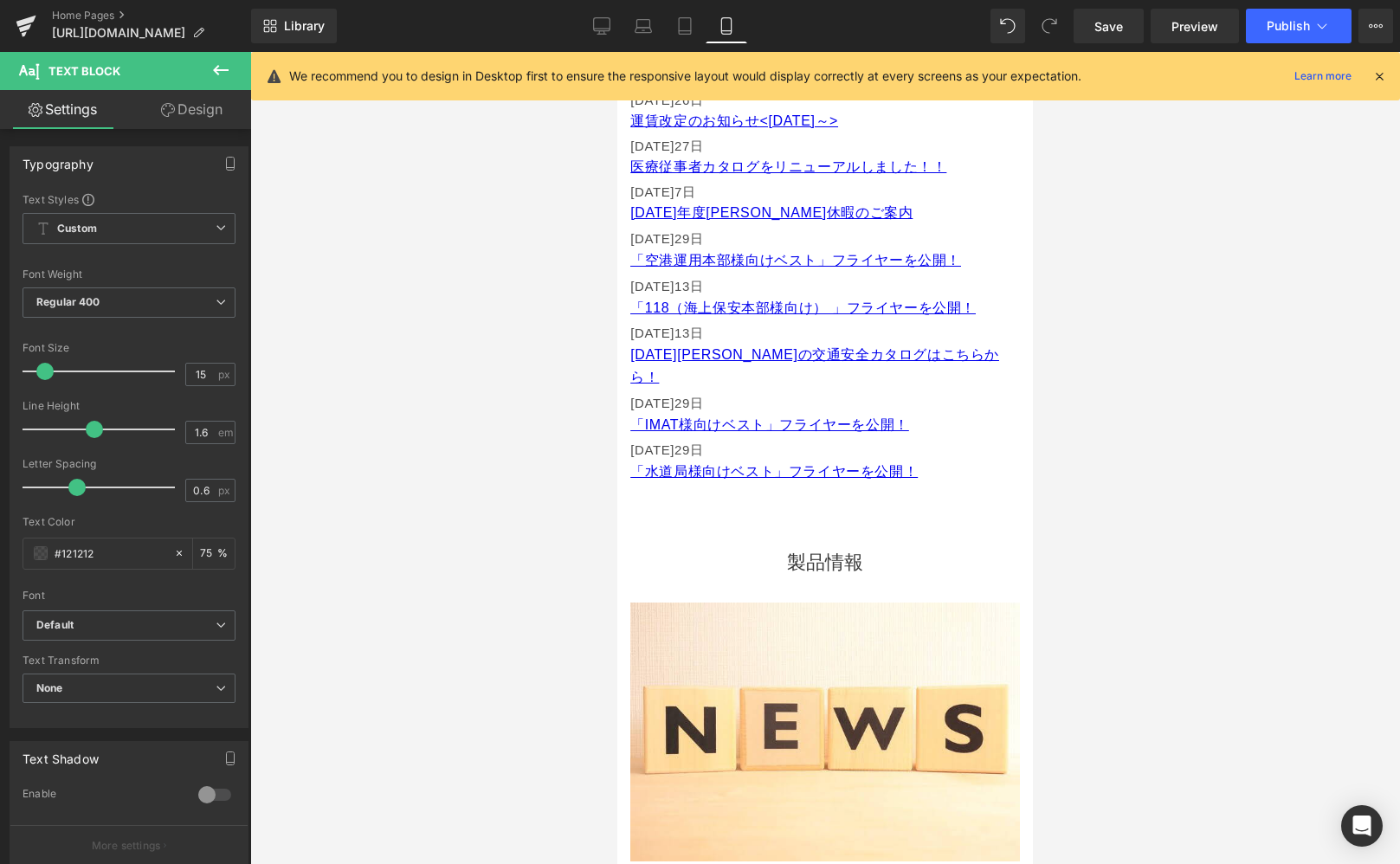
drag, startPoint x: 684, startPoint y: 23, endPoint x: 709, endPoint y: 72, distance: 55.0
click at [684, 23] on icon at bounding box center [685, 26] width 18 height 18
type input "16"
type input "75"
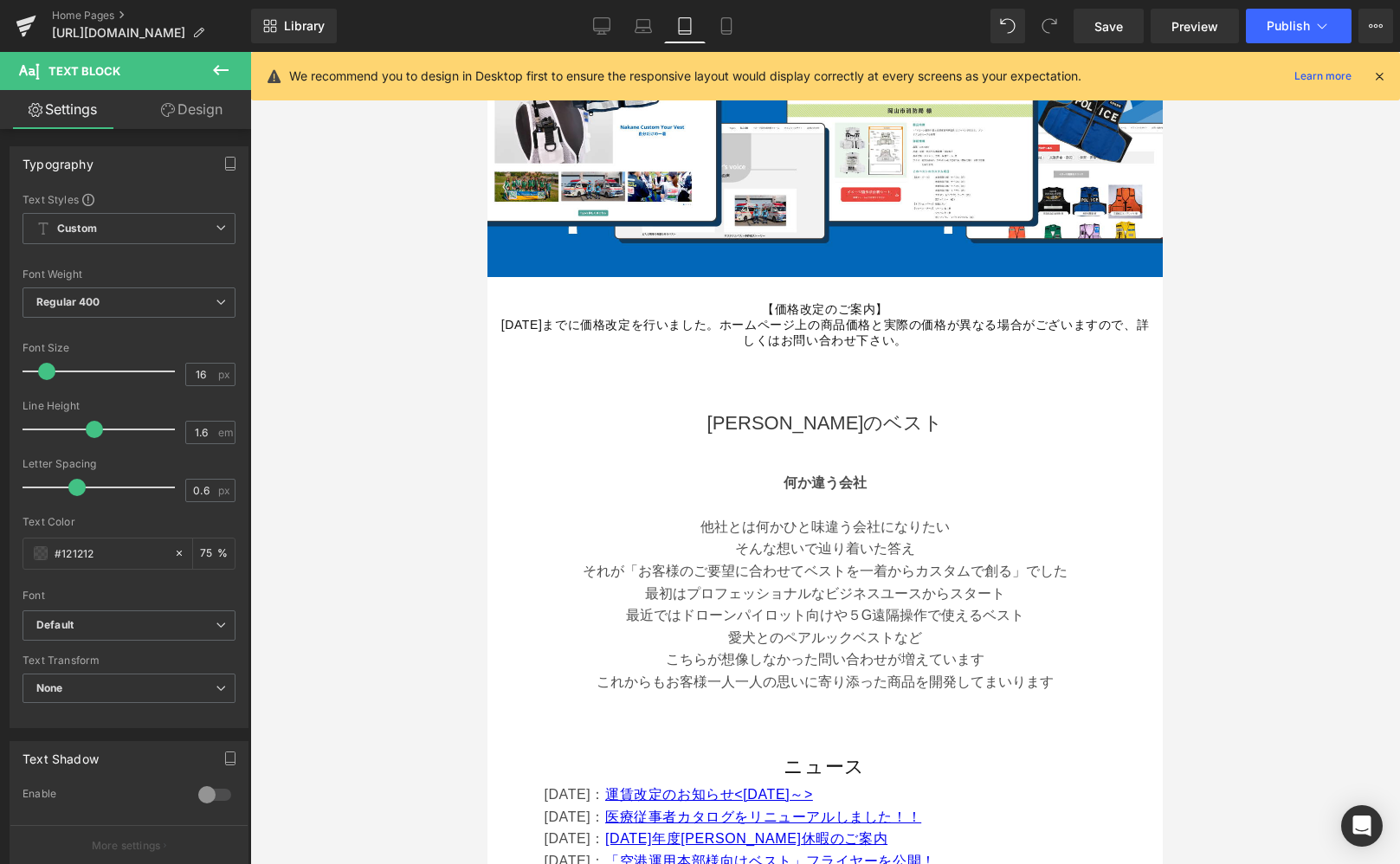
scroll to position [731, 0]
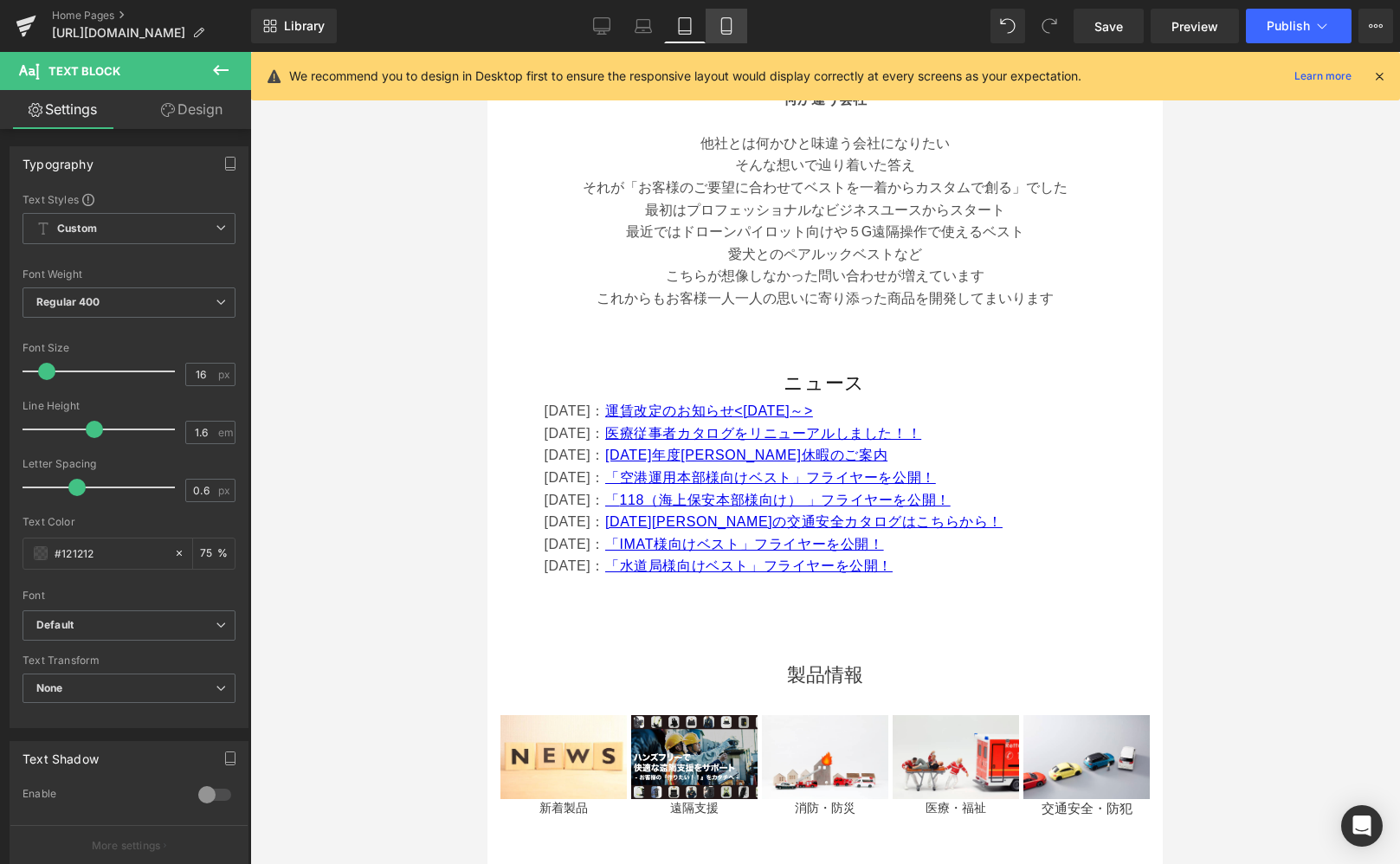
click at [721, 37] on link "Mobile" at bounding box center [727, 25] width 41 height 35
type input "15"
type input "75"
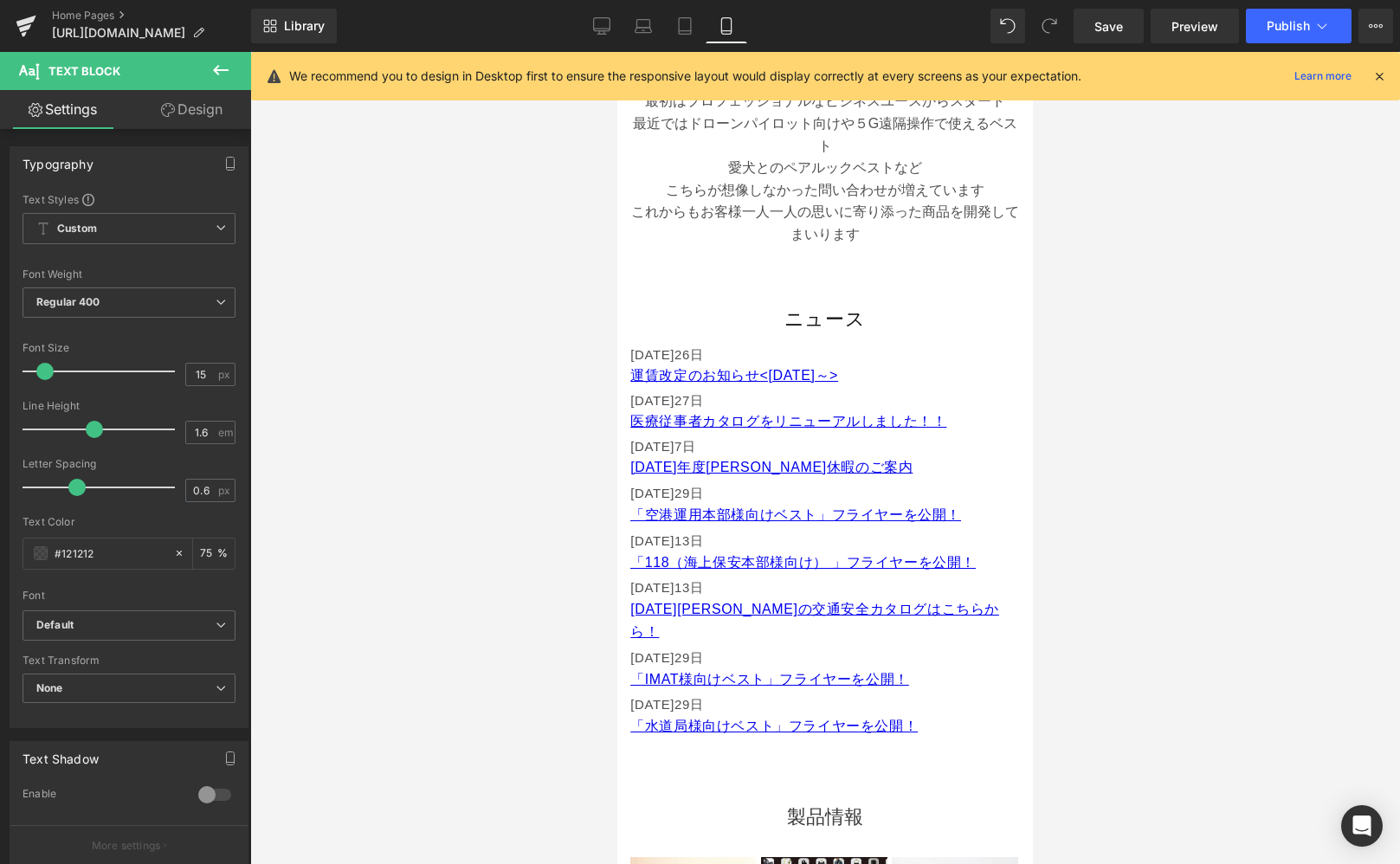
scroll to position [984, 0]
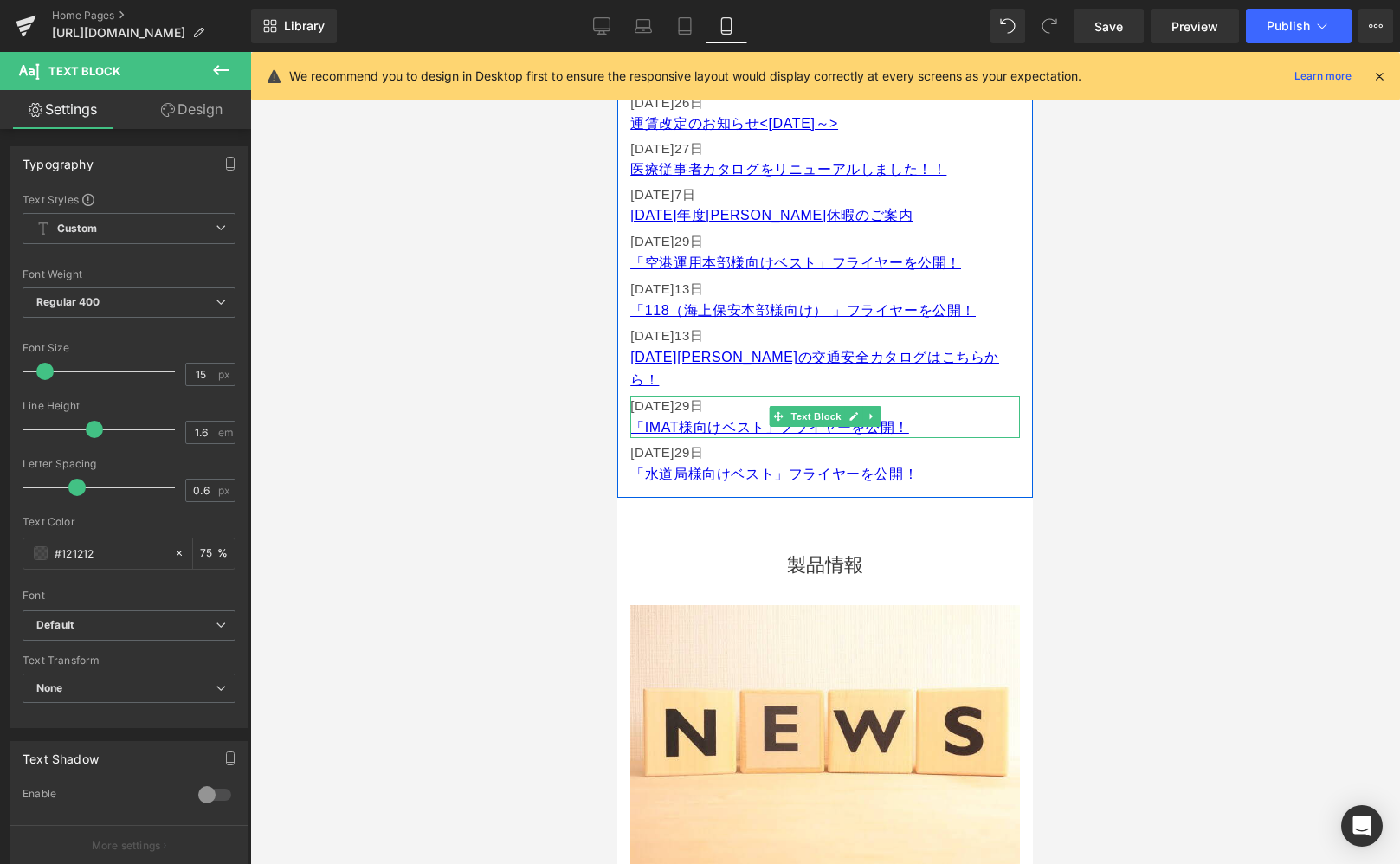
click at [680, 398] on font "[DATE]29" at bounding box center [660, 406] width 60 height 15
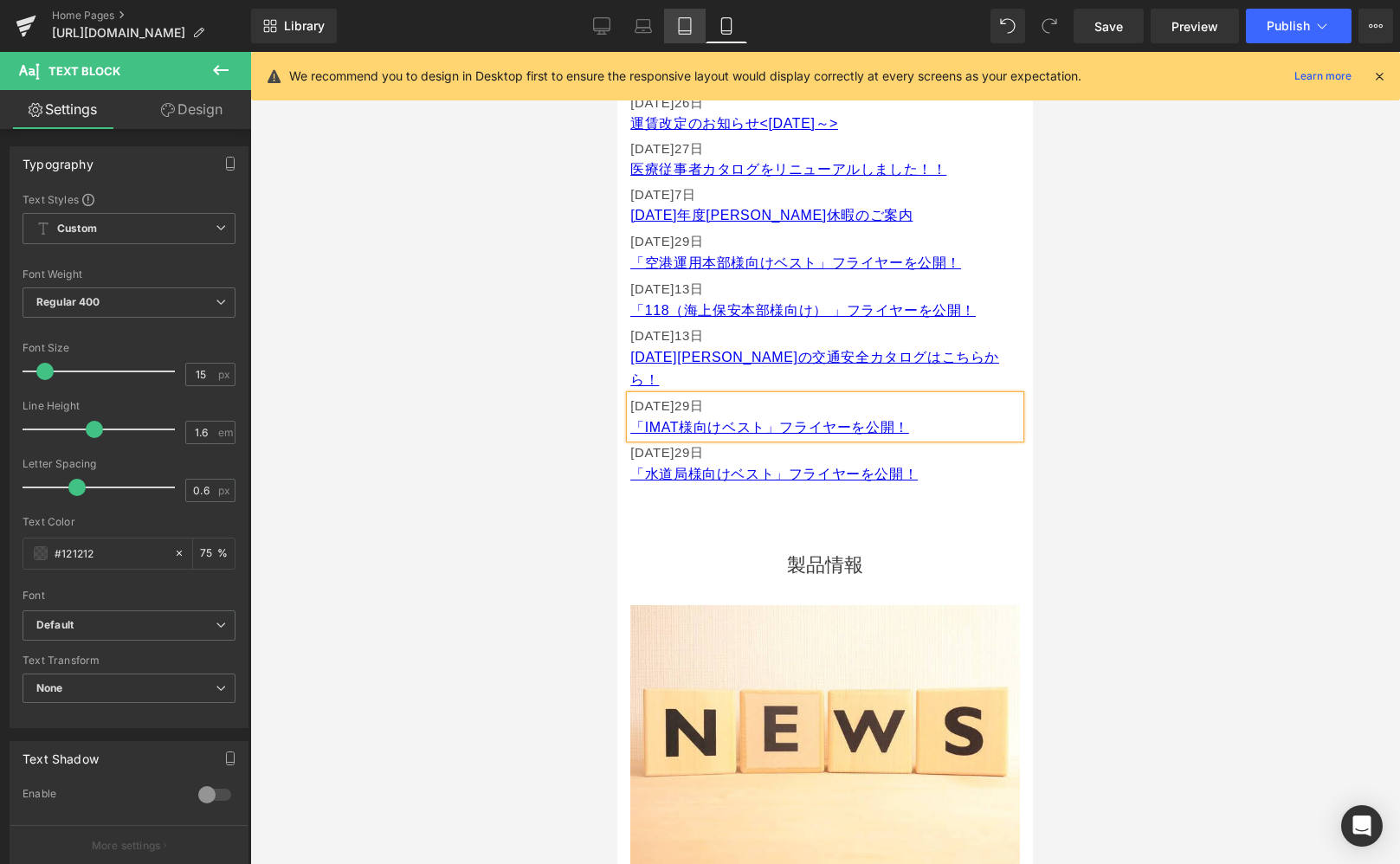
click at [696, 28] on link "Tablet" at bounding box center [685, 25] width 41 height 35
type input "16"
type input "75"
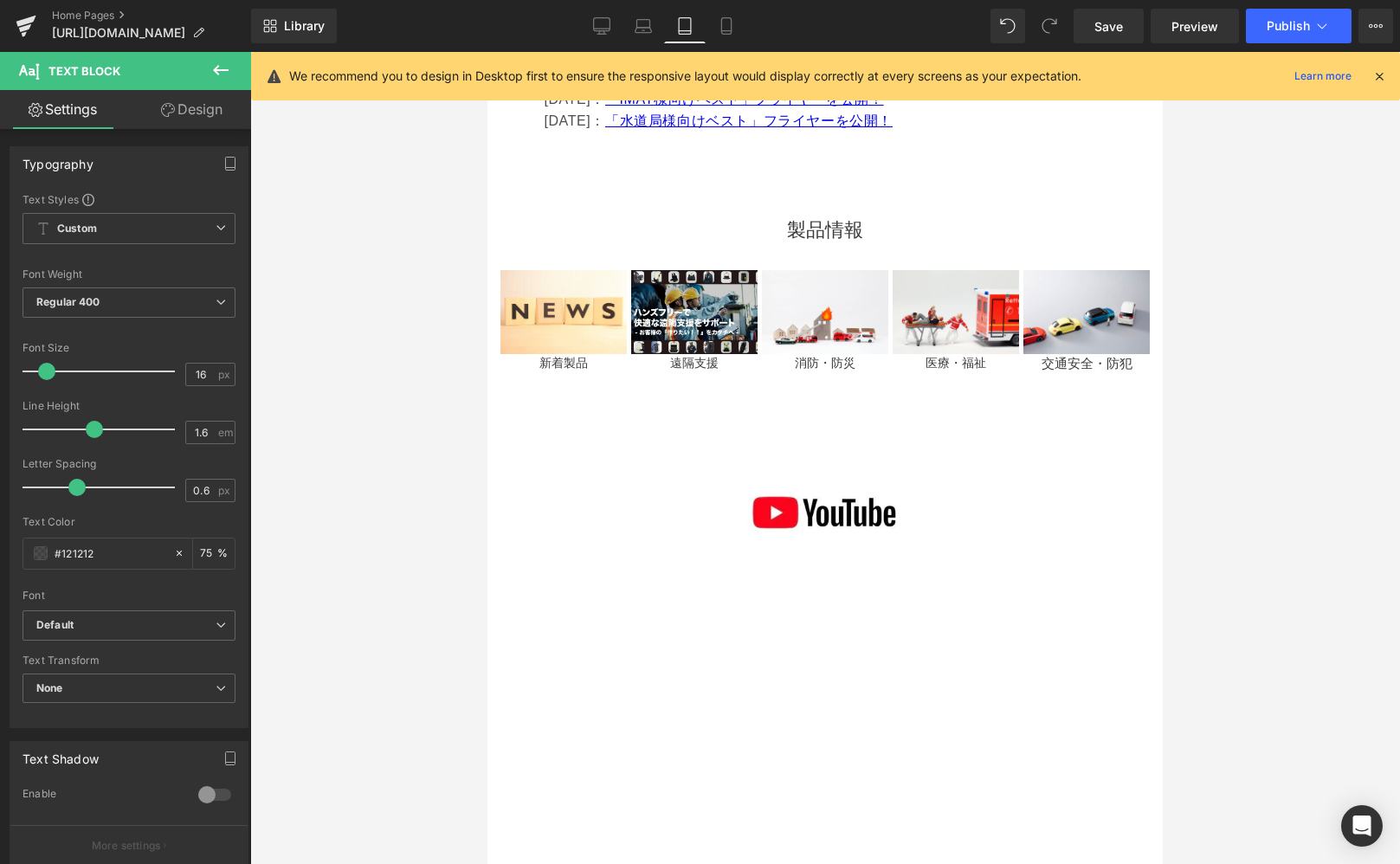
scroll to position [941, 0]
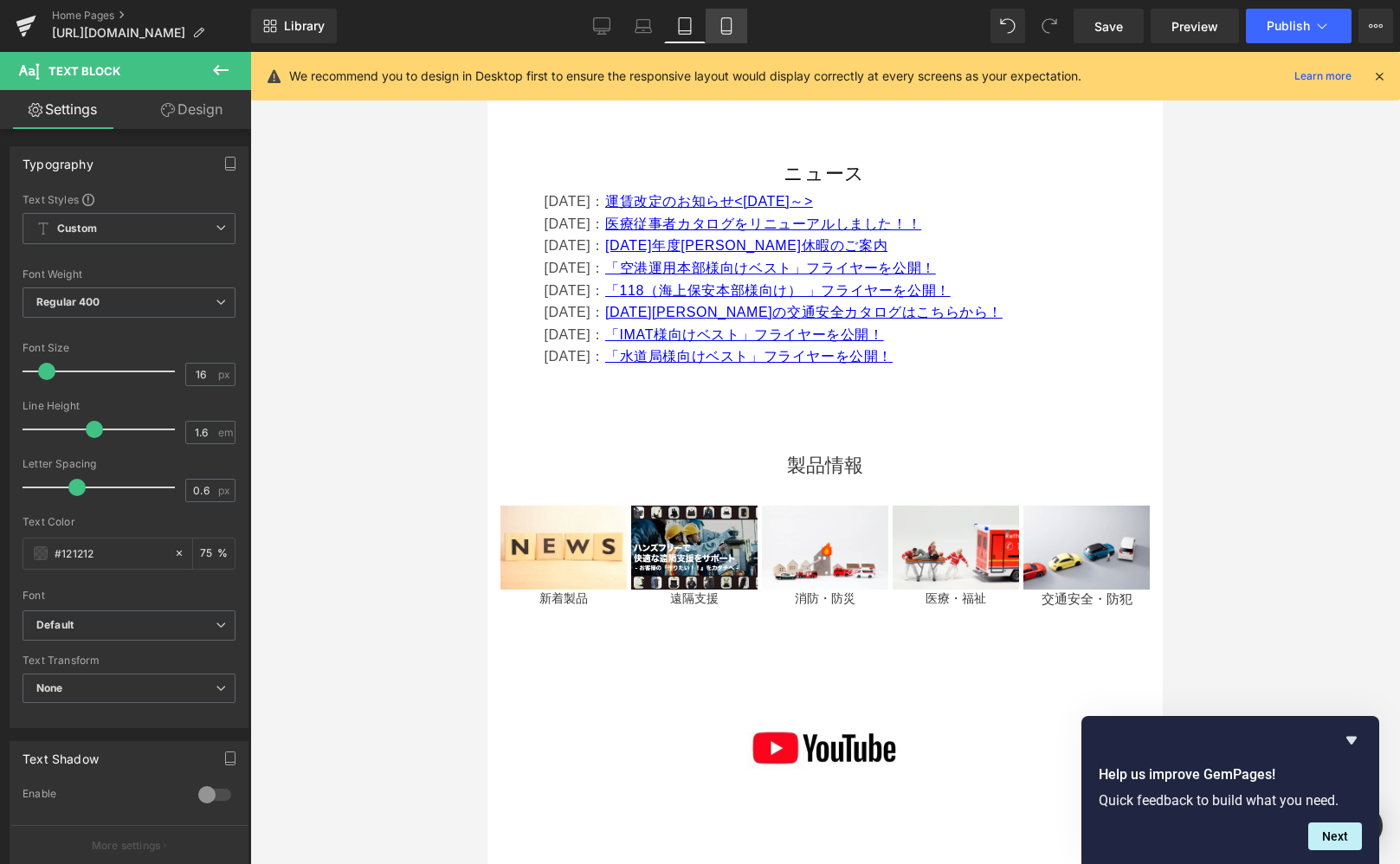
click at [726, 29] on icon at bounding box center [727, 26] width 18 height 18
type input "15"
type input "75"
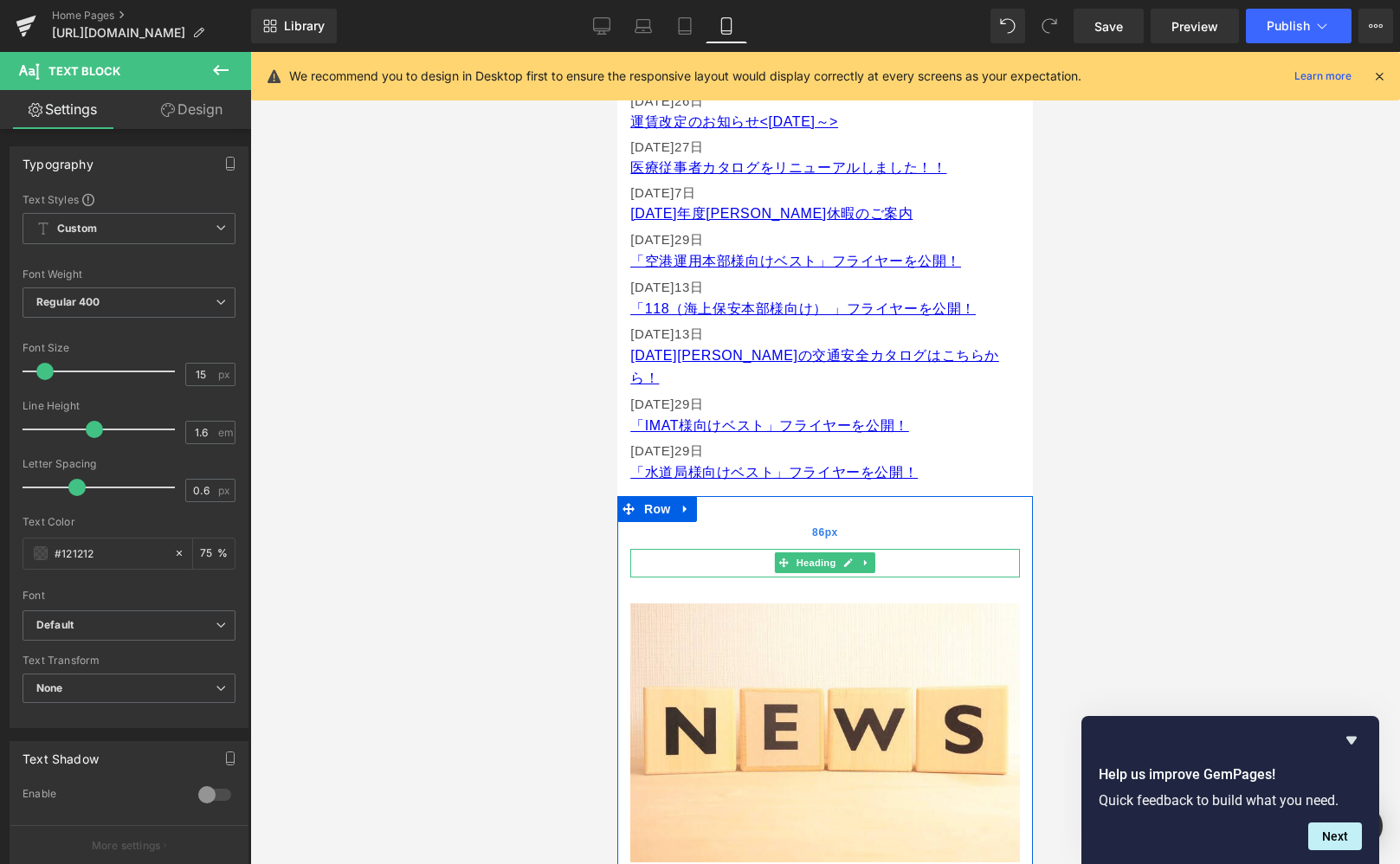
scroll to position [976, 0]
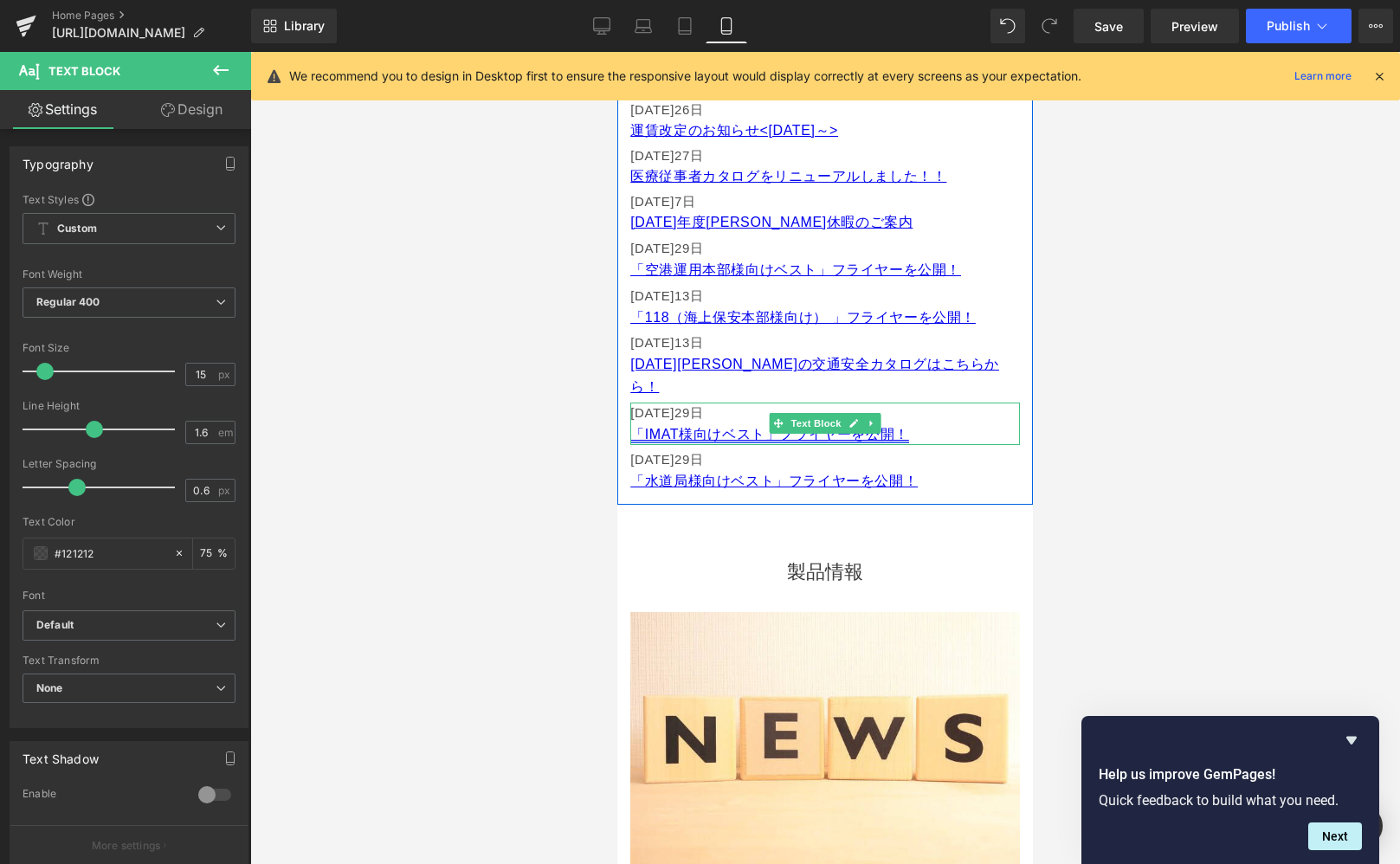
drag, startPoint x: 716, startPoint y: 395, endPoint x: 764, endPoint y: 403, distance: 48.7
click at [704, 405] on font "日" at bounding box center [697, 412] width 14 height 15
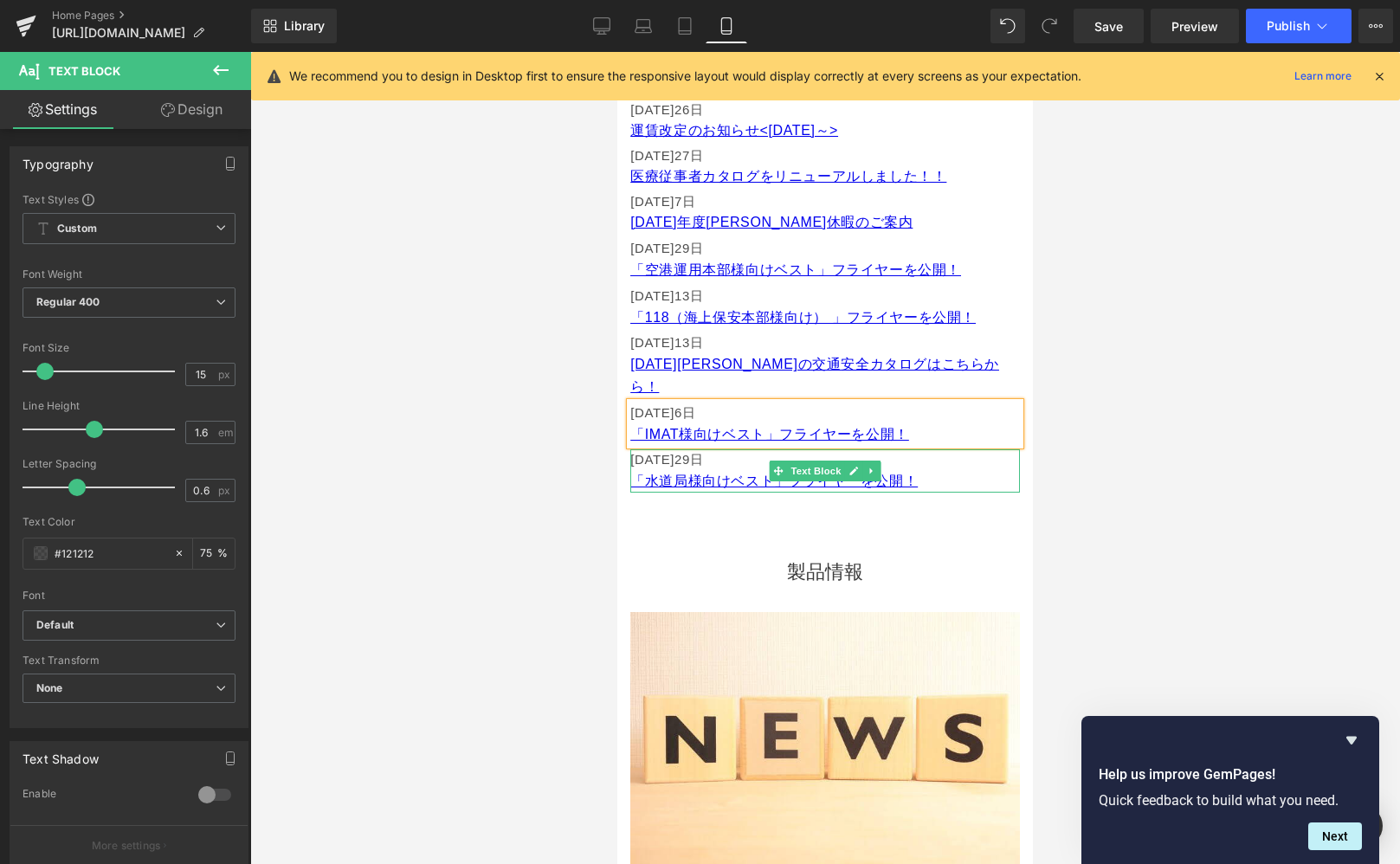
click at [679, 452] on font "[DATE]29" at bounding box center [660, 459] width 60 height 15
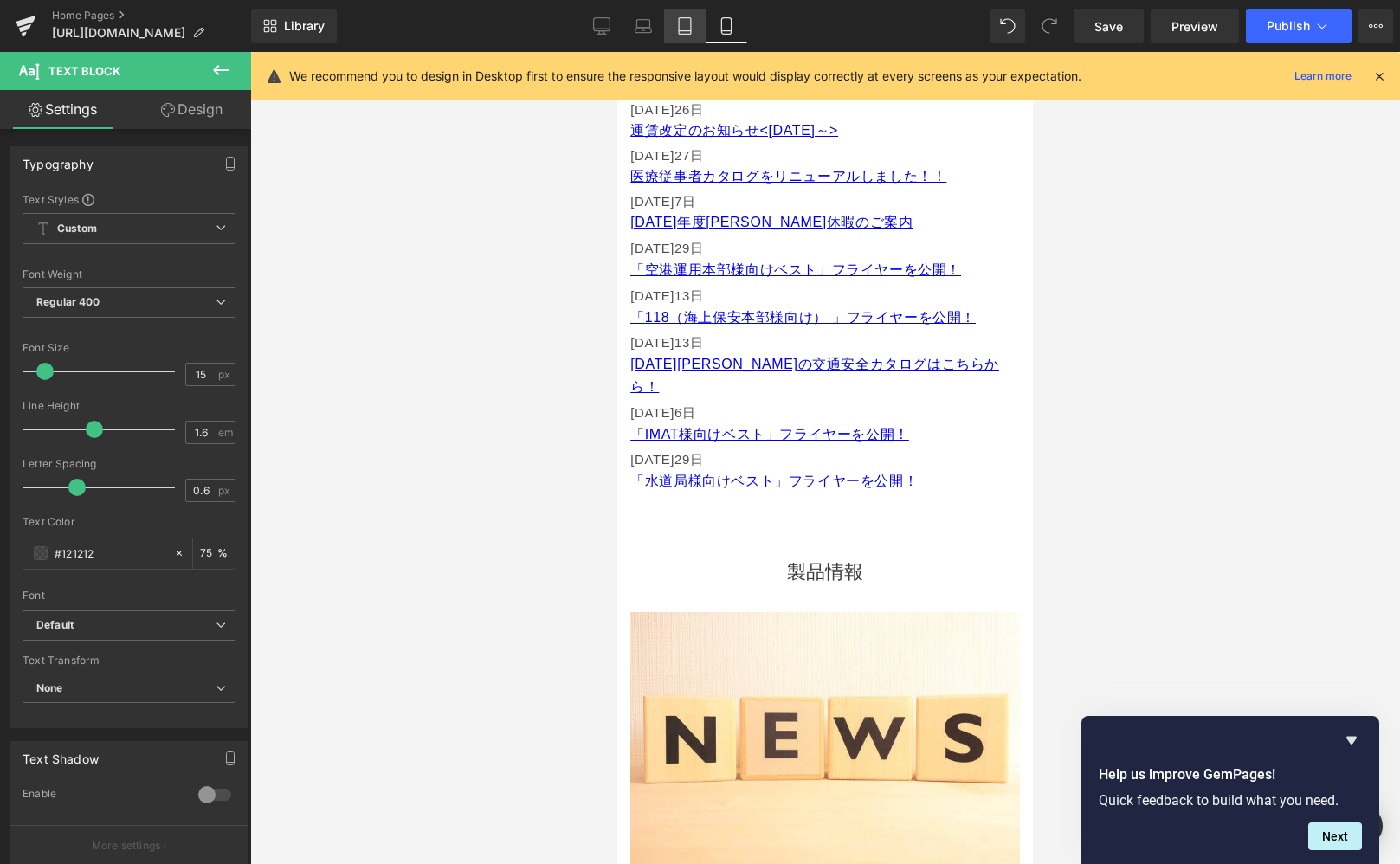
click at [695, 22] on link "Tablet" at bounding box center [685, 25] width 41 height 35
type input "16"
type input "75"
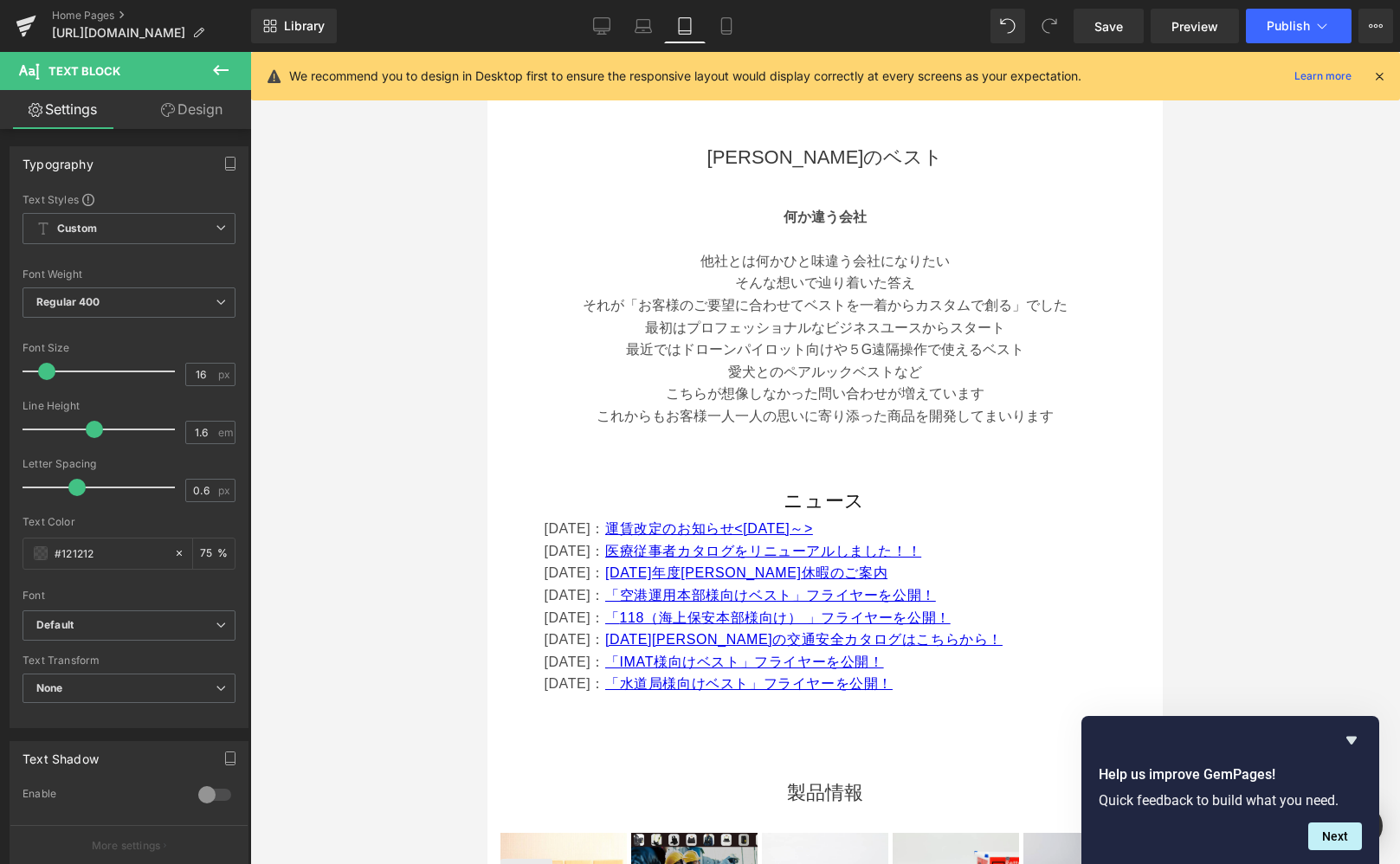
scroll to position [1075, 0]
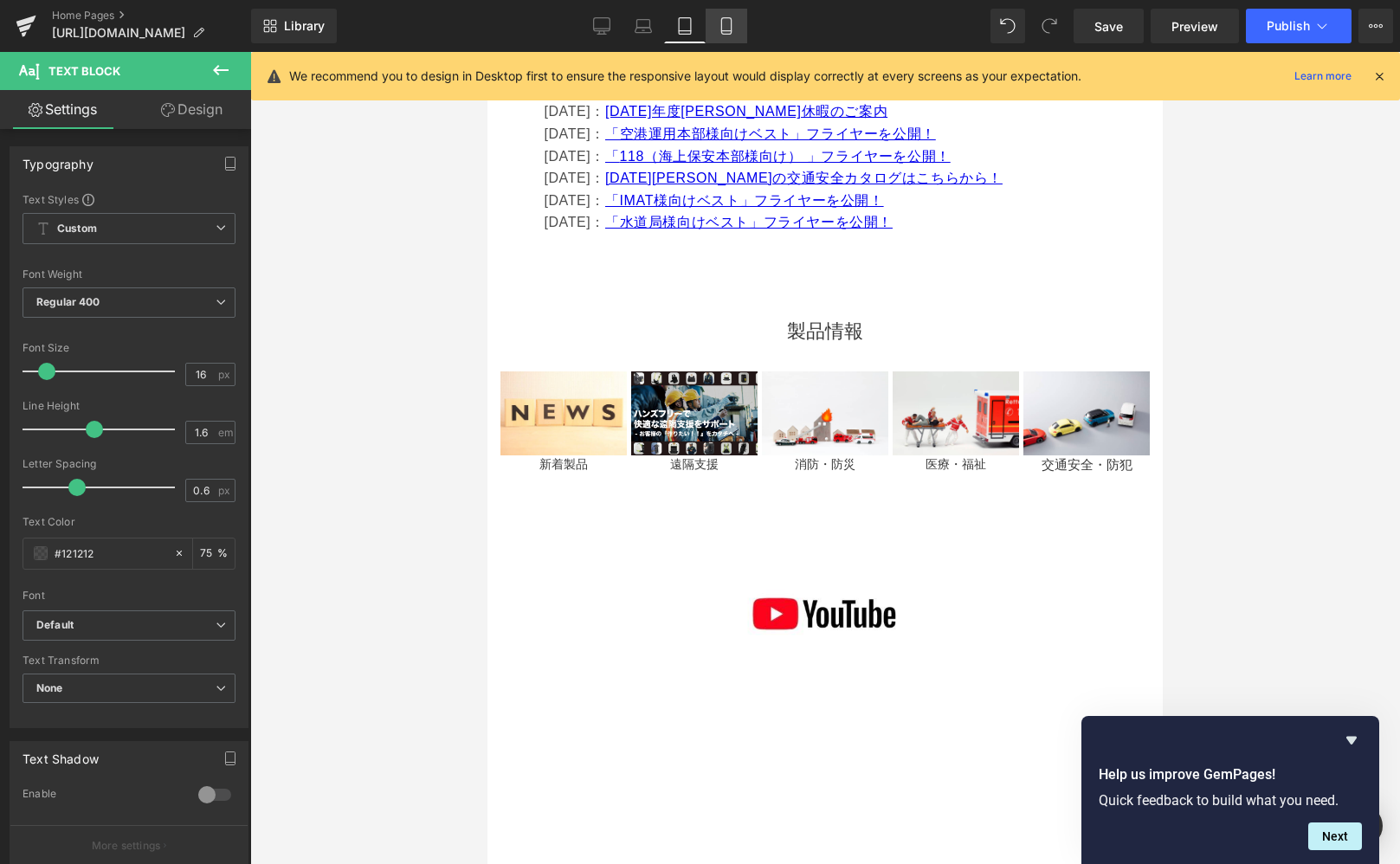
click at [729, 18] on icon at bounding box center [727, 26] width 18 height 18
type input "15"
type input "75"
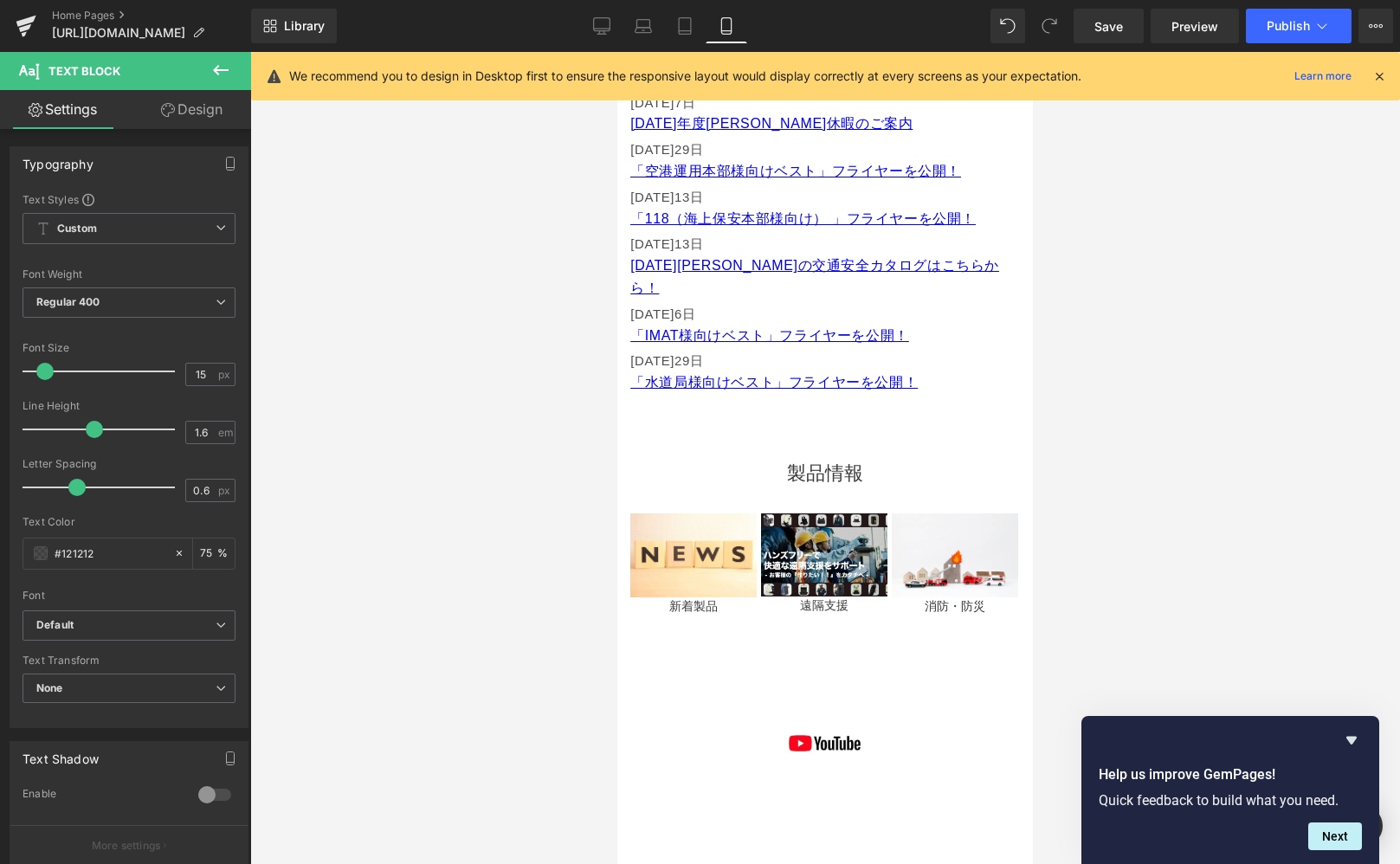
scroll to position [1079, 0]
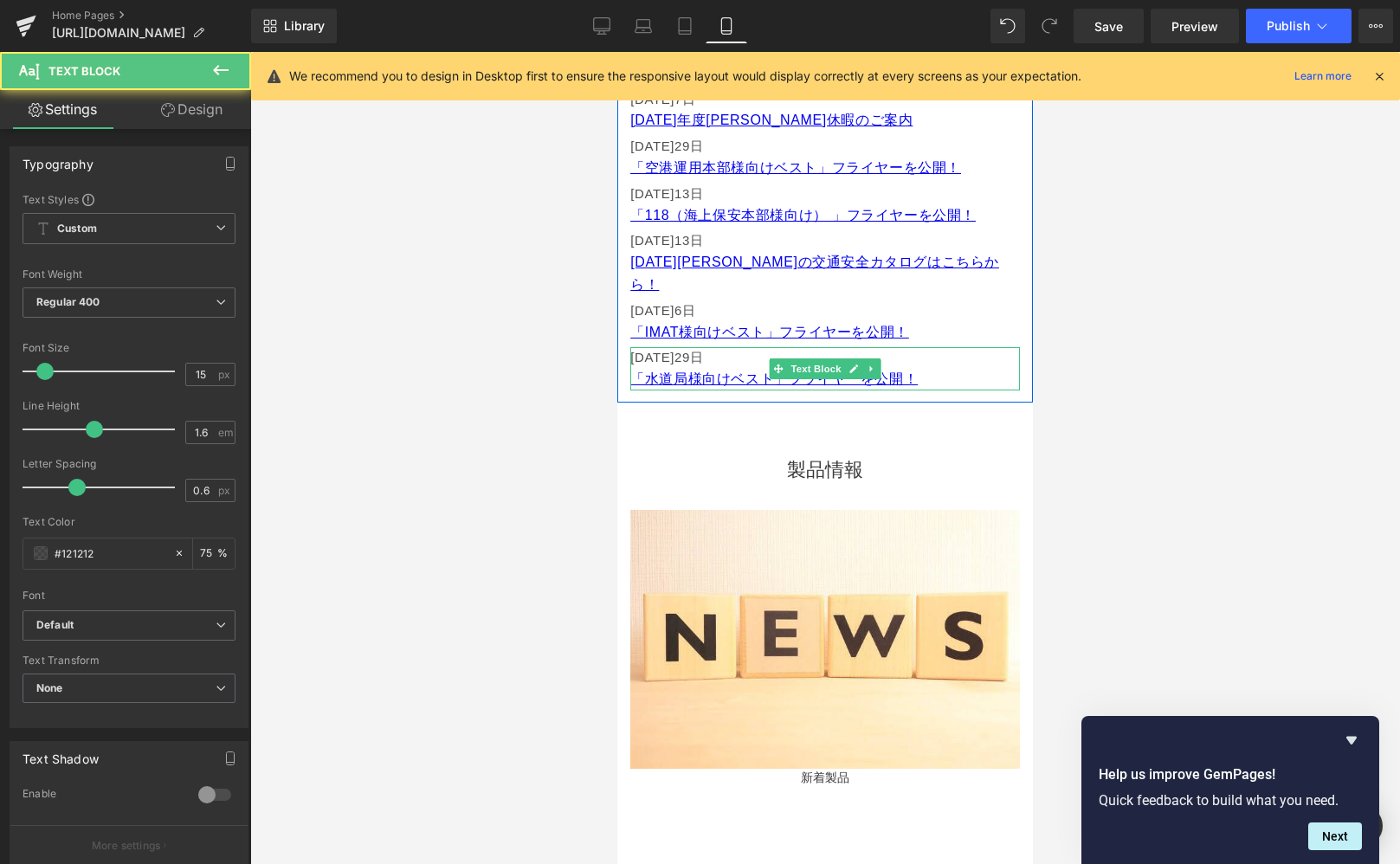
click at [684, 350] on font "[DATE]29" at bounding box center [660, 357] width 60 height 15
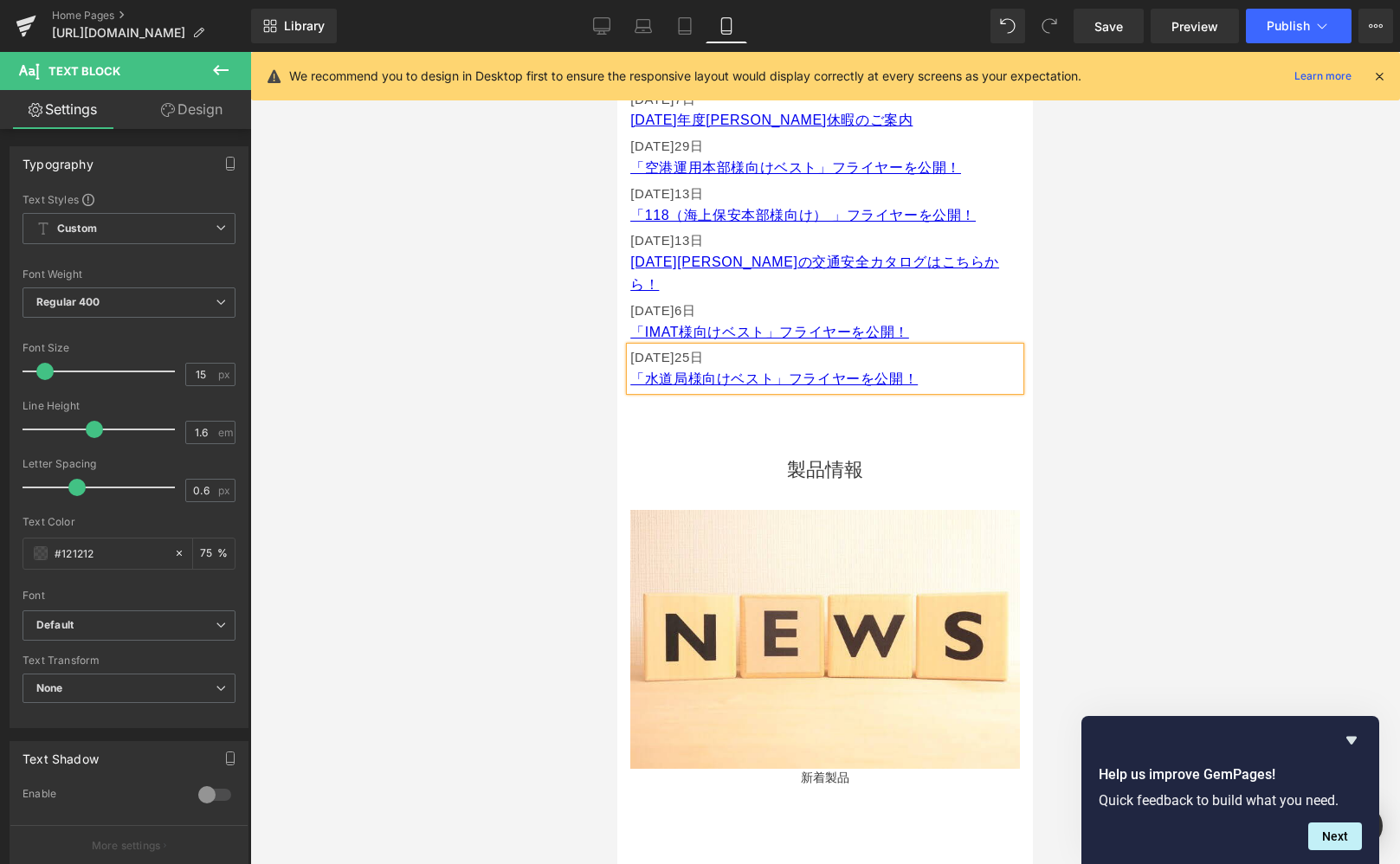
click at [1191, 348] on div at bounding box center [826, 458] width 1150 height 813
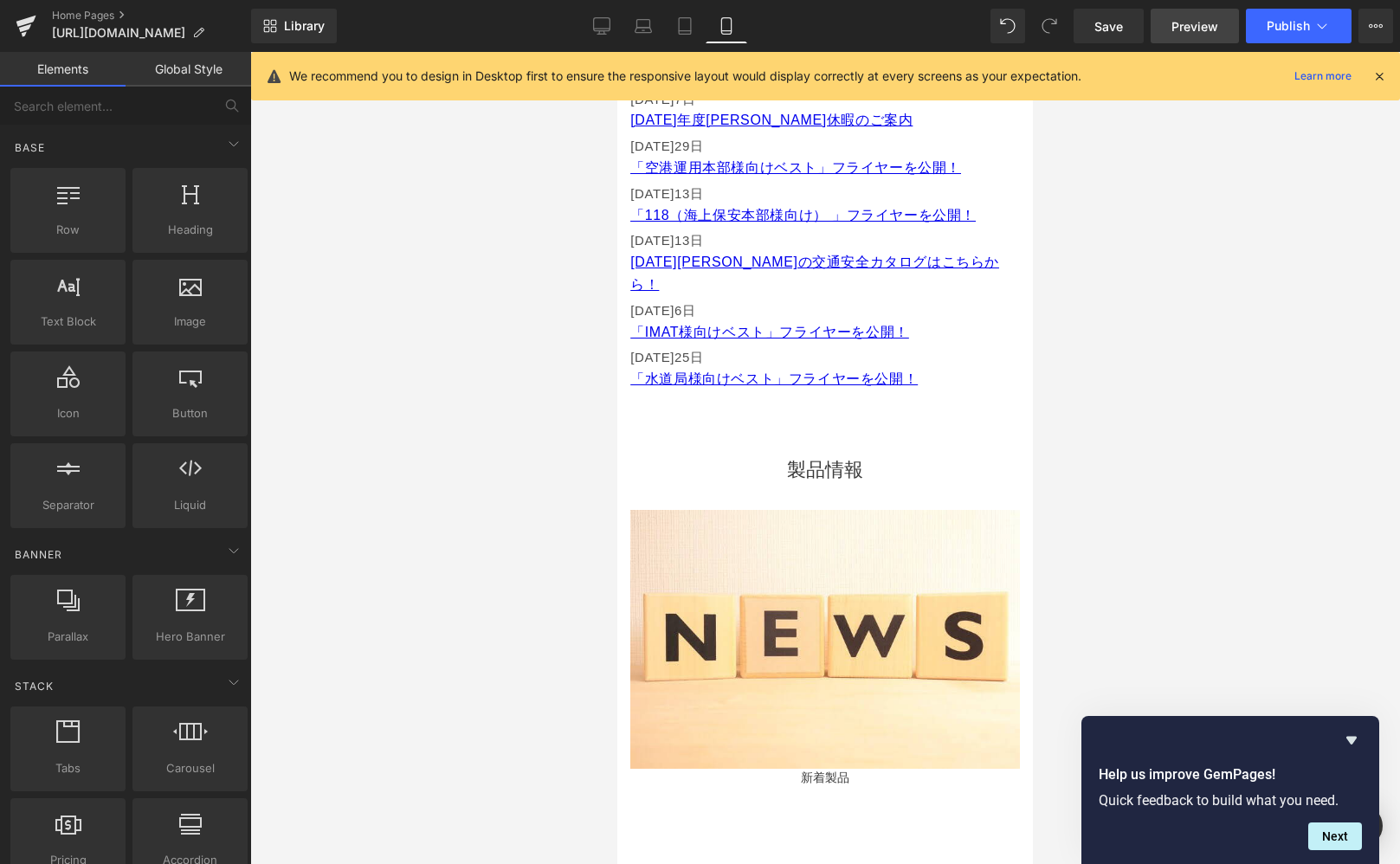
click at [1193, 32] on span "Preview" at bounding box center [1195, 26] width 47 height 18
click at [1287, 29] on span "Publish" at bounding box center [1289, 25] width 43 height 14
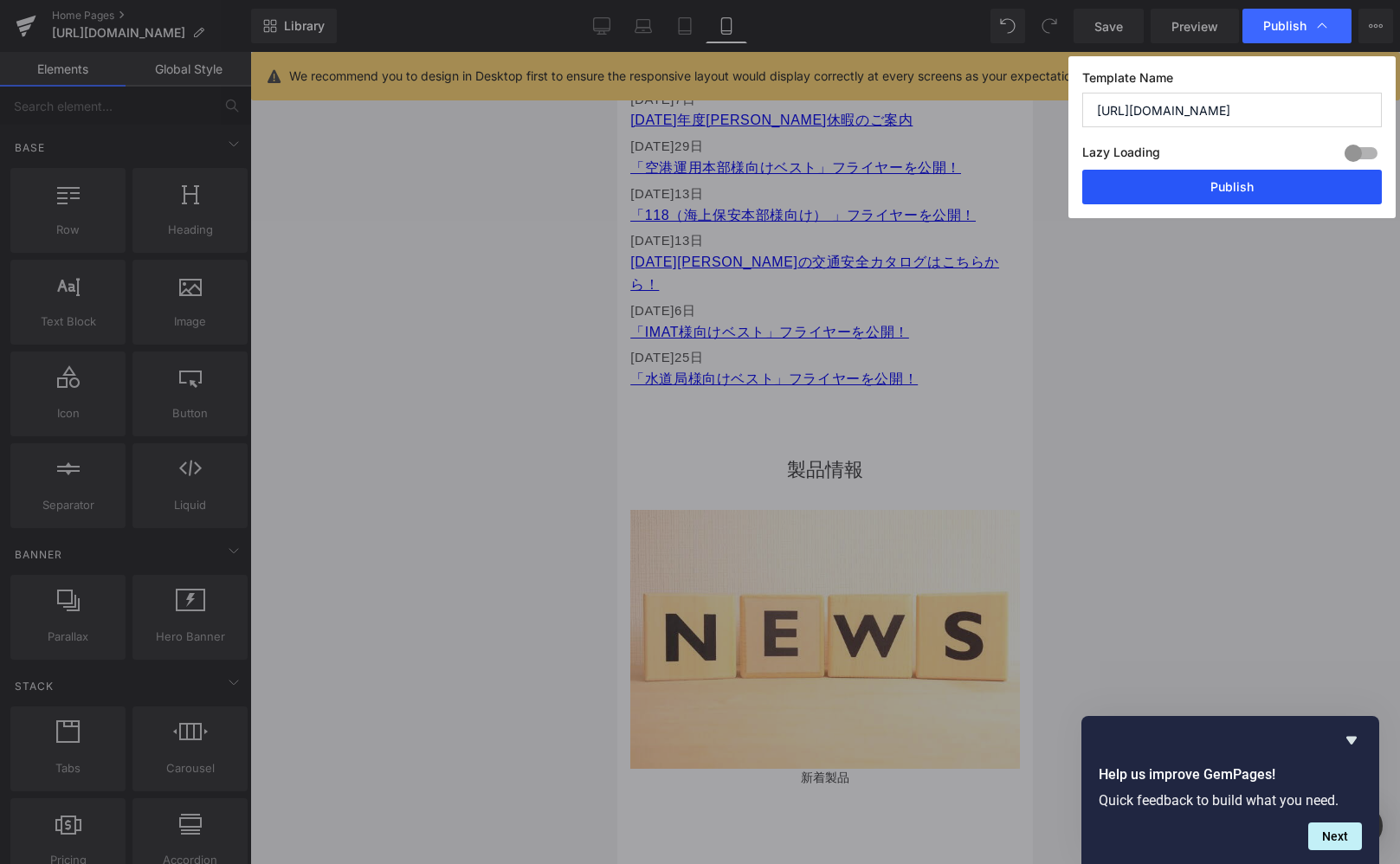
click at [1246, 194] on button "Publish" at bounding box center [1232, 186] width 299 height 35
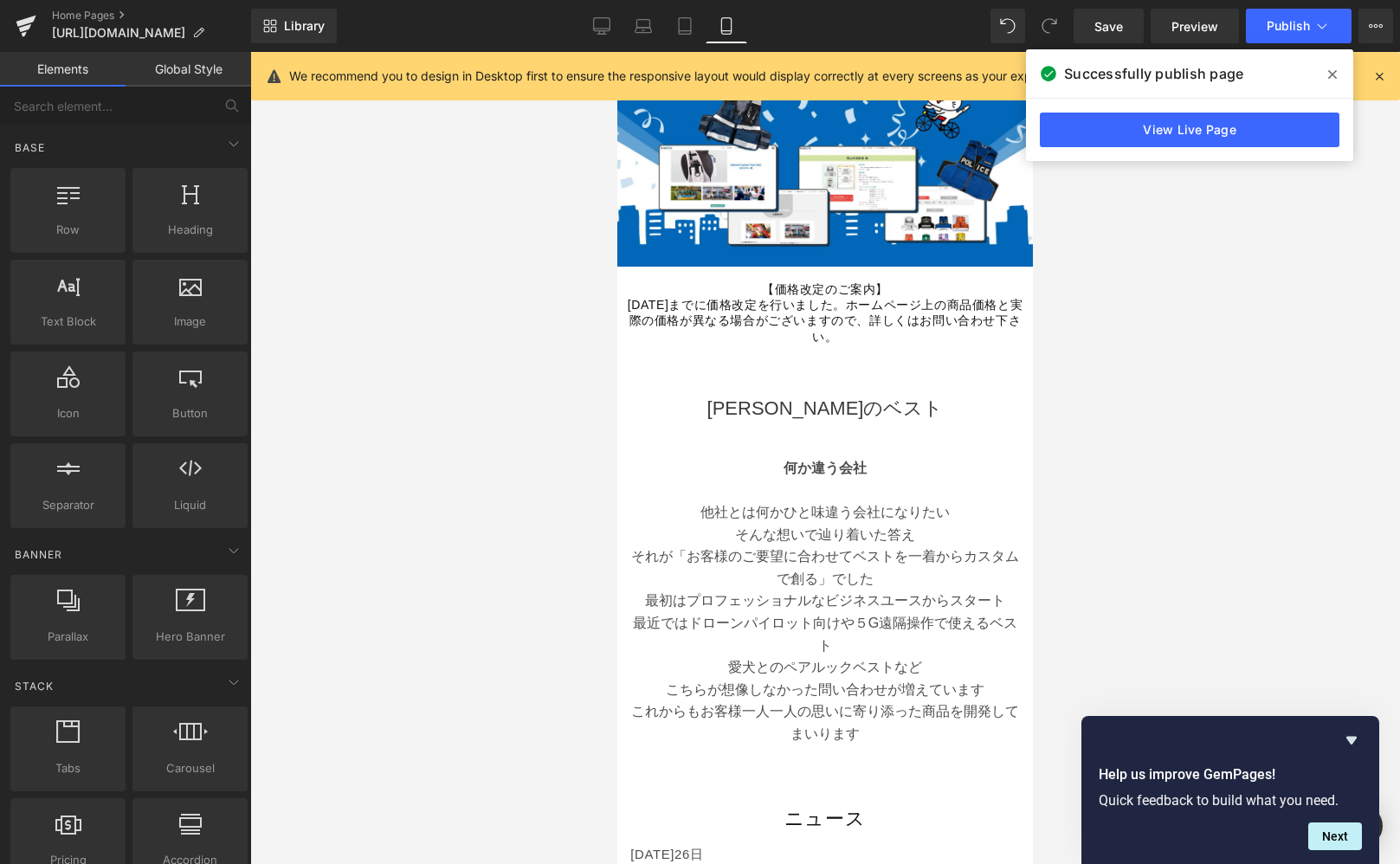
scroll to position [193, 0]
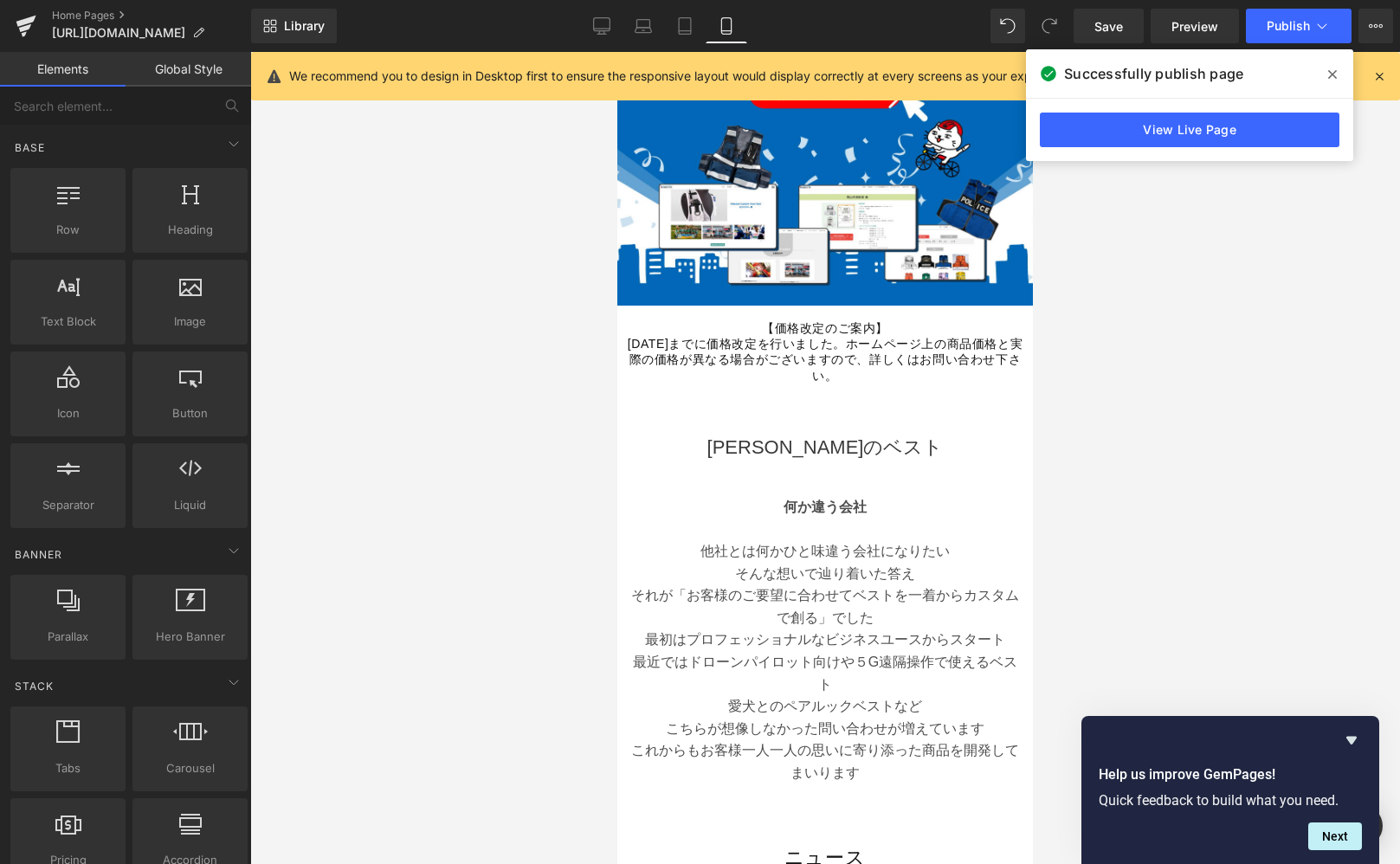
click at [1337, 71] on span at bounding box center [1333, 75] width 28 height 28
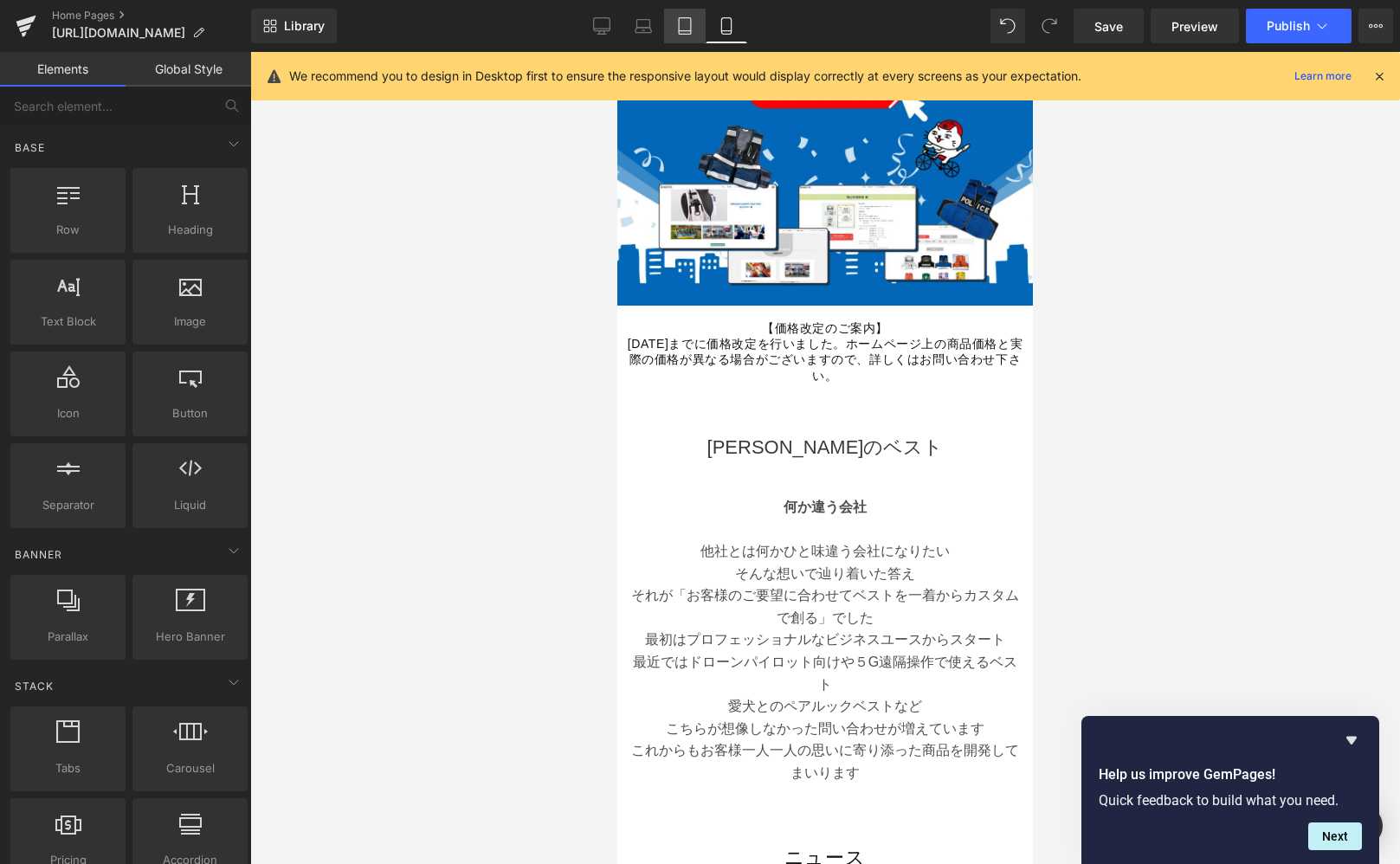
drag, startPoint x: 698, startPoint y: 28, endPoint x: 665, endPoint y: 27, distance: 33.0
click at [698, 28] on link "Tablet" at bounding box center [685, 25] width 41 height 35
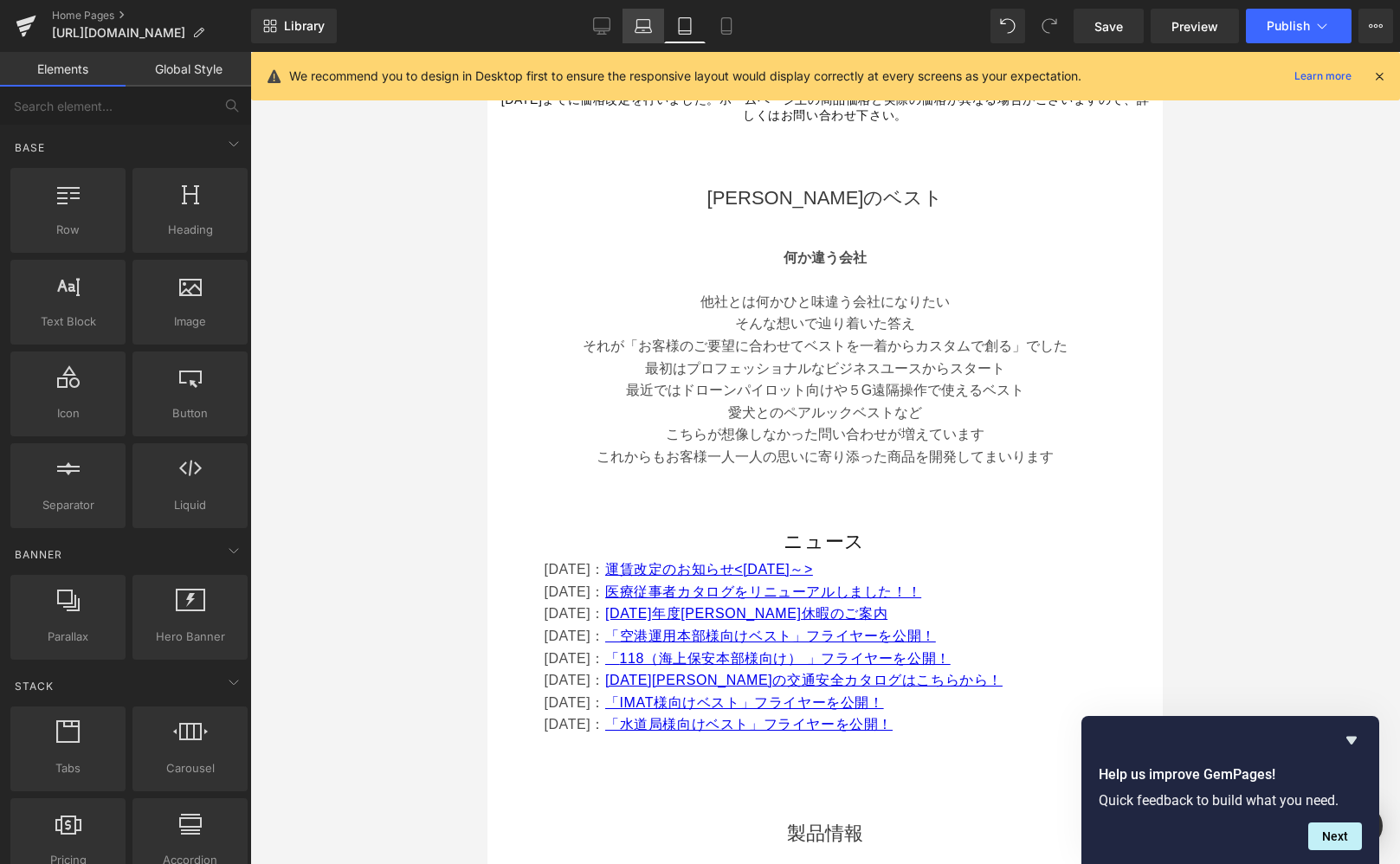
click at [657, 27] on link "Laptop" at bounding box center [643, 25] width 41 height 35
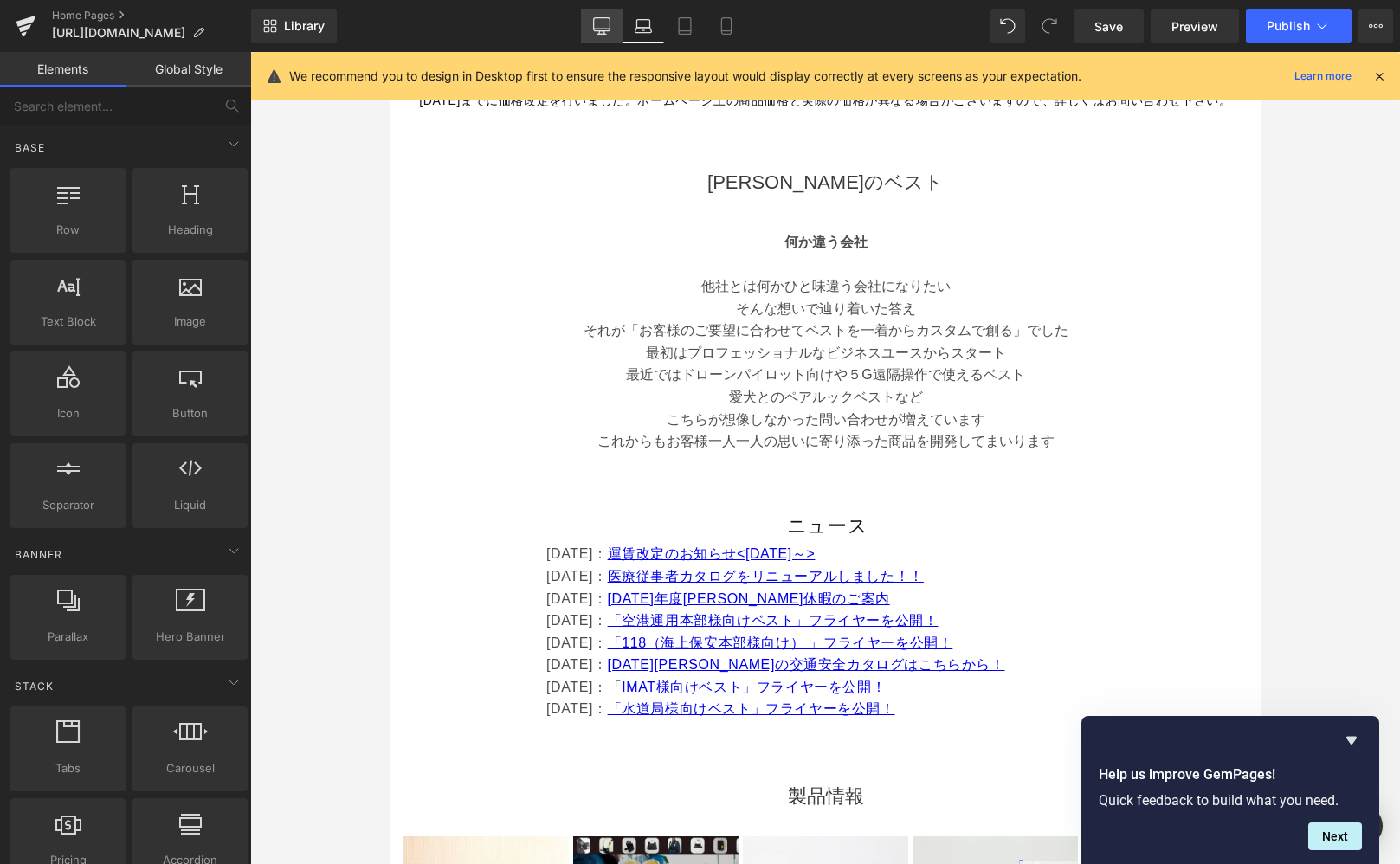
click at [598, 27] on icon at bounding box center [601, 26] width 18 height 18
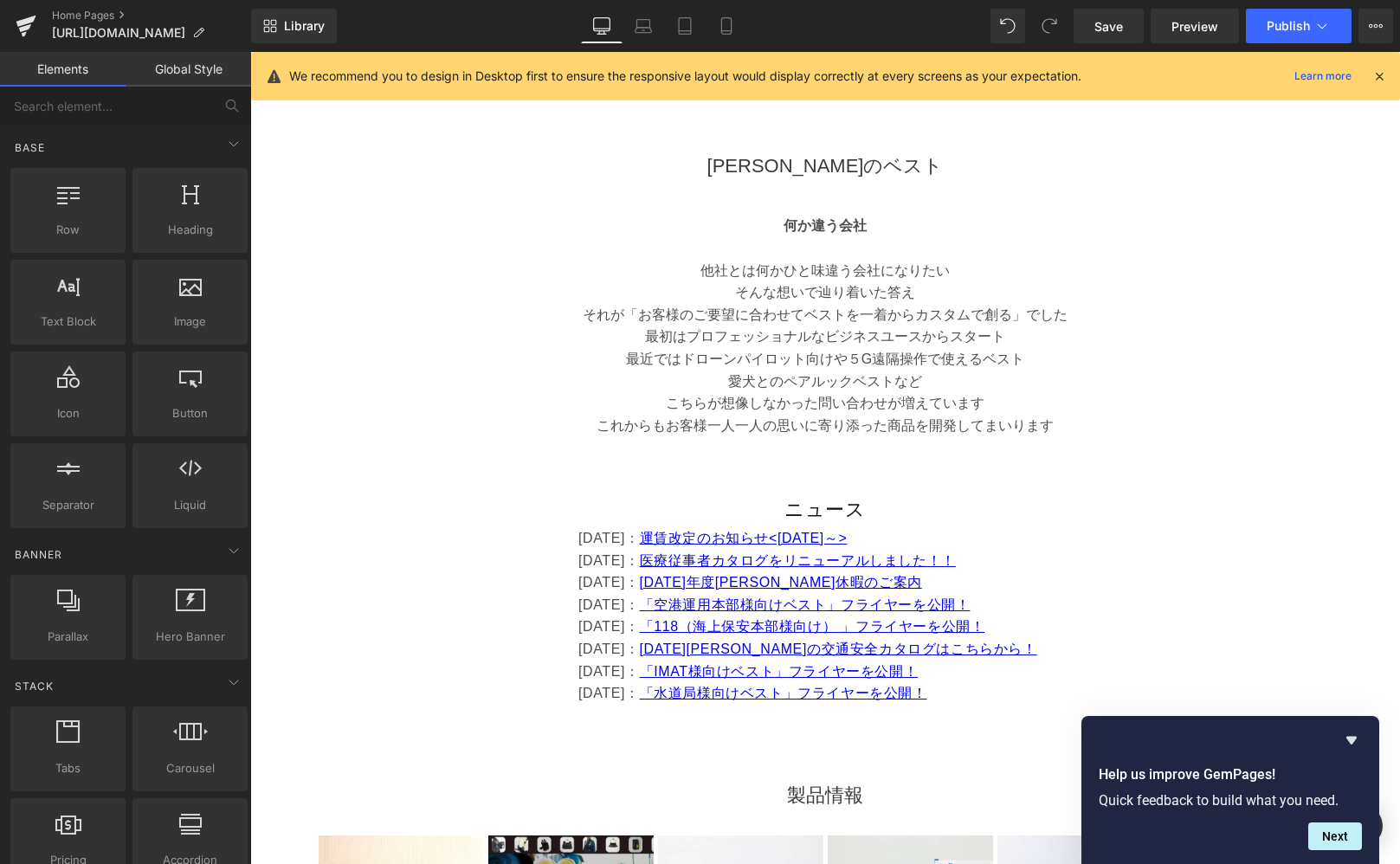
scroll to position [590, 0]
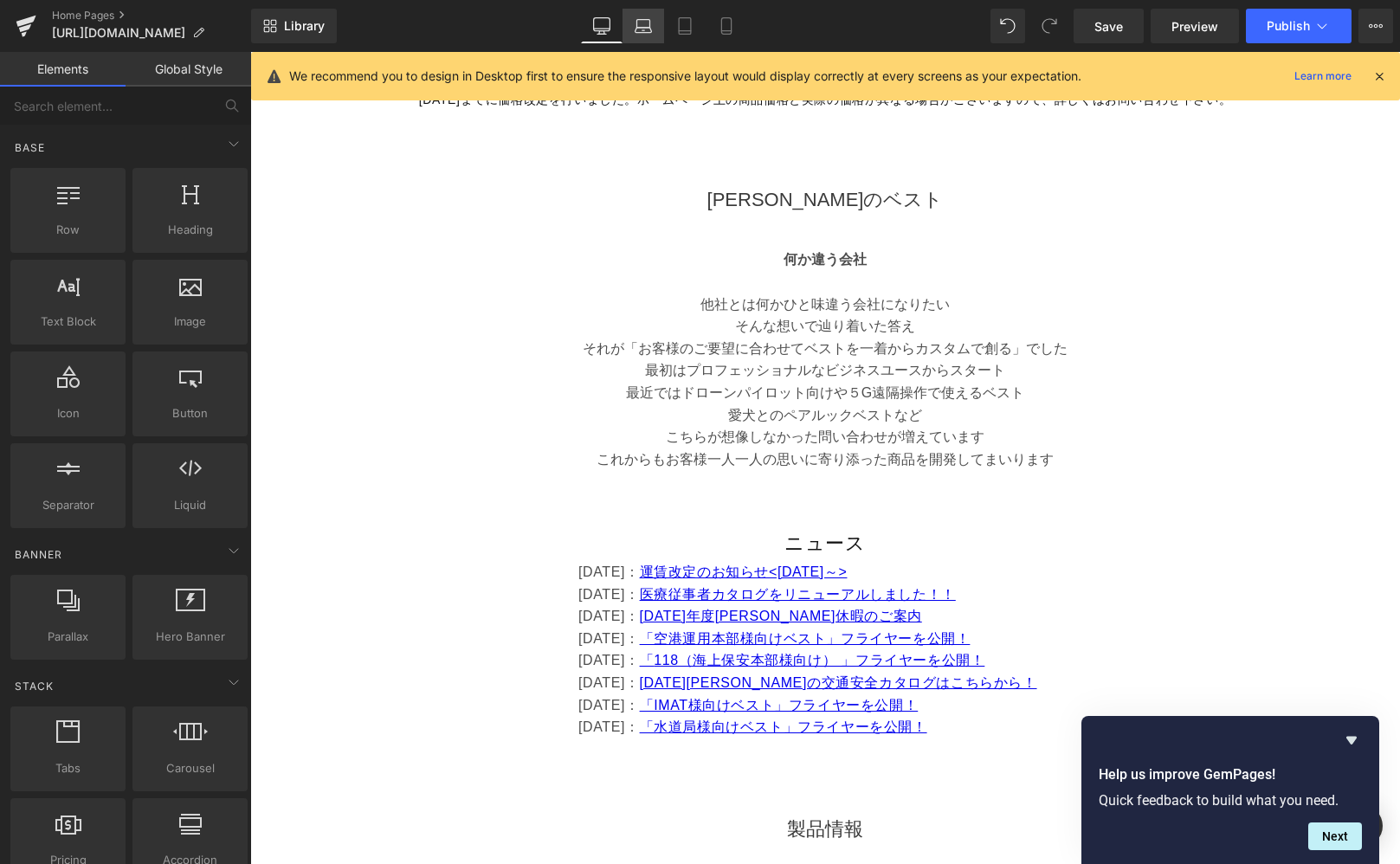
click at [637, 27] on icon at bounding box center [643, 26] width 18 height 18
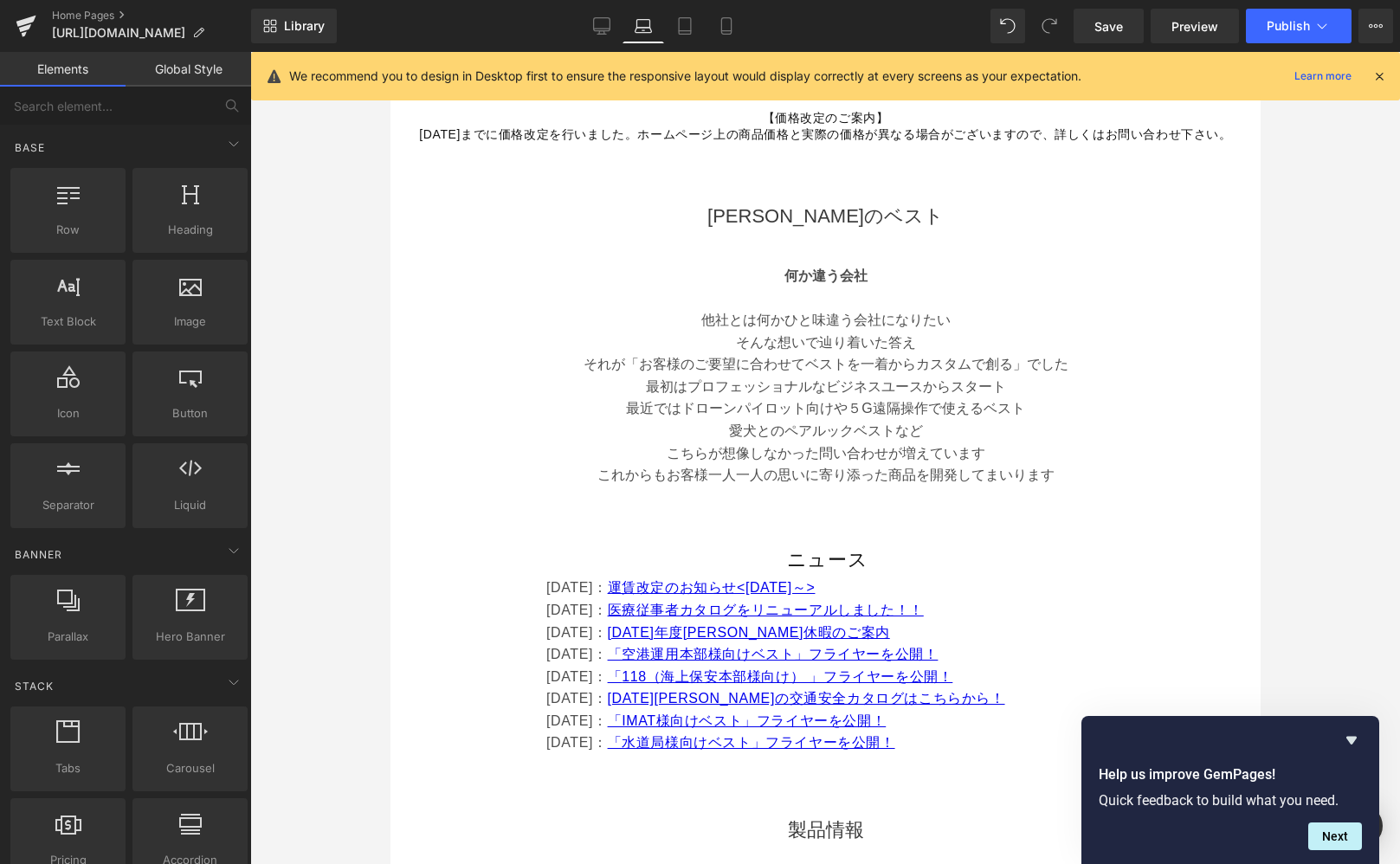
scroll to position [625, 0]
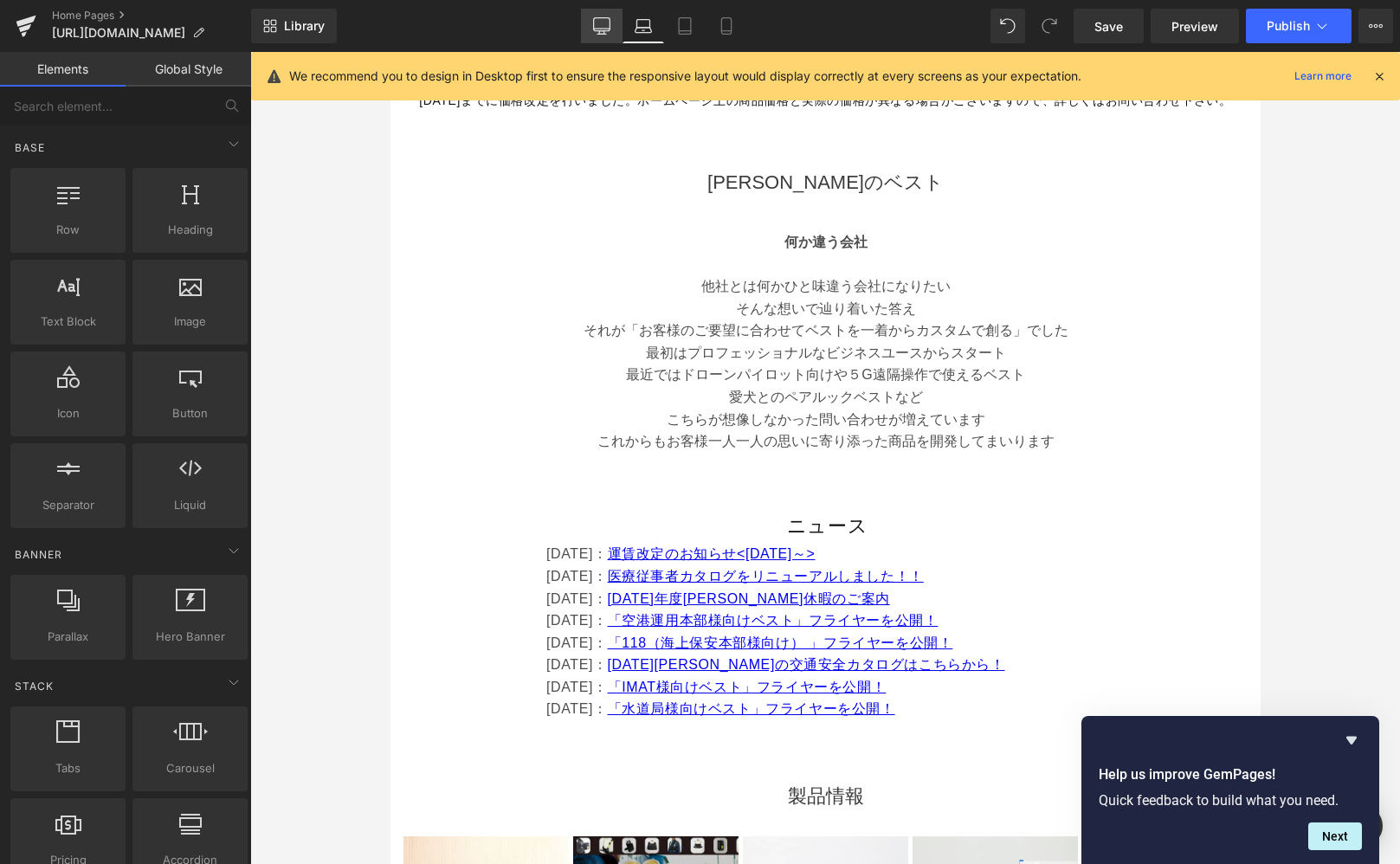
drag, startPoint x: 597, startPoint y: 23, endPoint x: 607, endPoint y: 24, distance: 10.0
click at [596, 23] on icon at bounding box center [601, 26] width 18 height 18
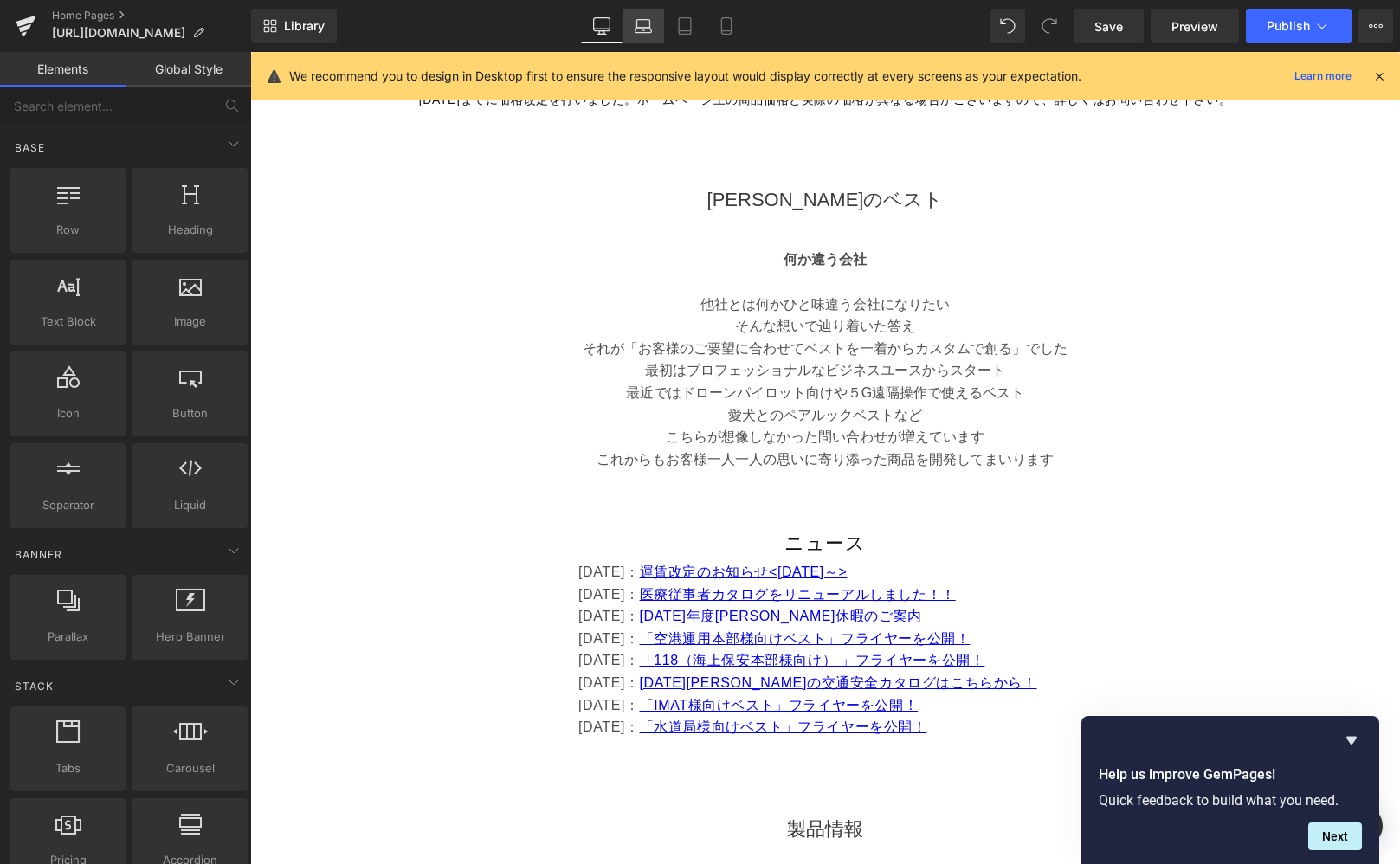
click at [643, 23] on icon at bounding box center [643, 26] width 18 height 18
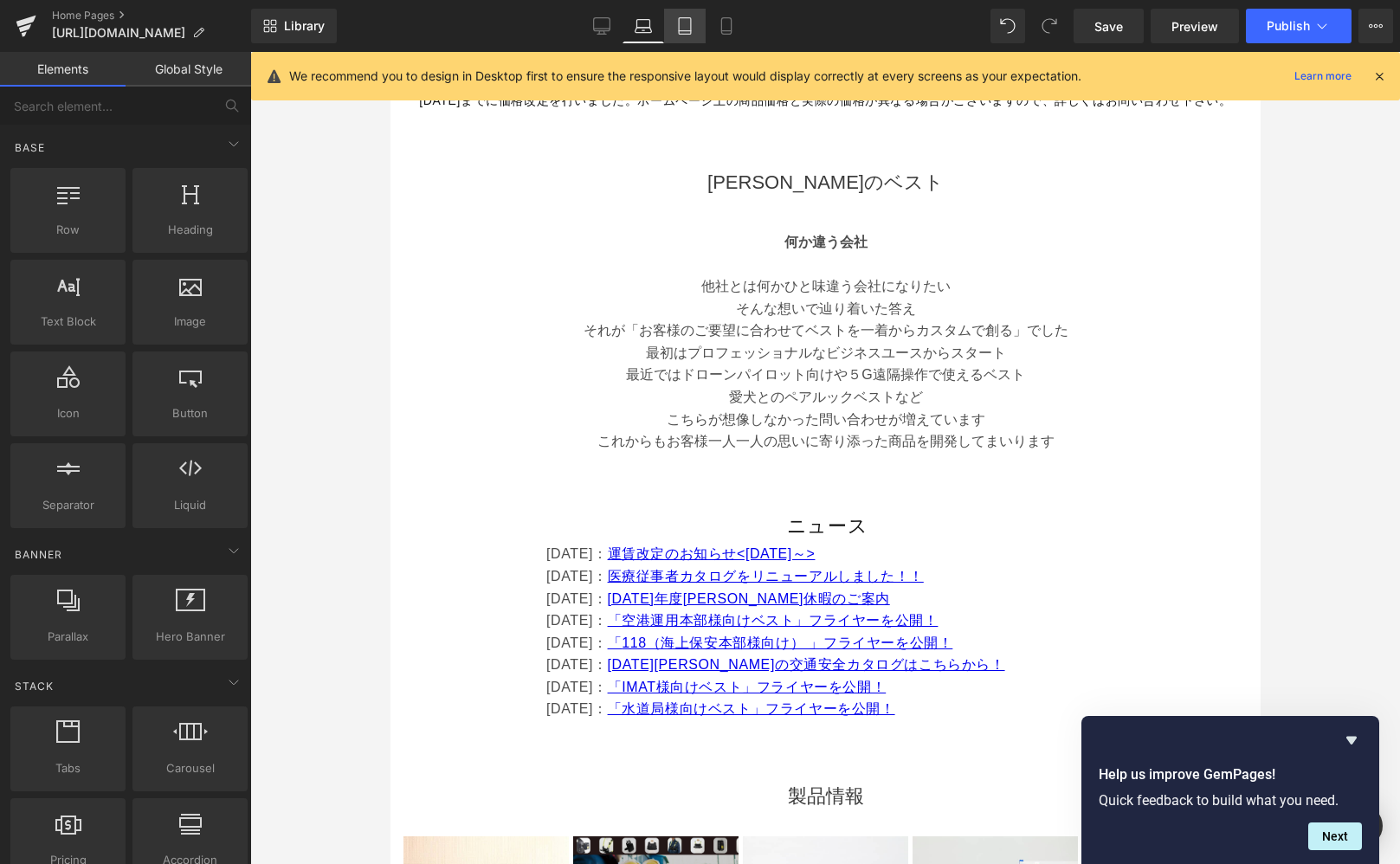
click at [697, 22] on link "Tablet" at bounding box center [685, 25] width 41 height 35
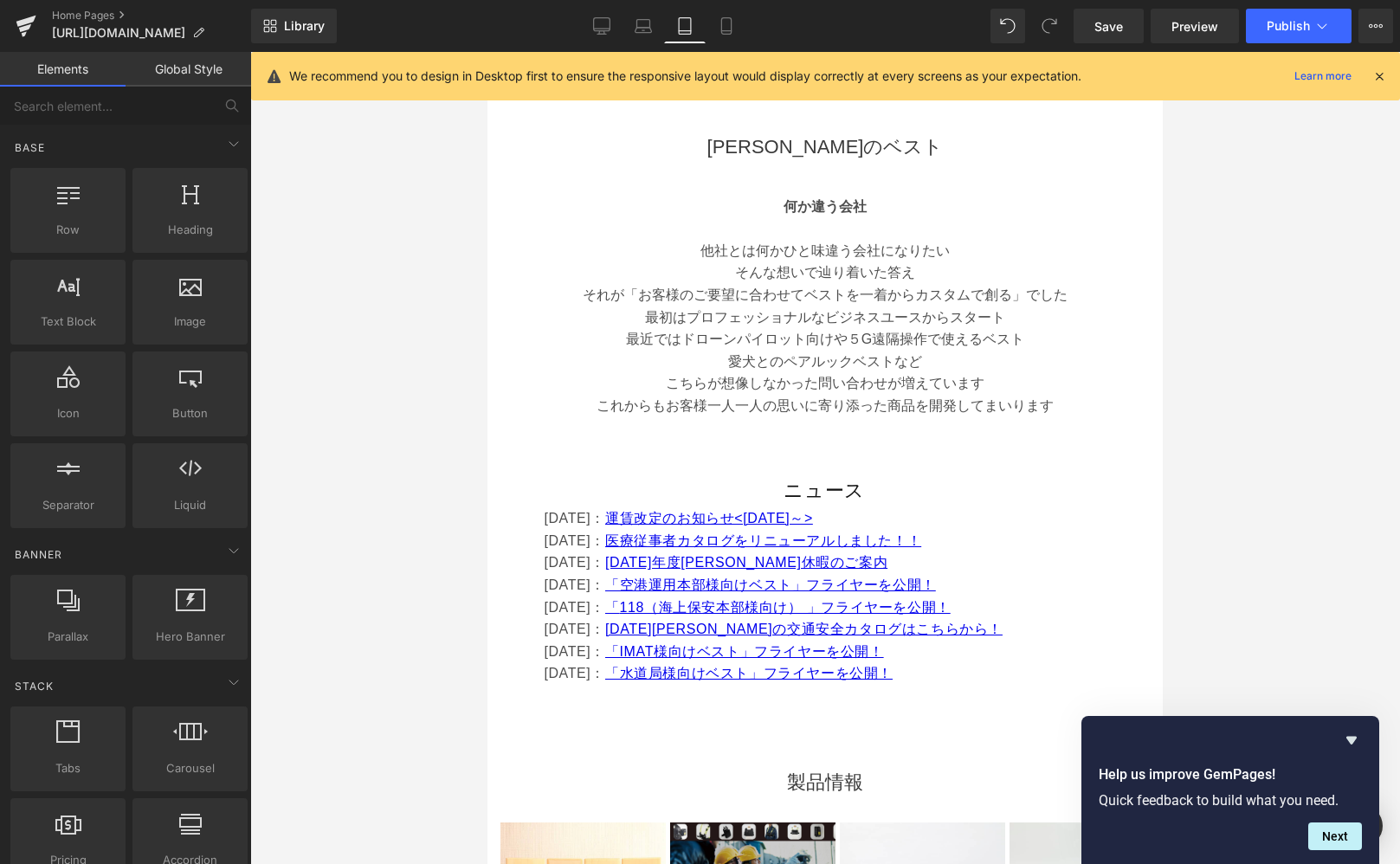
scroll to position [573, 0]
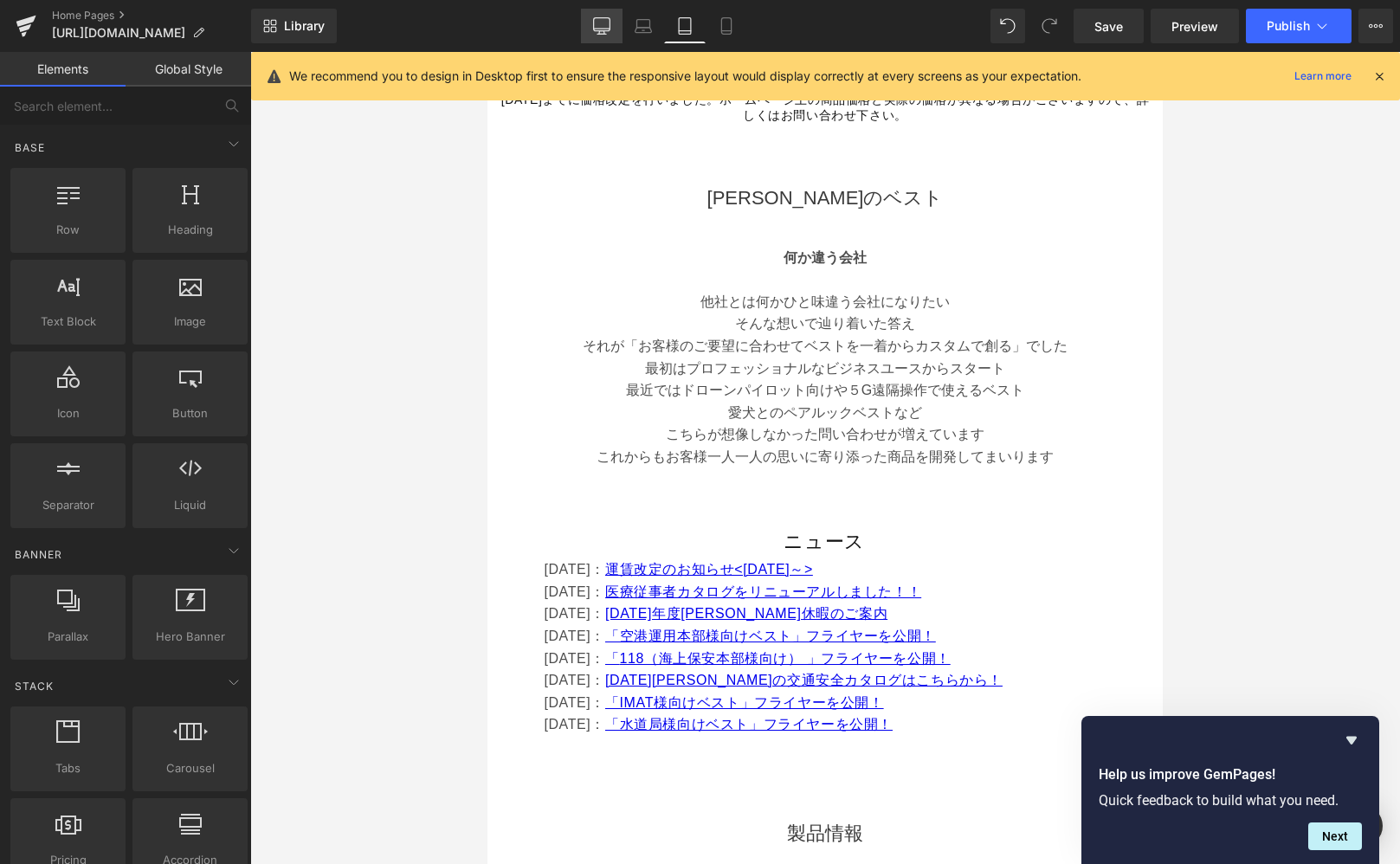
click at [594, 25] on icon at bounding box center [601, 24] width 17 height 13
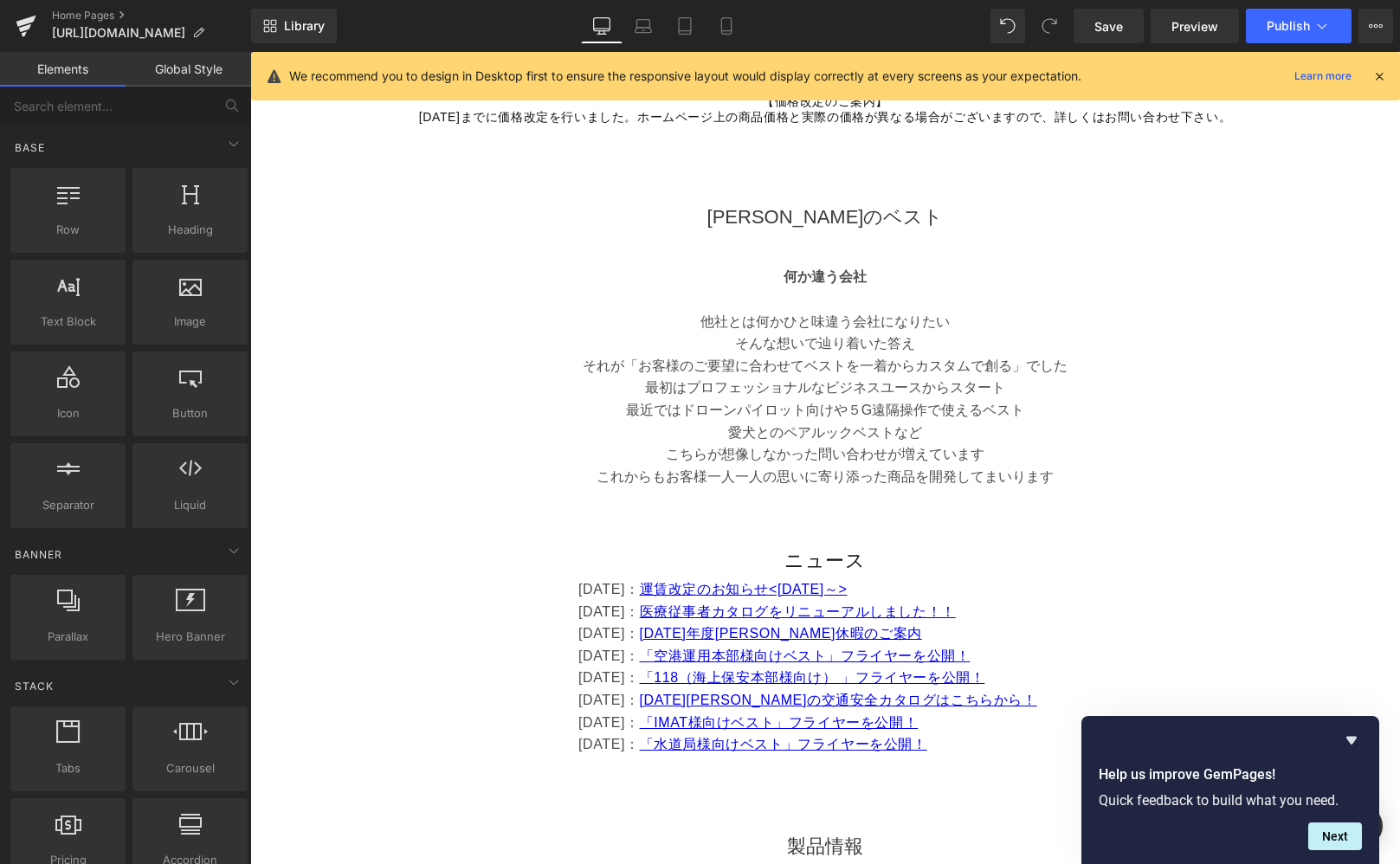
scroll to position [590, 0]
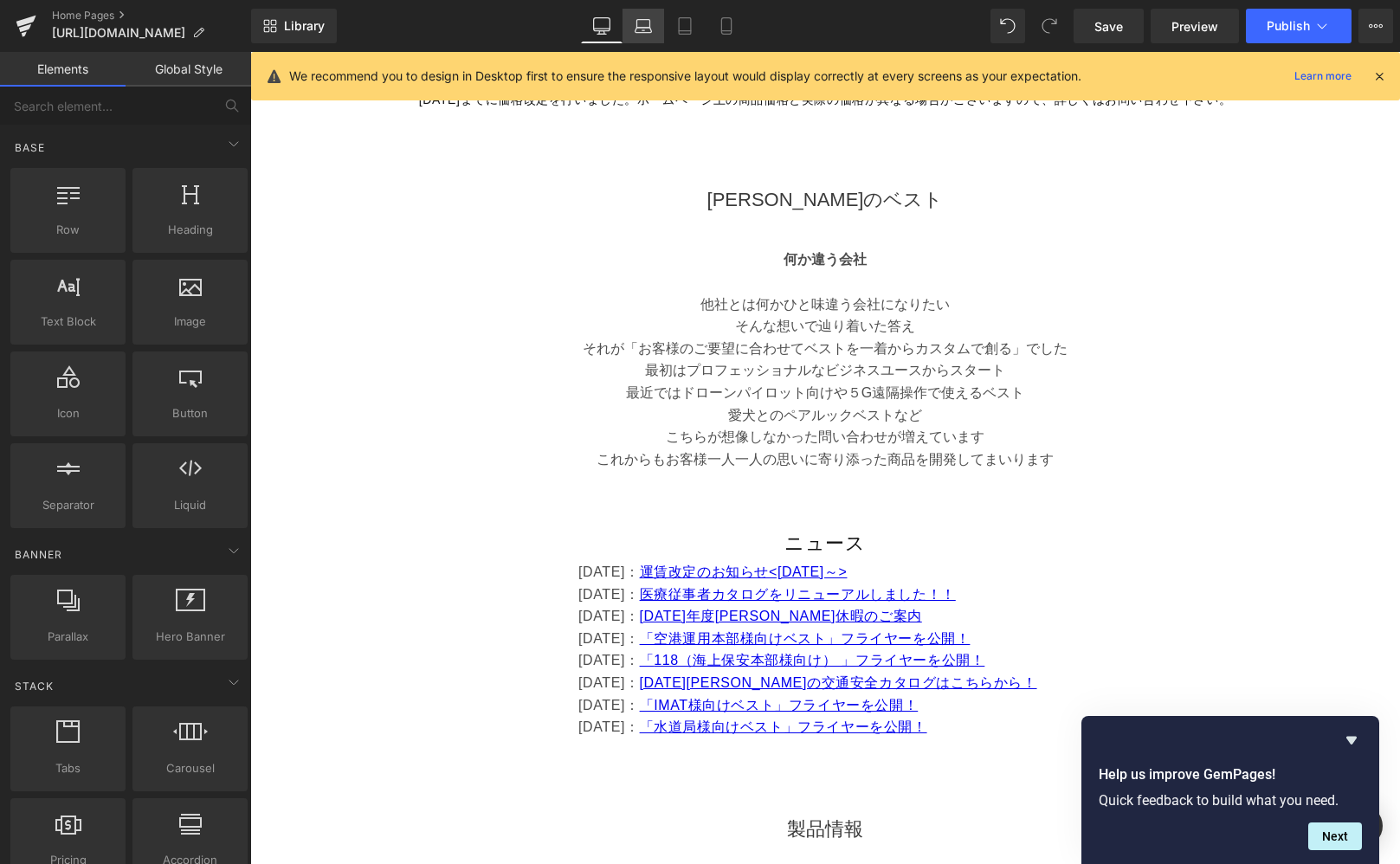
click at [637, 30] on icon at bounding box center [643, 26] width 18 height 18
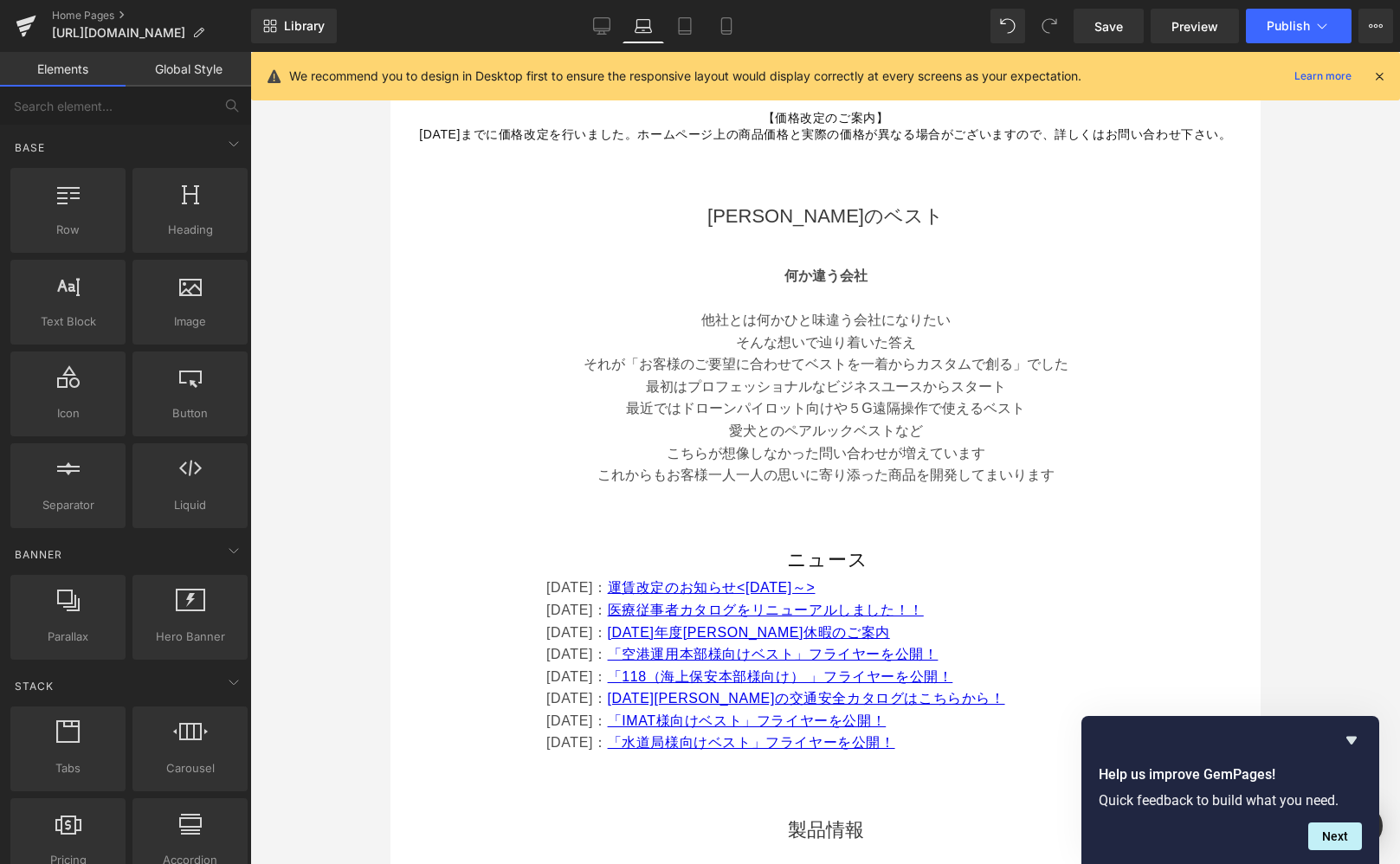
scroll to position [625, 0]
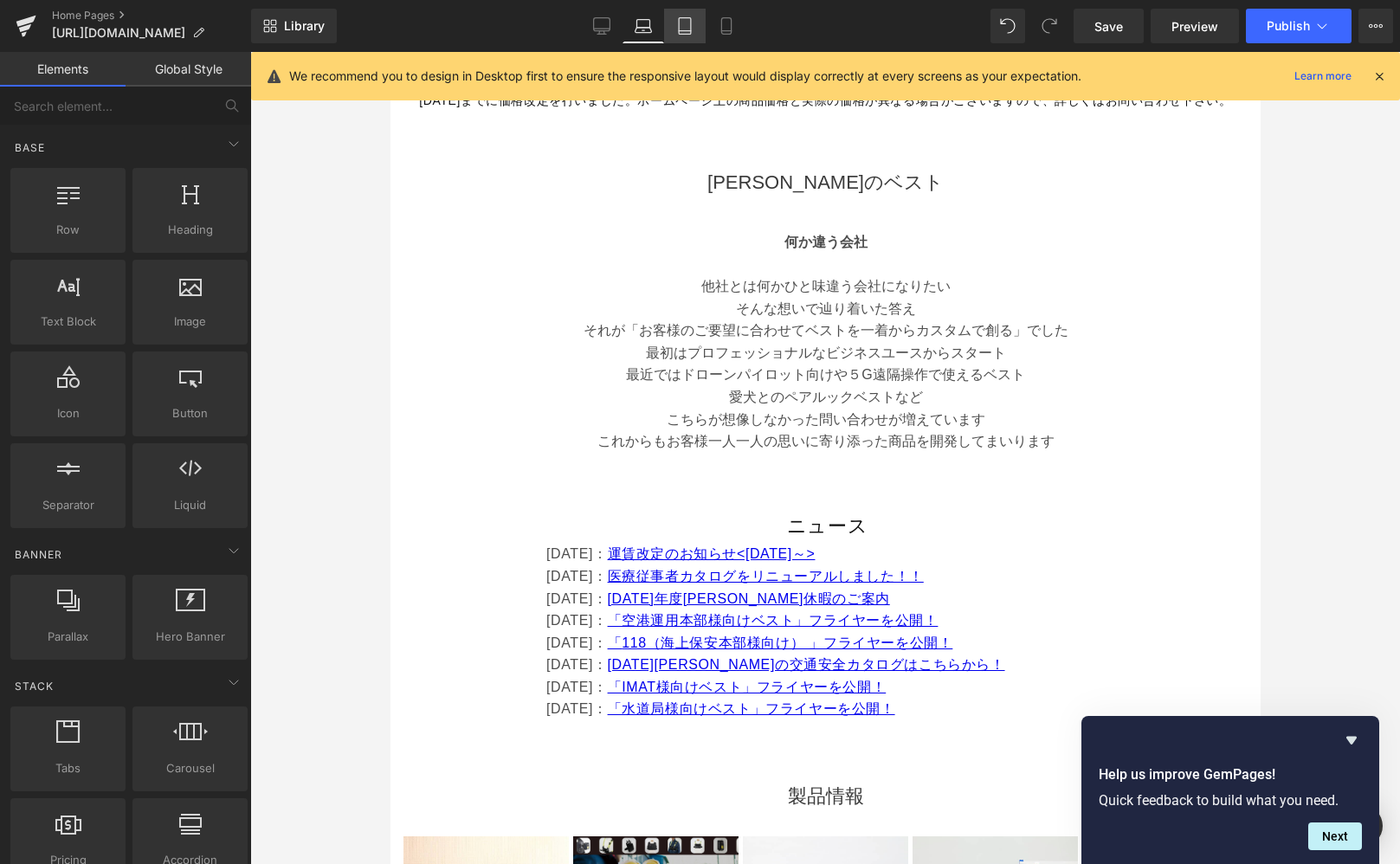
click at [690, 29] on icon at bounding box center [685, 26] width 18 height 18
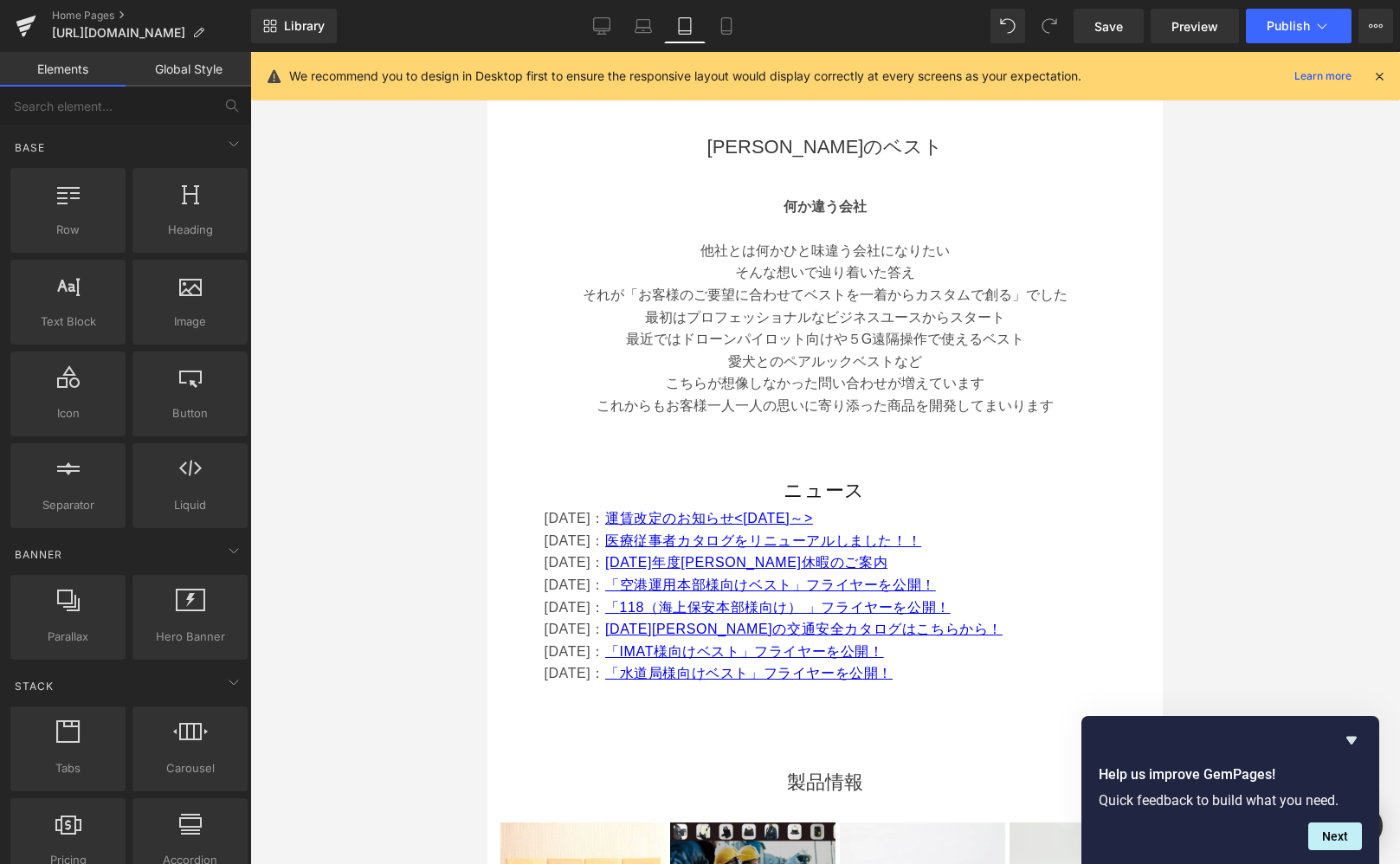
scroll to position [573, 0]
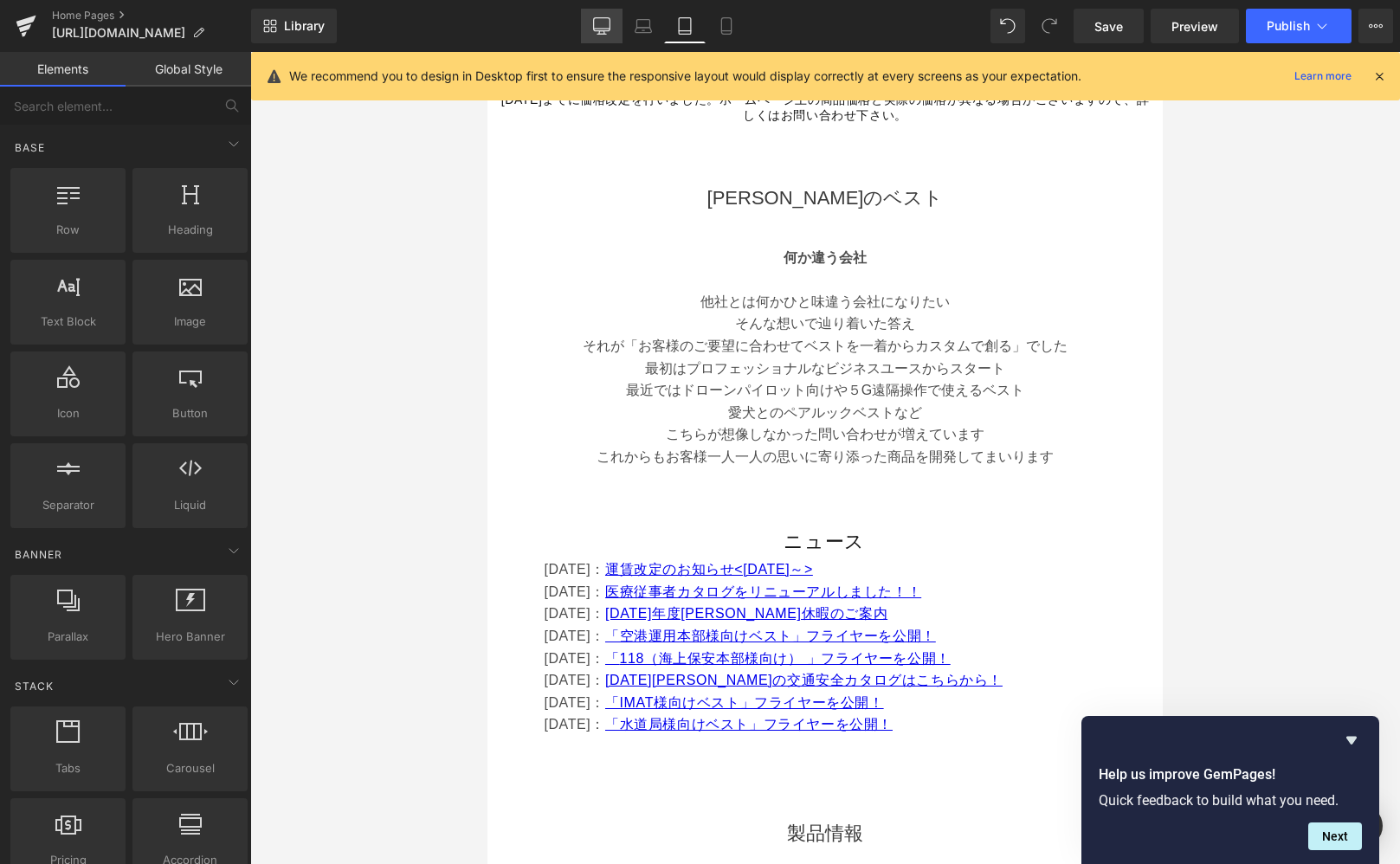
click at [614, 26] on link "Desktop" at bounding box center [601, 25] width 41 height 35
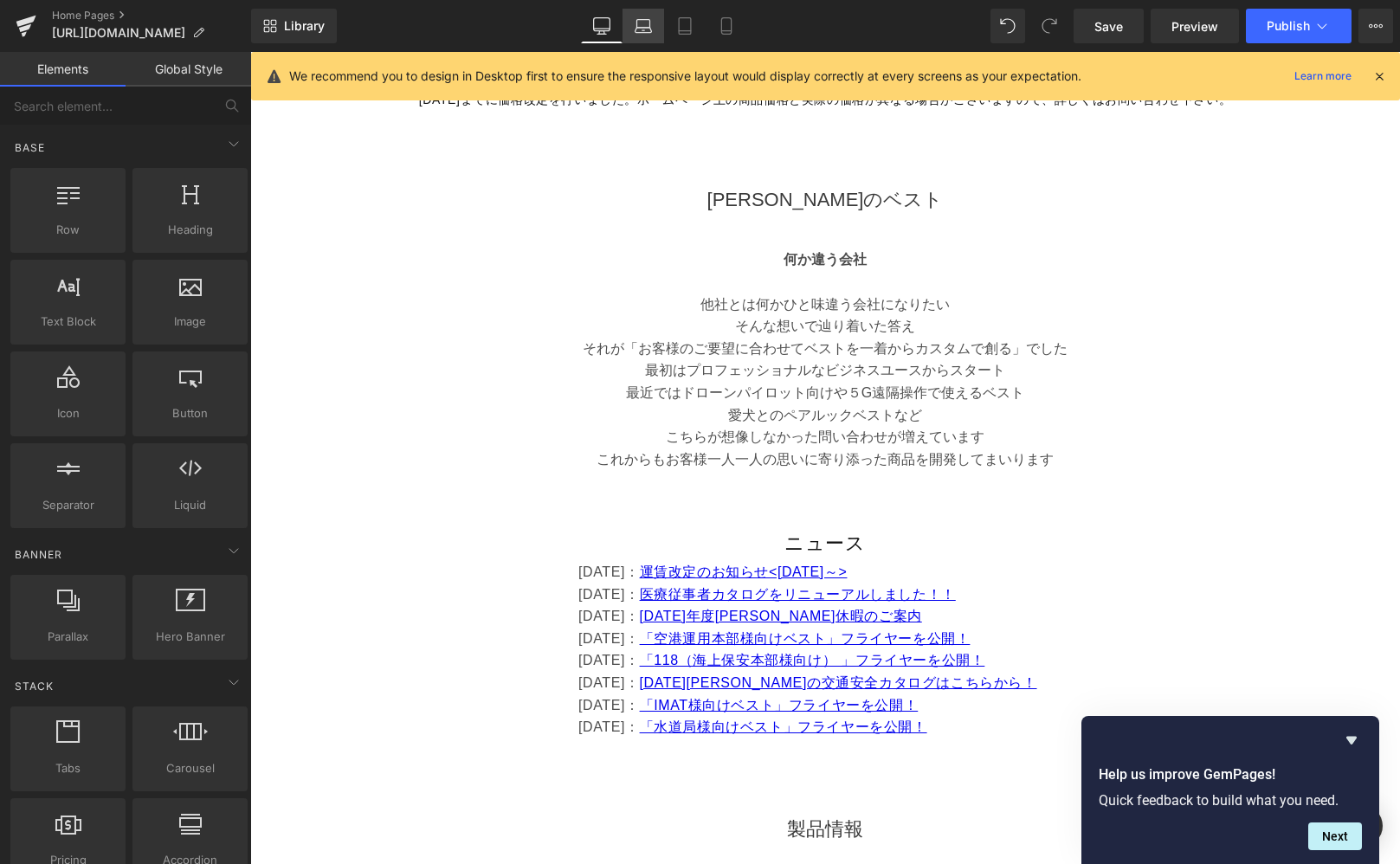
click at [649, 28] on icon at bounding box center [643, 31] width 17 height 6
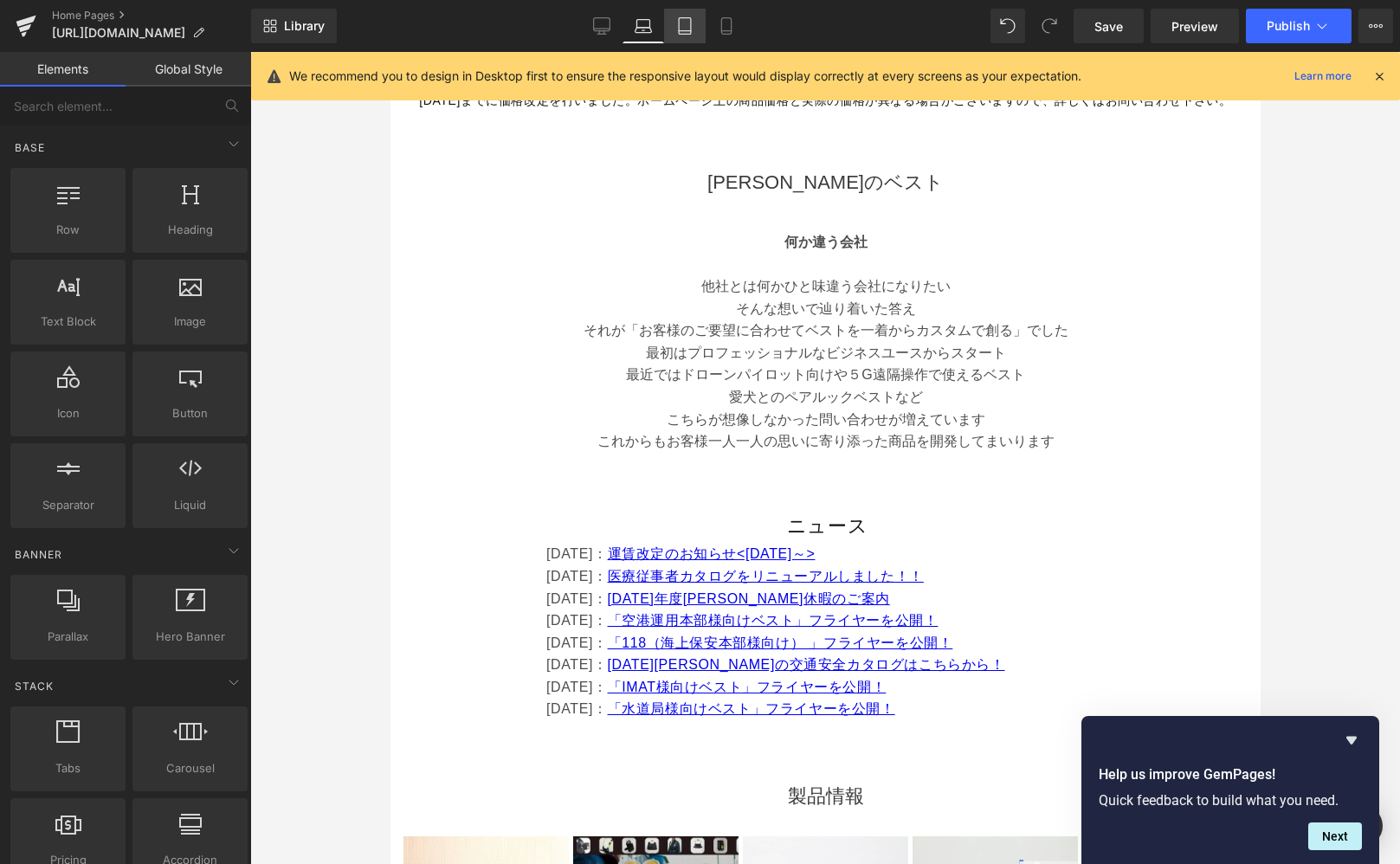
click at [674, 27] on link "Tablet" at bounding box center [685, 25] width 41 height 35
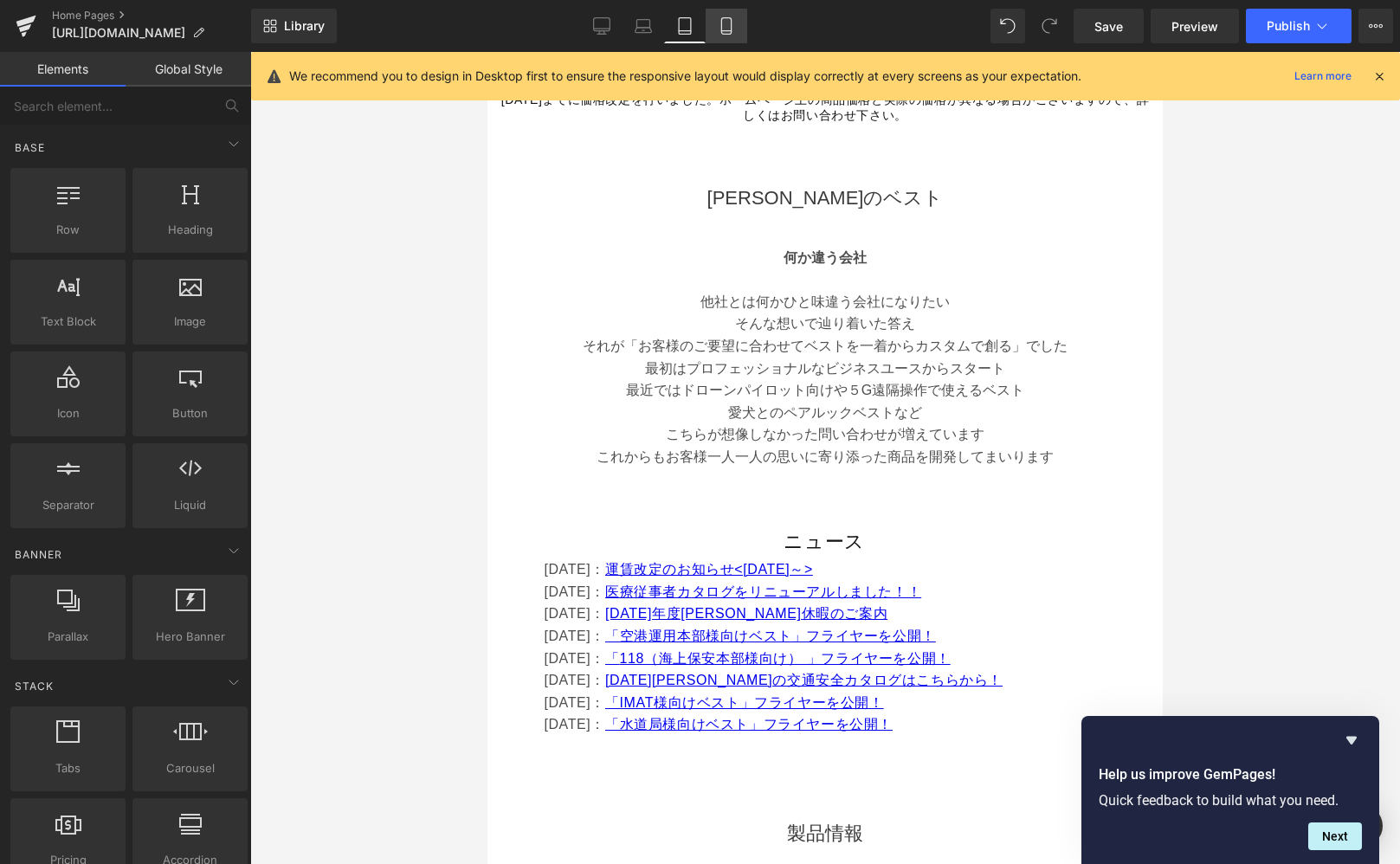
drag, startPoint x: 726, startPoint y: 25, endPoint x: 730, endPoint y: 39, distance: 14.6
click at [726, 25] on icon at bounding box center [727, 26] width 18 height 18
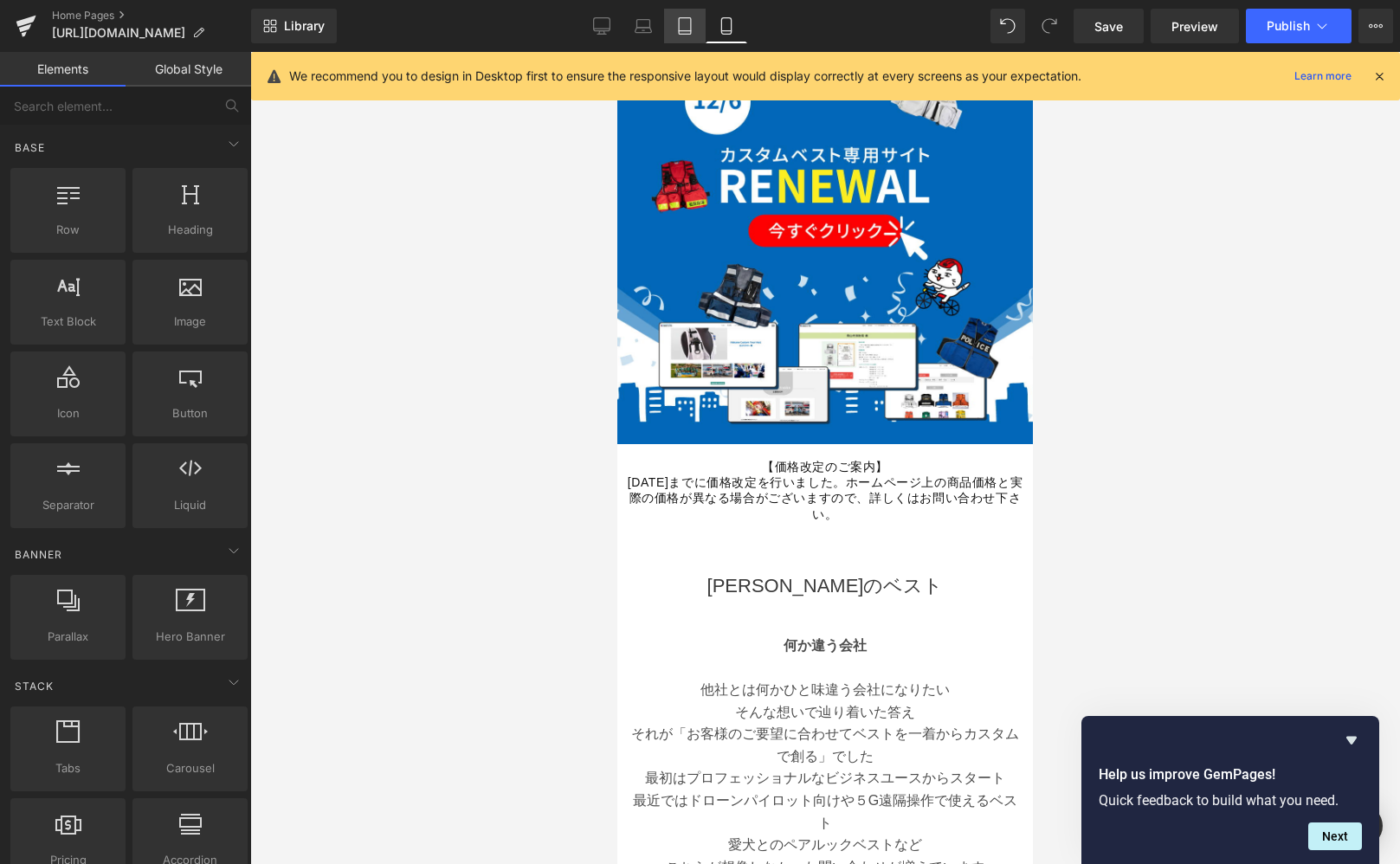
click at [688, 26] on icon at bounding box center [685, 26] width 18 height 18
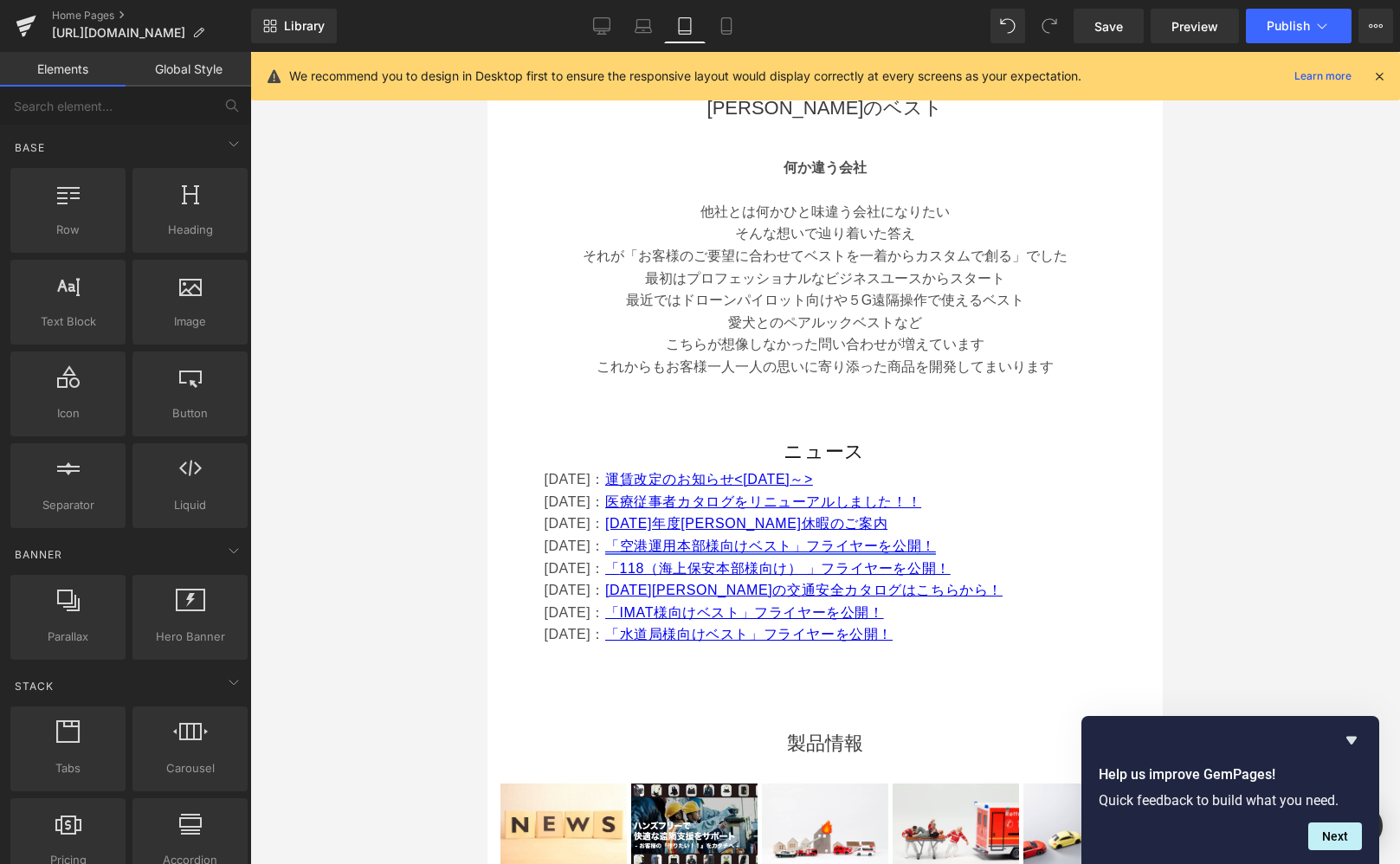
scroll to position [761, 0]
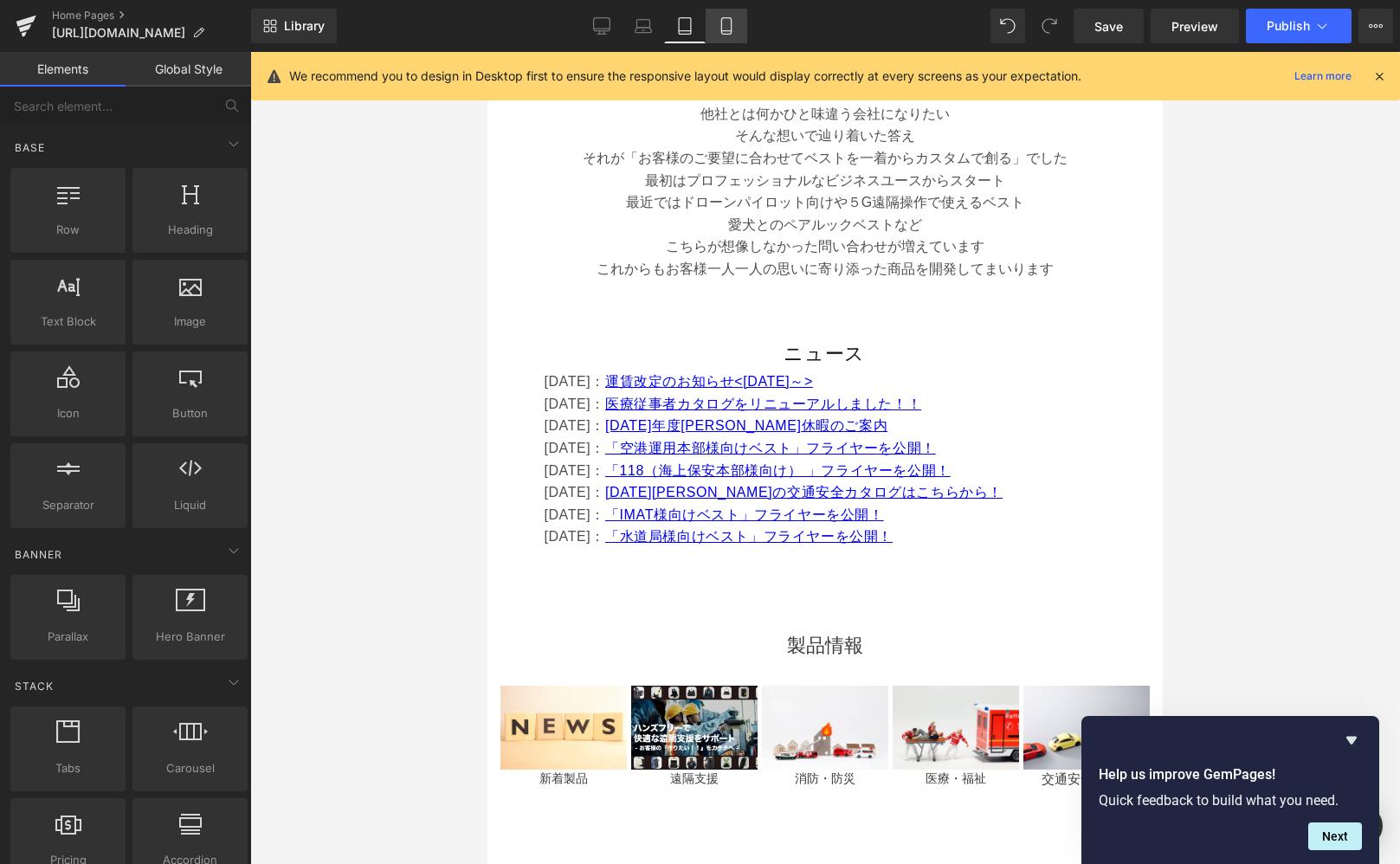
click at [730, 23] on icon at bounding box center [726, 26] width 9 height 17
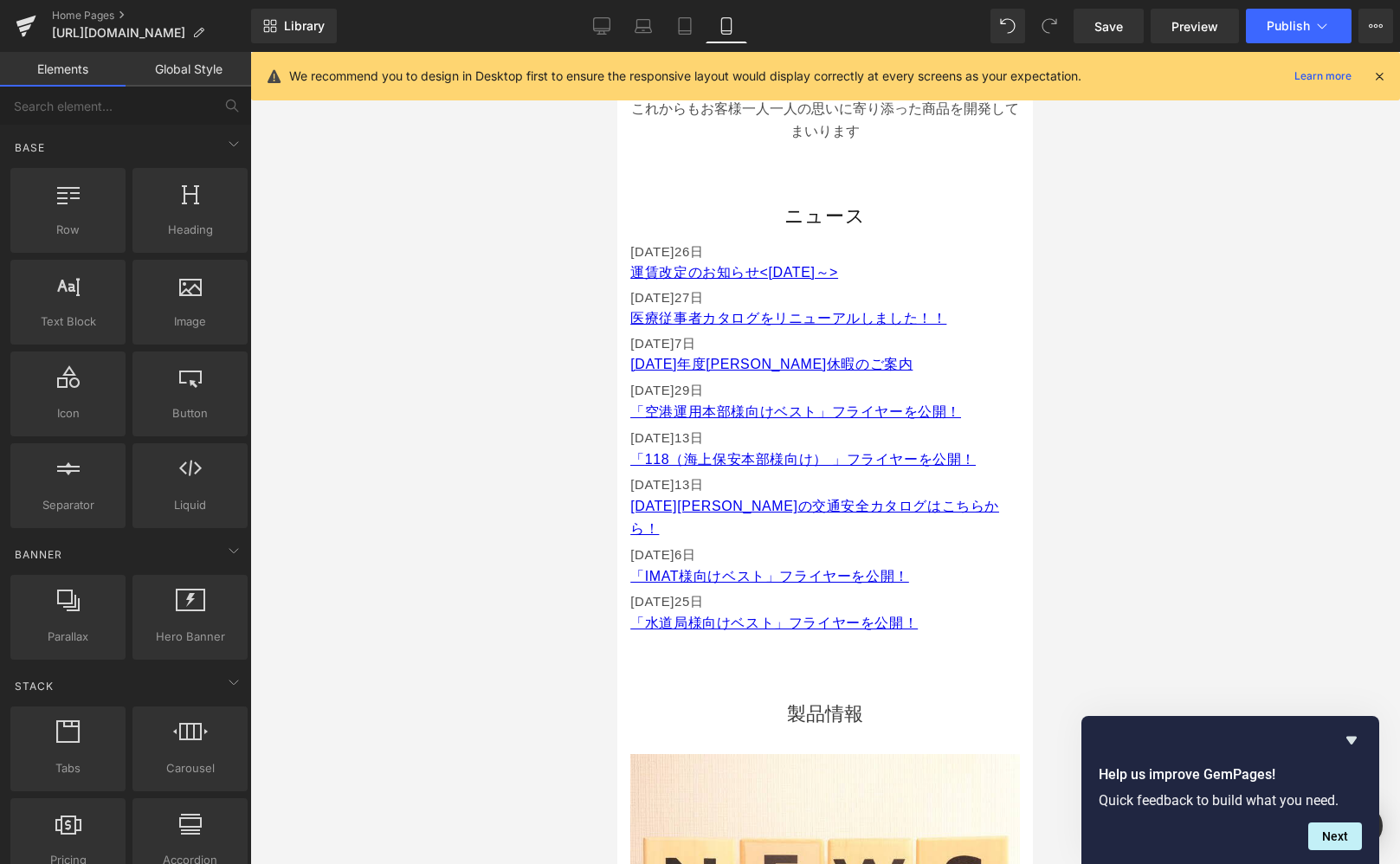
scroll to position [828, 0]
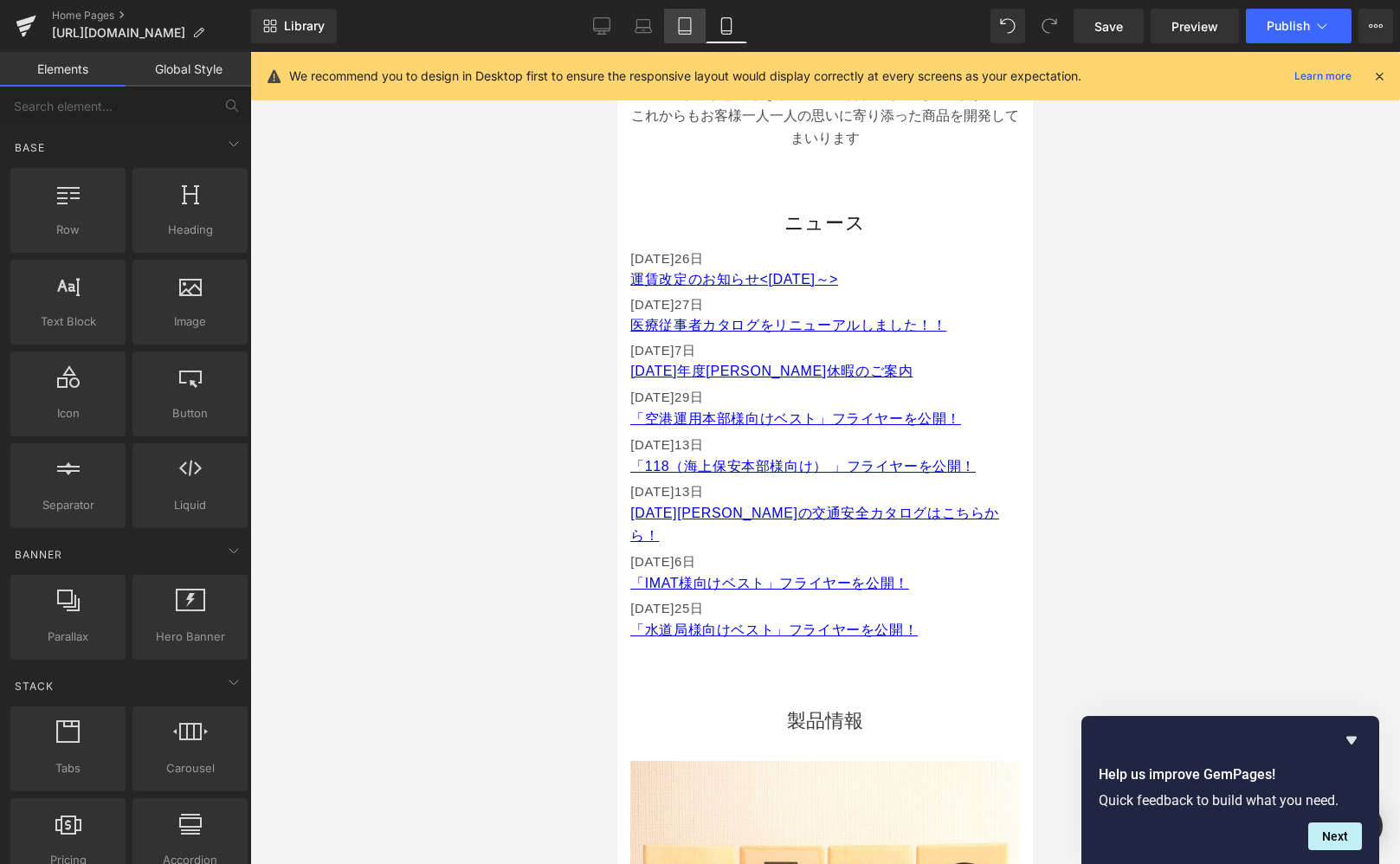
click at [691, 33] on icon at bounding box center [685, 26] width 18 height 18
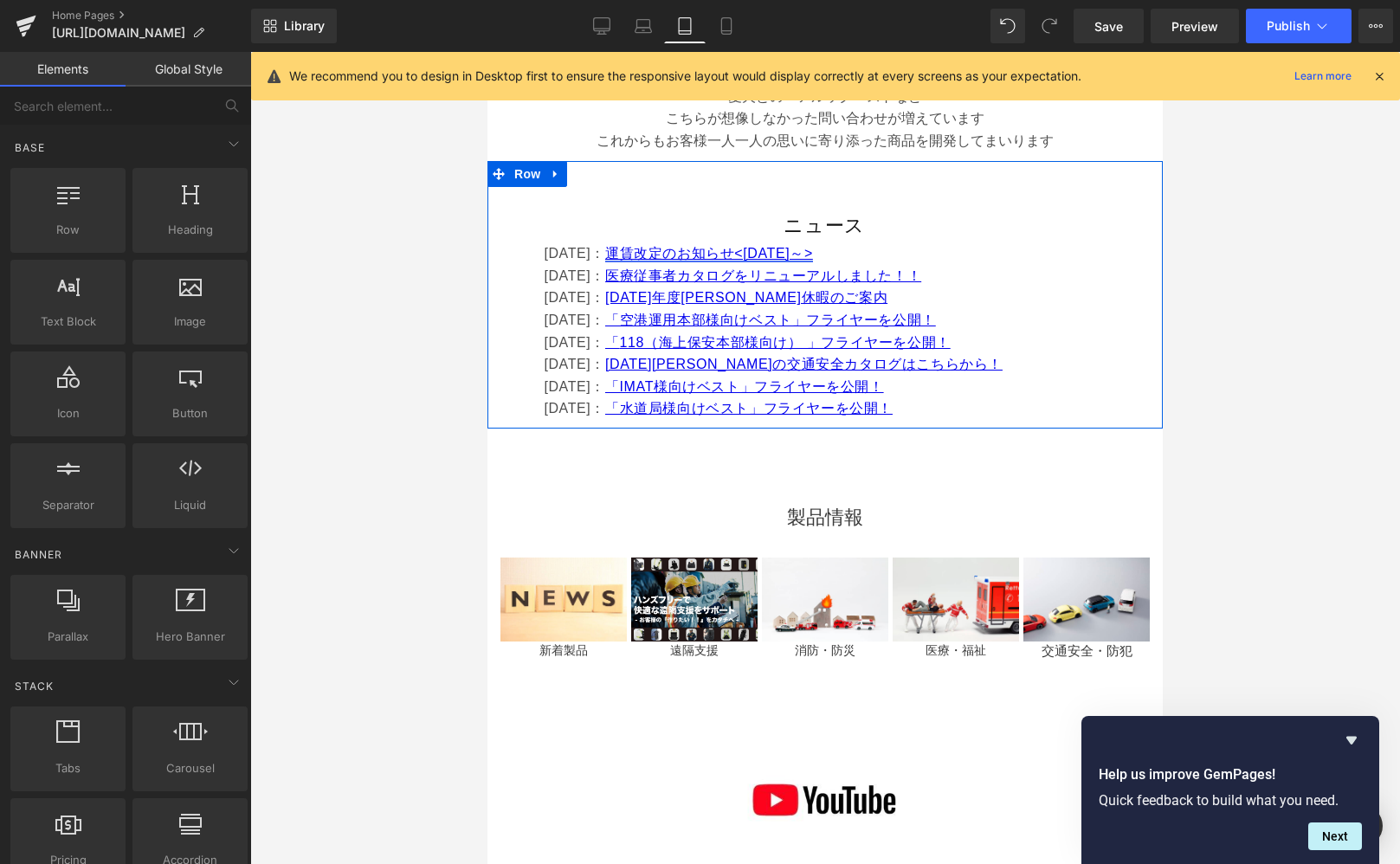
scroll to position [844, 0]
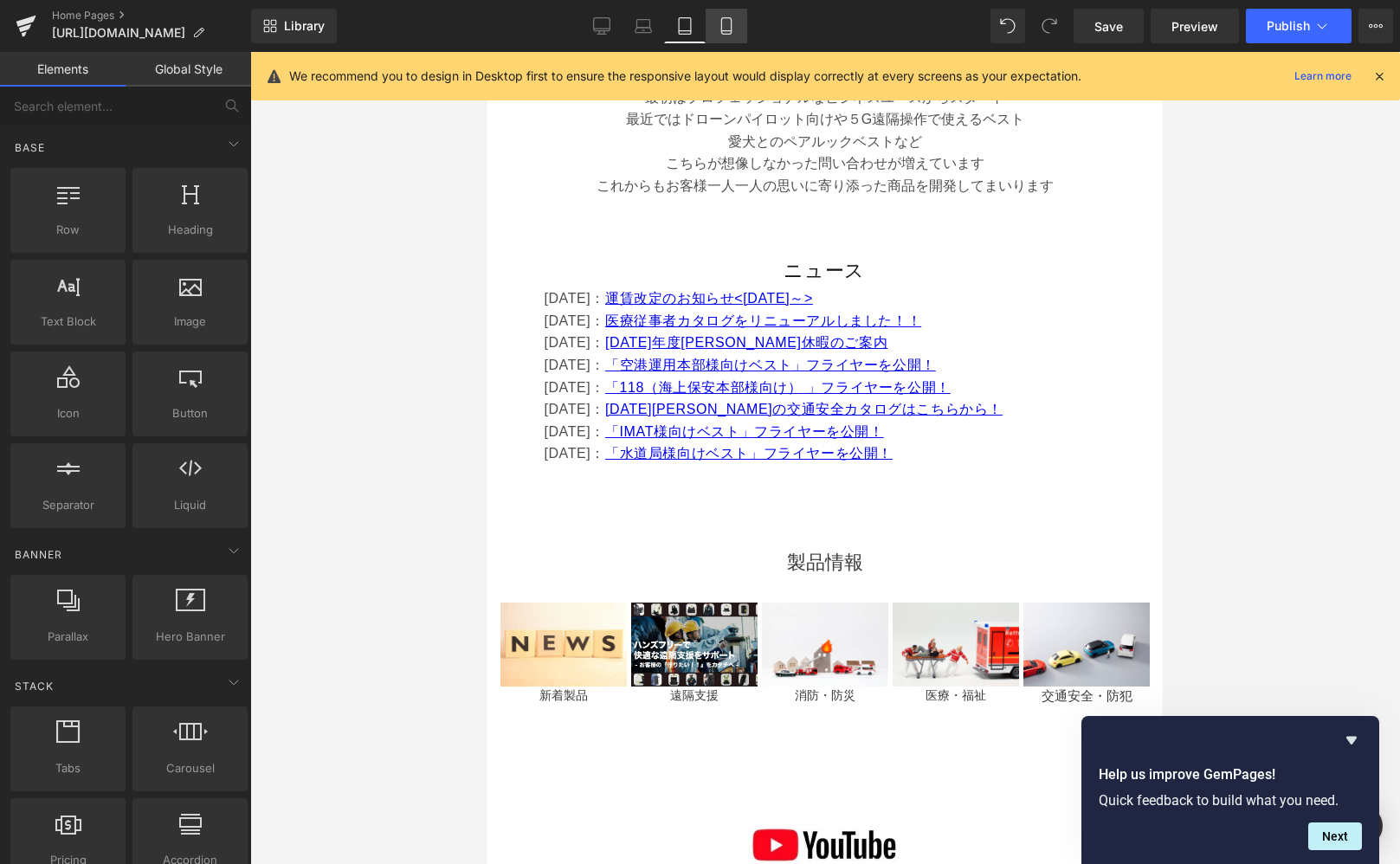
click at [726, 24] on icon at bounding box center [727, 26] width 18 height 18
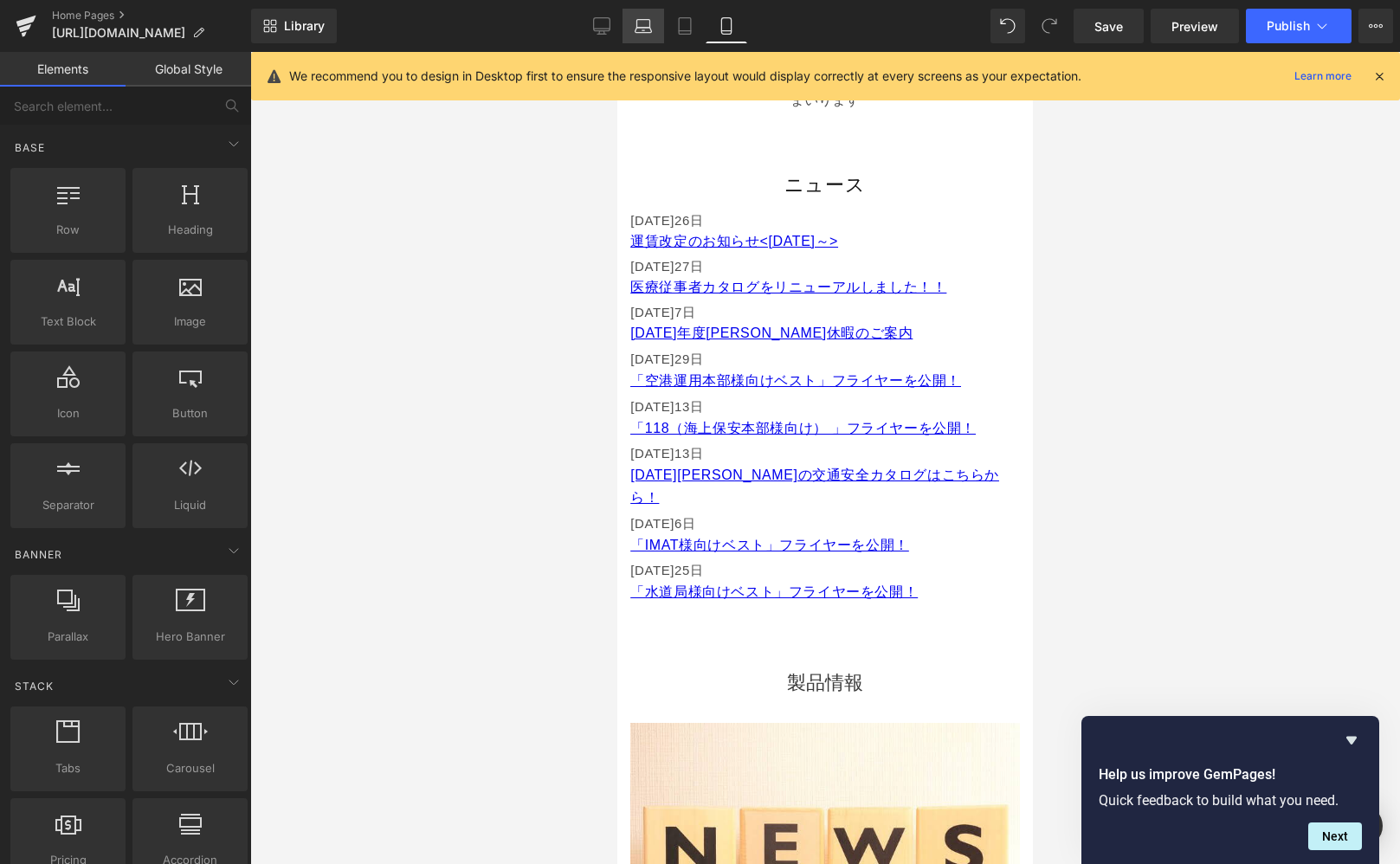
drag, startPoint x: 696, startPoint y: 21, endPoint x: 660, endPoint y: 23, distance: 36.1
click at [696, 21] on link "Tablet" at bounding box center [685, 25] width 41 height 35
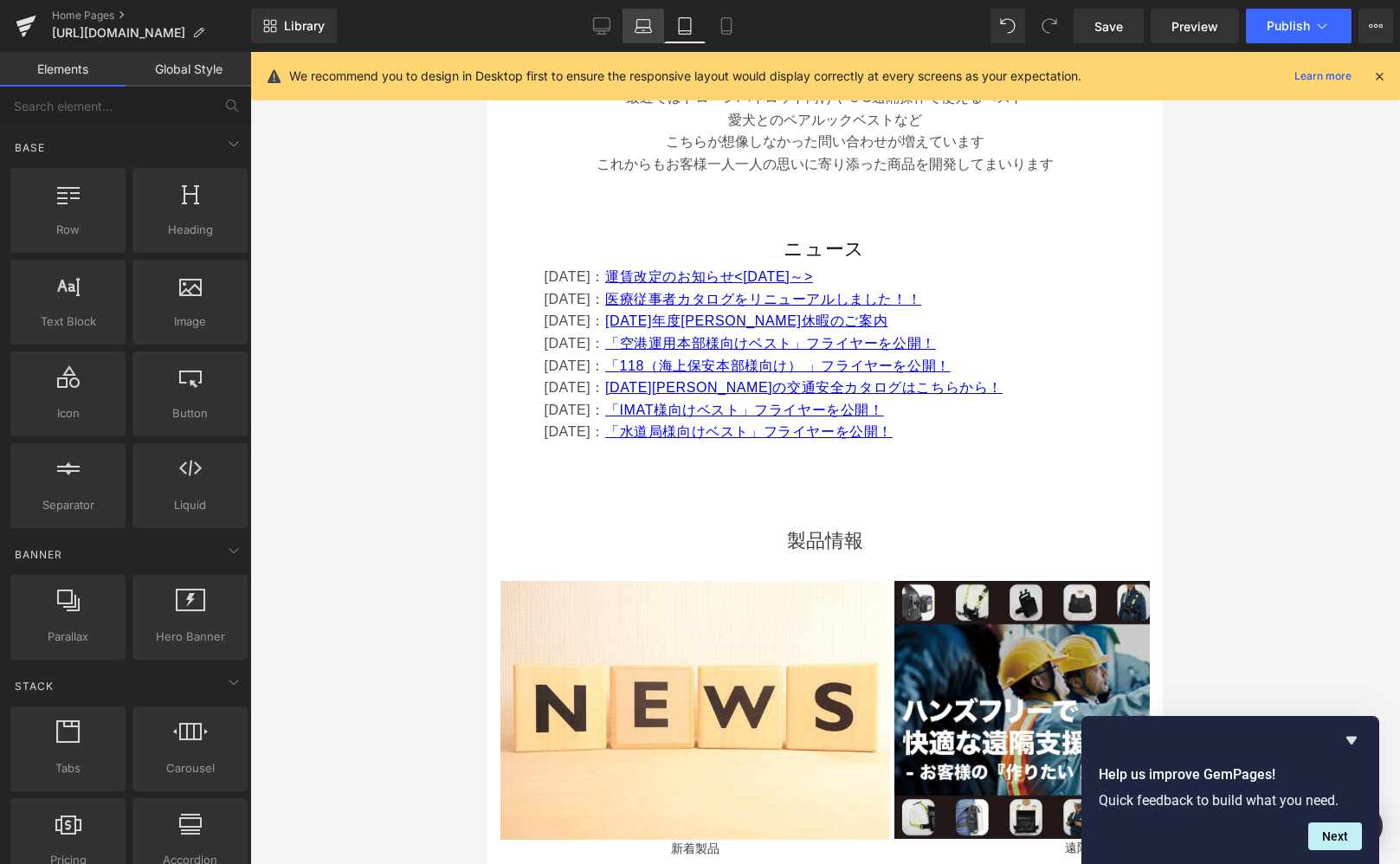
scroll to position [999, 0]
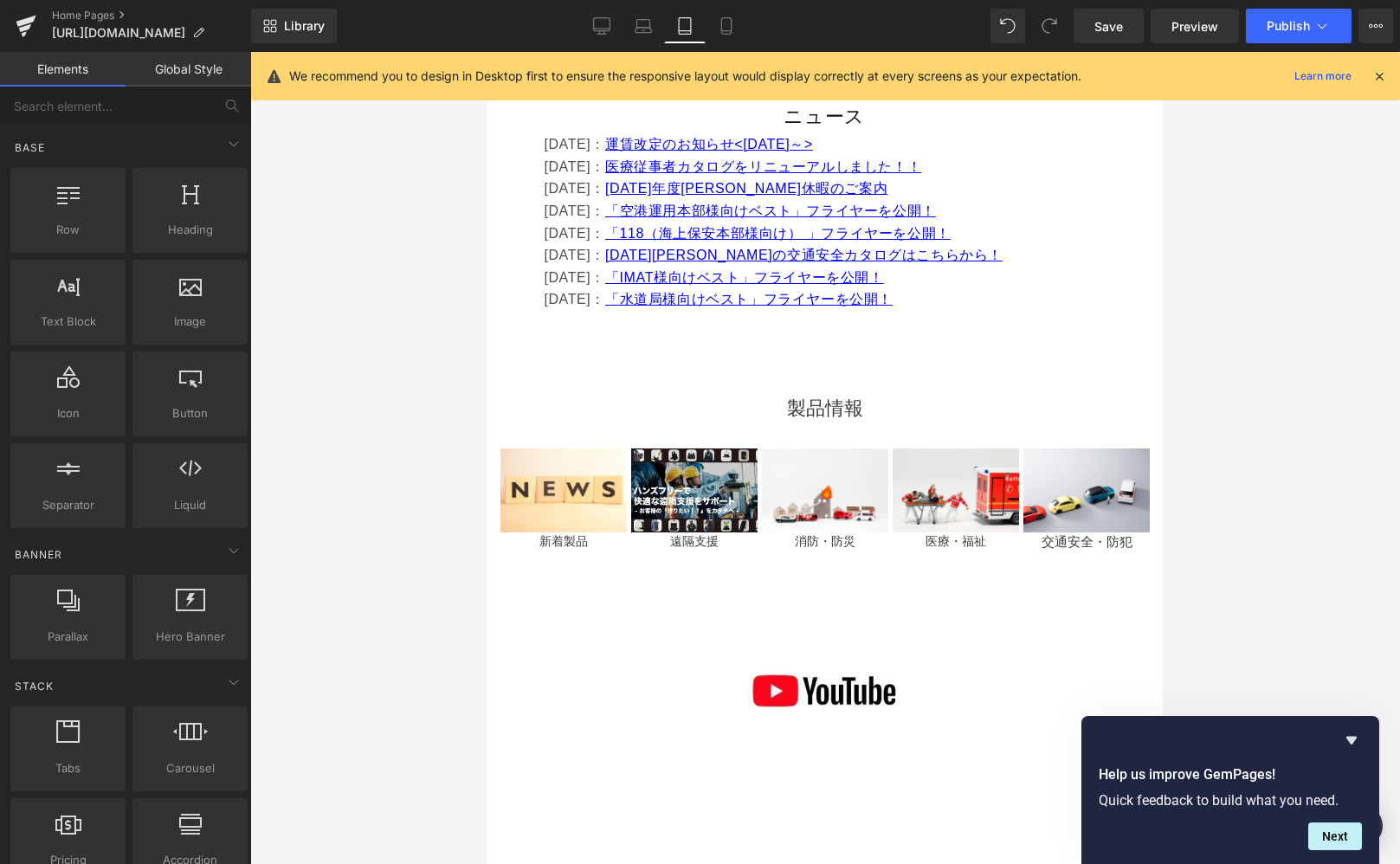
drag, startPoint x: 744, startPoint y: 17, endPoint x: 725, endPoint y: 45, distance: 33.8
click at [743, 17] on link "Mobile" at bounding box center [727, 25] width 41 height 35
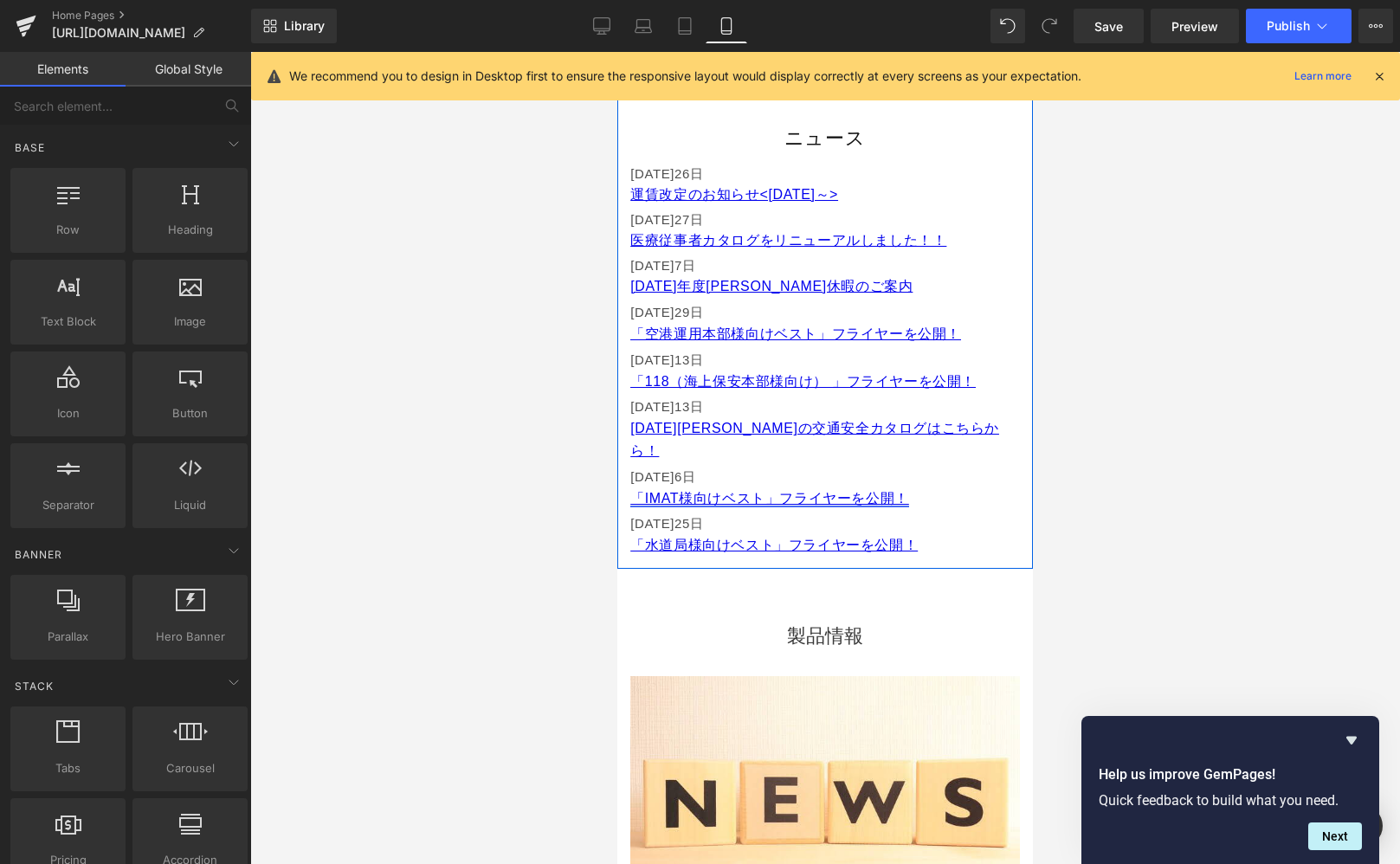
scroll to position [879, 0]
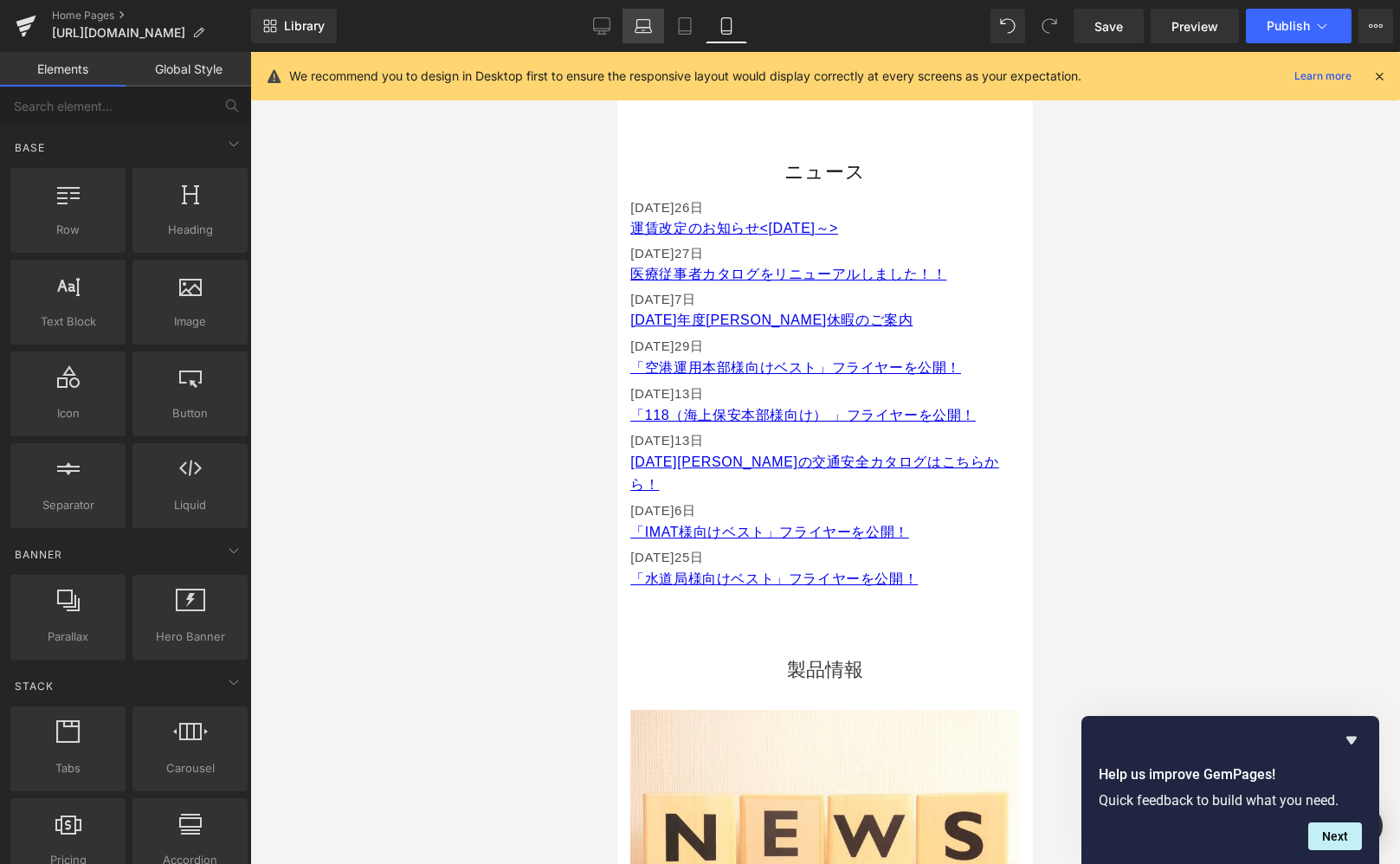
click at [635, 30] on icon at bounding box center [643, 26] width 18 height 18
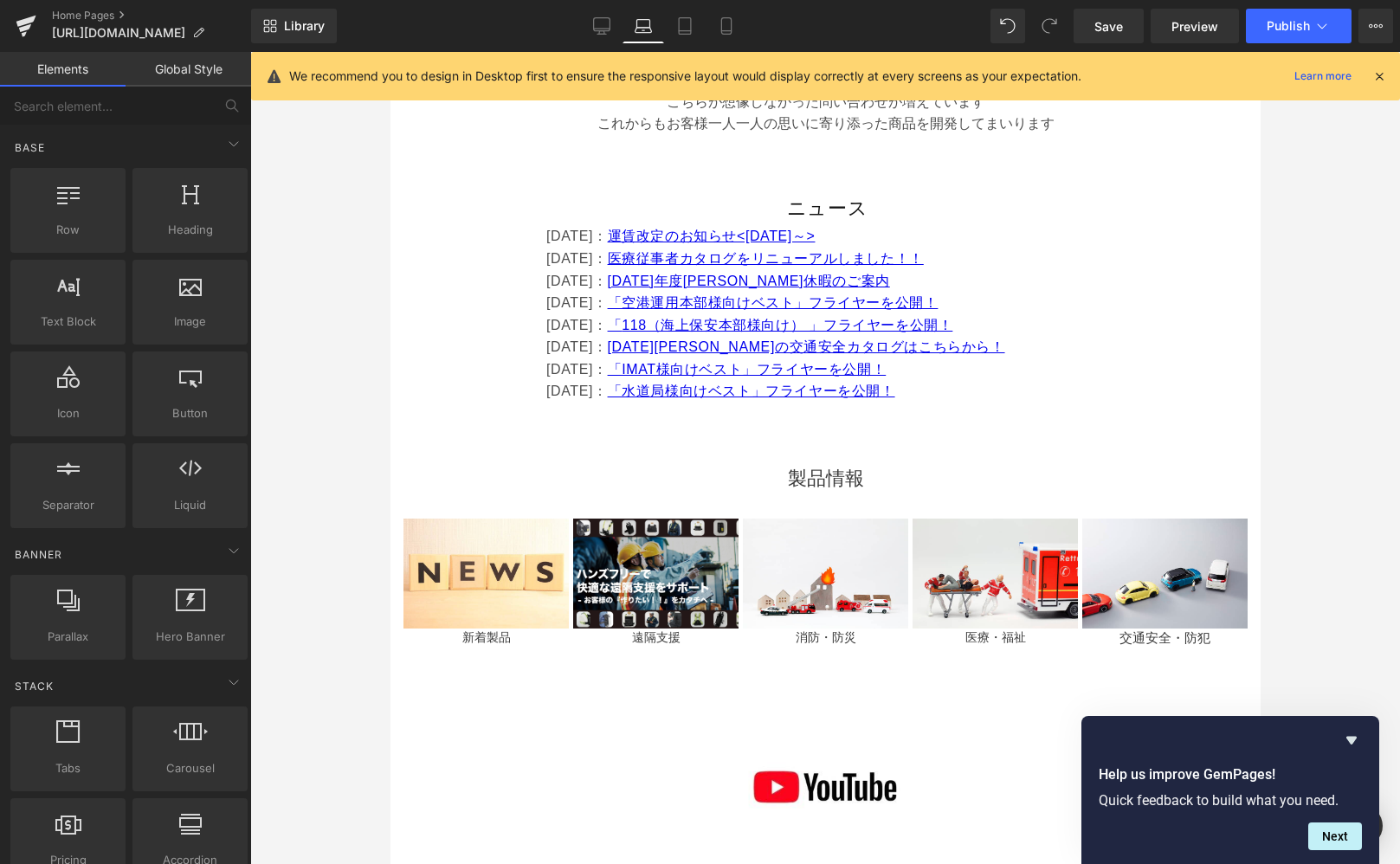
scroll to position [914, 0]
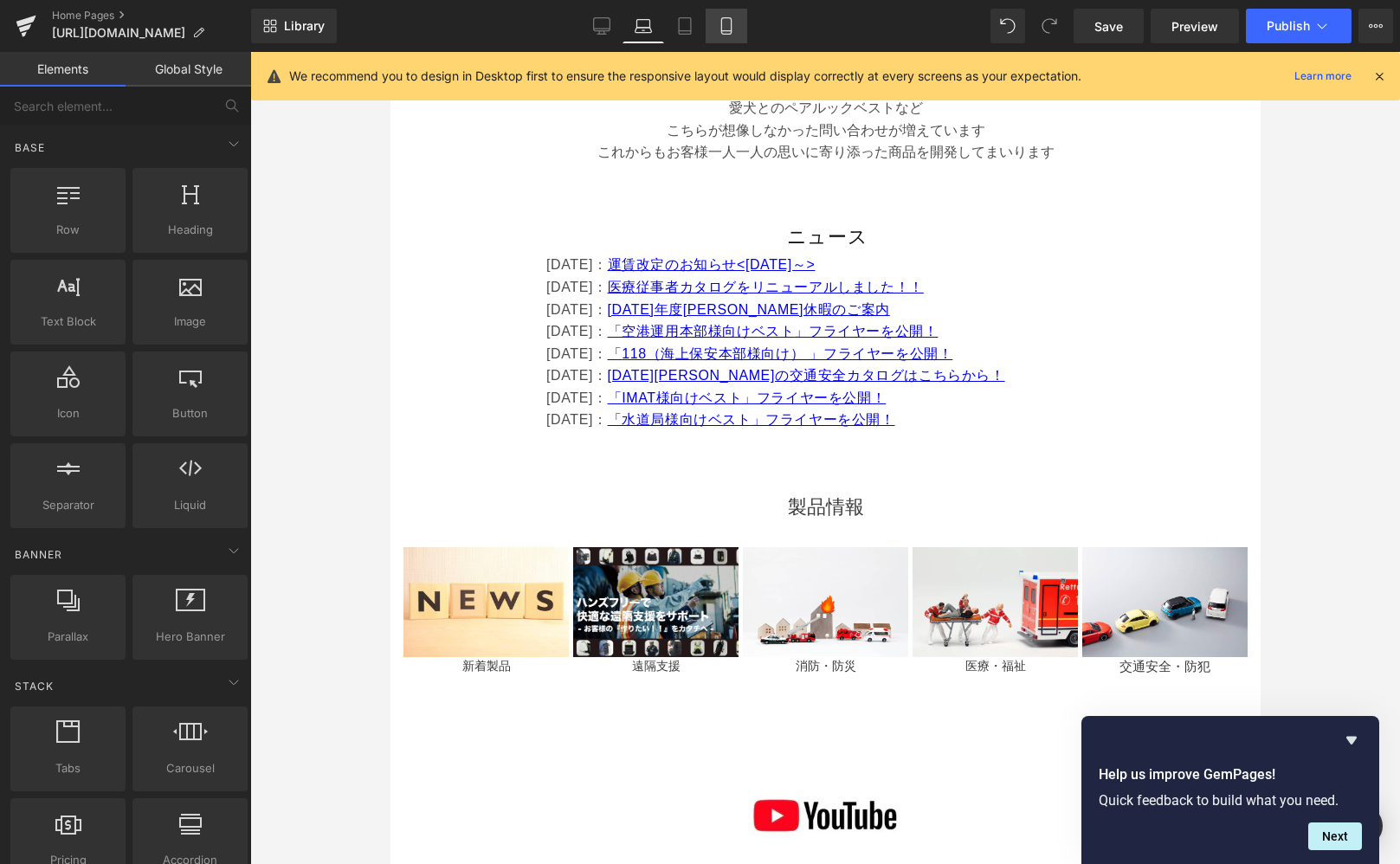
click at [736, 27] on link "Mobile" at bounding box center [727, 25] width 41 height 35
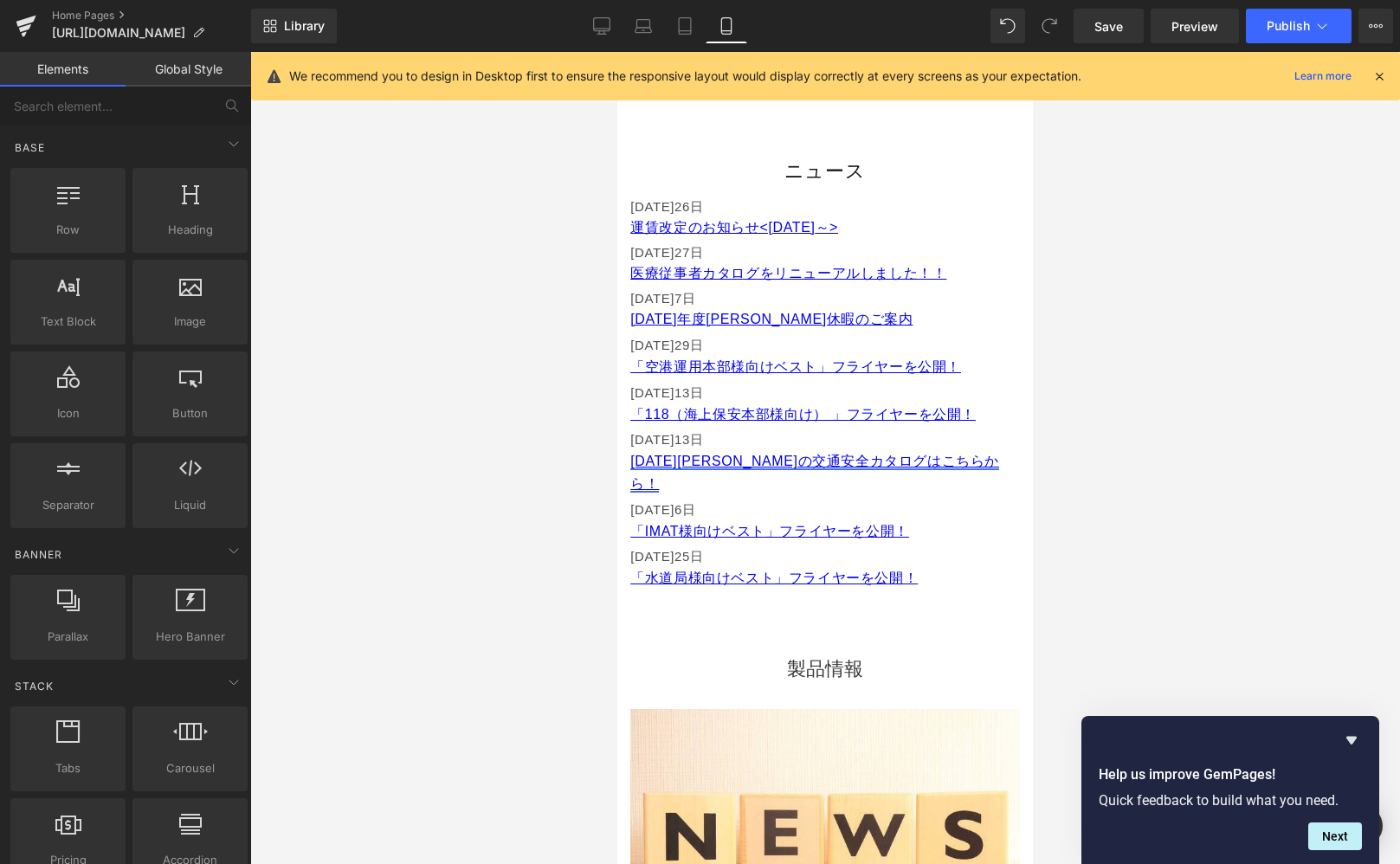
scroll to position [865, 0]
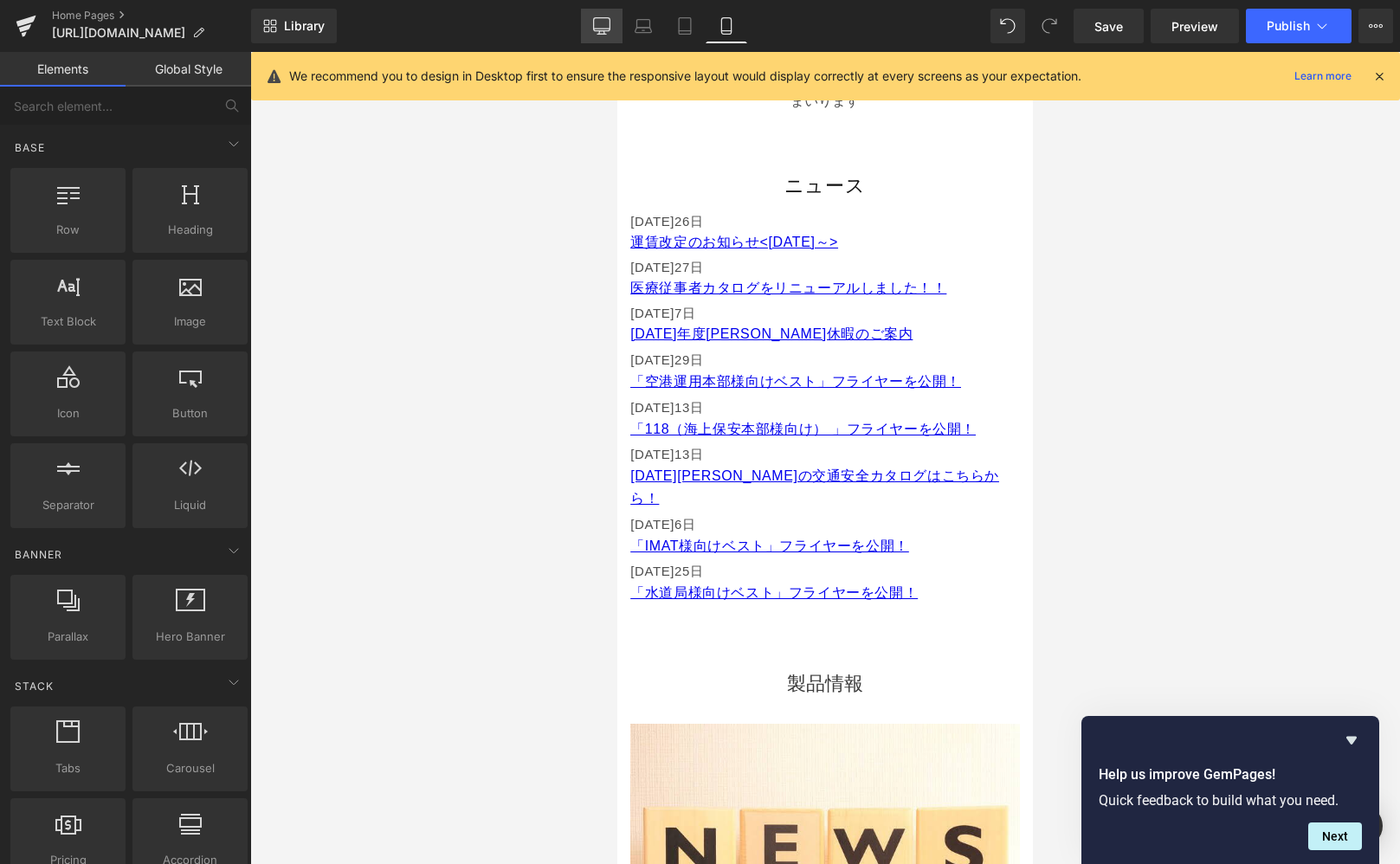
click at [612, 19] on link "Desktop" at bounding box center [601, 25] width 41 height 35
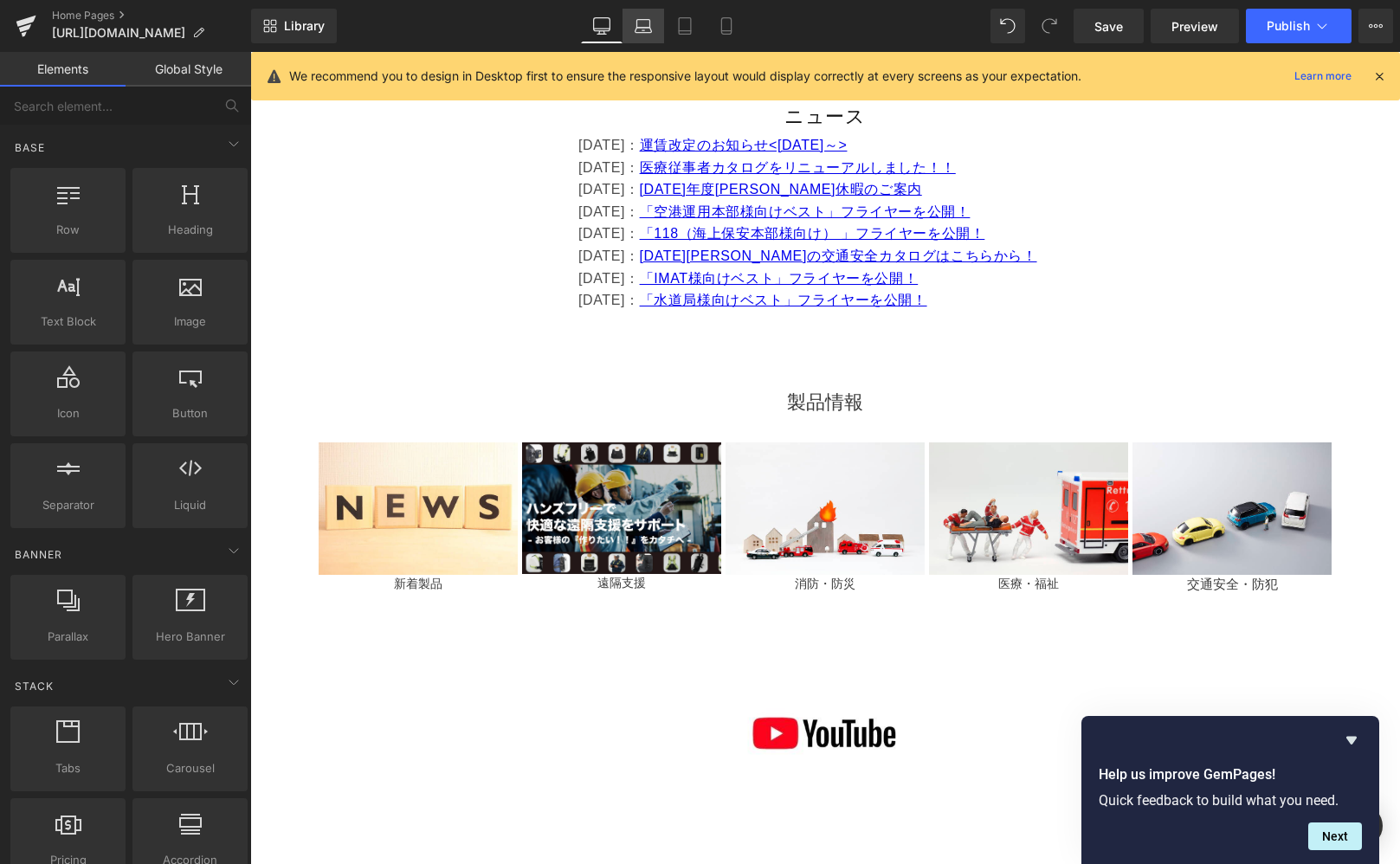
click at [656, 22] on link "Laptop" at bounding box center [643, 25] width 41 height 35
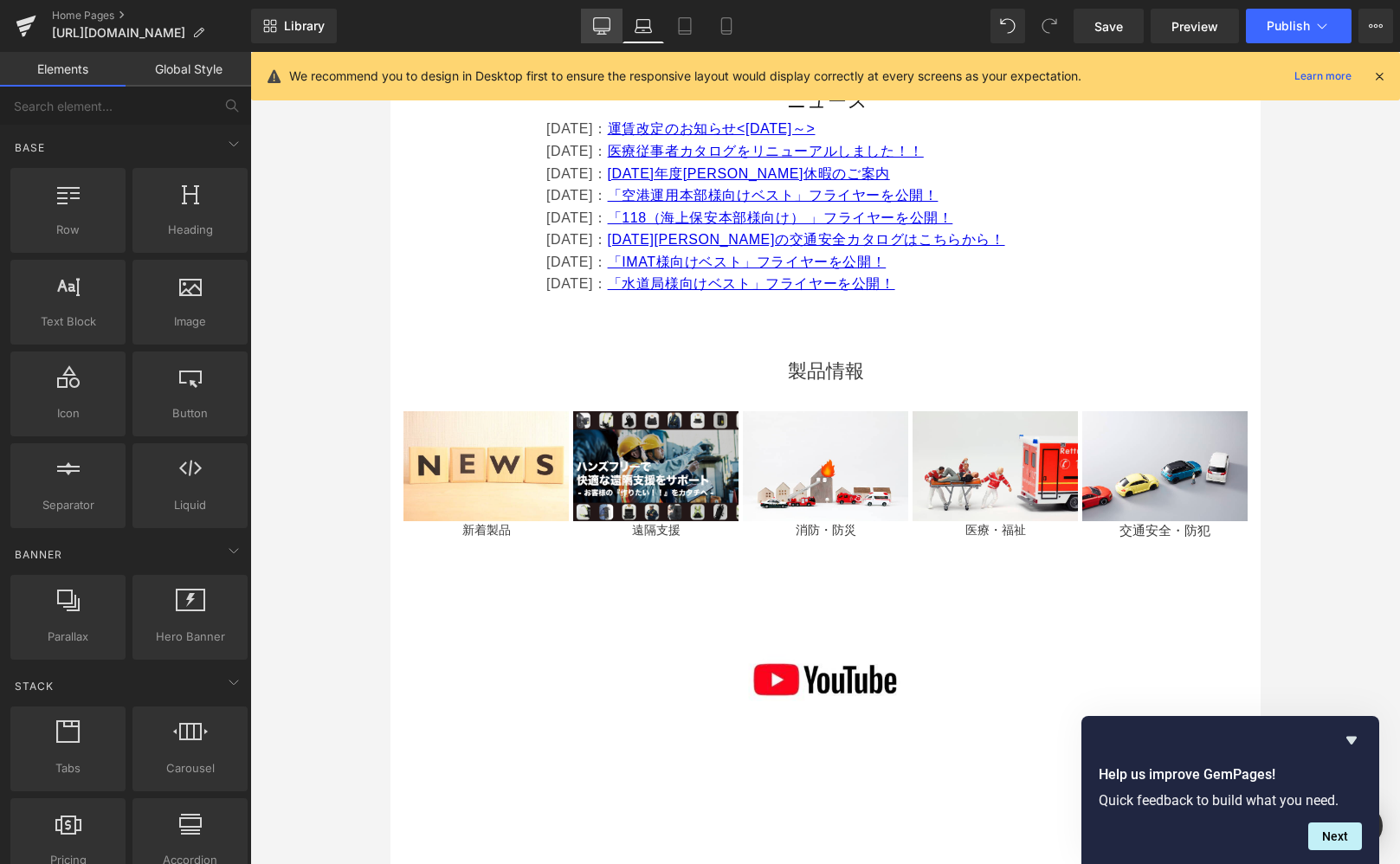
click at [610, 22] on icon at bounding box center [601, 24] width 17 height 13
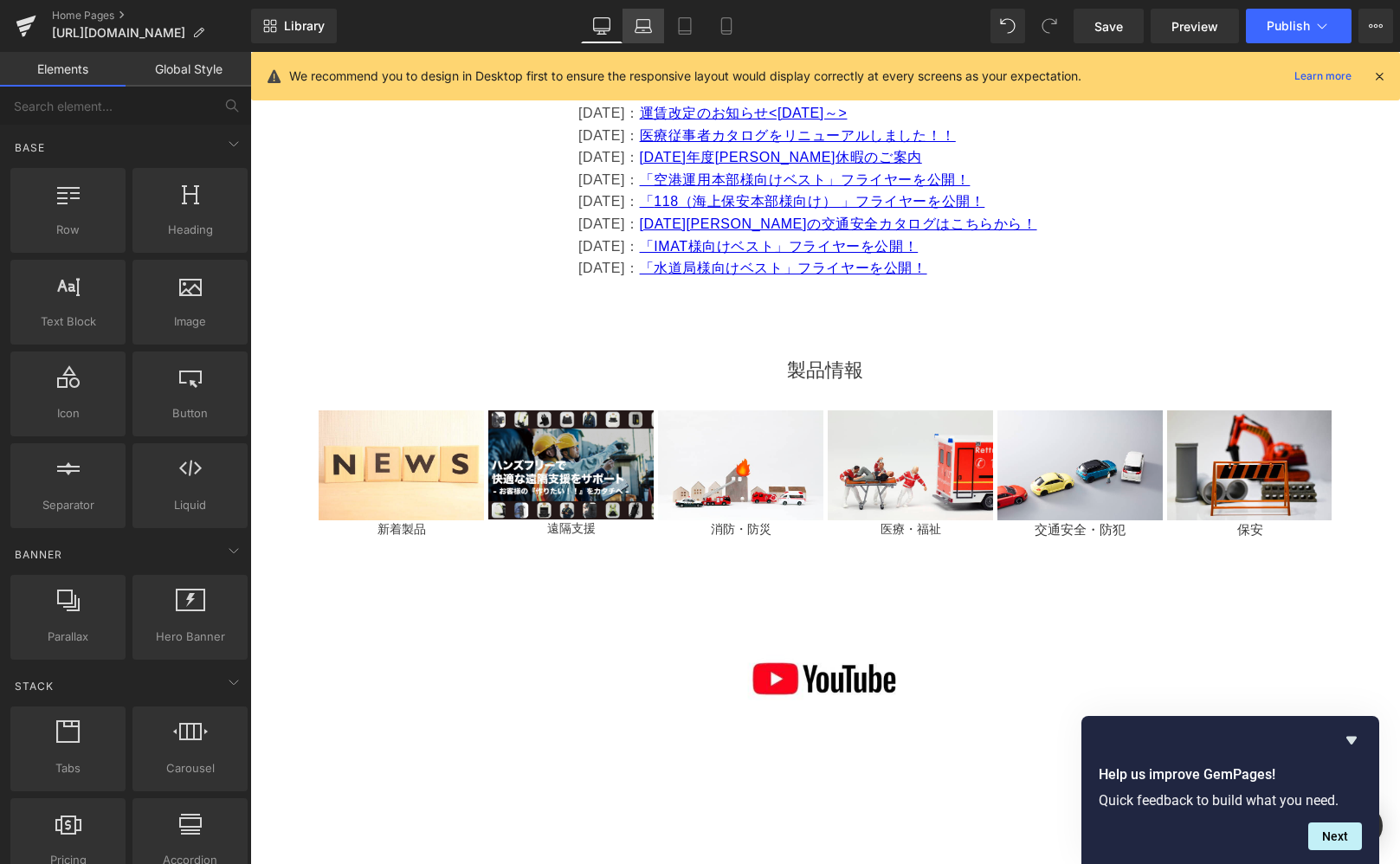
scroll to position [1286, 0]
